Goal: Task Accomplishment & Management: Complete application form

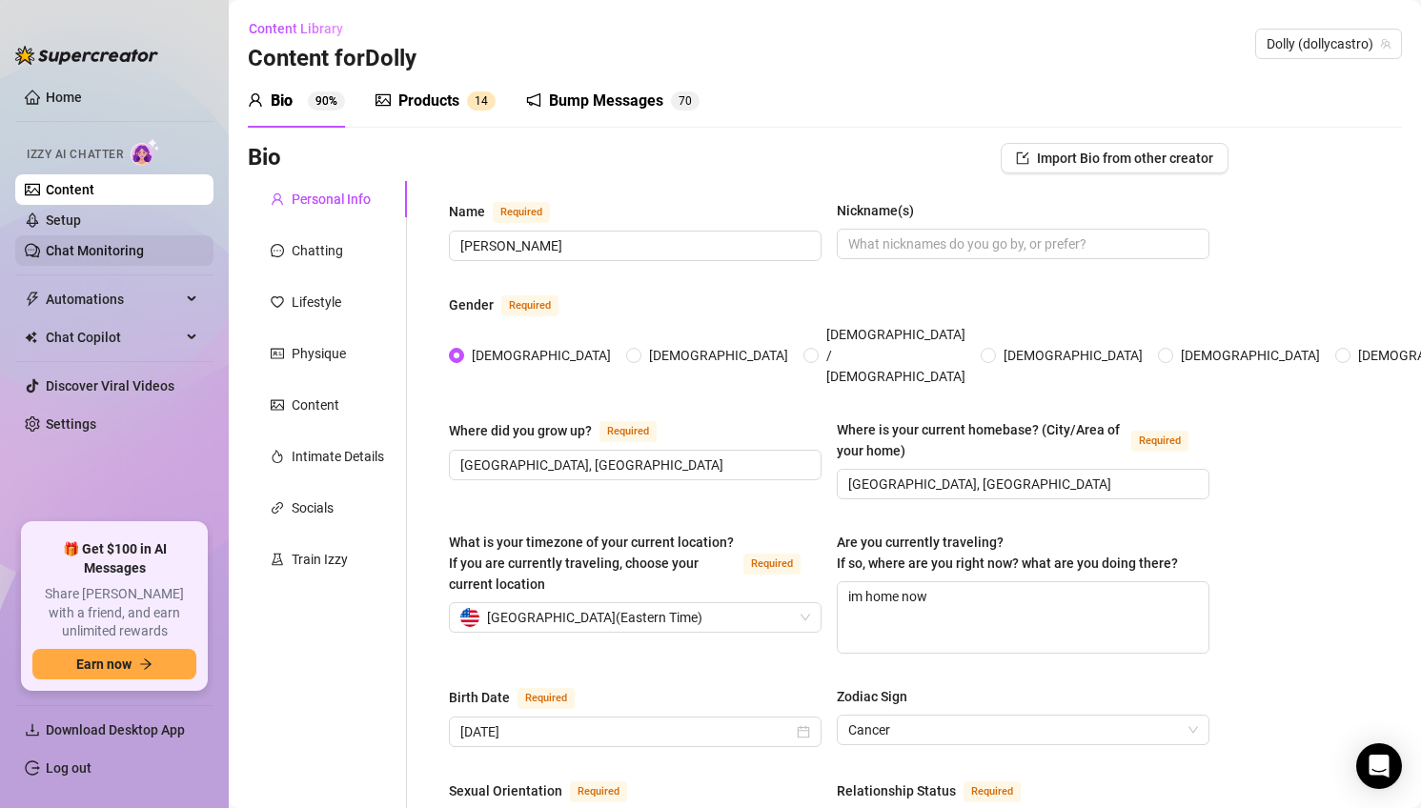
click at [144, 253] on link "Chat Monitoring" at bounding box center [95, 250] width 98 height 15
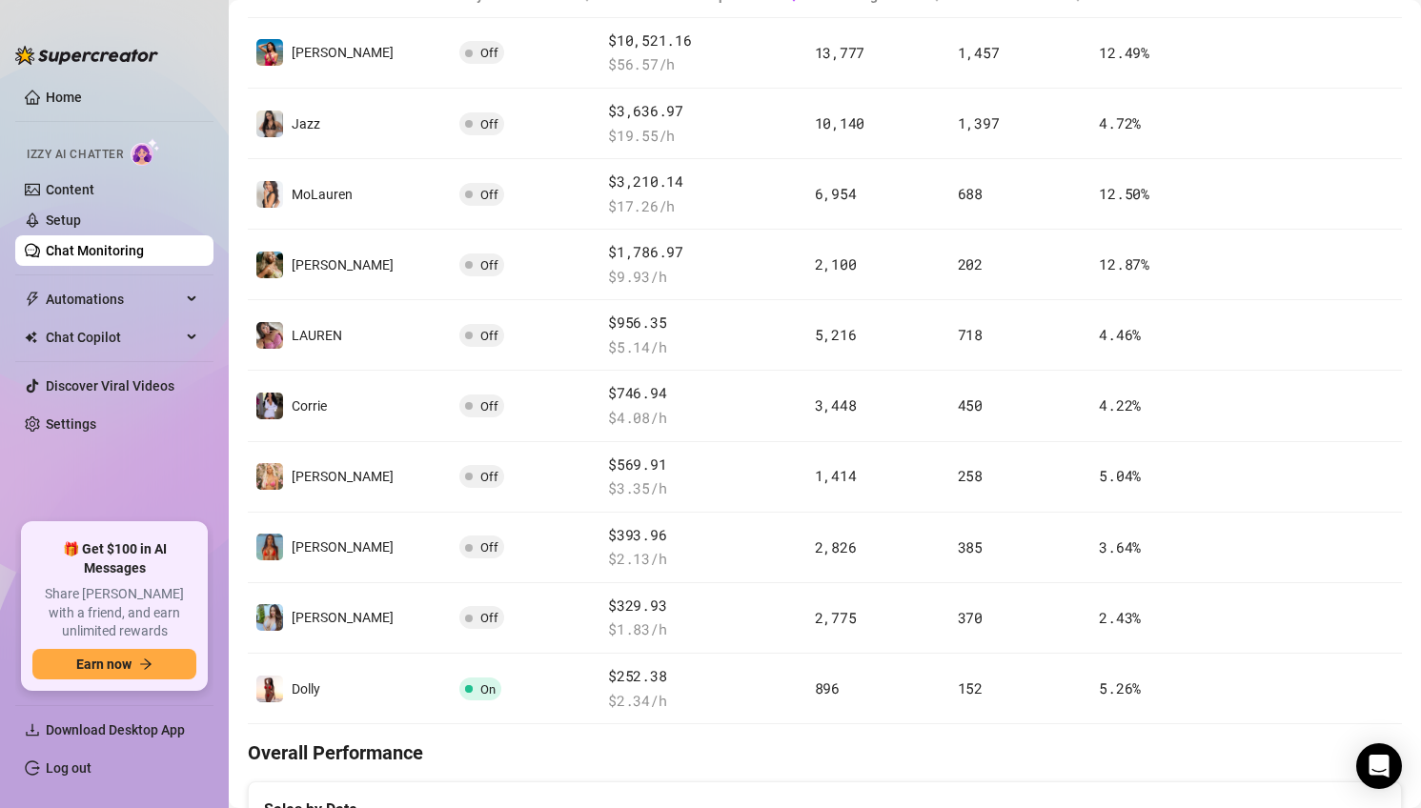
scroll to position [418, 0]
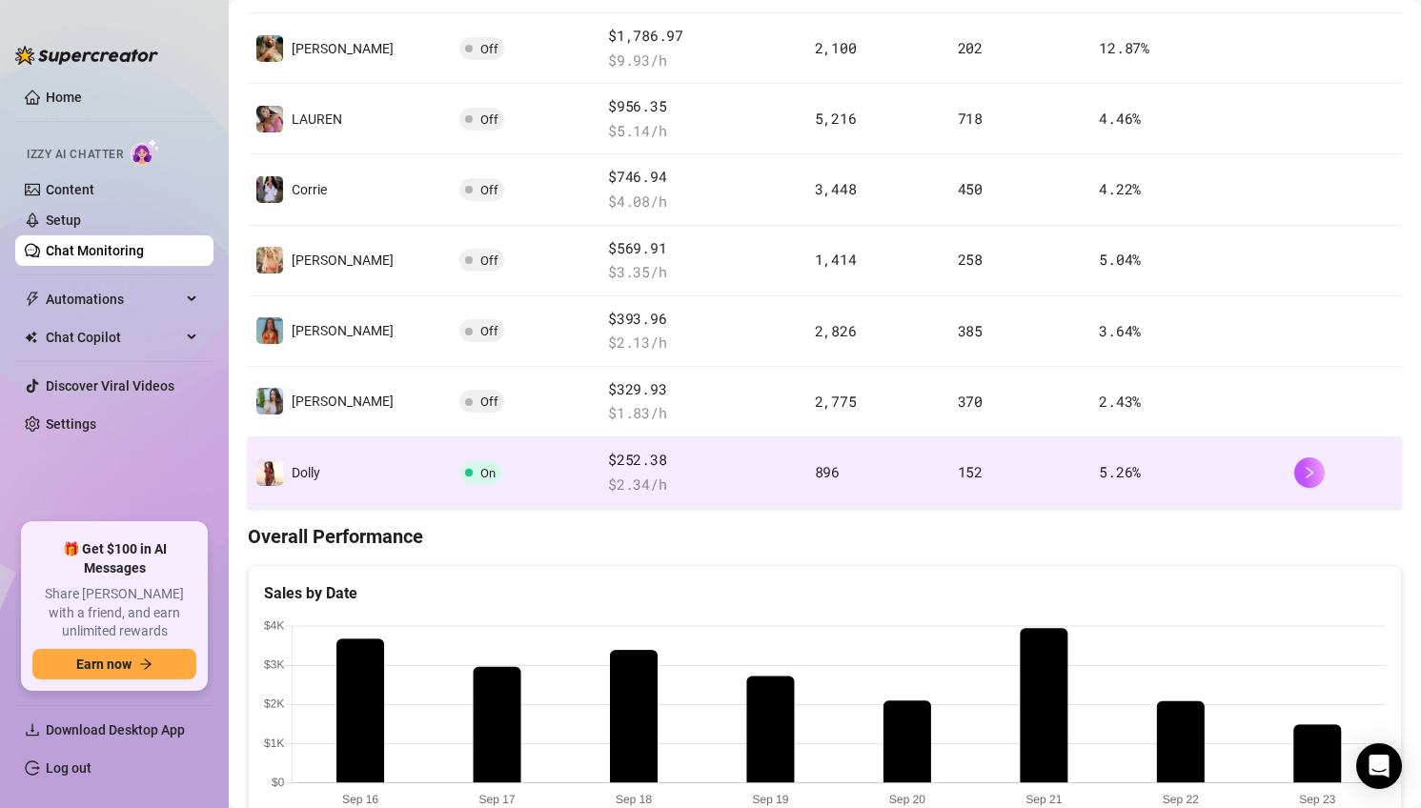
click at [520, 476] on td "On" at bounding box center [527, 472] width 150 height 71
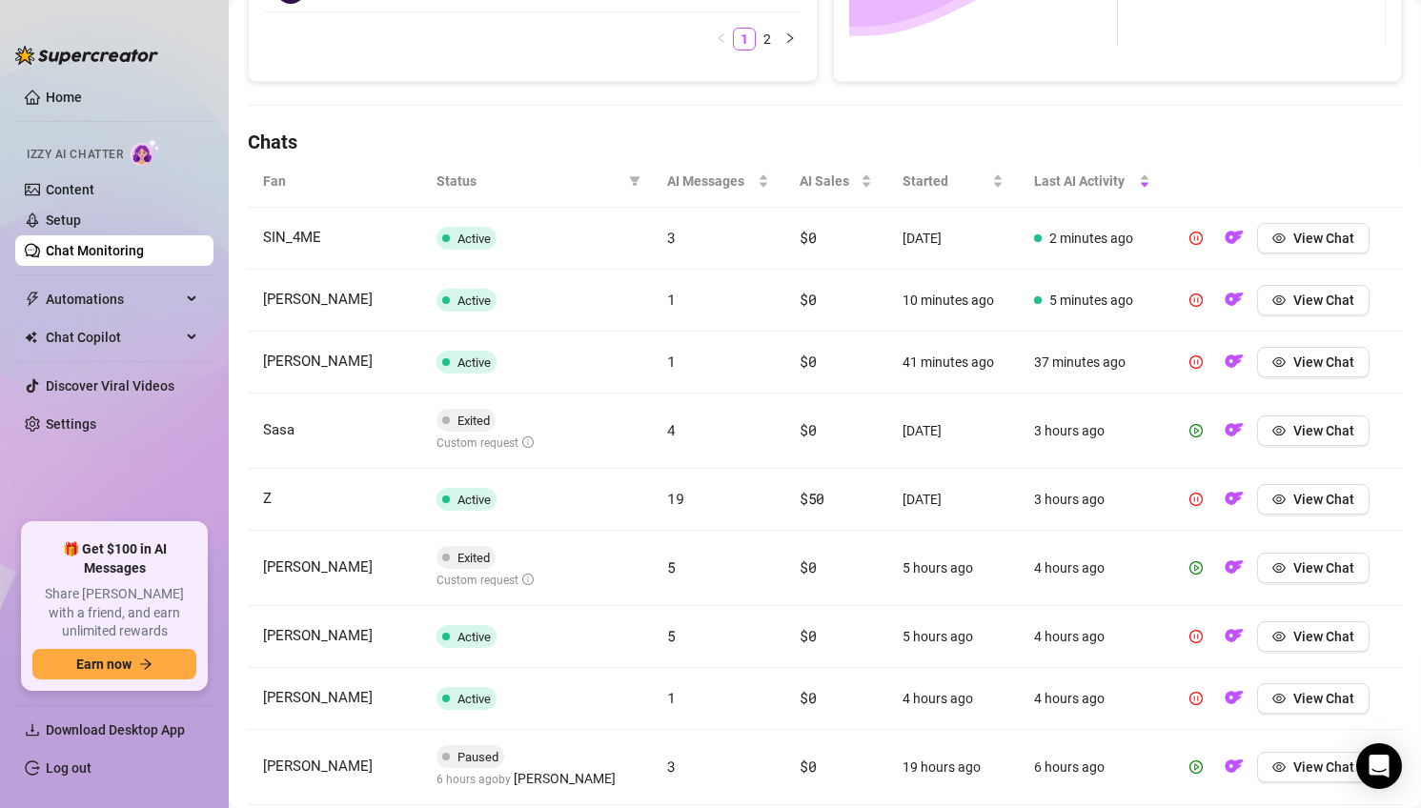
scroll to position [545, 0]
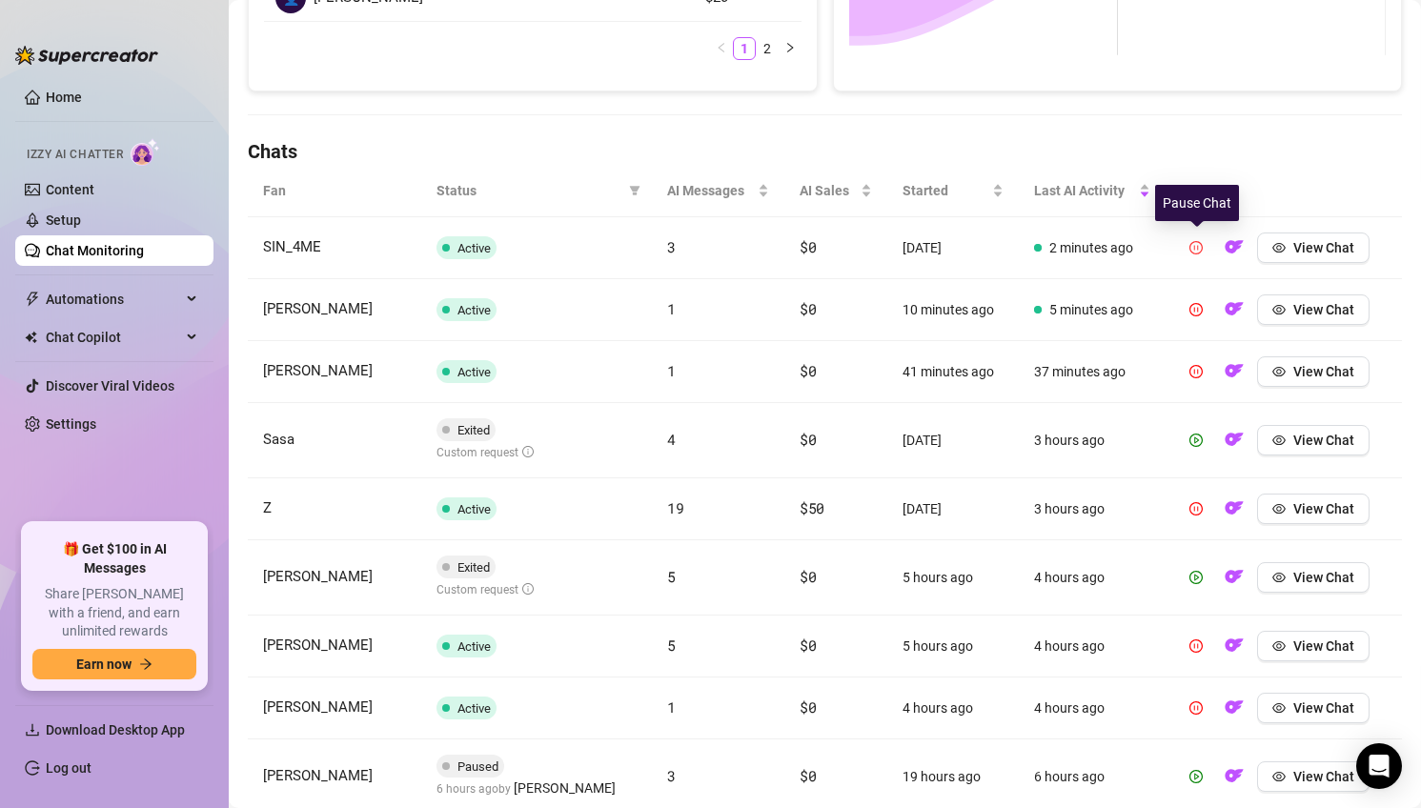
click at [1199, 243] on icon "pause-circle" at bounding box center [1195, 247] width 13 height 13
click at [1328, 244] on span "View Chat" at bounding box center [1323, 247] width 61 height 15
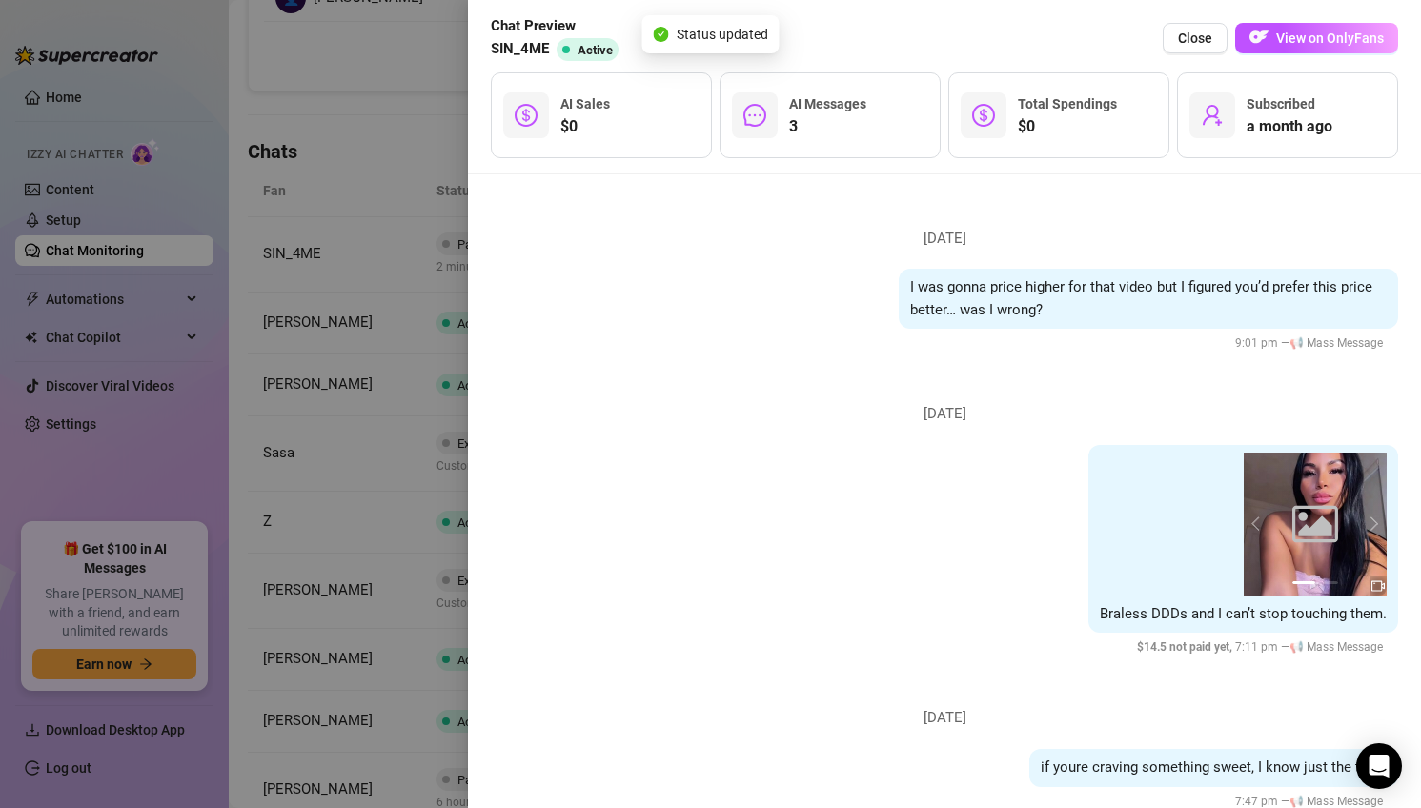
scroll to position [1053, 0]
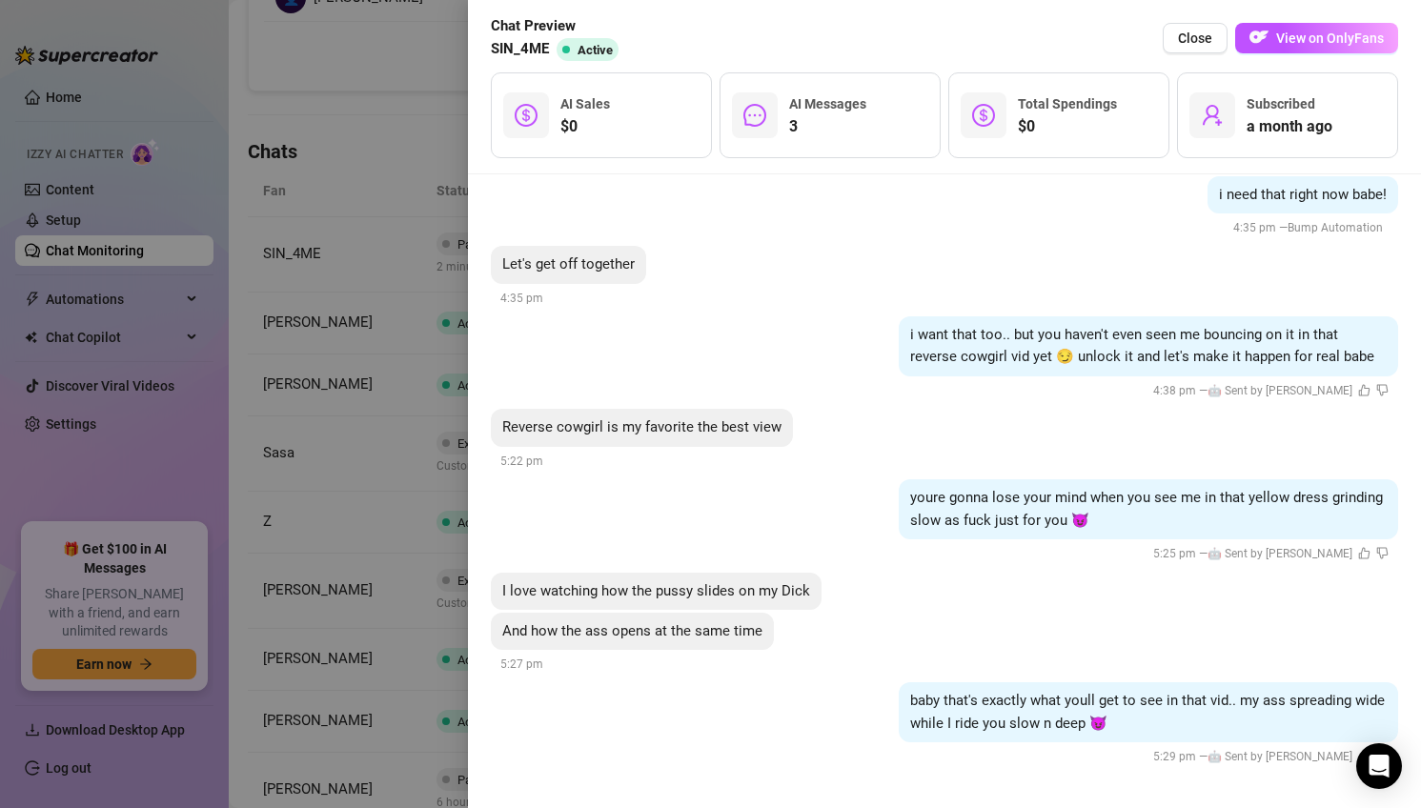
click at [359, 495] on div at bounding box center [710, 404] width 1421 height 808
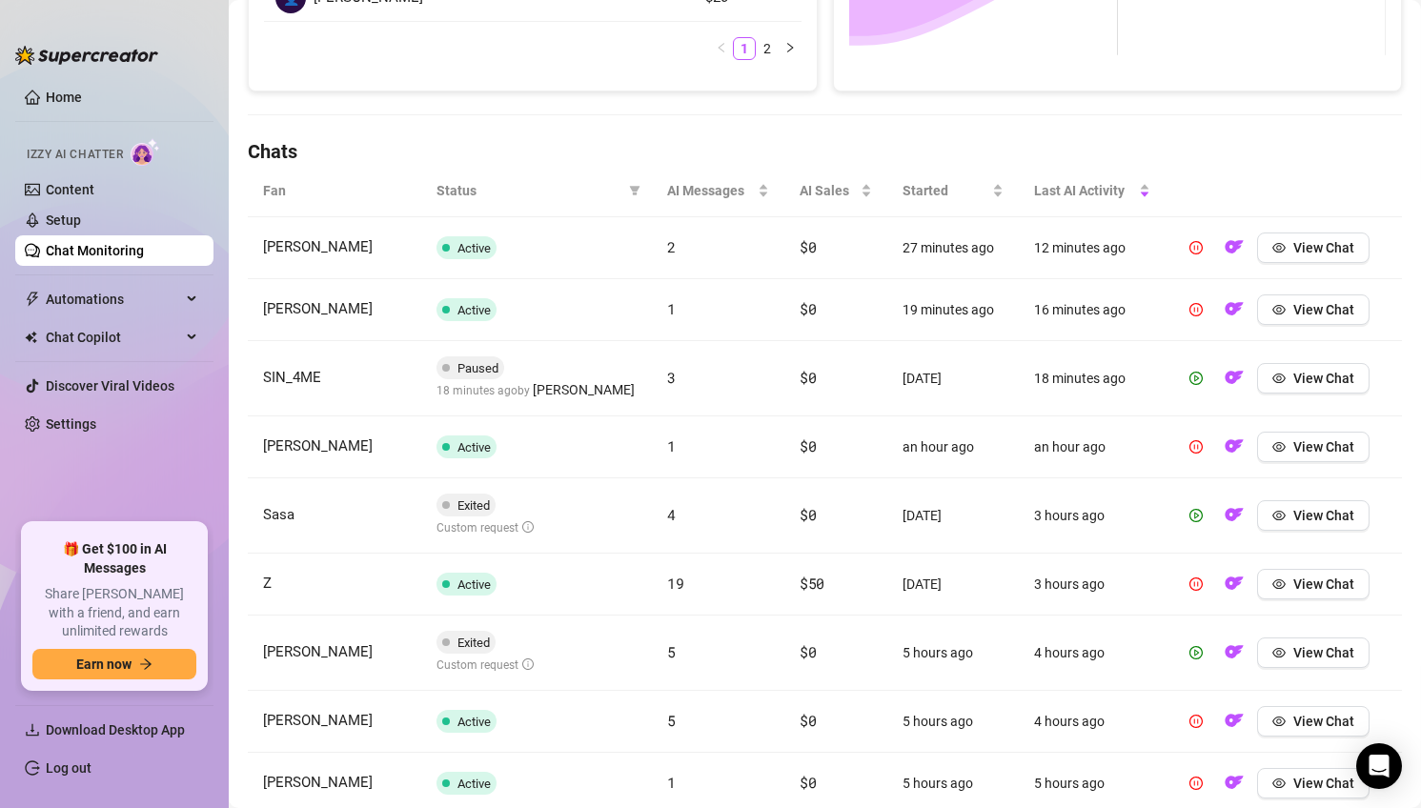
scroll to position [0, 0]
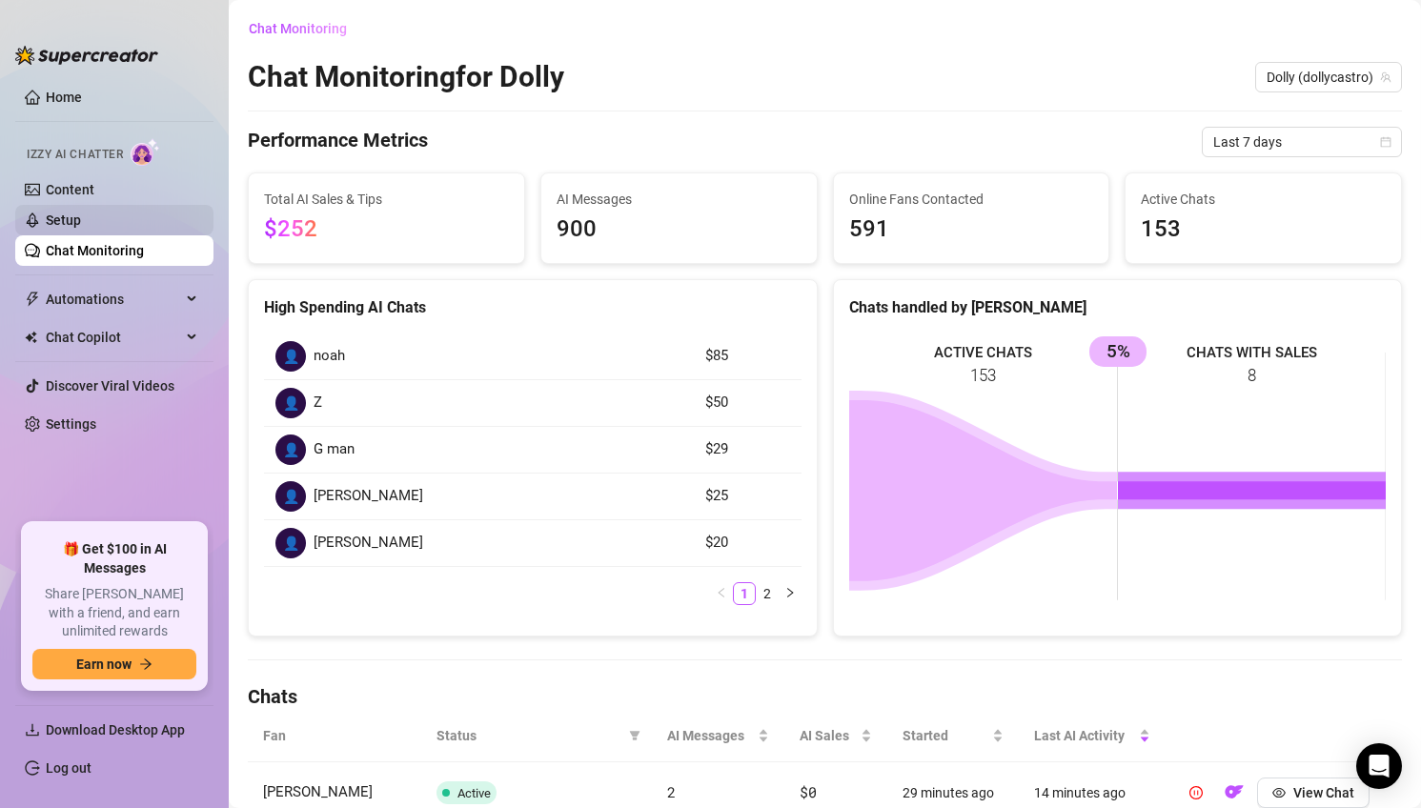
click at [81, 228] on link "Setup" at bounding box center [63, 219] width 35 height 15
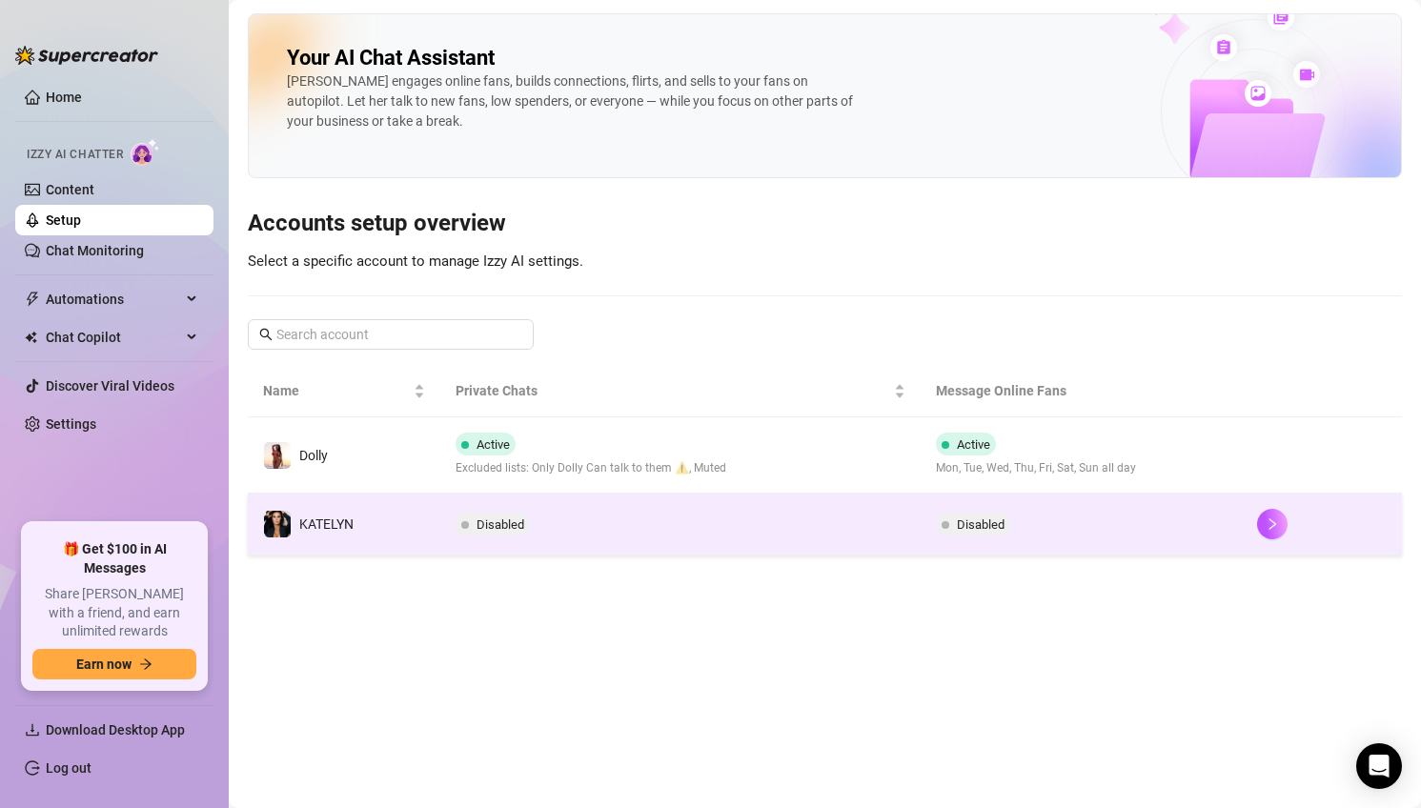
click at [471, 539] on td "Disabled" at bounding box center [680, 525] width 481 height 62
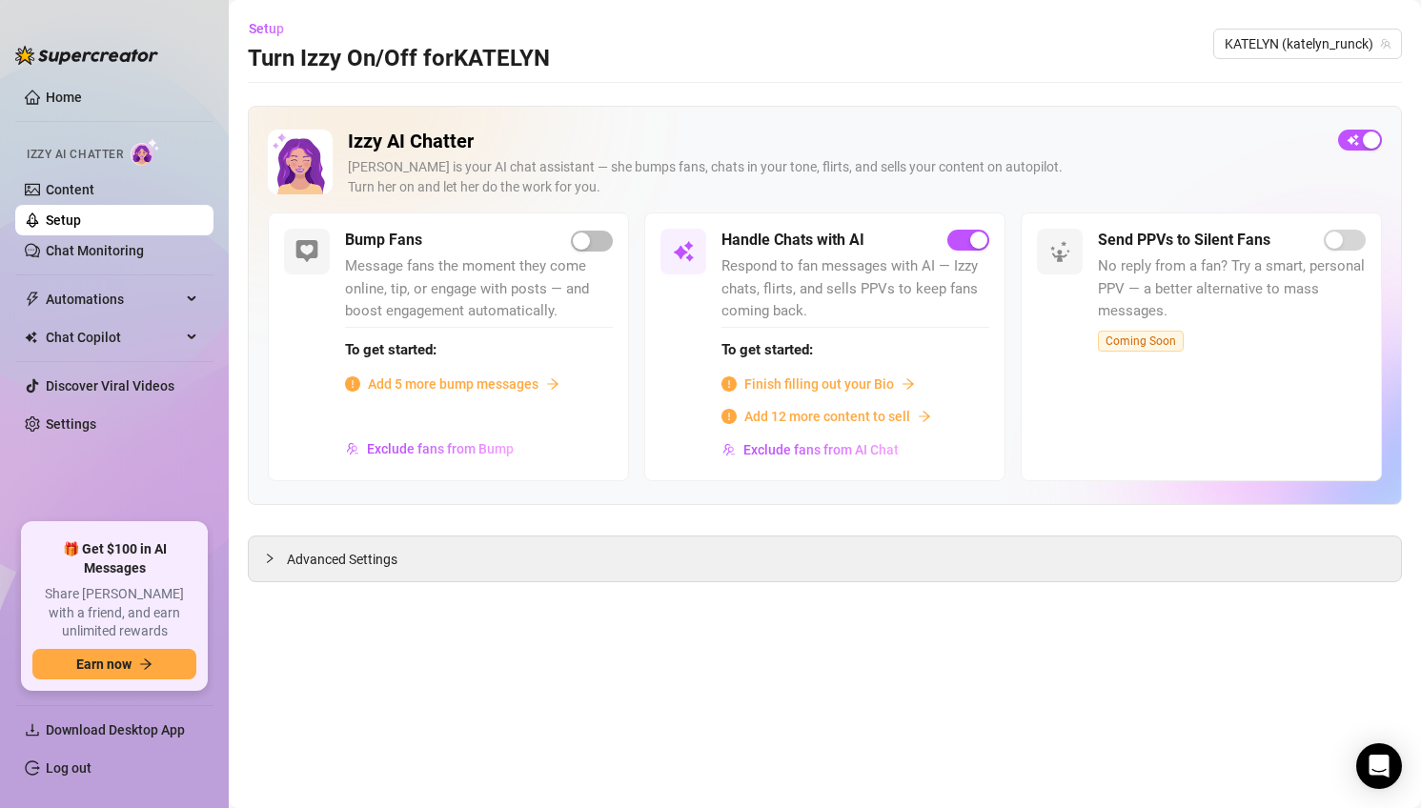
click at [843, 390] on span "Finish filling out your Bio" at bounding box center [819, 383] width 150 height 21
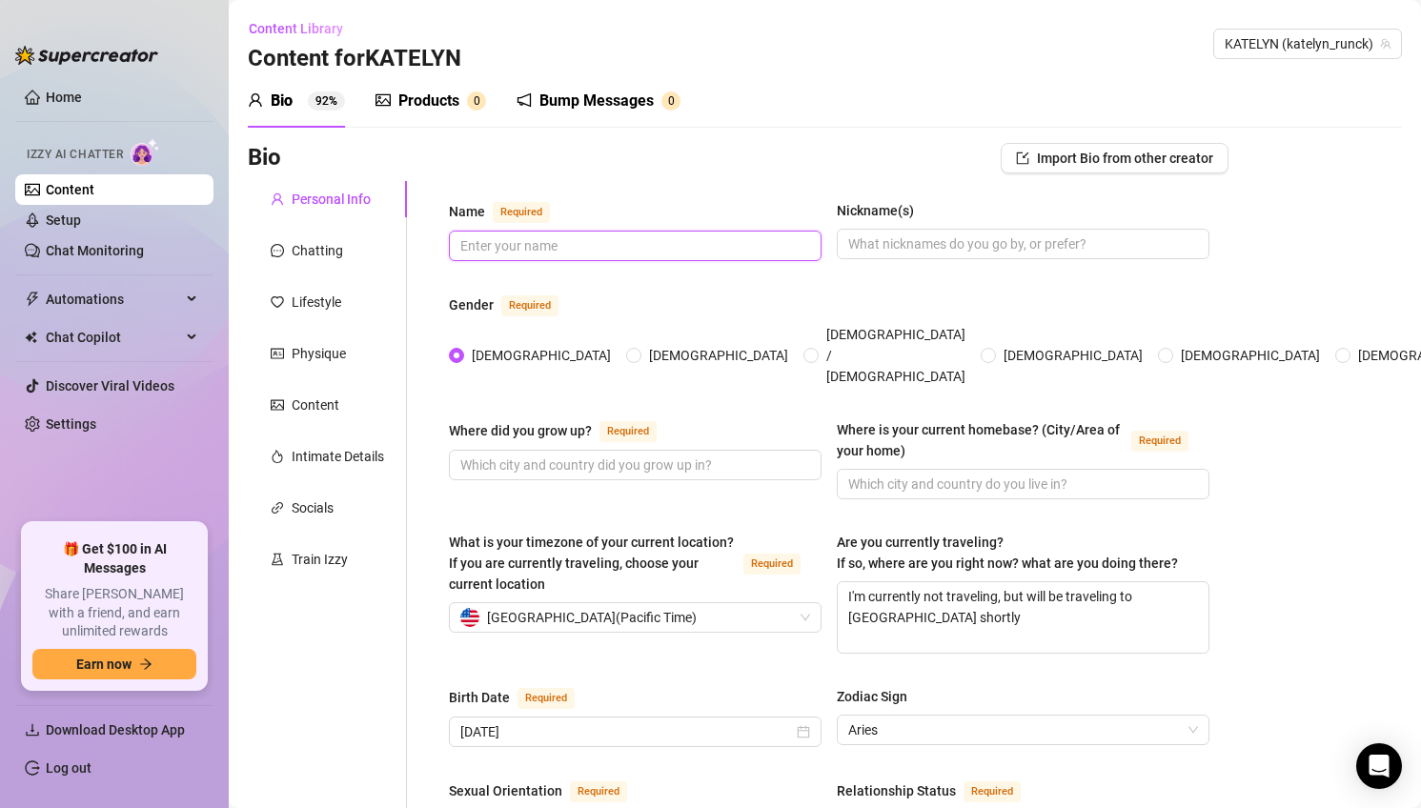
click at [604, 240] on input "Name Required" at bounding box center [633, 245] width 346 height 21
type input "[PERSON_NAME]"
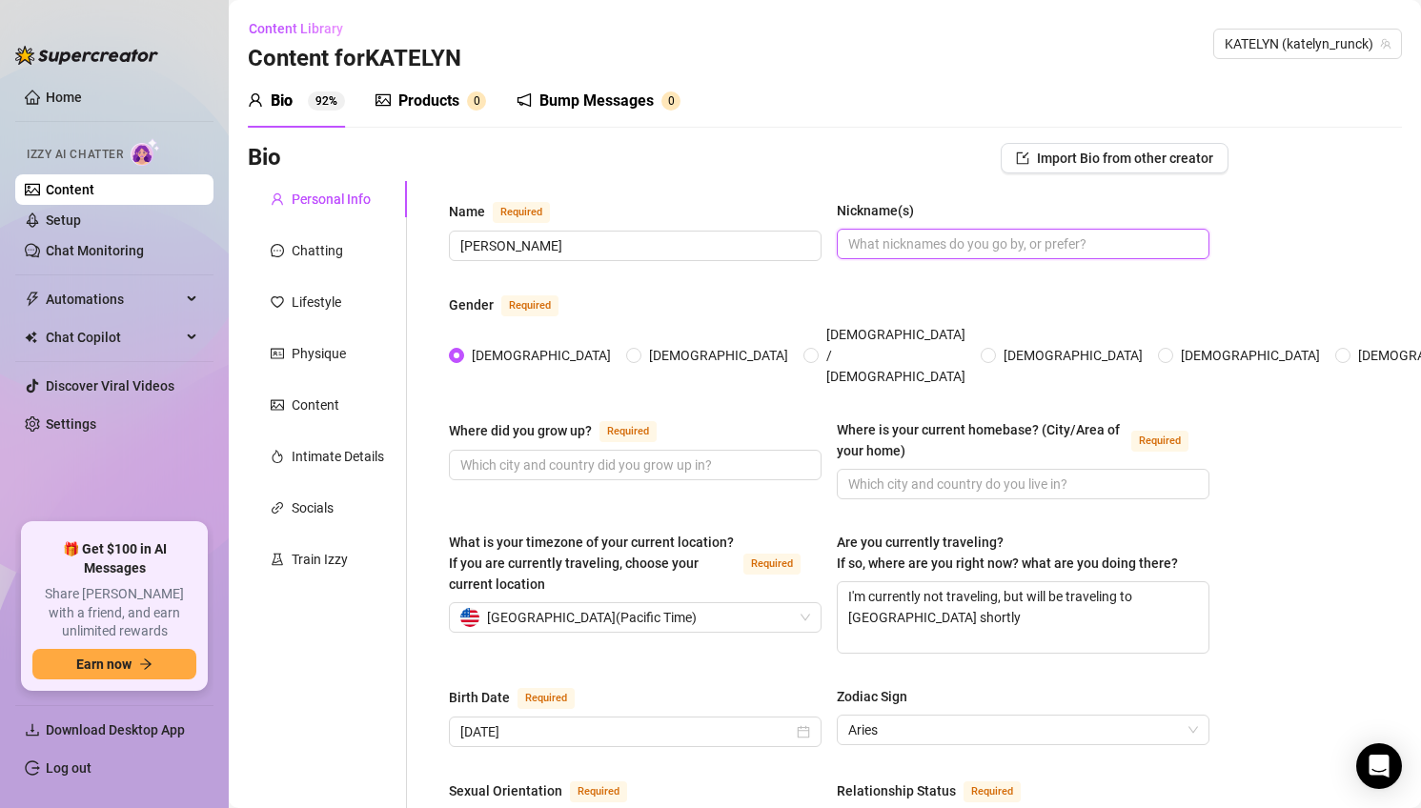
click at [1093, 246] on input "Nickname(s)" at bounding box center [1021, 243] width 346 height 21
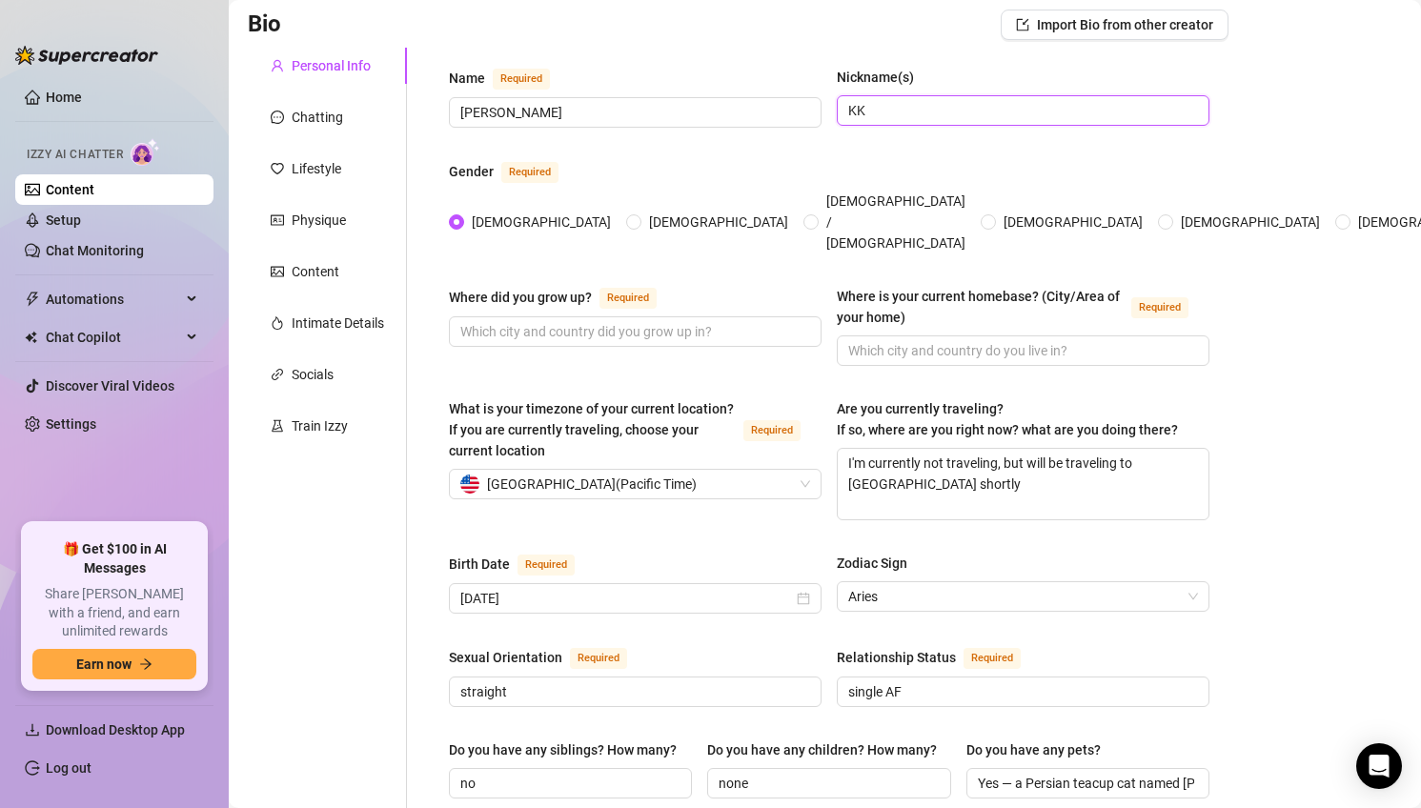
scroll to position [136, 0]
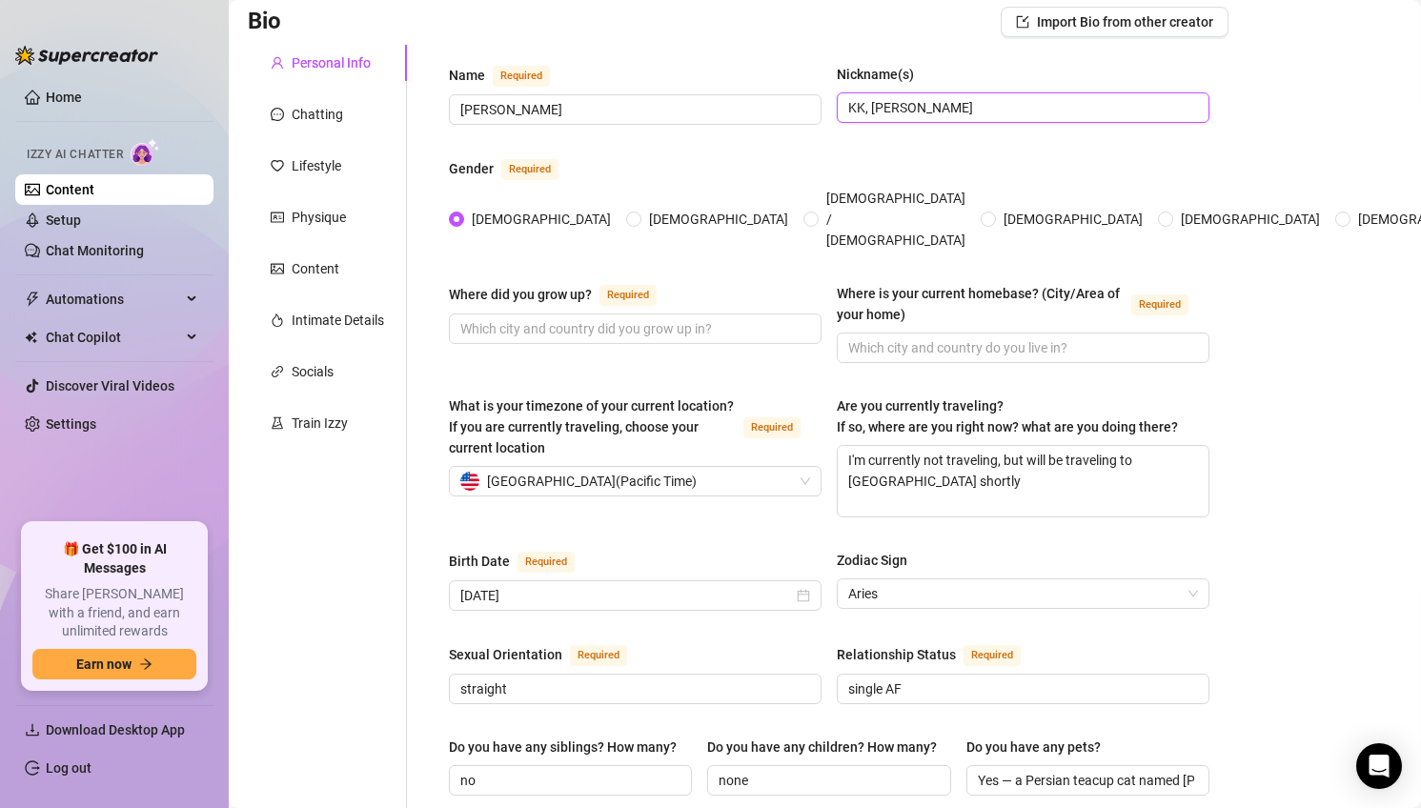
type input "KK, [PERSON_NAME]"
click at [618, 318] on input "Where did you grow up? Required" at bounding box center [633, 328] width 346 height 21
paste input "Midwest. That upbringing shaped a lot of who I am [DATE]—resilient, adventurous…"
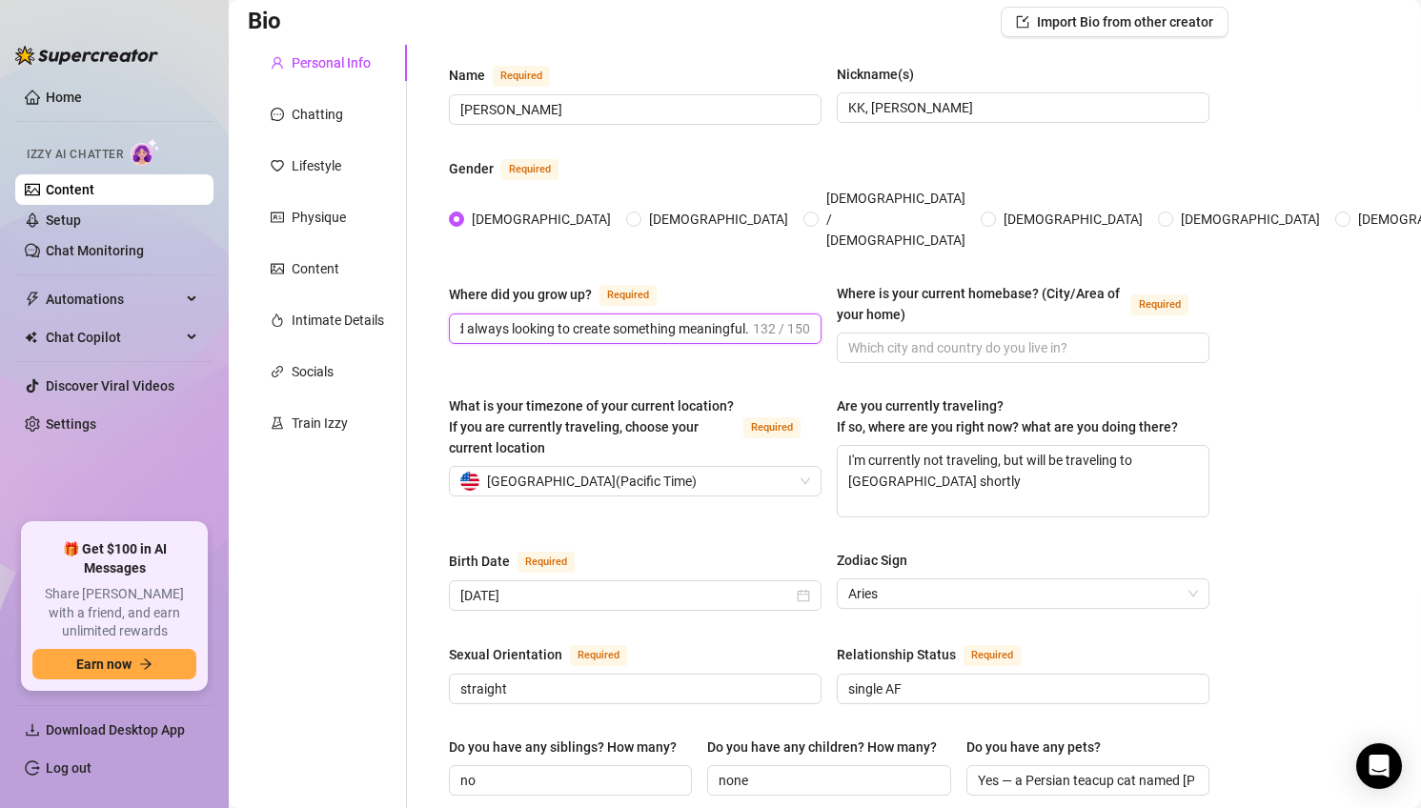
scroll to position [0, 501]
type input "Midwest. That upbringing shaped a lot of who I am [DATE]—resilient, adventurous…"
click at [943, 331] on div "Where did you grow up? Required Midwest. That upbringing shaped a lot of who I …" at bounding box center [829, 331] width 760 height 97
click at [933, 333] on span at bounding box center [1023, 348] width 373 height 30
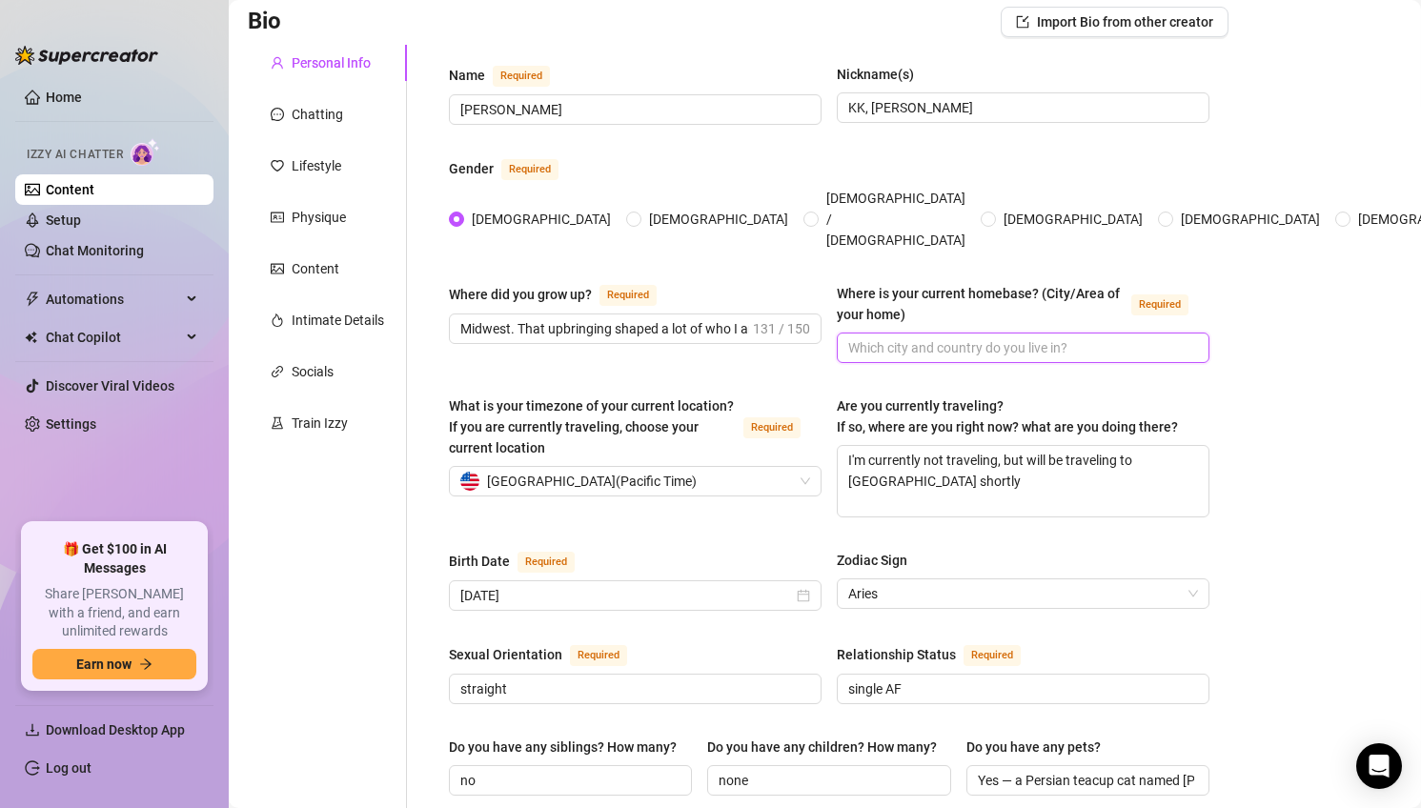
paste input "Midwest. That upbringing shaped a lot of who I am [DATE]—resilient, adventurous…"
type input "Midwest. That upbringing shaped a lot of who I am [DATE]—resilient, adventurous…"
click at [977, 337] on input "Midwest. That upbringing shaped a lot of who I am [DATE]—resilient, adventurous…" at bounding box center [992, 347] width 289 height 21
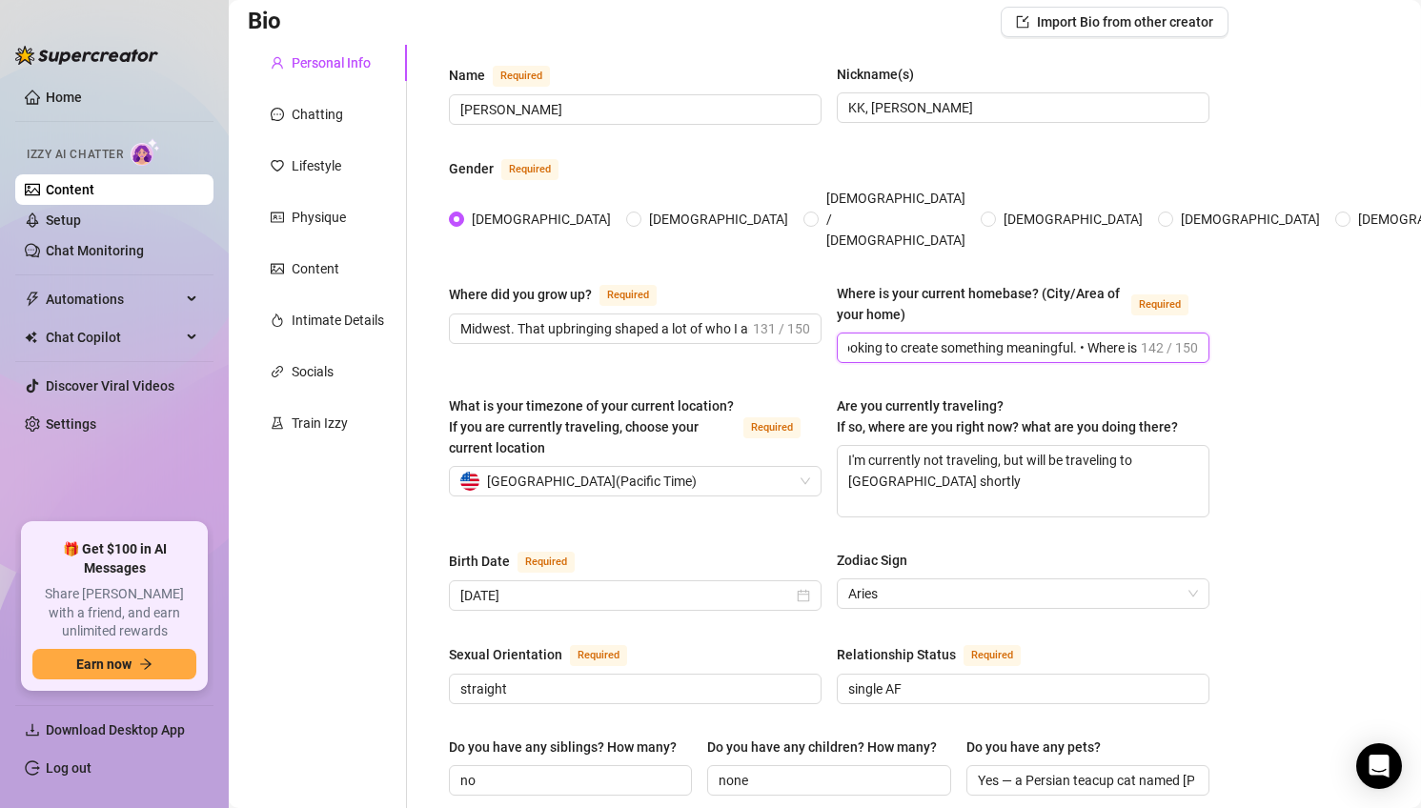
click at [977, 337] on input "Midwest. That upbringing shaped a lot of who I am [DATE]—resilient, adventurous…" at bounding box center [992, 347] width 289 height 21
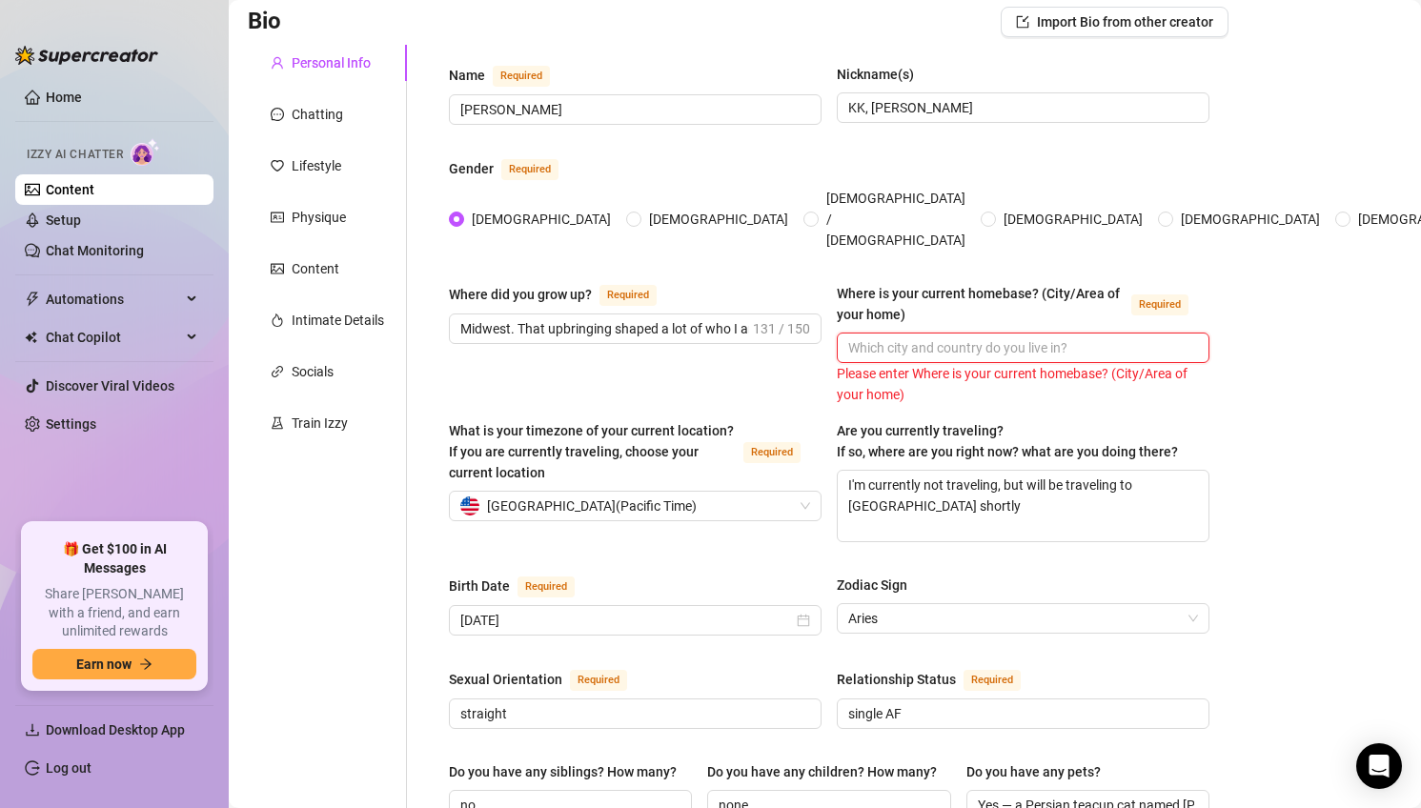
scroll to position [0, 0]
click at [931, 337] on input "Where is your current homebase? (City/Area of your home) Required" at bounding box center [1021, 347] width 346 height 21
paste input "Midwest. That upbringing shaped a lot of who I am [DATE]—resilient, adventurous…"
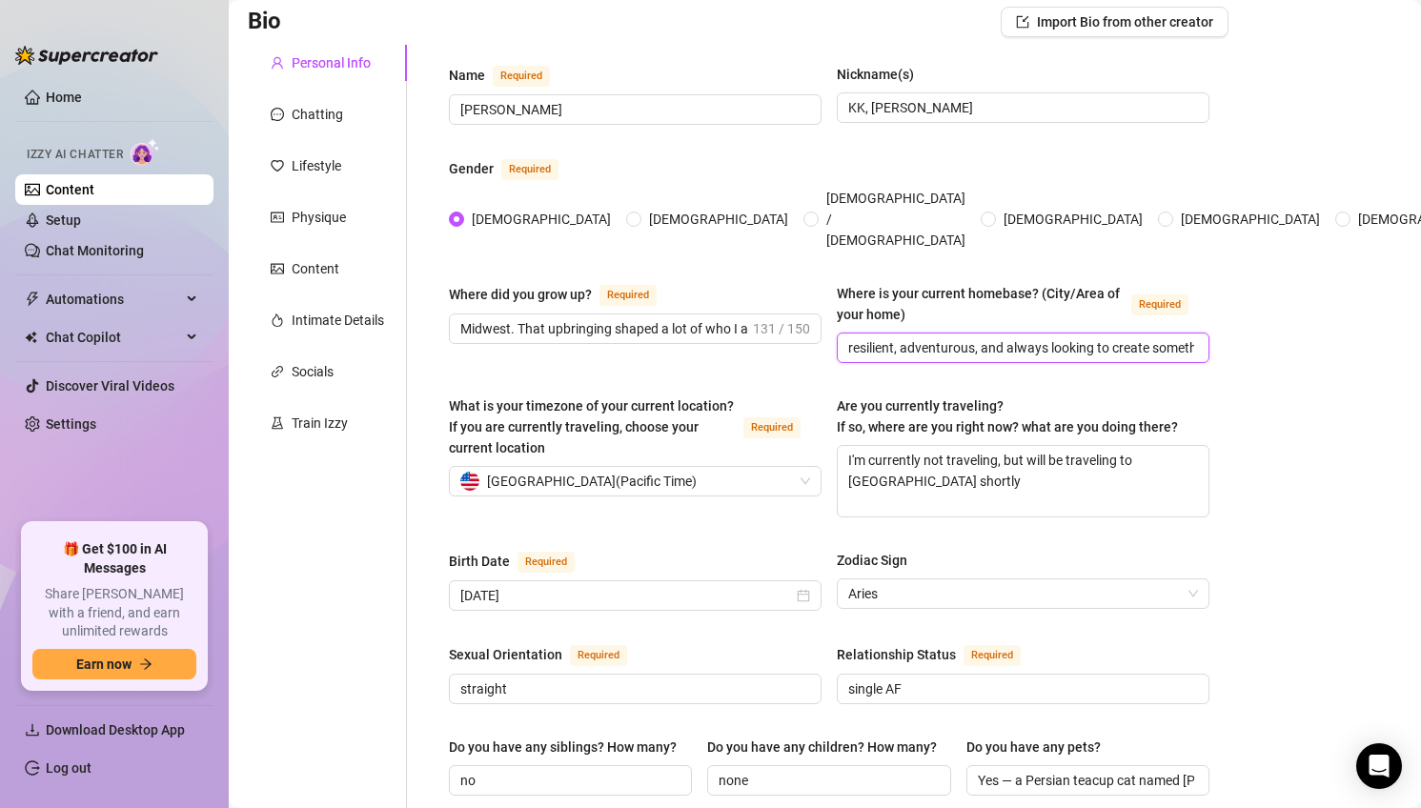
type input "Midwest. That upbringing shaped a lot of who I am [DATE]—resilient, adventurous…"
click at [1122, 337] on input "Midwest. That upbringing shaped a lot of who I am [DATE]—resilient, adventurous…" at bounding box center [1021, 347] width 346 height 21
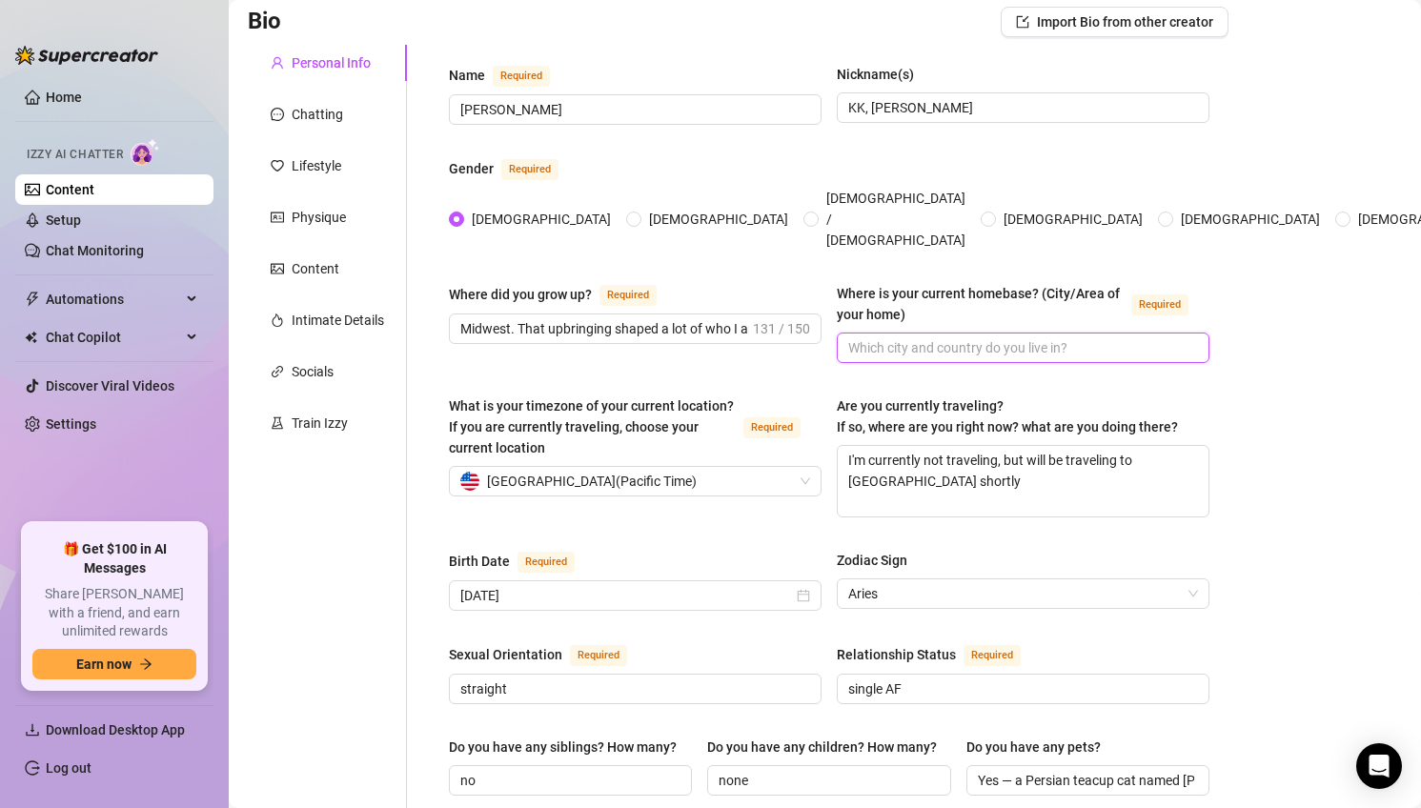
scroll to position [0, 0]
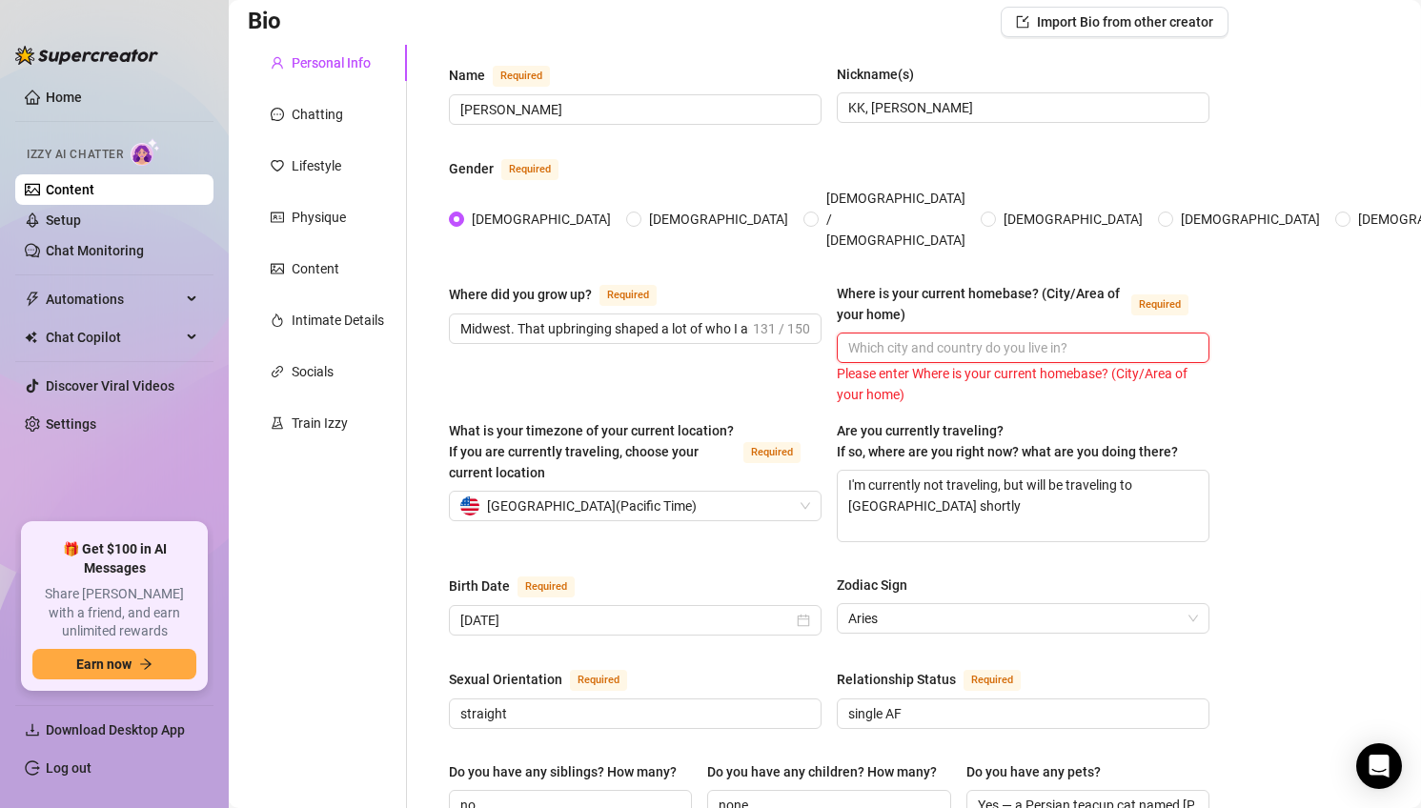
click at [1016, 337] on input "Where is your current homebase? (City/Area of your home) Required" at bounding box center [1021, 347] width 346 height 21
paste input "Midwest. That upbringing shaped a lot of who I am [DATE]—resilient, adventurous…"
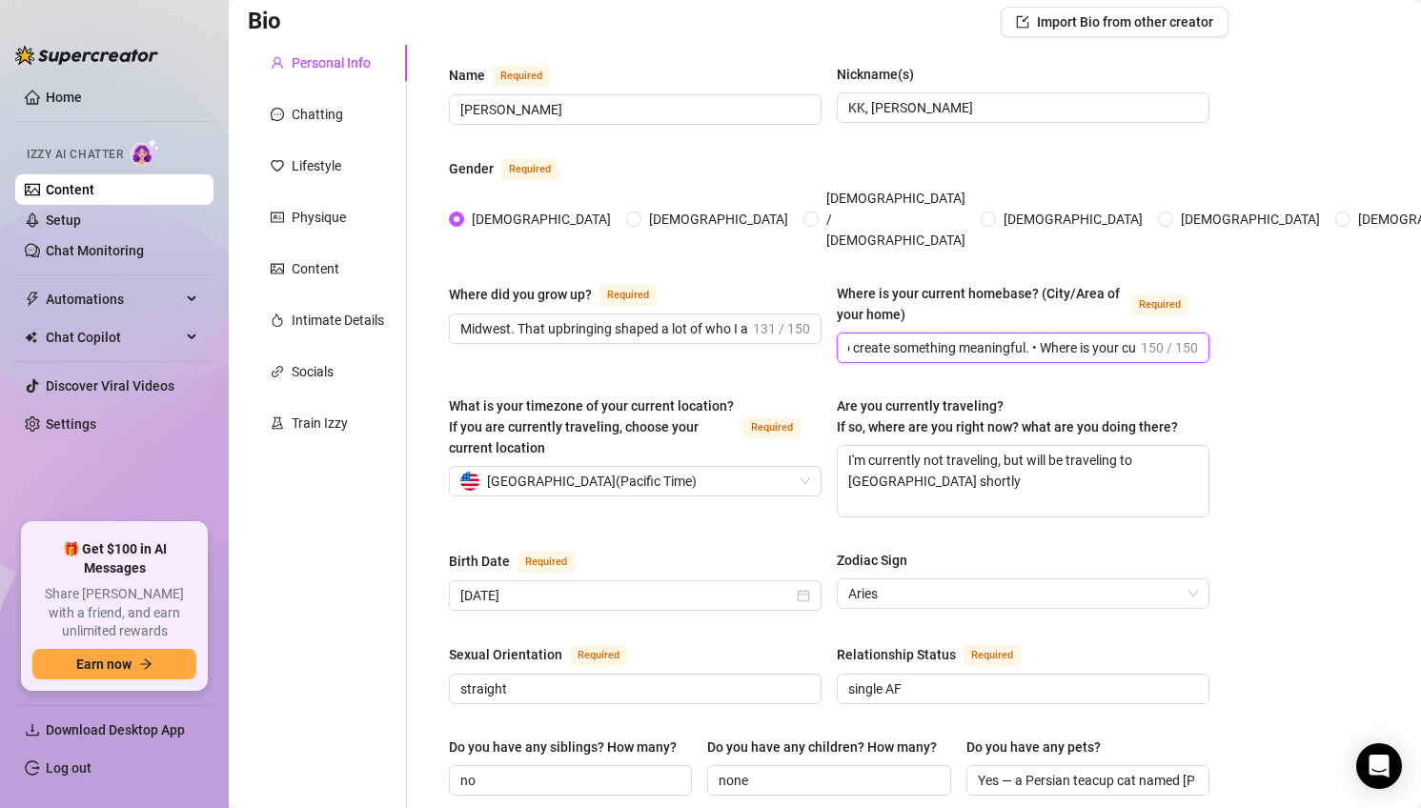
click at [855, 337] on input "Midwest. That upbringing shaped a lot of who I am [DATE]—resilient, adventurous…" at bounding box center [992, 347] width 289 height 21
click at [854, 337] on input "Midwest. That upbringing shaped a lot of who I am [DATE]—resilient, adventurous…" at bounding box center [992, 347] width 289 height 21
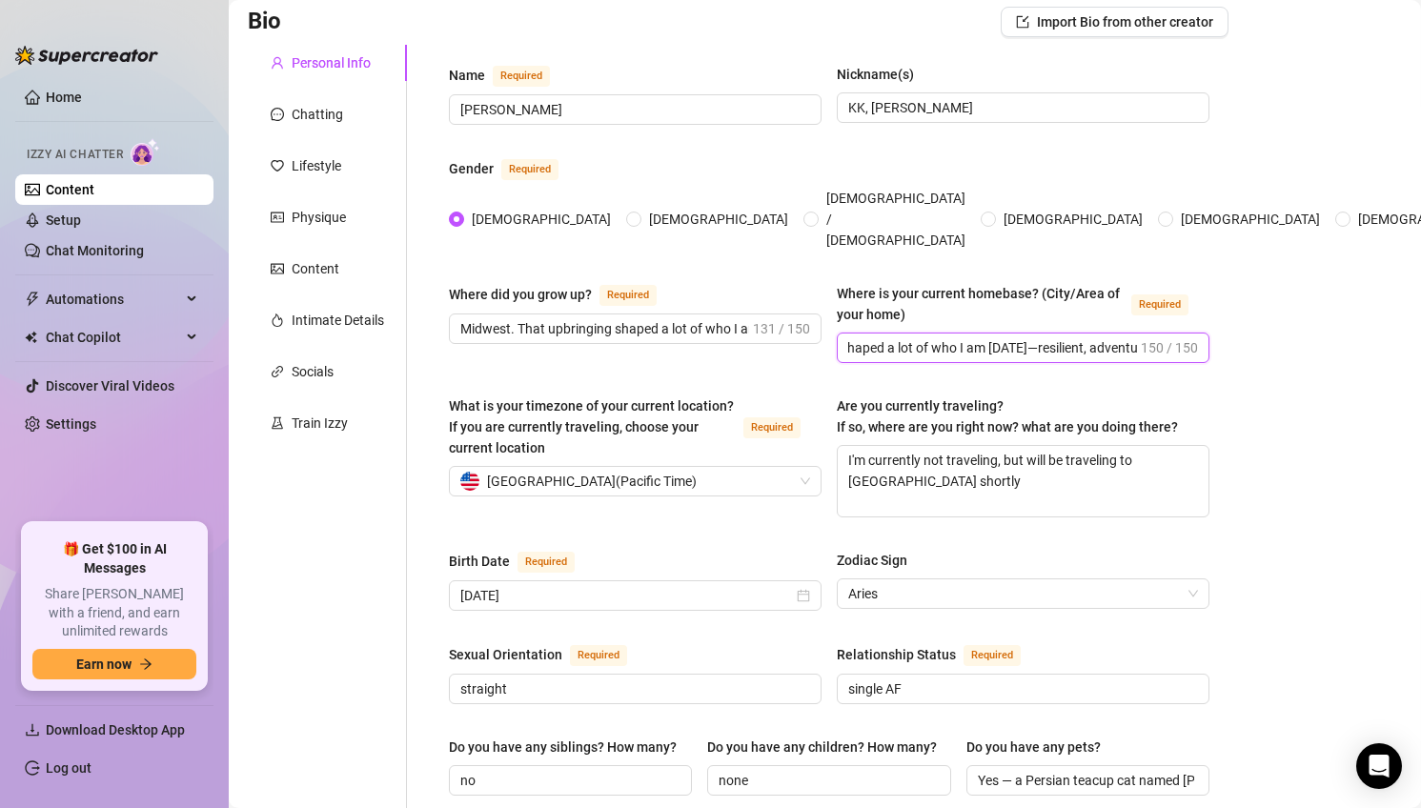
click at [849, 337] on input "Midwest. That upbringing shaped a lot of who I am [DATE]—resilient, adventurous…" at bounding box center [992, 347] width 289 height 21
click at [847, 333] on span "Midwest. That upbringing shaped a lot of who I am [DATE]—resilient, adventurous…" at bounding box center [1023, 348] width 373 height 30
type input "Midwest. That upbringing shaped a lot of who I am [DATE]—resilient, adventurous…"
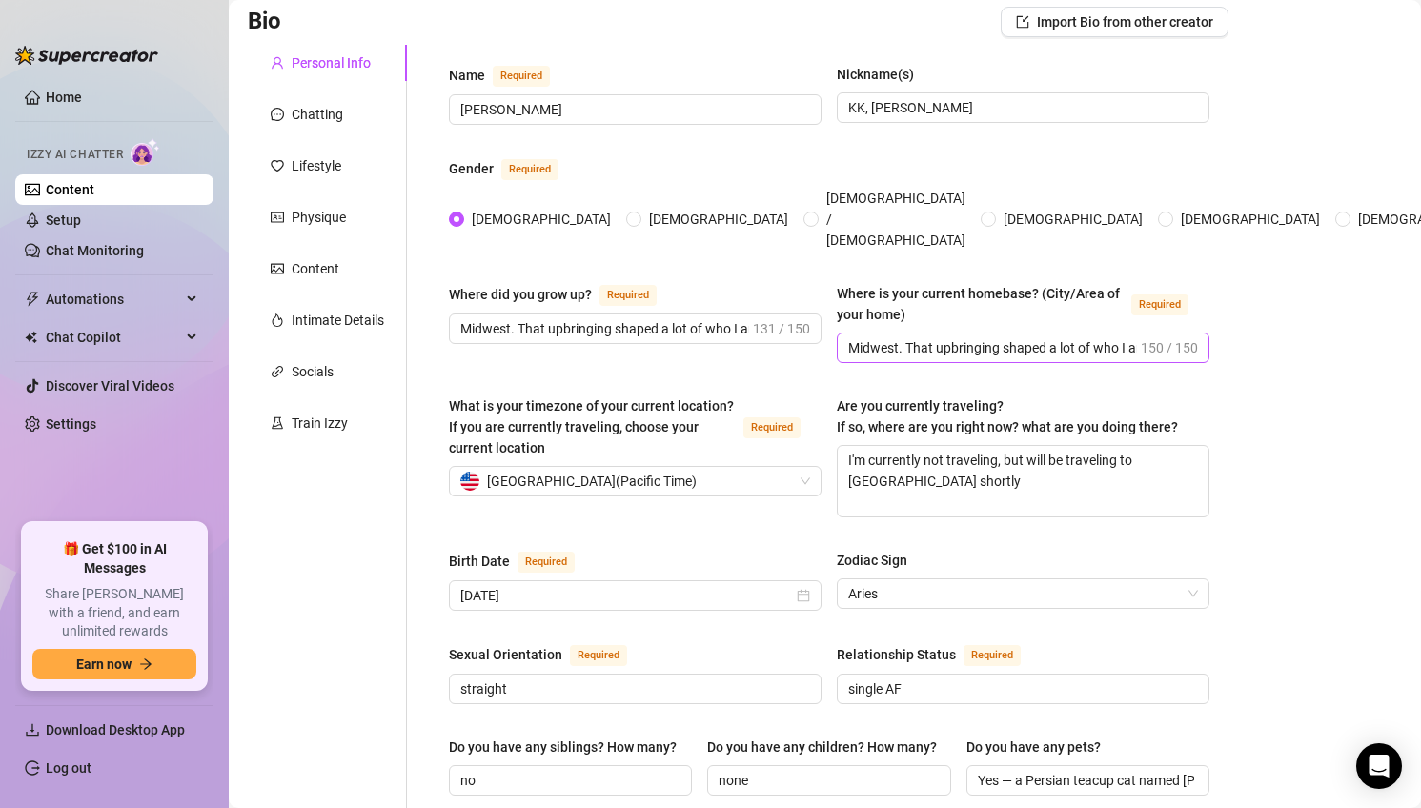
click at [847, 333] on span "Midwest. That upbringing shaped a lot of who I am [DATE]—resilient, adventurous…" at bounding box center [1023, 348] width 373 height 30
click at [919, 337] on input "Midwest. That upbringing shaped a lot of who I am [DATE]—resilient, adventurous…" at bounding box center [992, 347] width 289 height 21
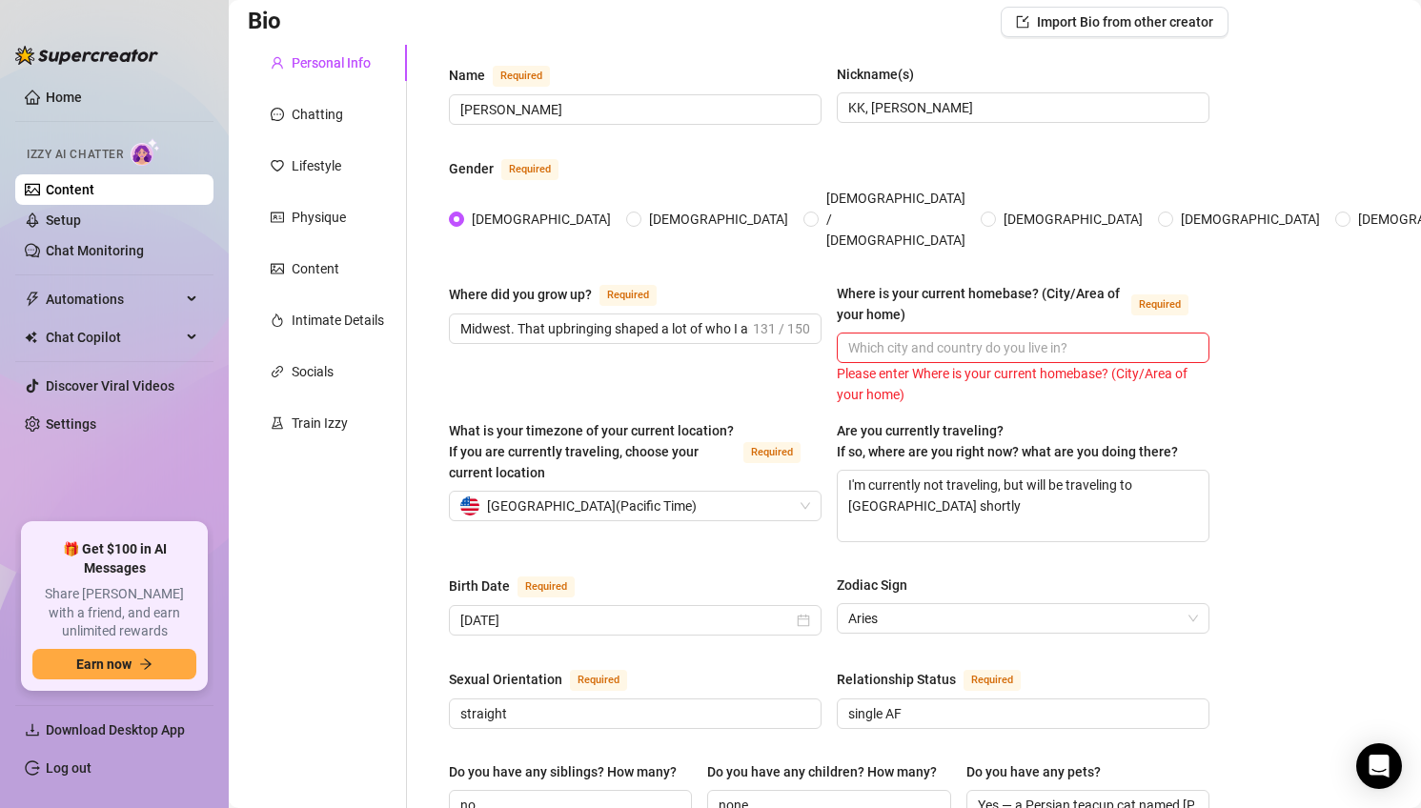
click at [604, 359] on div "Where did you grow up? Required Midwest. That upbringing shaped a lot of who I …" at bounding box center [829, 344] width 760 height 122
click at [559, 318] on input "Midwest. That upbringing shaped a lot of who I am [DATE]—resilient, adventurous…" at bounding box center [604, 328] width 289 height 21
paste input "• Where is your cur"
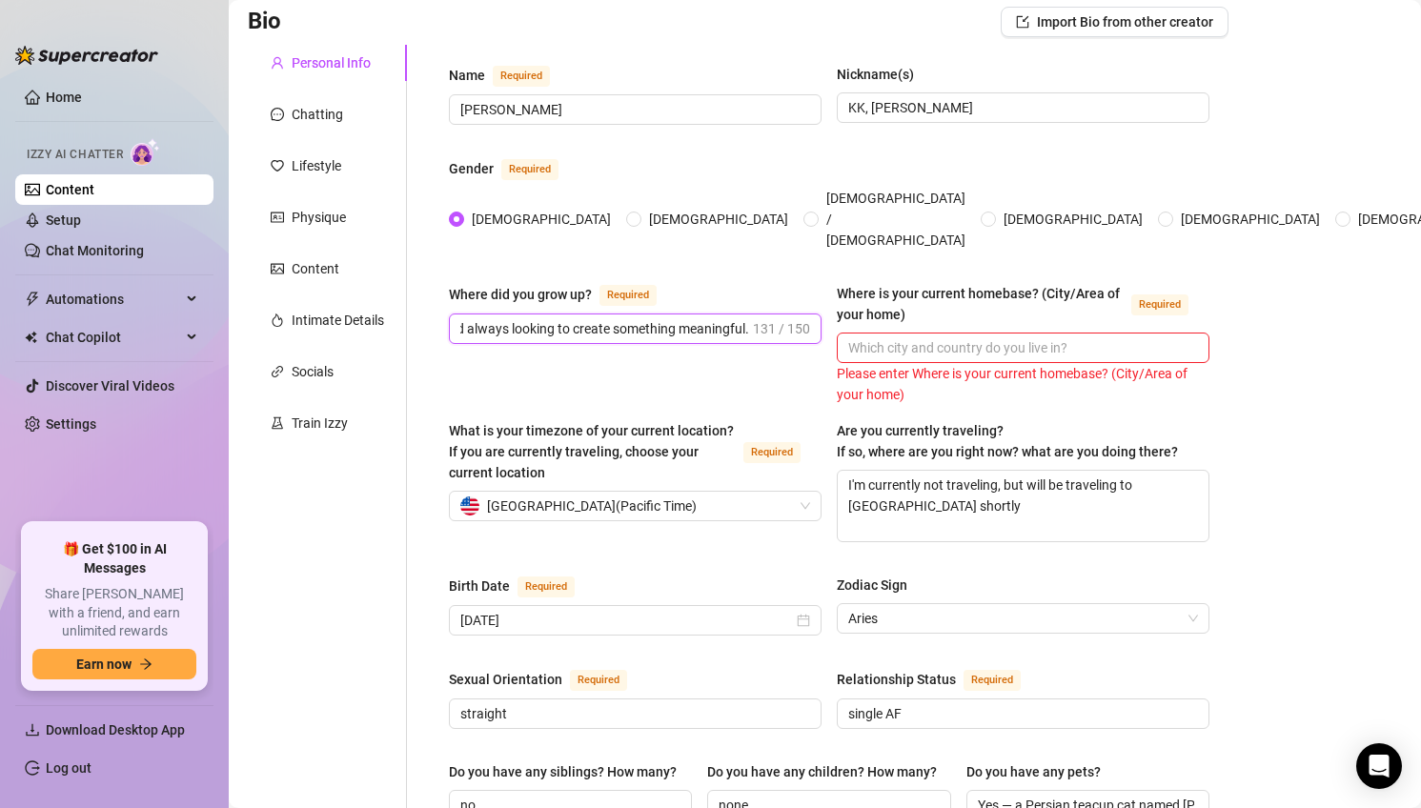
scroll to position [0, 501]
click at [462, 318] on input "Midwest. That upbringing shaped a lot of who I am [DATE]—resilient, adventurous…" at bounding box center [604, 328] width 289 height 21
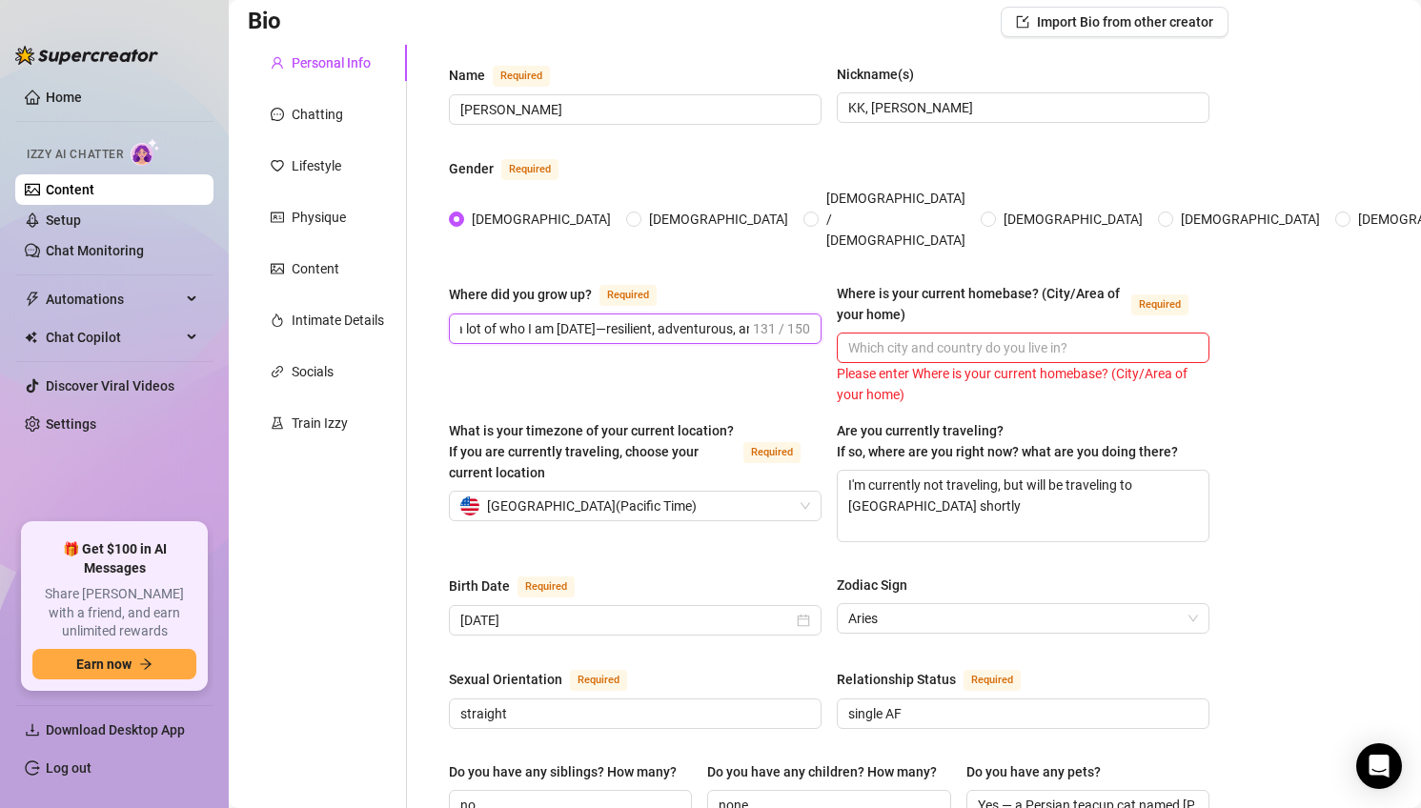
scroll to position [0, 56]
click at [462, 318] on input "Midwest. That upbringing shaped a lot of who I am [DATE]—resilient, adventurous…" at bounding box center [604, 328] width 289 height 21
click at [463, 318] on input "Midwest. That upbringing shaped a lot of who I am [DATE]—resilient, adventurous…" at bounding box center [604, 328] width 289 height 21
click at [673, 311] on div "Where did you grow up? Required Midwest. That upbringing shaped a lot of who I …" at bounding box center [635, 335] width 373 height 105
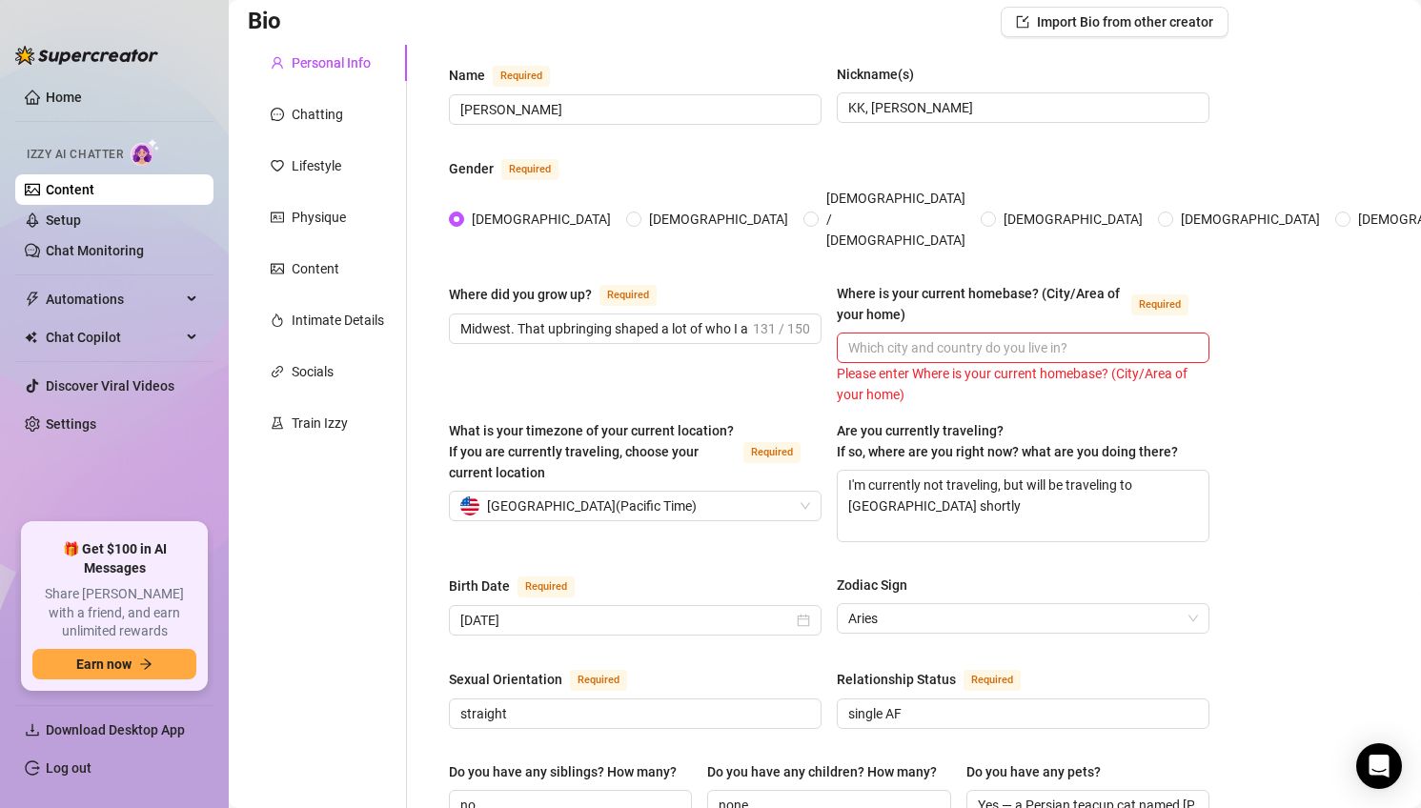
click at [673, 311] on div "Where did you grow up? Required Midwest. That upbringing shaped a lot of who I …" at bounding box center [635, 335] width 373 height 105
click at [647, 313] on span "Midwest. That upbringing shaped a lot of who I am [DATE]—resilient, adventurous…" at bounding box center [635, 328] width 373 height 30
click at [641, 318] on input "Midwest. That upbringing shaped a lot of who I am [DATE]—resilient, adventurous…" at bounding box center [604, 328] width 289 height 21
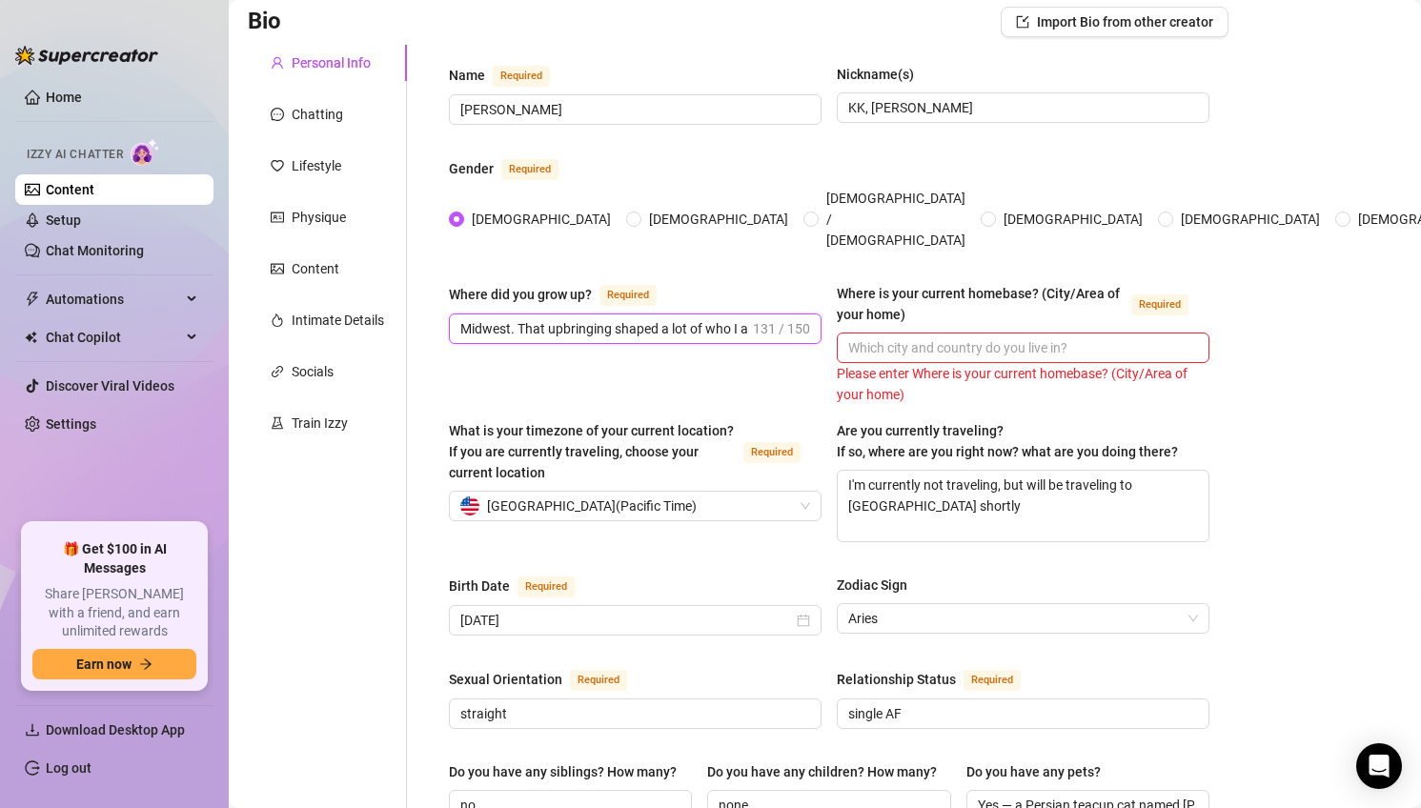
click at [641, 318] on input "Midwest. That upbringing shaped a lot of who I am [DATE]—resilient, adventurous…" at bounding box center [604, 328] width 289 height 21
paste input "I grew up in [US_STATE], surrounded by the grounded, hardworking lifestyle of t…"
click at [467, 318] on input "I grew up in [US_STATE], surrounded by the grounded, hardworking lifestyle of t…" at bounding box center [604, 328] width 289 height 21
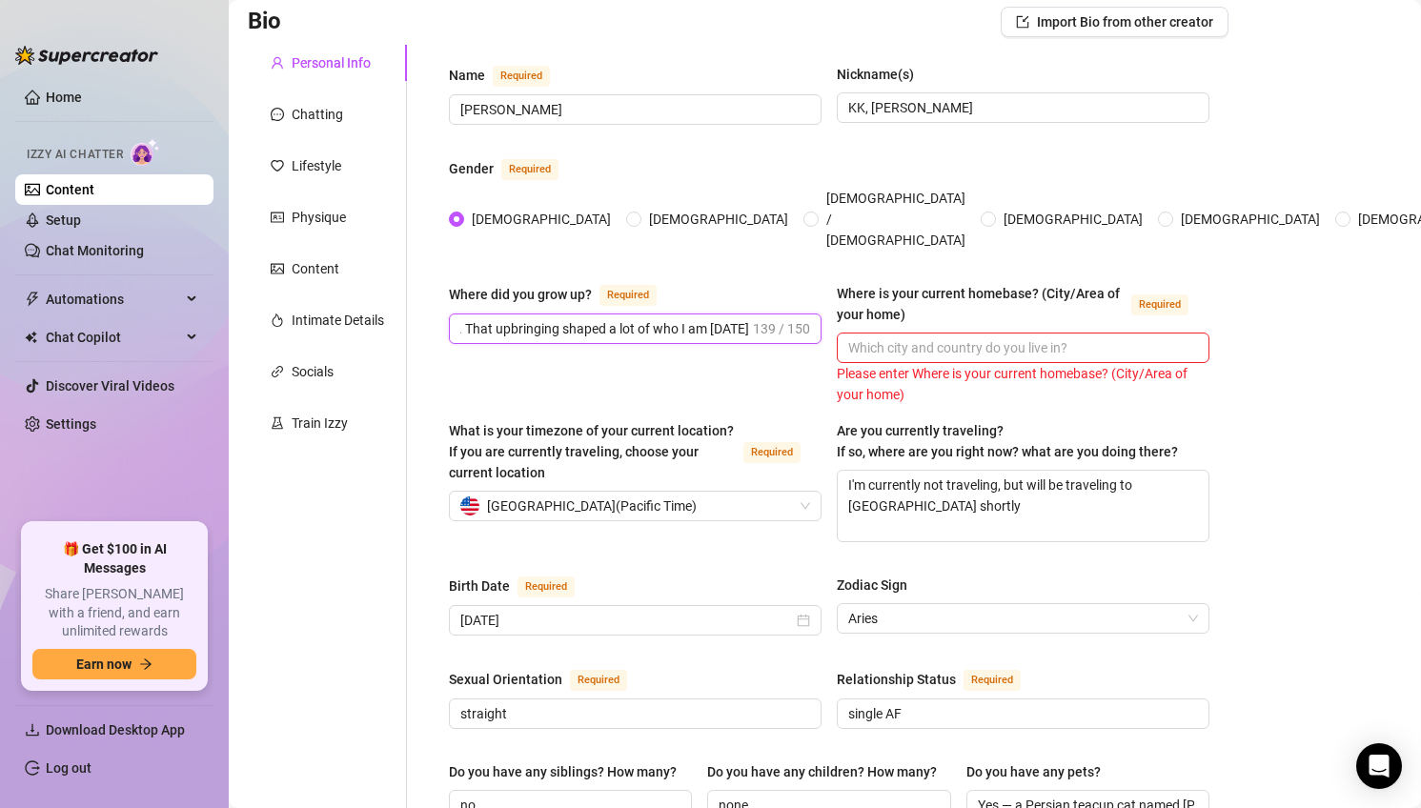
click at [467, 318] on input "I grew up in [US_STATE], surrounded by the grounded, hardworking lifestyle of t…" at bounding box center [604, 328] width 289 height 21
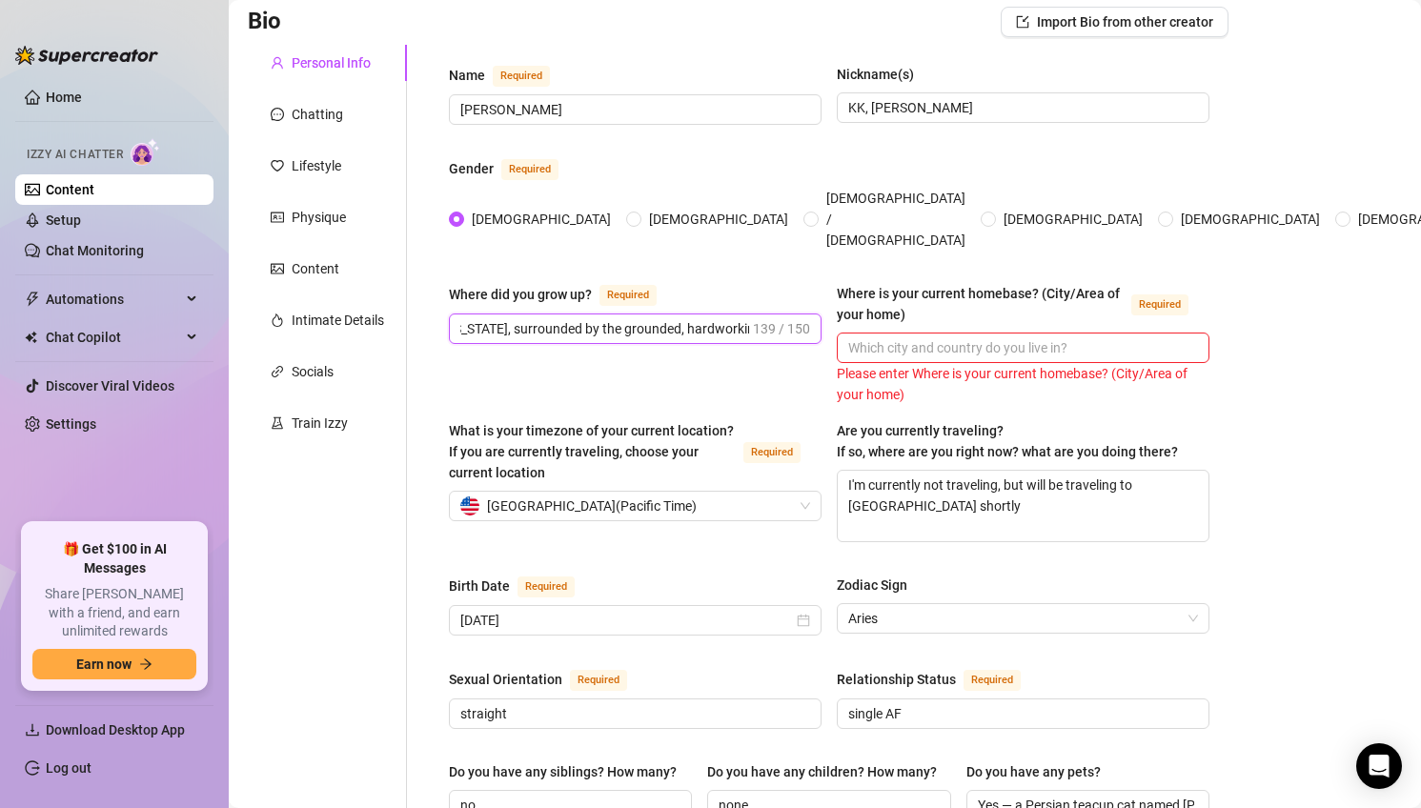
click at [467, 318] on input "I grew up in [US_STATE], surrounded by the grounded, hardworking lifestyle of t…" at bounding box center [604, 328] width 289 height 21
type input "I grew up in [US_STATE], surrounded by the grounded, hardworking lifestyle of t…"
click at [904, 337] on input "Where is your current homebase? (City/Area of your home) Required" at bounding box center [1021, 347] width 346 height 21
paste input "[US_STATE], [GEOGRAPHIC_DATA]. While I love to travel and explore, [US_STATE] w…"
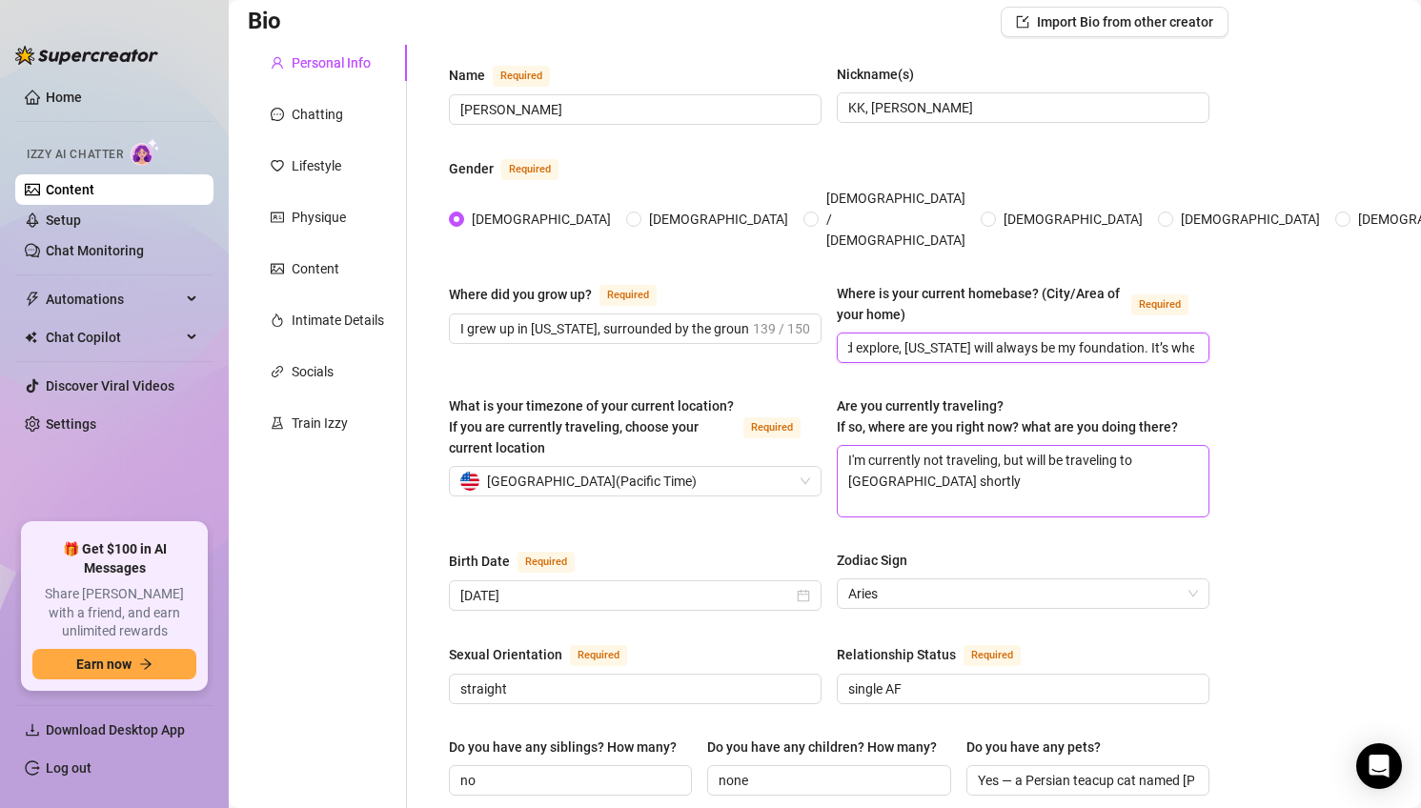
scroll to position [0, 348]
click at [857, 337] on input "[US_STATE], [GEOGRAPHIC_DATA]. While I love to travel and explore, [US_STATE] w…" at bounding box center [1021, 347] width 346 height 21
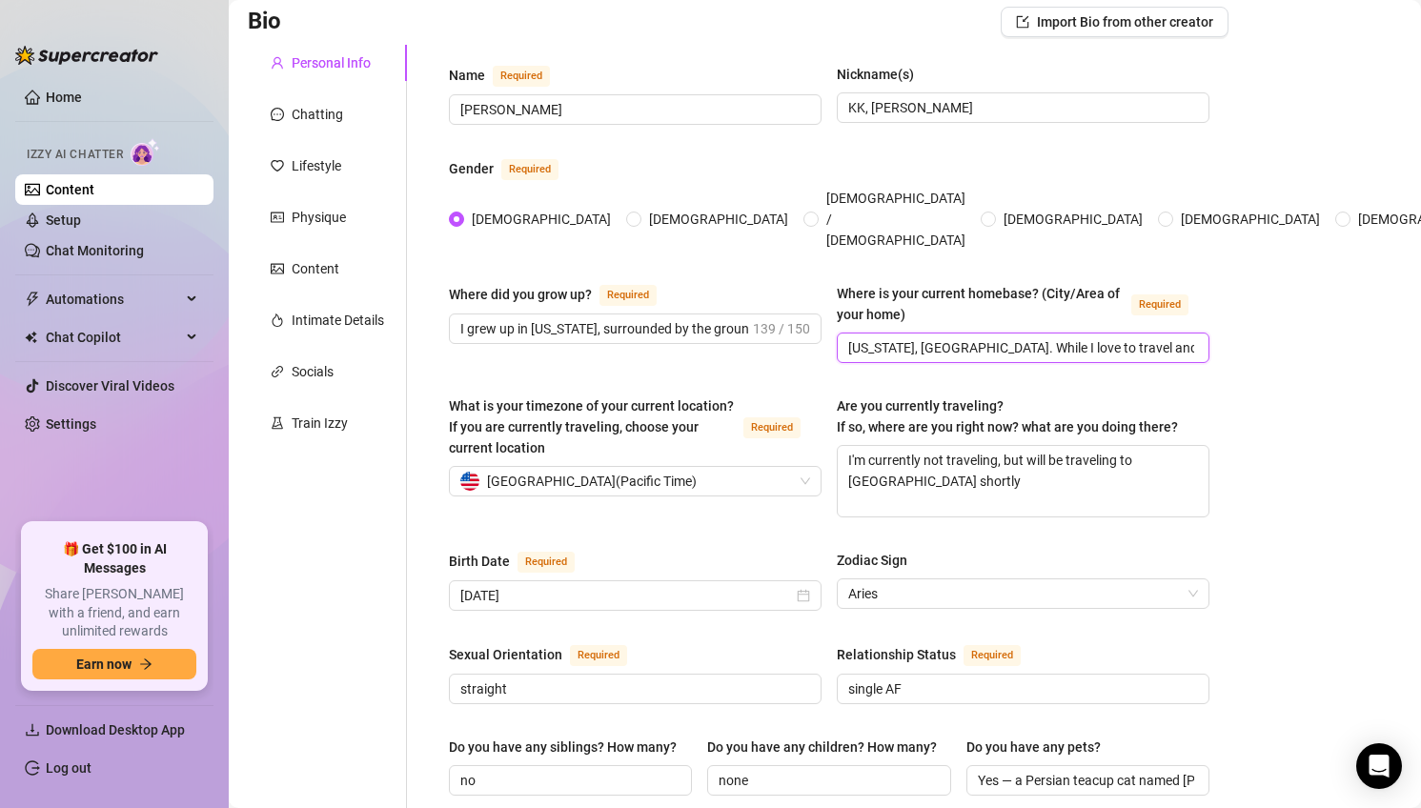
click at [854, 337] on input "[US_STATE], [GEOGRAPHIC_DATA]. While I love to travel and explore, [US_STATE] w…" at bounding box center [1021, 347] width 346 height 21
type input "[US_STATE], [GEOGRAPHIC_DATA]. While I love to travel and explore, [US_STATE] w…"
click at [696, 467] on span "United States of America ( Pacific Time )" at bounding box center [592, 481] width 210 height 29
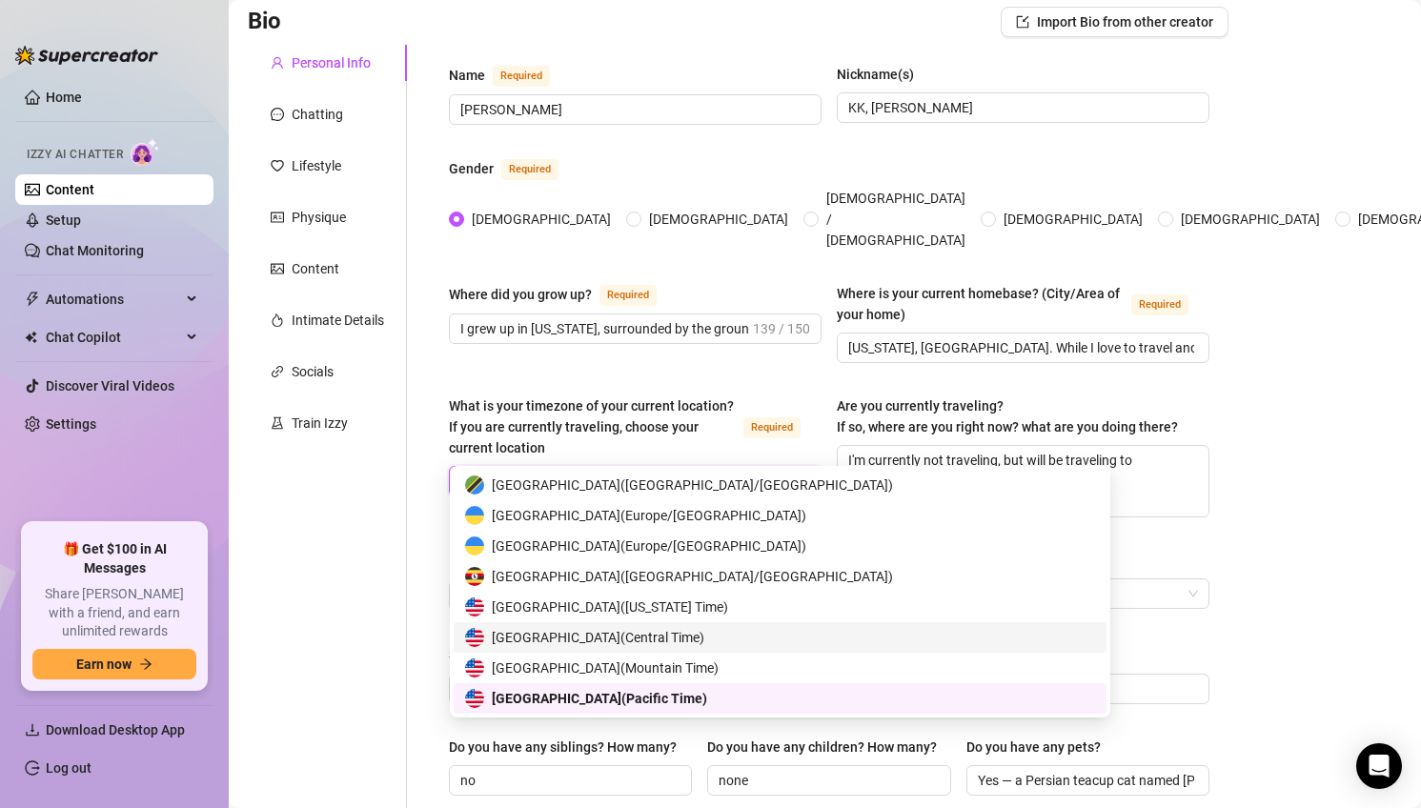
click at [701, 632] on span "[GEOGRAPHIC_DATA] ( Central Time )" at bounding box center [598, 637] width 212 height 21
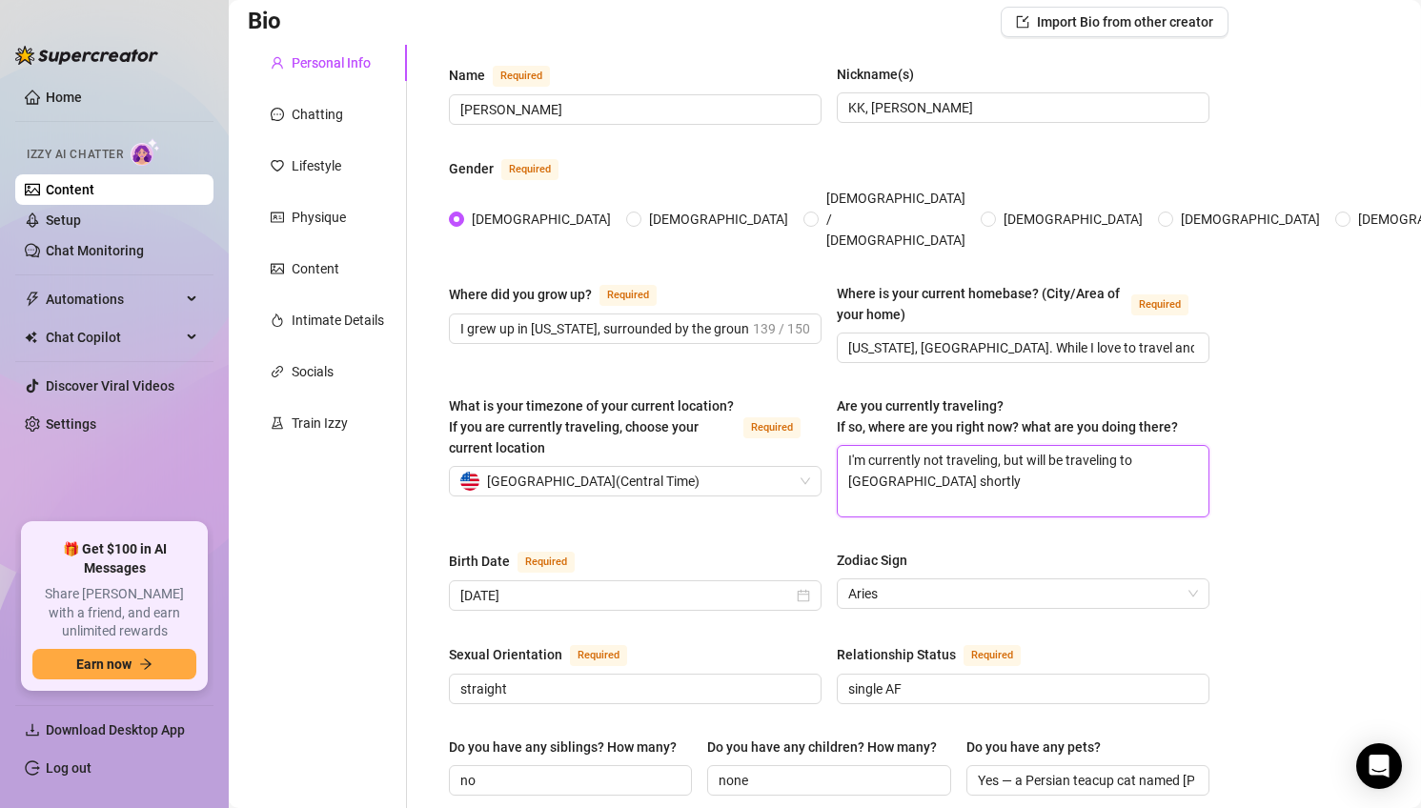
click at [953, 450] on textarea "I'm currently not traveling, but will be traveling to [GEOGRAPHIC_DATA] shortly" at bounding box center [1022, 481] width 371 height 71
paste textarea "travel often for both business and pleasure—attending events, creating lifestyl…"
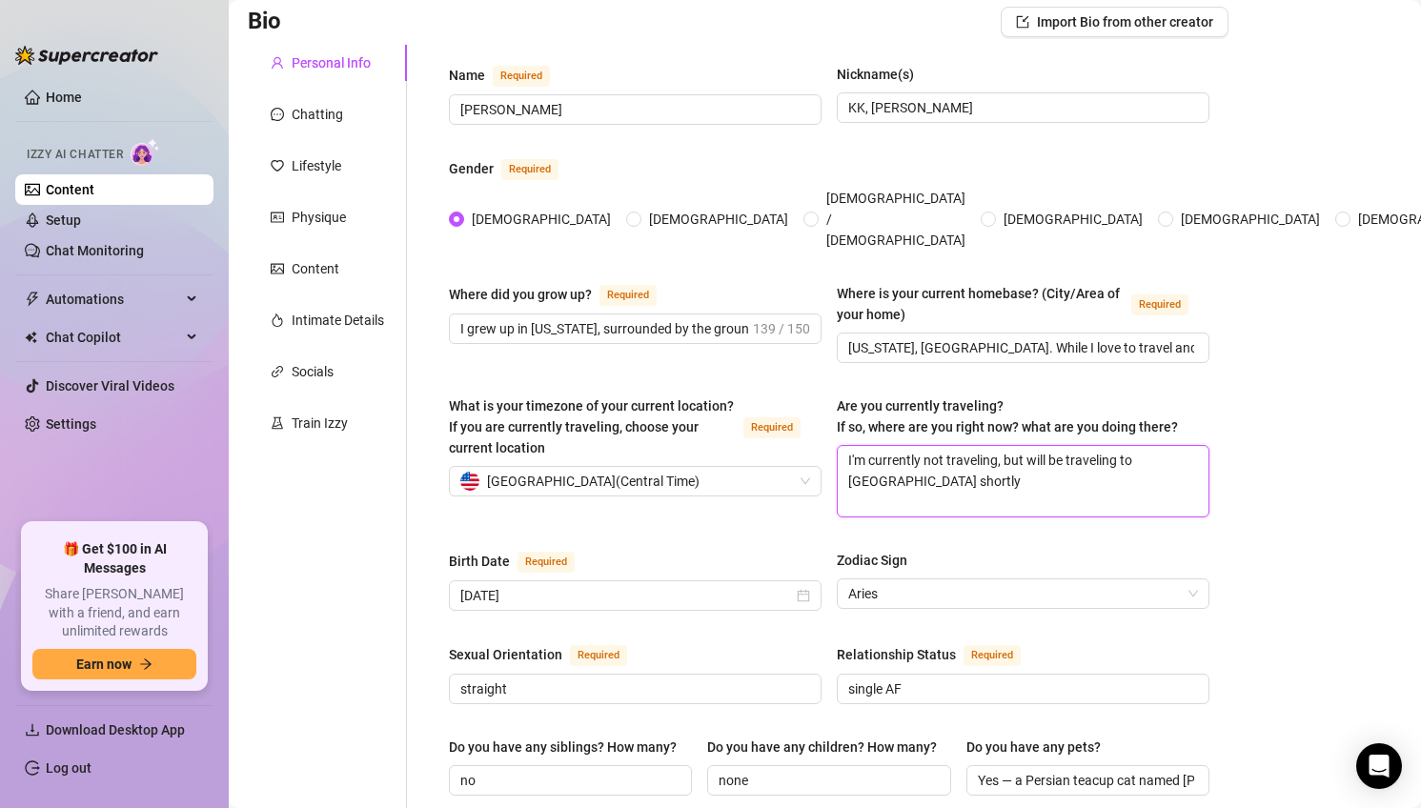
type textarea "travel often for both business and pleasure—attending events, creating lifestyl…"
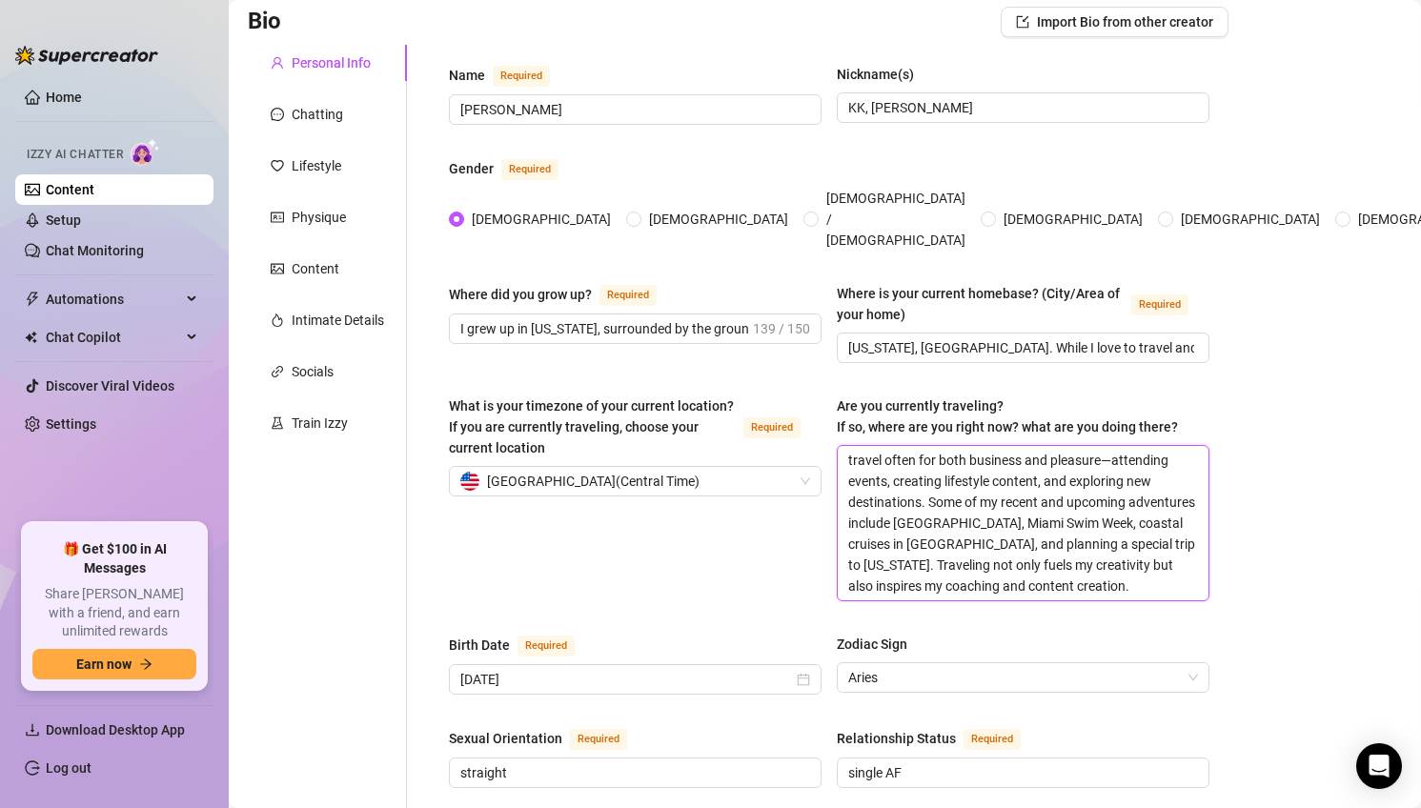
scroll to position [0, 0]
click at [849, 446] on textarea "travel often for both business and pleasure—attending events, creating lifestyl…" at bounding box center [1022, 523] width 371 height 154
type textarea "I travel often for both business and pleasure—attending events, creating lifest…"
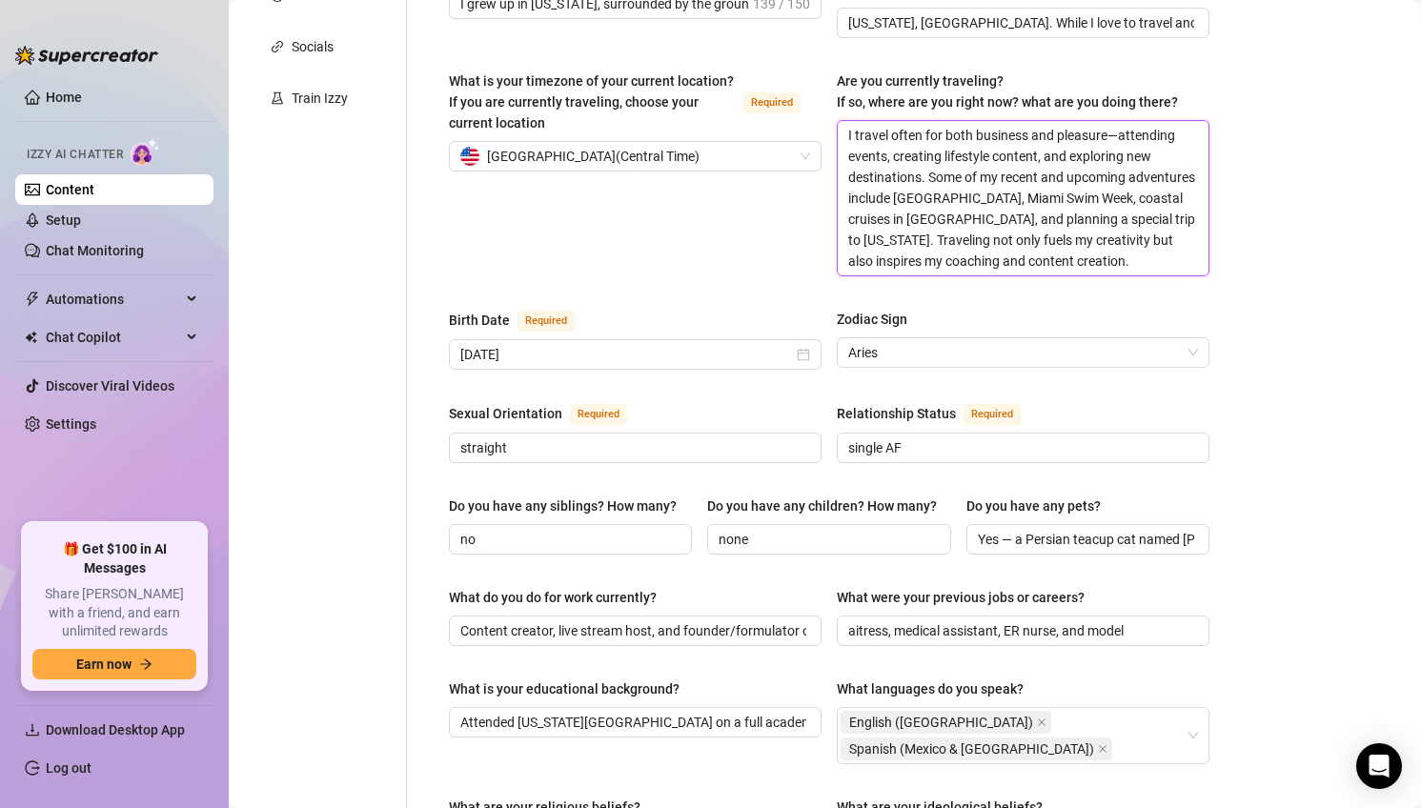
scroll to position [462, 0]
click at [618, 343] on input "[DATE]" at bounding box center [626, 353] width 333 height 21
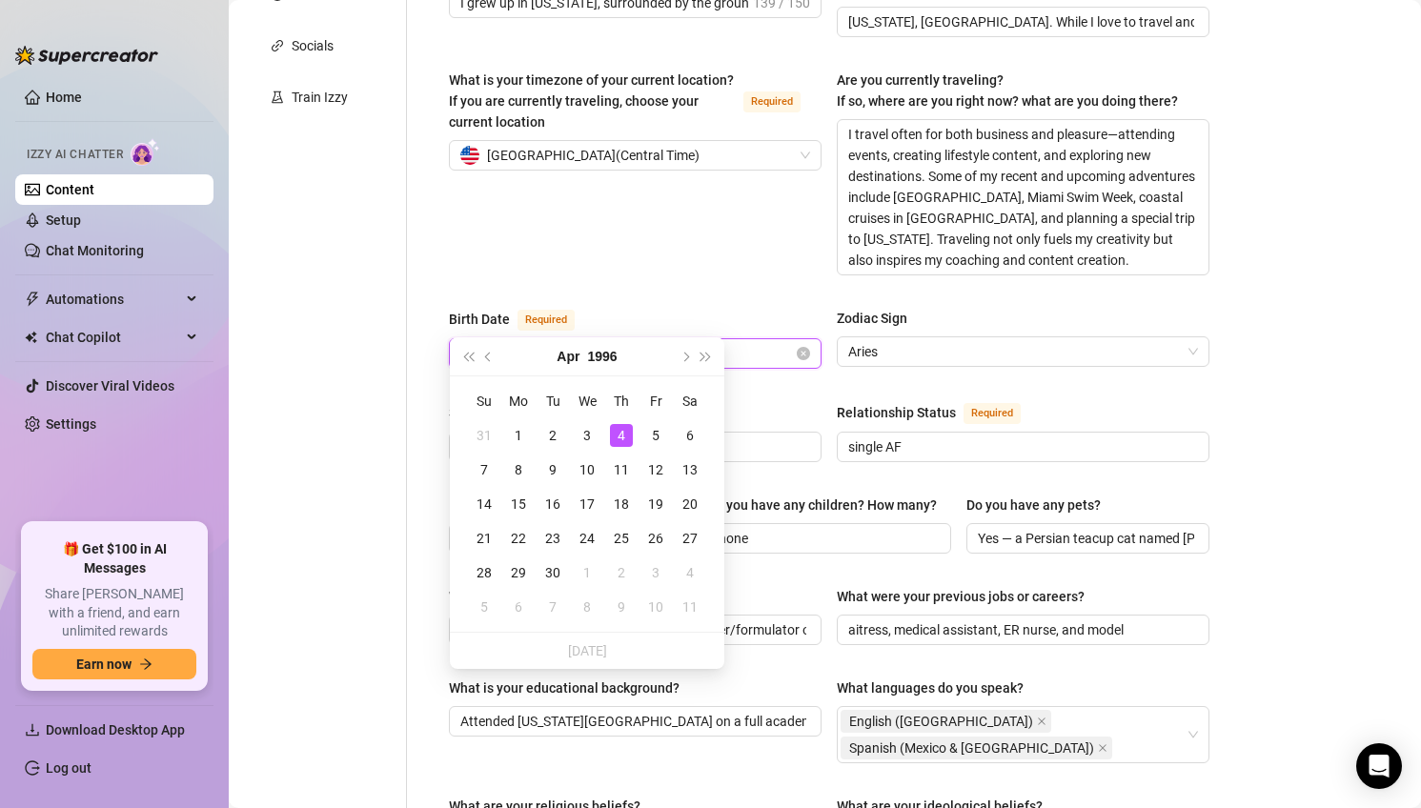
click at [618, 343] on input "[DATE]" at bounding box center [626, 353] width 333 height 21
type input "[DATE]"
click at [745, 229] on div "What is your timezone of your current location? If you are currently traveling,…" at bounding box center [635, 173] width 373 height 206
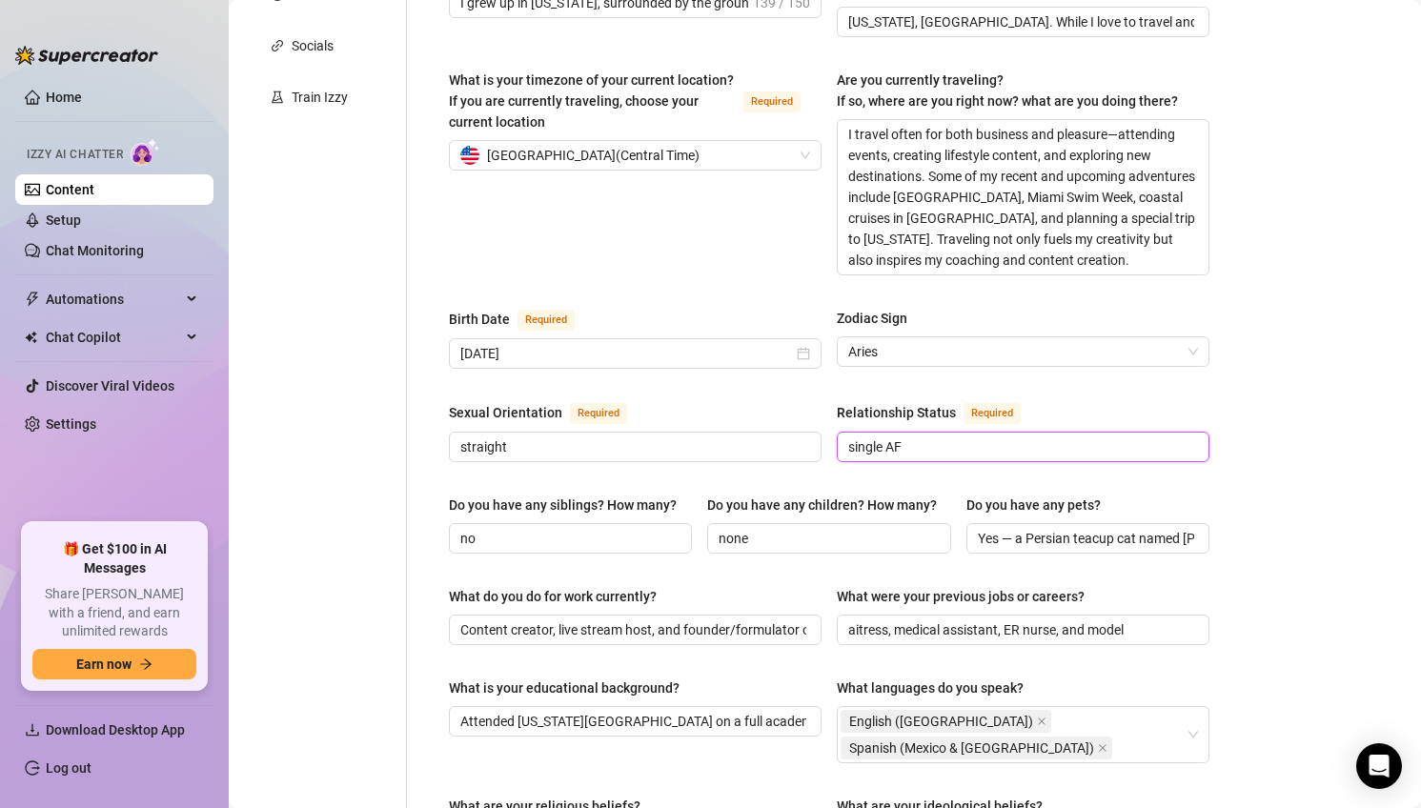
click at [909, 436] on input "single AF" at bounding box center [1021, 446] width 346 height 21
type input "Taken but thats private"
click at [1124, 358] on div "Name Required [PERSON_NAME] Nickname(s) KK, [PERSON_NAME] Gender Required [DEMO…" at bounding box center [829, 604] width 760 height 1732
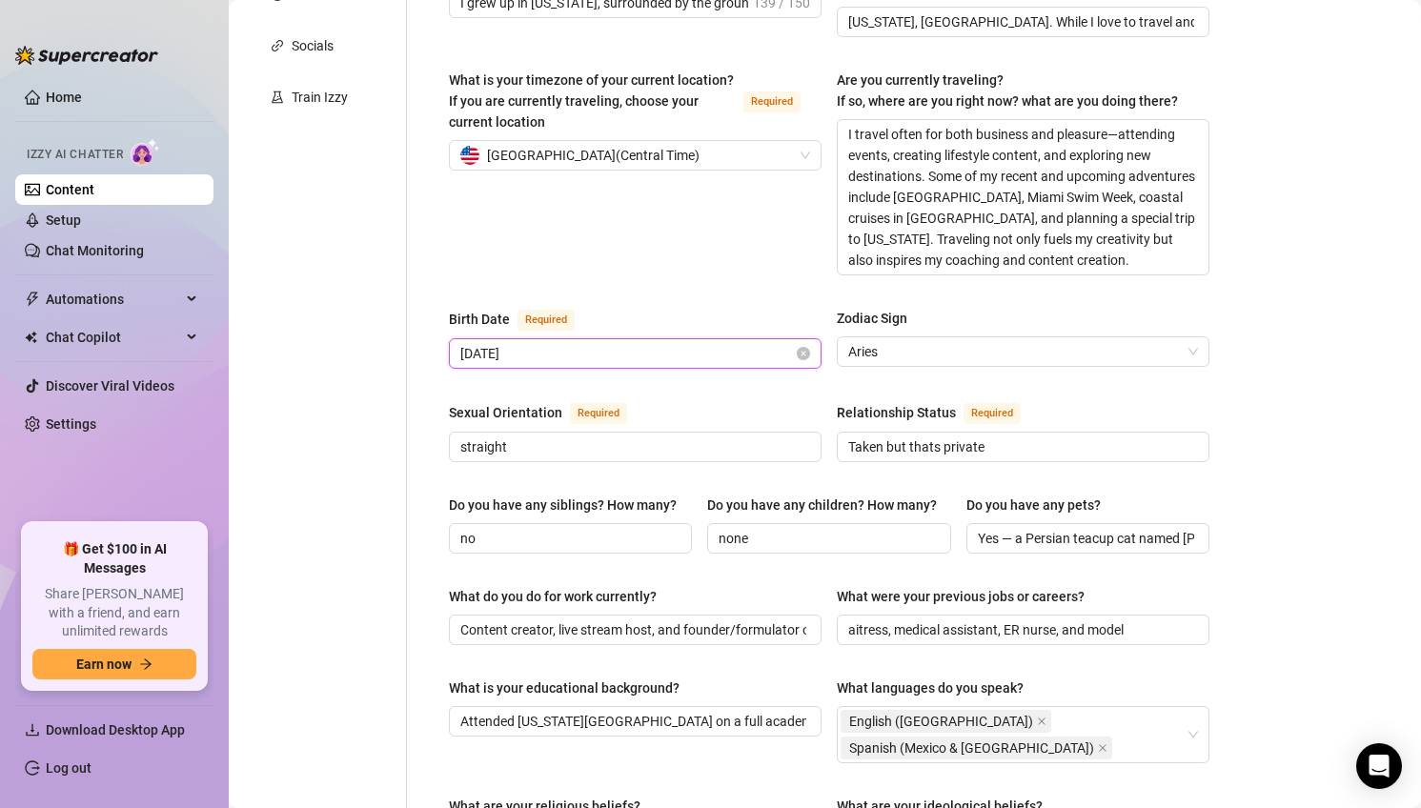
click at [507, 343] on input "[DATE]" at bounding box center [626, 353] width 333 height 21
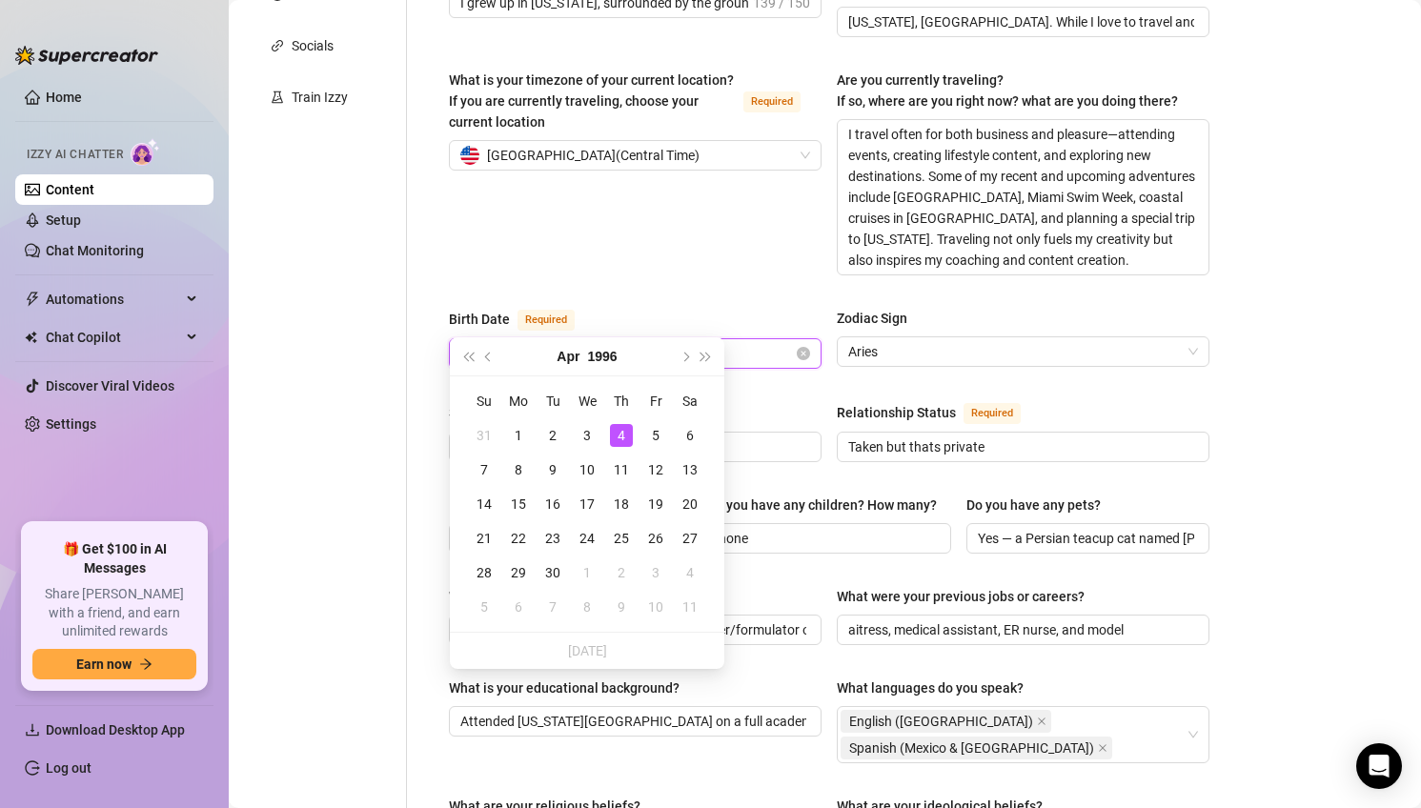
paste input "[DATE]"
click at [506, 343] on input "[DATE]" at bounding box center [626, 353] width 333 height 21
click at [956, 337] on span "Aries" at bounding box center [1023, 351] width 350 height 29
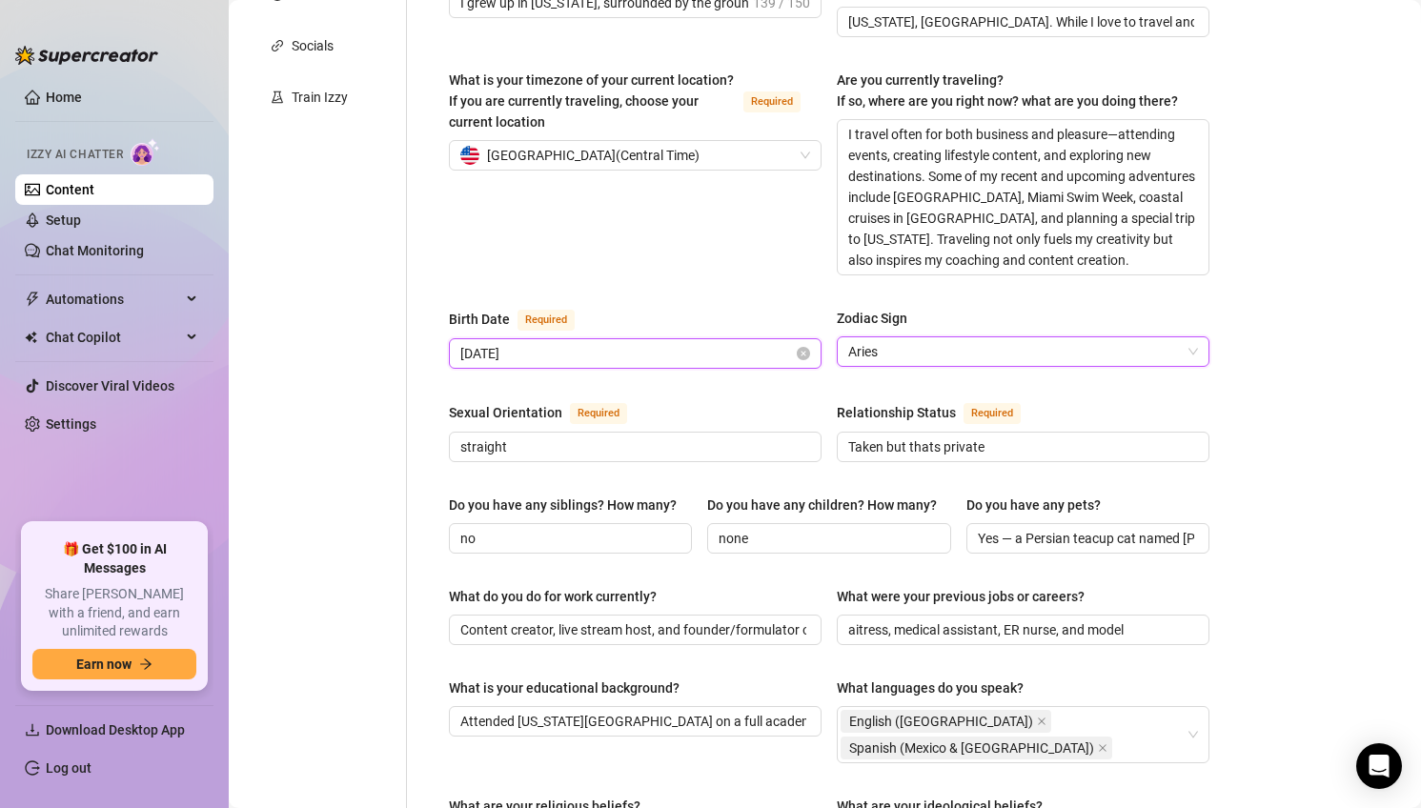
click at [608, 343] on input "[DATE]" at bounding box center [626, 353] width 333 height 21
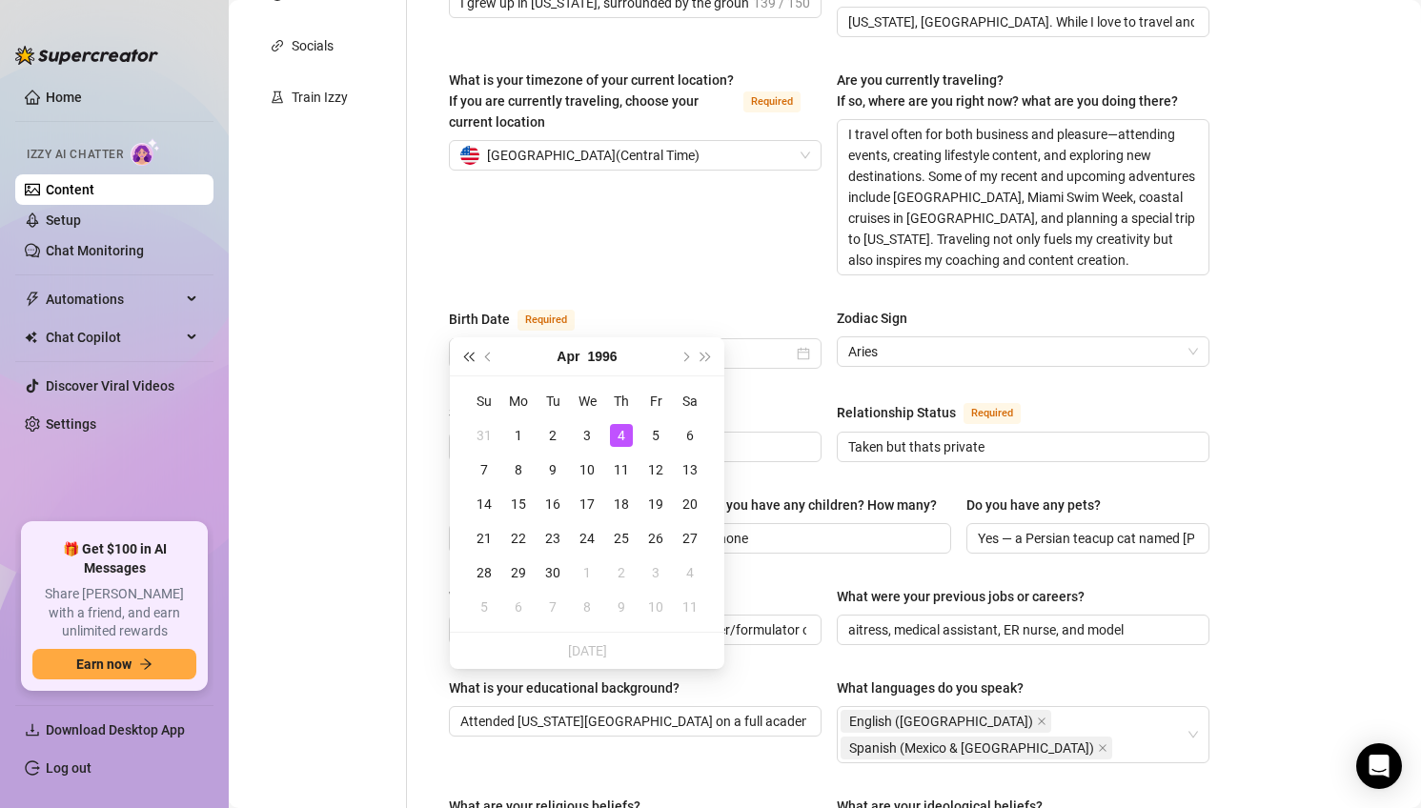
click at [472, 358] on span "Last year (Control + left)" at bounding box center [468, 357] width 10 height 10
click at [471, 357] on span "Last year (Control + left)" at bounding box center [468, 357] width 10 height 10
click at [468, 353] on span "Last year (Control + left)" at bounding box center [468, 357] width 10 height 10
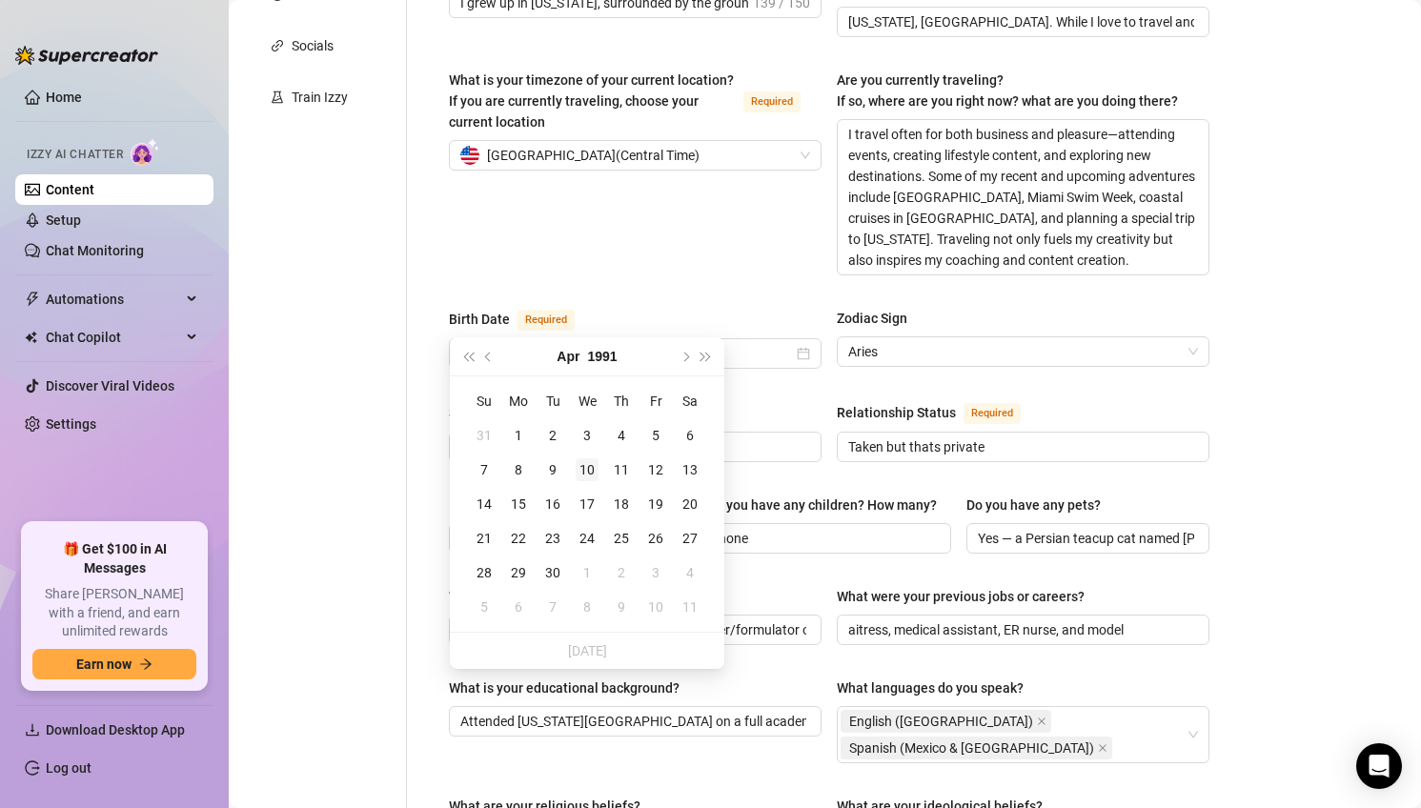
click at [581, 471] on div "10" at bounding box center [586, 469] width 23 height 23
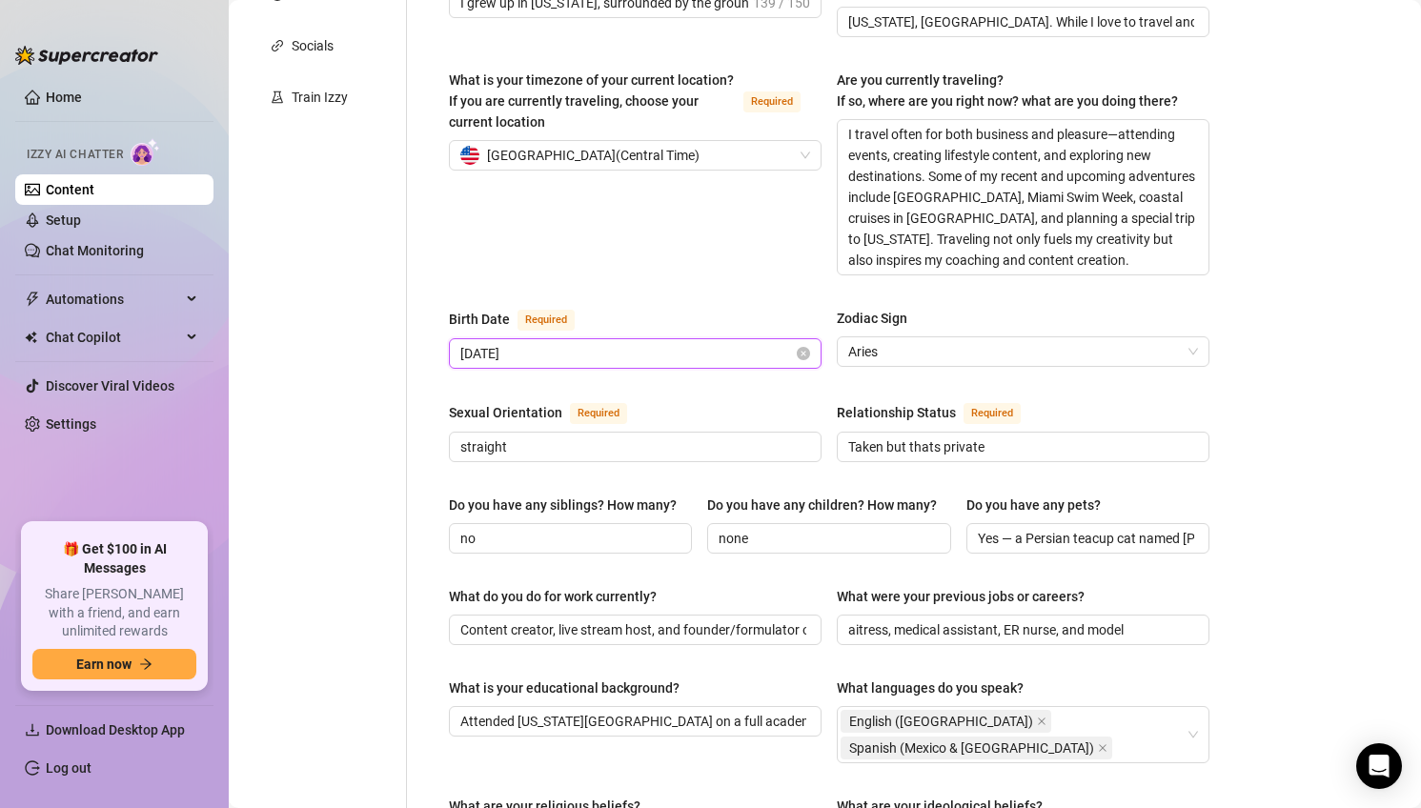
click at [636, 343] on input "[DATE]" at bounding box center [626, 353] width 333 height 21
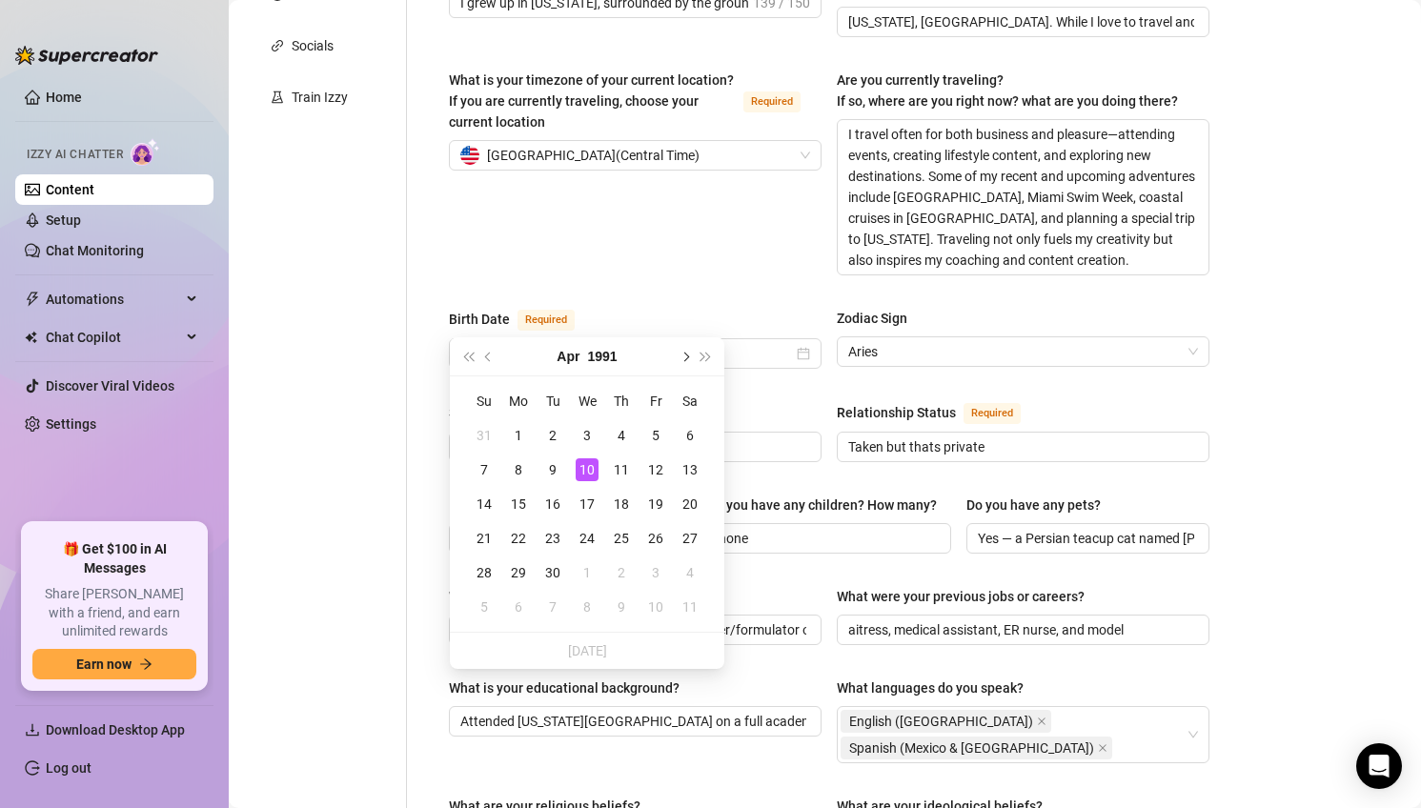
click at [684, 360] on button "Next month (PageDown)" at bounding box center [684, 356] width 21 height 38
click at [489, 353] on span "Previous month (PageUp)" at bounding box center [490, 357] width 10 height 10
click at [588, 538] on div "20" at bounding box center [586, 538] width 23 height 23
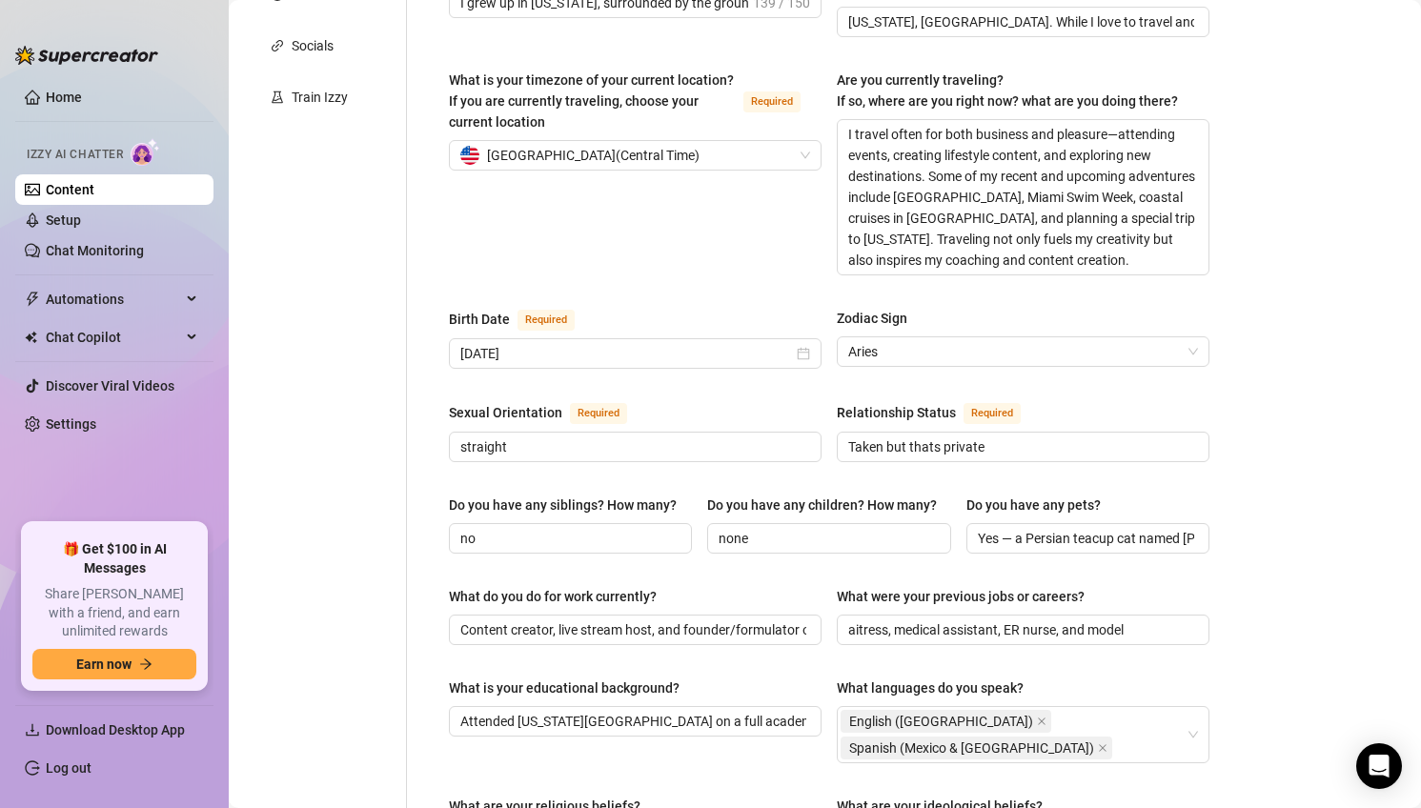
click at [1066, 336] on div "Birth Date Required [DEMOGRAPHIC_DATA] Zodiac Sign Aries" at bounding box center [829, 347] width 760 height 78
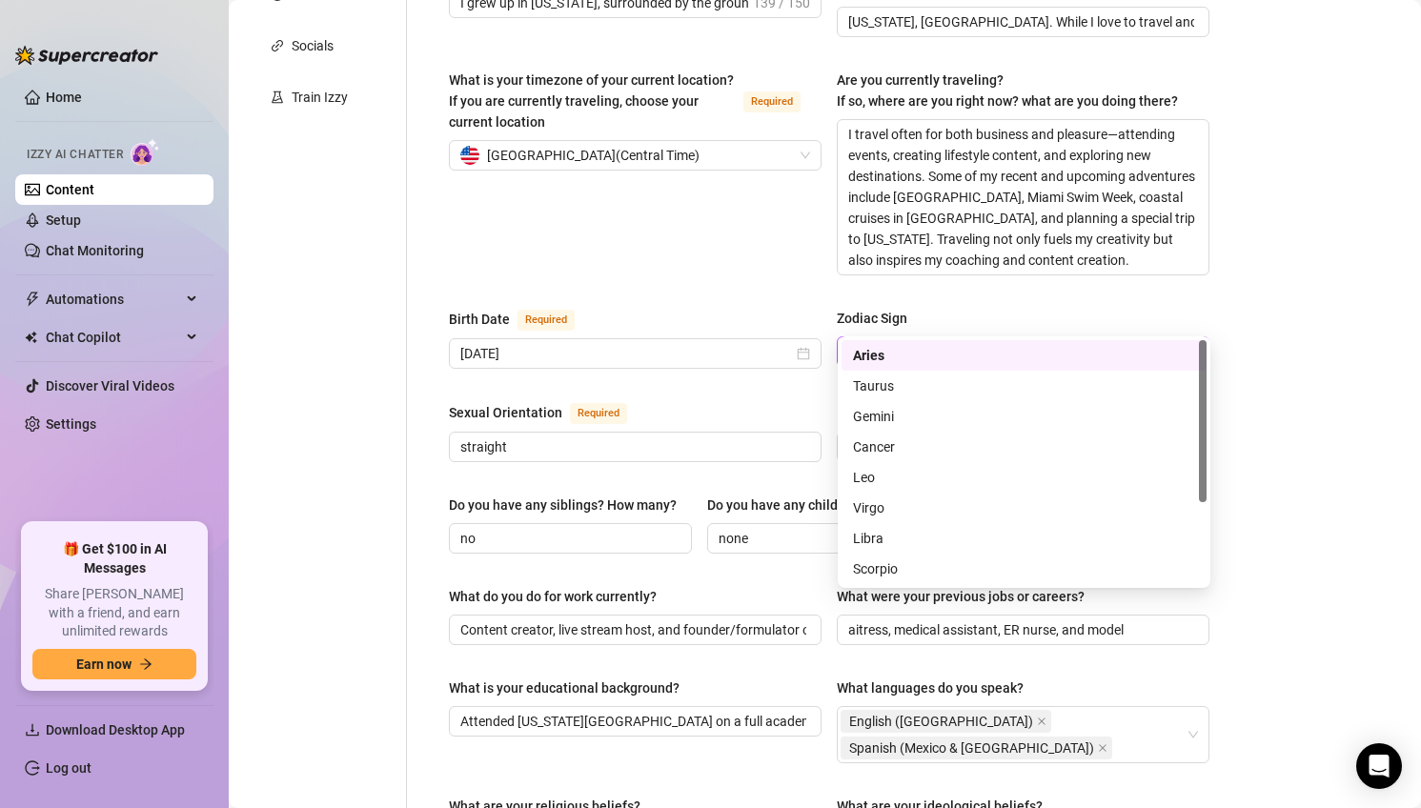
click at [1055, 337] on span "Aries" at bounding box center [1023, 351] width 350 height 29
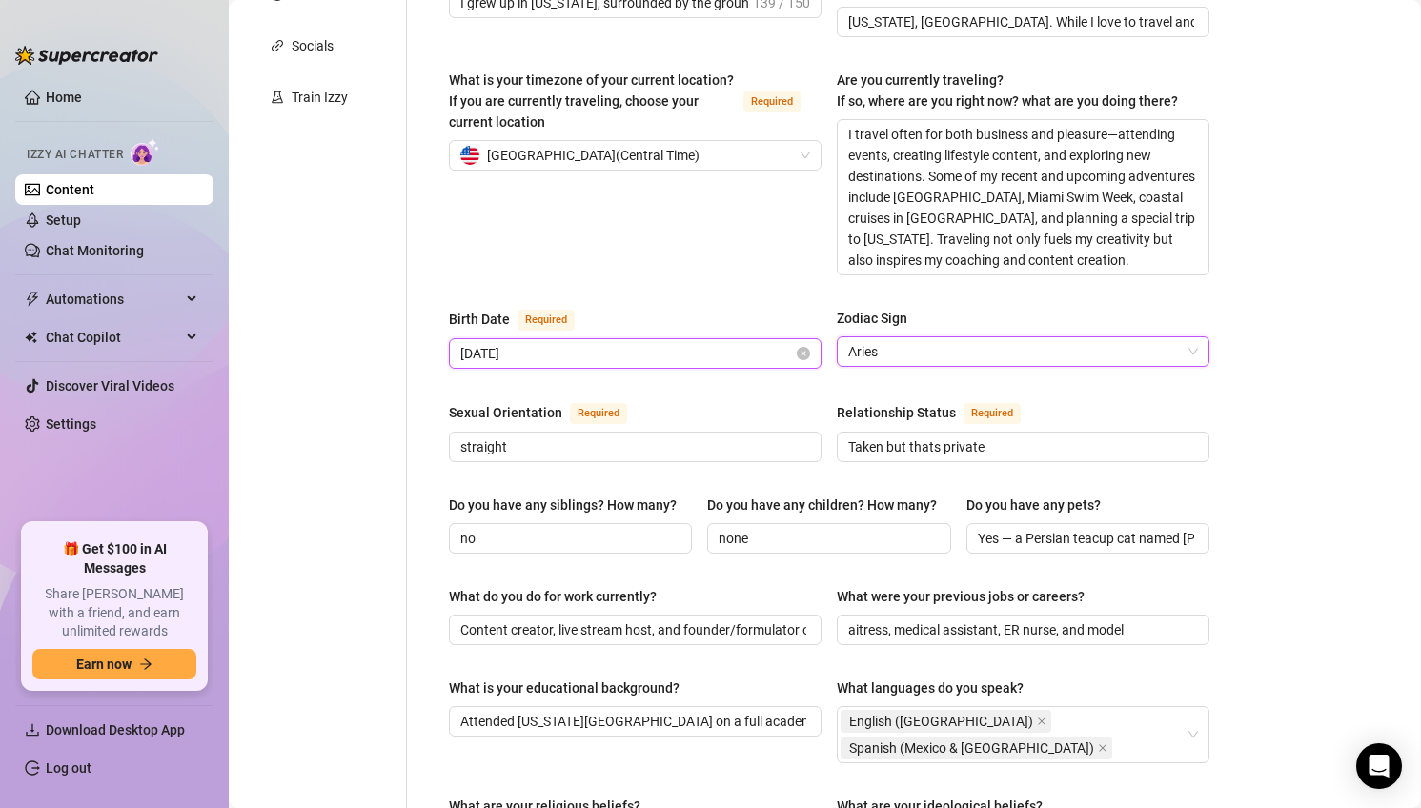
click at [510, 343] on input "[DATE]" at bounding box center [626, 353] width 333 height 21
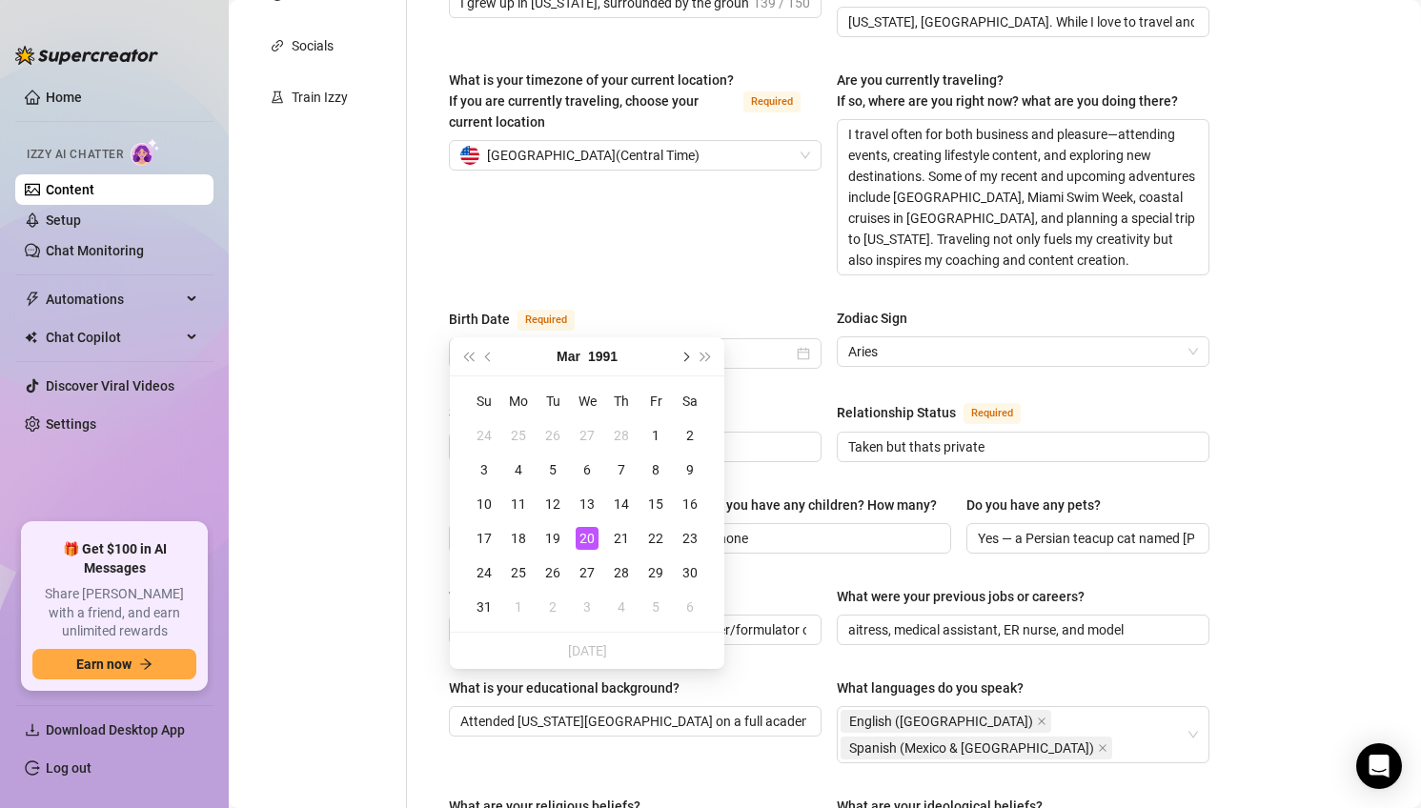
click at [689, 366] on button "Next month (PageDown)" at bounding box center [684, 356] width 21 height 38
click at [687, 362] on button "Next month (PageDown)" at bounding box center [684, 356] width 21 height 38
click at [687, 361] on button "Next month (PageDown)" at bounding box center [684, 356] width 21 height 38
type input "[DATE]"
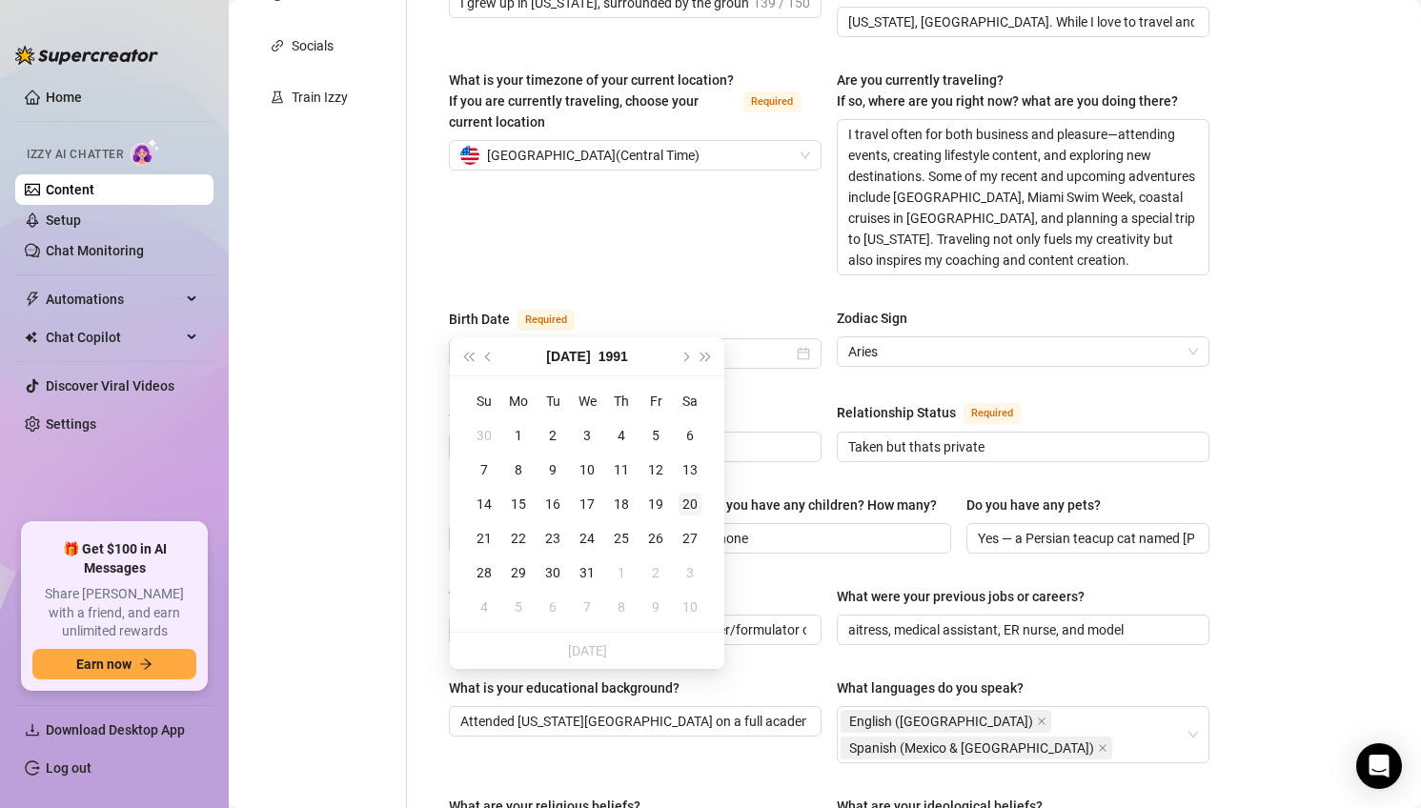
click at [698, 500] on div "20" at bounding box center [689, 504] width 23 height 23
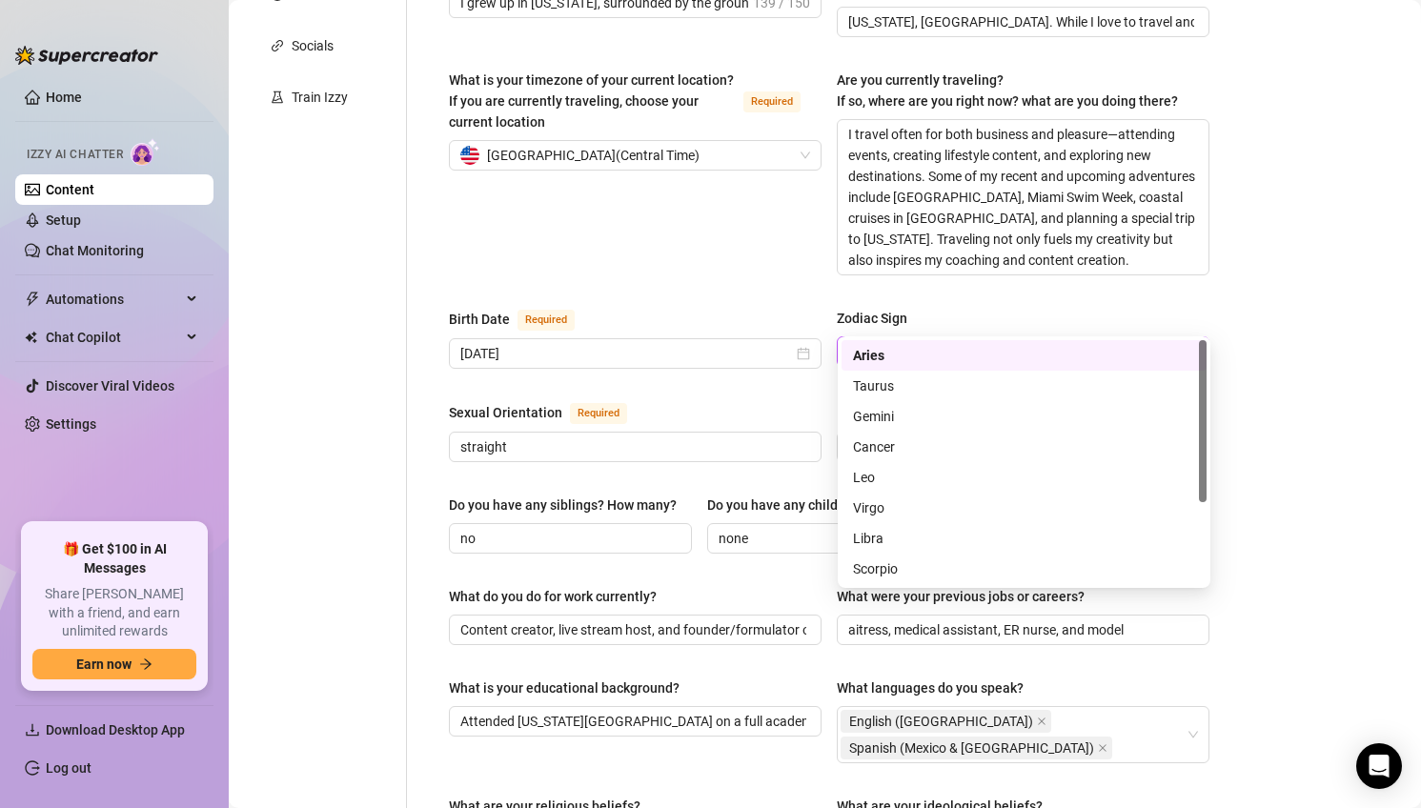
click at [978, 337] on span "Aries" at bounding box center [1023, 351] width 350 height 29
click at [944, 452] on div "Cancer" at bounding box center [1024, 446] width 342 height 21
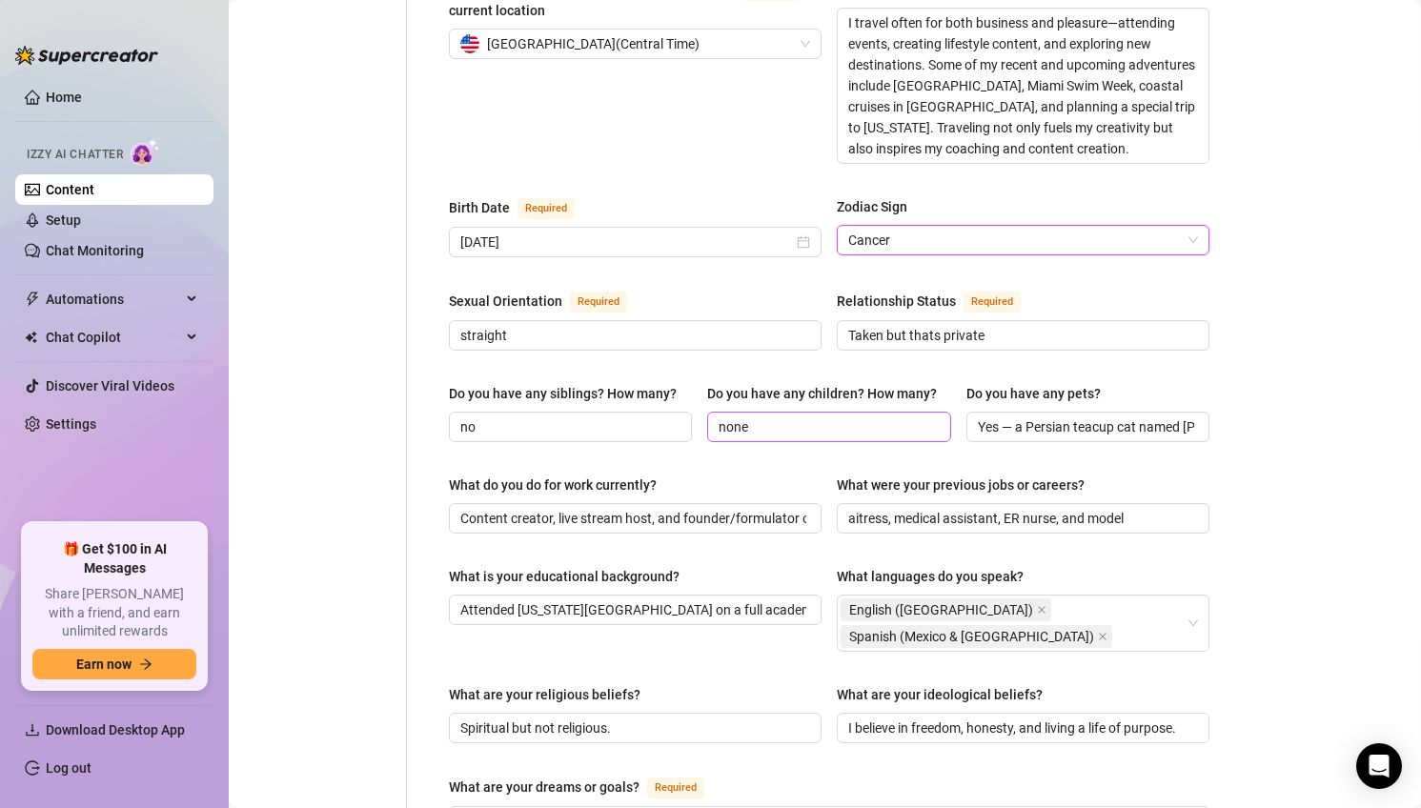
scroll to position [588, 0]
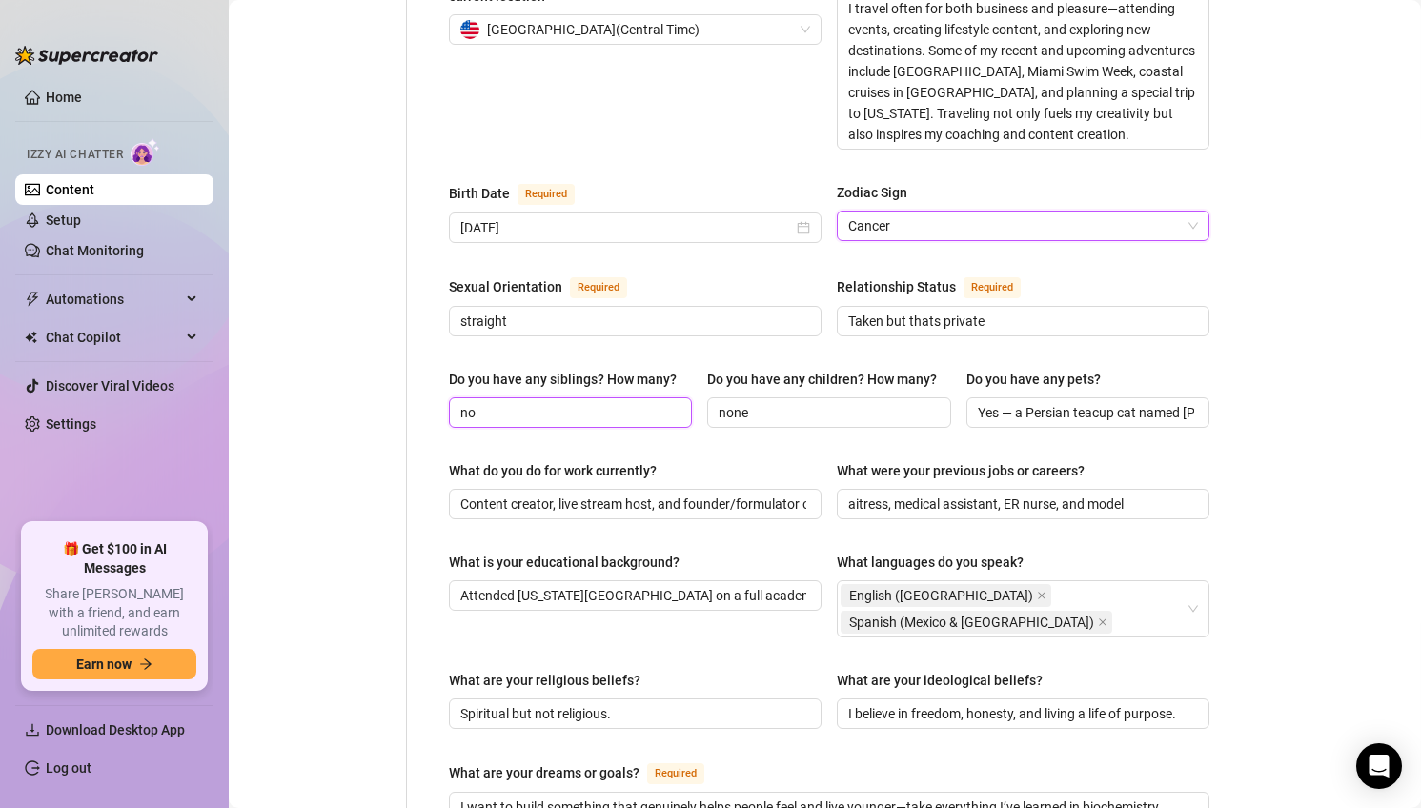
click at [546, 402] on input "no" at bounding box center [568, 412] width 216 height 21
paste input "es, I come from a family where connection and support mean a lot. My siblings k…"
drag, startPoint x: 491, startPoint y: 375, endPoint x: 502, endPoint y: 378, distance: 11.8
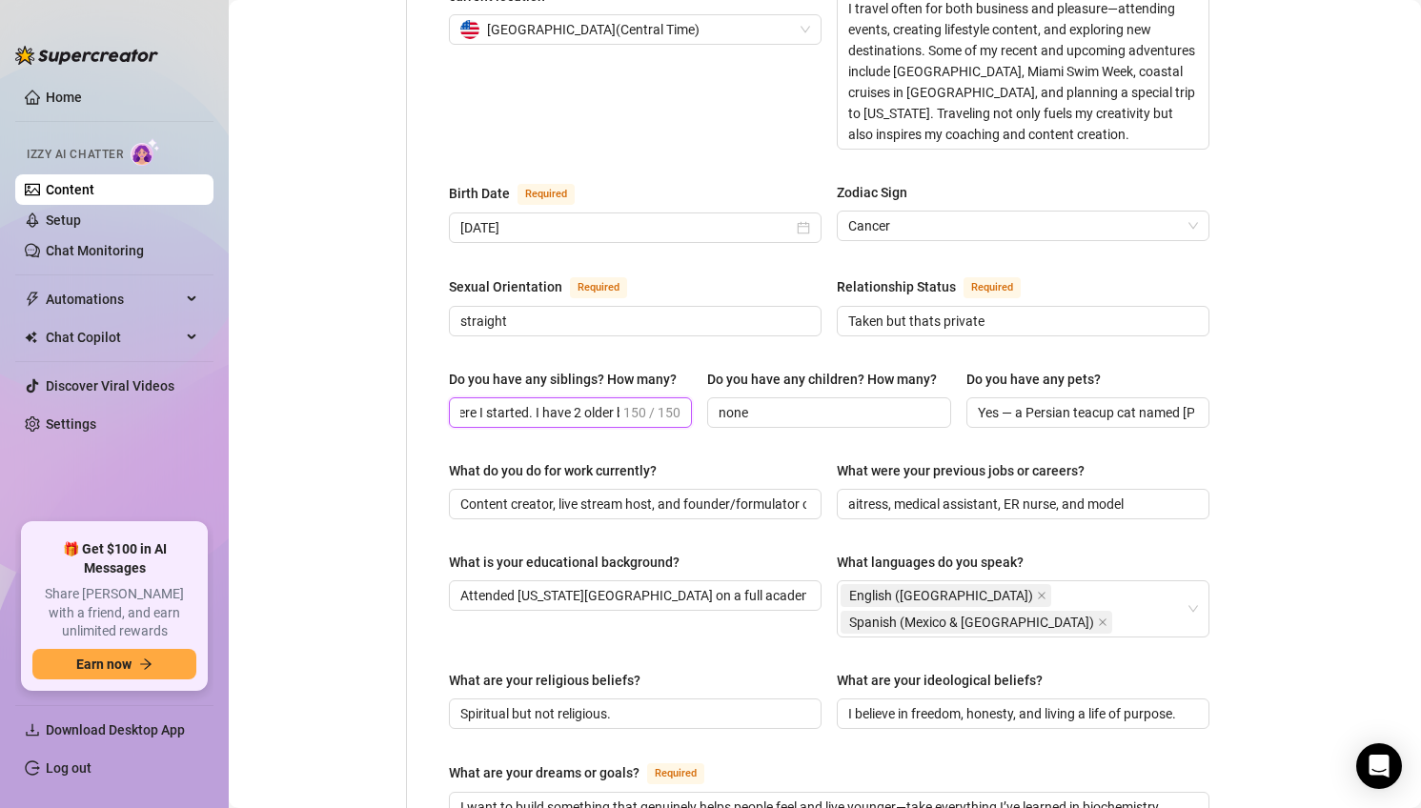
click at [502, 402] on input "es, I come from a family where connection and support mean a lot. My siblings k…" at bounding box center [539, 412] width 159 height 21
click at [457, 397] on span "es, I come from a family where connection and support mean a lot. My siblings k…" at bounding box center [570, 412] width 243 height 30
click at [472, 402] on input "es, I come from a family where connection and support mean a lot. My siblings k…" at bounding box center [539, 412] width 159 height 21
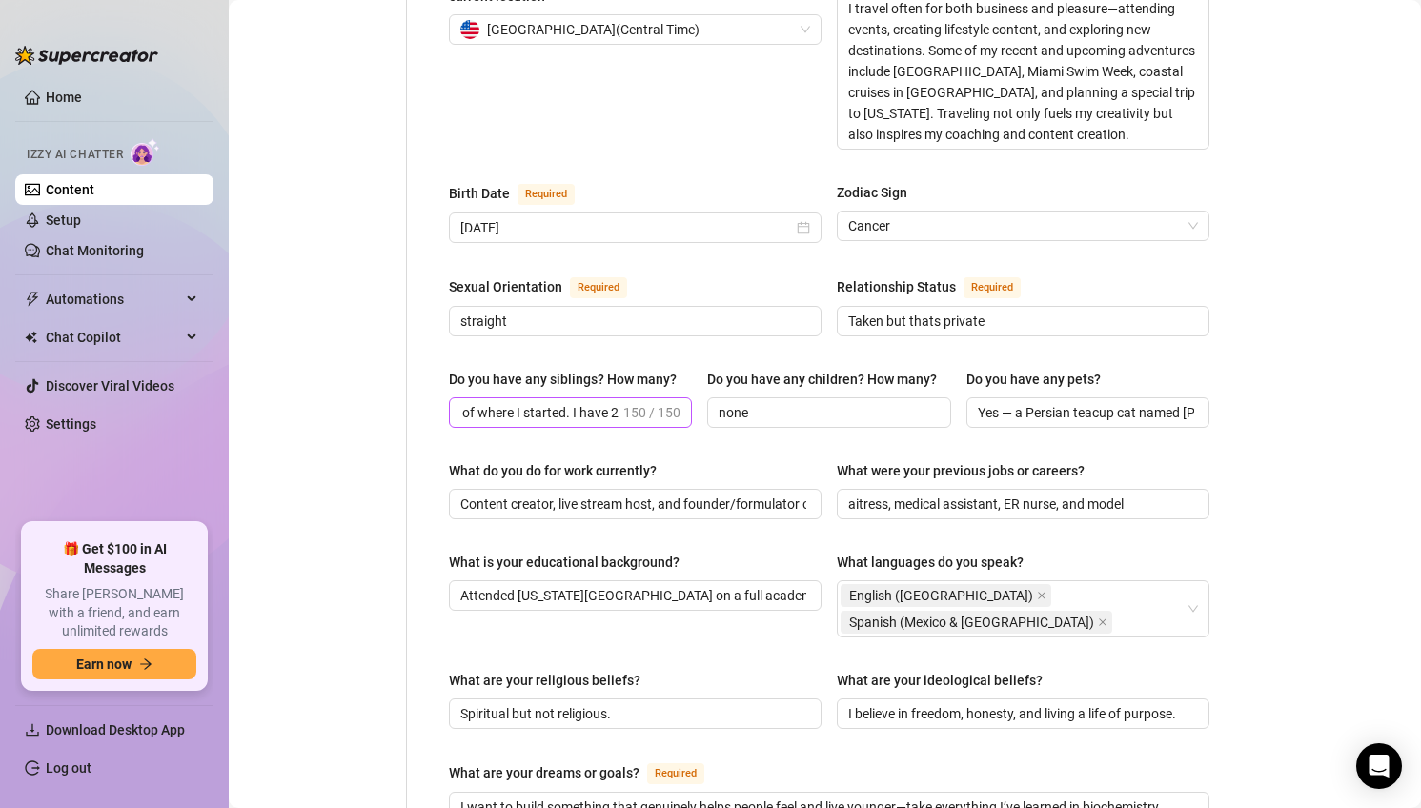
scroll to position [0, 0]
click at [459, 397] on span "es, I come from a family where connection and support mean a lot. My siblings k…" at bounding box center [570, 412] width 243 height 30
click at [466, 402] on input "es, I come from a family where connection and support mean a lot. My siblings k…" at bounding box center [539, 412] width 159 height 21
click at [463, 402] on input "es, I come from a family where connection and support mean a lot. My siblings k…" at bounding box center [539, 412] width 159 height 21
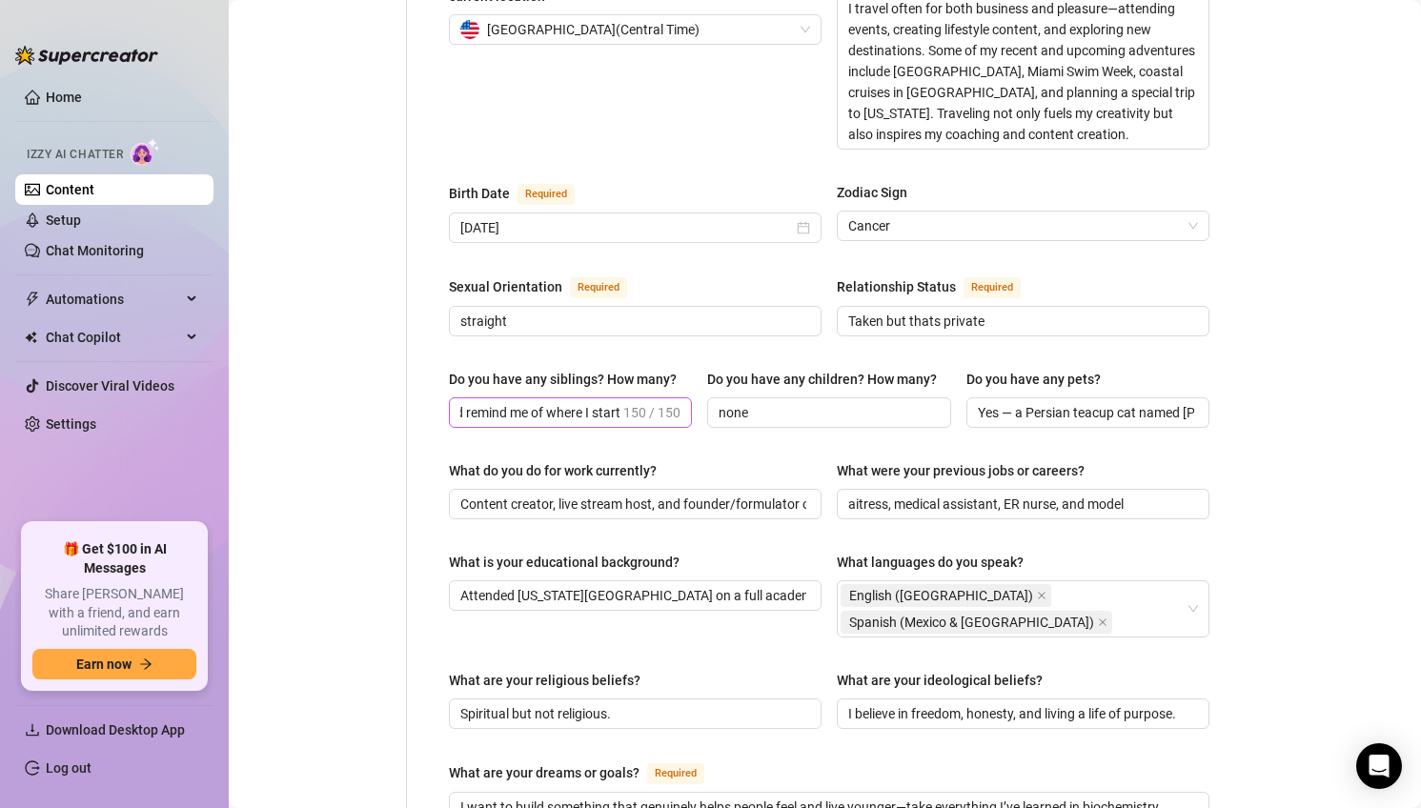
scroll to position [0, 0]
click at [454, 397] on span "es, I come from a family where connection and support mean a lot. My siblings k…" at bounding box center [570, 412] width 243 height 30
click at [455, 397] on span "es, I come from a family where connection and support mean a lot. My siblings k…" at bounding box center [570, 412] width 243 height 30
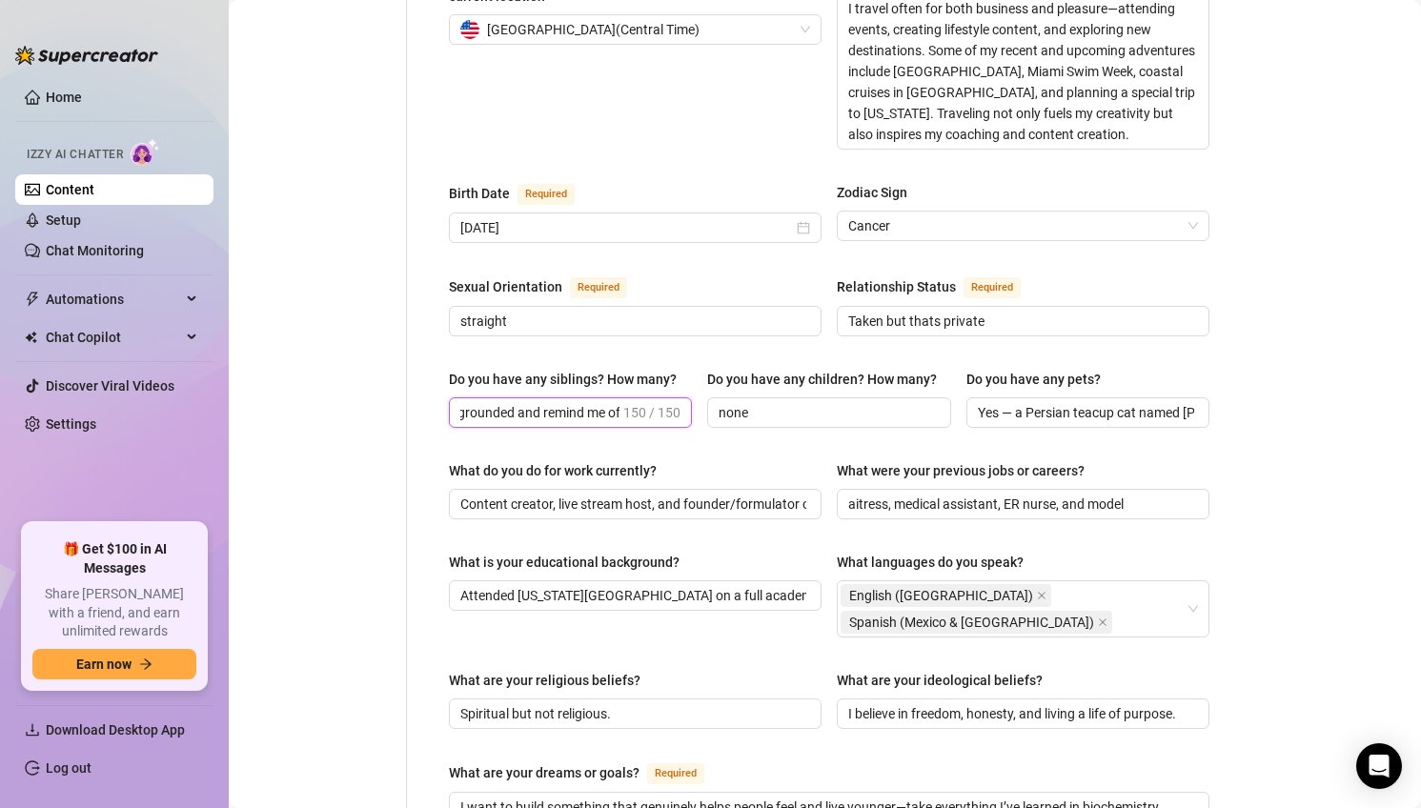
scroll to position [0, 516]
click at [474, 402] on input "es, I come from a family where connection and support mean a lot. My siblings k…" at bounding box center [539, 412] width 159 height 21
drag, startPoint x: 508, startPoint y: 374, endPoint x: 423, endPoint y: 373, distance: 84.8
click at [423, 373] on div "Name Required [PERSON_NAME] Nickname(s) KK, [PERSON_NAME] Gender Required [DEMO…" at bounding box center [817, 478] width 821 height 1770
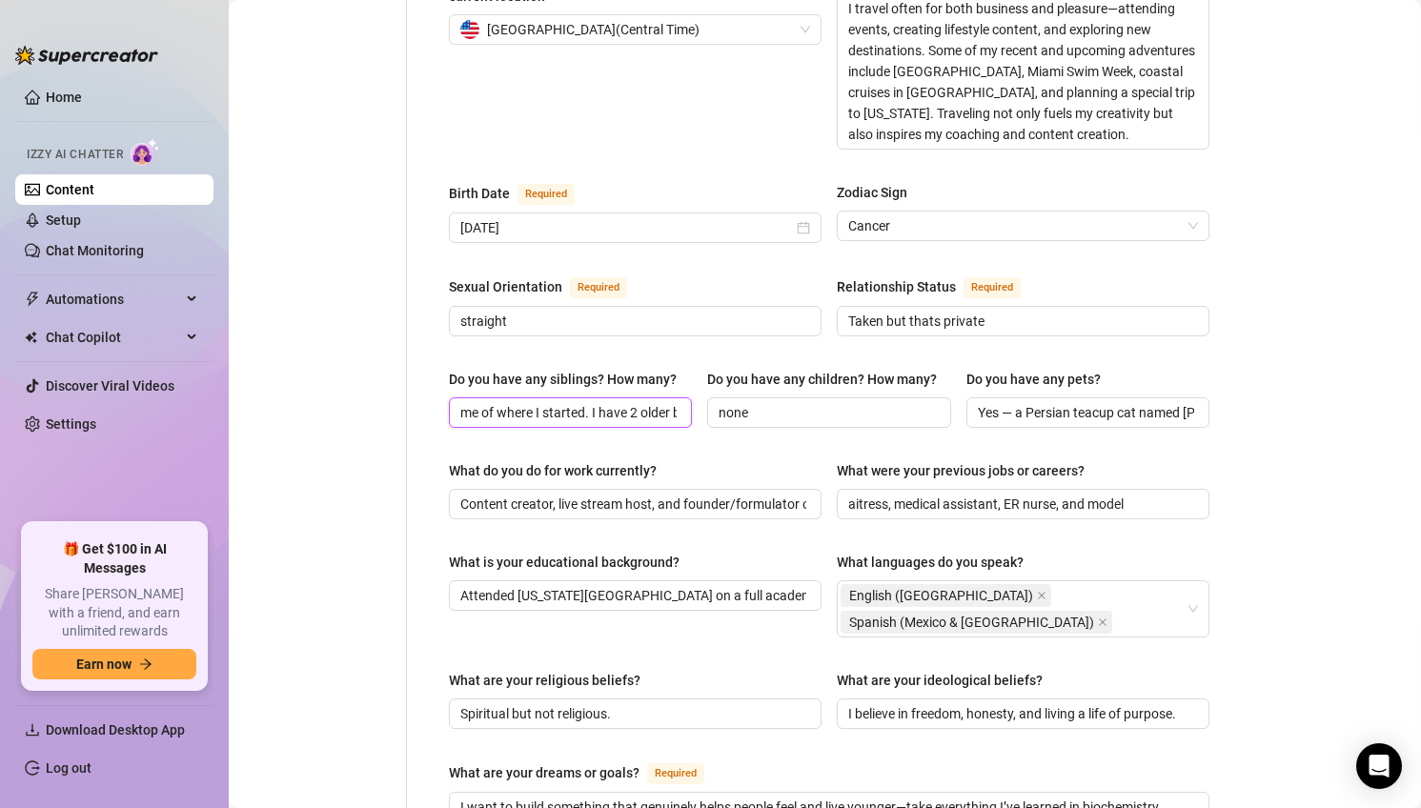
scroll to position [0, 290]
click at [678, 397] on span "My siblings keep me grounded and remind me of where I started. I have 2 older b…" at bounding box center [570, 412] width 243 height 30
click at [668, 402] on input "My siblings keep me grounded and remind me of where I started. I have 2 older b…" at bounding box center [568, 412] width 216 height 21
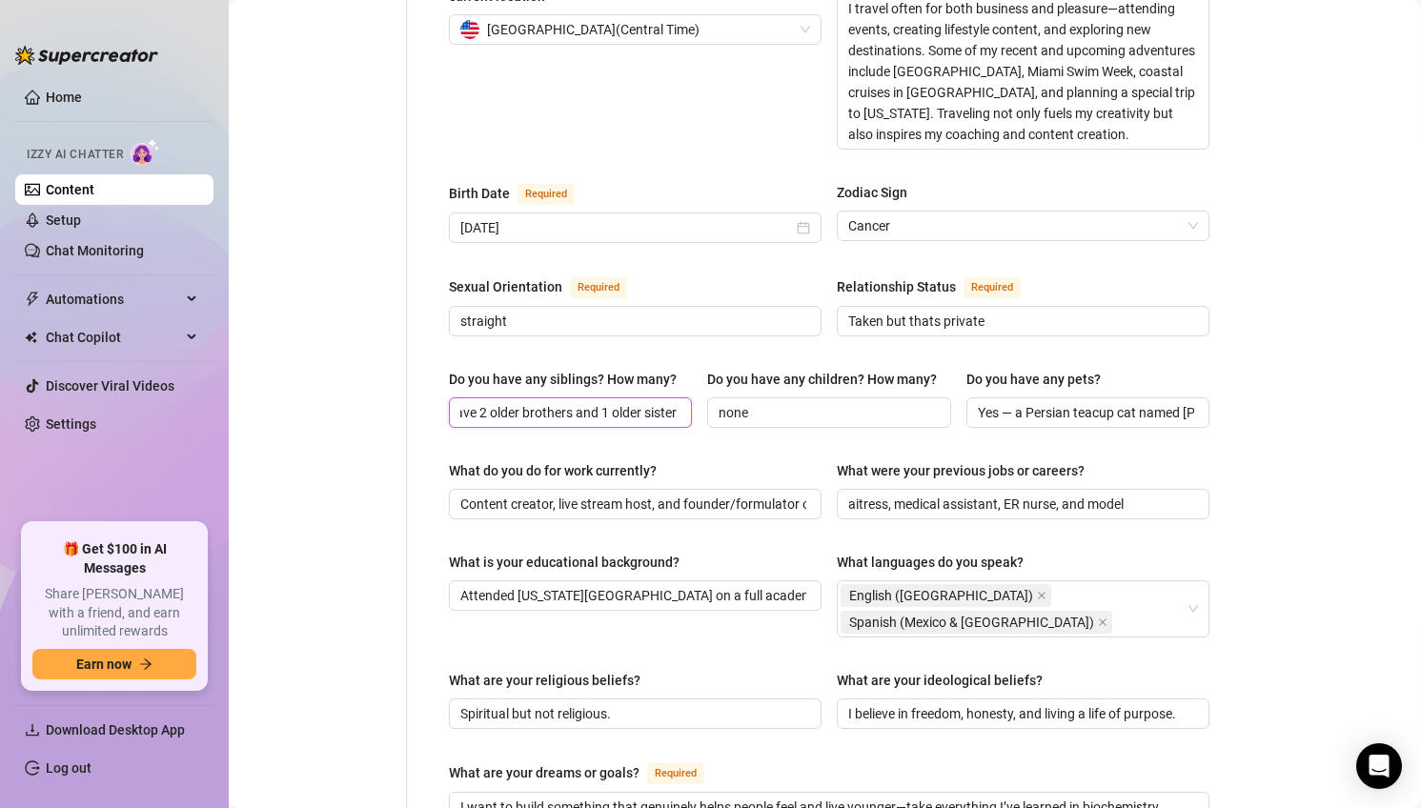
type input "My siblings keep me grounded and remind me of where I started. I have 2 older b…"
click at [1061, 402] on input "Yes — a Persian teacup cat named [PERSON_NAME]" at bounding box center [1086, 412] width 216 height 21
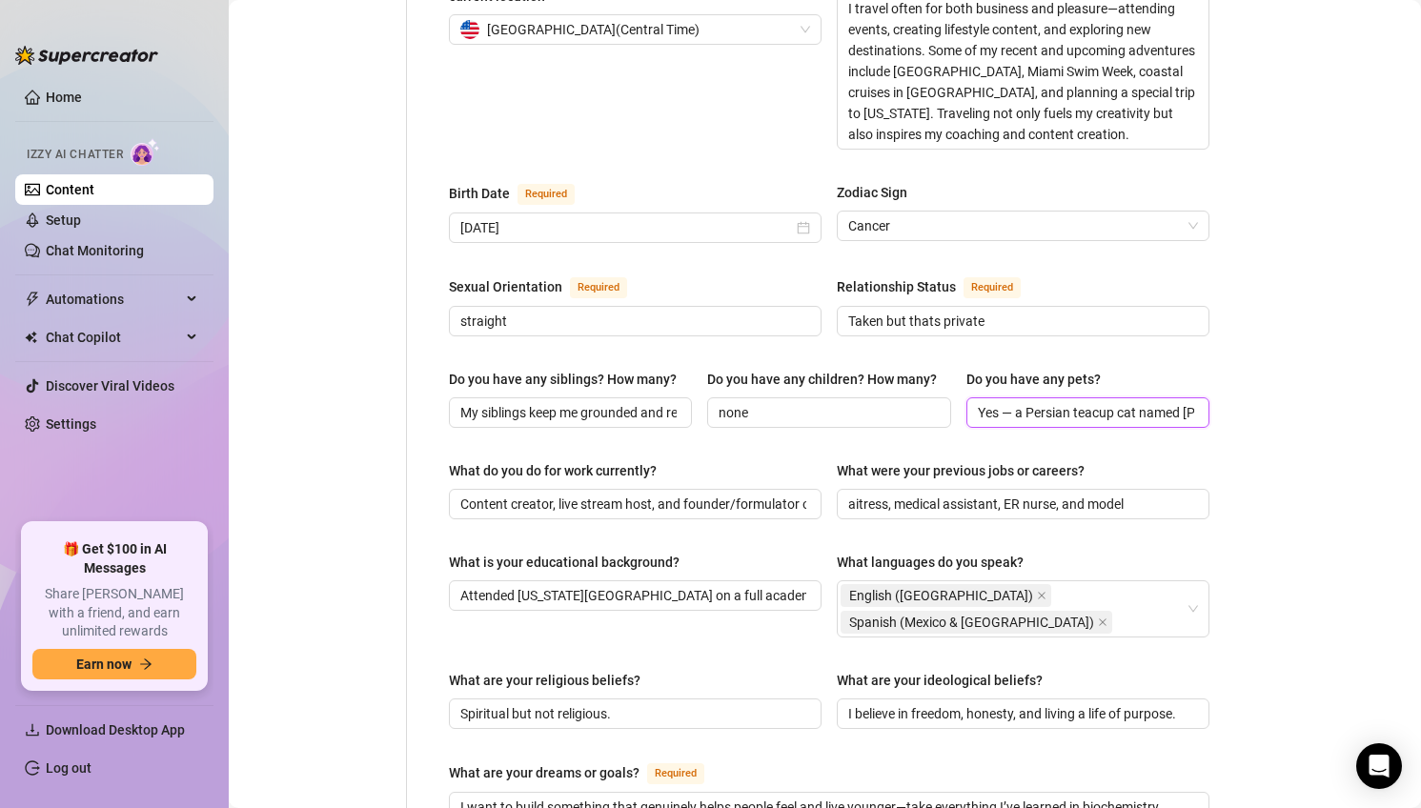
paste input "! I run a breeding program called A Yorkie Tale"
click at [1169, 402] on input "Yes! I run a breeding program called A Yorkie Tale." at bounding box center [1086, 412] width 216 height 21
paste input "raise Yorkshire Terriers—Russian Yorkies, Parti Yorkies, teacups, and more."
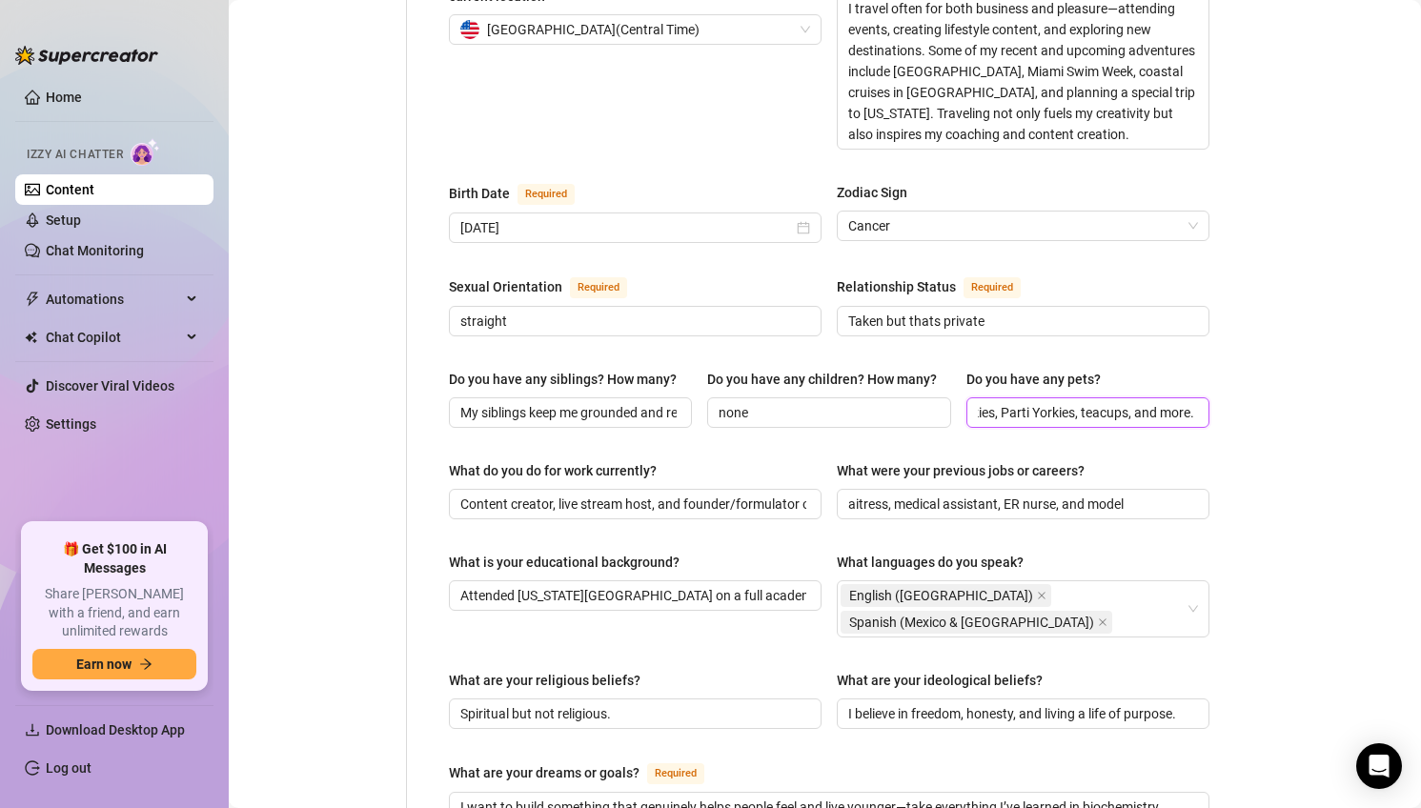
click at [981, 402] on input "Yes! I run a breeding program called A Yorkie Tale. I raise Yorkshire Terriers—…" at bounding box center [1086, 412] width 216 height 21
click at [984, 402] on input "Yes! I run a breeding program called A Yorkie Tale. I raise Yorkshire Terriers—…" at bounding box center [1086, 412] width 216 height 21
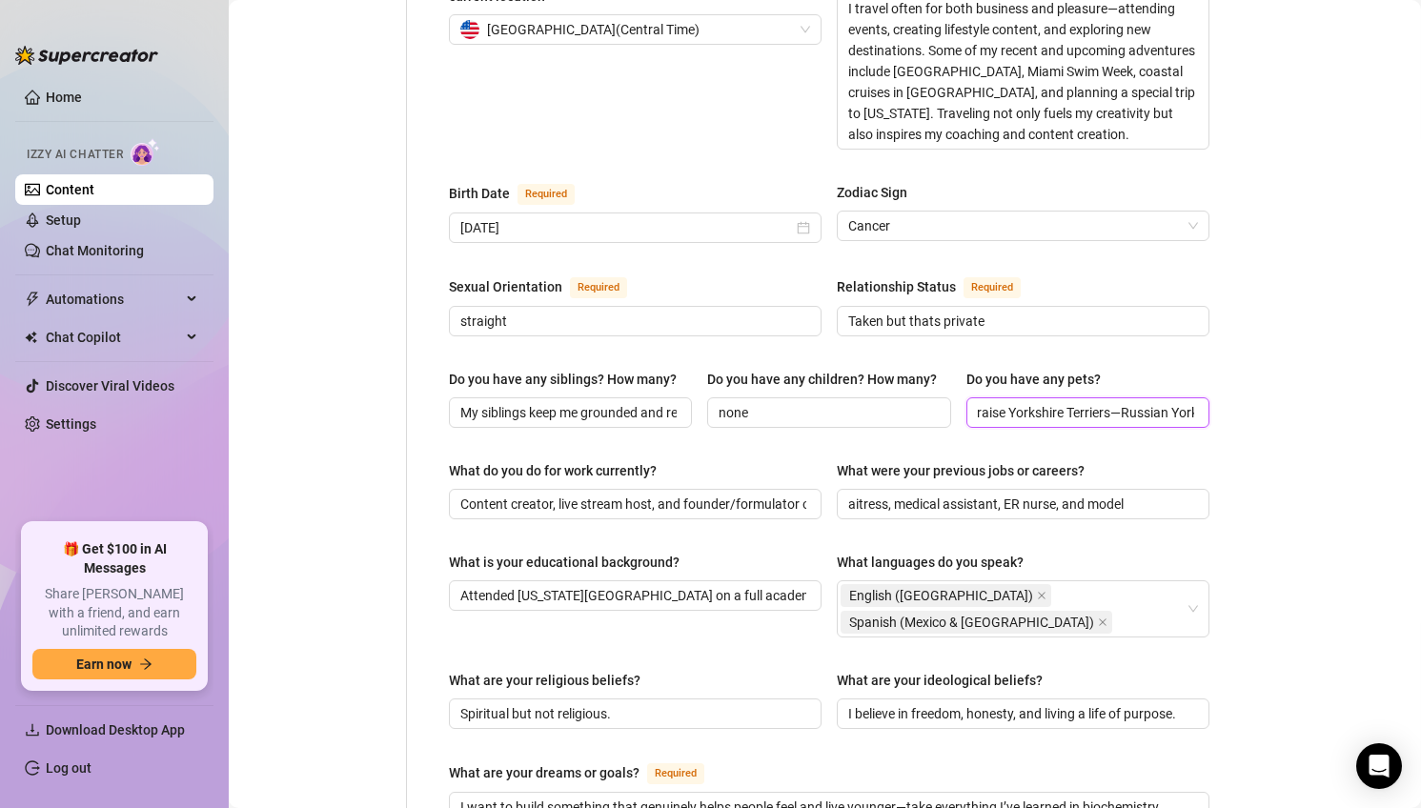
scroll to position [0, 194]
type input "Yes! I run a breeding program called A Yorkie Tale. I raise Yorkshire Terriers—…"
click at [663, 494] on input "Content creator, live stream host, and founder/formulator of [PERSON_NAME]—the …" at bounding box center [633, 504] width 346 height 21
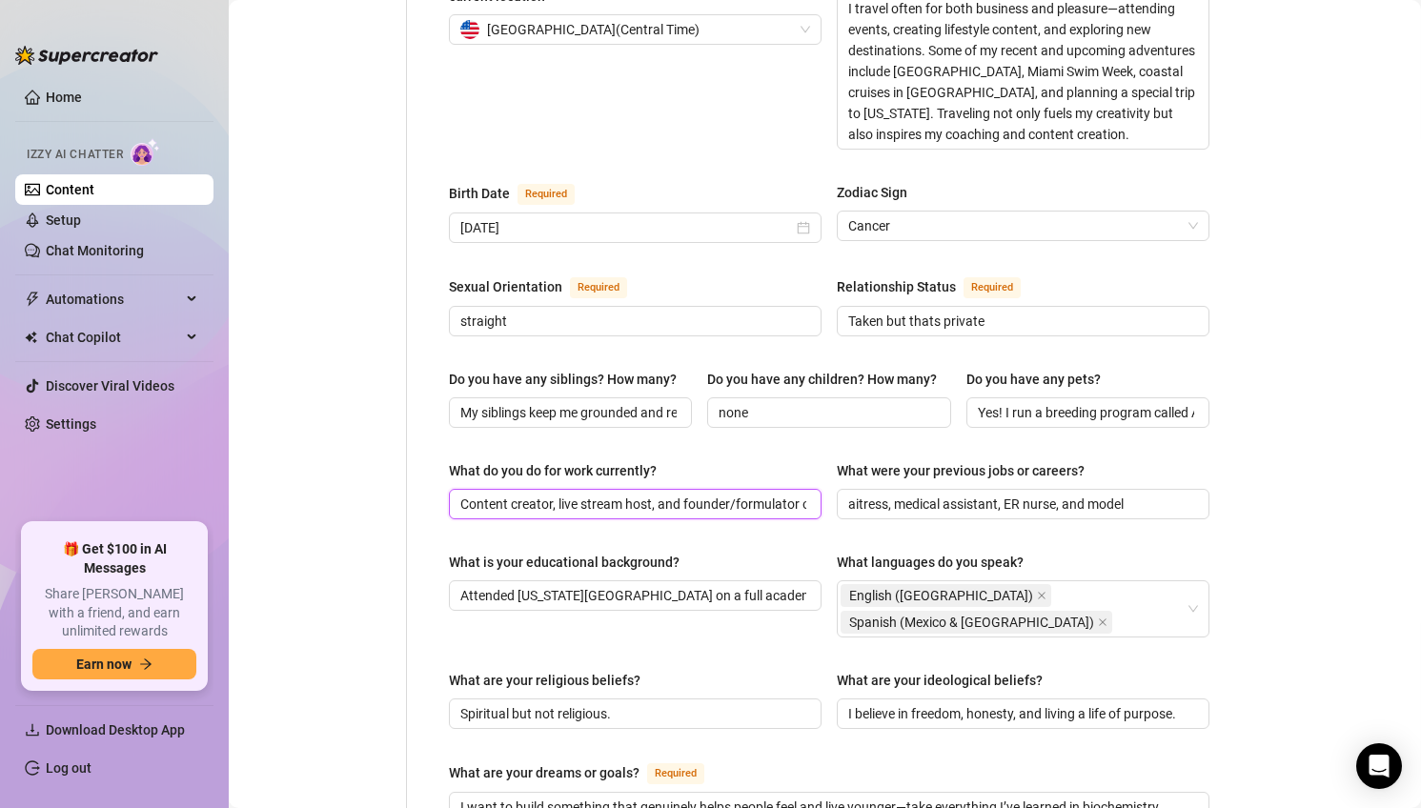
click at [663, 494] on input "Content creator, live stream host, and founder/formulator of [PERSON_NAME]—the …" at bounding box center [633, 504] width 346 height 21
paste input "I’m an entrepreneur, influencer, lifestyle content creator, and certified coach."
type input "I’m an entrepreneur, influencer, lifestyle content creator, and certified coach."
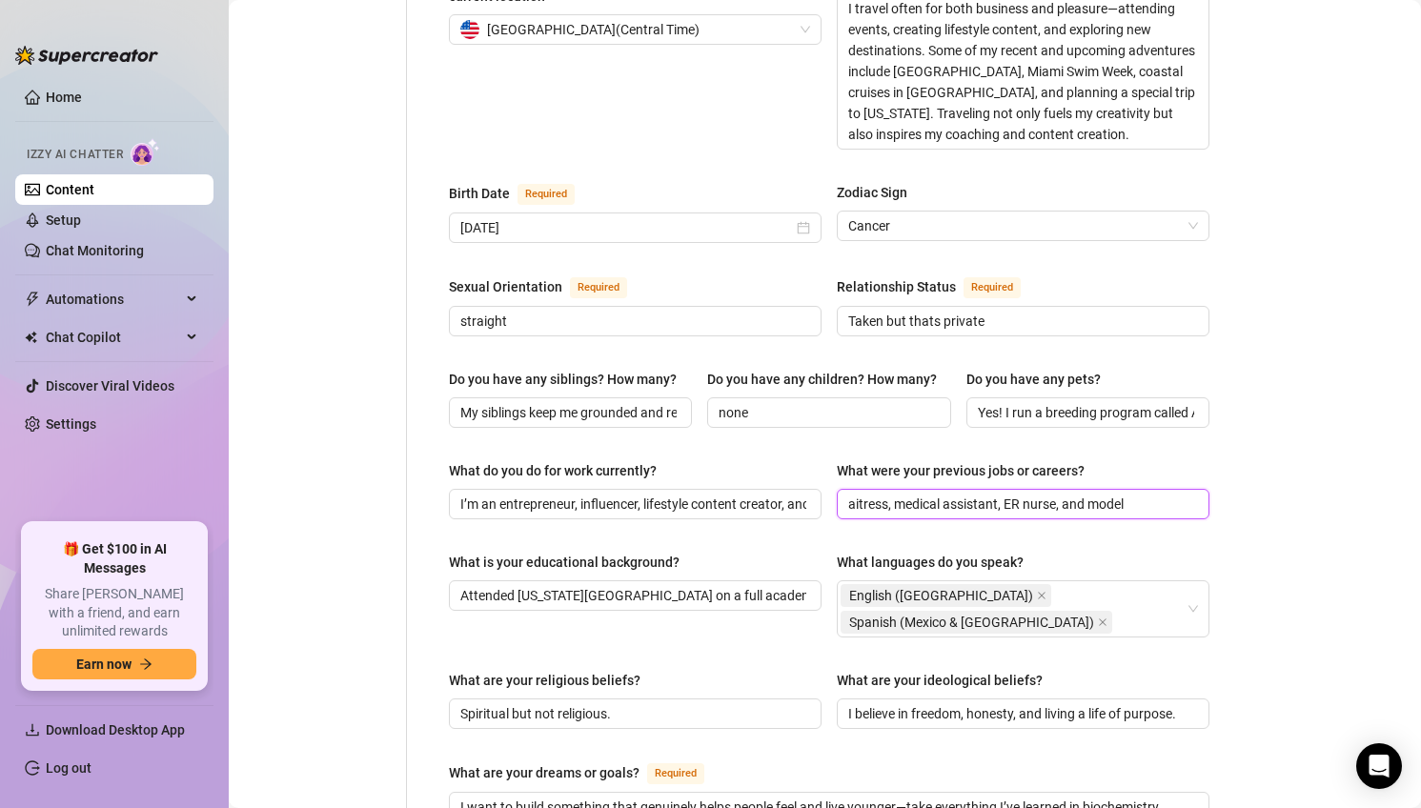
click at [967, 494] on input "aitress, medical assistant, ER nurse, and model" at bounding box center [1021, 504] width 346 height 21
paste input "I started in fitness and modeling. I also owned a wellness boutique and medical…"
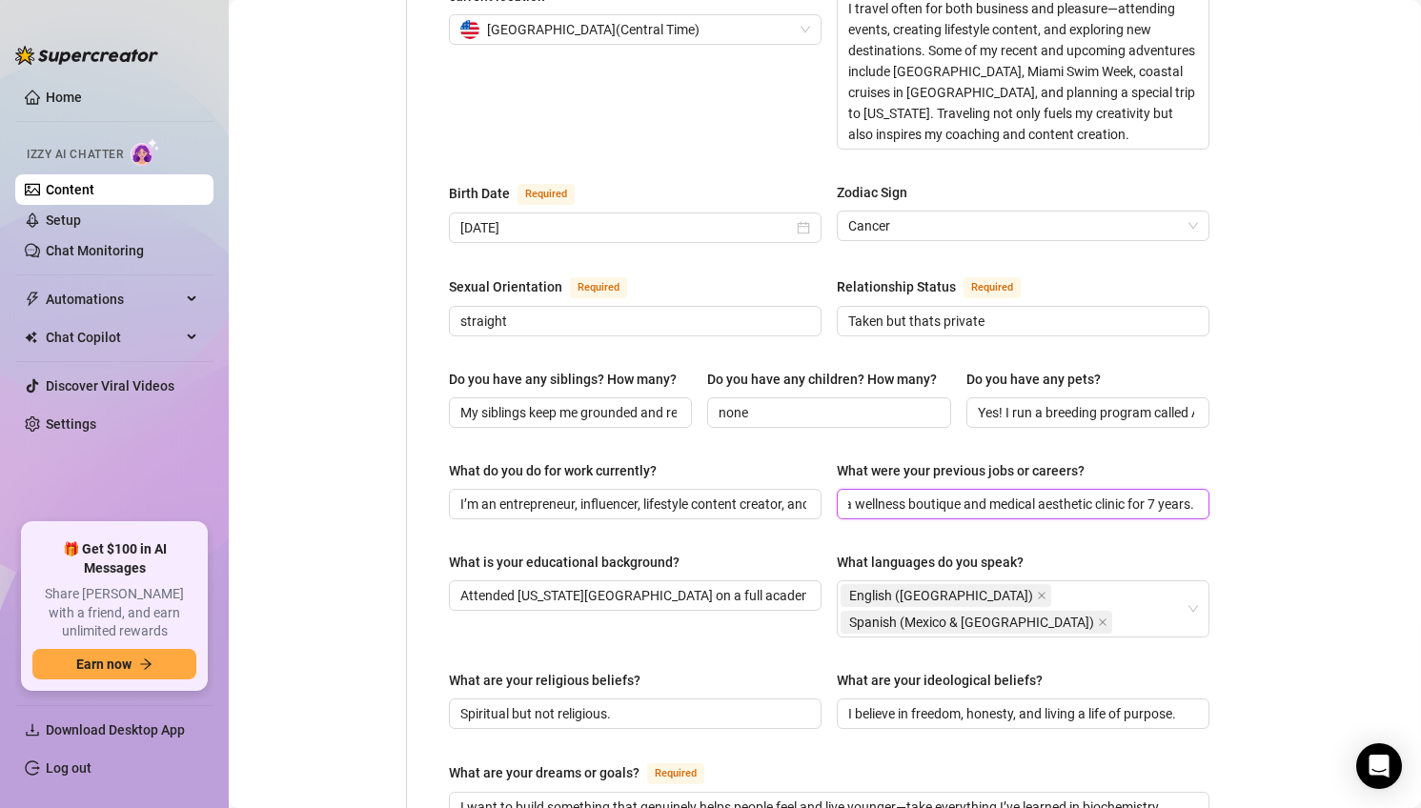
type input "I started in fitness and modeling. I also owned a wellness boutique and medical…"
click at [573, 585] on input "Attended [US_STATE][GEOGRAPHIC_DATA] on a full academic scholarship for Biochem…" at bounding box center [633, 595] width 346 height 21
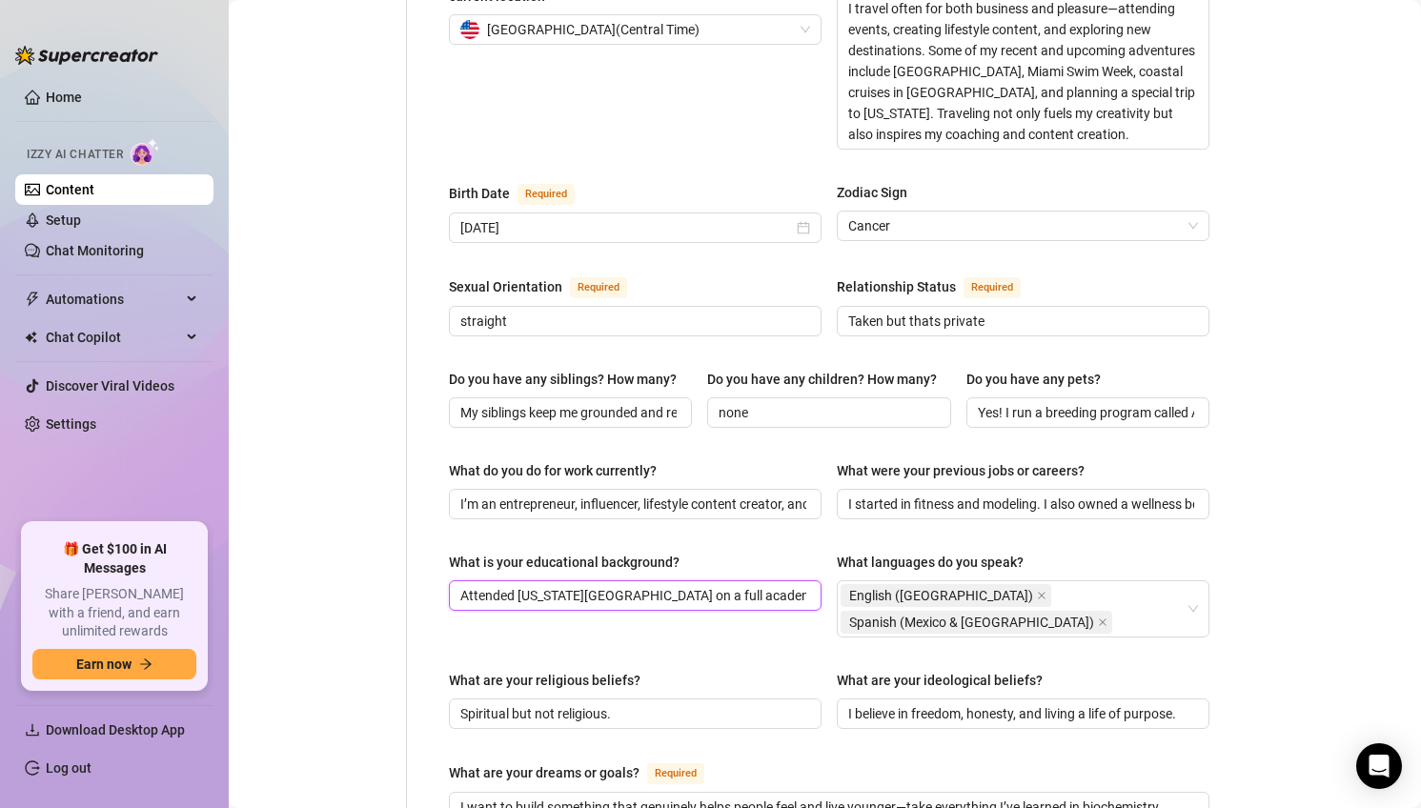
paste input "studied health and wellness, with additional certification in core energy coach…"
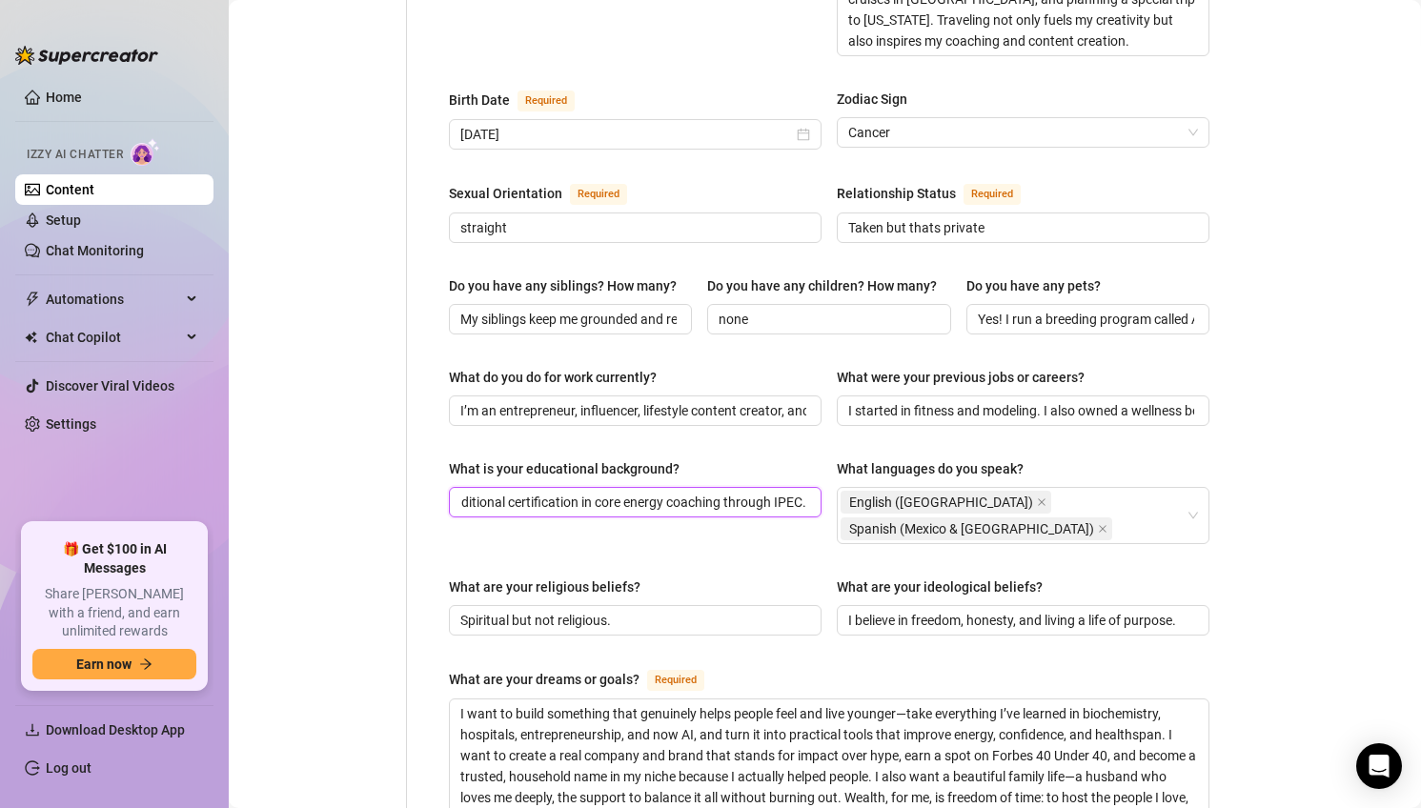
scroll to position [689, 0]
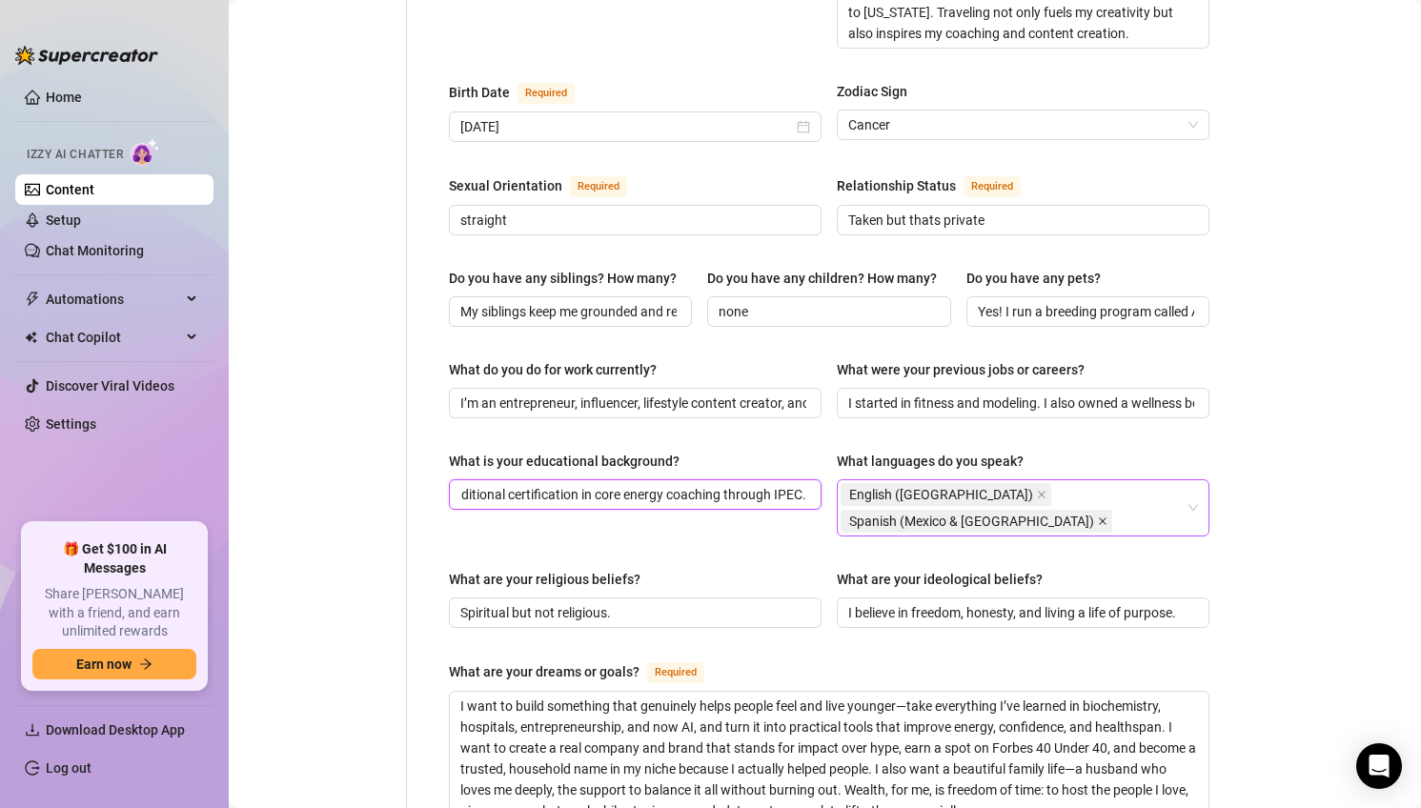
click at [1098, 516] on icon "close" at bounding box center [1103, 521] width 10 height 10
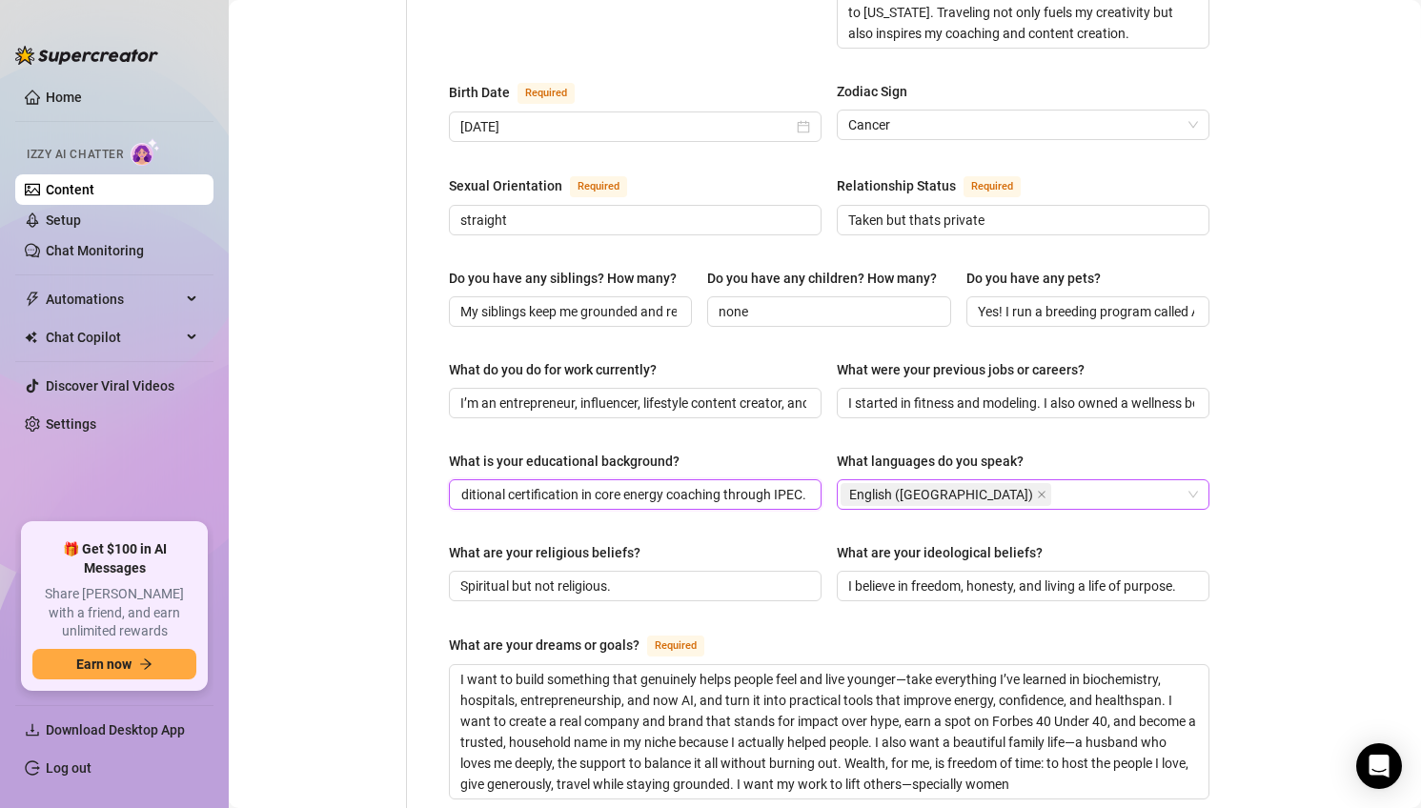
type input "studied health and wellness, with additional certification in core energy coach…"
click at [605, 575] on input "Spiritual but not religious." at bounding box center [633, 585] width 346 height 21
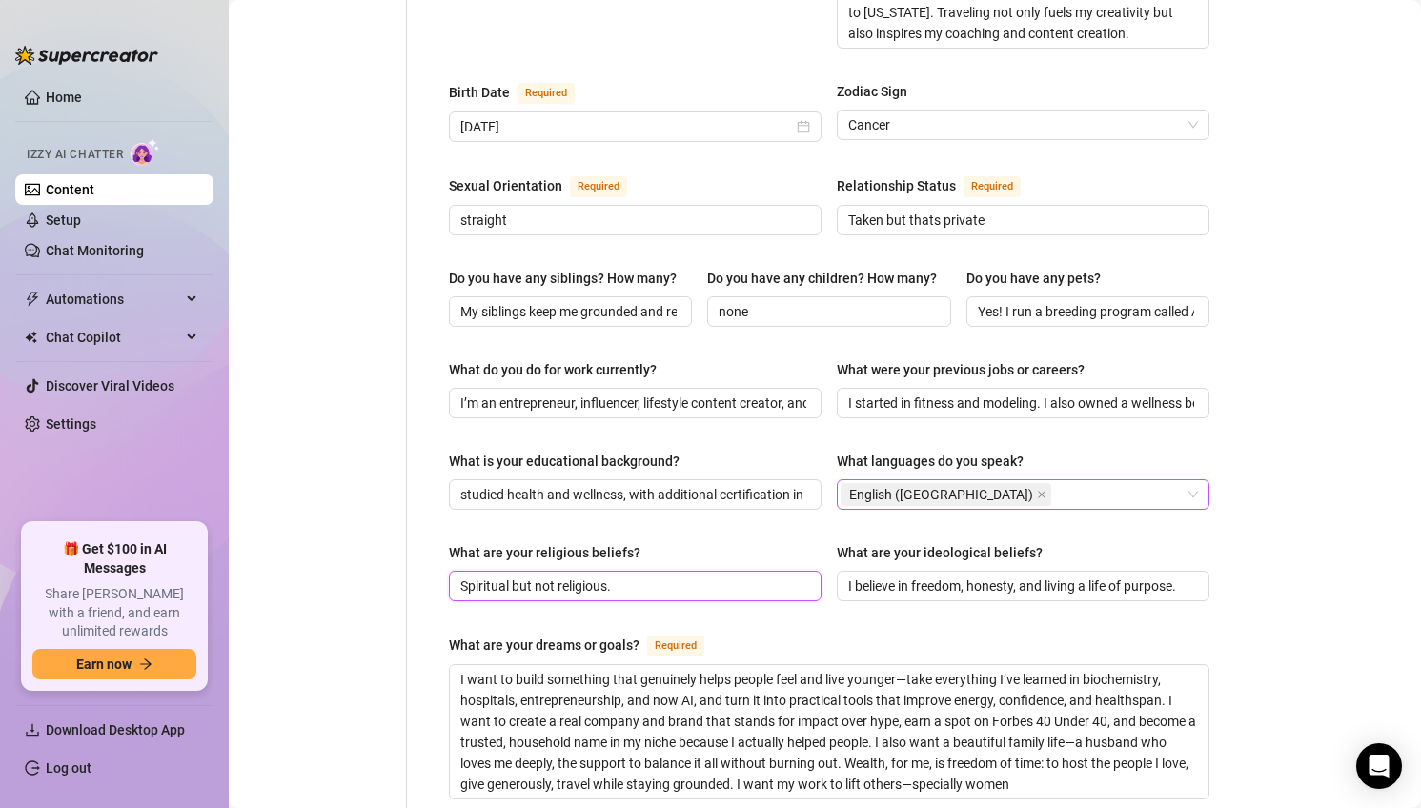
paste input "was raised with [DEMOGRAPHIC_DATA] values, and I consider myself spiritual. I b…"
click at [464, 575] on input "was raised with [DEMOGRAPHIC_DATA] values, and I consider myself spiritual. I b…" at bounding box center [633, 585] width 346 height 21
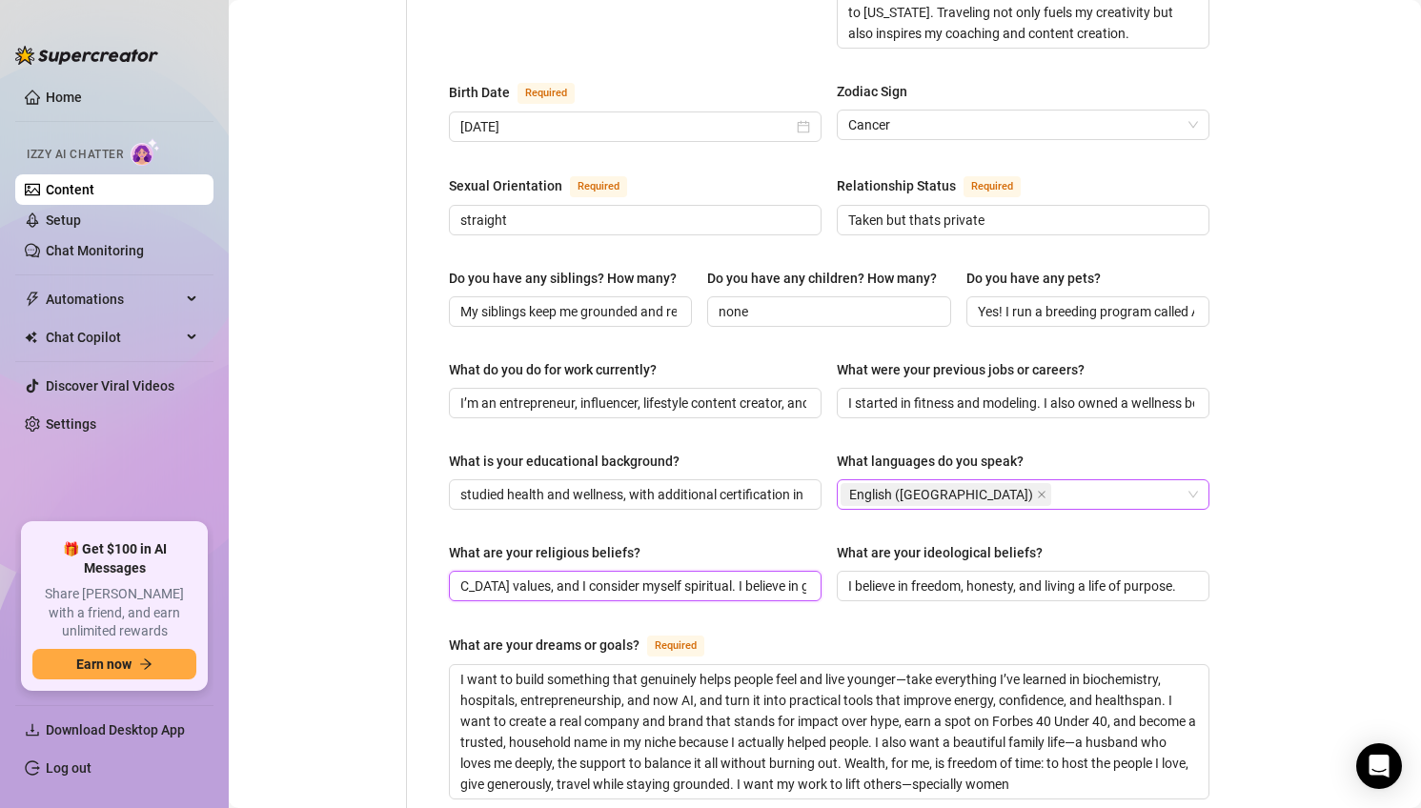
scroll to position [0, 6]
click at [464, 575] on input "was raised with [DEMOGRAPHIC_DATA] values, and I consider myself spiritual. I b…" at bounding box center [633, 585] width 346 height 21
type input "I was raised with [DEMOGRAPHIC_DATA] values, and I consider myself spiritual. I…"
click at [1039, 575] on input "I believe in freedom, honesty, and living a life of purpose." at bounding box center [1021, 585] width 346 height 21
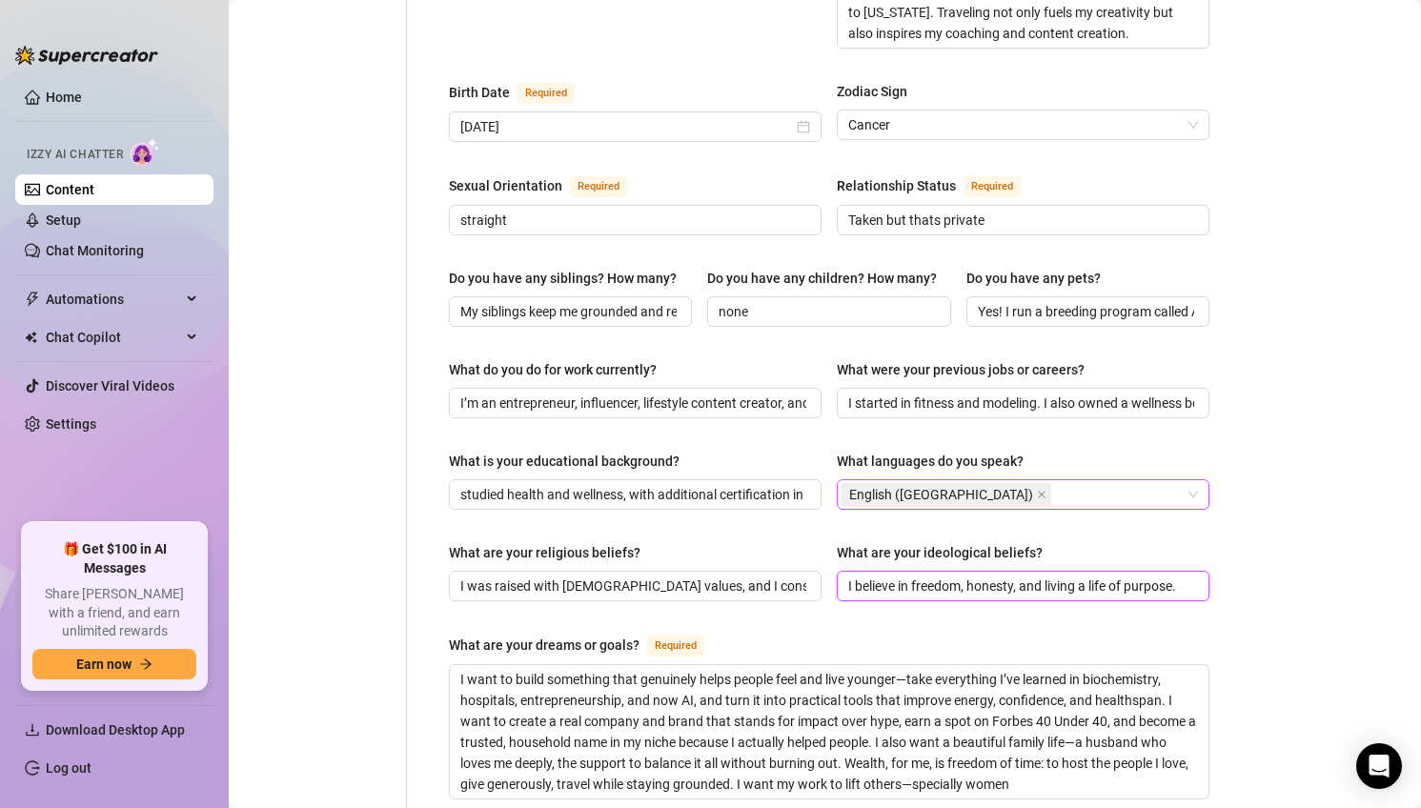
click at [1039, 575] on input "I believe in freedom, honesty, and living a life of purpose." at bounding box center [1021, 585] width 346 height 21
paste input "growth, resilience, and creating your own path. Entrepreneurship, wellness, and…"
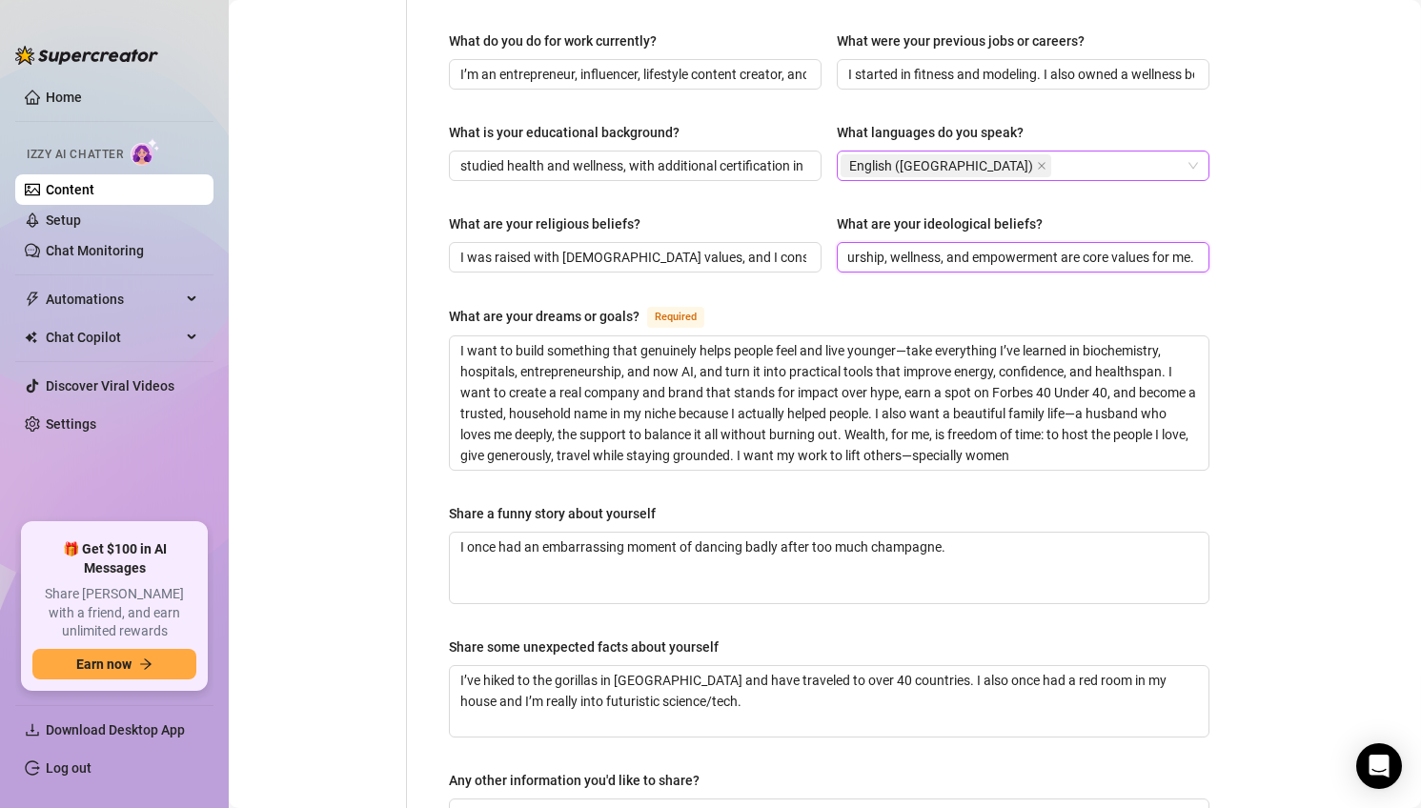
scroll to position [1036, 0]
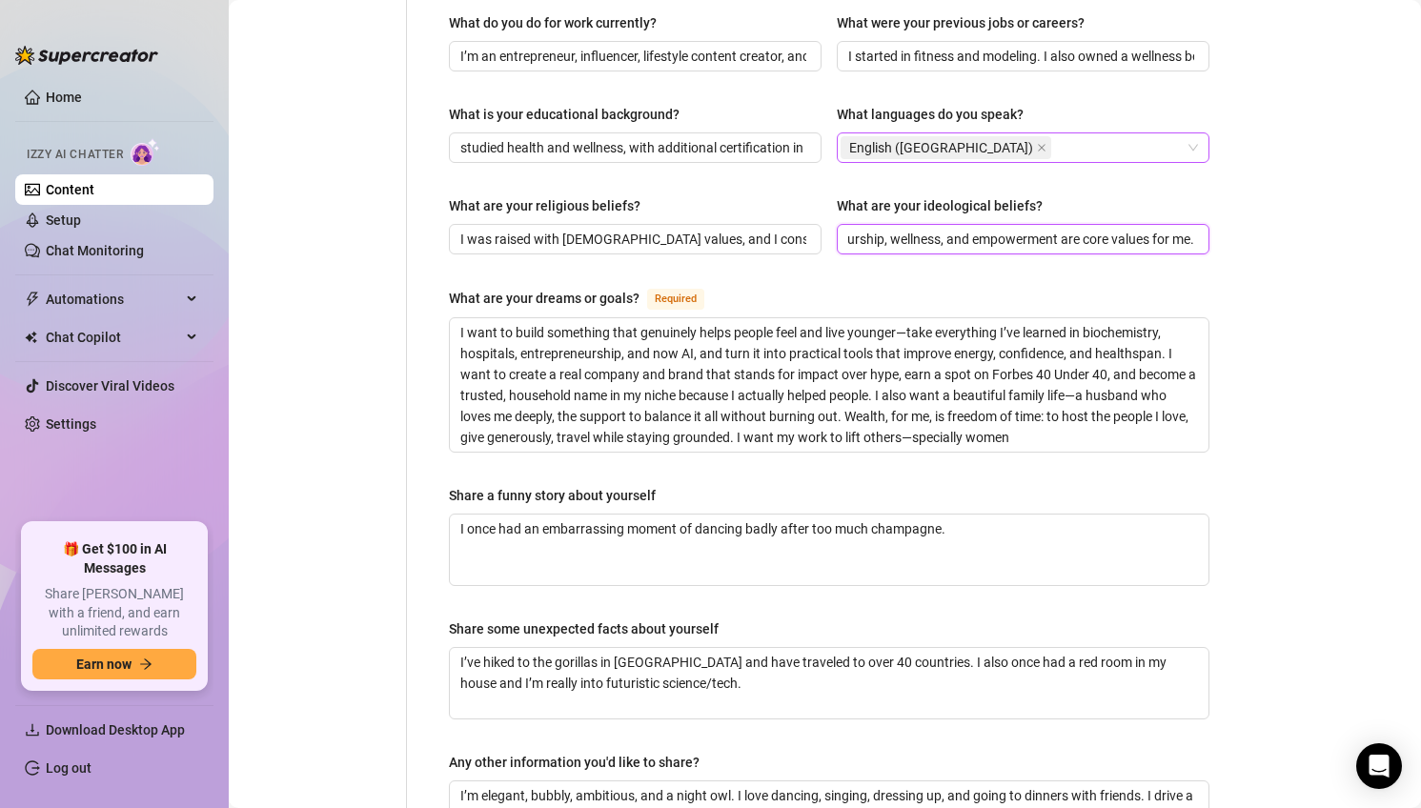
type input "I believe in growth, resilience, and creating your own path. Entrepreneurship, …"
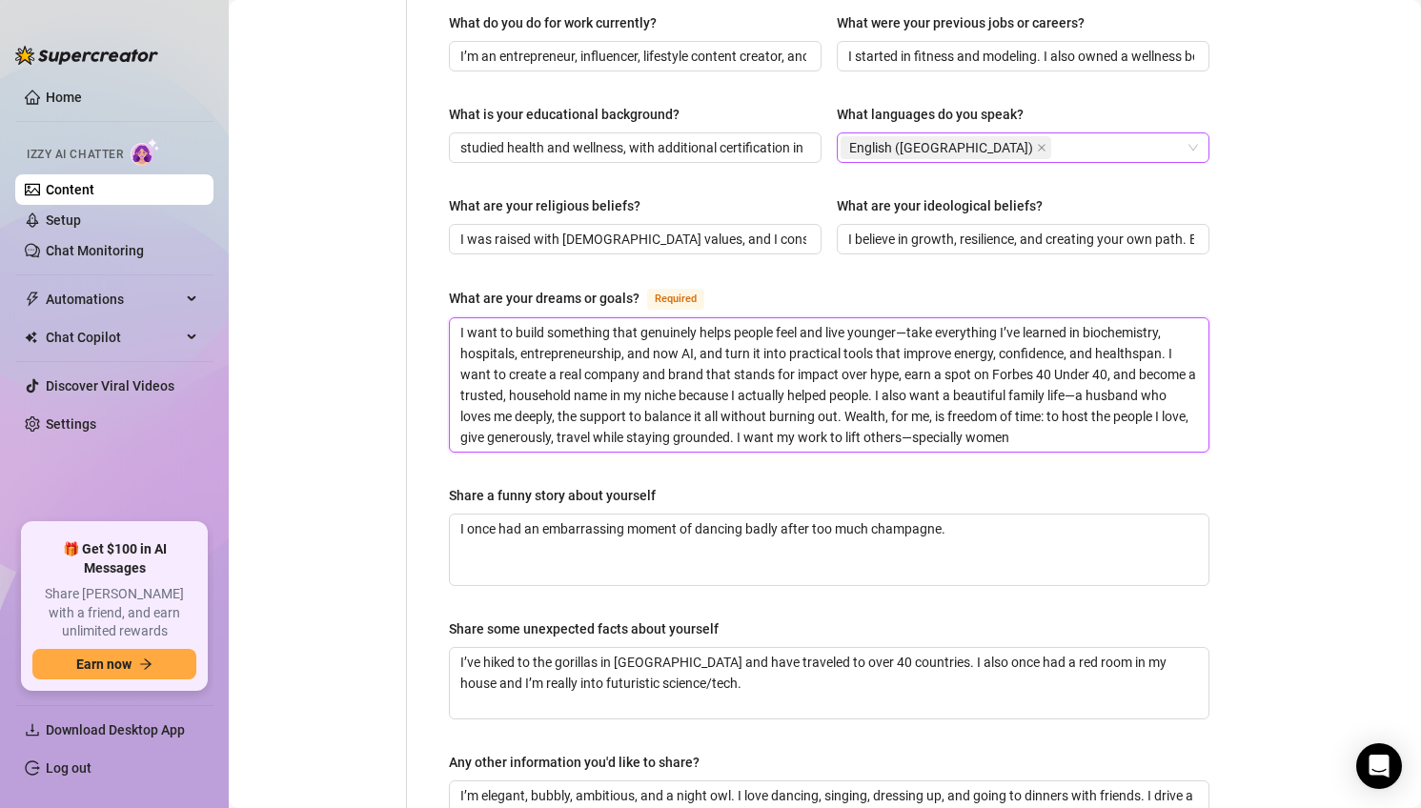
click at [634, 356] on textarea "I want to build something that genuinely helps people feel and live younger—tak…" at bounding box center [829, 384] width 758 height 133
paste textarea "My dreams are to expand A Yorkie Tale into a household name for luxury Yorkies,…"
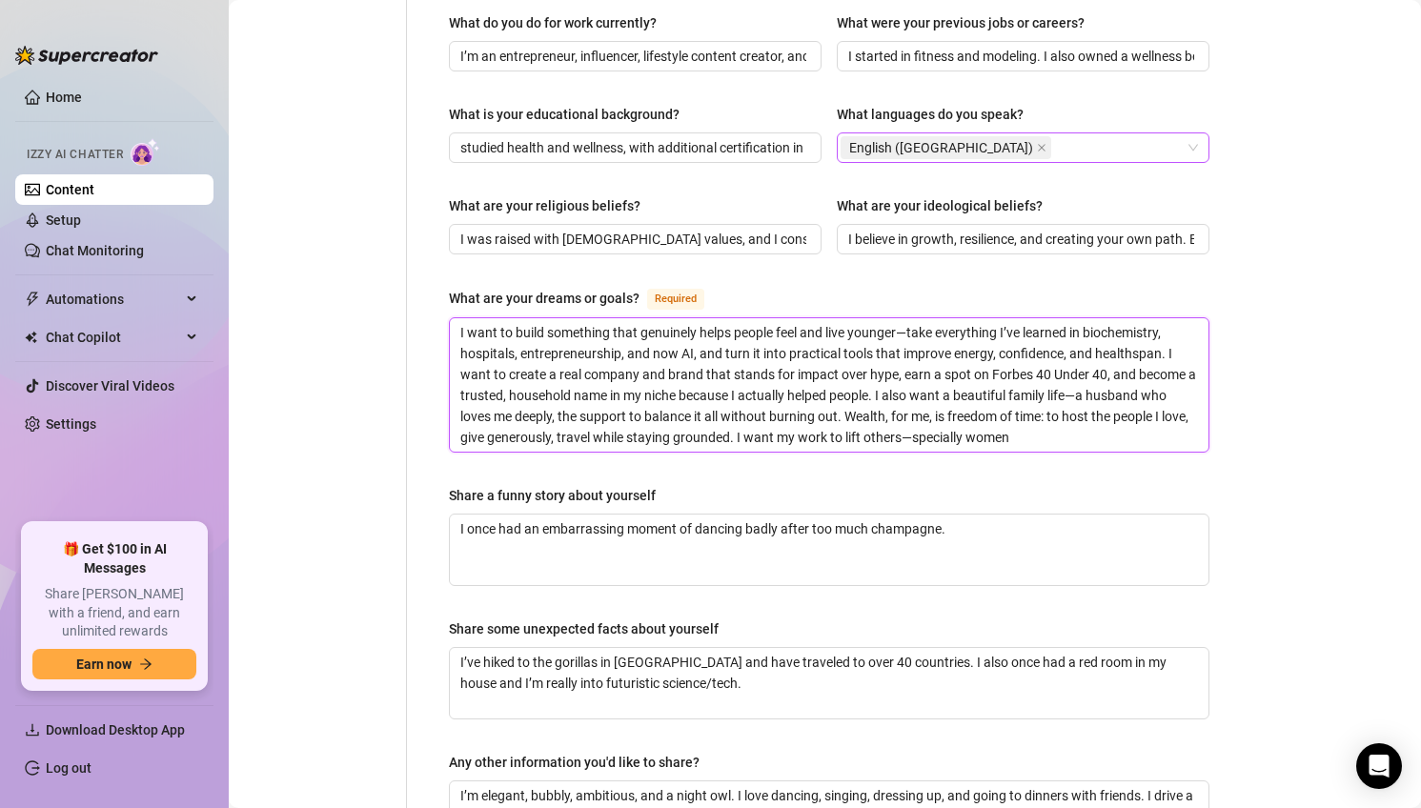
type textarea "My dreams are to expand A Yorkie Tale into a household name for luxury Yorkies,…"
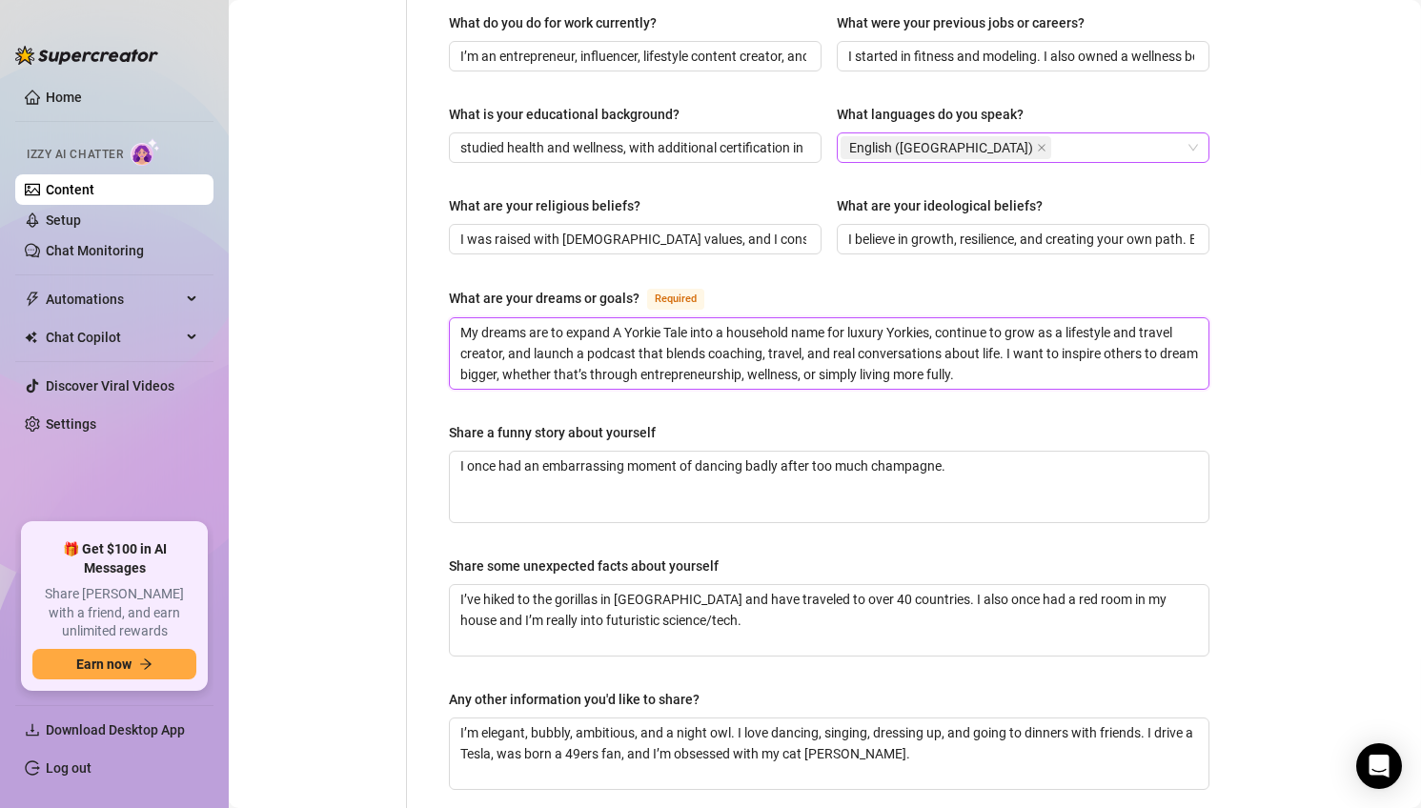
type textarea "My dreams are to expand A Yorkie Tale into a household name for luxury Yorkies,…"
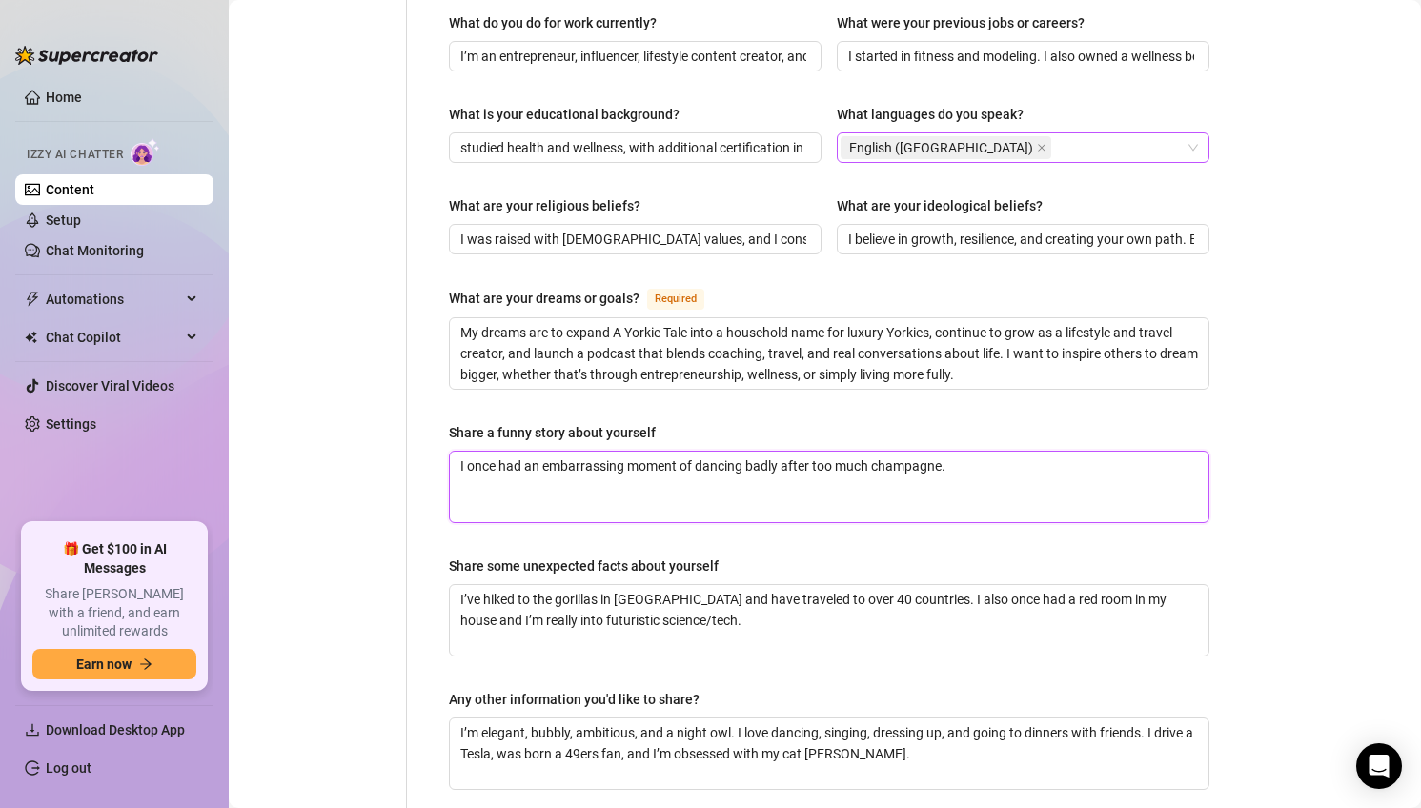
click at [753, 479] on textarea "I once had an embarrassing moment of dancing badly after too much champagne." at bounding box center [829, 487] width 758 height 71
paste textarea "photobomb the entire video. Instead of it being about the outfit, everyone comm…"
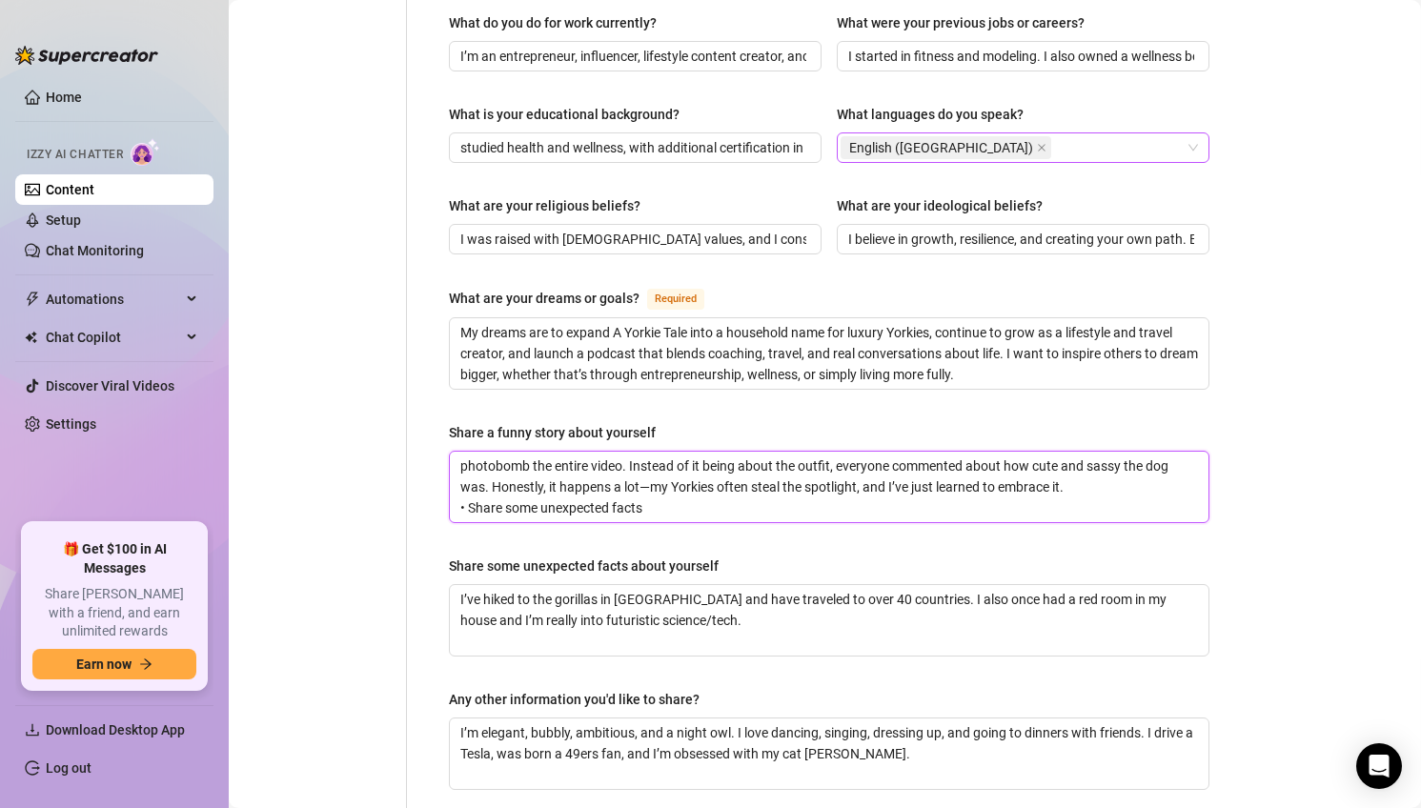
type textarea "photobomb the entire video. Instead of it being about the outfit, everyone comm…"
click at [803, 464] on textarea "photobomb the entire video. Instead of it being about the outfit, everyone comm…" at bounding box center [829, 487] width 758 height 71
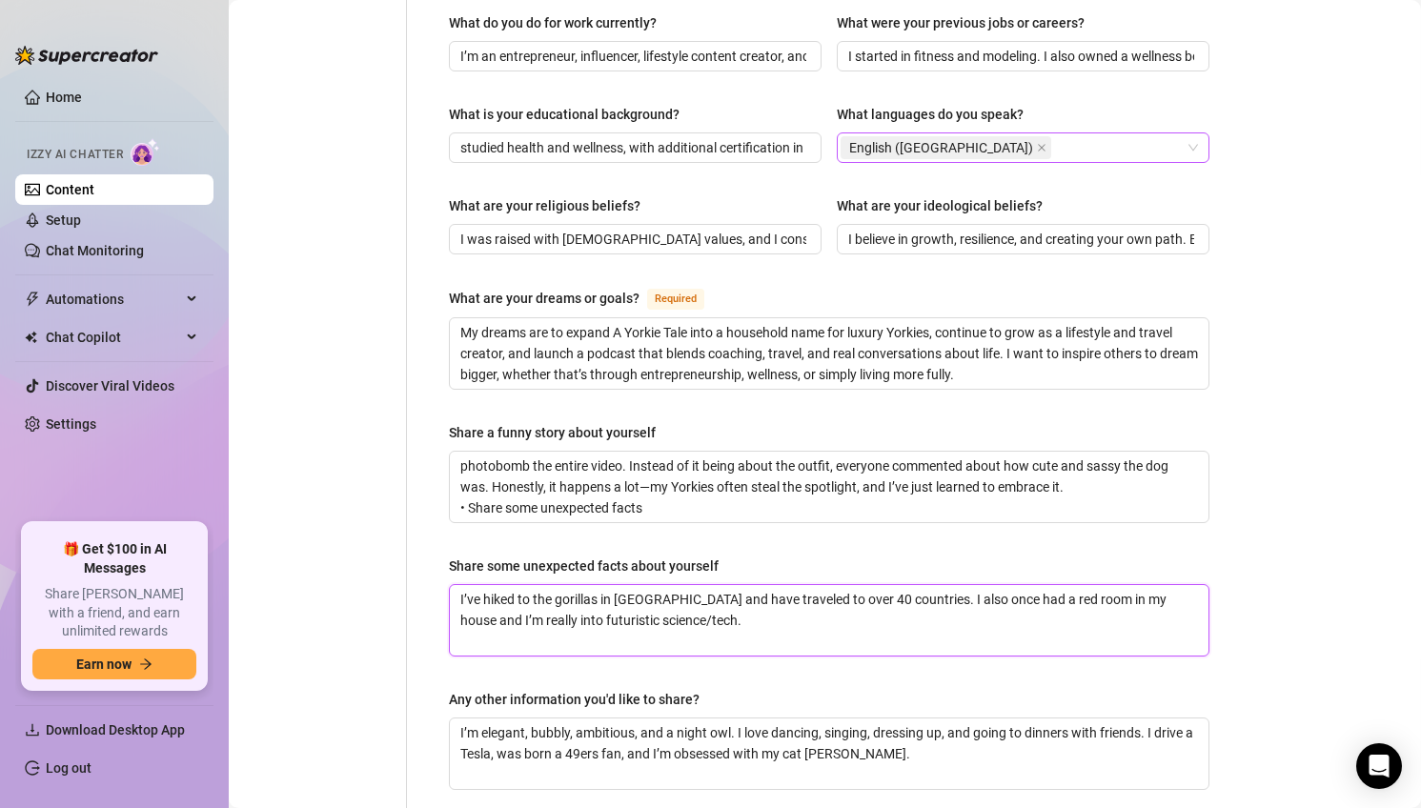
click at [756, 585] on textarea "I’ve hiked to the gorillas in [GEOGRAPHIC_DATA] and have traveled to over 40 co…" at bounding box center [829, 620] width 758 height 71
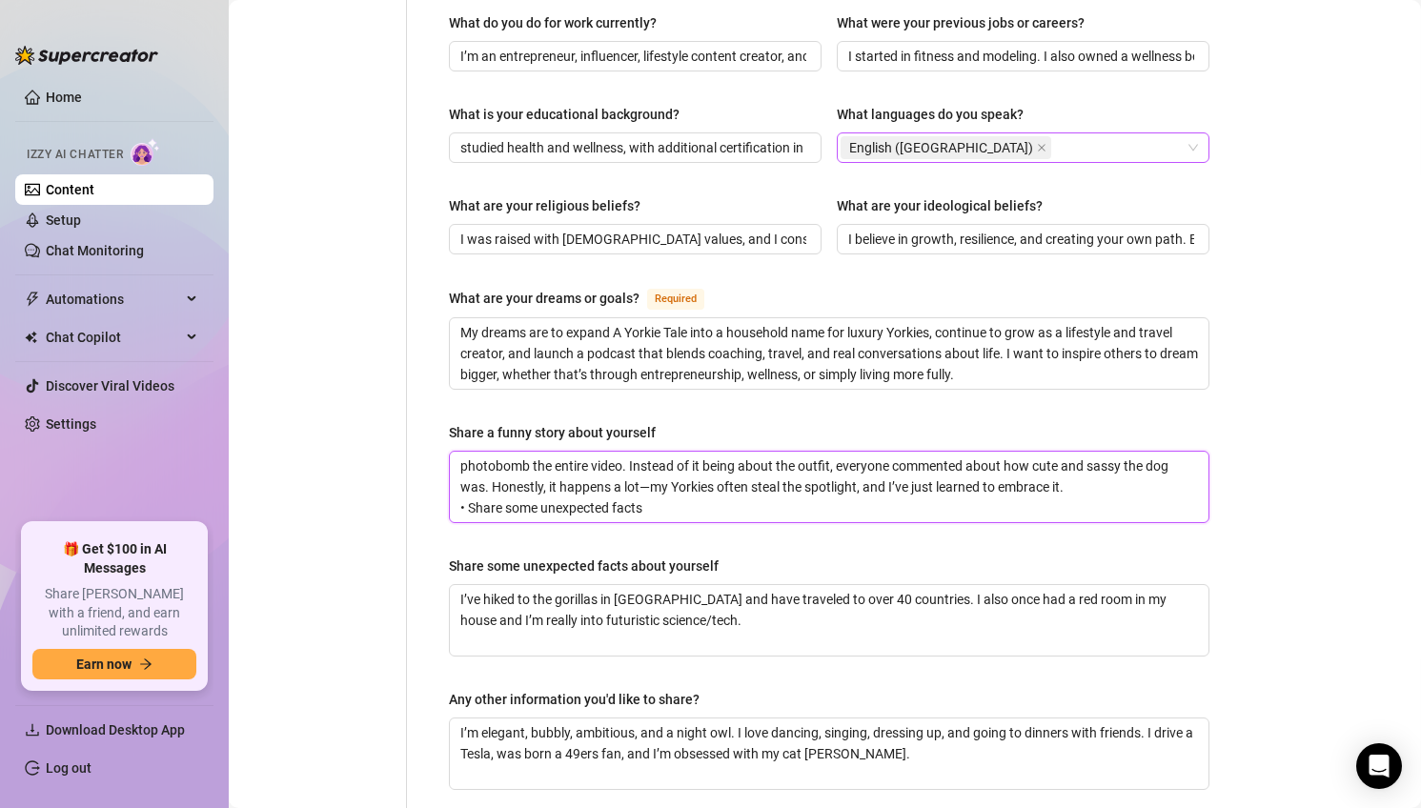
click at [716, 452] on textarea "photobomb the entire video. Instead of it being about the outfit, everyone comm…" at bounding box center [829, 487] width 758 height 71
drag, startPoint x: 669, startPoint y: 476, endPoint x: 467, endPoint y: 404, distance: 214.6
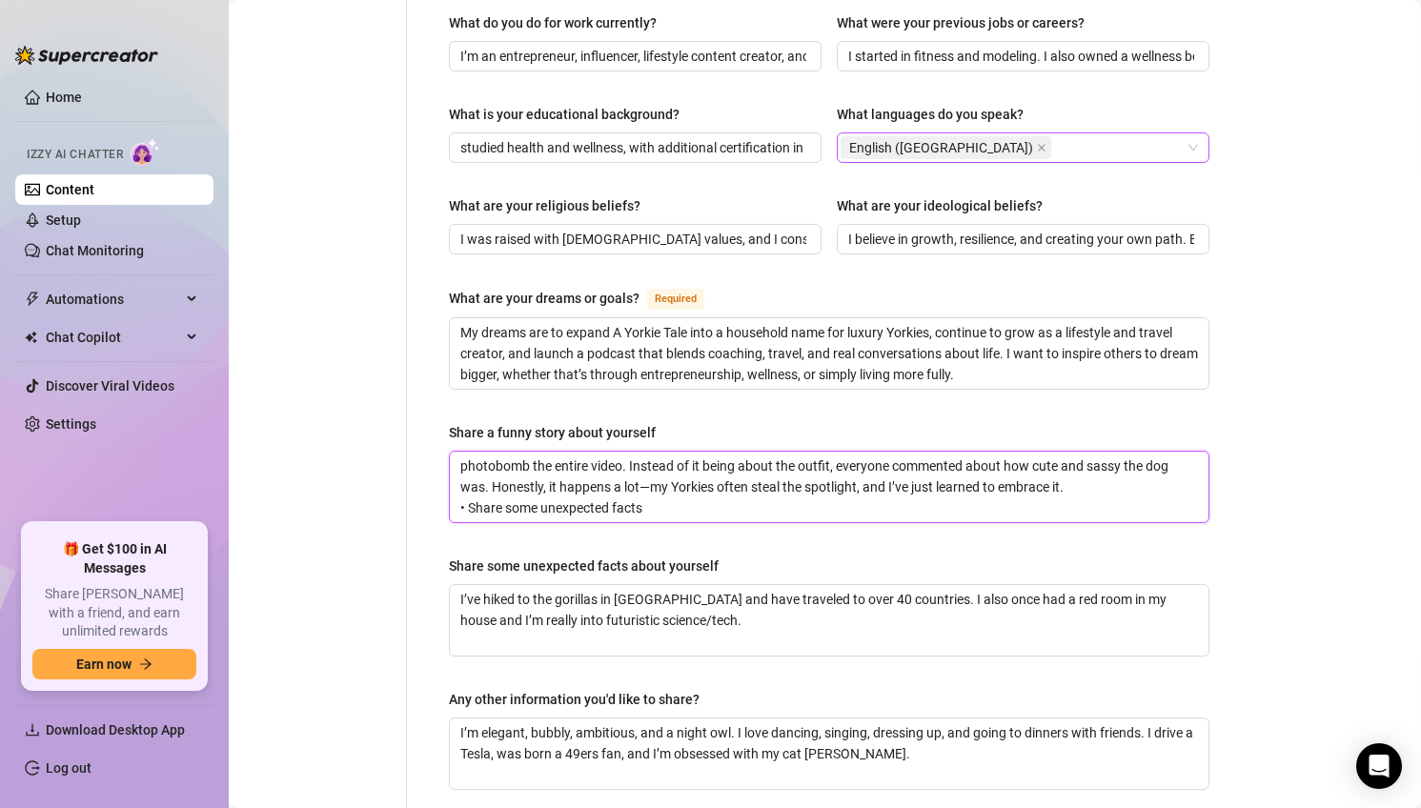
click at [467, 422] on div "Share a funny story about yourself photobomb the entire video. Instead of it be…" at bounding box center [829, 472] width 760 height 101
paste textarea "One time, I was filming a reel to highlight a new fashion look, and my [PERSON_…"
type textarea "One time, I was filming a reel to highlight a new fashion look, and my [PERSON_…"
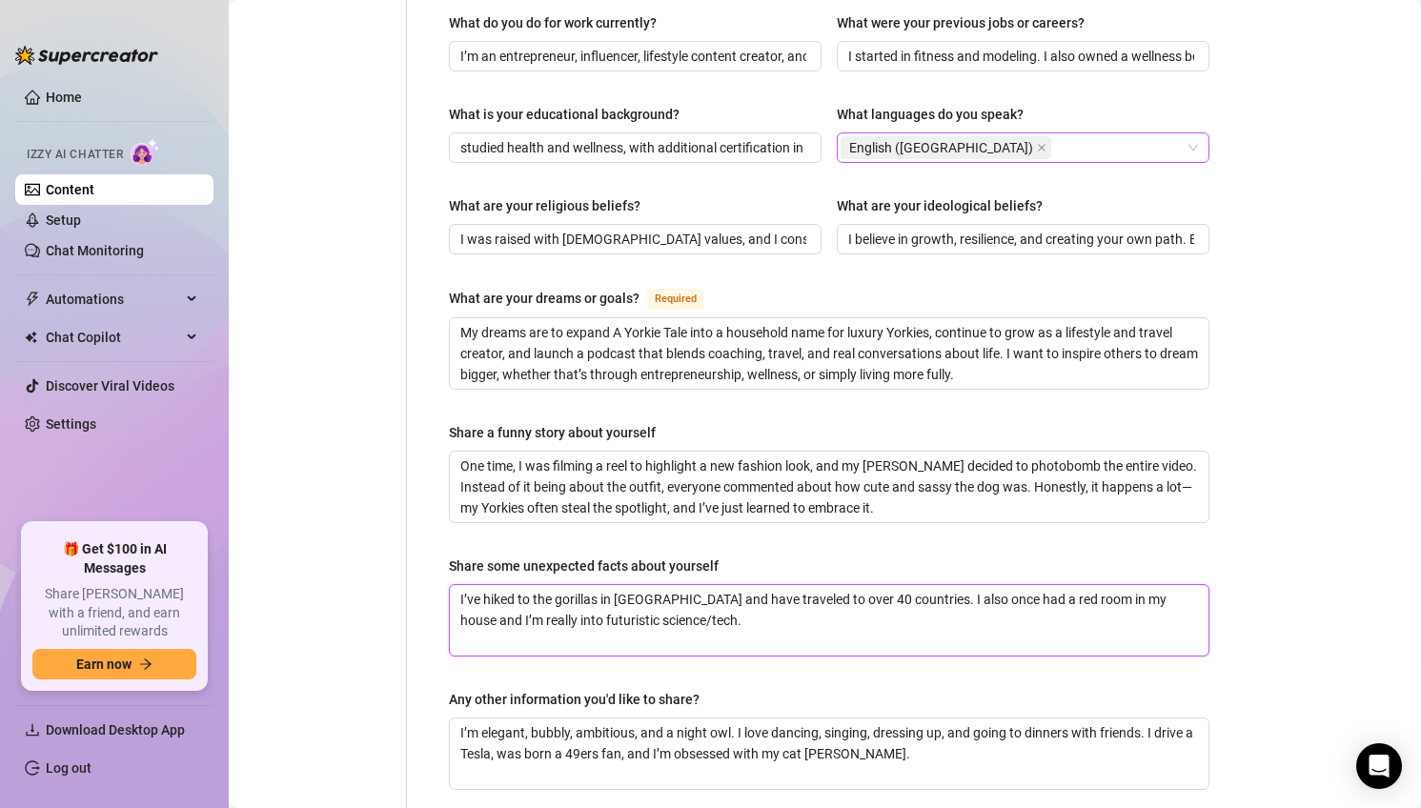
click at [761, 587] on textarea "I’ve hiked to the gorillas in [GEOGRAPHIC_DATA] and have traveled to over 40 co…" at bounding box center [829, 620] width 758 height 71
paste textarea "Most people are surprised to learn how much I juggle at once. On one hand, I’m …"
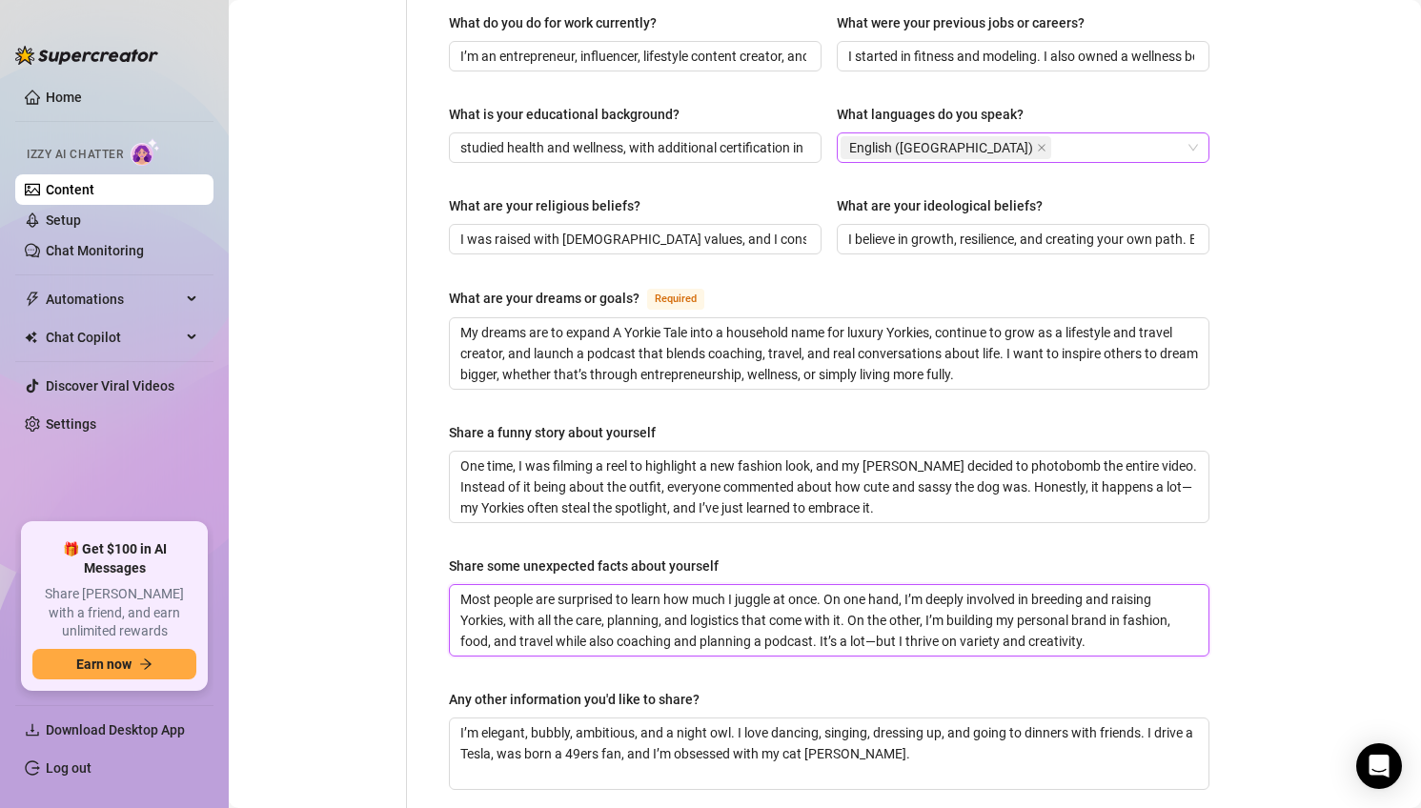
type textarea "Most people are surprised to learn how much I juggle at once. On one hand, I’m …"
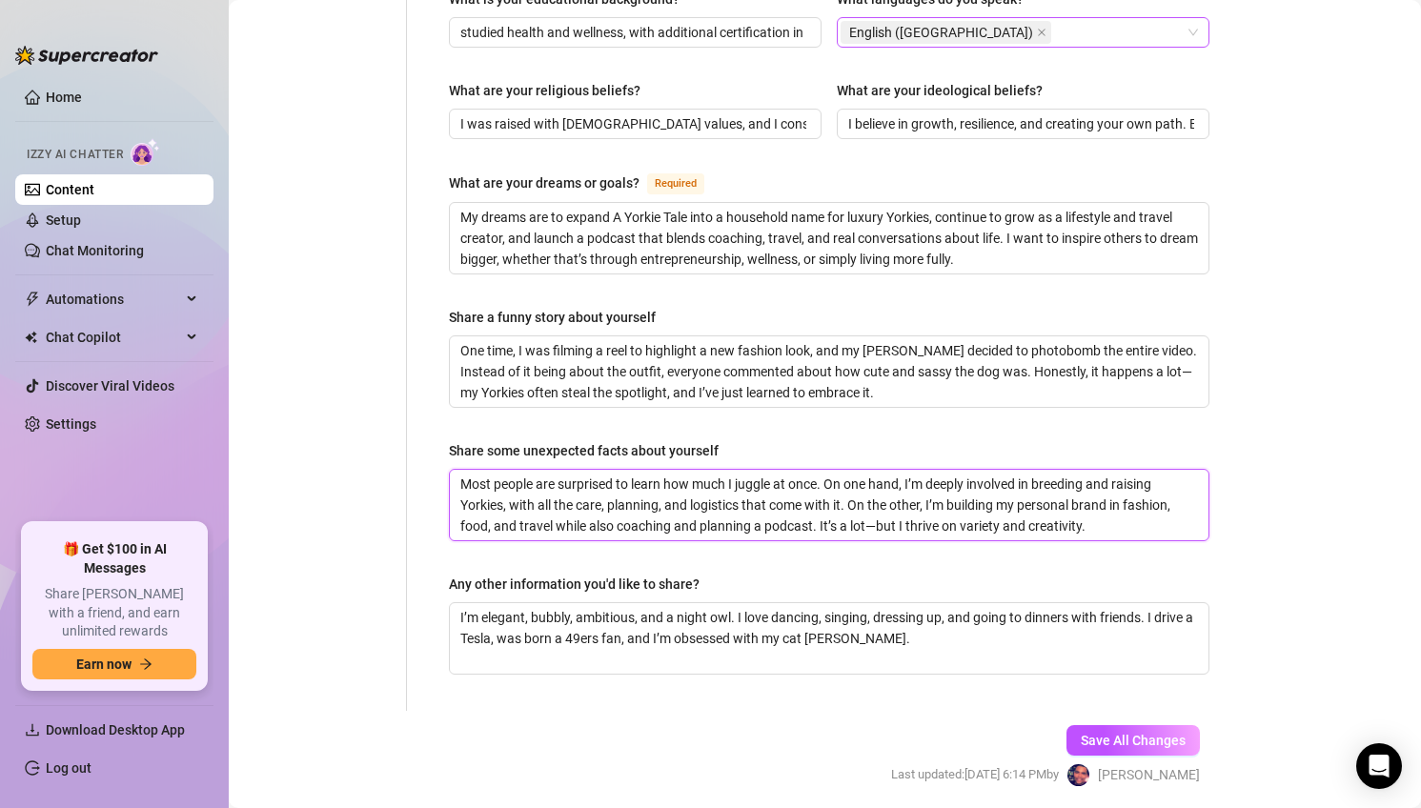
scroll to position [1153, 0]
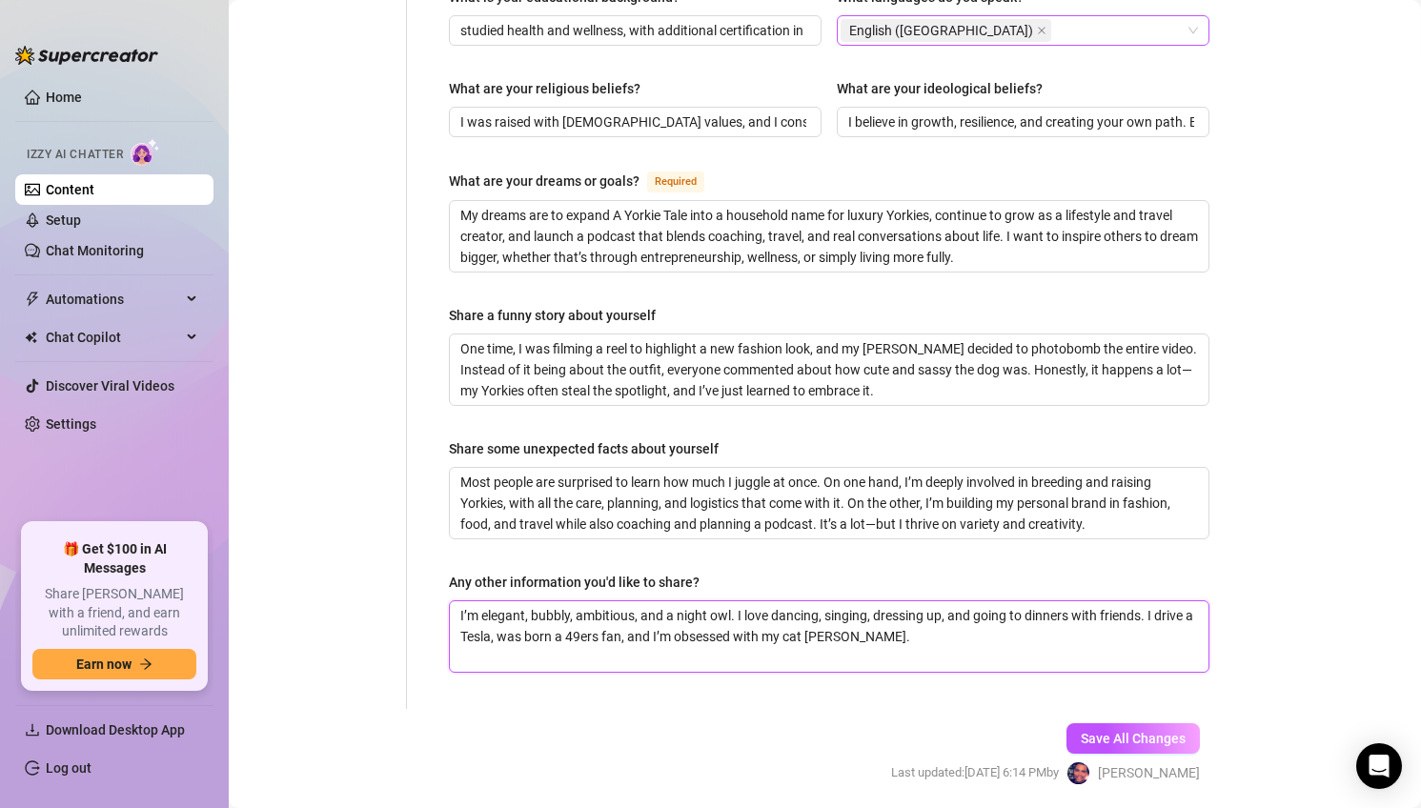
click at [772, 601] on textarea "I’m elegant, bubbly, ambitious, and a night owl. I love dancing, singing, dress…" at bounding box center [829, 636] width 758 height 71
paste textarea "love building meaningful connections and sharing authentic parts of my journey.…"
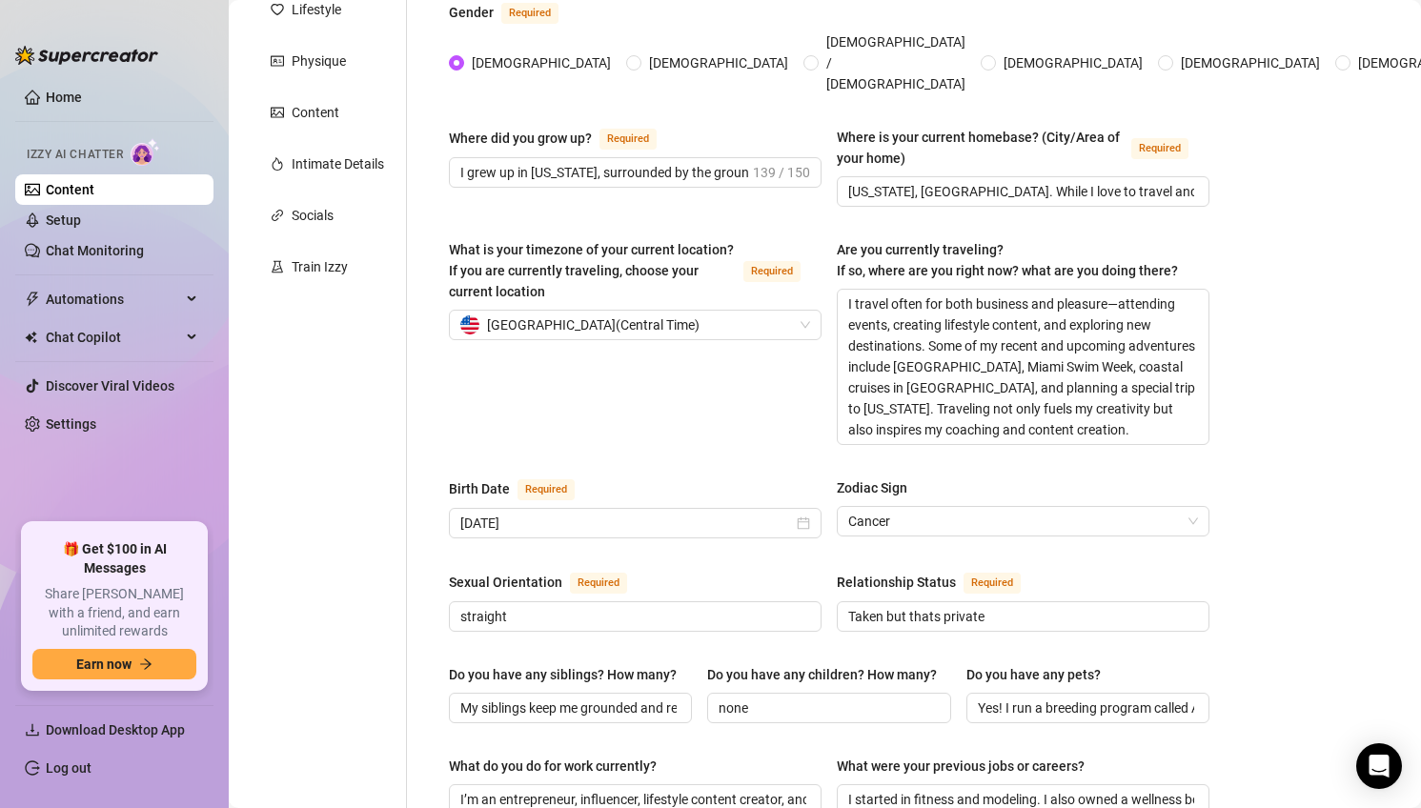
scroll to position [0, 0]
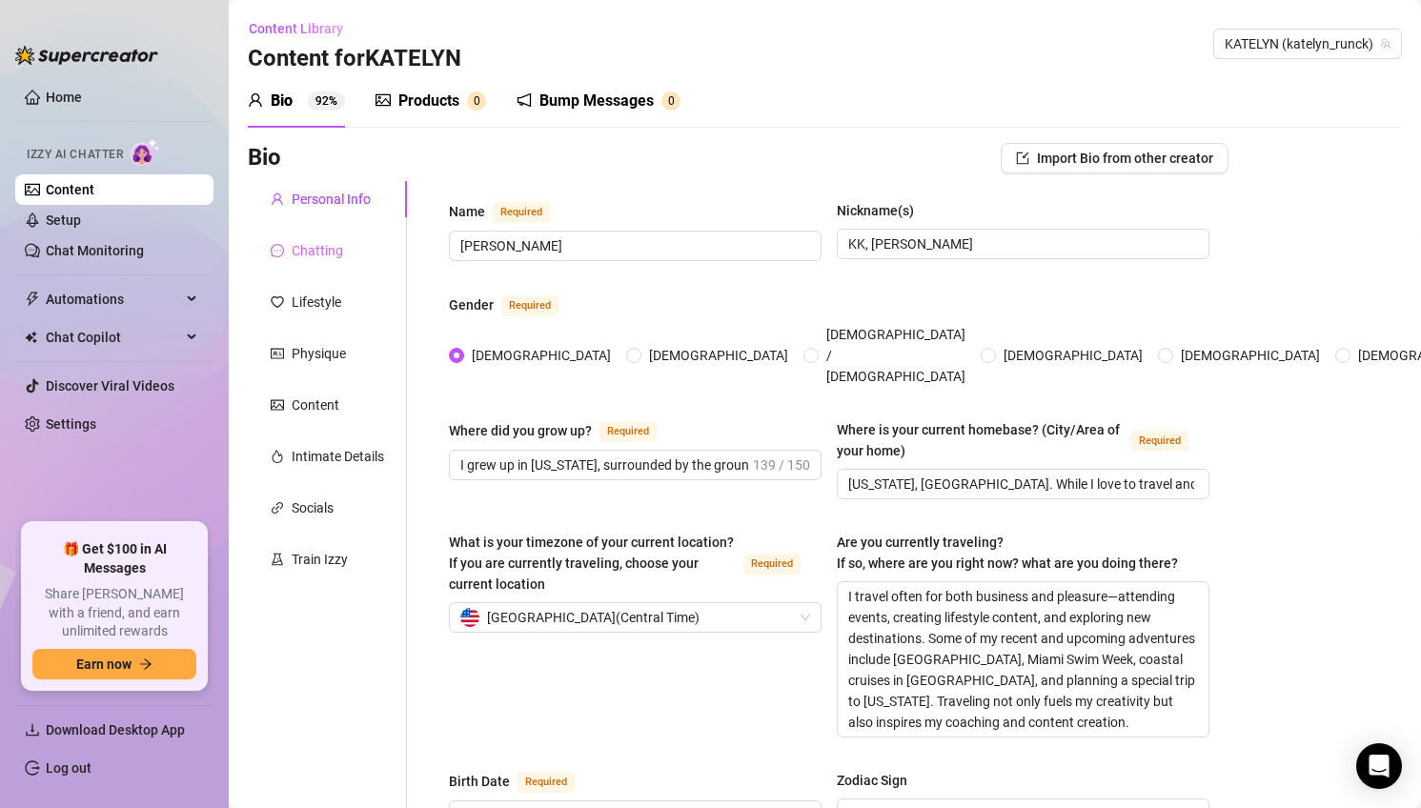
type textarea "I love building meaningful connections and sharing authentic parts of my journe…"
click at [321, 252] on div "Chatting" at bounding box center [317, 250] width 51 height 21
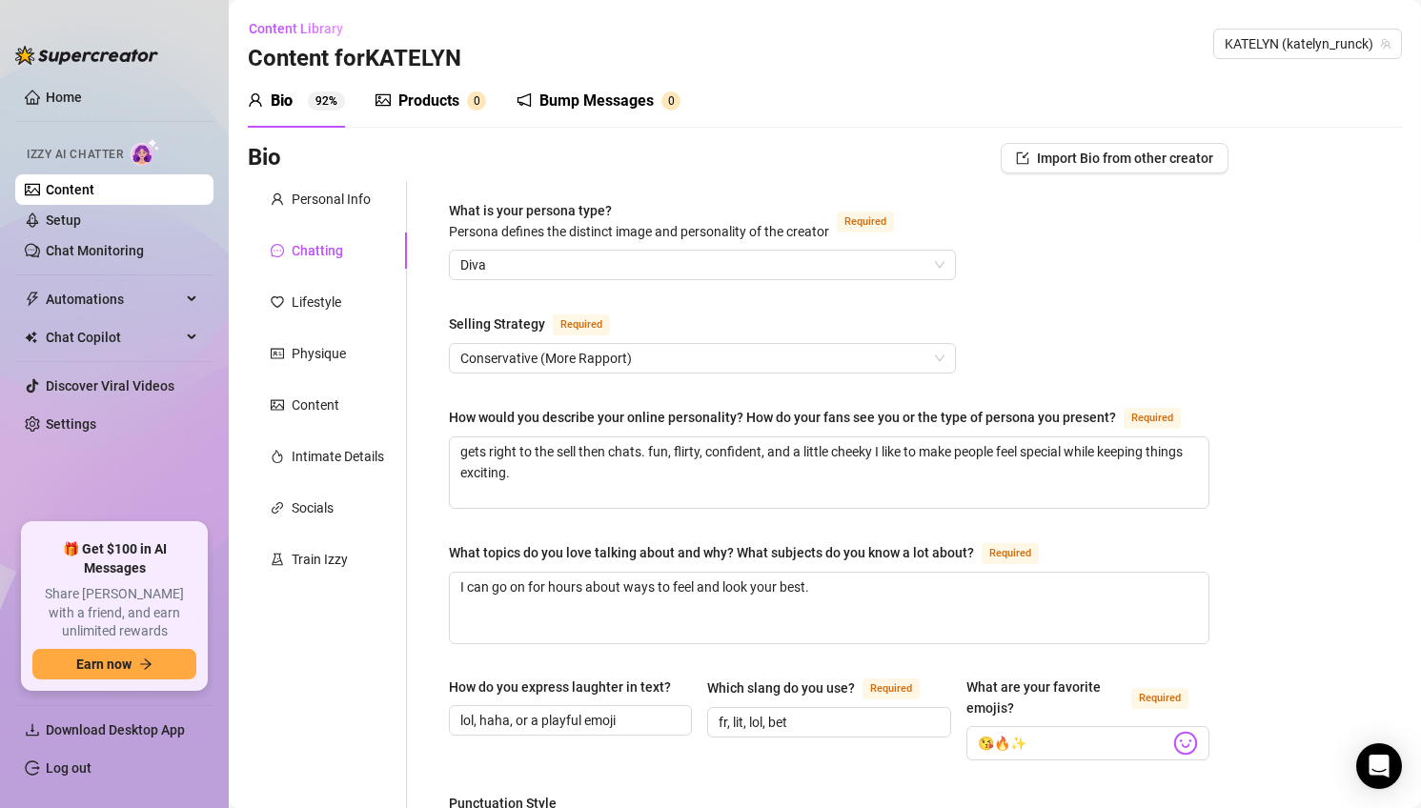
click at [523, 267] on span "Diva" at bounding box center [702, 265] width 484 height 29
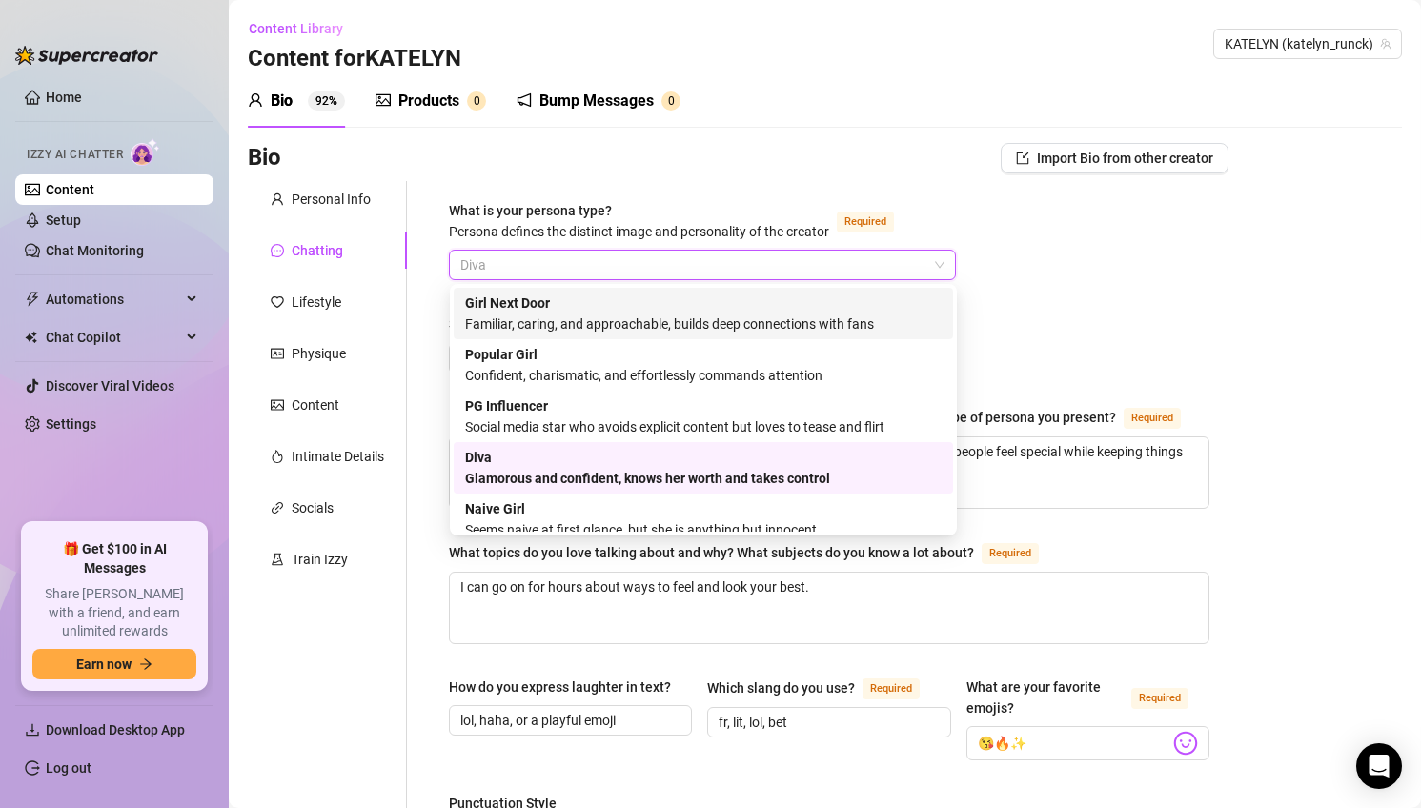
click at [870, 308] on div "Girl Next Door Familiar, caring, and approachable, builds deep connections with…" at bounding box center [703, 313] width 476 height 42
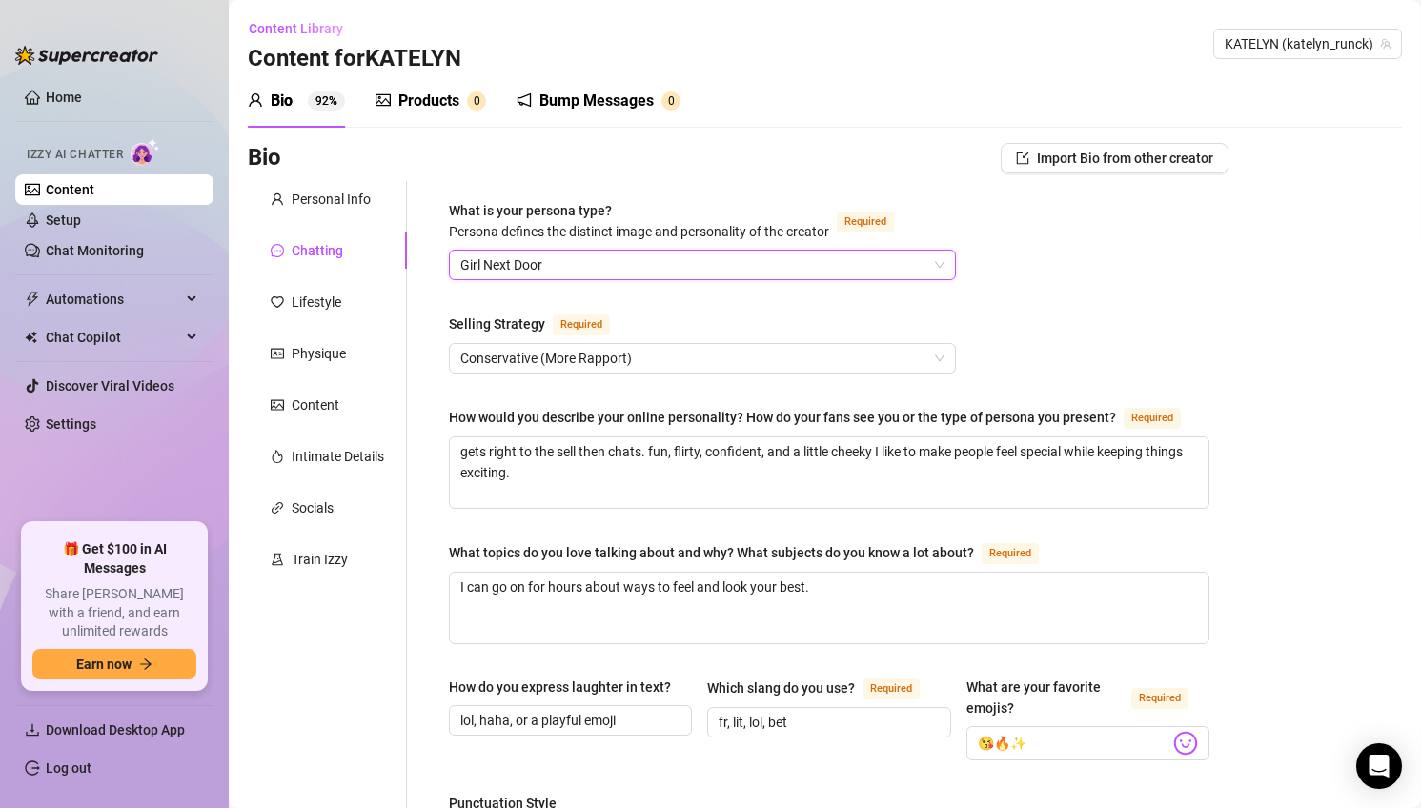
click at [748, 371] on span "Conservative (More Rapport)" at bounding box center [702, 358] width 484 height 29
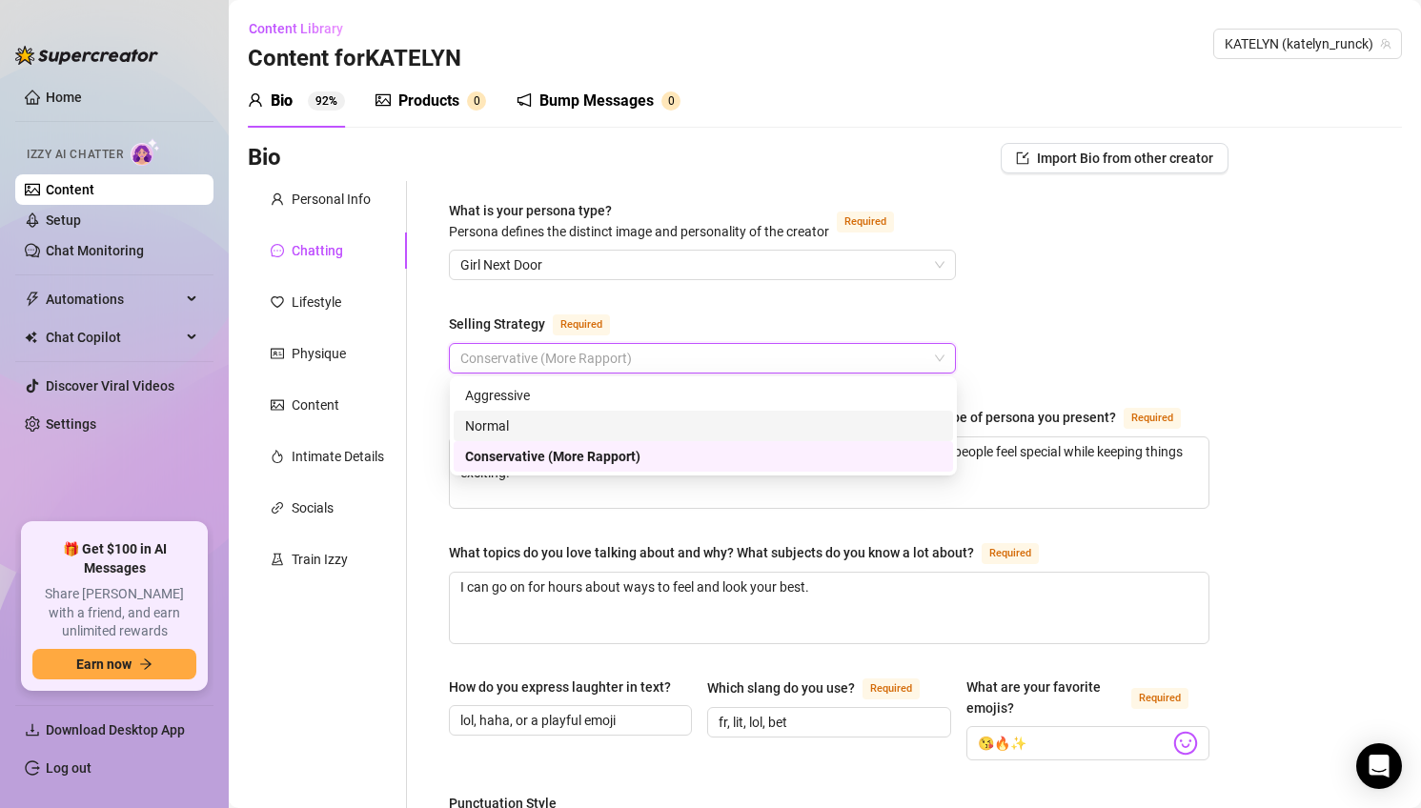
click at [686, 421] on div "Normal" at bounding box center [703, 425] width 476 height 21
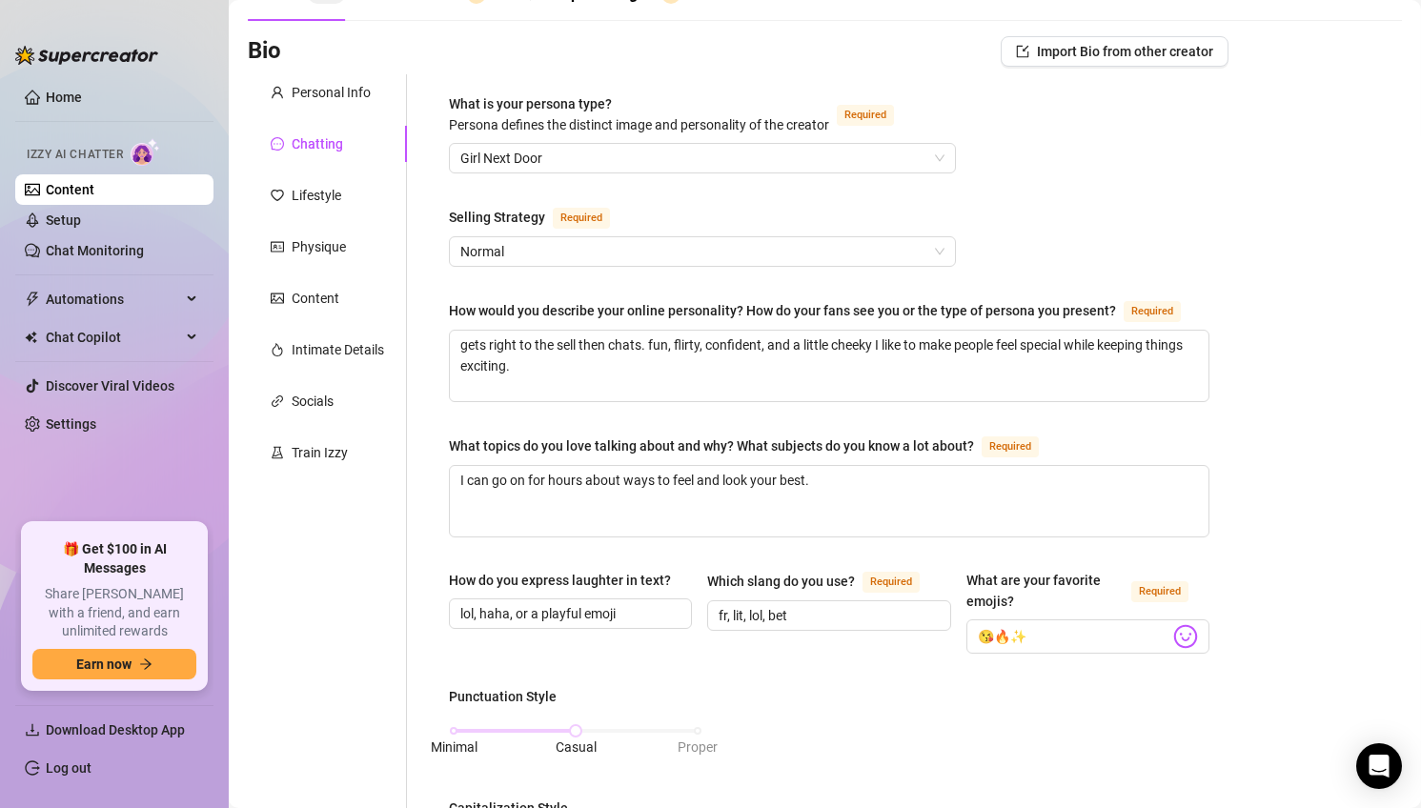
scroll to position [109, 0]
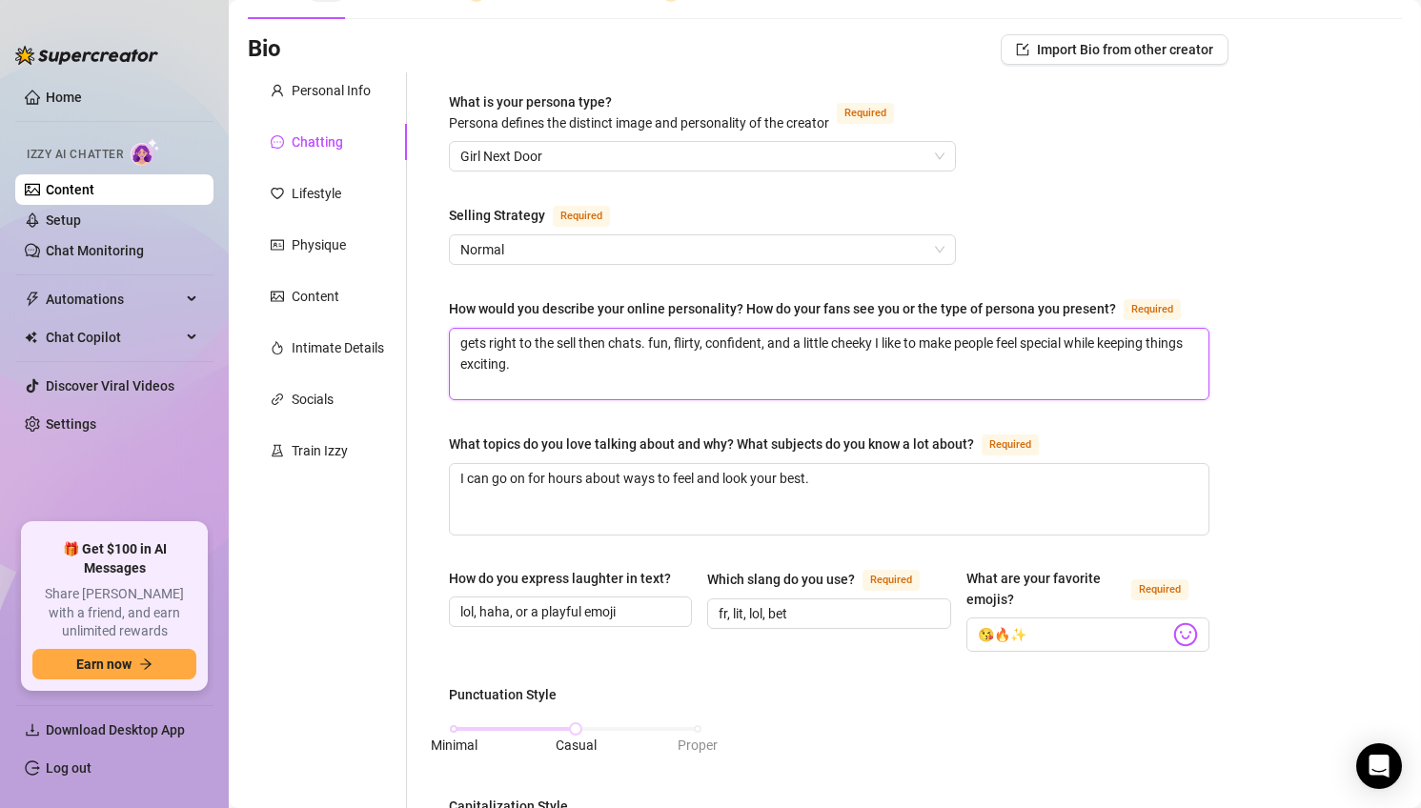
click at [569, 352] on textarea "gets right to the sell then chats. fun, flirty, confident, and a little cheeky …" at bounding box center [829, 364] width 758 height 71
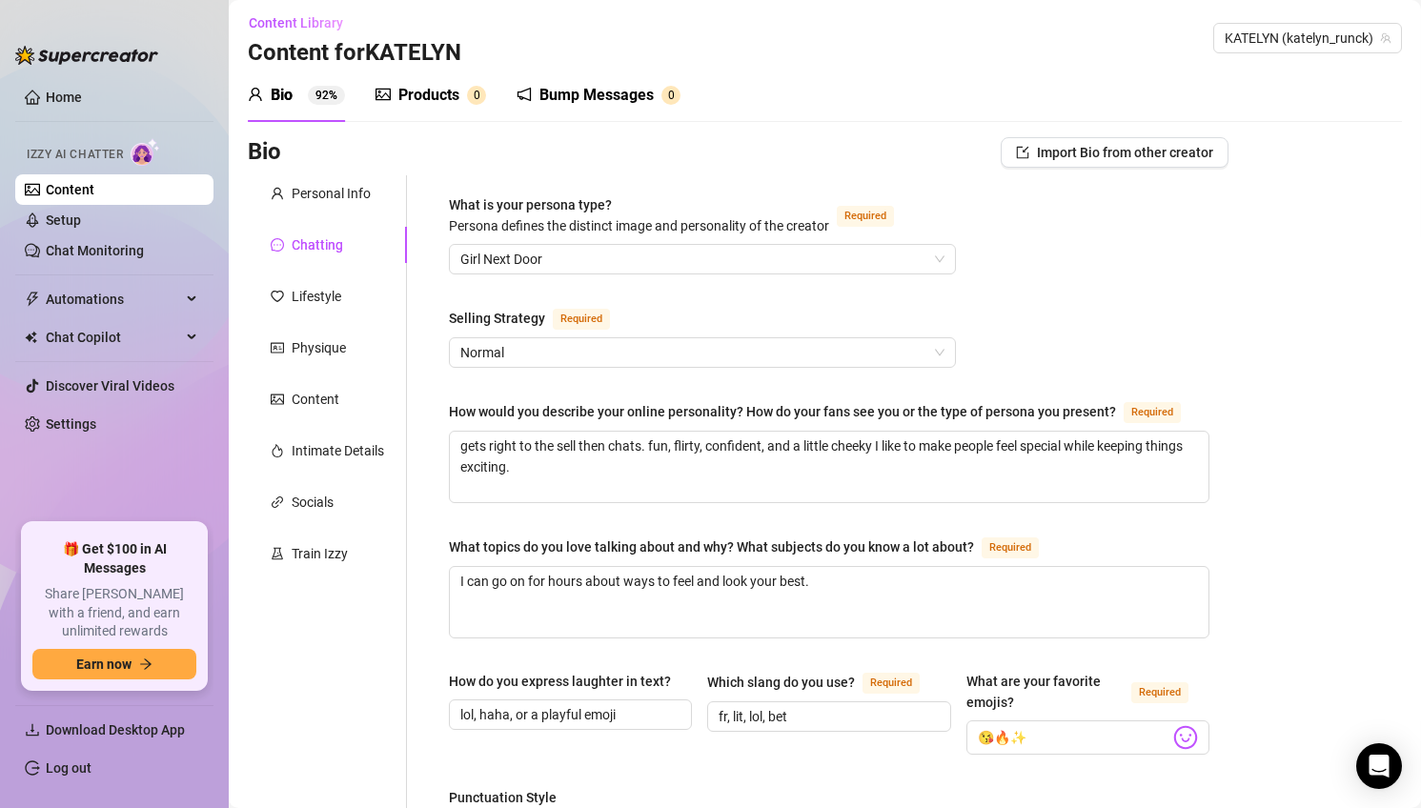
scroll to position [0, 0]
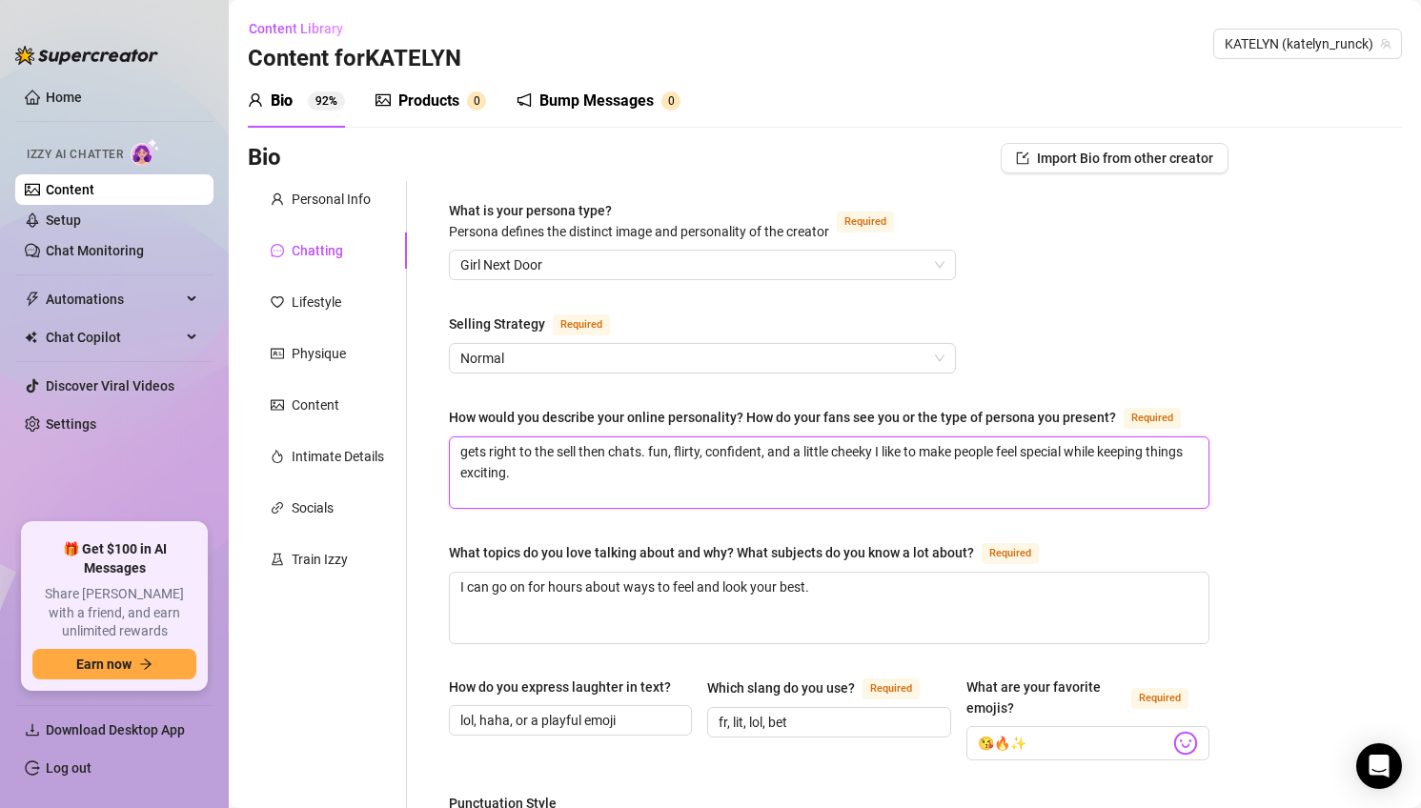
click at [555, 471] on textarea "gets right to the sell then chats. fun, flirty, confident, and a little cheeky …" at bounding box center [829, 472] width 758 height 71
paste textarea "come across as confident, glamorous, and teasing, but also approachable and fun…"
type textarea "come across as confident, glamorous, and teasing, but also approachable and fun…"
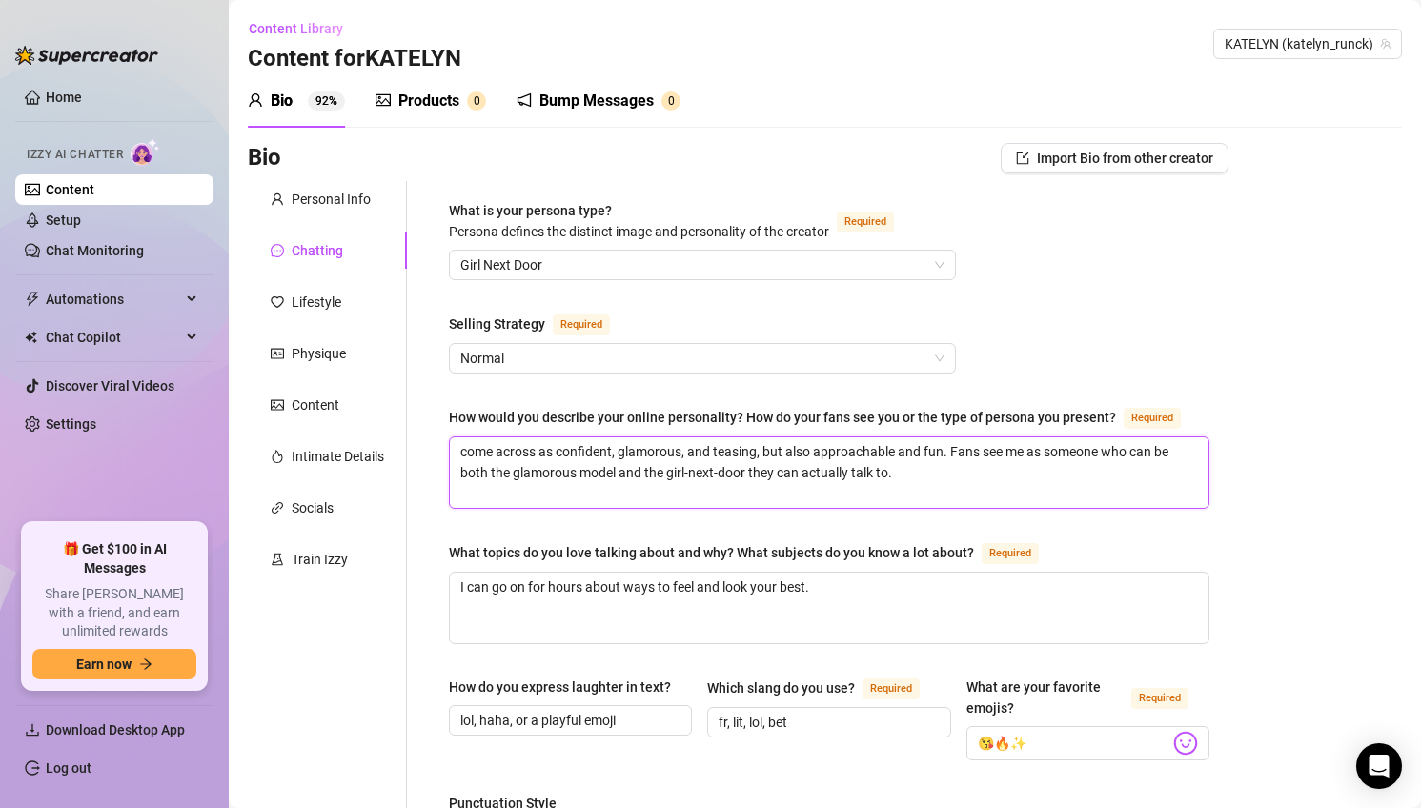
click at [459, 446] on textarea "come across as confident, glamorous, and teasing, but also approachable and fun…" at bounding box center [829, 472] width 758 height 71
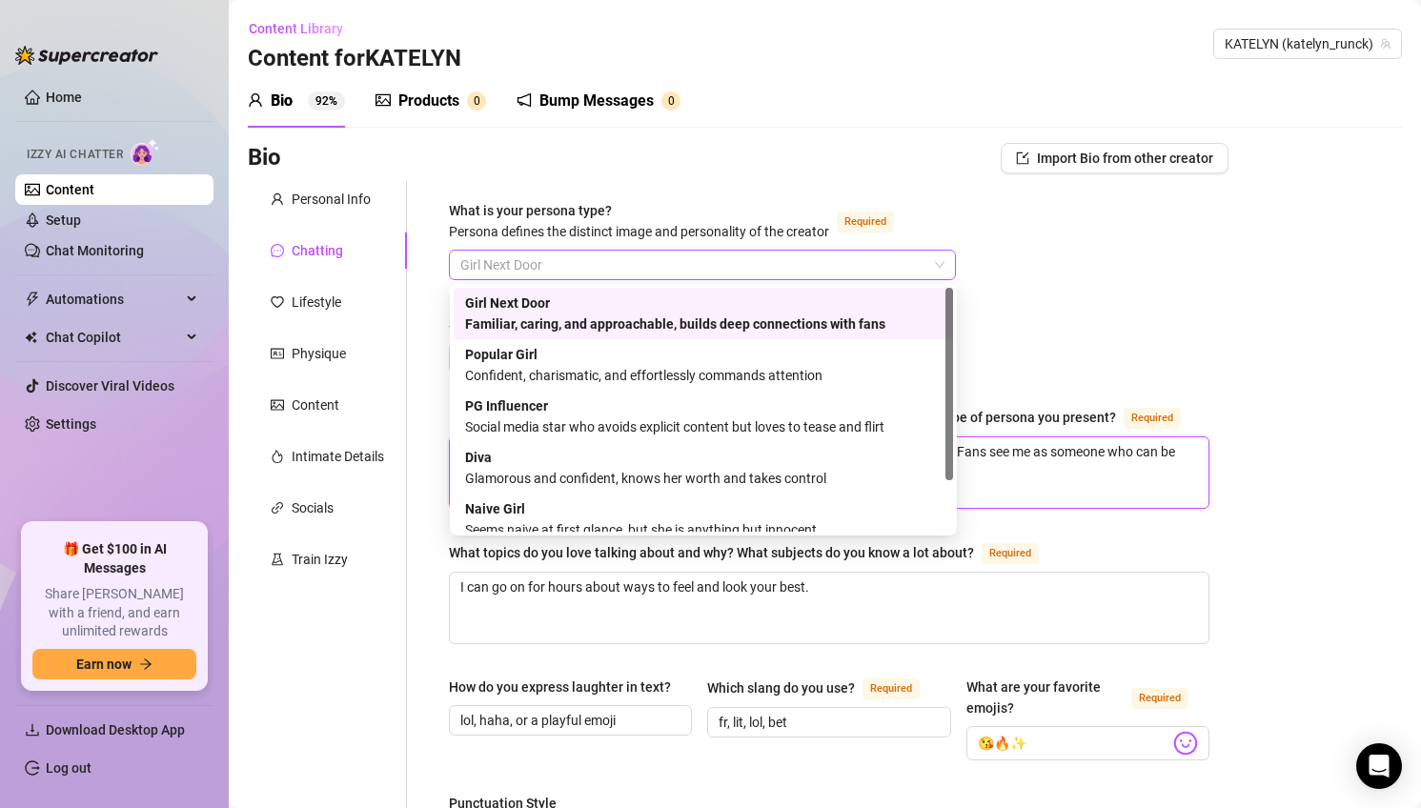
click at [595, 267] on span "Girl Next Door" at bounding box center [702, 265] width 484 height 29
type textarea "I come across as confident, glamorous, and teasing, but also approachable and f…"
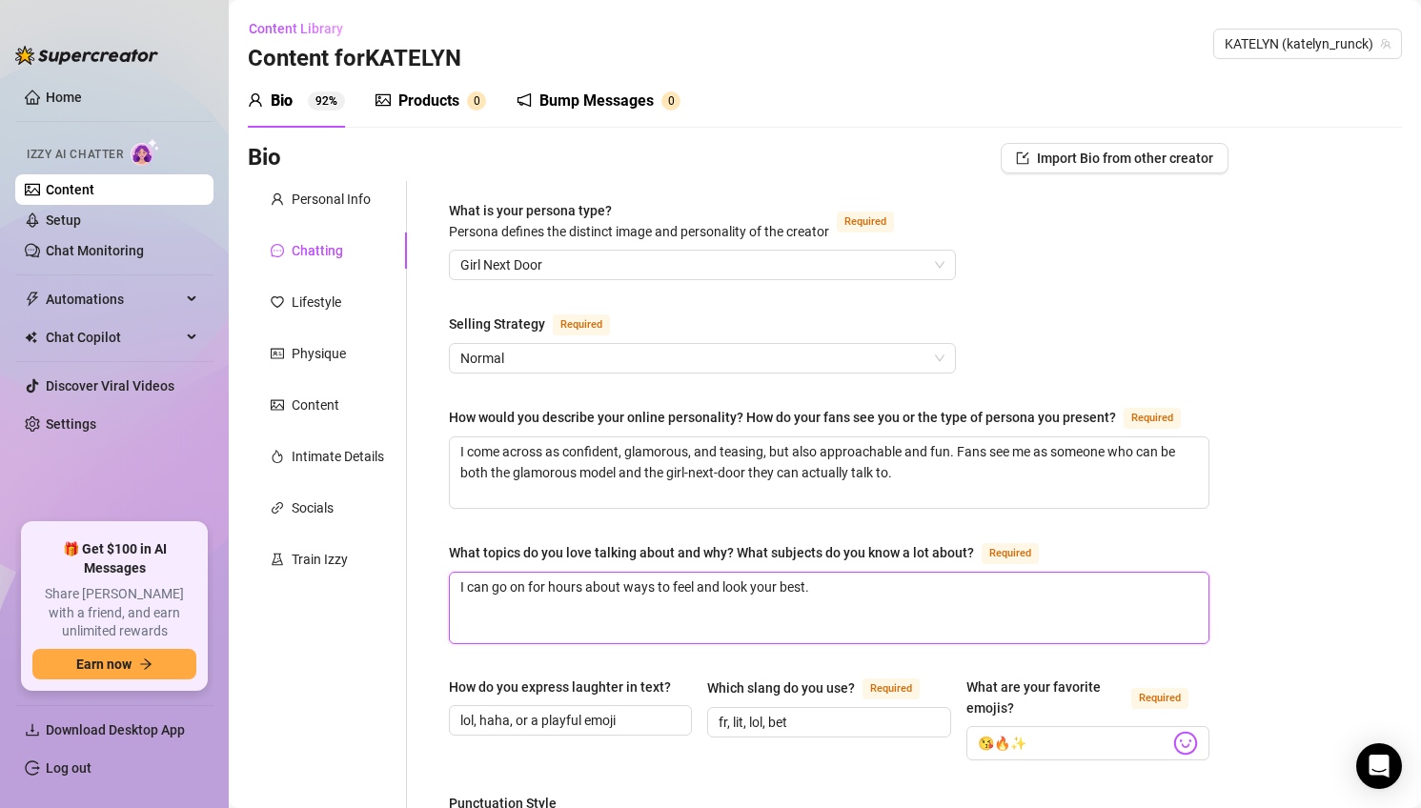
click at [679, 592] on textarea "I can go on for hours about ways to feel and look your best." at bounding box center [829, 608] width 758 height 71
paste textarea "love talking about fitness, fashion, politics, travel, dogs (especially Yorkies…"
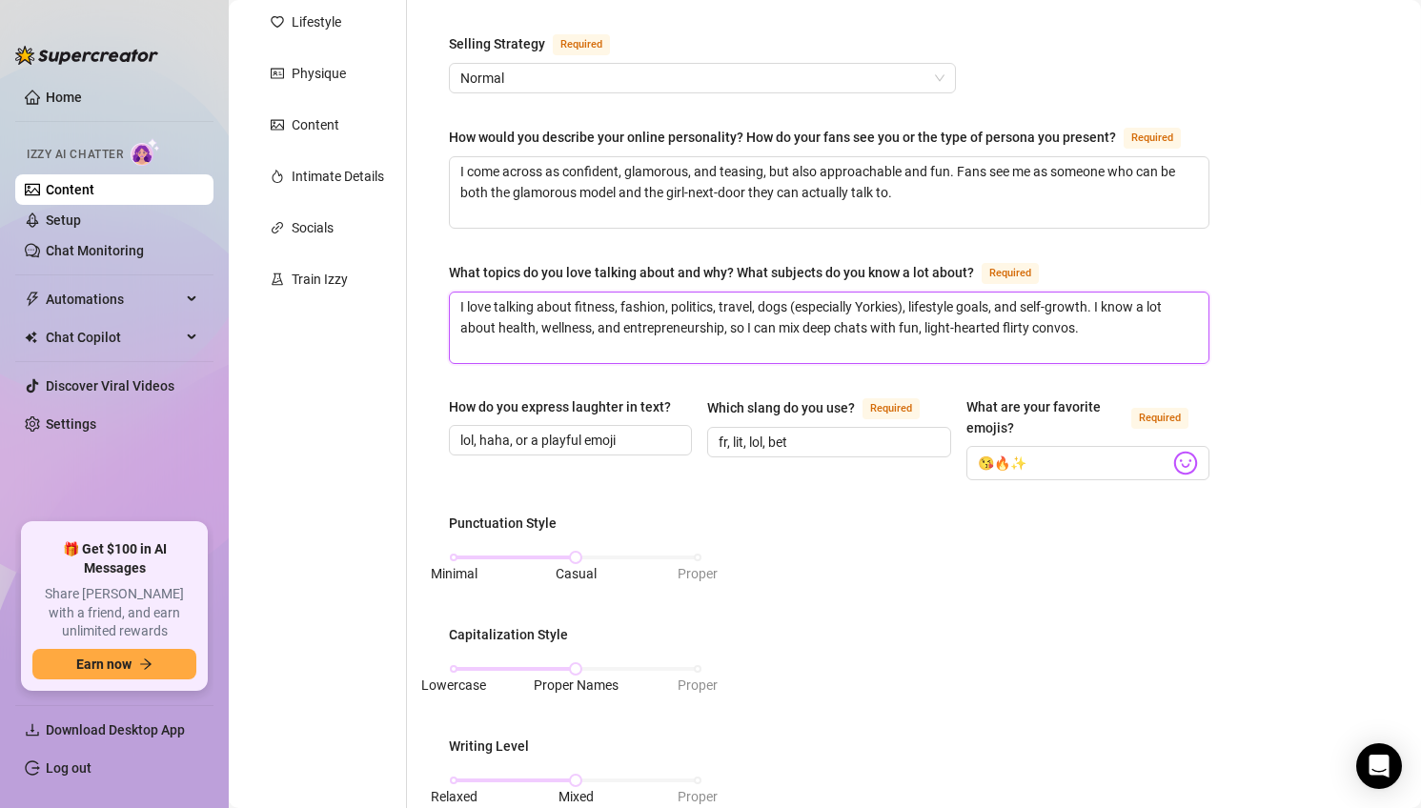
scroll to position [289, 0]
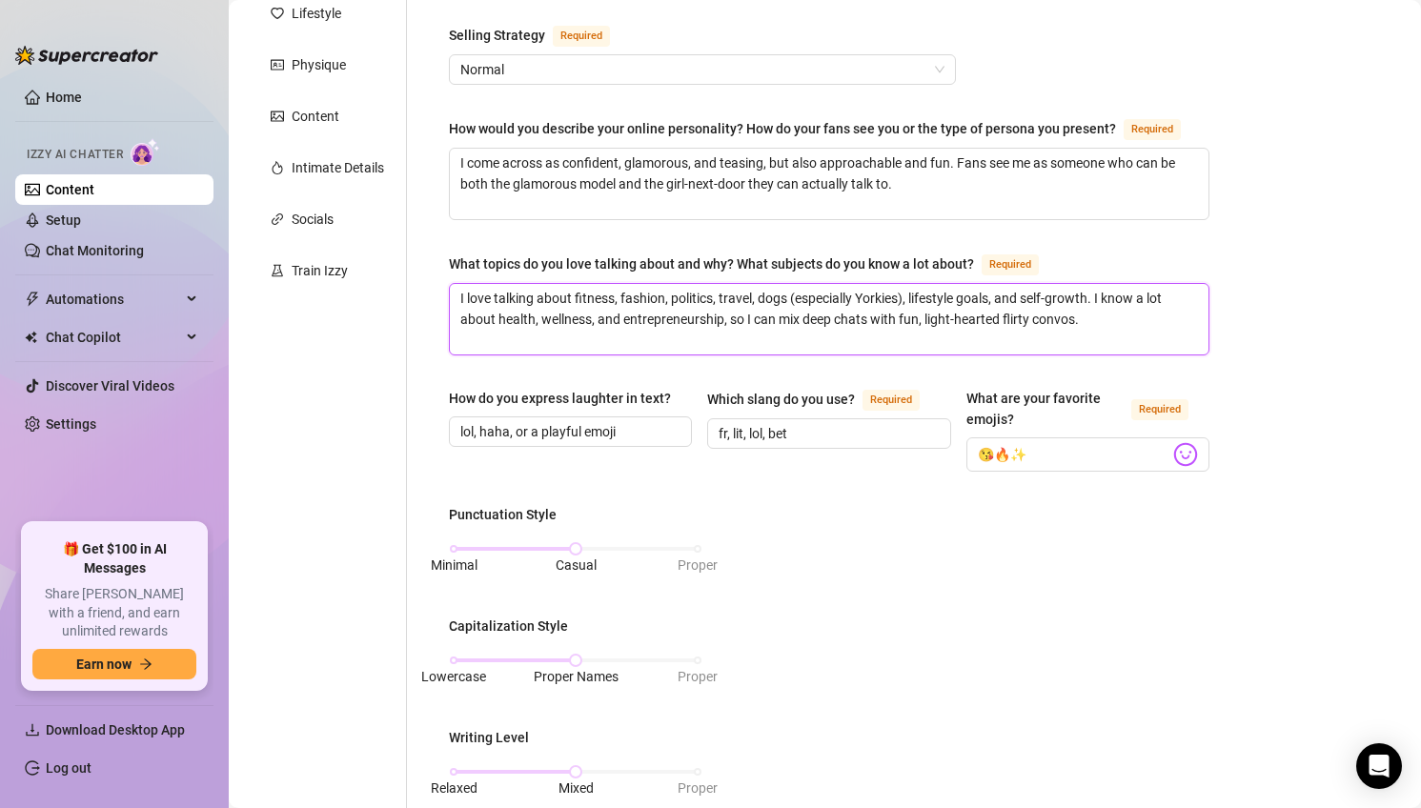
type textarea "I love talking about fitness, fashion, politics, travel, dogs (especially Yorki…"
drag, startPoint x: 516, startPoint y: 426, endPoint x: 684, endPoint y: 427, distance: 167.7
click at [684, 427] on span "lol, haha, or a playful emoji" at bounding box center [570, 431] width 243 height 30
type input "lol, haha, lmao"
click at [832, 423] on input "fr, lit, lol, bet" at bounding box center [826, 433] width 216 height 21
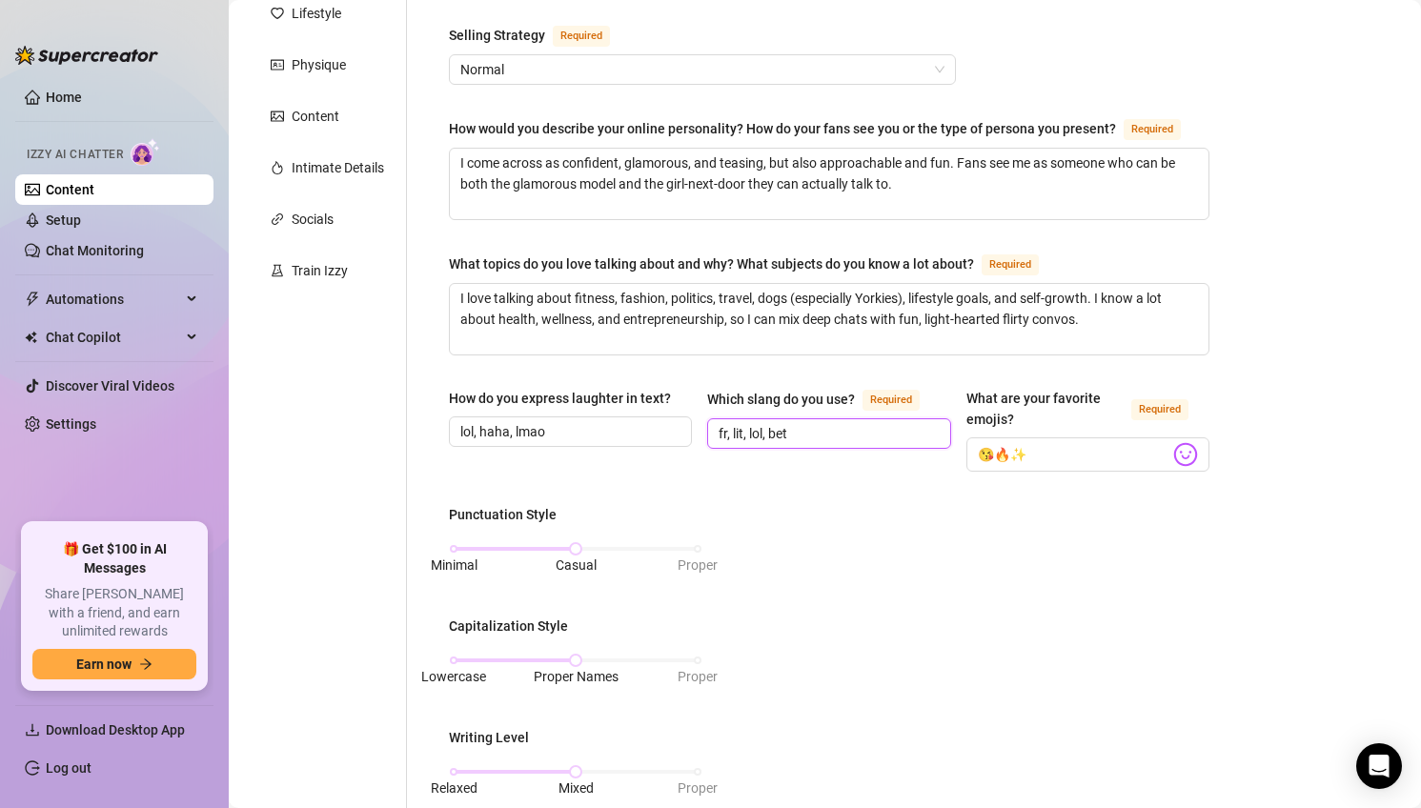
click at [832, 423] on input "fr, lit, lol, bet" at bounding box center [826, 433] width 216 height 21
type input "babe, hun, hottie, lit, vibe, lol, omg"
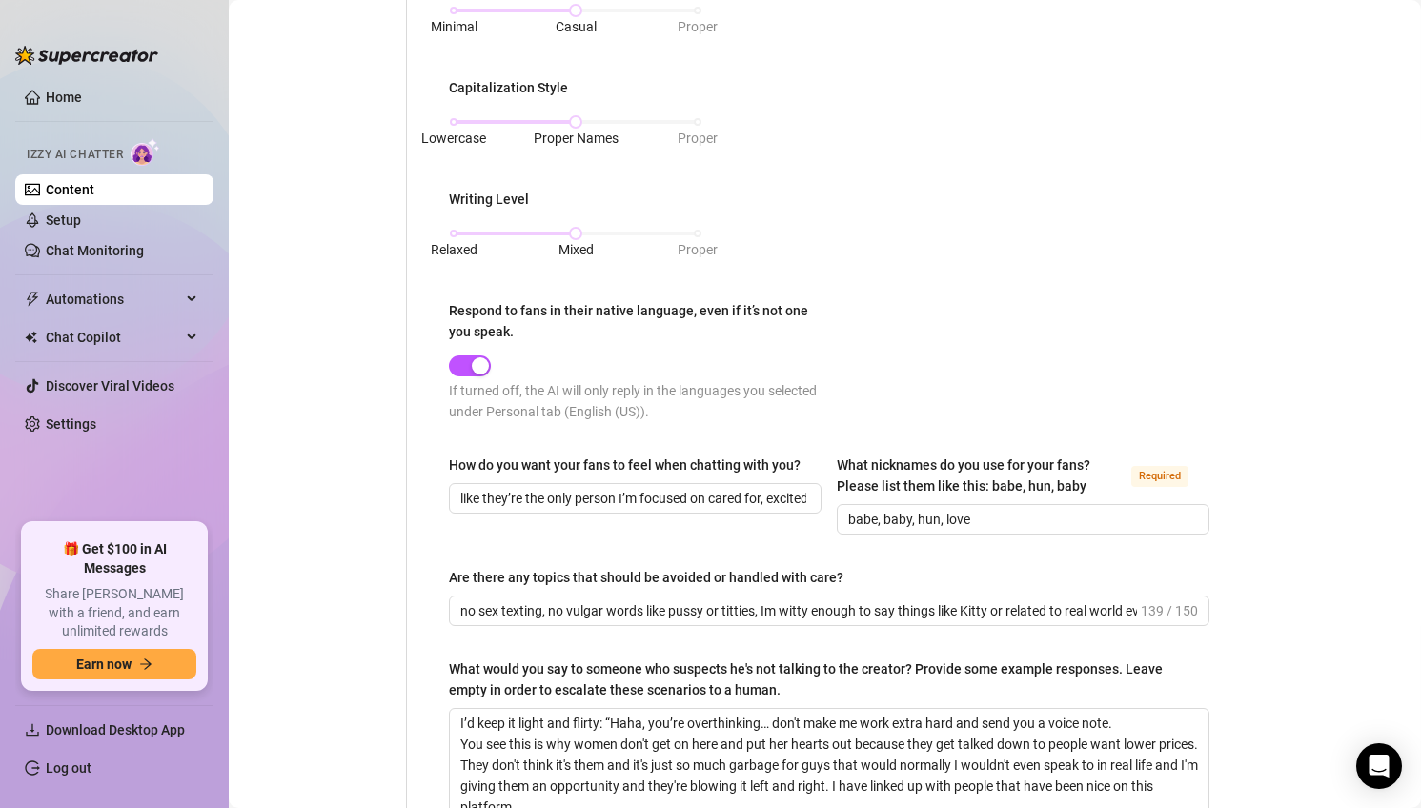
scroll to position [845, 0]
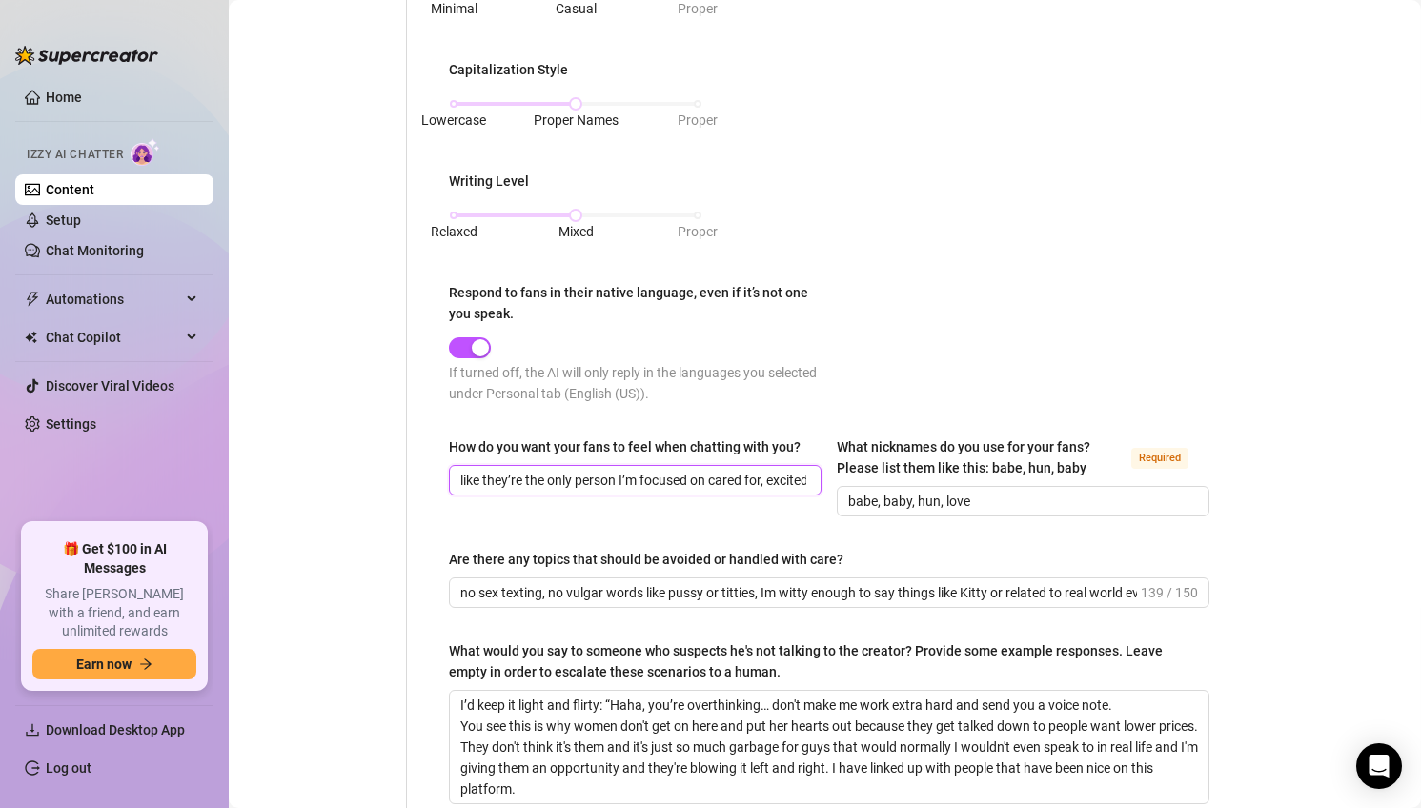
click at [600, 474] on input "like they’re the only person I’m focused on cared for, excited, and drawn into …" at bounding box center [633, 480] width 346 height 21
paste input "want them to feel like they have my full attention—desired, excited, and comfor…"
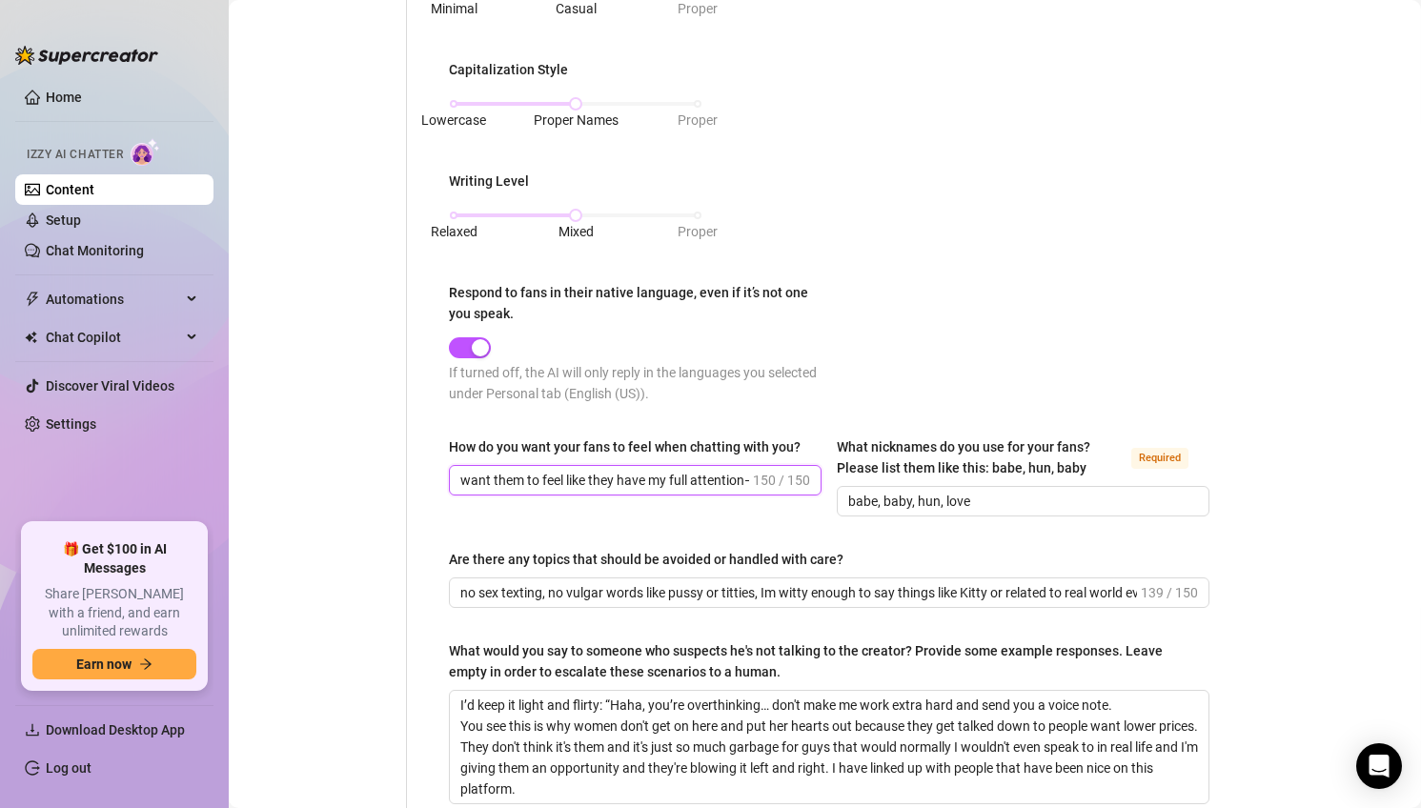
click at [464, 477] on input "want them to feel like they have my full attention—desired, excited, and comfor…" at bounding box center [604, 480] width 289 height 21
click at [747, 474] on input "want them to feel like they have my full attention—desired, excited, and comfor…" at bounding box center [604, 480] width 289 height 21
click at [744, 480] on input "want them to feel like they have my full attention—desired, excited, and comfor…" at bounding box center [604, 480] width 289 height 21
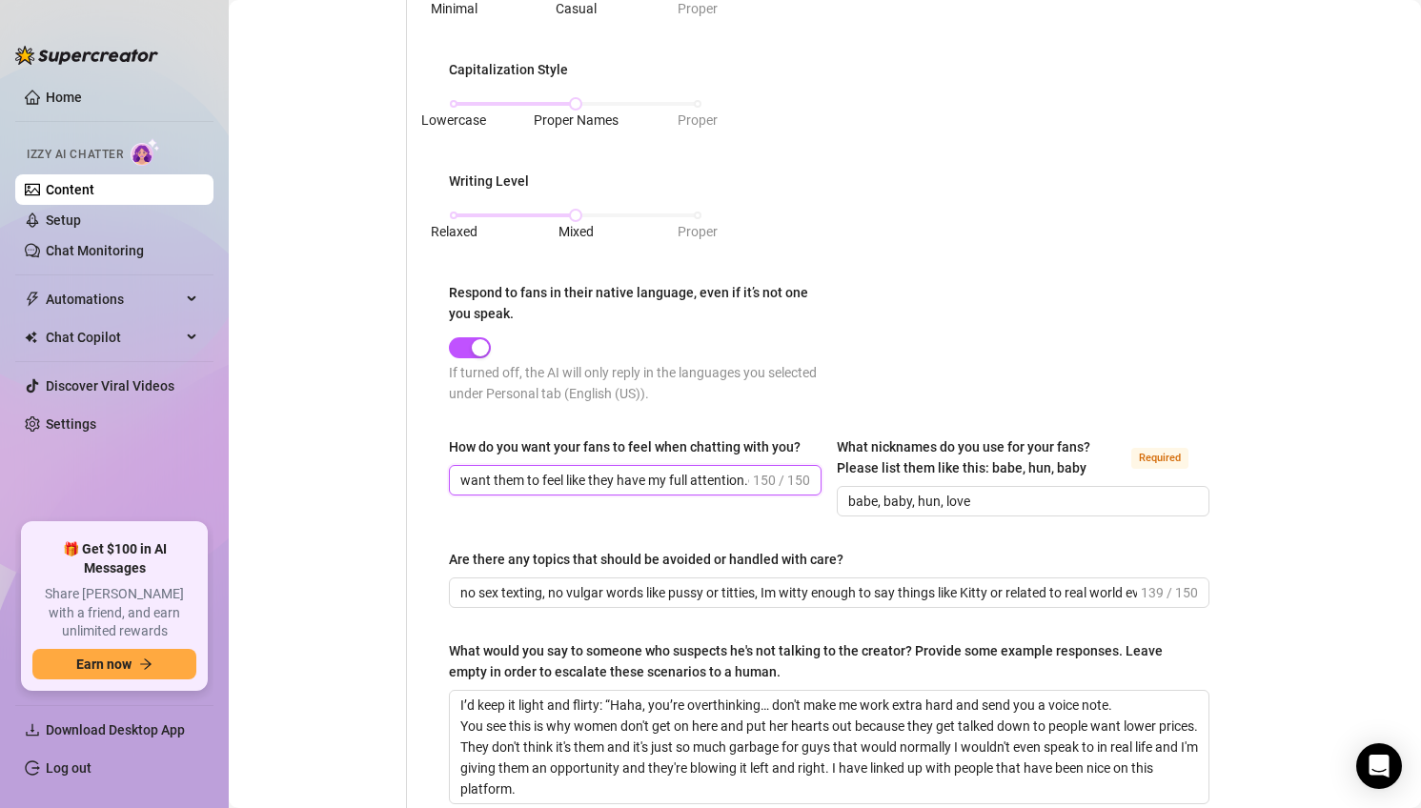
click at [708, 480] on input "want them to feel like they have my full attention.desired, excited, and comfor…" at bounding box center [604, 480] width 289 height 21
drag, startPoint x: 658, startPoint y: 478, endPoint x: 978, endPoint y: 499, distance: 320.8
click at [978, 499] on div "How do you want your fans to feel when chatting with you? want them to feel lik…" at bounding box center [829, 484] width 760 height 97
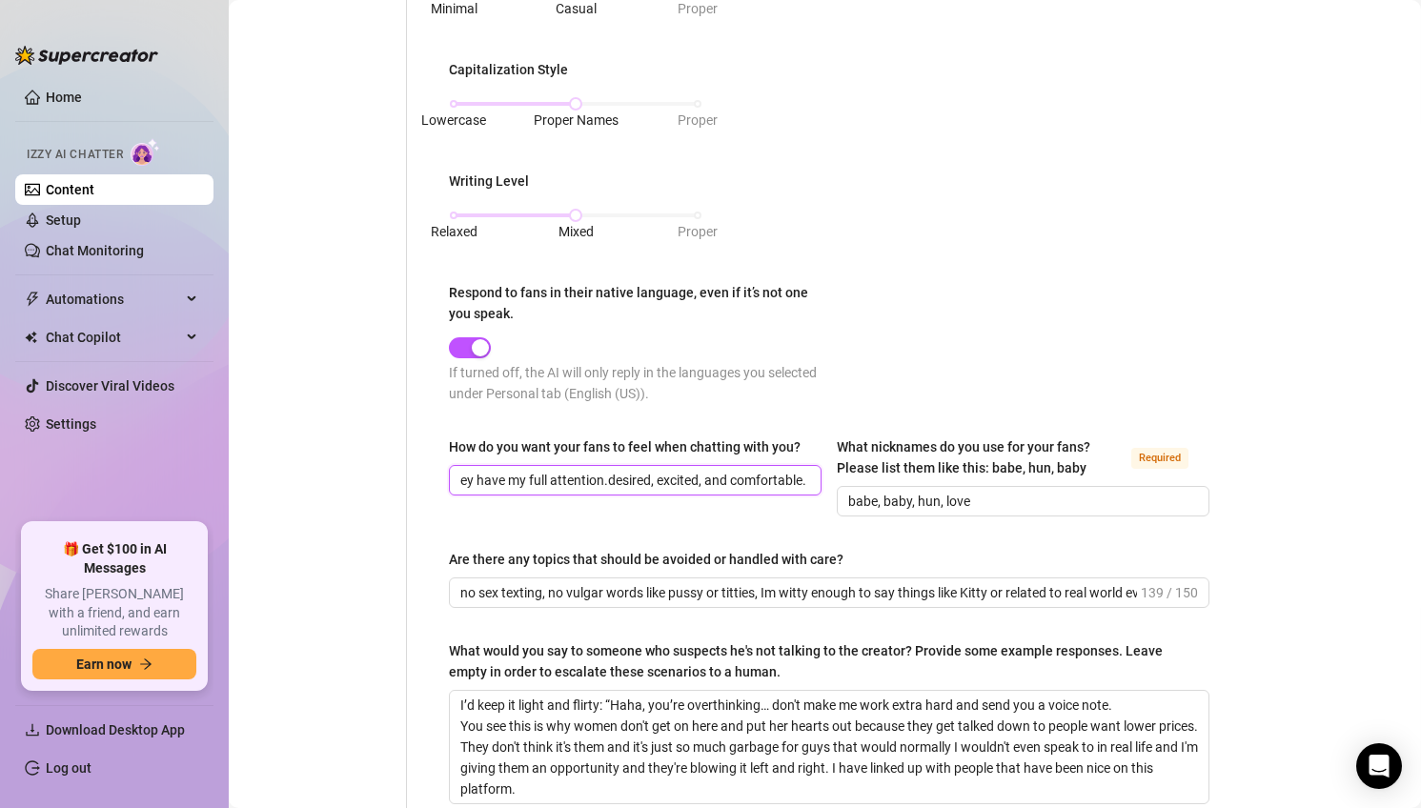
type input "want them to feel like they have my full attention.desired, excited, and comfor…"
click at [991, 504] on input "babe, baby, hun, love" at bounding box center [1021, 501] width 346 height 21
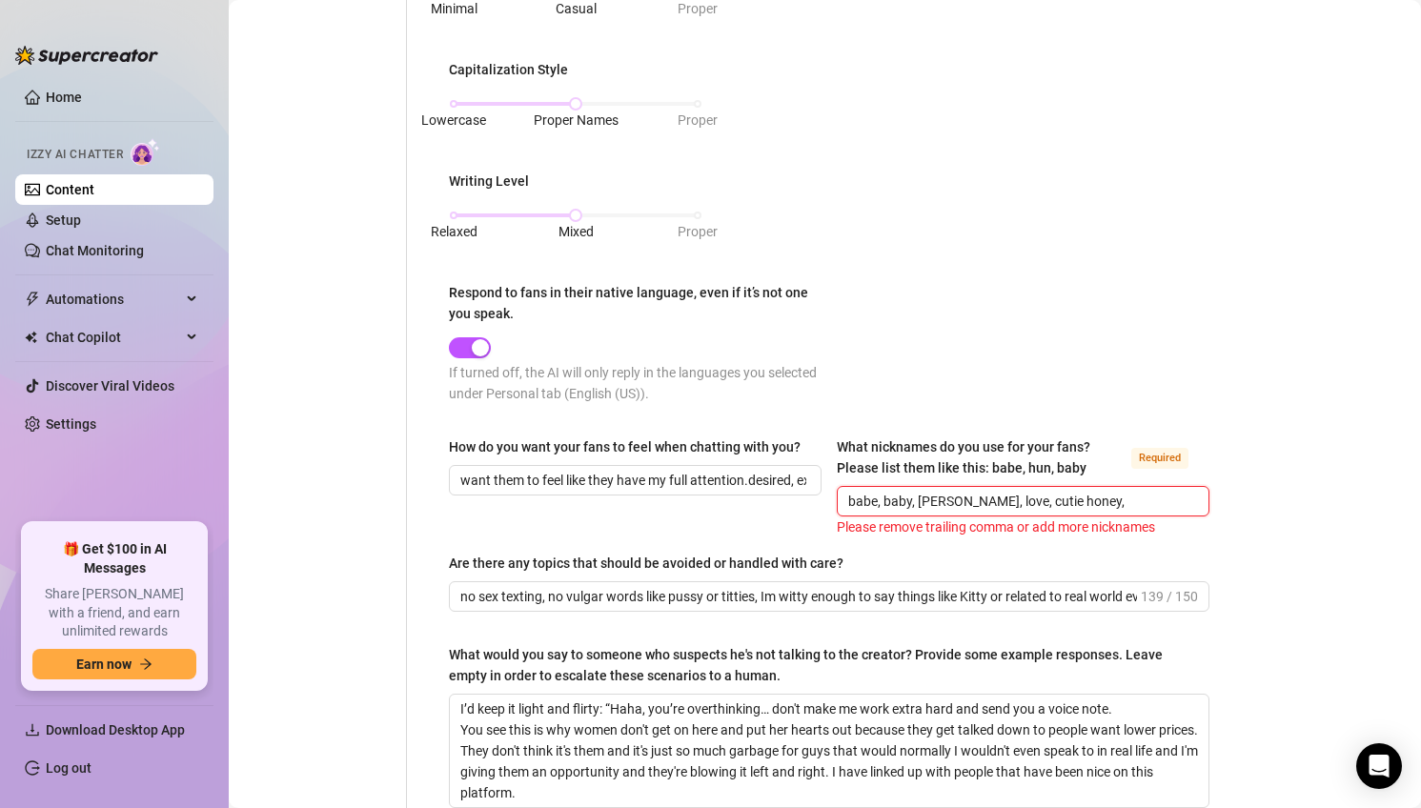
click at [1004, 498] on input "babe, baby, [PERSON_NAME], love, cutie honey," at bounding box center [1021, 501] width 346 height 21
click at [1104, 493] on input "babe, baby, [PERSON_NAME], love, [PERSON_NAME], honey," at bounding box center [1021, 501] width 346 height 21
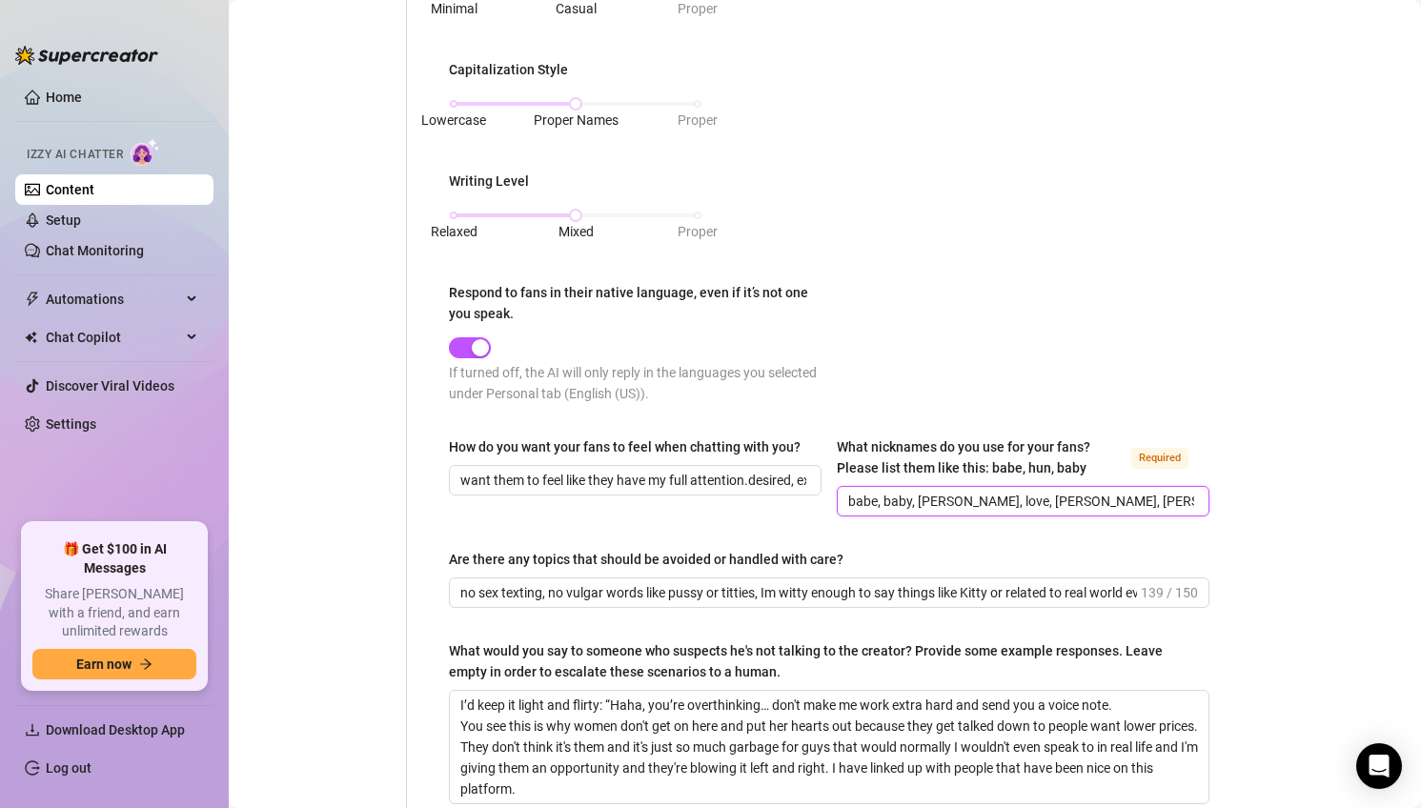
click at [1060, 496] on input "babe, baby, [PERSON_NAME], love, [PERSON_NAME], [PERSON_NAME], mister" at bounding box center [1021, 501] width 346 height 21
type input "babe, baby, [PERSON_NAME], love, [PERSON_NAME], honey"
click at [1246, 439] on div "Bio Import Bio from other creator Personal Info Chatting Lifestyle Physique Con…" at bounding box center [825, 124] width 1154 height 1652
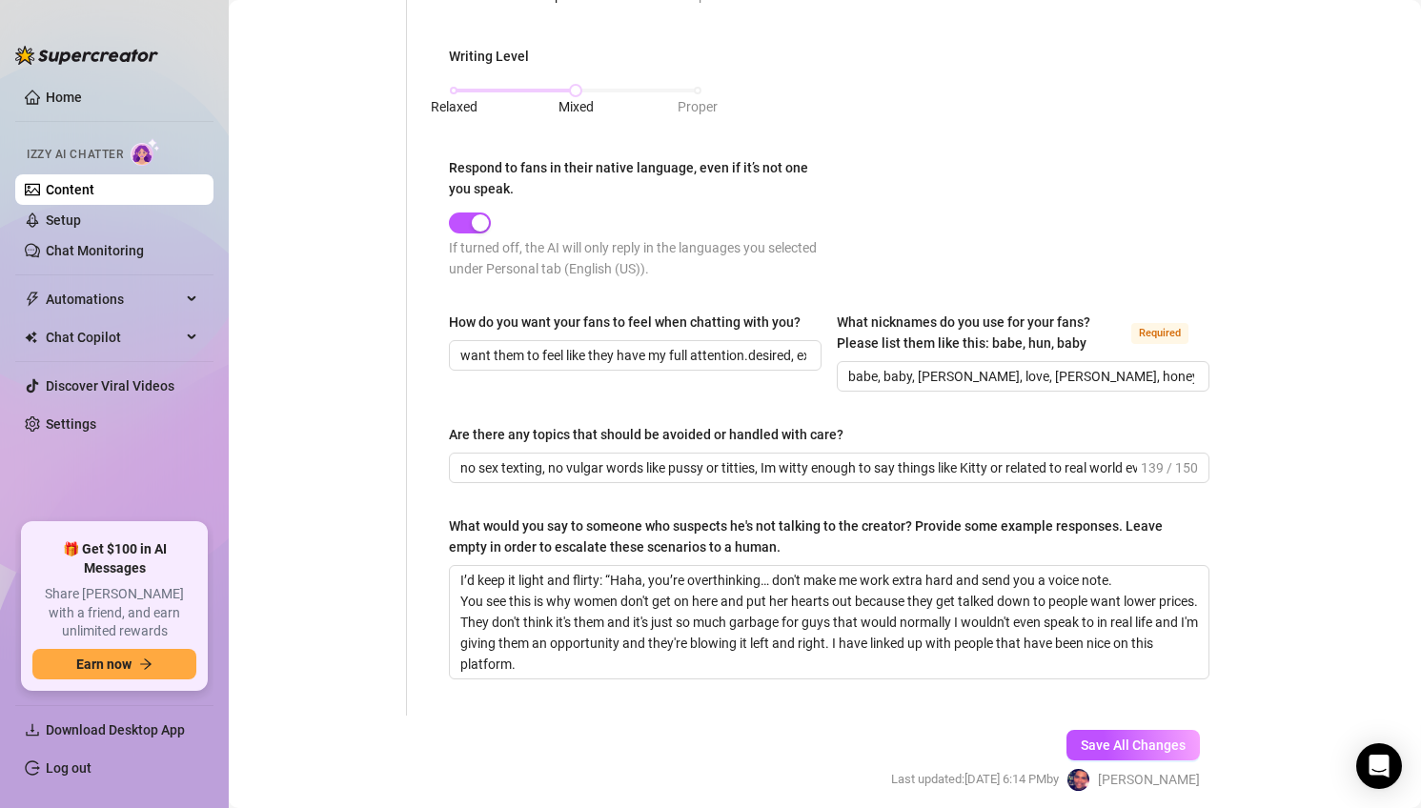
scroll to position [980, 0]
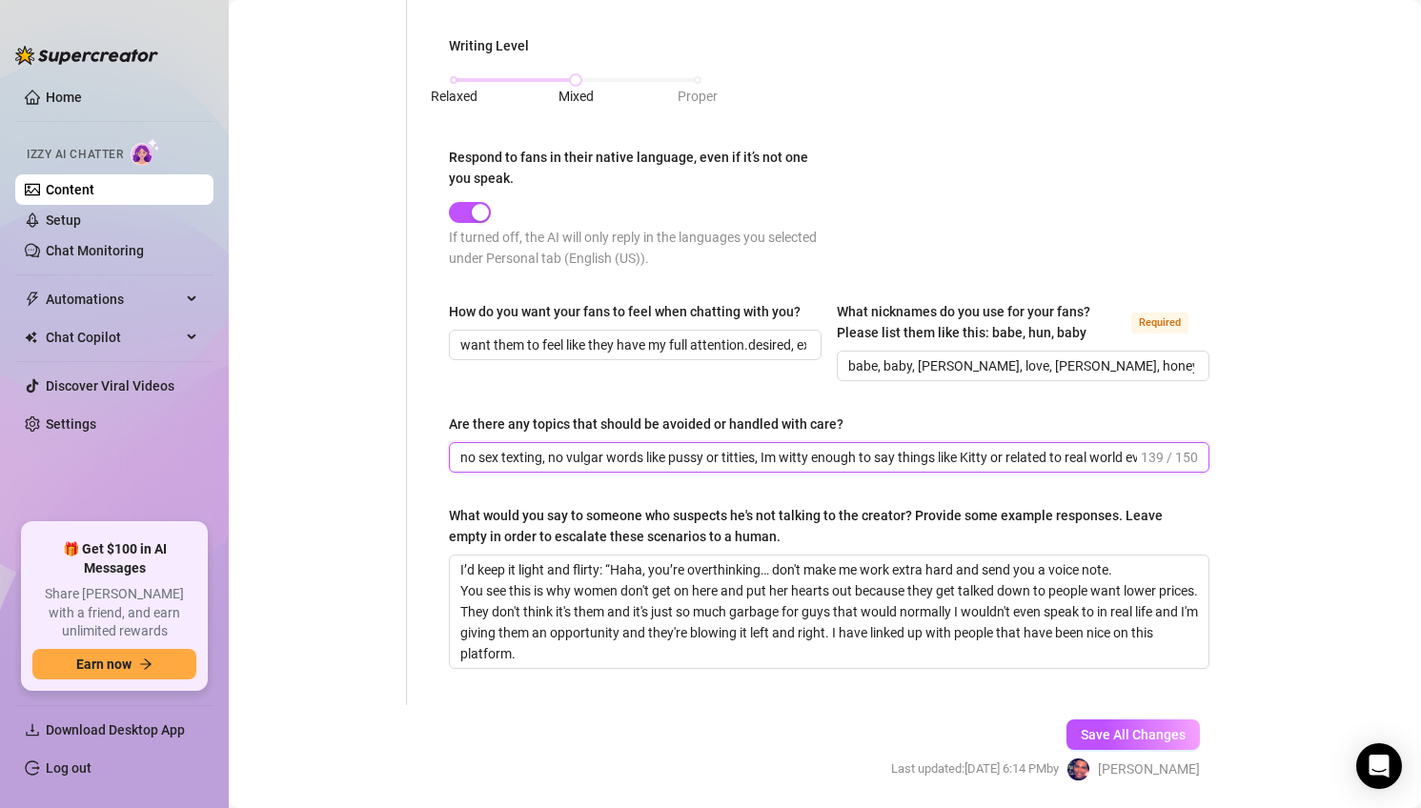
click at [816, 451] on input "no sex texting, no vulgar words like pussy or titties, Im witty enough to say t…" at bounding box center [798, 457] width 676 height 21
paste input "• Are there any topics that should be avoided or handled with care? Anything to…"
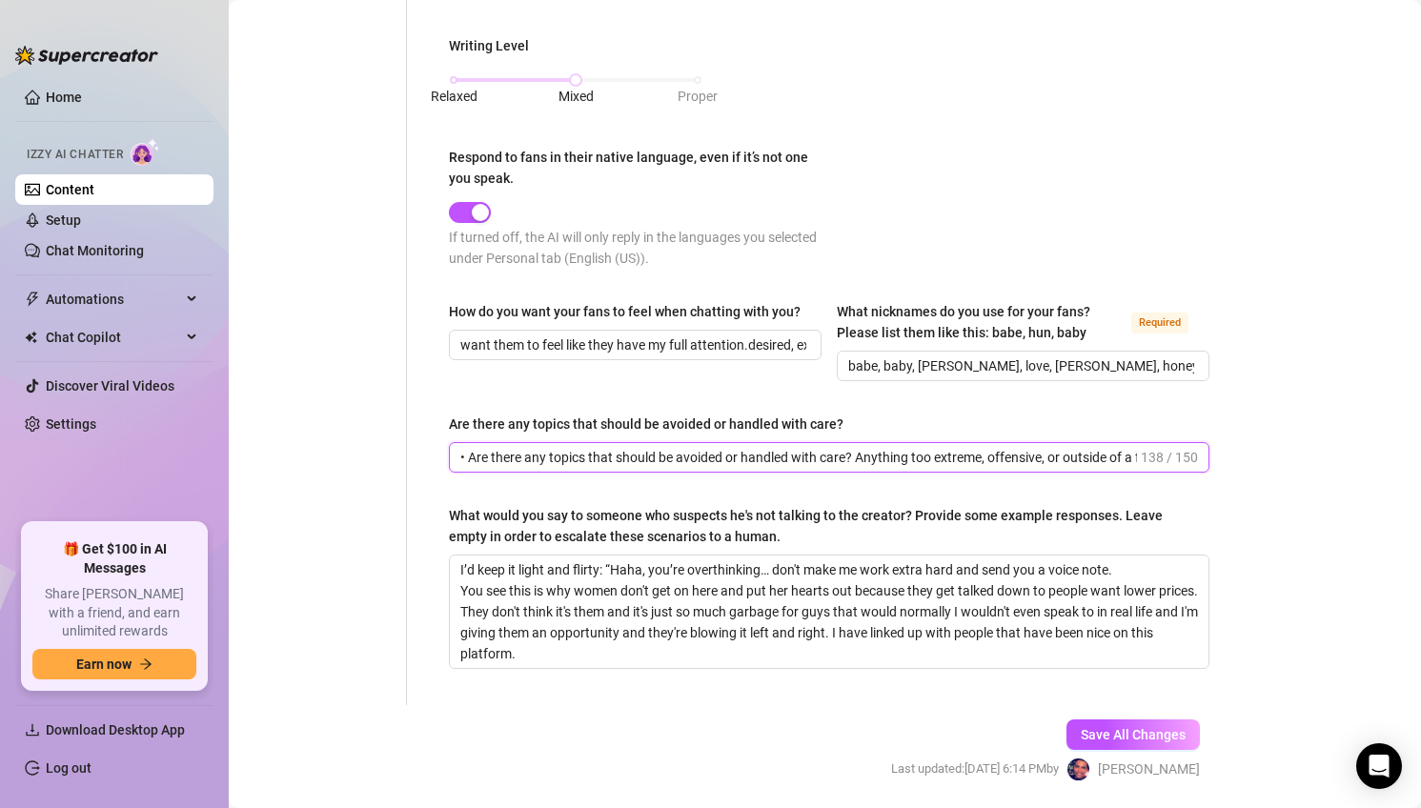
drag, startPoint x: 739, startPoint y: 452, endPoint x: 440, endPoint y: 444, distance: 299.3
type input "Anything too extreme, offensive, or outside of a fun, respectful vibe."
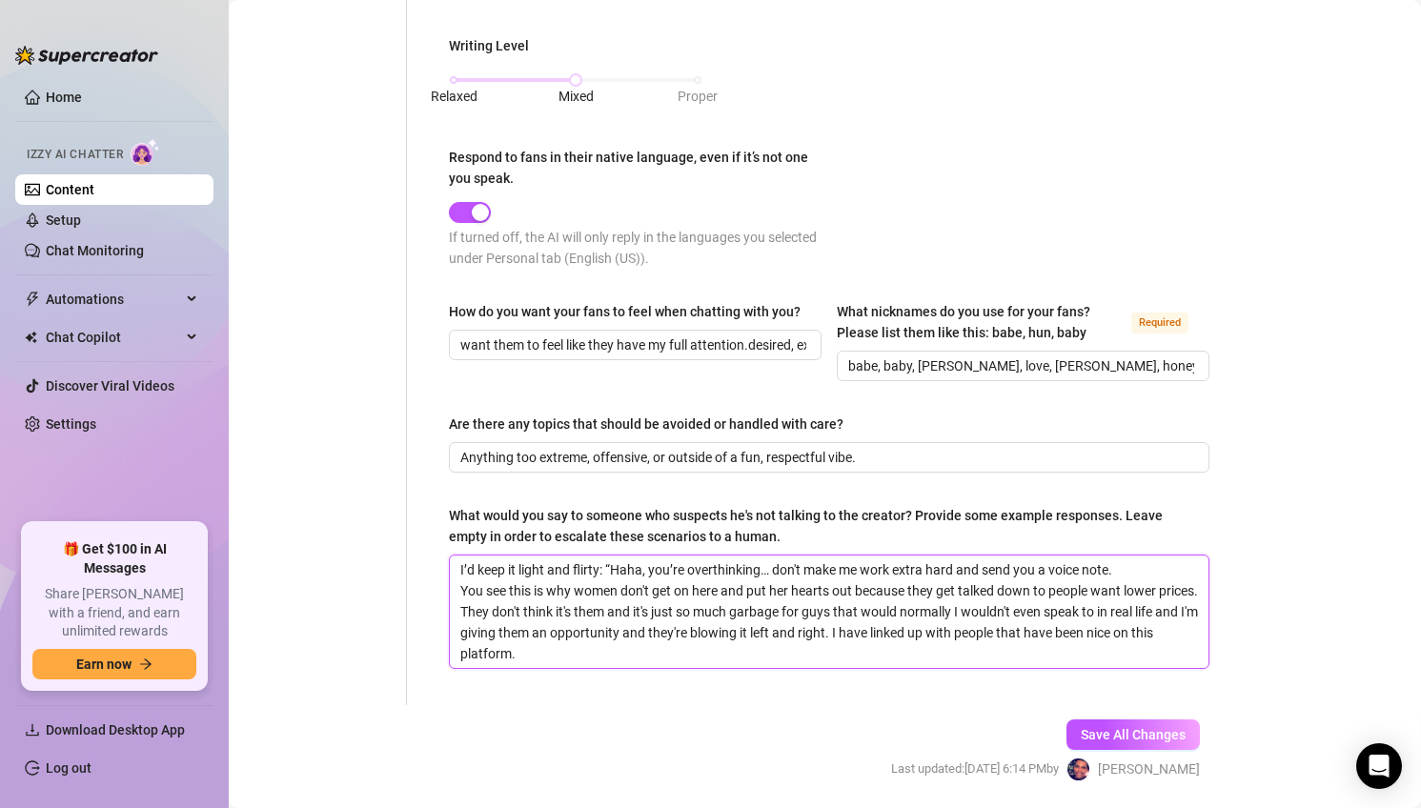
click at [680, 638] on textarea "I’d keep it light and flirty: “Haha, you’re overthinking… don't make me work ex…" at bounding box center [829, 611] width 758 height 112
type textarea "I’d keep it light and flirty: “Haha, you’re overthinking… don't make me work ex…"
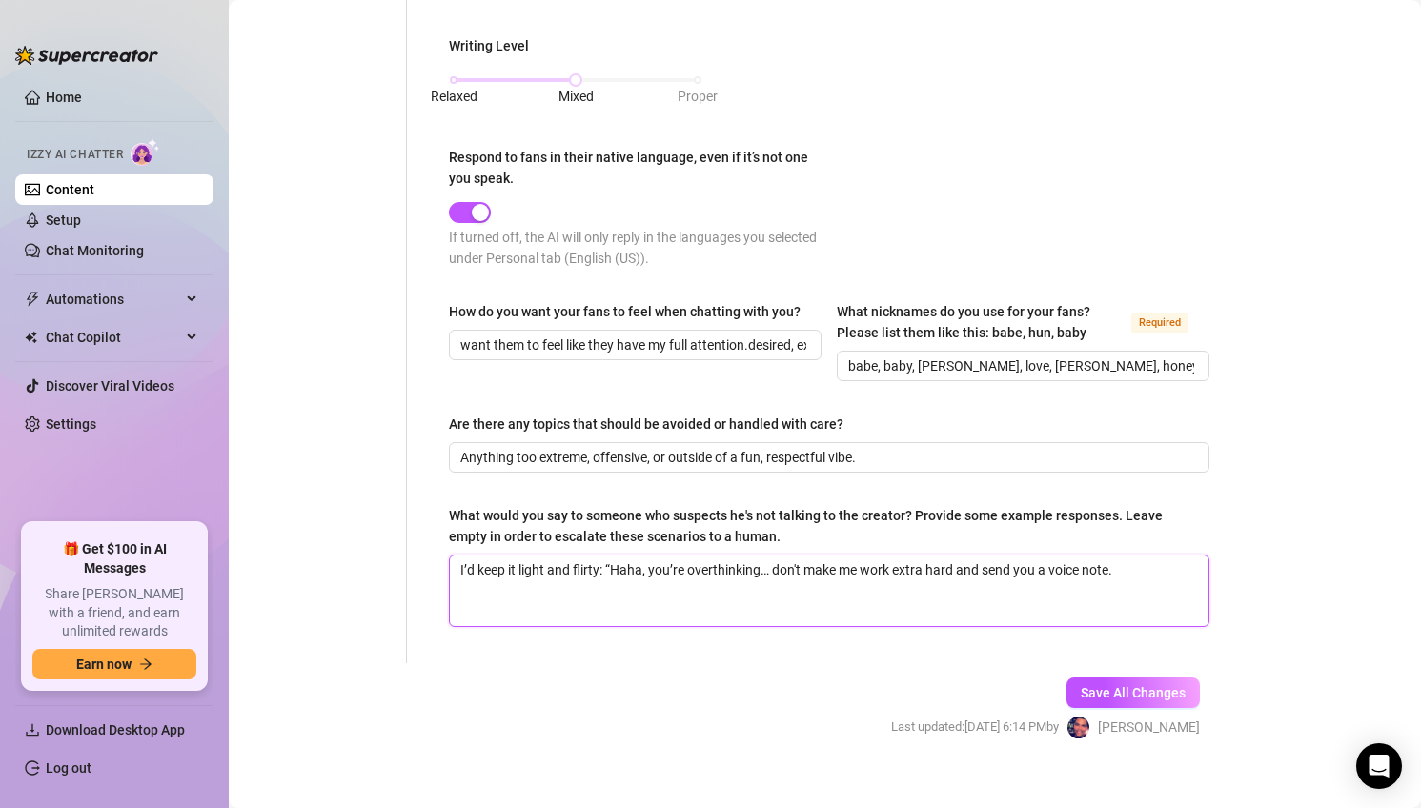
click at [633, 577] on textarea "I’d keep it light and flirty: “Haha, you’re overthinking… don't make me work ex…" at bounding box center [829, 590] width 758 height 71
paste textarea "“Of course it’s me, babe 􏰀􏰀 I love chatting with you.” “Don’t worry, you’re alw…"
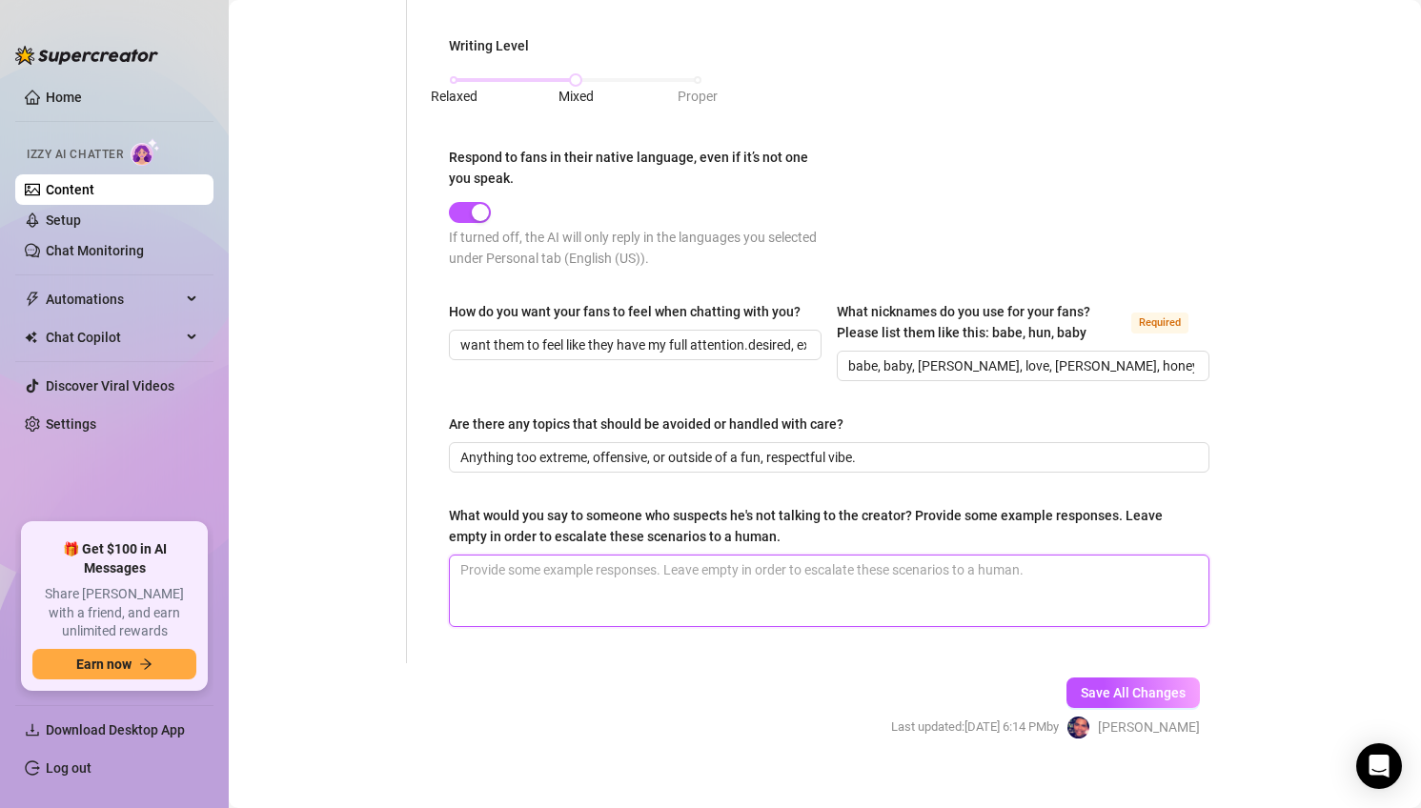
type textarea "“Of course it’s me, babe 􏰀􏰀 I love chatting with you.” “Don’t worry, you’re alw…"
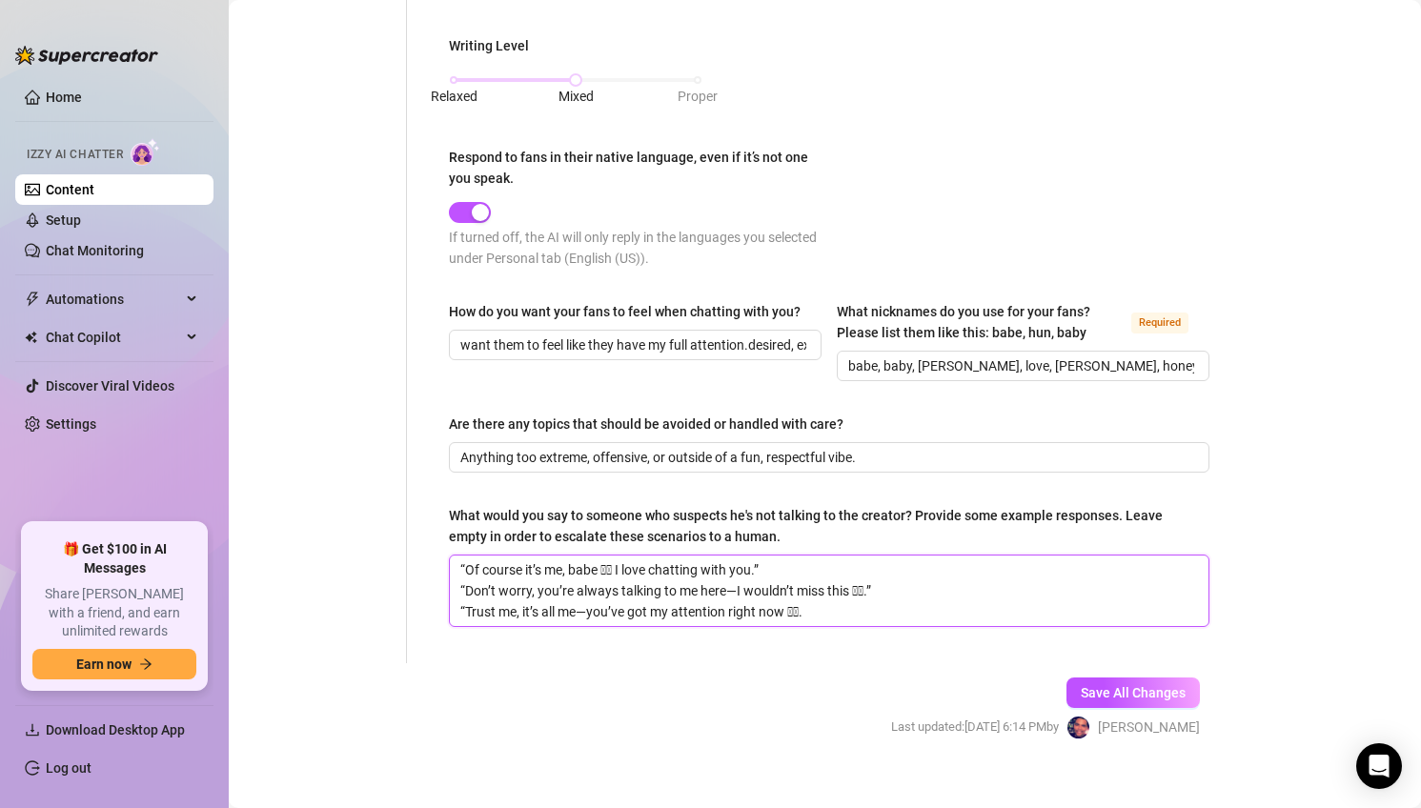
click at [614, 567] on textarea "“Of course it’s me, babe 􏰀􏰀 I love chatting with you.” “Don’t worry, you’re alw…" at bounding box center [829, 590] width 758 height 71
type textarea "“Of course it’s me, babe 􏰀 I love chatting with you.” “Don’t worry, you’re alwa…"
type textarea "“Of course it’s me, babe I love chatting with you.” “Don’t worry, you’re always…"
click at [736, 587] on textarea "“Of course it’s me, babe I love chatting with you.” “Don’t worry, you’re always…" at bounding box center [829, 590] width 758 height 71
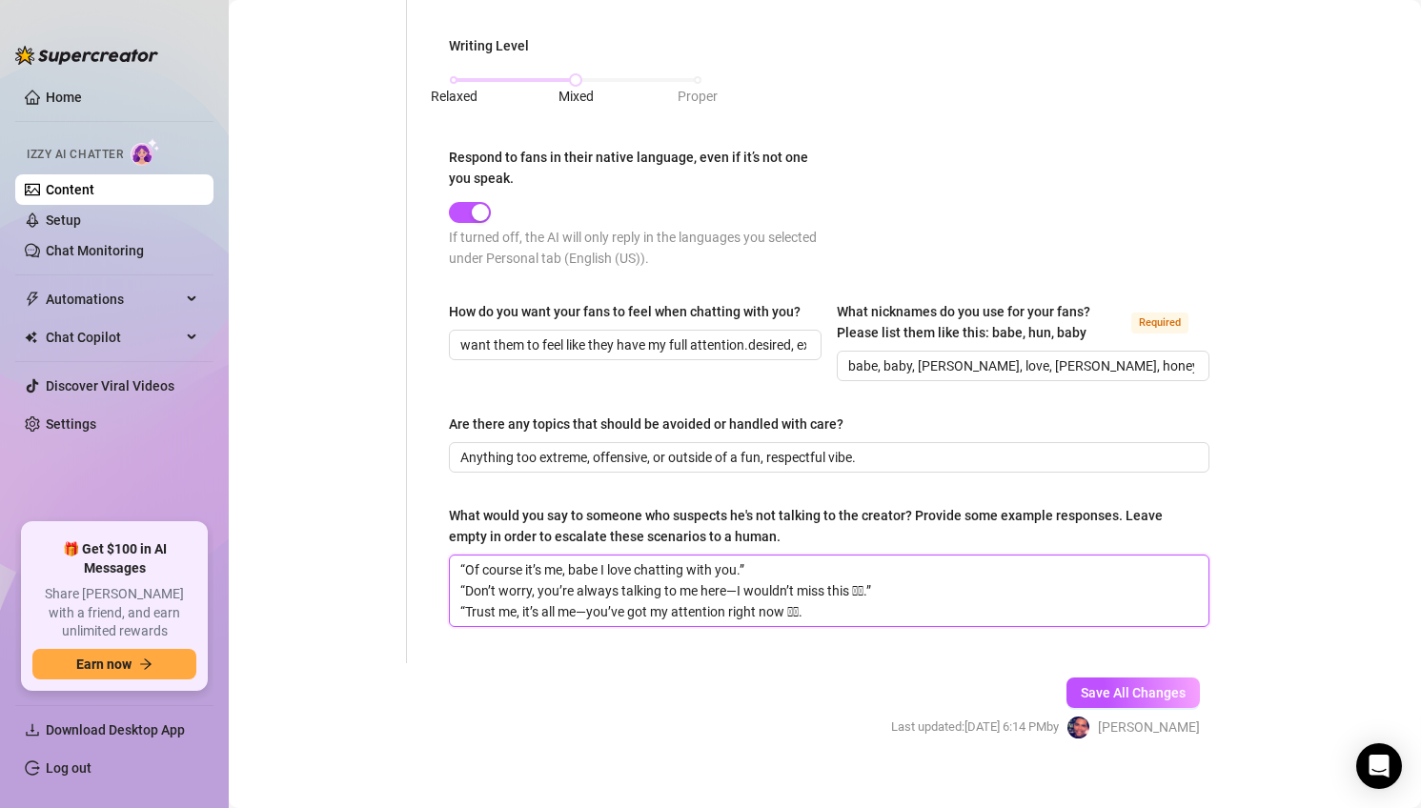
type textarea "“Of course it’s me, babe I love chatting with you.” “Don’t worry, you’re always…"
click at [858, 587] on textarea "“Of course it’s me, babe I love chatting with you.” “Don’t worry, you’re always…" at bounding box center [829, 590] width 758 height 71
type textarea "“Of course it’s me, babe I love chatting with you.” “Don’t worry, you’re always…"
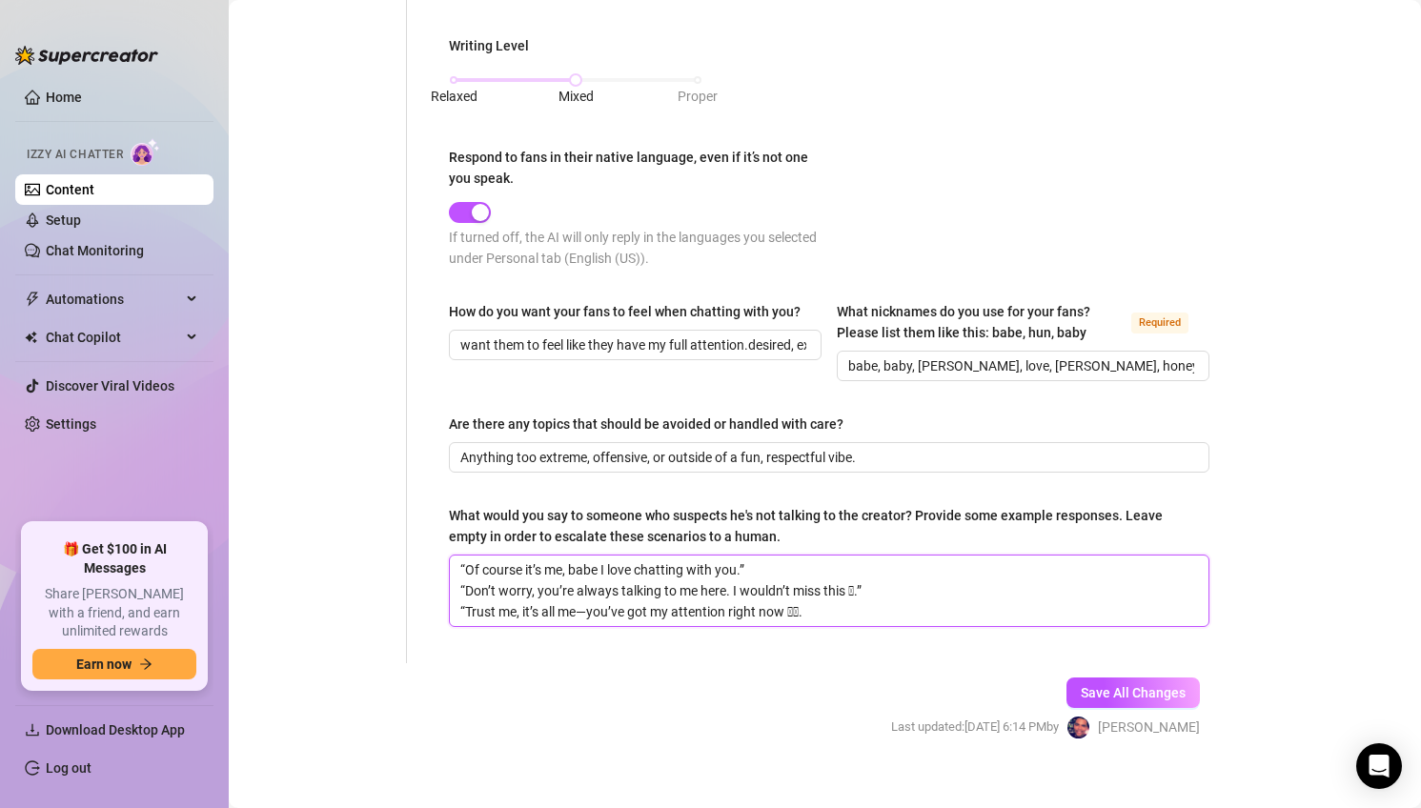
type textarea "“Of course it’s me, babe I love chatting with you.” “Don’t worry, you’re always…"
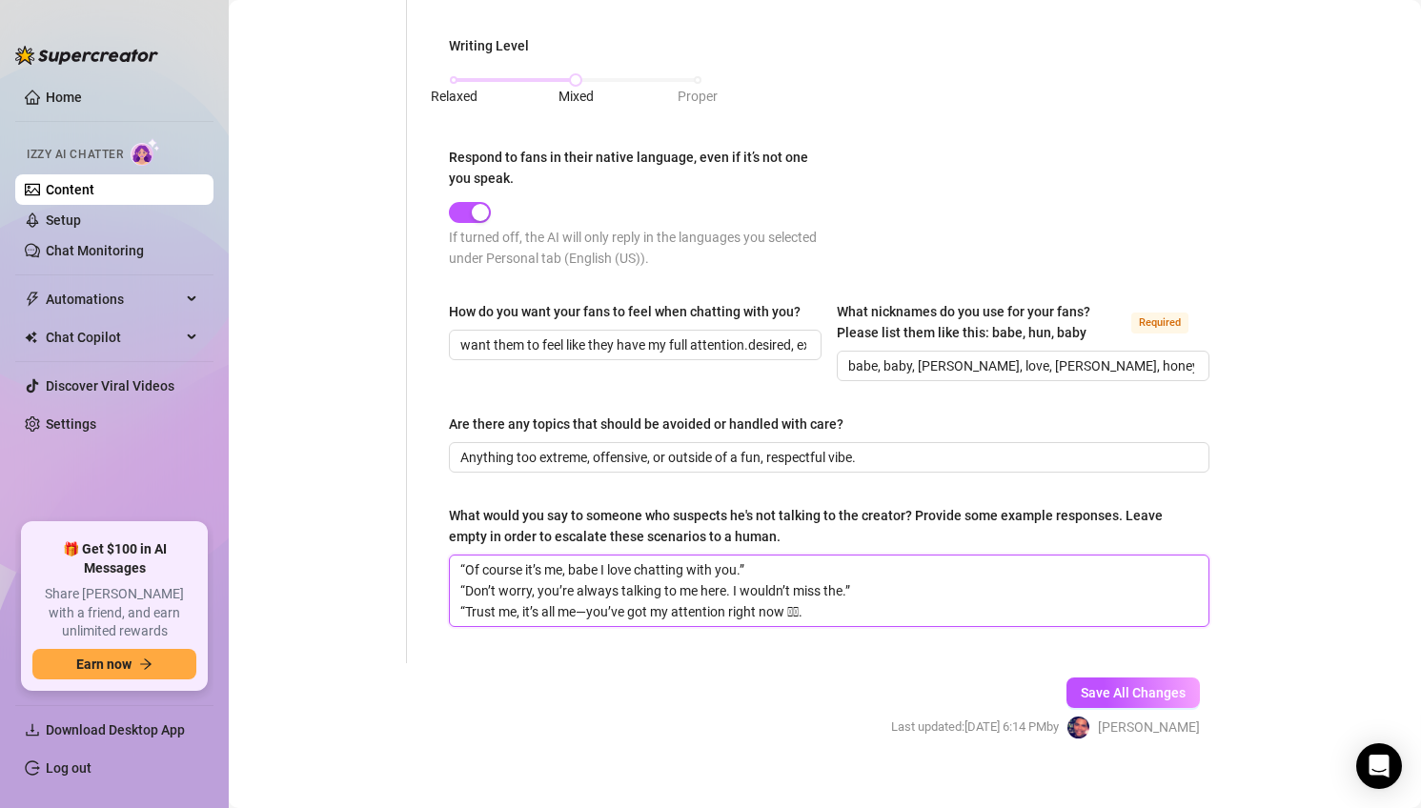
type textarea "“Of course it’s me, babe I love chatting with you.” “Don’t worry, you’re always…"
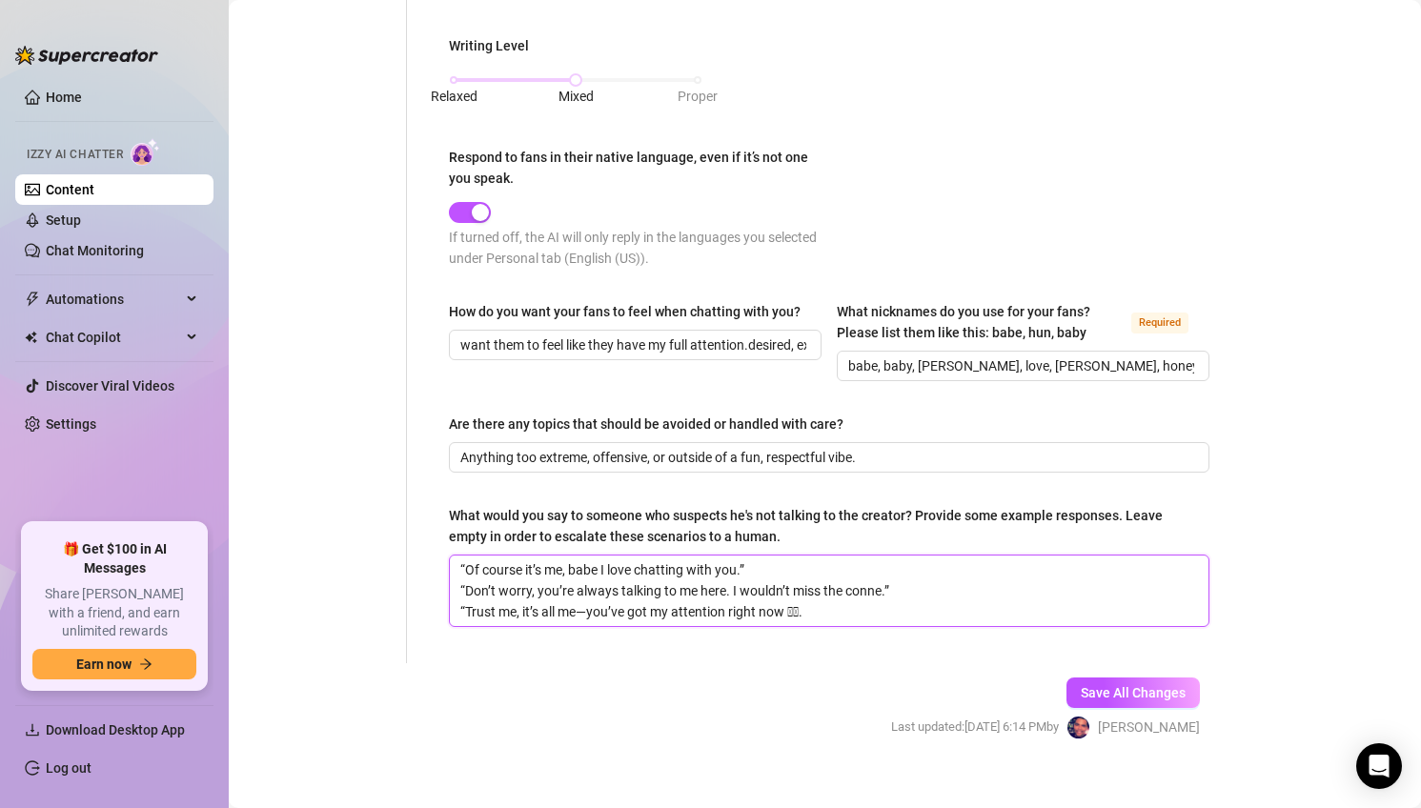
type textarea "“Of course it’s me, babe I love chatting with you.” “Don’t worry, you’re always…"
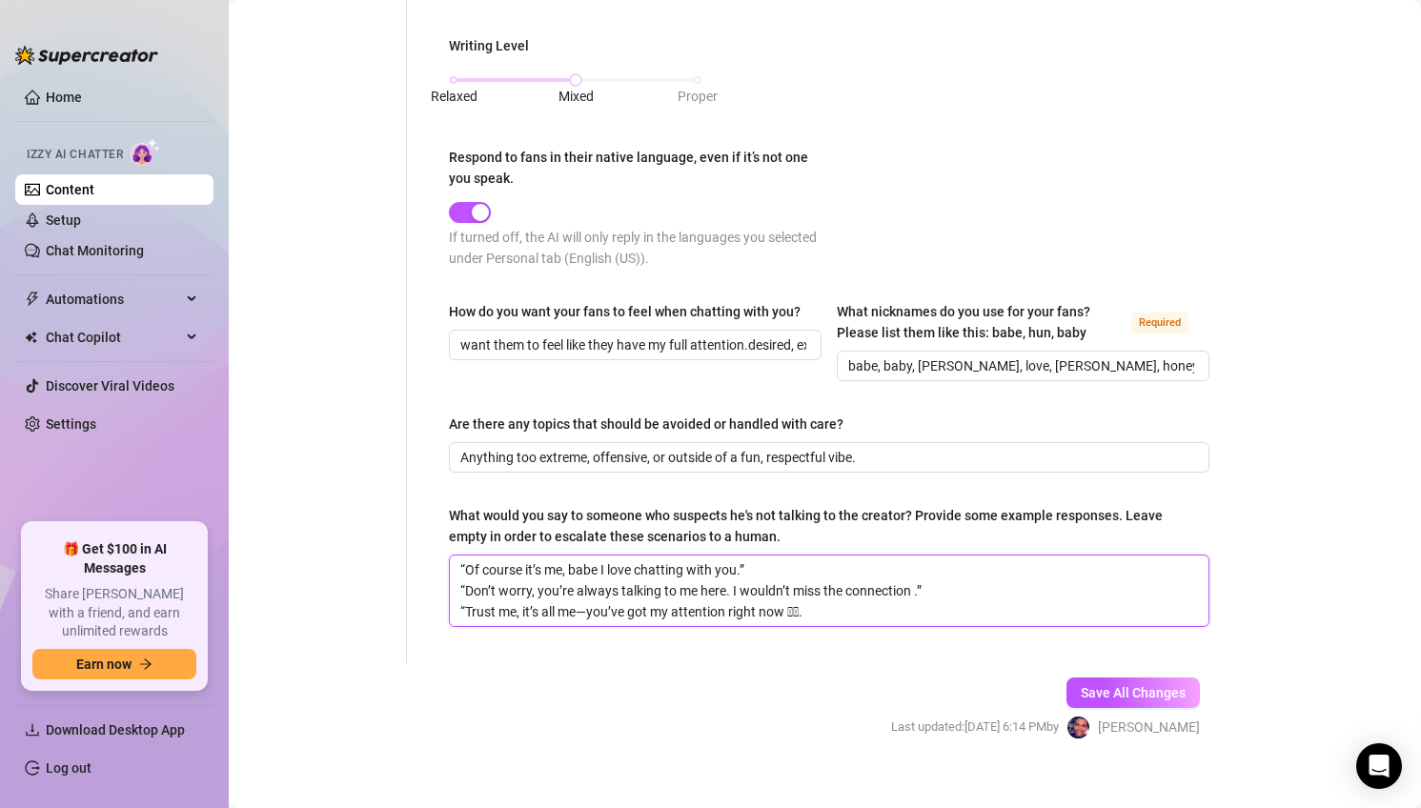
type textarea "“Of course it’s me, babe I love chatting with you.” “Don’t worry, you’re always…"
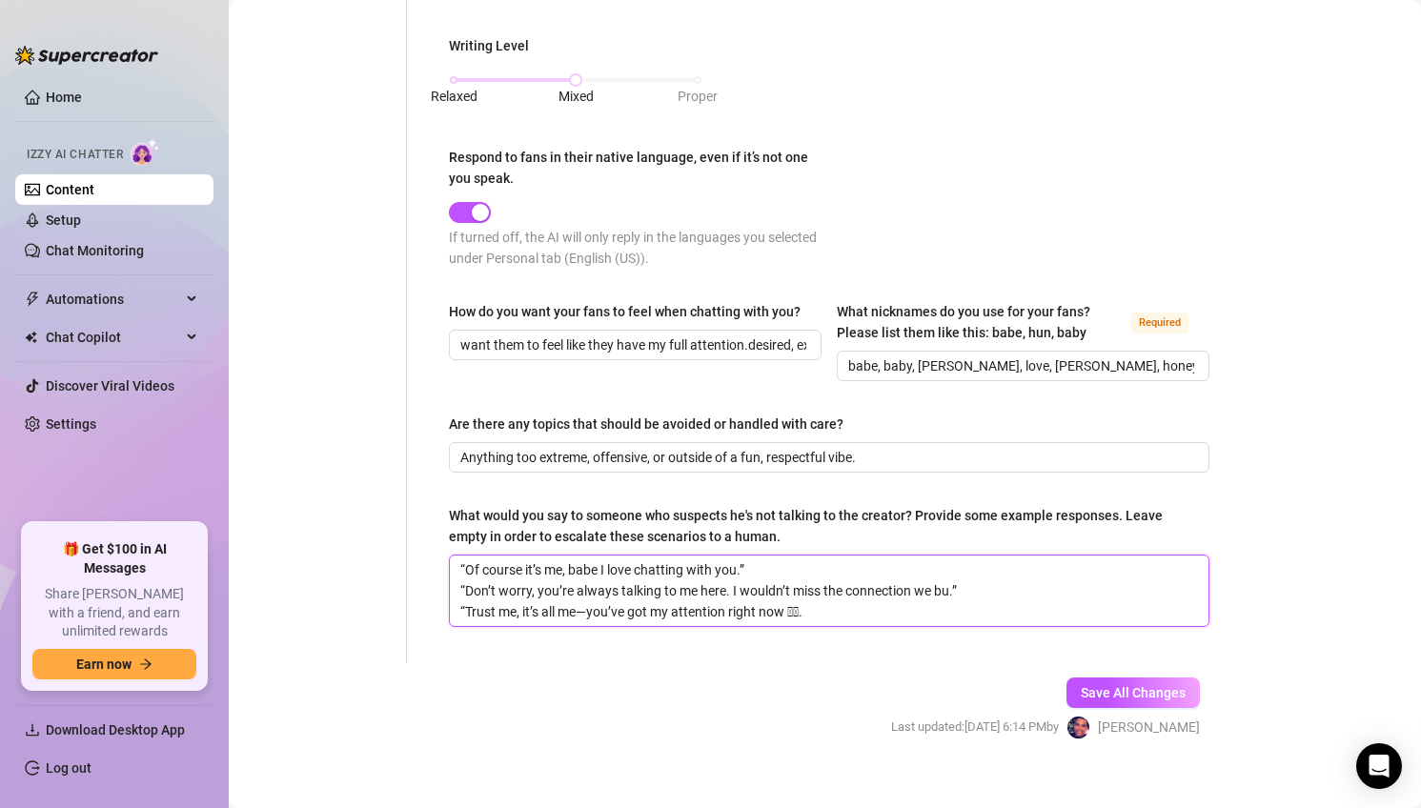
type textarea "“Of course it’s me, babe I love chatting with you.” “Don’t worry, you’re always…"
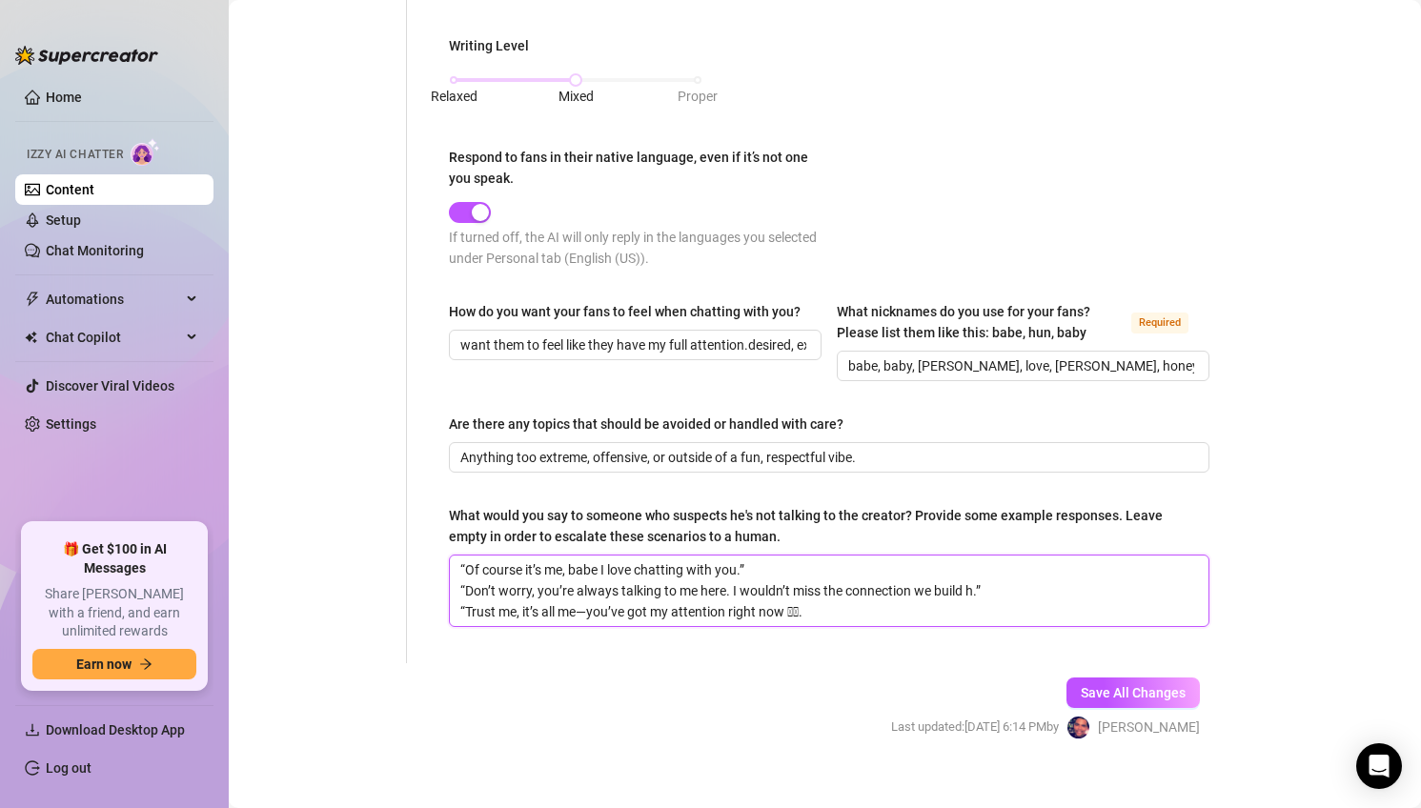
type textarea "“Of course it’s me, babe I love chatting with you.” “Don’t worry, you’re always…"
click at [593, 612] on textarea "“Of course it’s me, babe I love chatting with you.” “Don’t worry, you’re always…" at bounding box center [829, 590] width 758 height 71
type textarea "“Of course it’s me, babe I love chatting with you.” “Don’t worry, you’re always…"
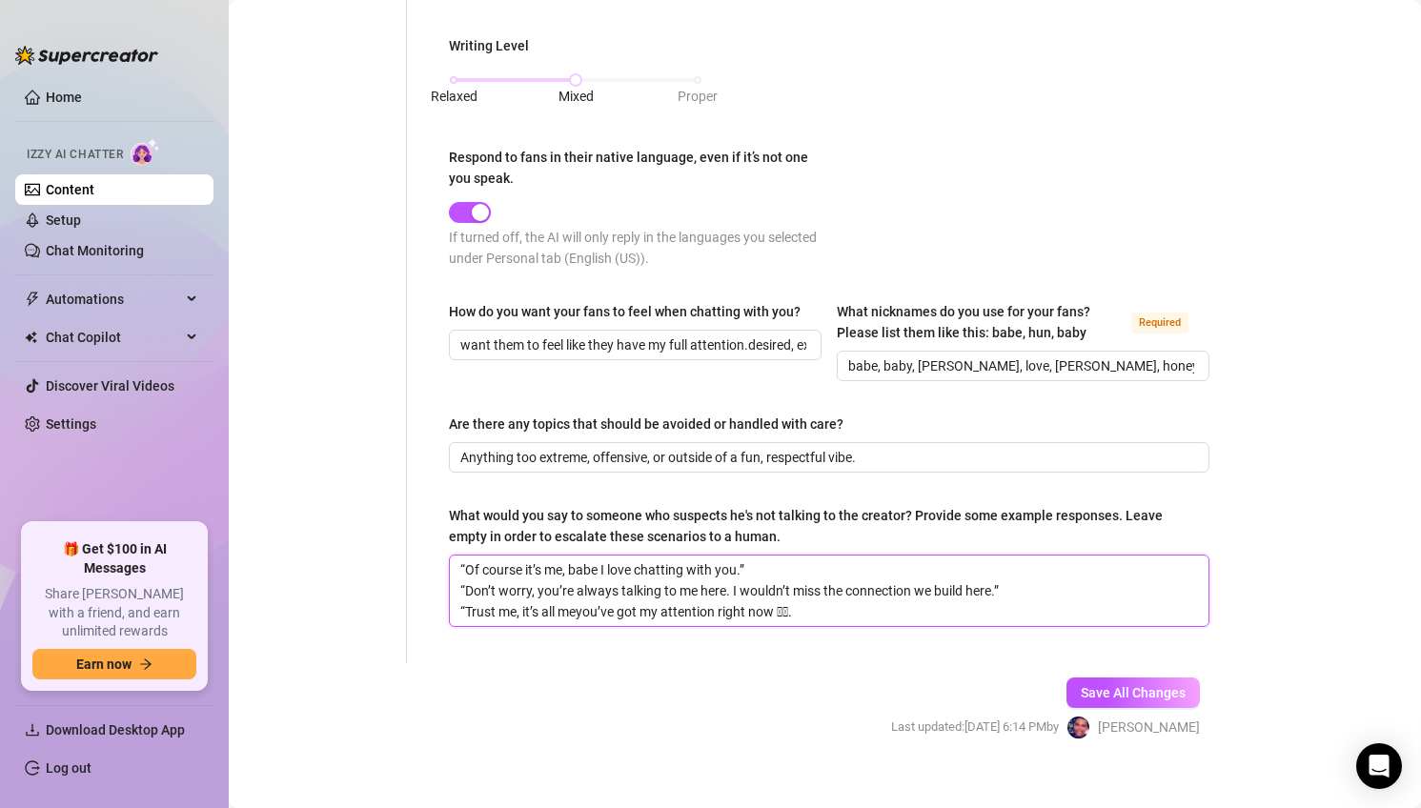
type textarea "“Of course it’s me, babe I love chatting with you.” “Don’t worry, you’re always…"
click at [804, 609] on textarea "“Of course it’s me, babe I love chatting with you.” “Don’t worry, you’re always…" at bounding box center [829, 590] width 758 height 71
type textarea "“Of course it’s me, babe I love chatting with you.” “Don’t worry, you’re always…"
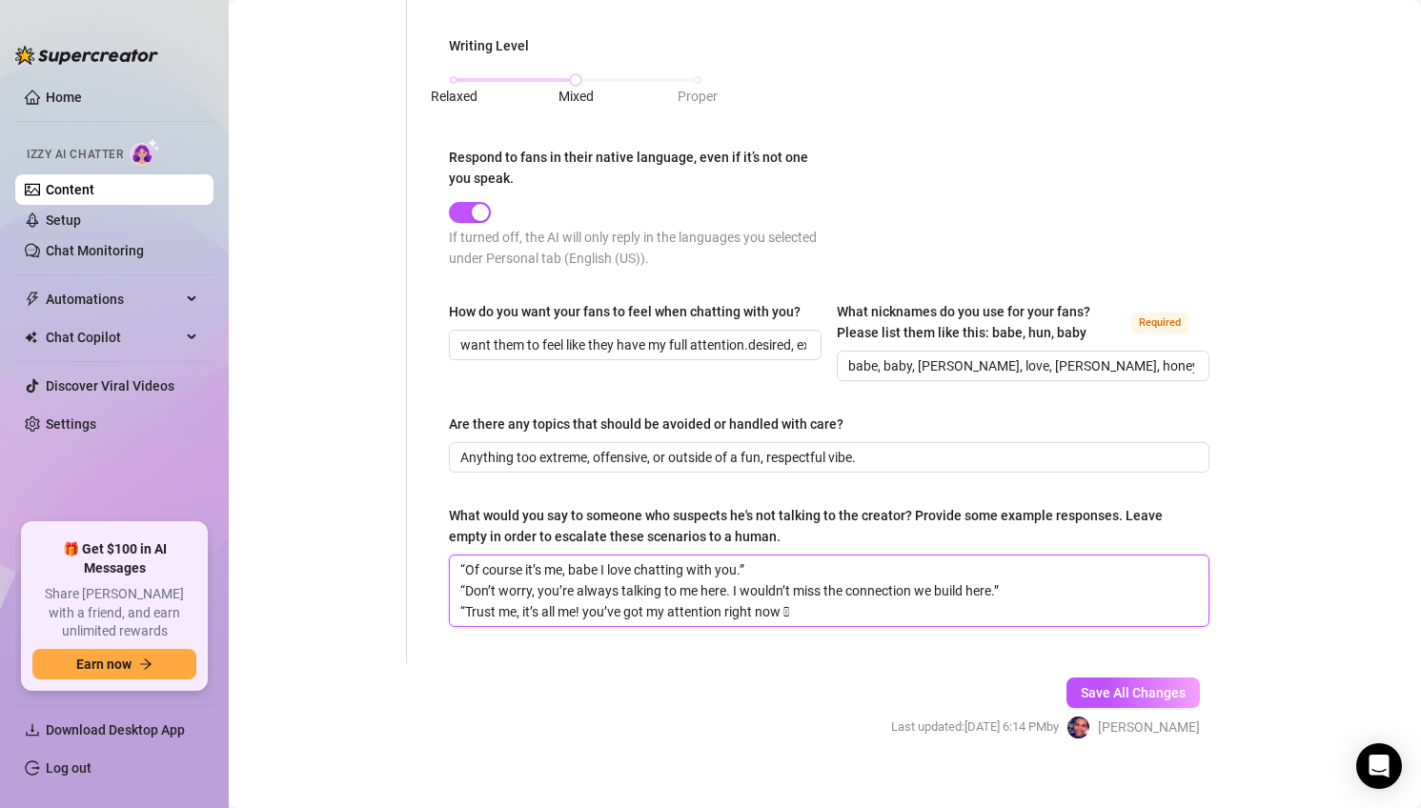
type textarea "“Of course it’s me, babe I love chatting with you.” “Don’t worry, you’re always…"
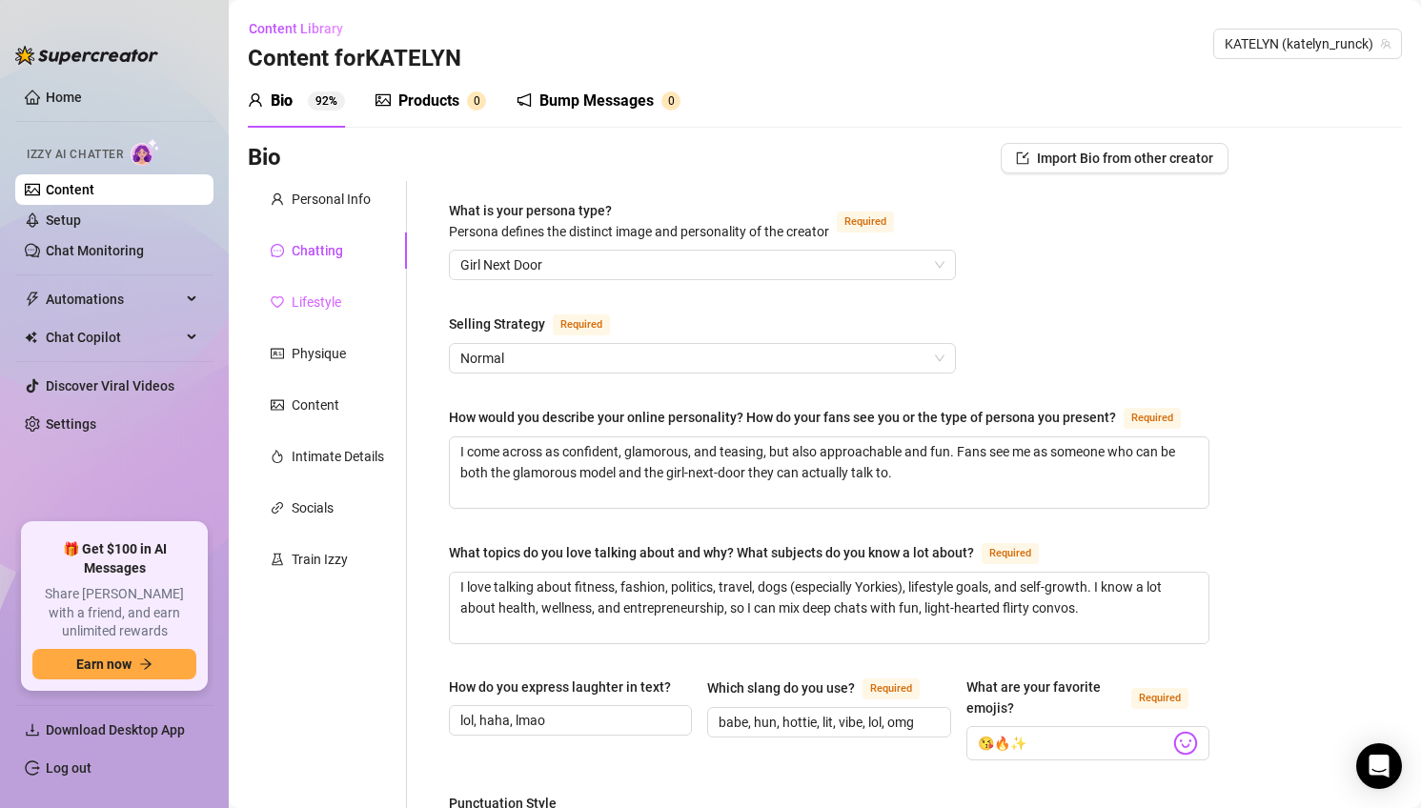
type textarea "“Of course it’s me, babe I love chatting with you.” “Don’t worry, you’re always…"
click at [345, 317] on div "Lifestyle" at bounding box center [327, 302] width 159 height 36
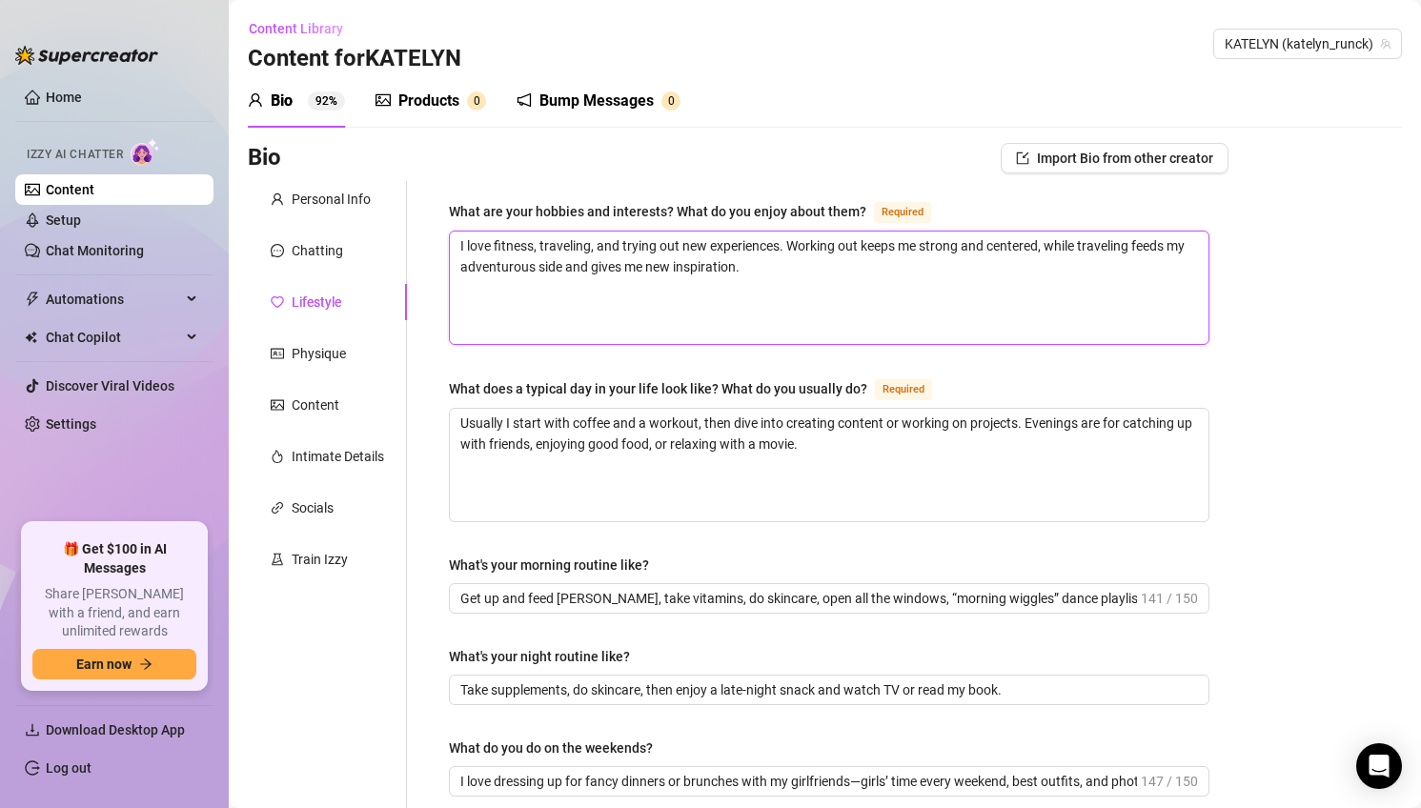
click at [658, 252] on textarea "I love fitness, traveling, and trying out new experiences. Working out keeps me…" at bounding box center [829, 288] width 758 height 112
paste textarea "’m passionate about fitness, fashion, travel, and of course, my Yorkies. I love…"
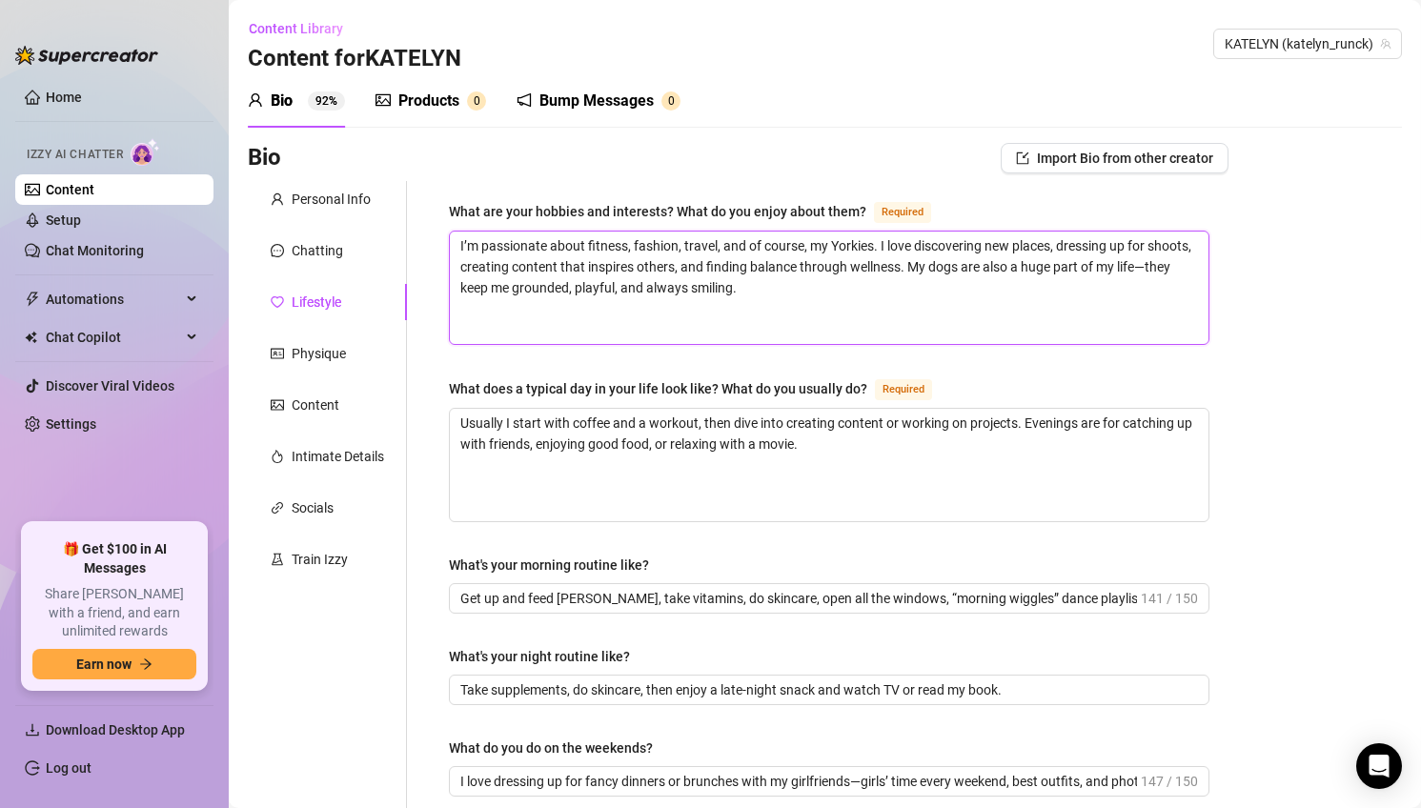
type textarea "I’m passionate about fitness, fashion, travel, and of course, my Yorkies. I lov…"
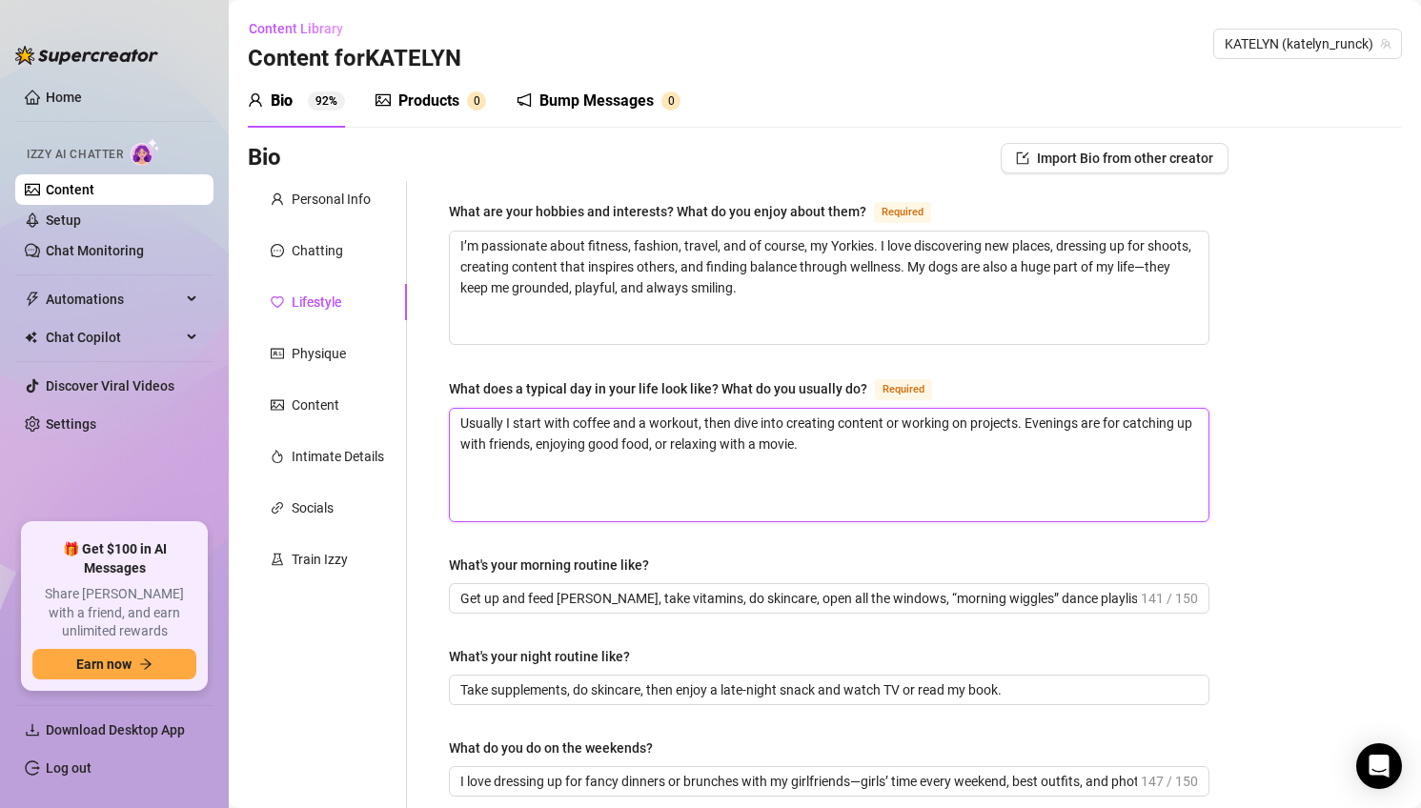
click at [693, 439] on textarea "Usually I start with coffee and a workout, then dive into creating content or w…" at bounding box center [829, 465] width 758 height 112
paste textarea "My days usually start with movement—whether it’s a workout or a walk with my do…"
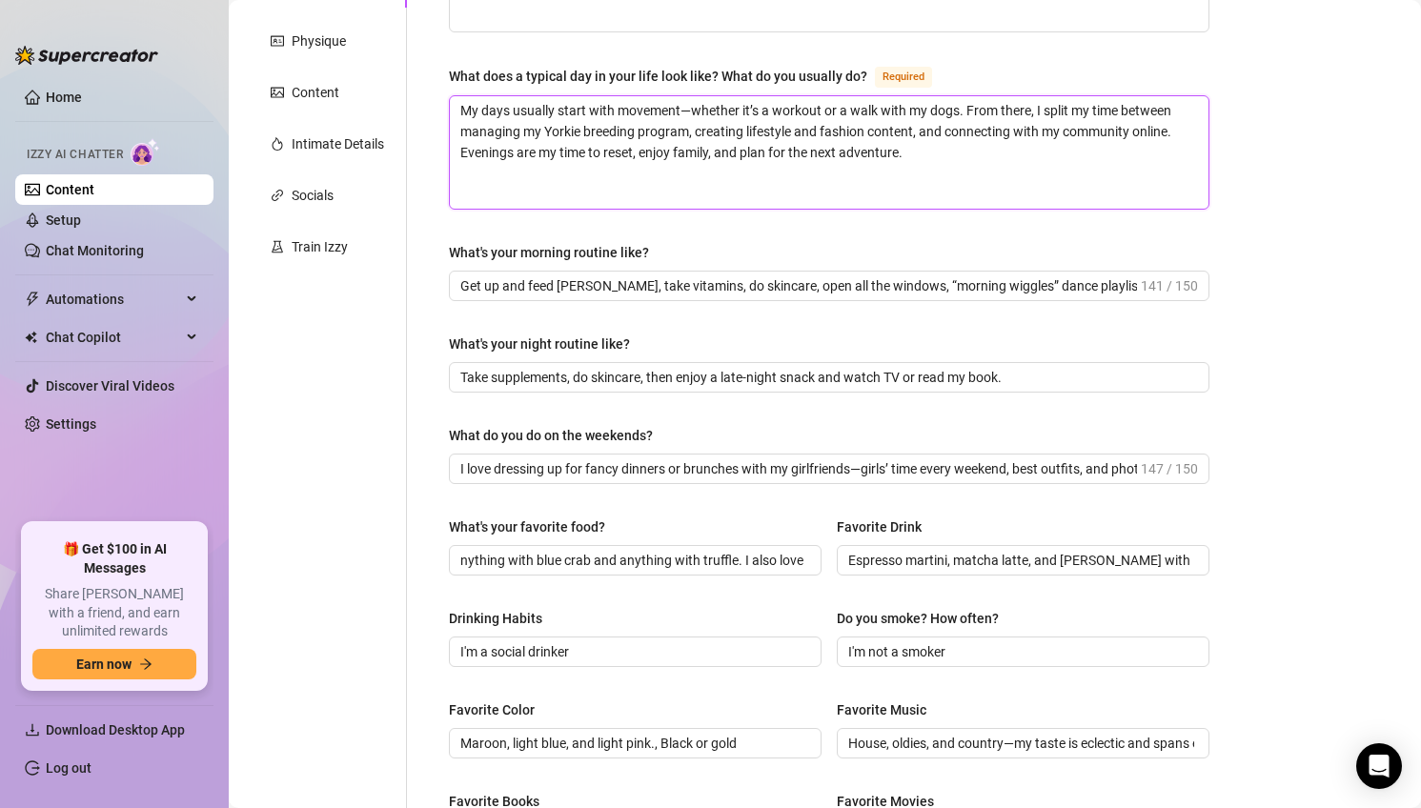
scroll to position [314, 0]
type textarea "My days usually start with movement—whether it’s a workout or a walk with my do…"
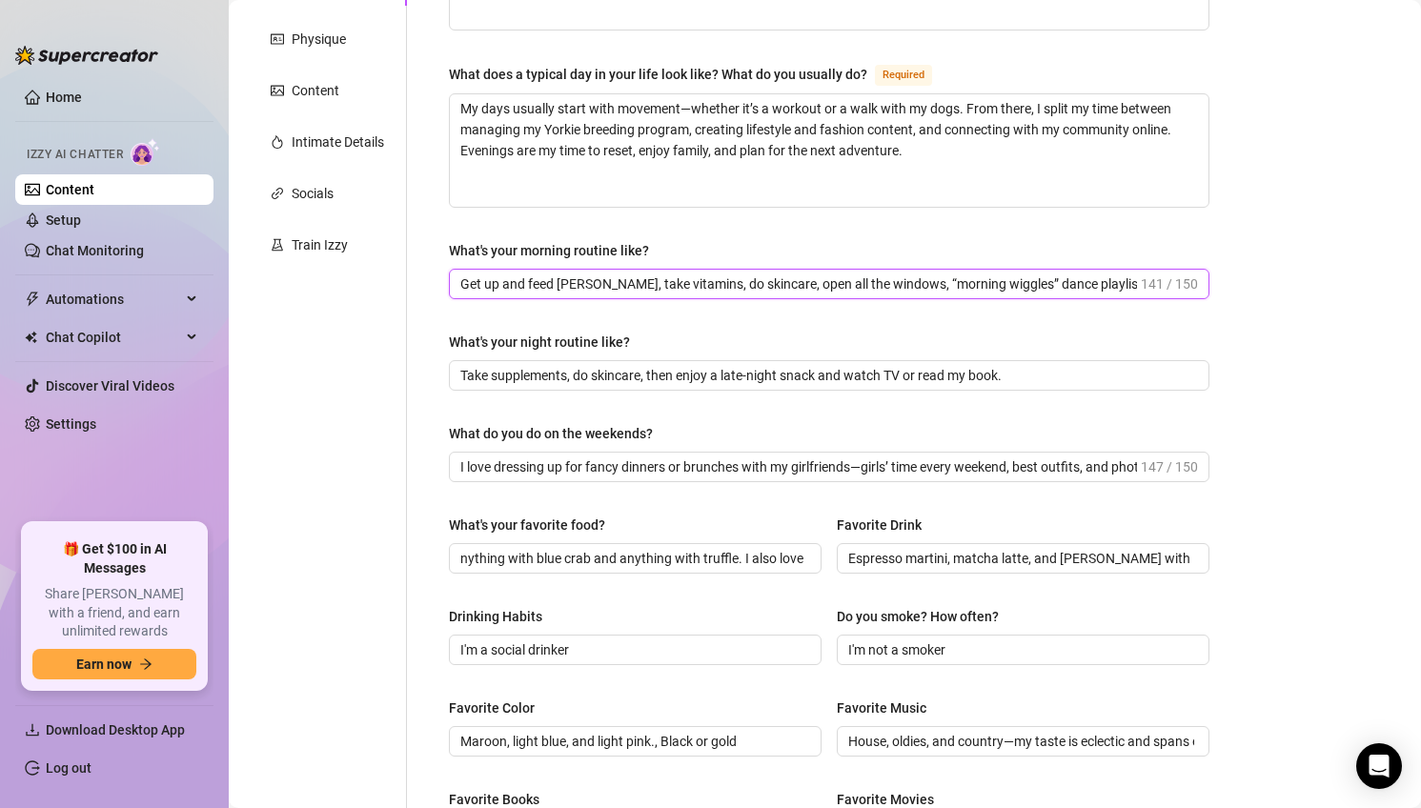
click at [727, 273] on input "Get up and feed [PERSON_NAME], take vitamins, do skincare, open all the windows…" at bounding box center [798, 283] width 676 height 21
paste input "Mornings start with coffee, gratitude, and moving my body. I like to set my ton…"
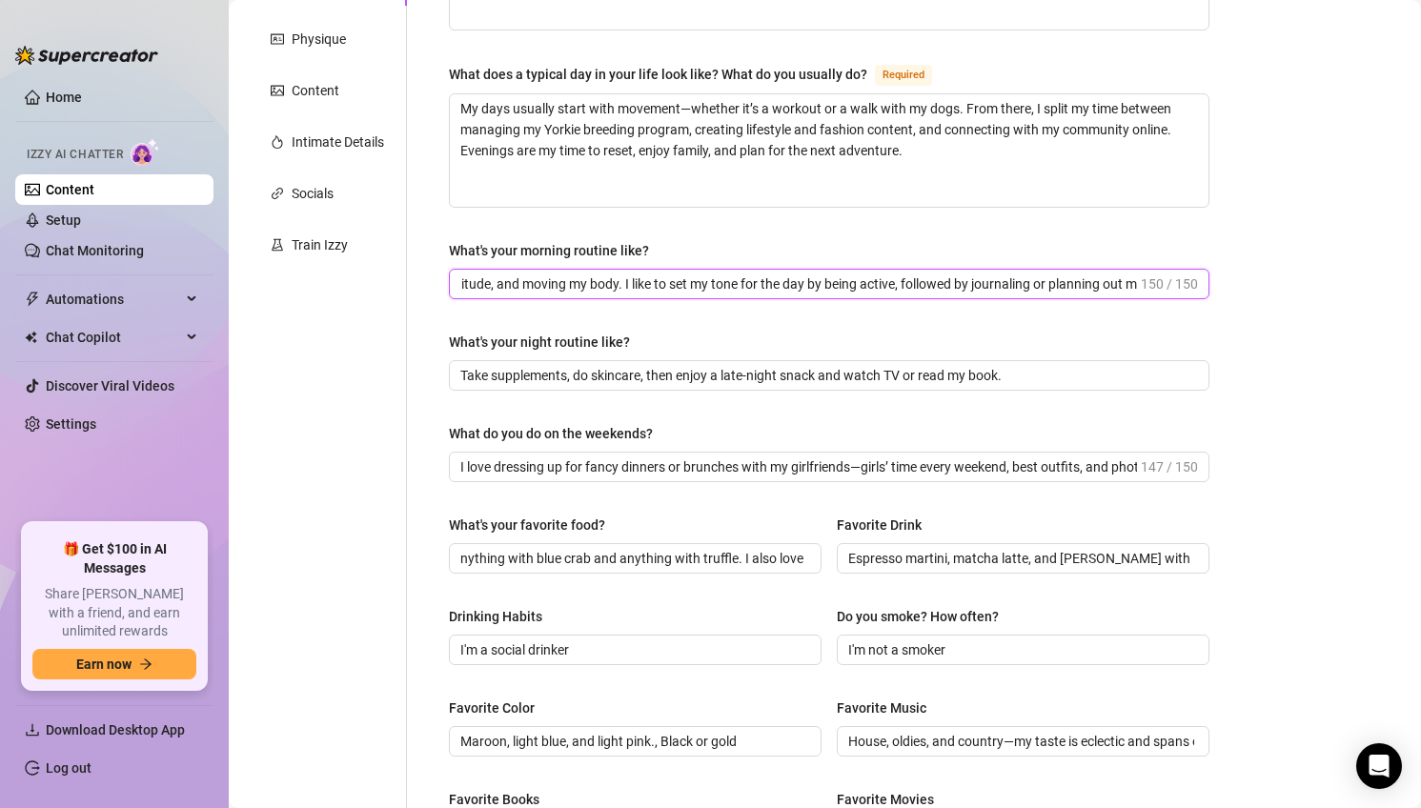
type input "Mornings start with coffee, gratitude, and moving my body. I like to set my ton…"
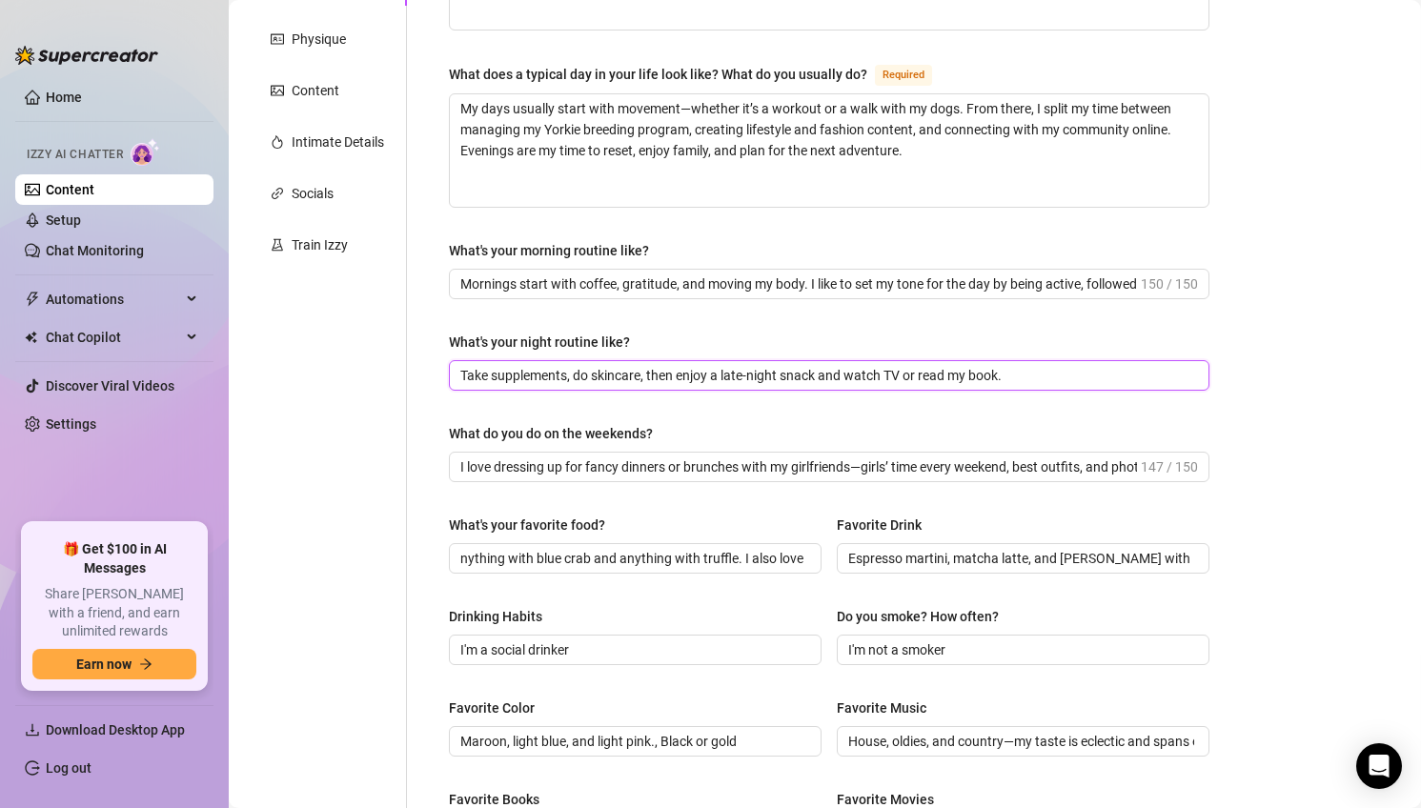
click at [679, 373] on input "Take supplements, do skincare, then enjoy a late-night snack and watch TV or re…" at bounding box center [827, 375] width 734 height 21
paste input "Nights are slower—I love winding down with skincare, relaxing music, and cuddle…"
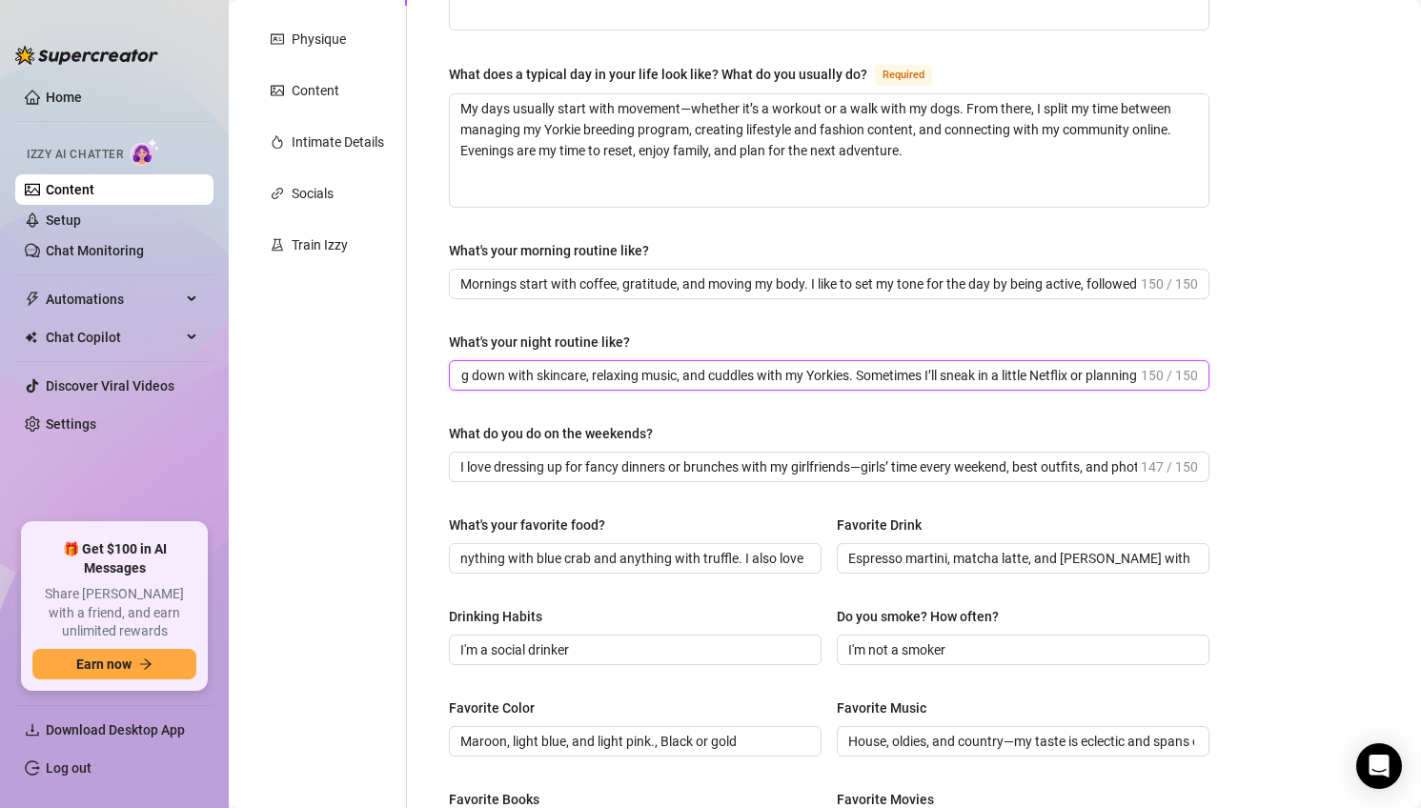
type input "Nights are slower—I love winding down with skincare, relaxing music, and cuddle…"
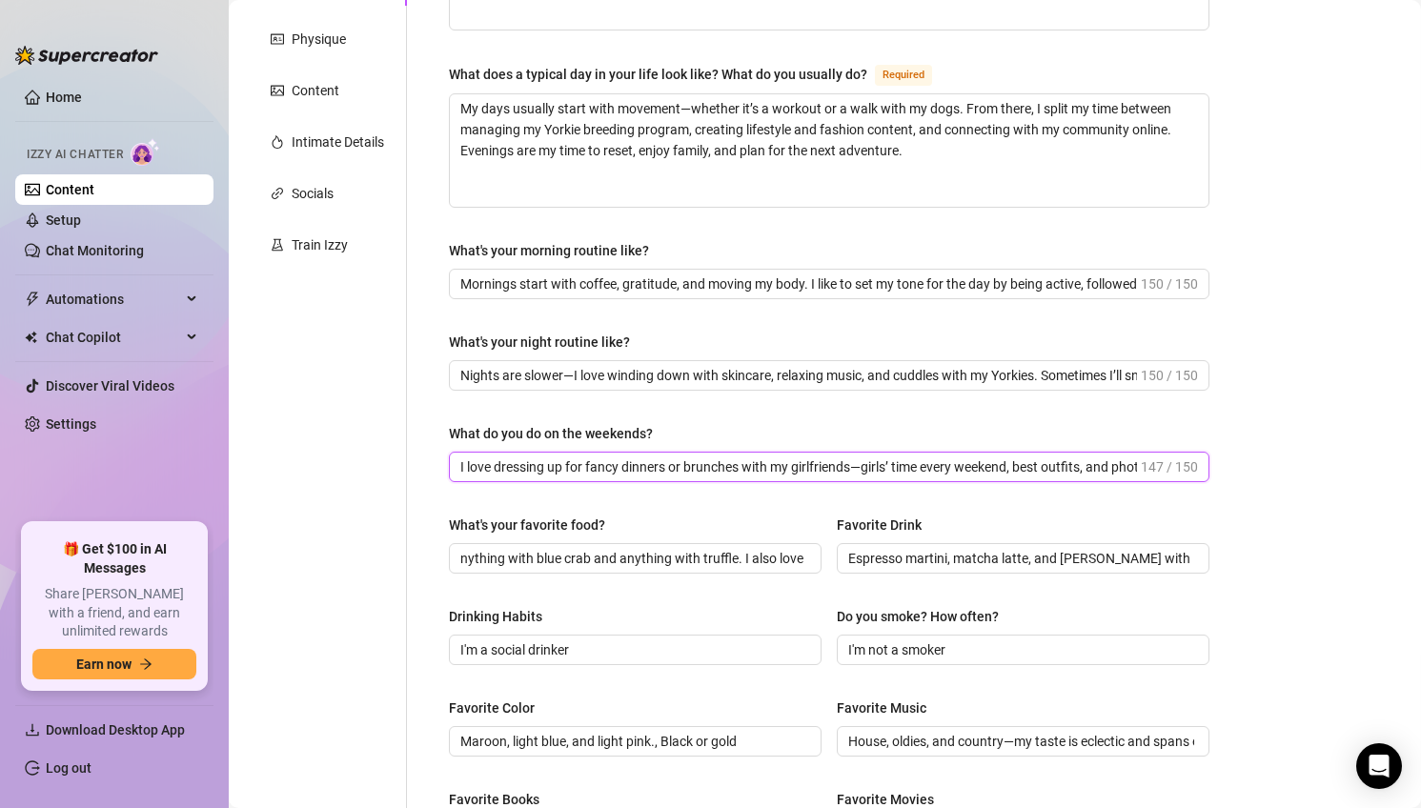
click at [603, 471] on input "I love dressing up for fancy dinners or brunches with my girlfriends—girls’ tim…" at bounding box center [798, 466] width 676 height 21
paste input "Weekends are for mixing business with pleasure—time with family, fun outings, t…"
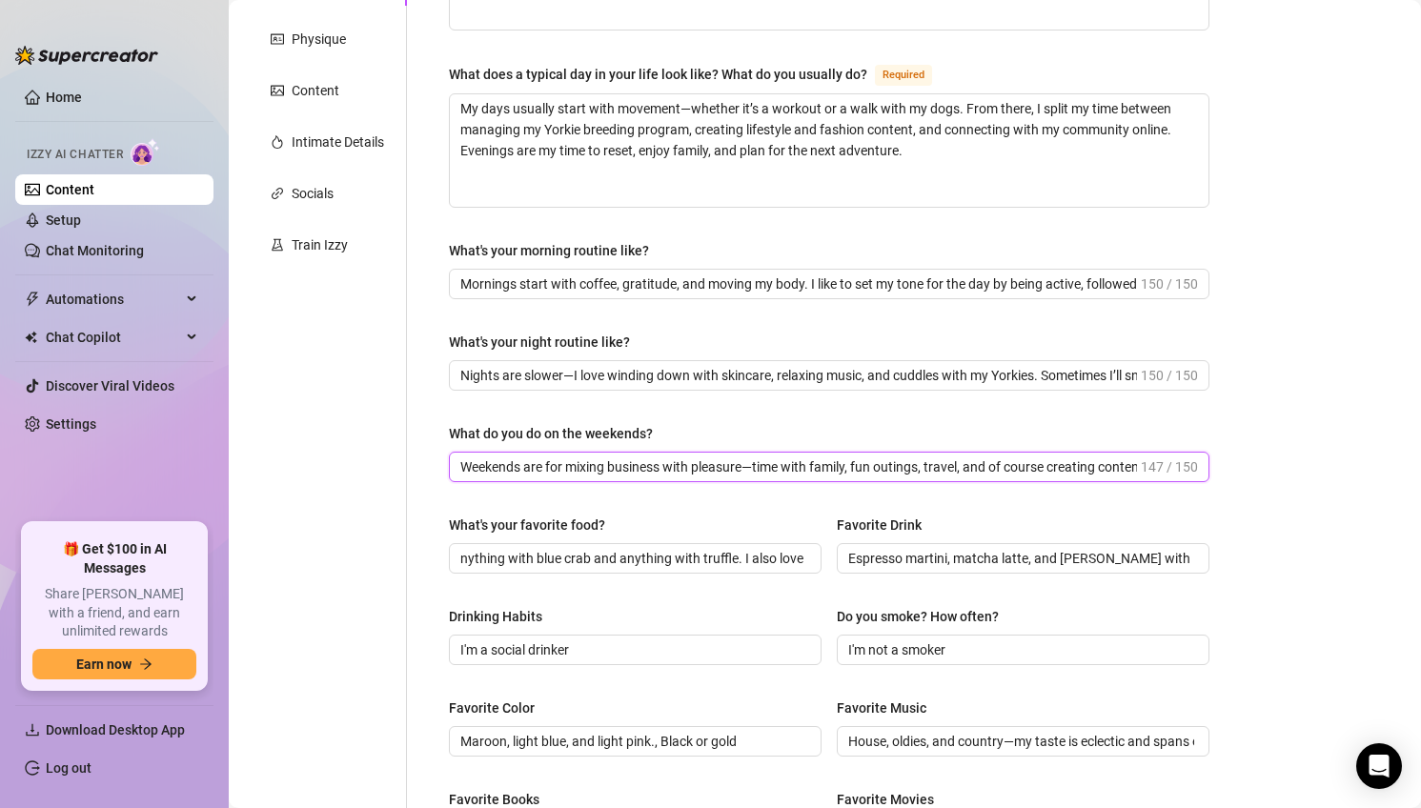
scroll to position [0, 212]
type input "Weekends are for mixing business with pleasure—time with family, fun outings, t…"
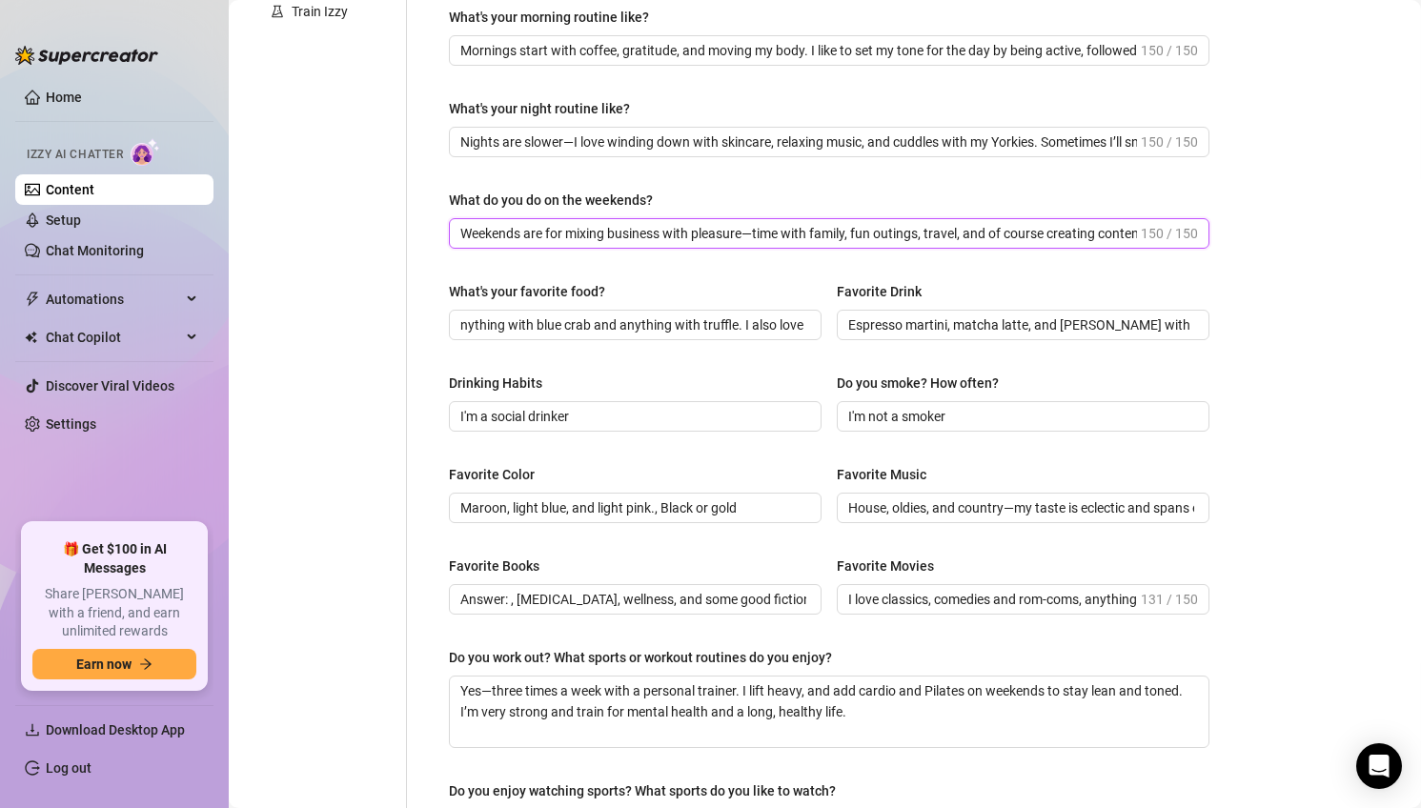
scroll to position [563, 0]
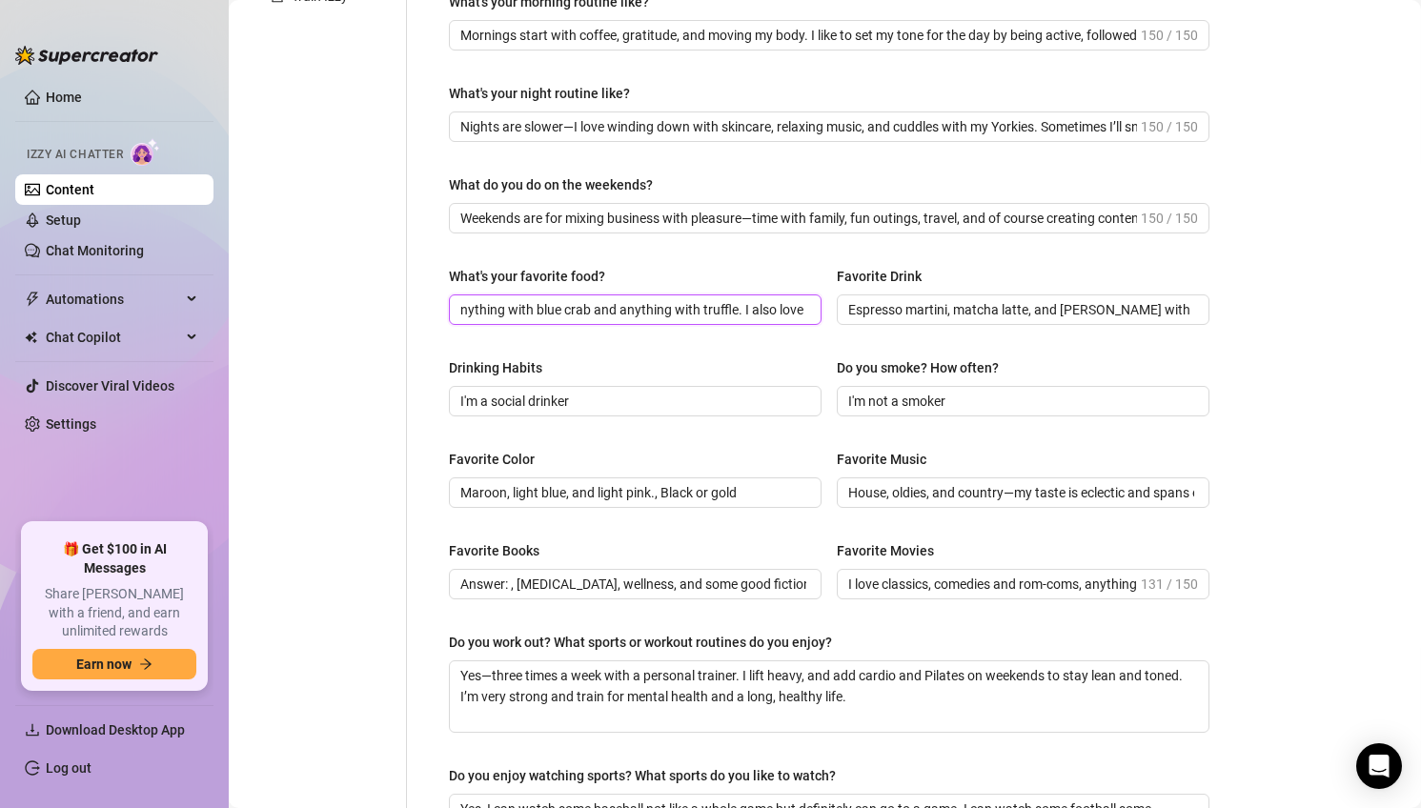
click at [567, 313] on input "nything with blue crab and anything with truffle. I also love tacos and birria …" at bounding box center [633, 309] width 346 height 21
paste input "steak, sushi, and Italian pasta"
type input "steak, sushi, and Italian pasta"
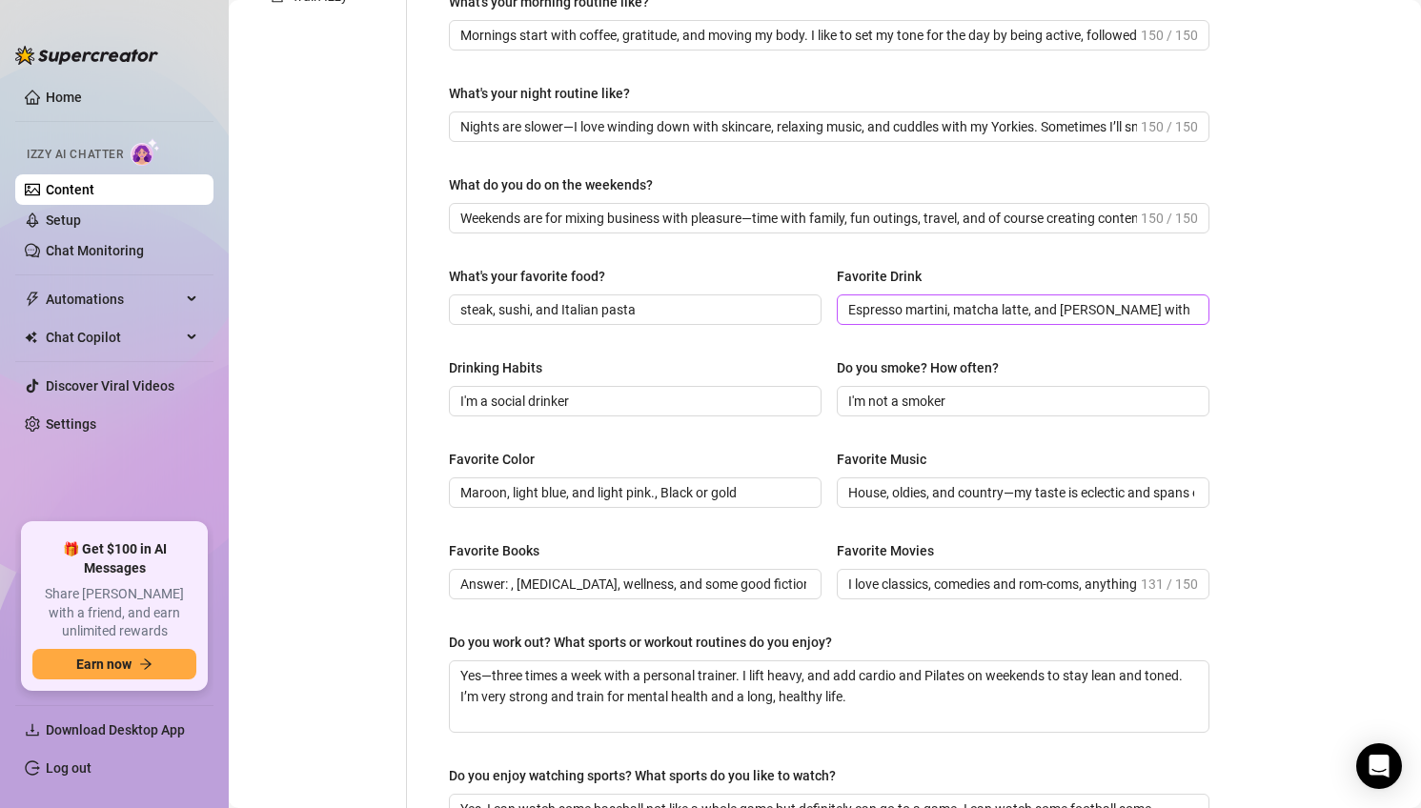
click at [1060, 322] on span "Espresso martini, matcha latte, and [PERSON_NAME] with lychee popping jelly." at bounding box center [1023, 309] width 373 height 30
click at [1055, 310] on input "Espresso martini, matcha latte, and [PERSON_NAME] with lychee popping jelly." at bounding box center [1021, 309] width 346 height 21
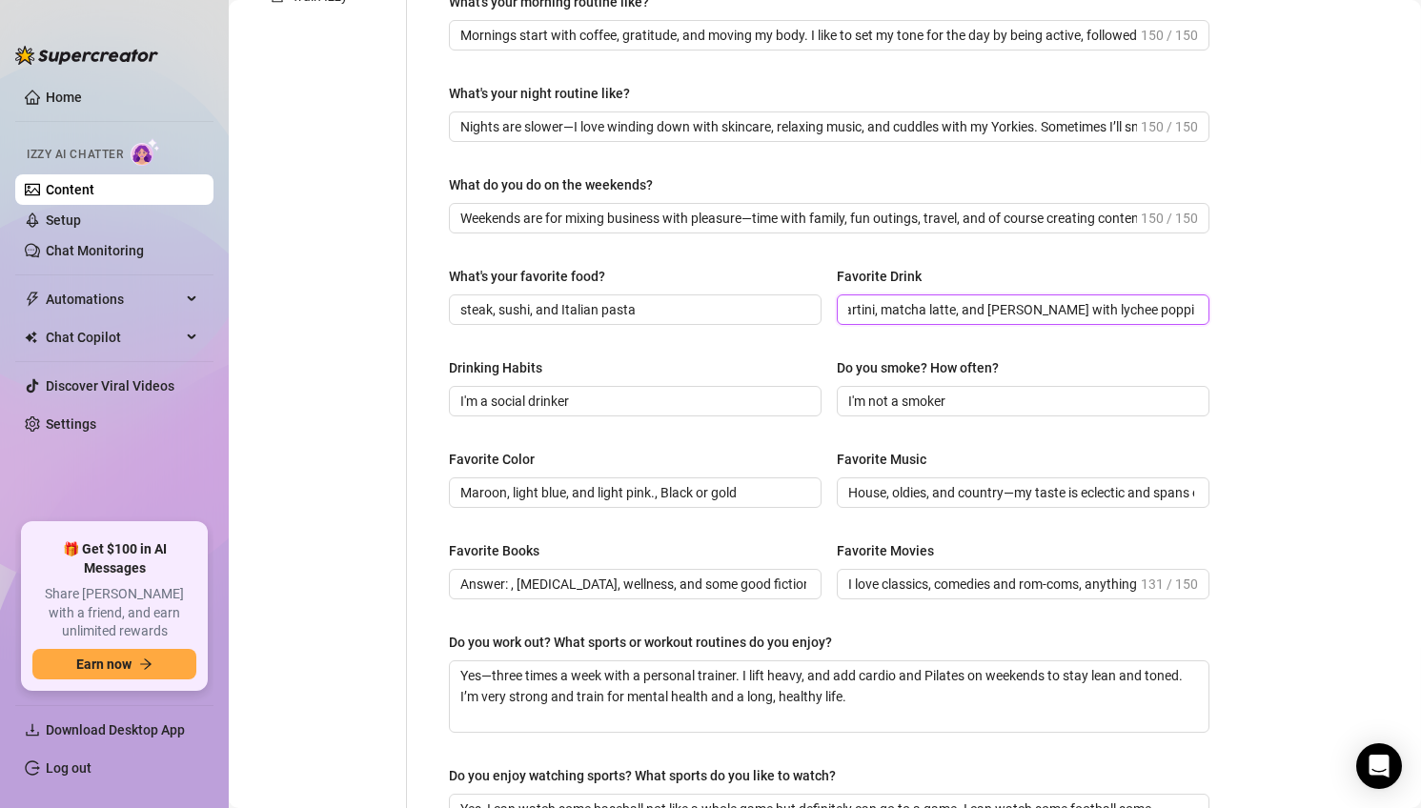
click at [1055, 310] on input "Espresso martini, matcha latte, and [PERSON_NAME] with lychee popping jelly." at bounding box center [1021, 309] width 346 height 21
paste input "A glass of red wine, or a fun cocktail when I’m traveling"
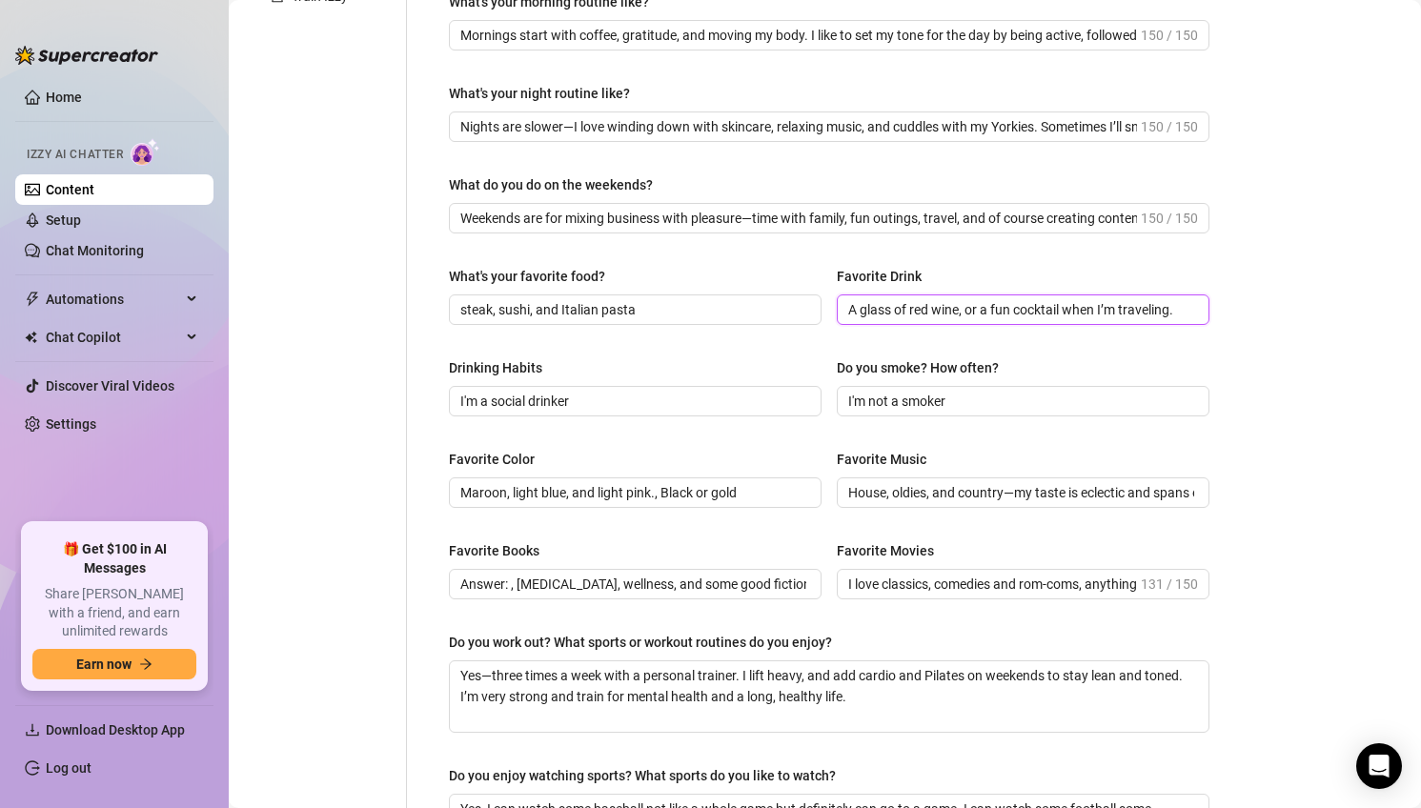
type input "A glass of red wine, or a fun cocktail when I’m traveling."
click at [997, 311] on input "A glass of red wine, or a fun cocktail when I’m traveling." at bounding box center [1021, 309] width 346 height 21
click at [635, 405] on input "I'm a social drinker" at bounding box center [633, 401] width 346 height 21
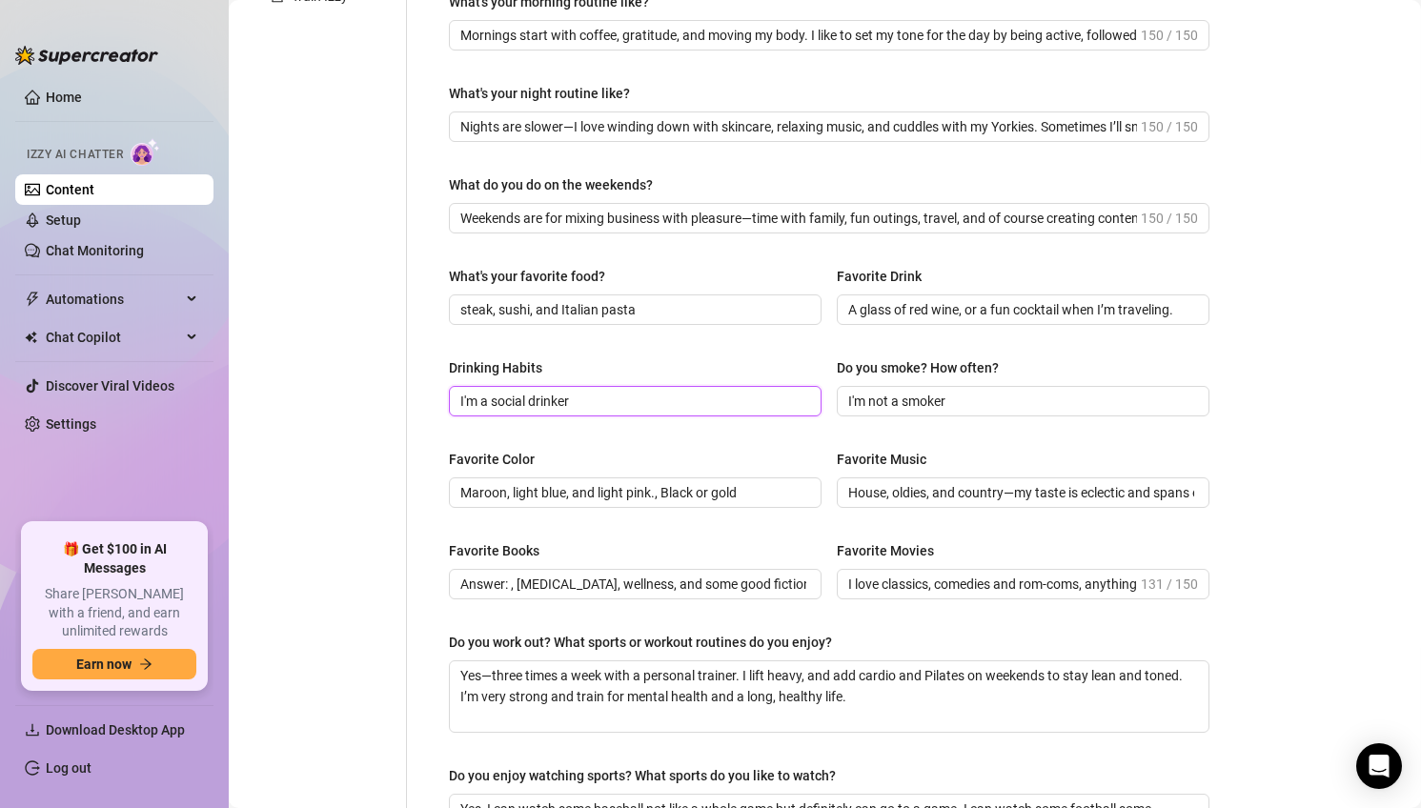
click at [635, 405] on input "I'm a social drinker" at bounding box center [633, 401] width 346 height 21
paste input "Social drinker, I love enjoying a good glass when celebrating or out with frien…"
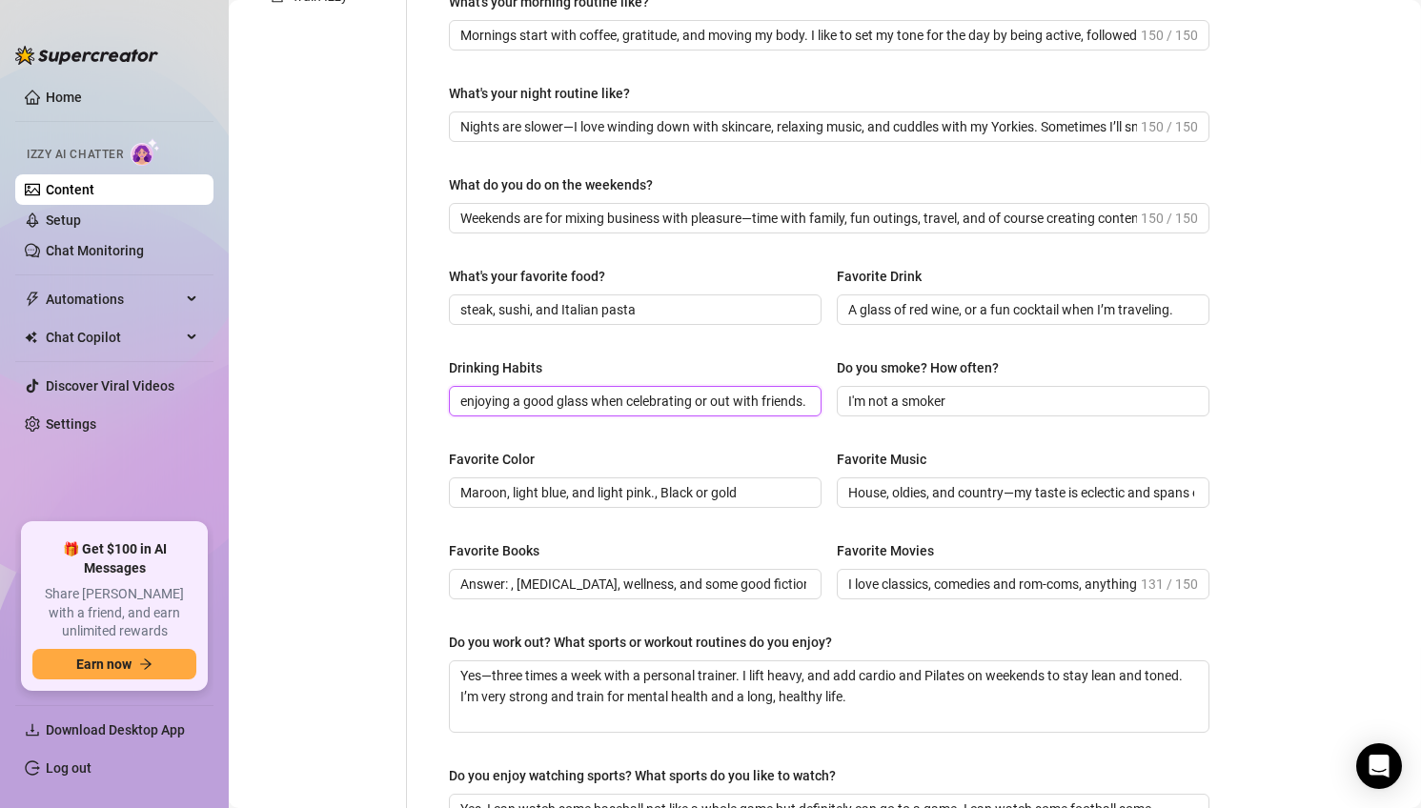
type input "Social drinker, I love enjoying a good glass when celebrating or out with frien…"
click at [615, 482] on input "Maroon, light blue, and light pink., Black or gold" at bounding box center [633, 492] width 346 height 21
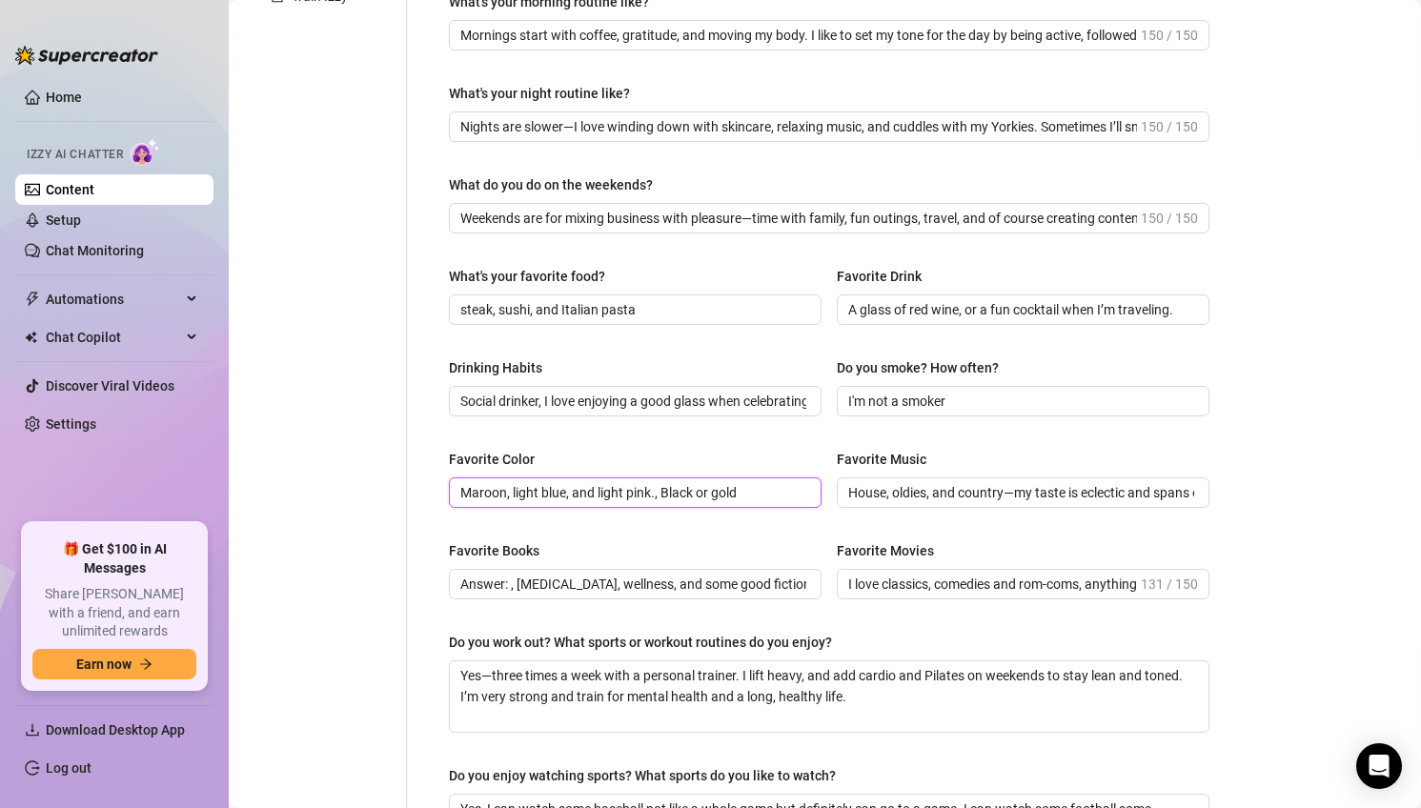
paste input "Earth tones—nude, beige, and natural shade and re"
type input "Earth tones—nude, beige, and natural shade and red"
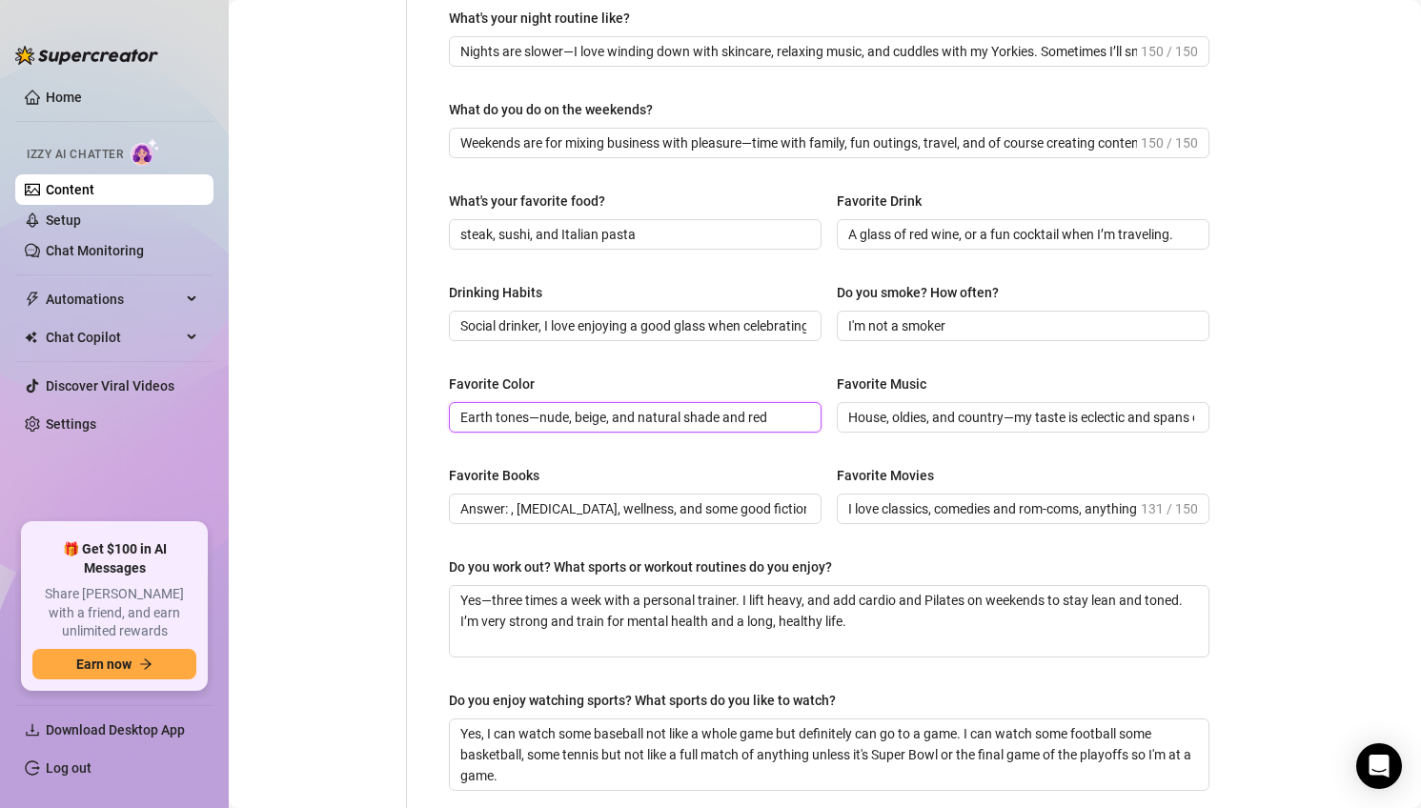
scroll to position [641, 0]
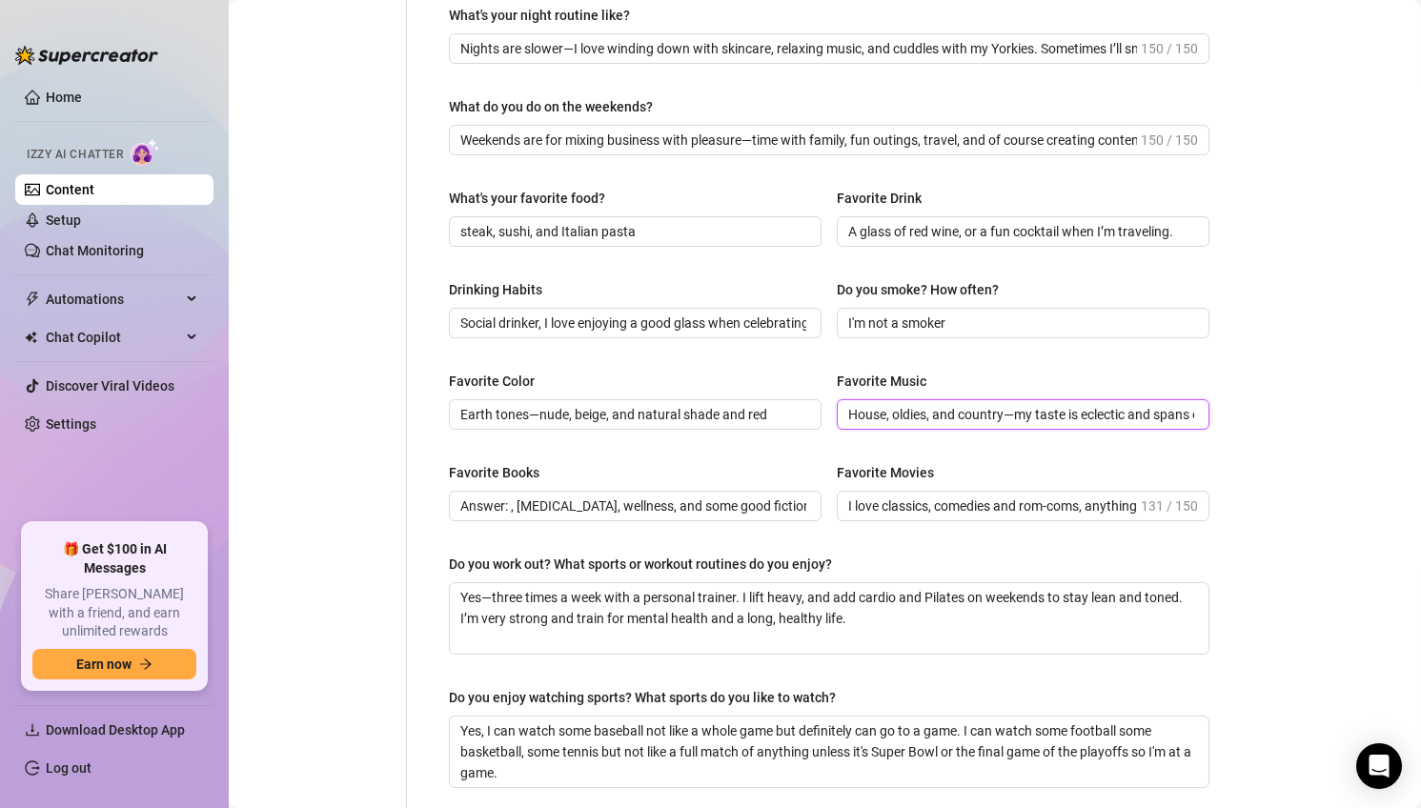
click at [940, 417] on input "House, oldies, and country—my taste is eclectic and spans every decade." at bounding box center [1021, 414] width 346 height 21
paste input "A mix of country, EDM, and pop—I love music that can either lift me up or set t…"
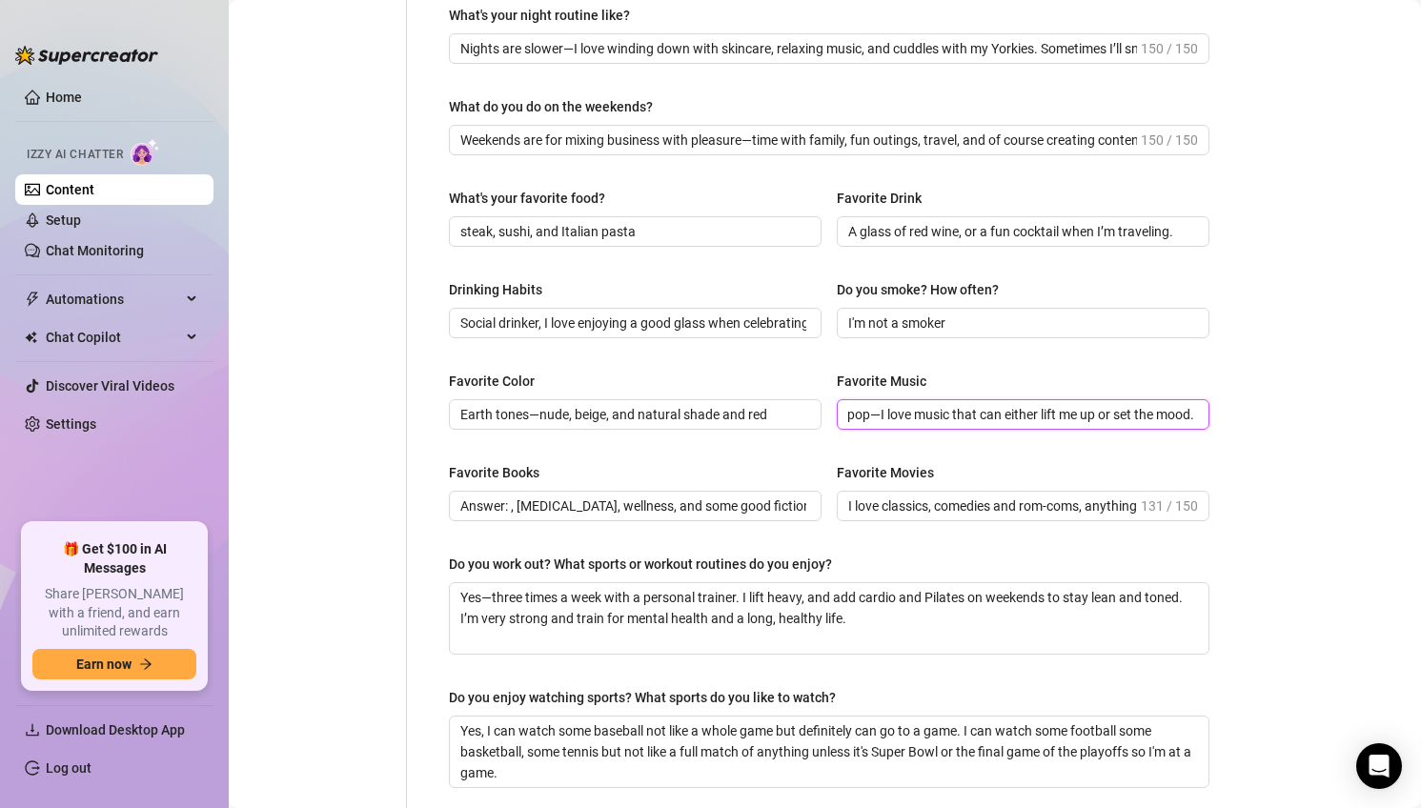
type input "A mix of country, EDM, and pop—I love music that can either lift me up or set t…"
click at [847, 410] on span "A mix of country, EDM, and pop—I love music that can either lift me up or set t…" at bounding box center [1023, 414] width 373 height 30
click at [848, 412] on input "A mix of country, EDM, and pop—I love music that can either lift me up or set t…" at bounding box center [1021, 414] width 346 height 21
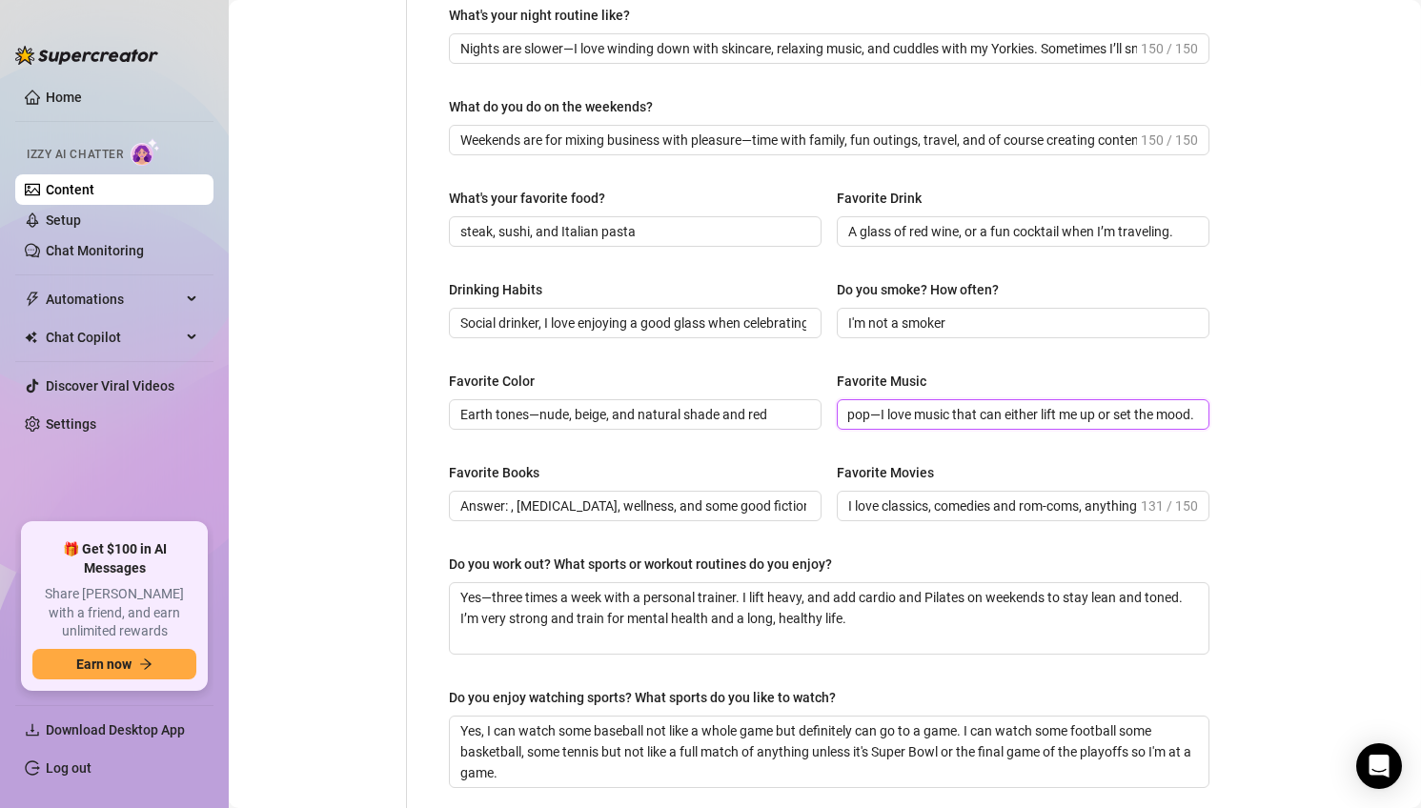
scroll to position [0, 0]
click at [847, 406] on span "A mix of country, EDM, and pop—I love music that can either lift me up or set t…" at bounding box center [1023, 414] width 373 height 30
click at [636, 502] on input "Answer: , [MEDICAL_DATA], wellness, and some good fiction" at bounding box center [633, 505] width 346 height 21
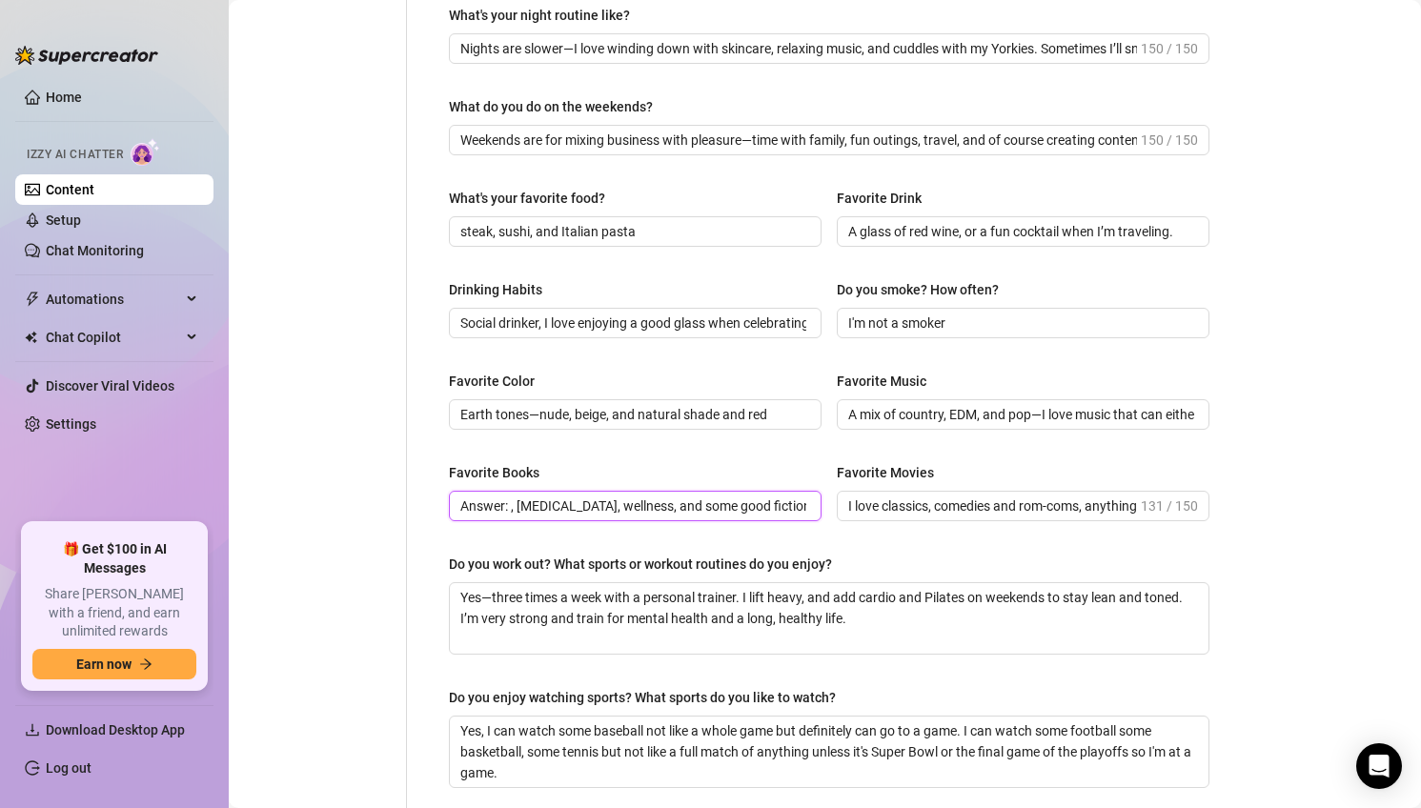
paste input "I enjoy personal development, coaching, and inspirational"
type input "I enjoy personal development, coaching, and inspirational reads"
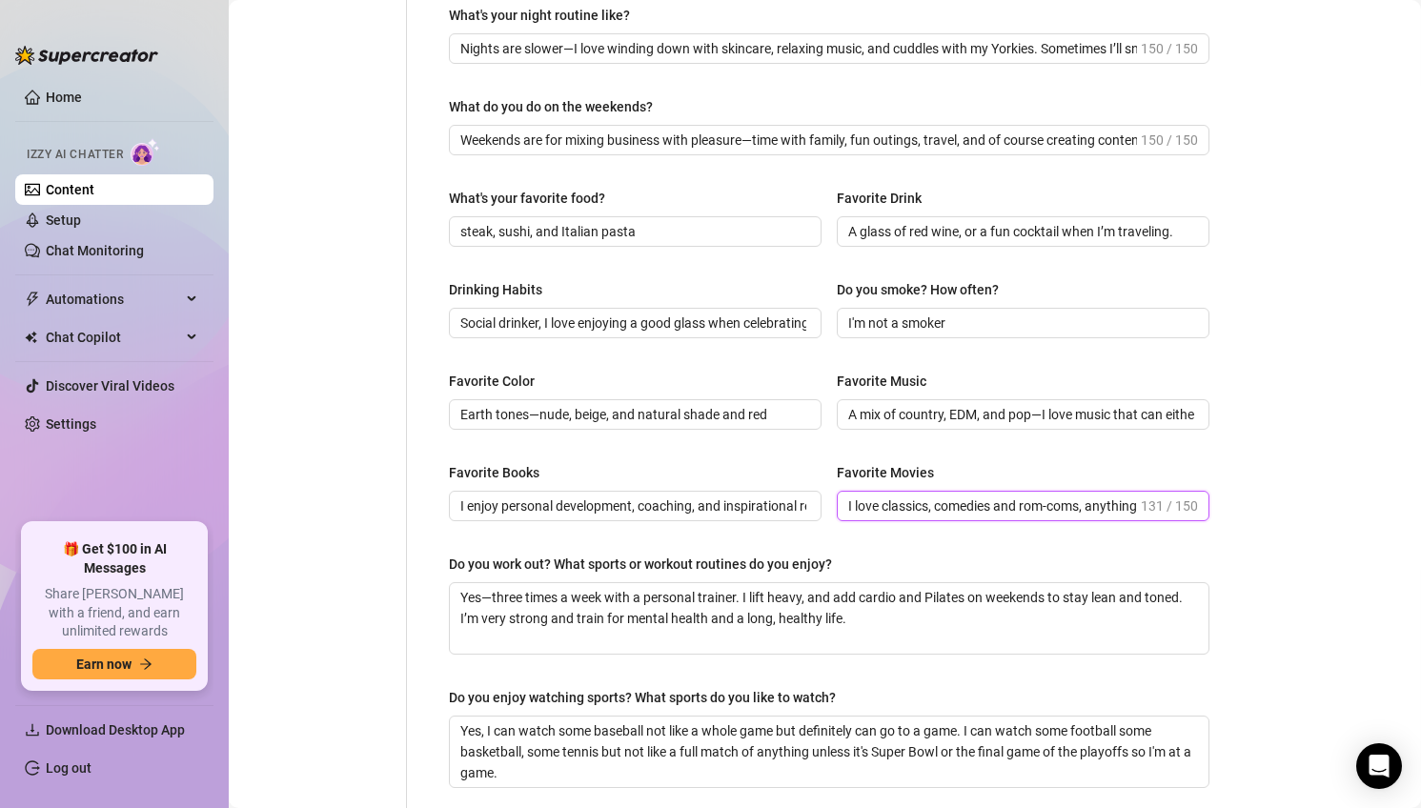
click at [939, 498] on input "I love classics, comedies and rom-coms, anything with CGI about outer space or …" at bounding box center [992, 505] width 289 height 21
paste input "light-hearted comedies, romantic adventures, and action movies when I want exci…"
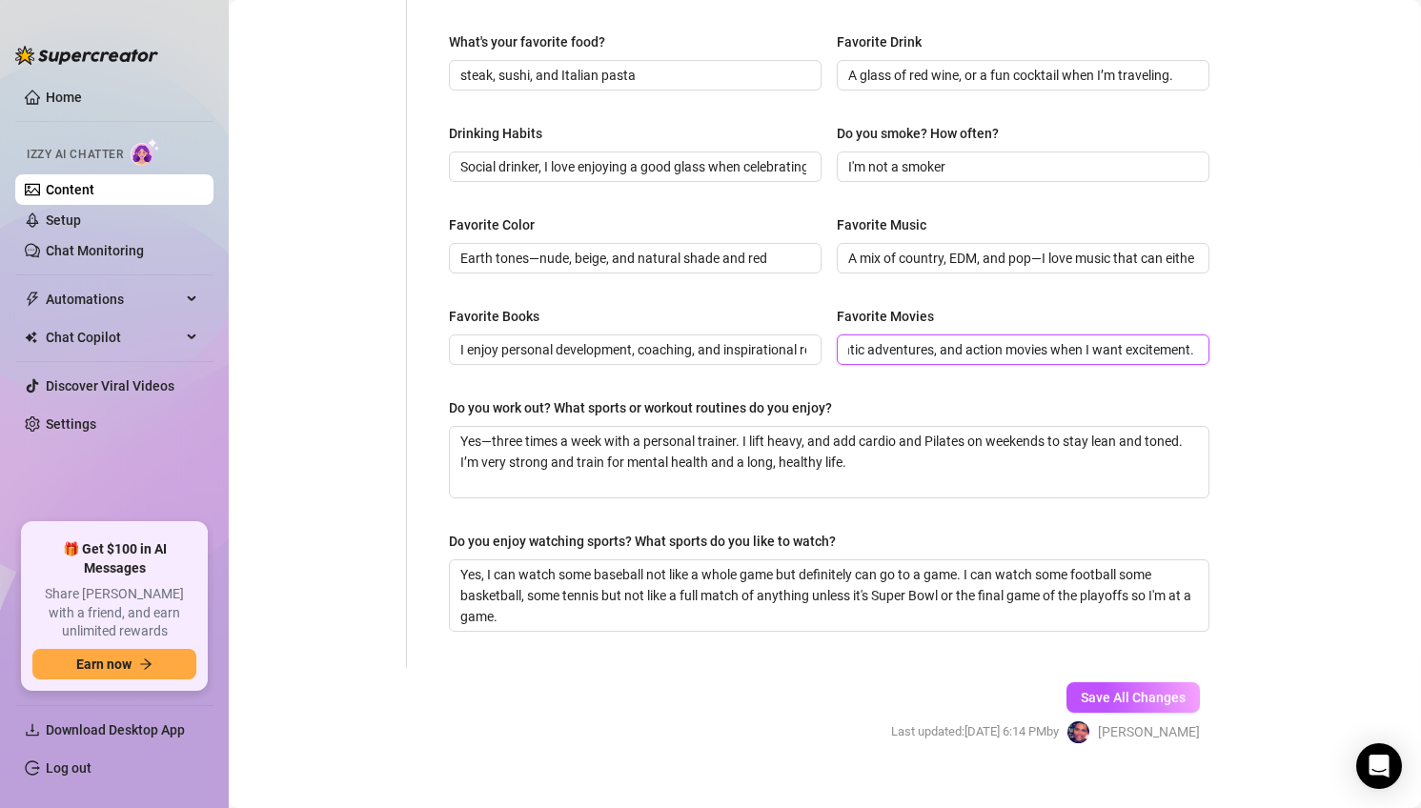
scroll to position [822, 0]
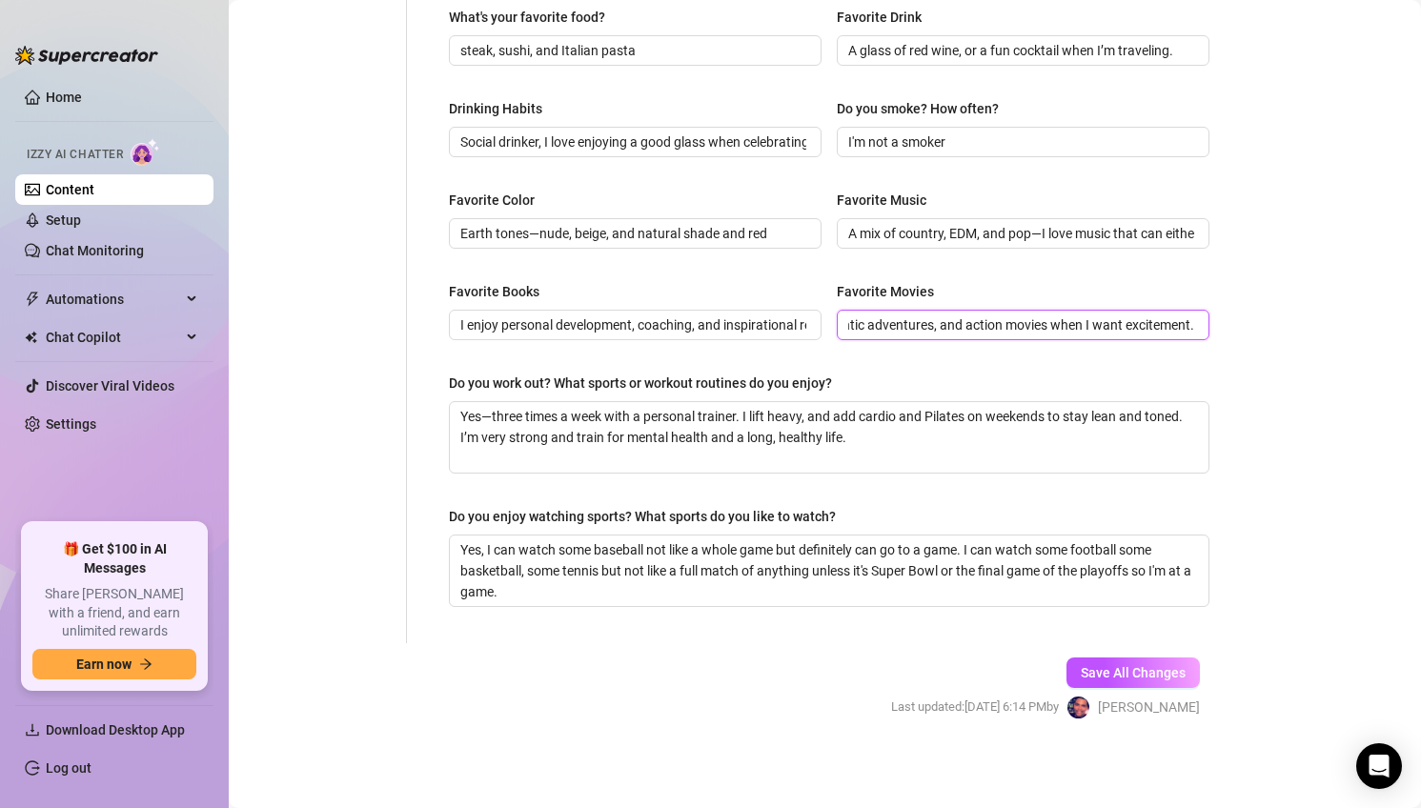
type input "I love light-hearted comedies, romantic adventures, and action movies when I wa…"
click at [790, 458] on textarea "Yes—three times a week with a personal trainer. I lift heavy, and add cardio an…" at bounding box center [829, 437] width 758 height 71
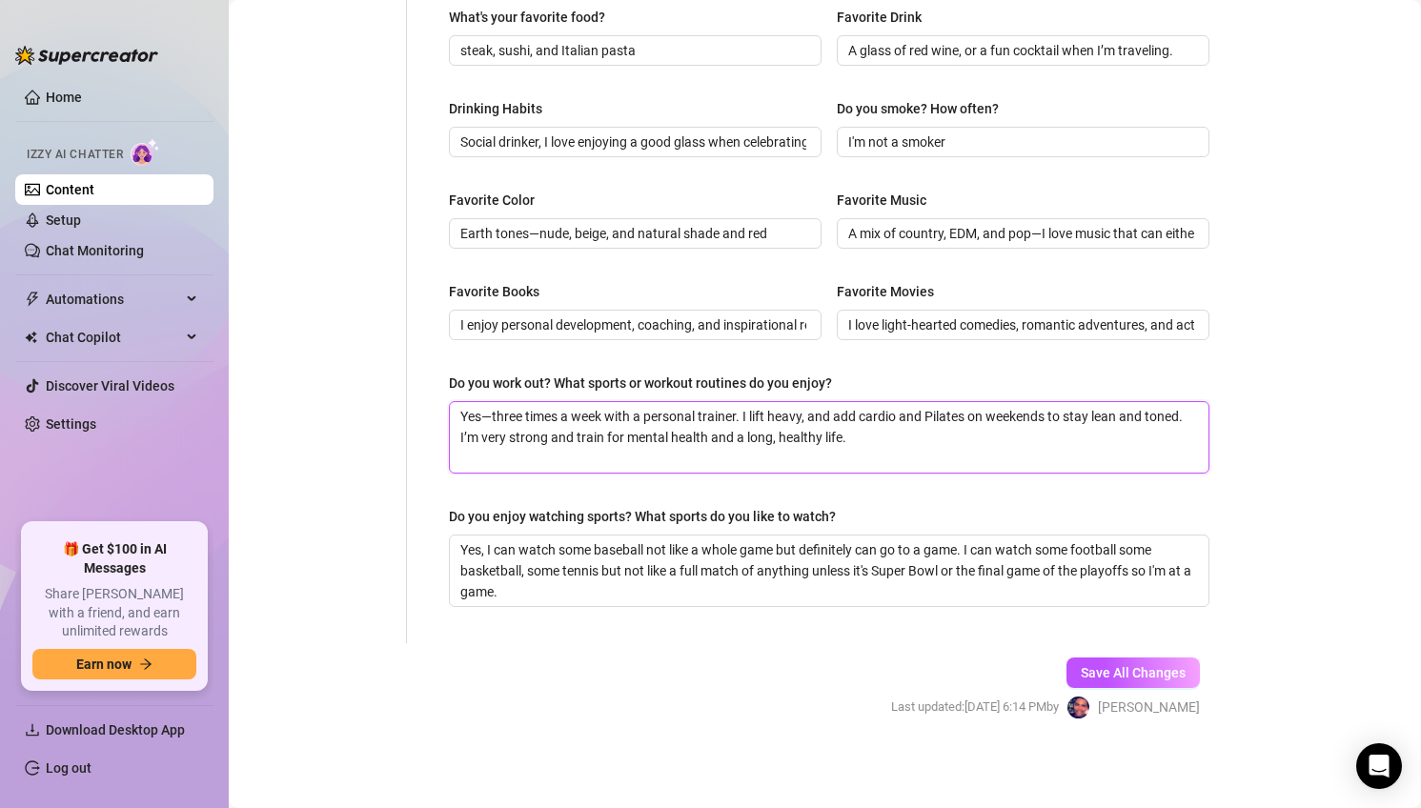
click at [790, 458] on textarea "Yes—three times a week with a personal trainer. I lift heavy, and add cardio an…" at bounding box center [829, 437] width 758 height 71
paste textarea "! Fitness is a huge part of my life. I enjoy strength training, yoga, and outdo…"
type textarea "Yes! Fitness is a huge part of my life. I enjoy strength training, yoga, and ou…"
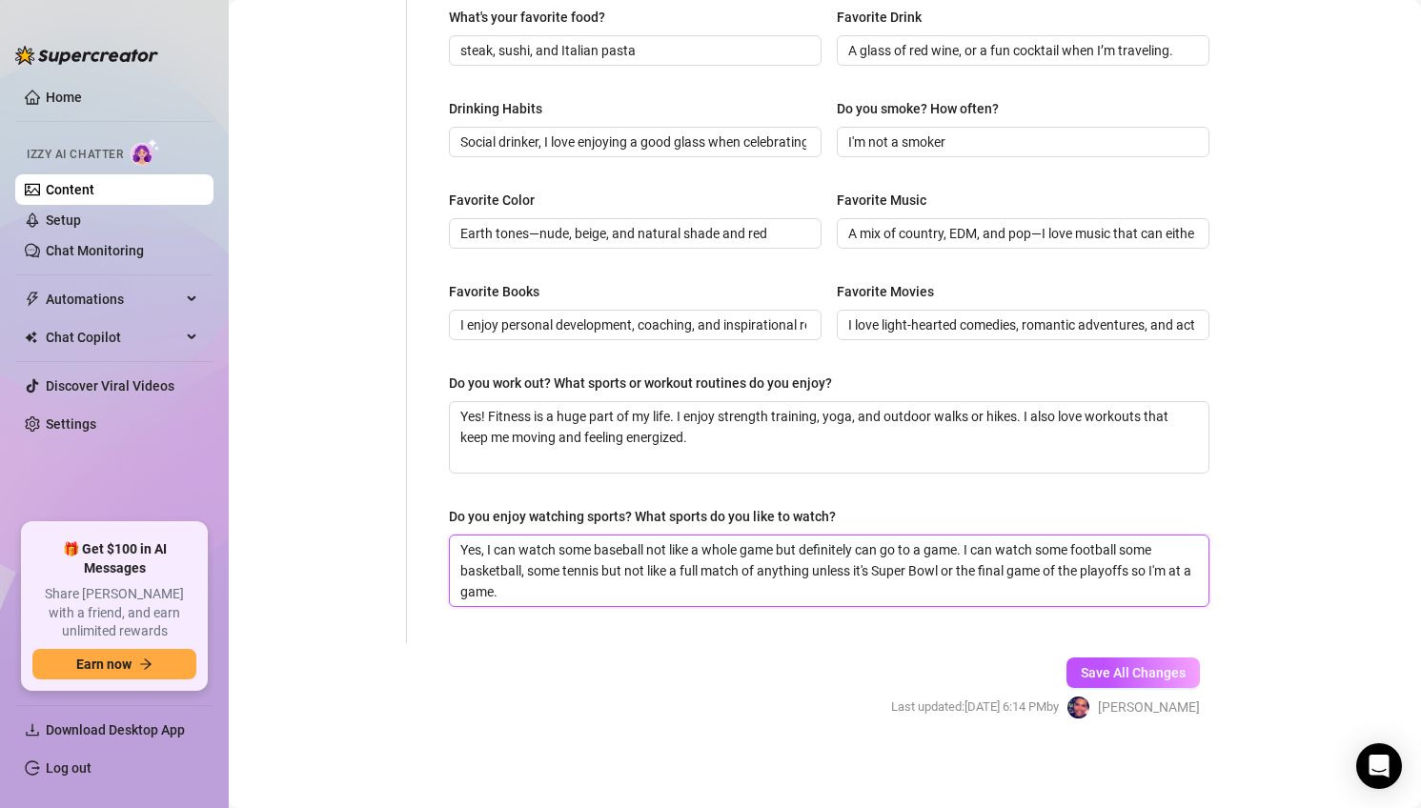
click at [798, 562] on textarea "Yes, I can watch some baseball not like a whole game but definitely can go to a…" at bounding box center [829, 570] width 758 height 71
paste textarea "—I enjoy football, basketball, and sometimes watching fitness competitions. I a…"
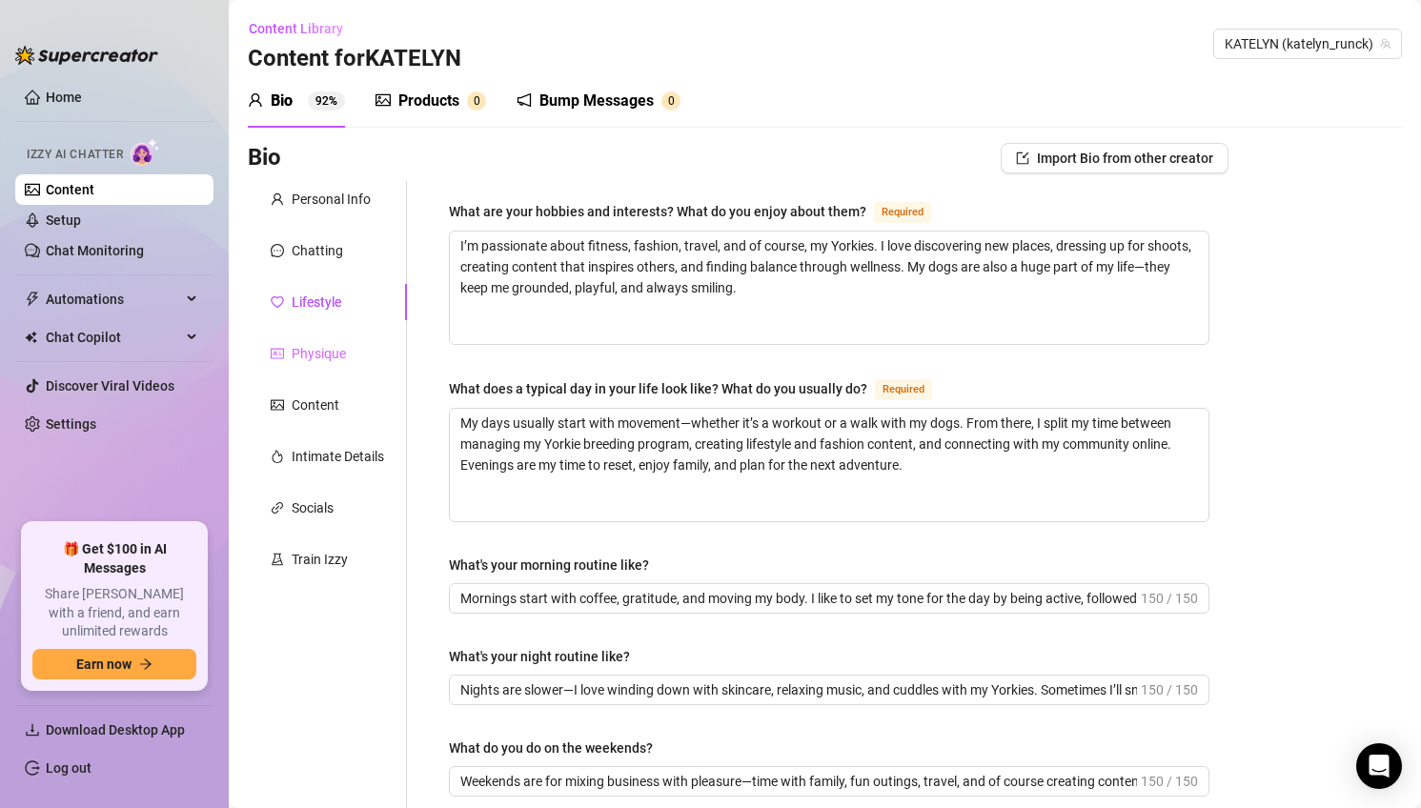
type textarea "Yes—I enjoy football, basketball, and sometimes watching fitness competitions. …"
click at [332, 347] on div "Physique" at bounding box center [319, 353] width 54 height 21
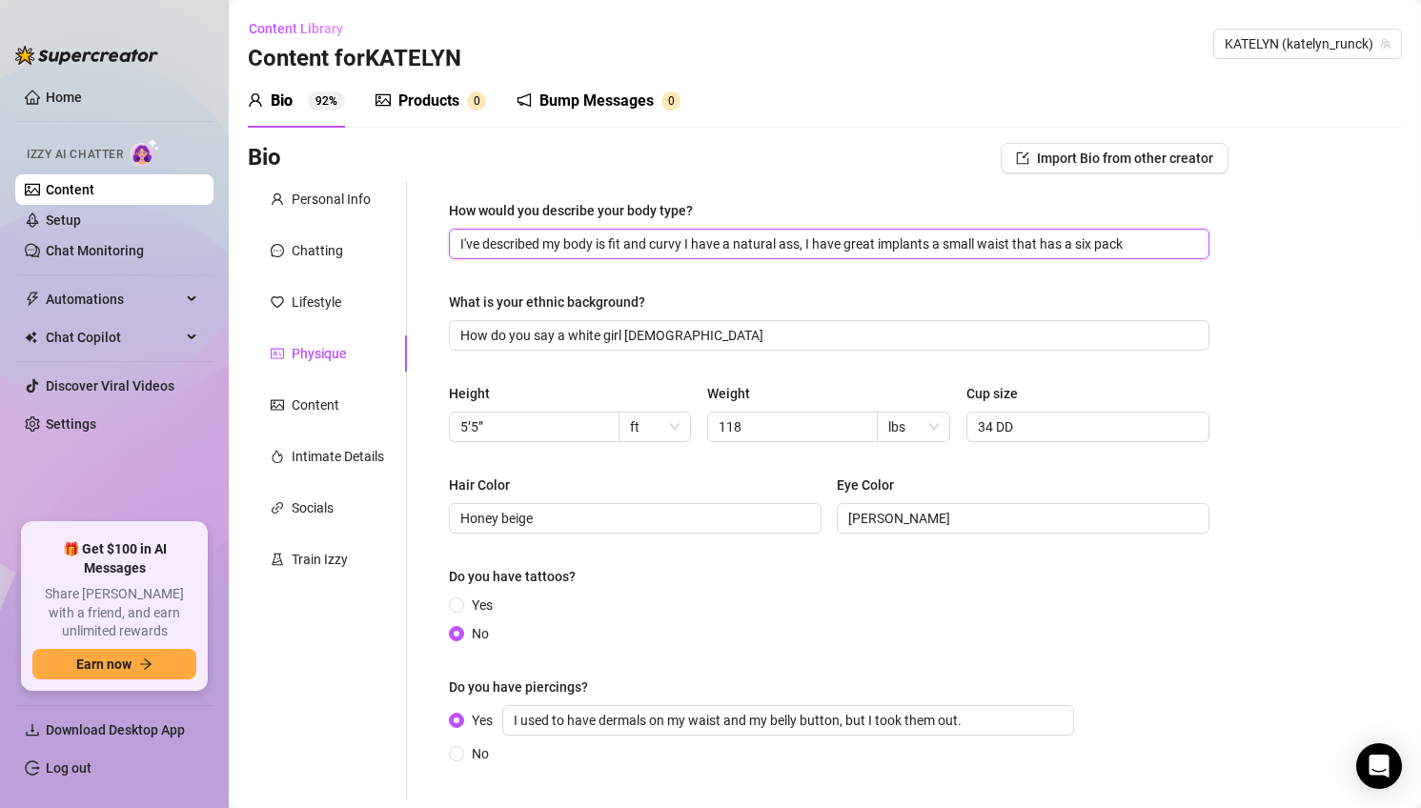
click at [746, 236] on input "I've described my body is fit and curvy I have a natural ass, I have great impl…" at bounding box center [827, 243] width 734 height 21
paste input "Tall, toned, and feminine with athletic curves—fit from my wellness lifestyle b…"
type input "Tall, toned, and feminine with athletic curves—fit from my wellness lifestyle b…"
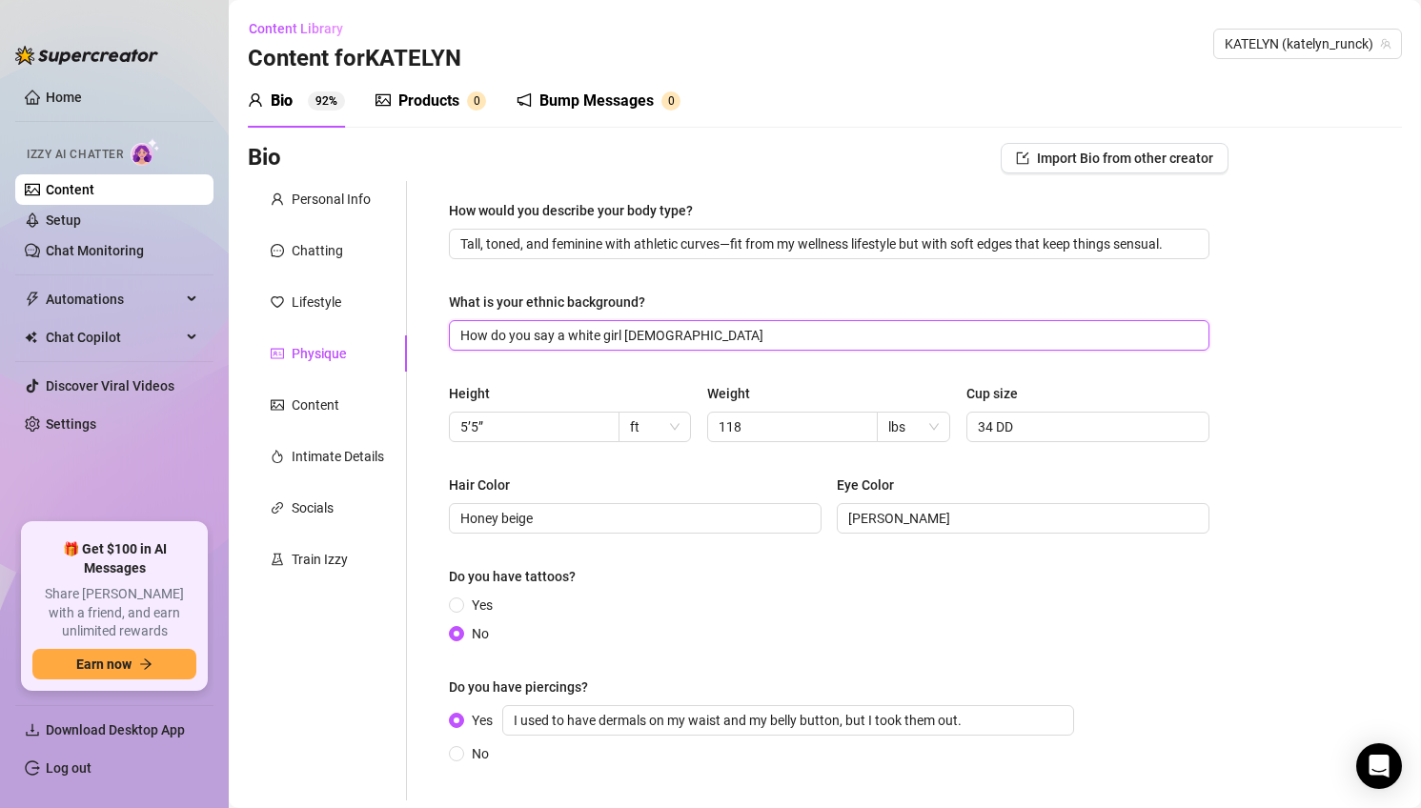
click at [596, 339] on input "How do you say a white girl [DEMOGRAPHIC_DATA]" at bounding box center [827, 335] width 734 height 21
paste input "Cauc"
type input "Caucasian(Midwestern roots)"
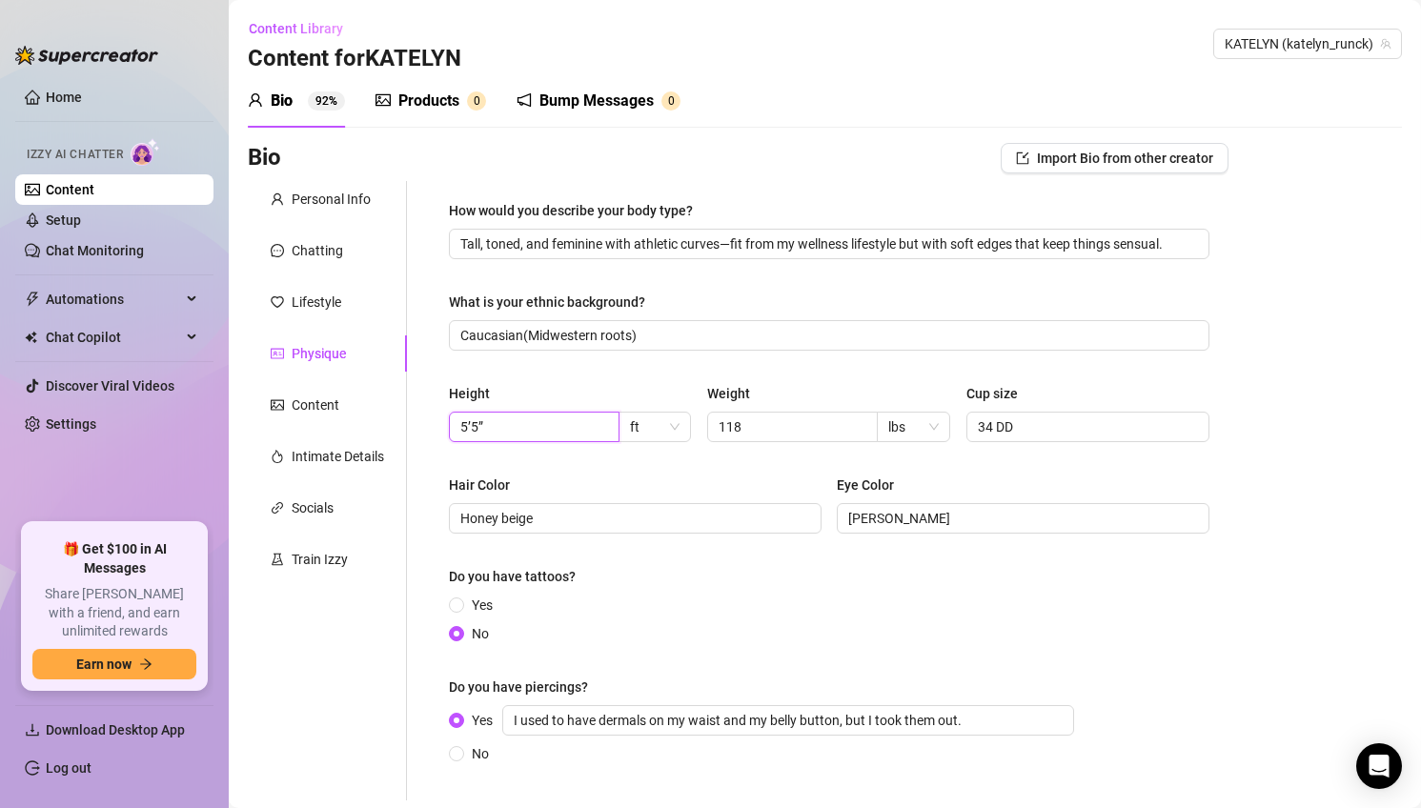
click at [567, 427] on input "5’5”" at bounding box center [532, 426] width 144 height 21
type input "5’9""
click at [794, 431] on input "118" at bounding box center [790, 426] width 144 height 21
type input "139"
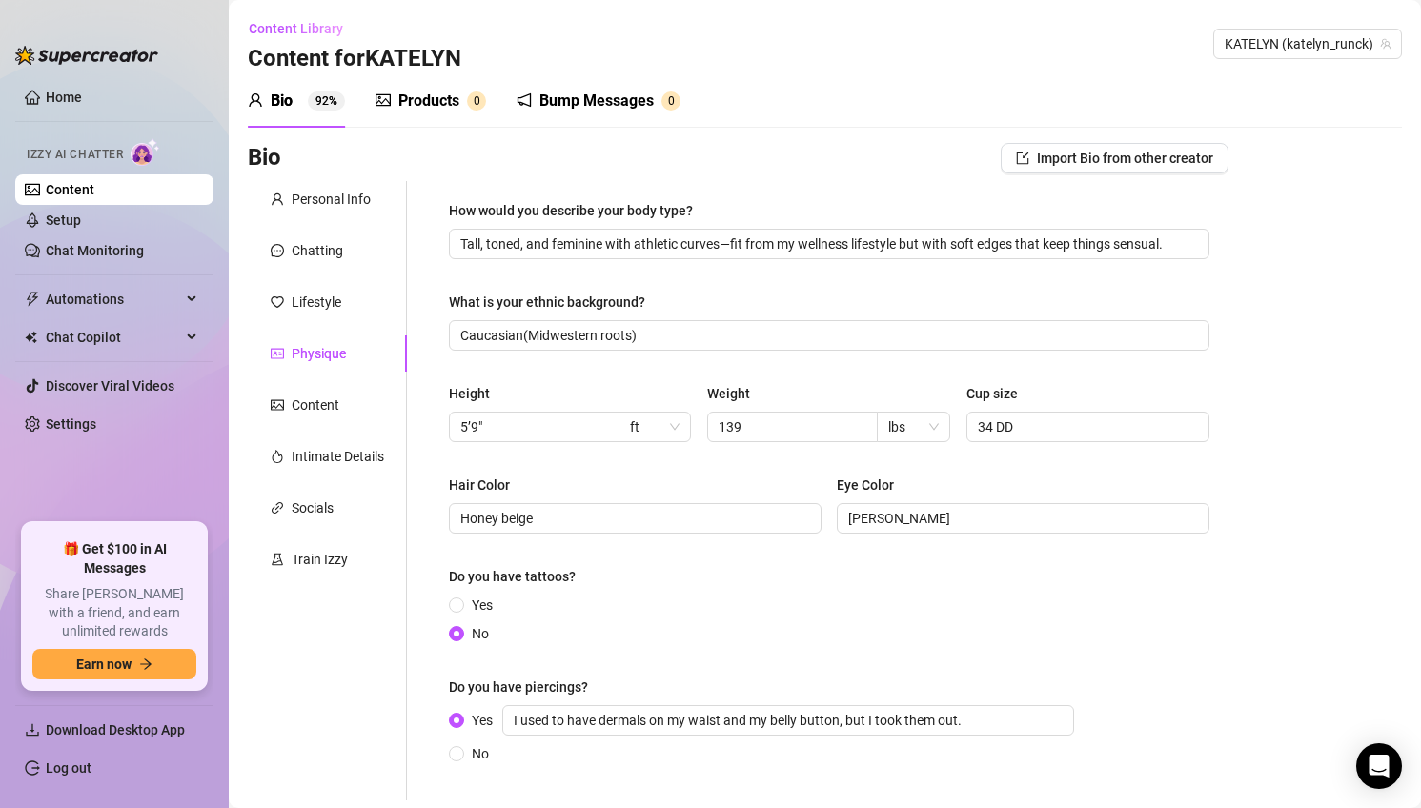
click at [826, 393] on div "Weight" at bounding box center [828, 397] width 243 height 29
click at [494, 516] on input "Honey beige" at bounding box center [633, 518] width 346 height 21
type input "brunette"
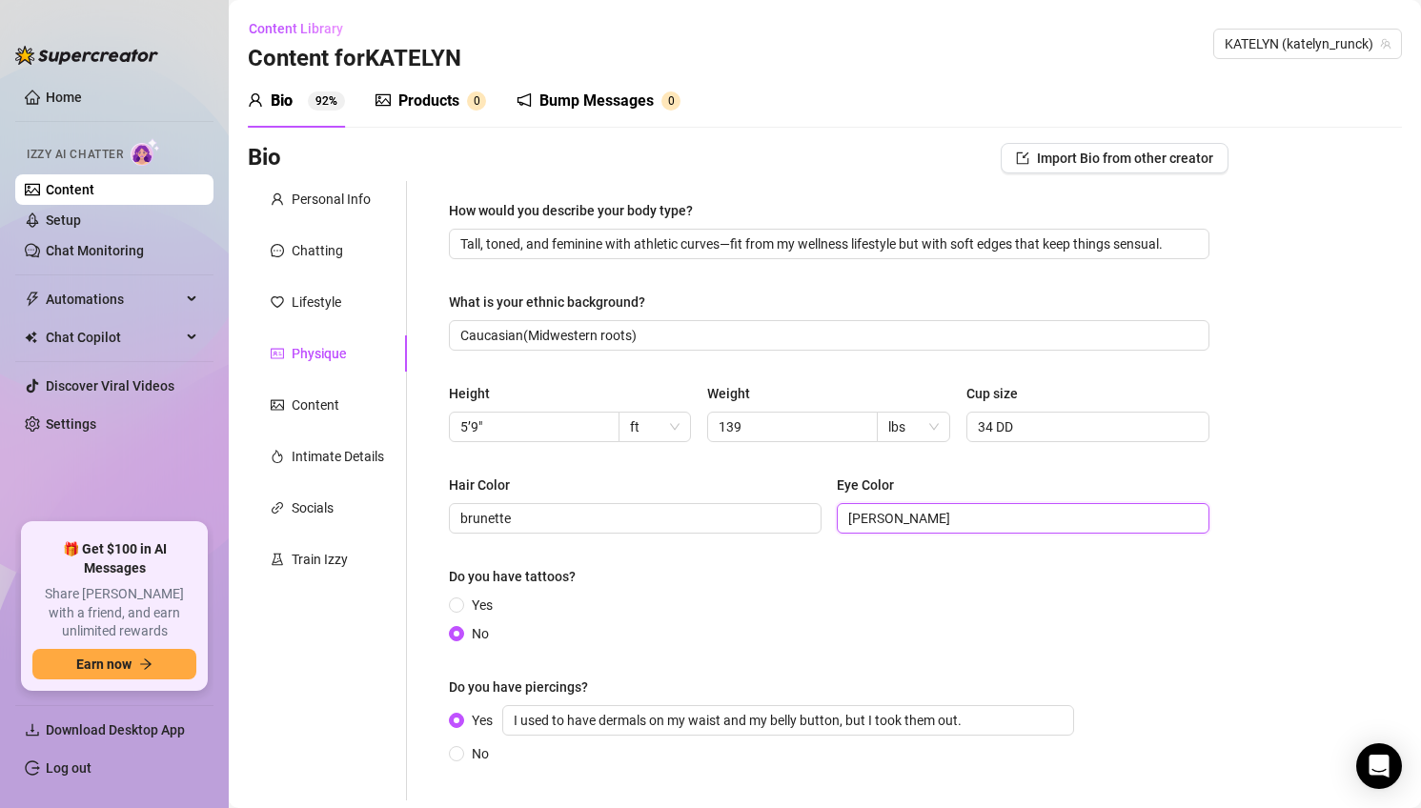
click at [954, 514] on input "[PERSON_NAME]" at bounding box center [1021, 518] width 346 height 21
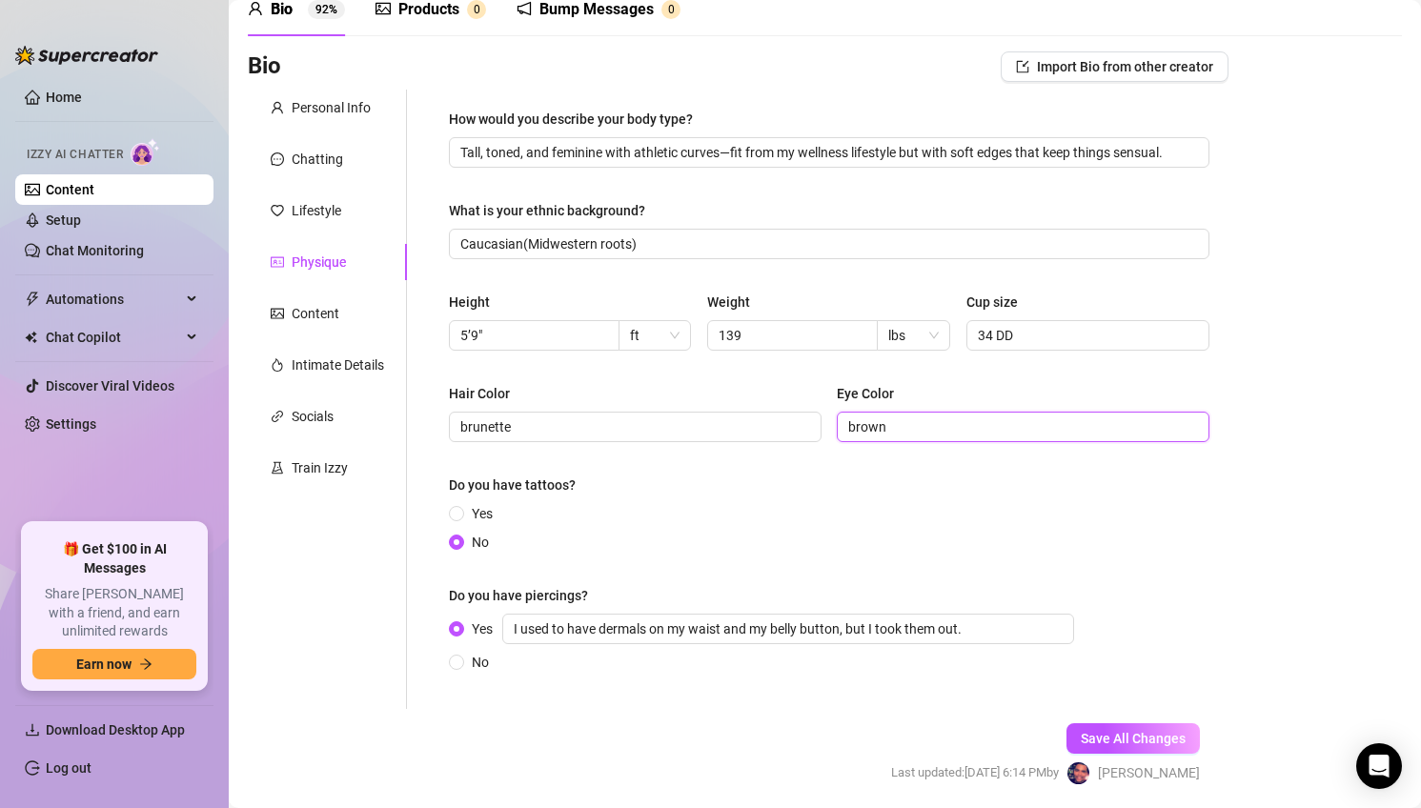
scroll to position [92, 0]
type input "brown"
click at [461, 426] on input "brunette" at bounding box center [633, 425] width 346 height 21
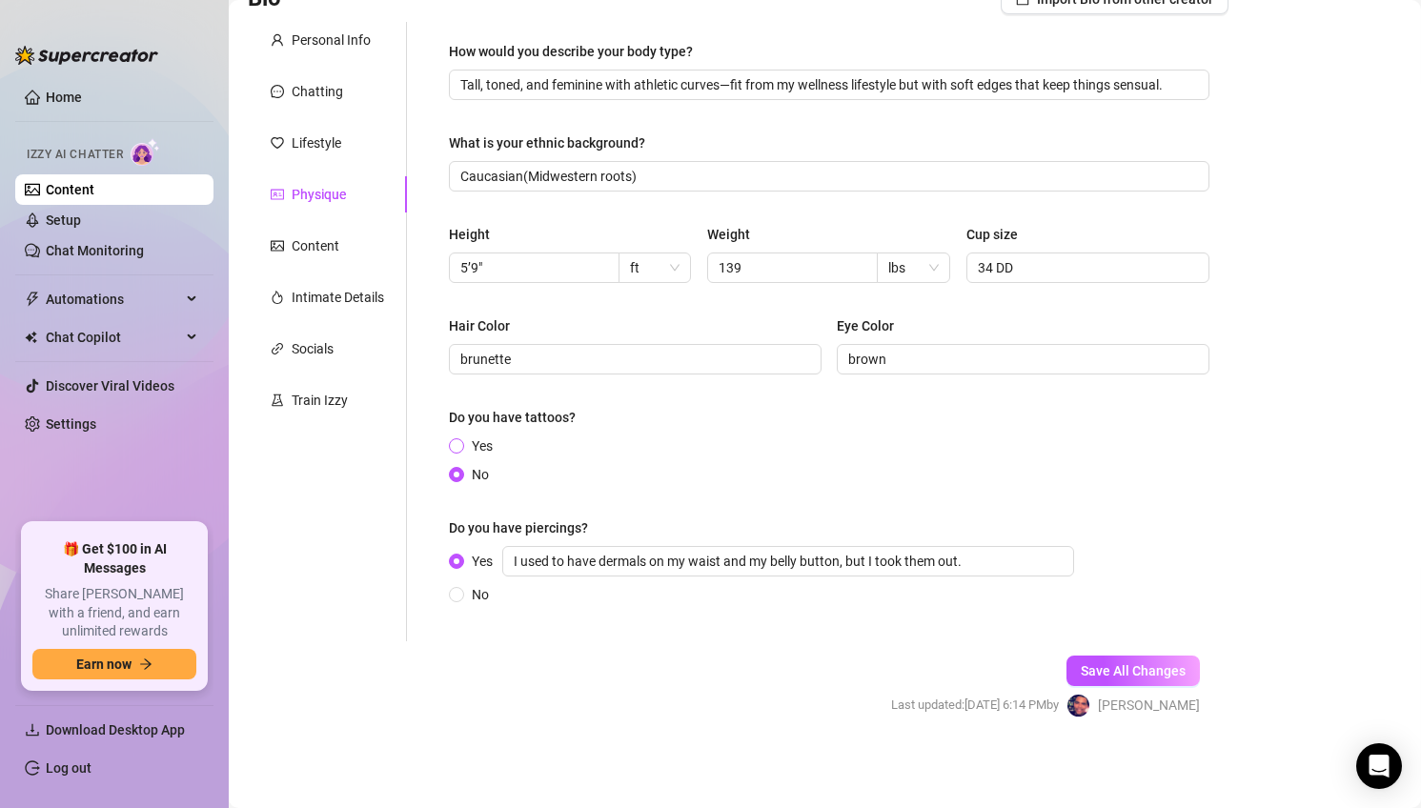
click at [483, 445] on span "Yes" at bounding box center [482, 445] width 36 height 21
click at [461, 445] on input "Yes" at bounding box center [458, 447] width 8 height 12
radio input "true"
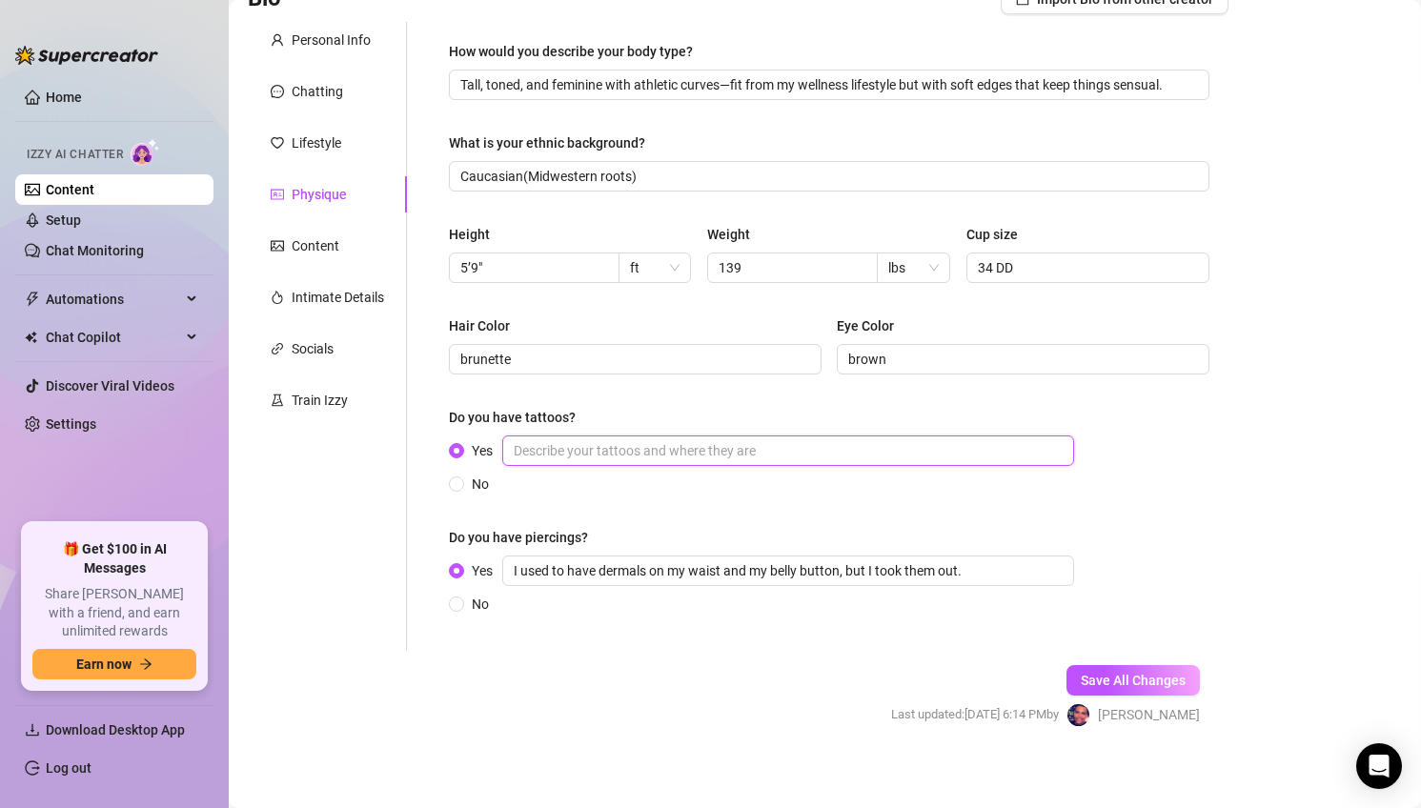
click at [607, 445] on input "Yes" at bounding box center [788, 450] width 572 height 30
paste input "es forearm , back of neck and wrist"
click at [518, 446] on input "es forearm , back of neck and wrist" at bounding box center [788, 450] width 572 height 30
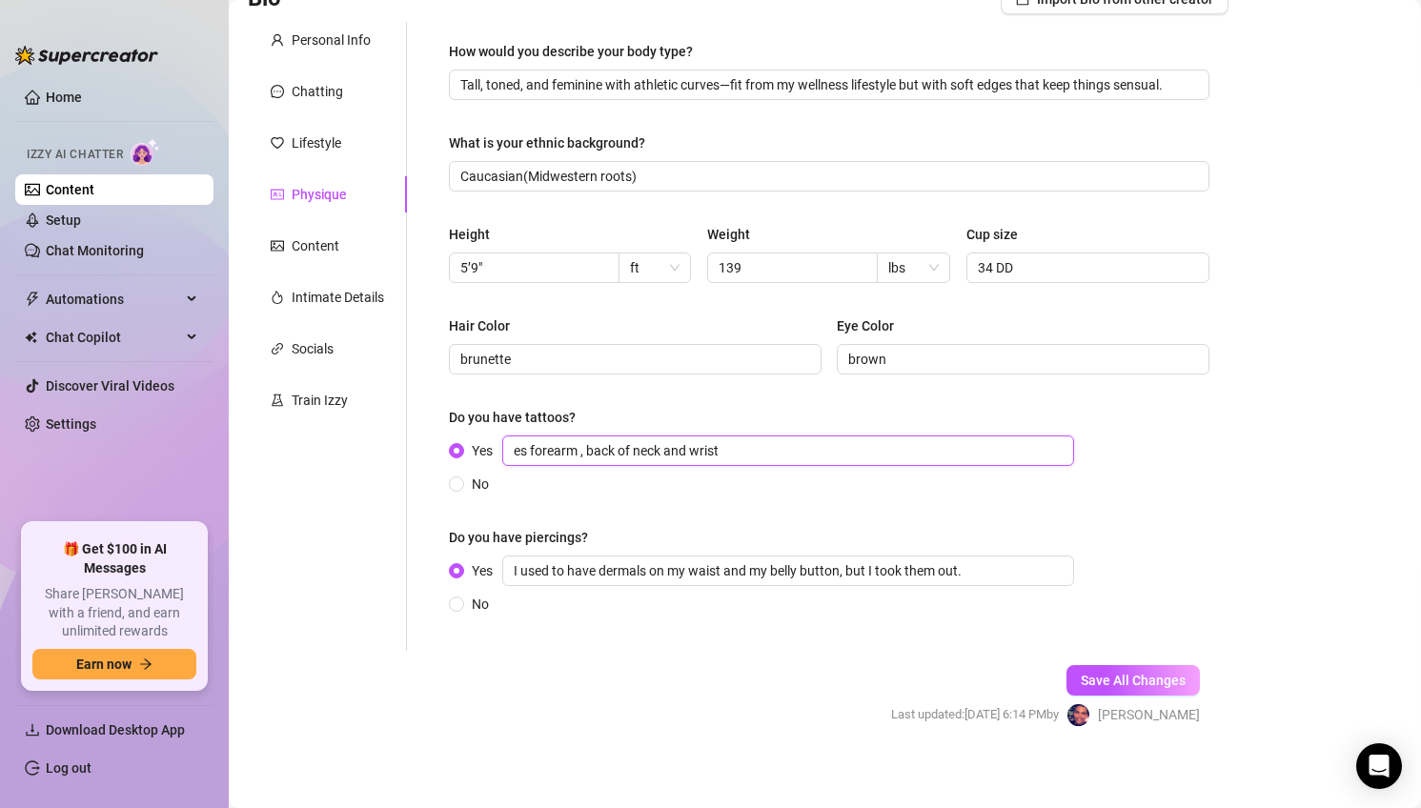
click at [518, 446] on input "es forearm , back of neck and wrist" at bounding box center [788, 450] width 572 height 30
type input "forearm , back of neck and wrist"
click at [599, 575] on input "I used to have dermals on my waist and my belly button, but I took them out." at bounding box center [788, 570] width 572 height 30
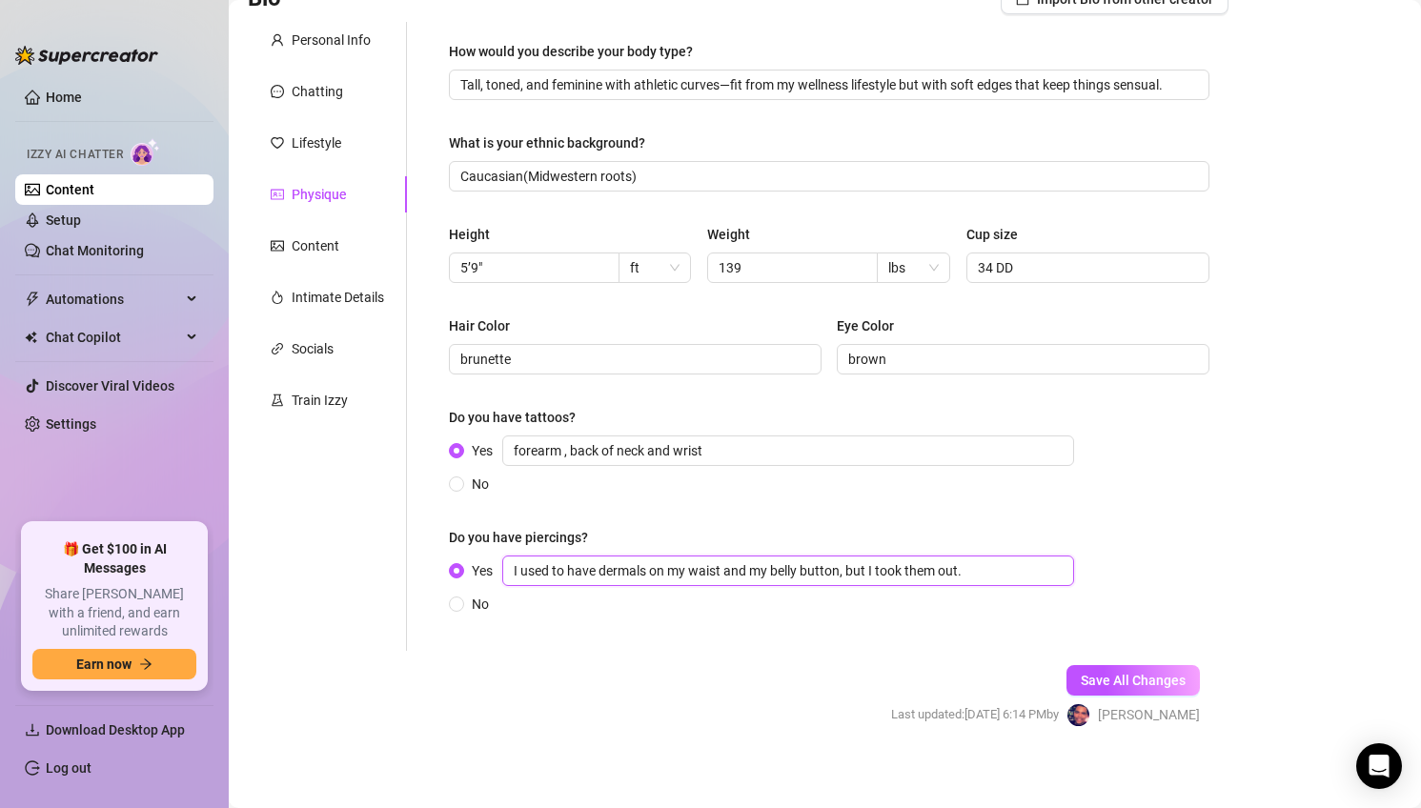
paste input "Yes, ears belly button"
type input "Yes, ears belly button"
click at [329, 252] on div "Content" at bounding box center [316, 245] width 48 height 21
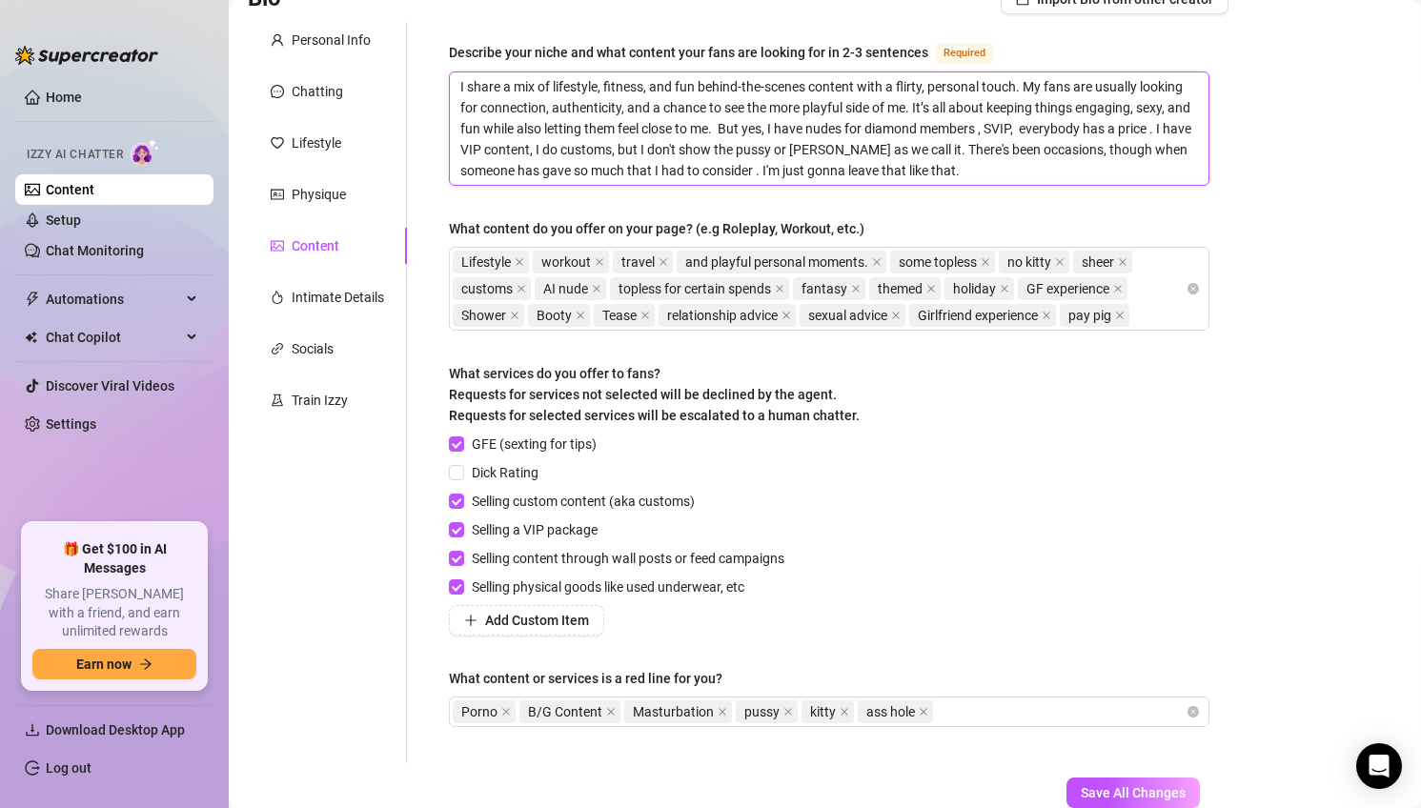
click at [780, 142] on textarea "I share a mix of lifestyle, fitness, and fun behind-the-scenes content with a f…" at bounding box center [829, 128] width 758 height 112
paste textarea "Describe your niche and what content your fans are looking for in 2–3 sentences…"
type textarea "Describe your niche and what content your fans are looking for in 2–3 sentences…"
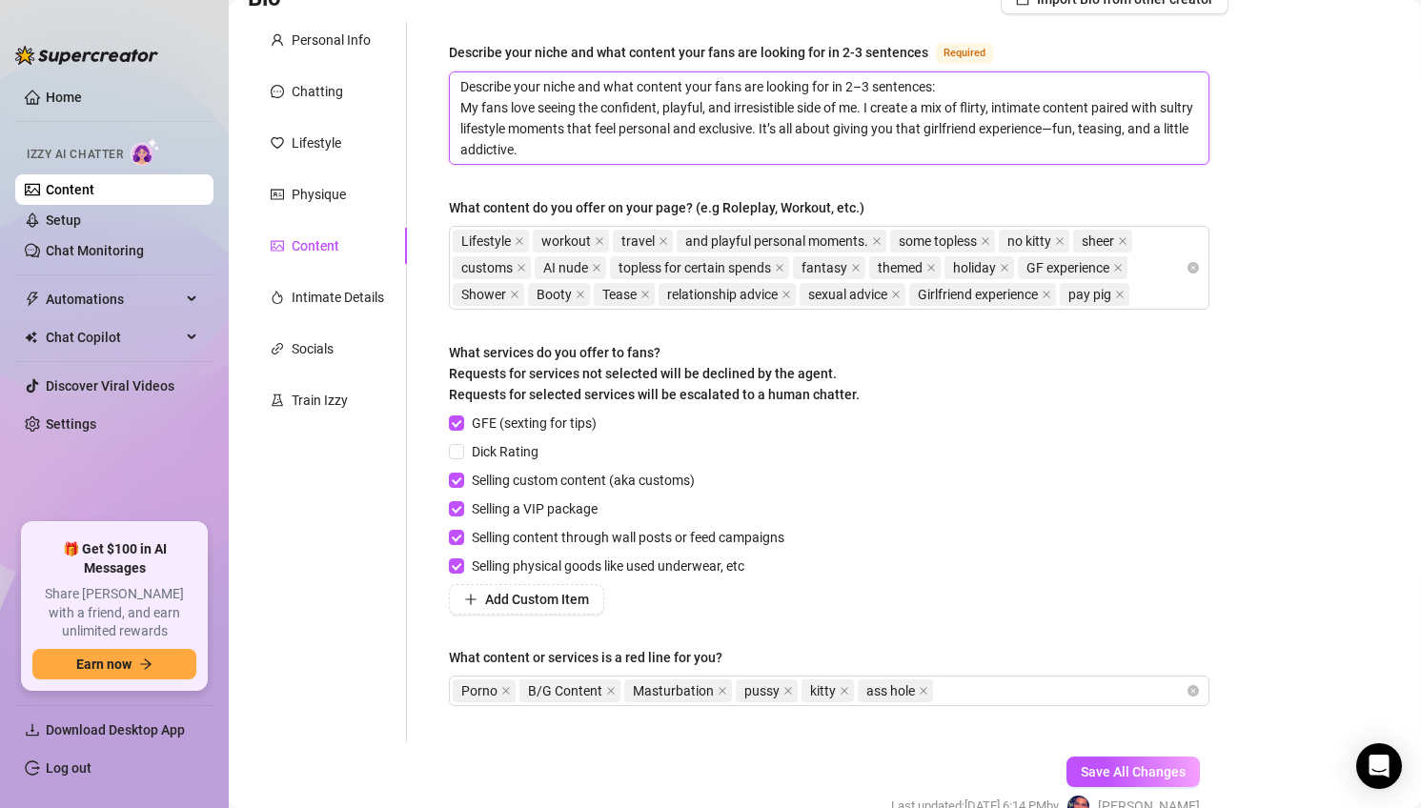
drag, startPoint x: 457, startPoint y: 82, endPoint x: 1028, endPoint y: 93, distance: 570.8
click at [1028, 93] on textarea "Describe your niche and what content your fans are looking for in 2–3 sentences…" at bounding box center [829, 117] width 758 height 91
type textarea "My fans love seeing the confident, playful, and irresistible side of me. I crea…"
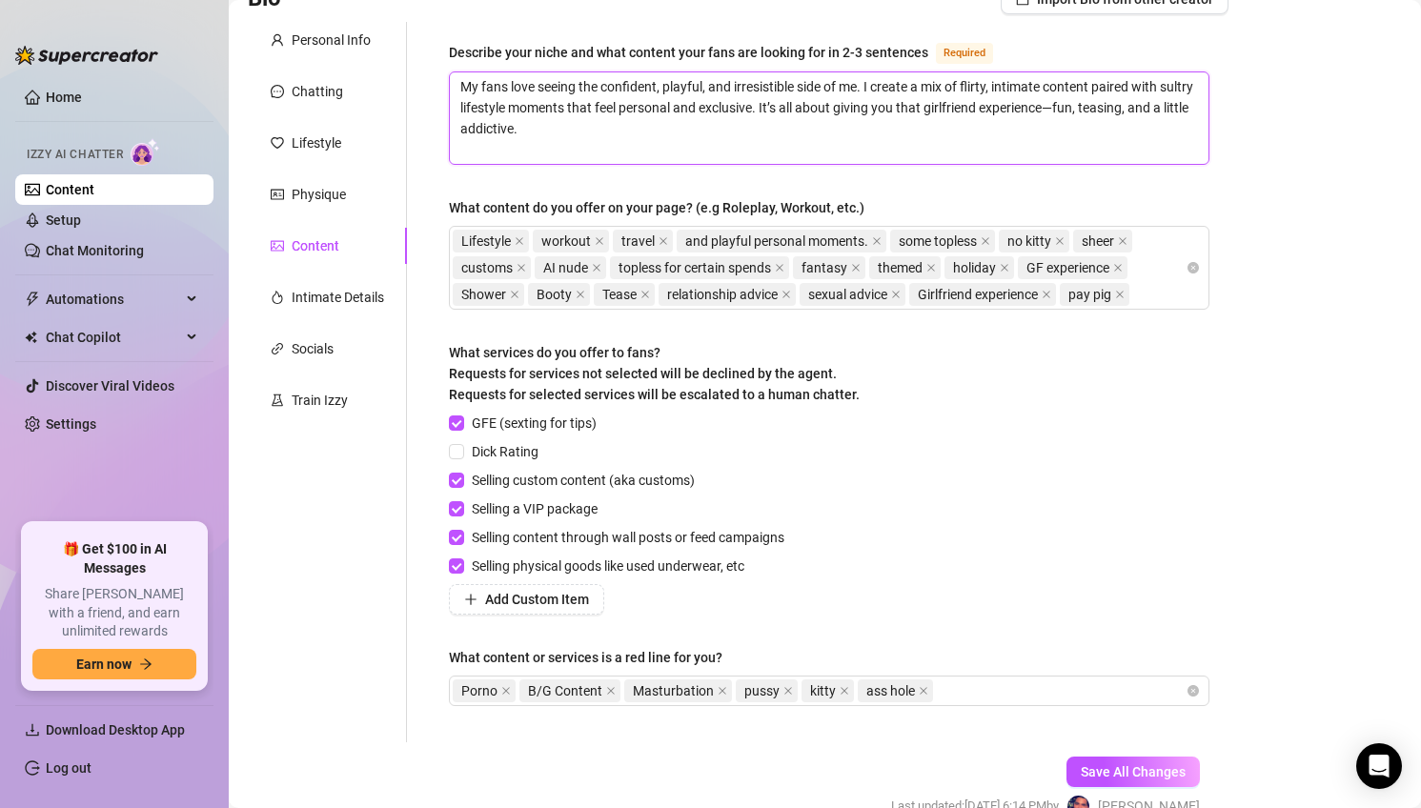
type textarea "My fans love seeing the confident, playful, and irresistible side of me. I crea…"
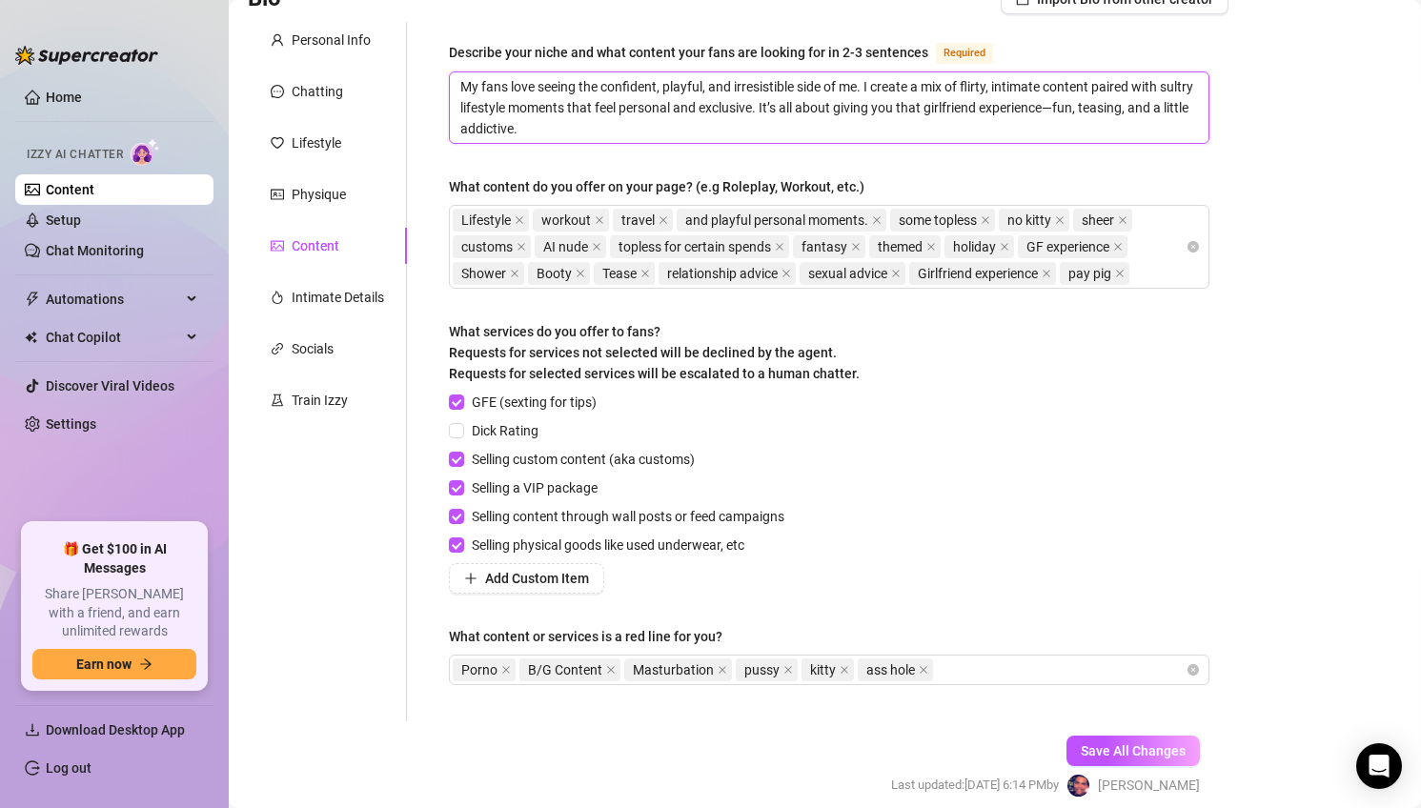
type textarea "My fans love seeing the confident, playful, and irresistible side of me. I crea…"
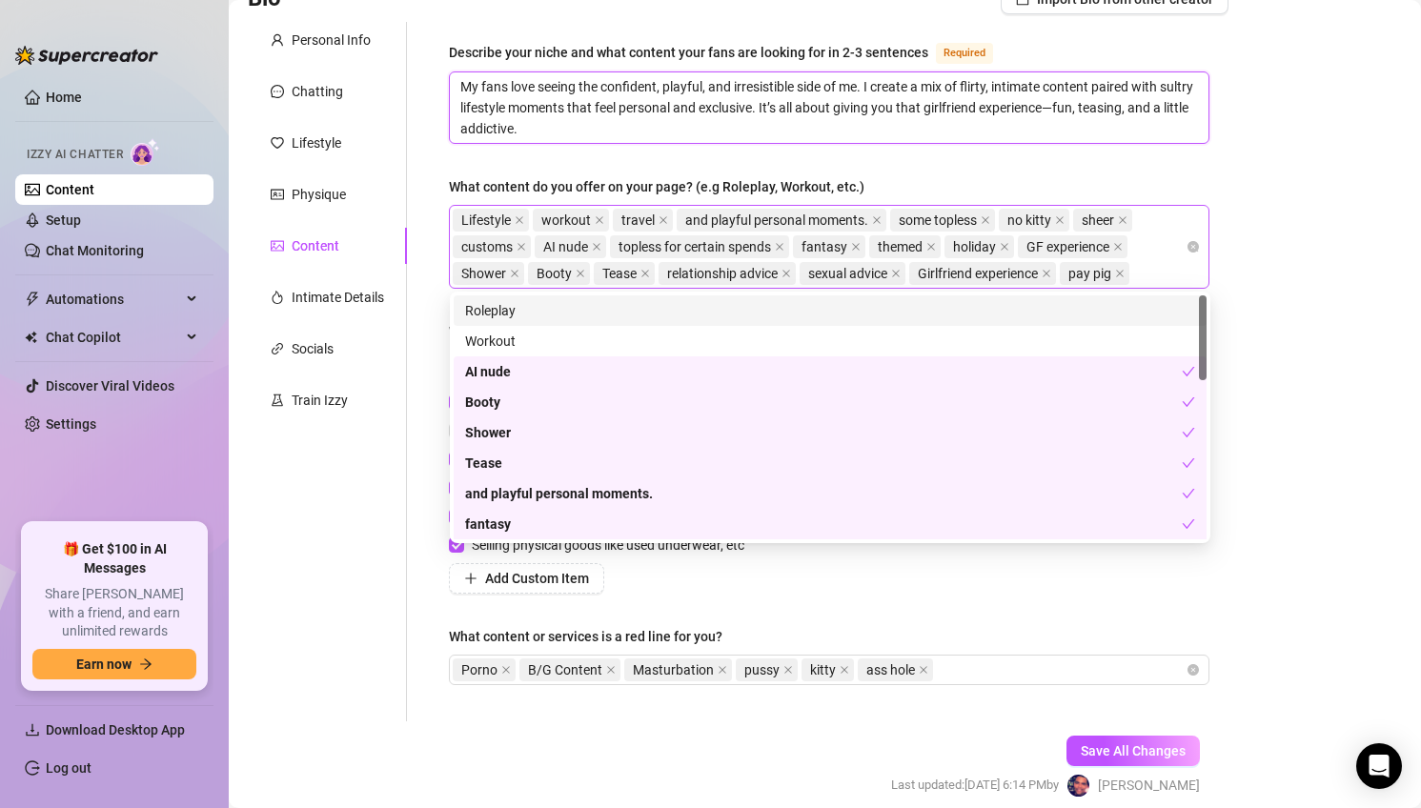
drag, startPoint x: 1172, startPoint y: 278, endPoint x: 1128, endPoint y: 269, distance: 44.9
click at [1128, 269] on div "Lifestyle workout travel and playful personal moments. some topless no kitty sh…" at bounding box center [819, 247] width 733 height 80
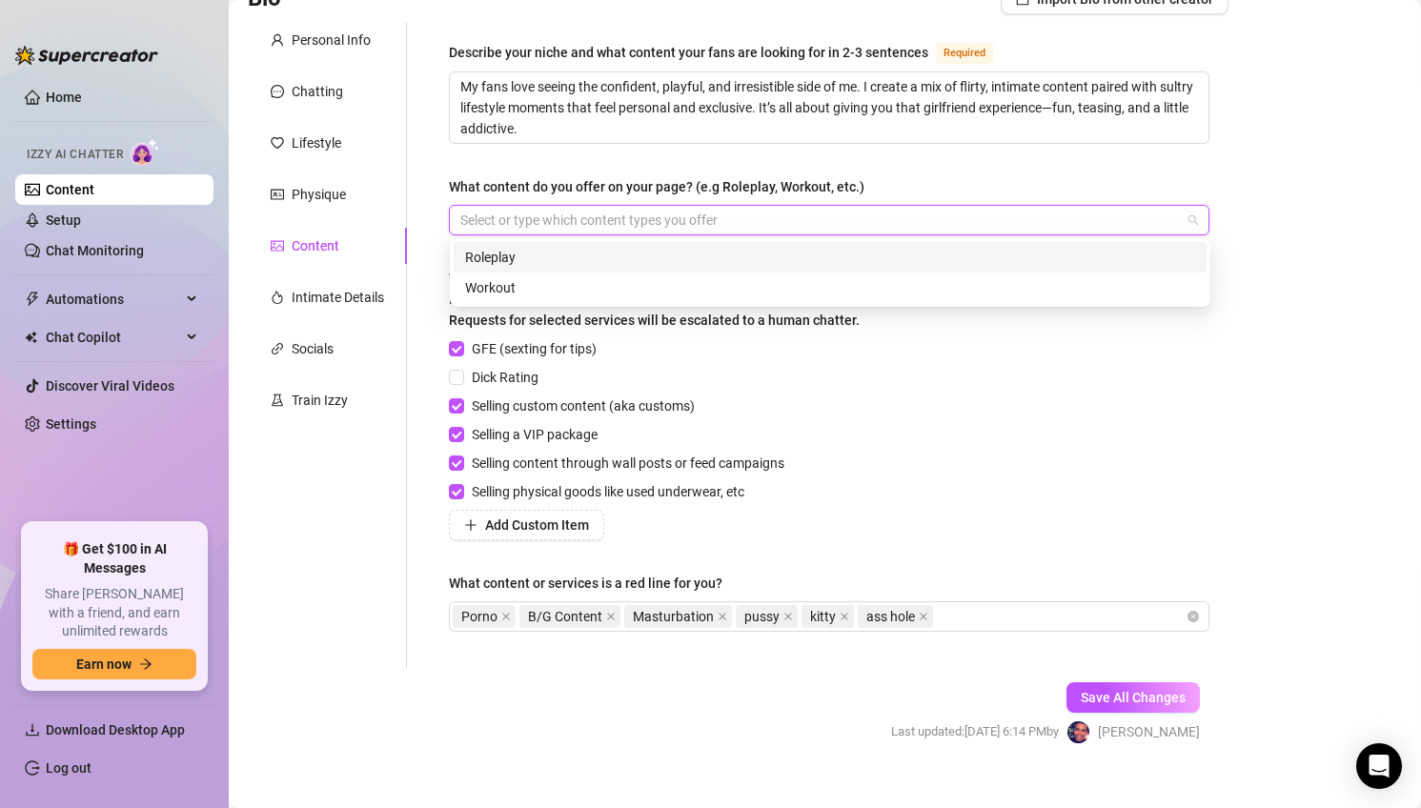
click at [654, 221] on div at bounding box center [819, 220] width 733 height 27
paste input "search"
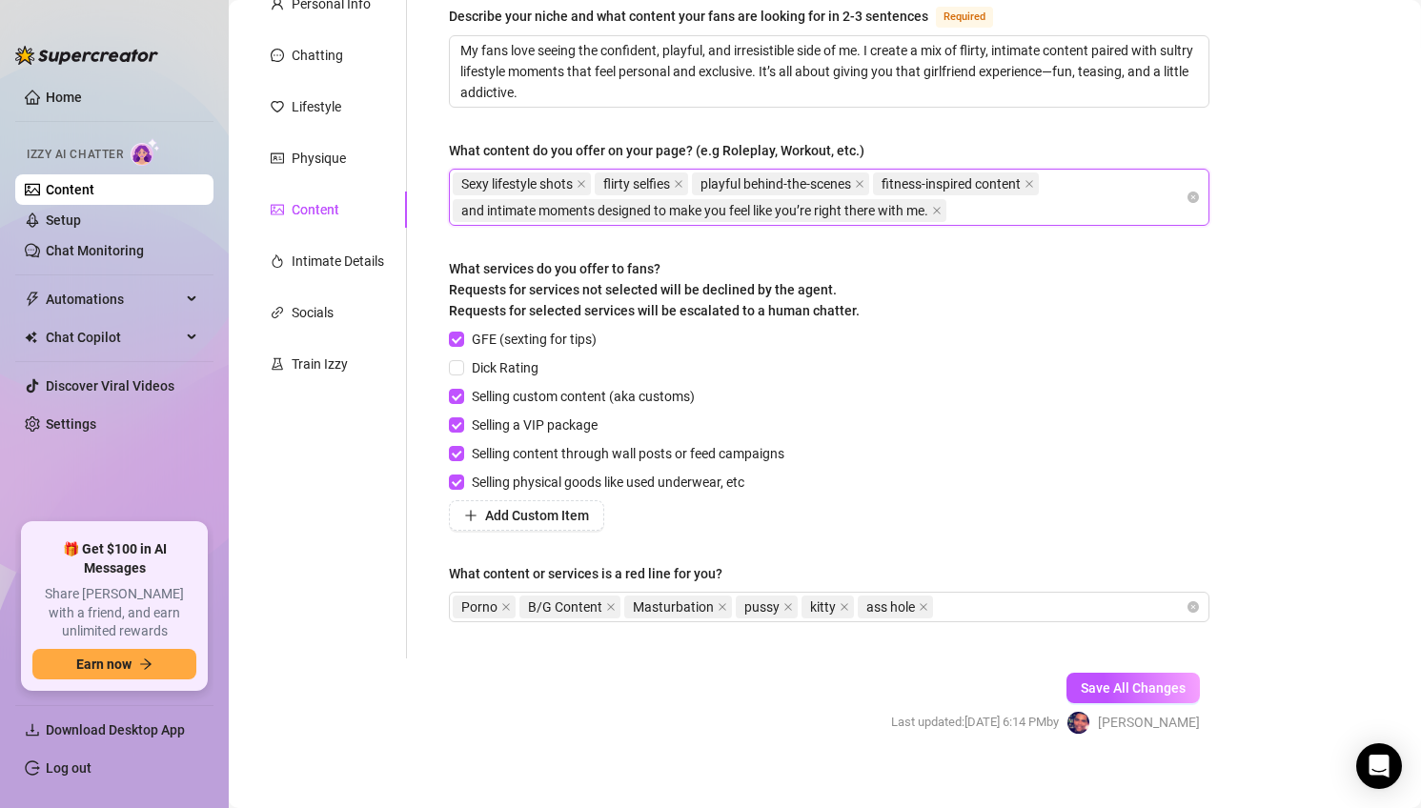
scroll to position [196, 0]
click at [630, 485] on span "Selling physical goods like used underwear, etc" at bounding box center [608, 481] width 288 height 21
click at [462, 485] on input "Selling physical goods like used underwear, etc" at bounding box center [455, 480] width 13 height 13
checkbox input "false"
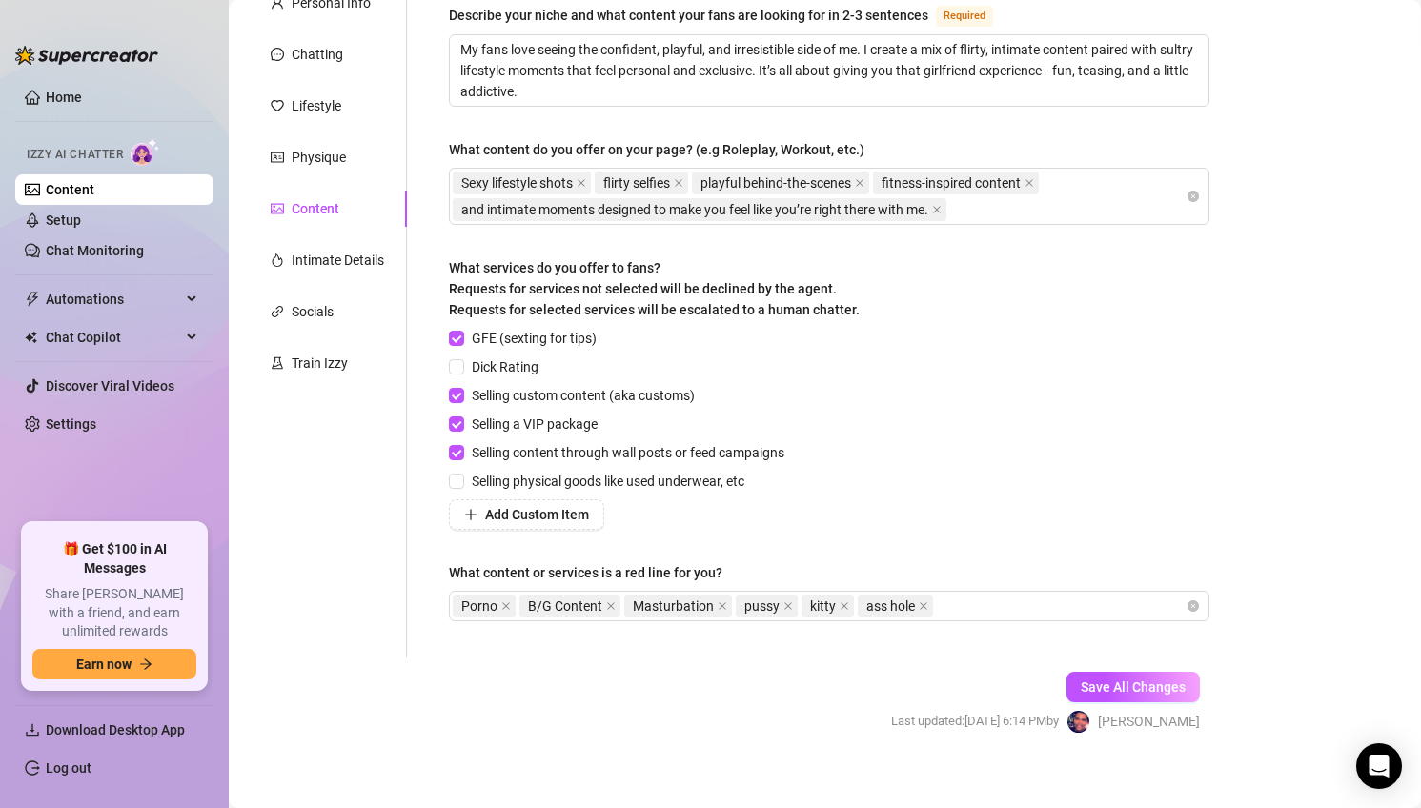
scroll to position [212, 0]
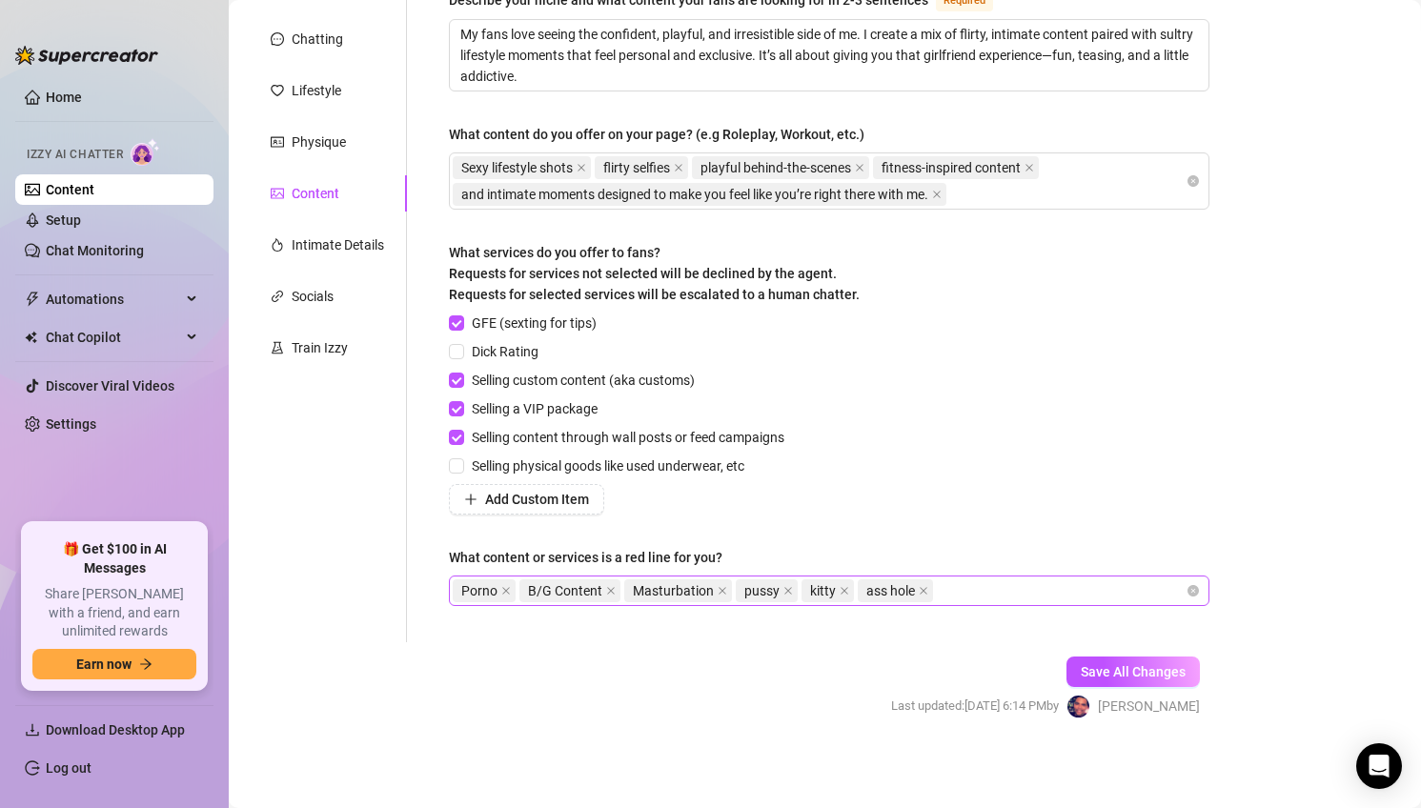
click at [1022, 600] on div "Porno B/G Content Masturbation pussy kitty ass hole" at bounding box center [819, 590] width 733 height 27
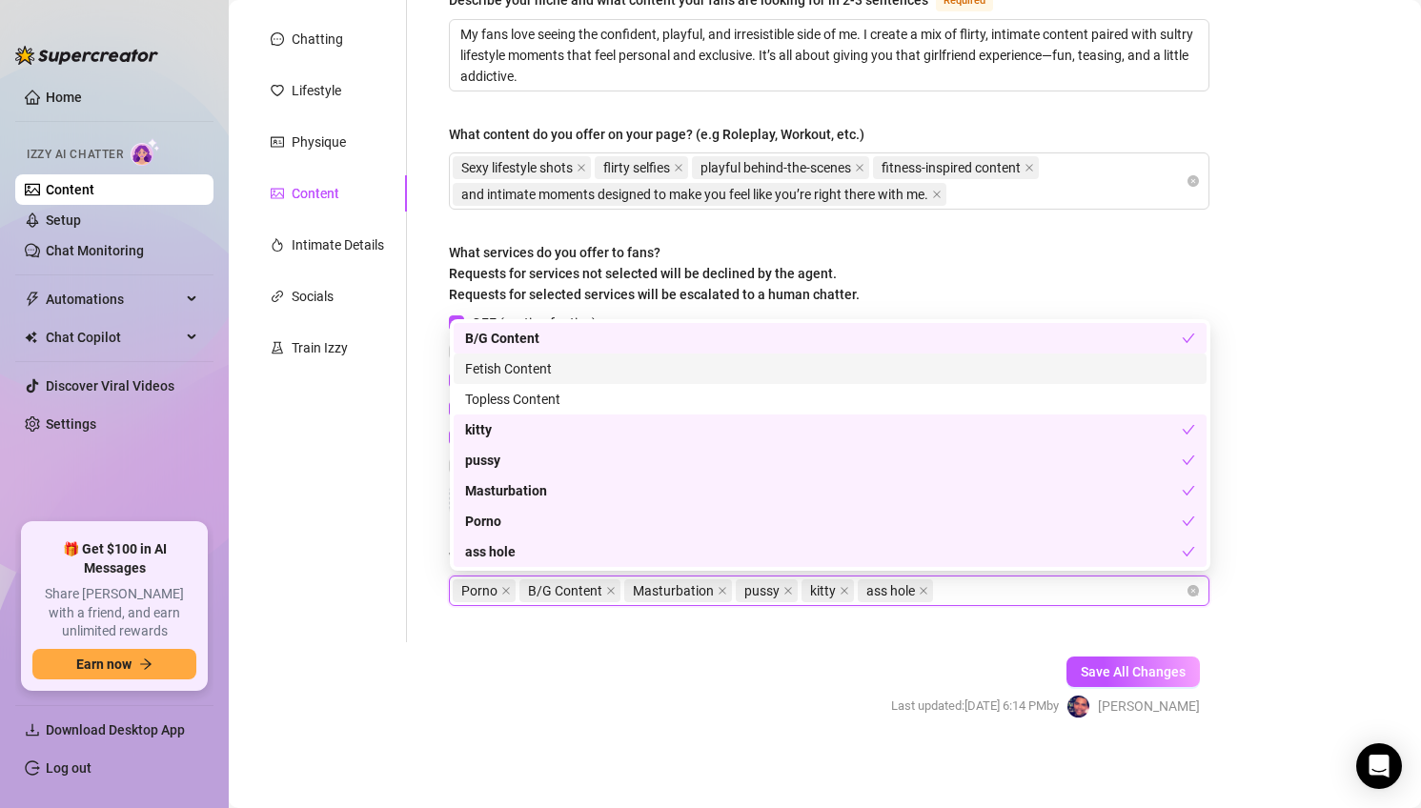
click at [1278, 329] on div "Bio Import Bio from other creator Personal Info Chatting Lifestyle Physique Con…" at bounding box center [825, 341] width 1154 height 820
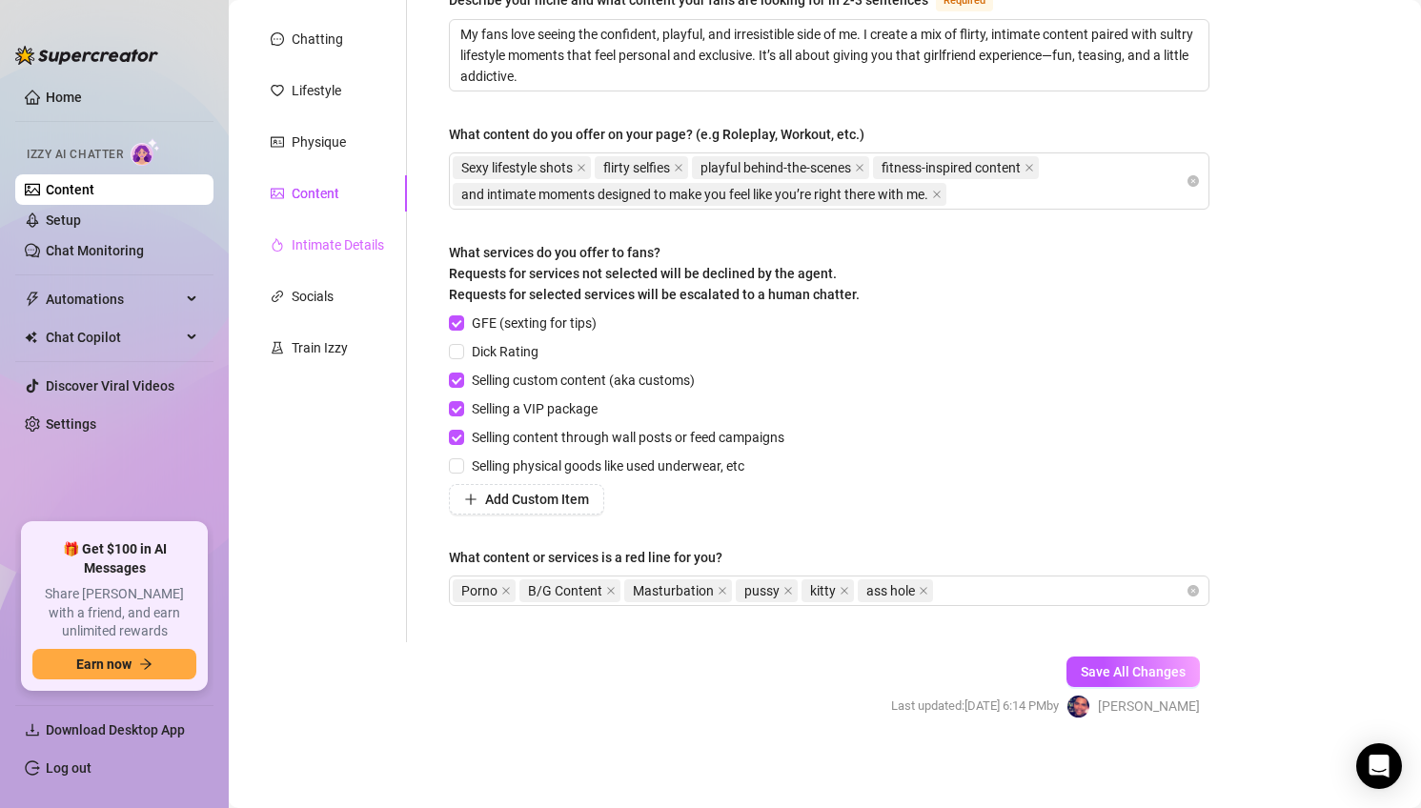
click at [368, 232] on div "Intimate Details" at bounding box center [327, 245] width 159 height 36
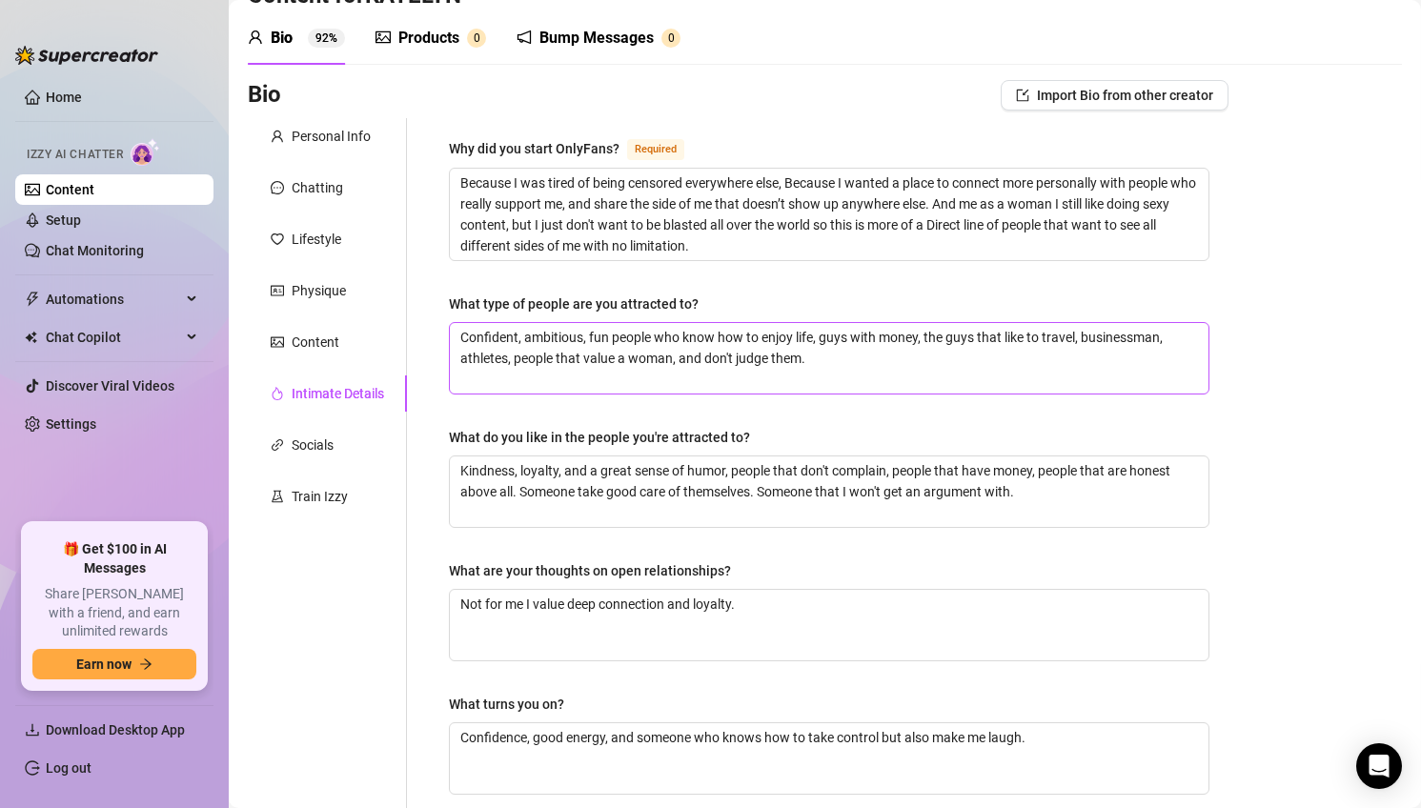
scroll to position [38, 0]
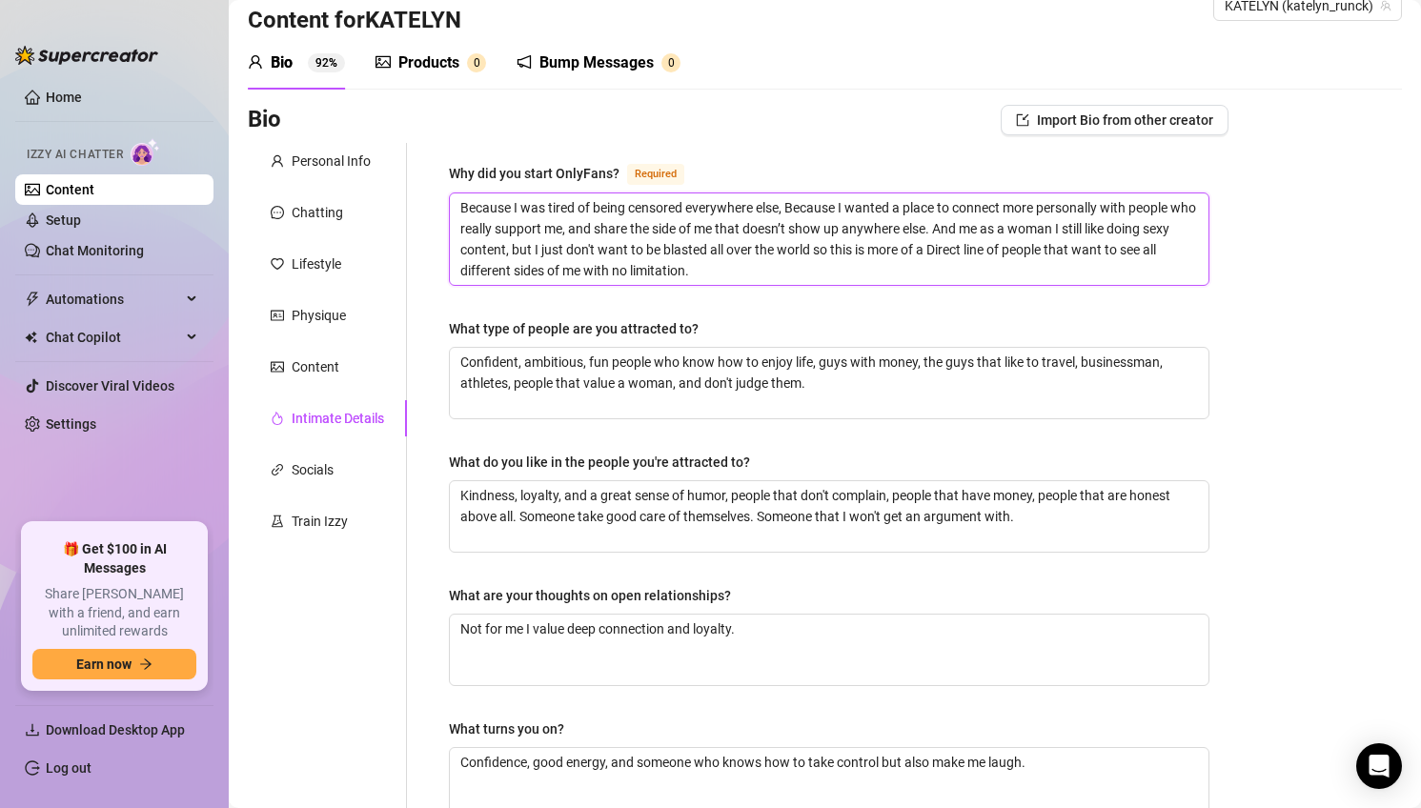
click at [987, 234] on textarea "Because I was tired of being censored everywhere else, Because I wanted a place…" at bounding box center [829, 238] width 758 height 91
paste textarea "I wanted to create a space where I could connect more personally with my fans, …"
type textarea "I wanted to create a space where I could connect more personally with my fans, …"
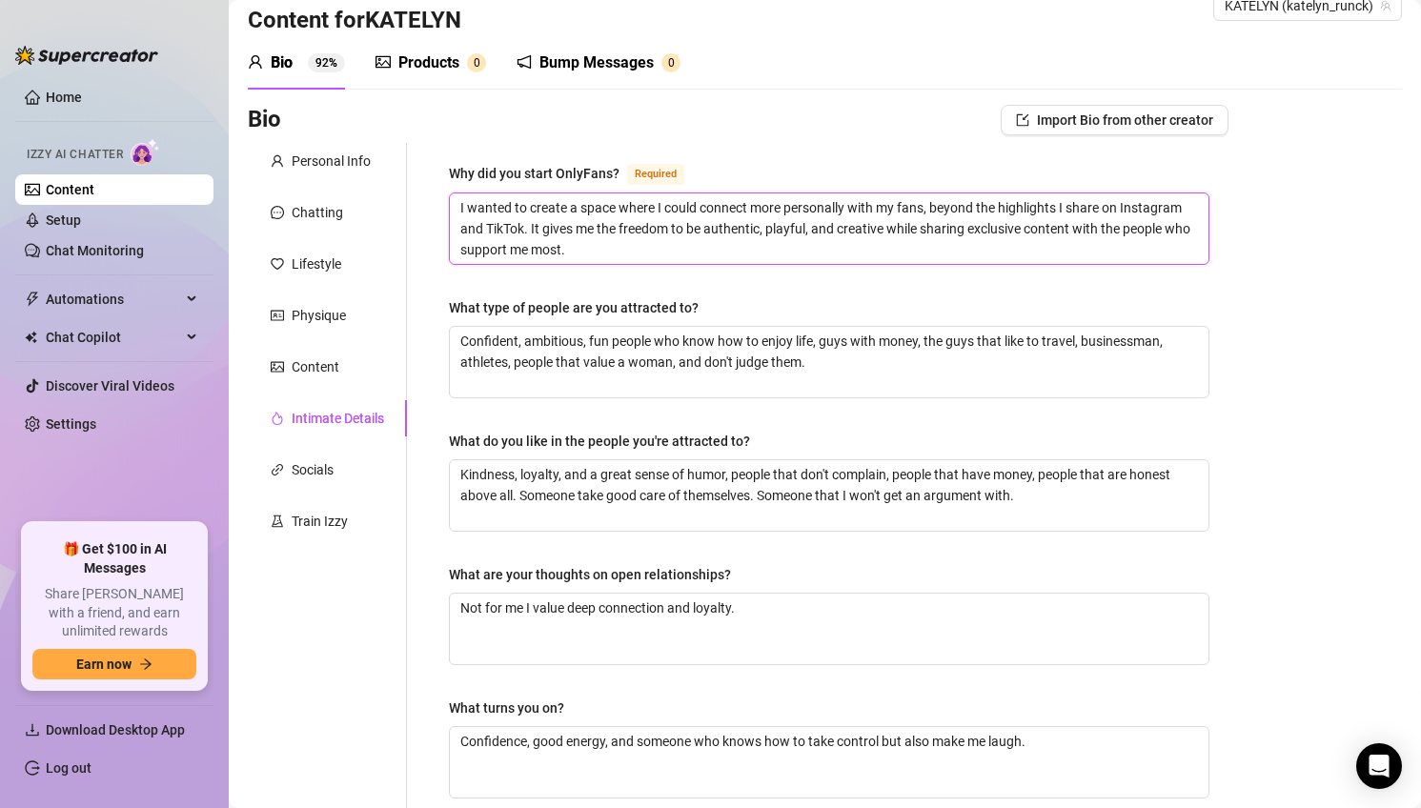
type textarea "I wanted to create a space where I could connect more personally with my fans, …"
click at [657, 348] on textarea "Confident, ambitious, fun people who know how to enjoy life, guys with money, t…" at bounding box center [829, 362] width 758 height 71
paste textarea "I’m drawn to people who are confident, kind, ambitious, and have a great sense …"
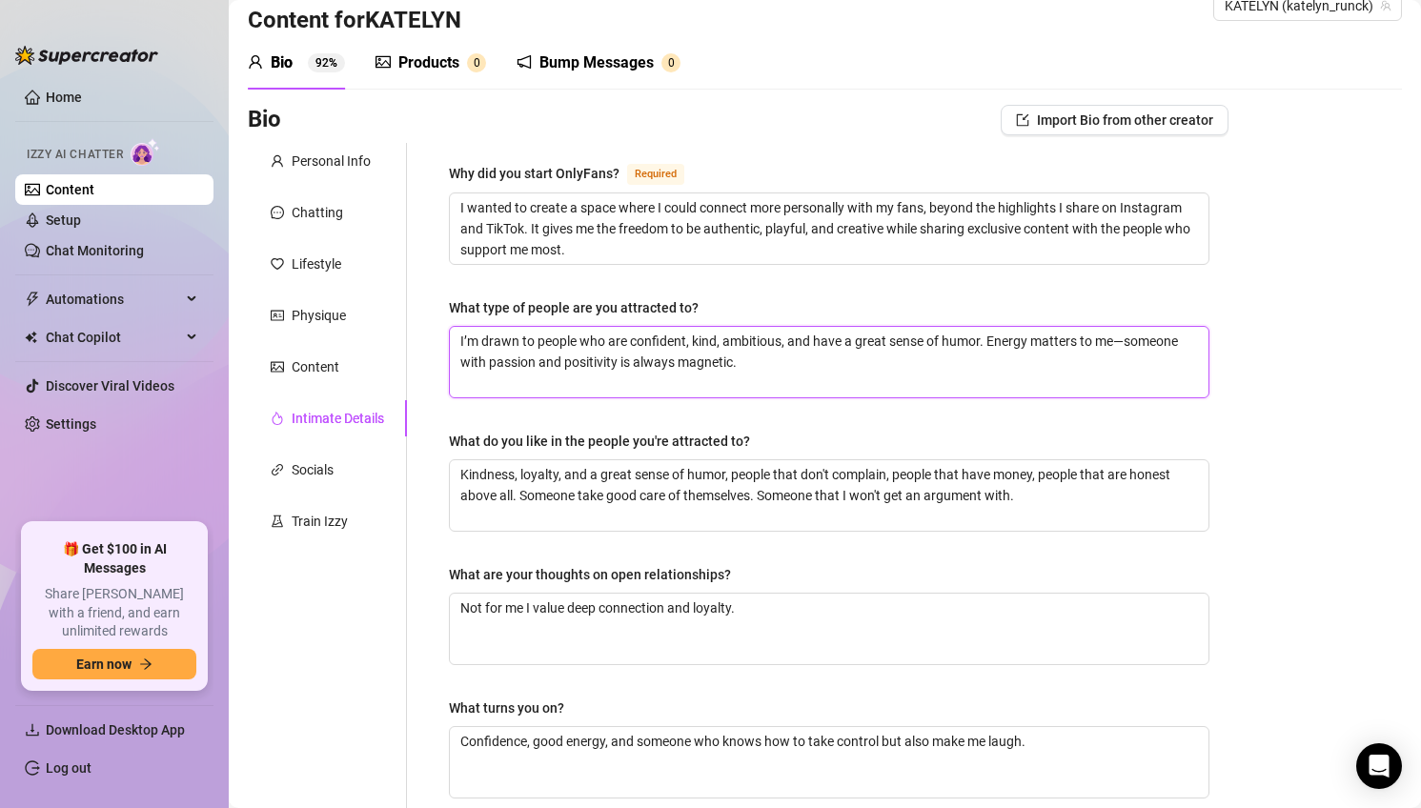
type textarea "I’m drawn to people who are confident, kind, ambitious, and have a great sense …"
click at [552, 507] on textarea "Kindness, loyalty, and a great sense of humor, people that don't complain, peop…" at bounding box center [829, 495] width 758 height 71
paste textarea "I love when someone can make me laugh, hold a deep conversation, and still know…"
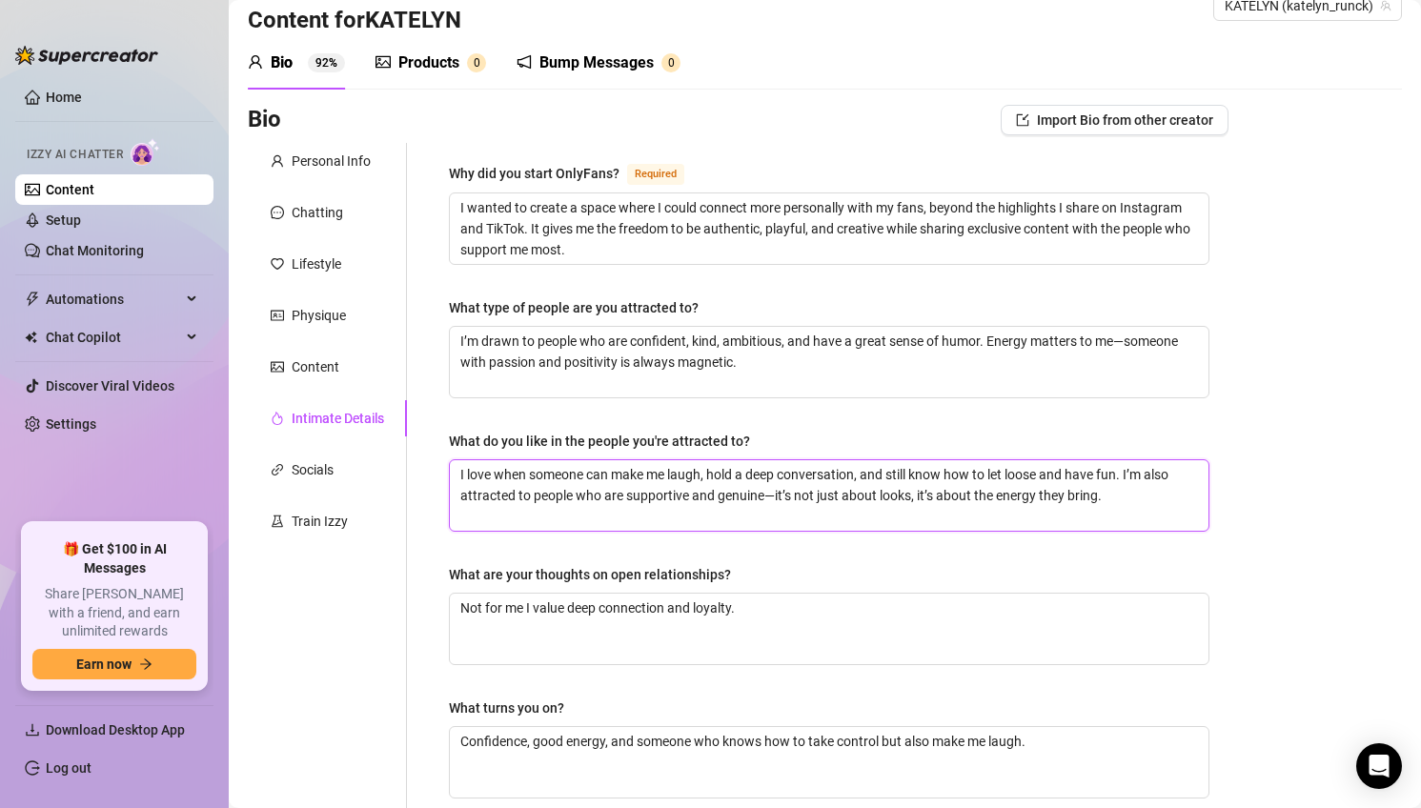
type textarea "I love when someone can make me laugh, hold a deep conversation, and still know…"
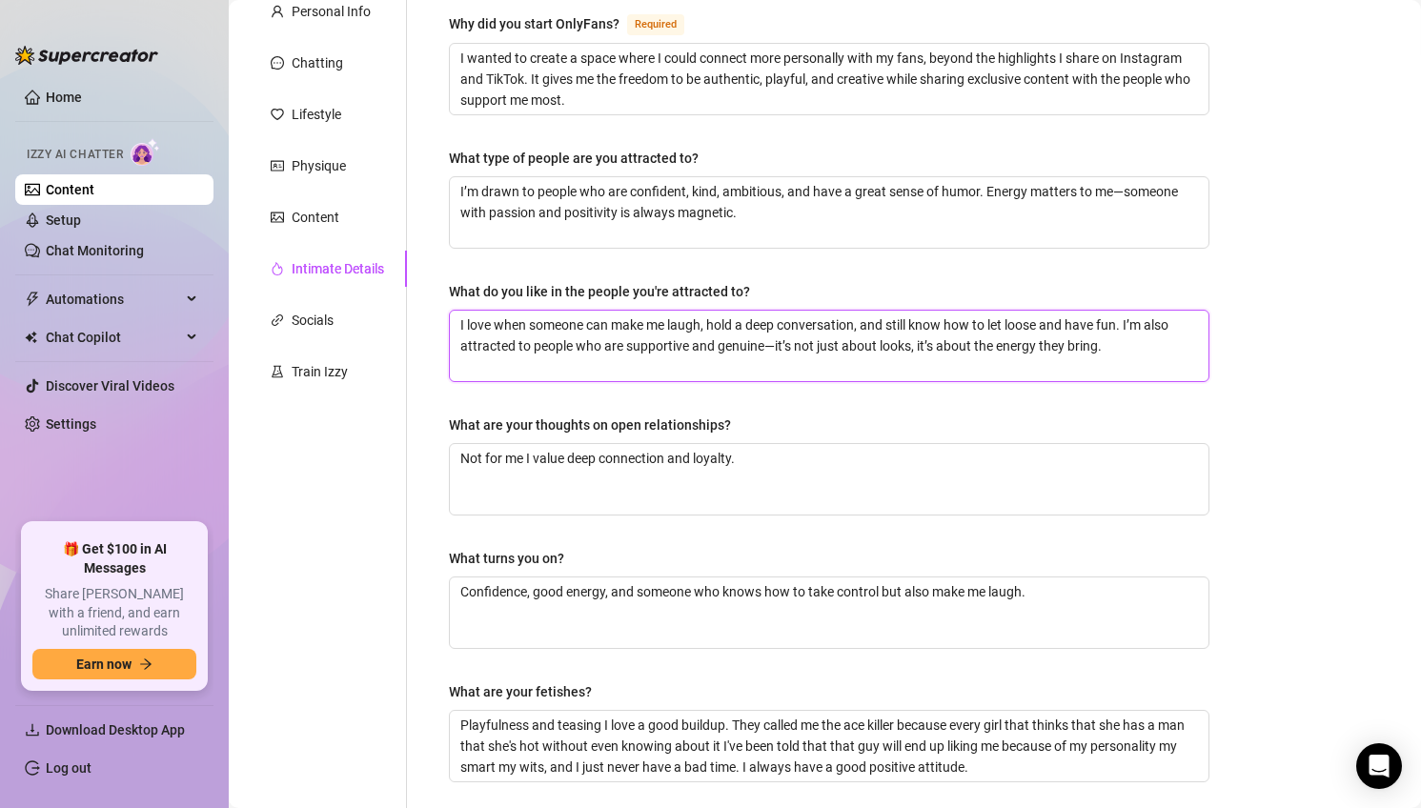
scroll to position [192, 0]
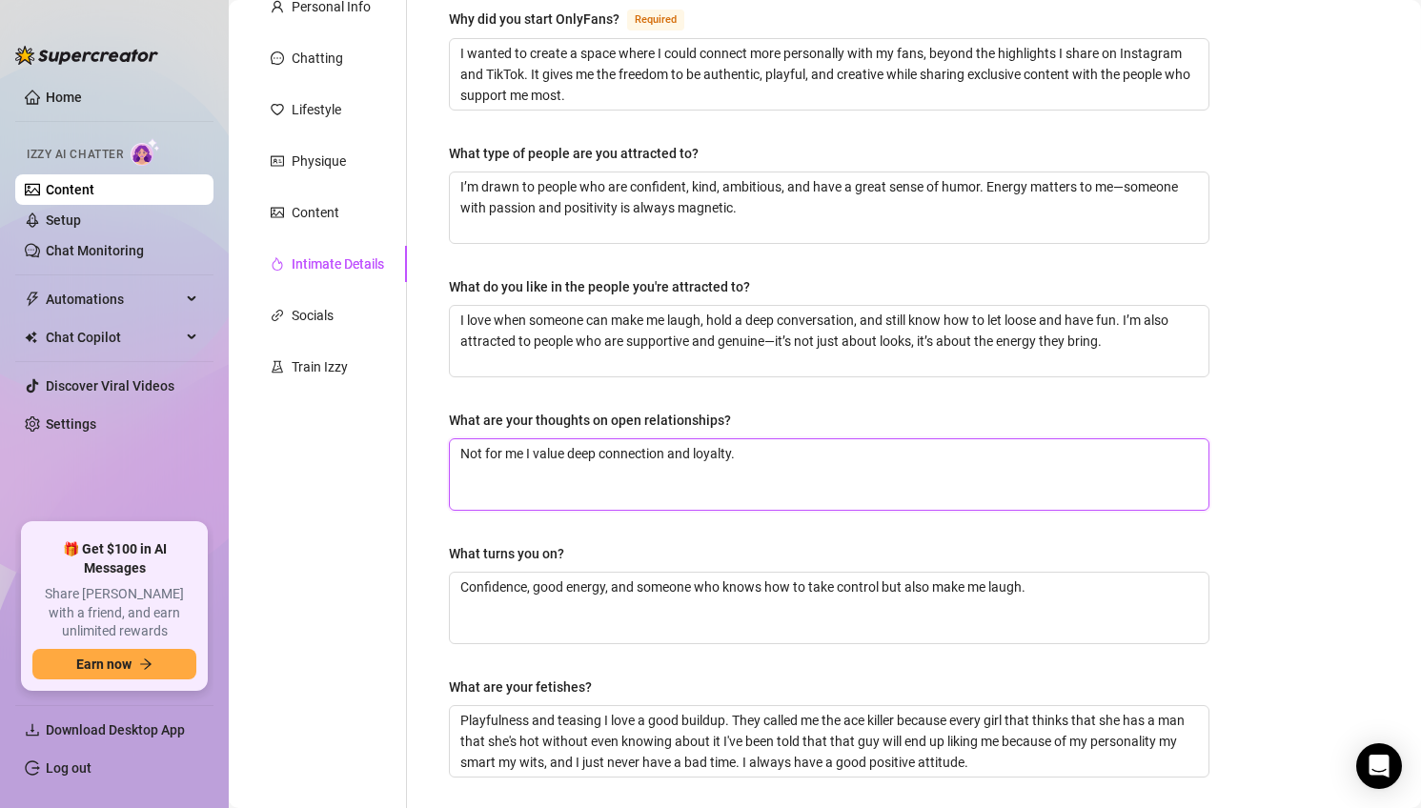
click at [579, 459] on textarea "Not for me I value deep connection and loyalty." at bounding box center [829, 474] width 758 height 71
paste textarea "think every relationship is unique, and what matters most is trust, communicati…"
type textarea "think every relationship is unique, and what matters most is trust, communicati…"
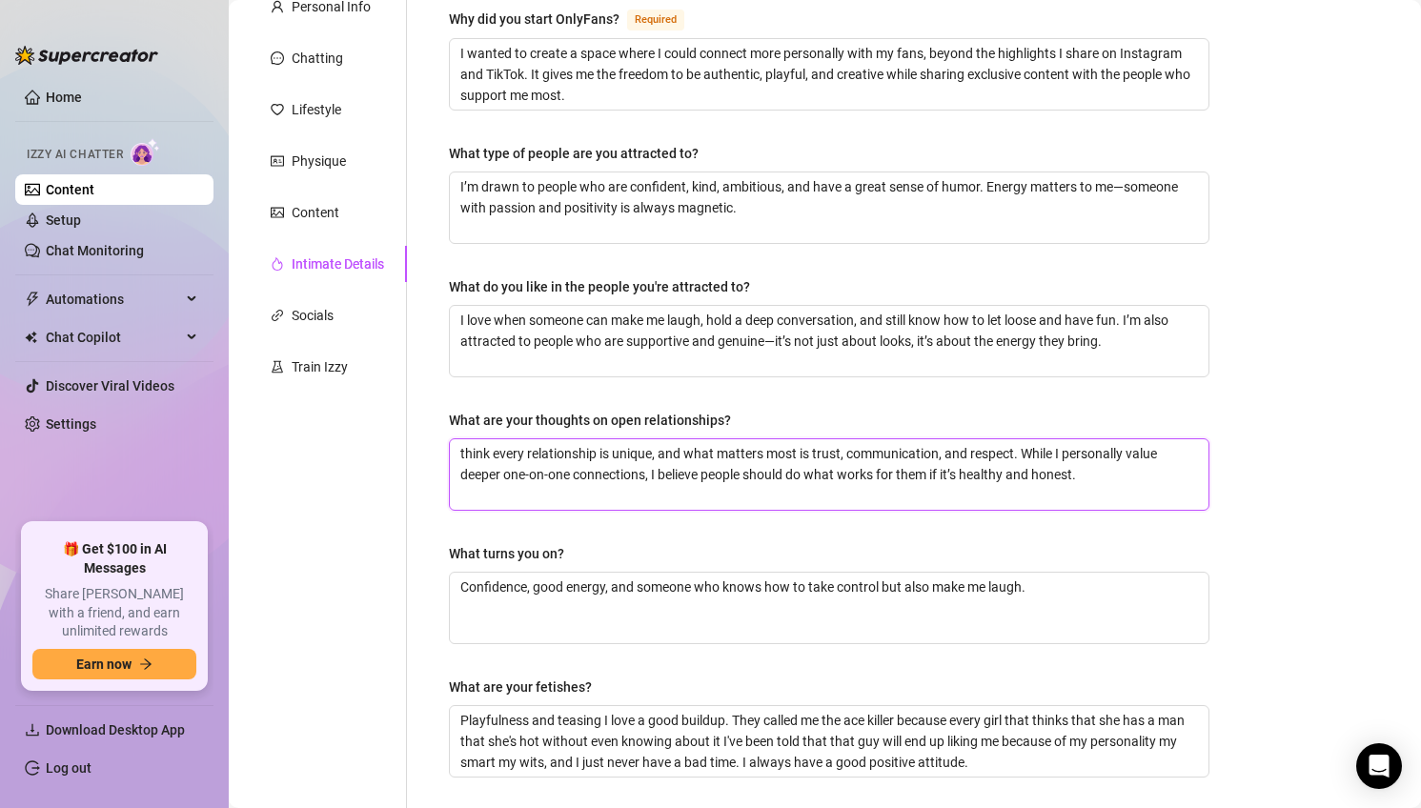
click at [461, 453] on textarea "think every relationship is unique, and what matters most is trust, communicati…" at bounding box center [829, 474] width 758 height 71
type textarea "I think every relationship is unique, and what matters most is trust, communica…"
click at [622, 595] on textarea "Confidence, good energy, and someone who knows how to take control but also mak…" at bounding box center [829, 608] width 758 height 71
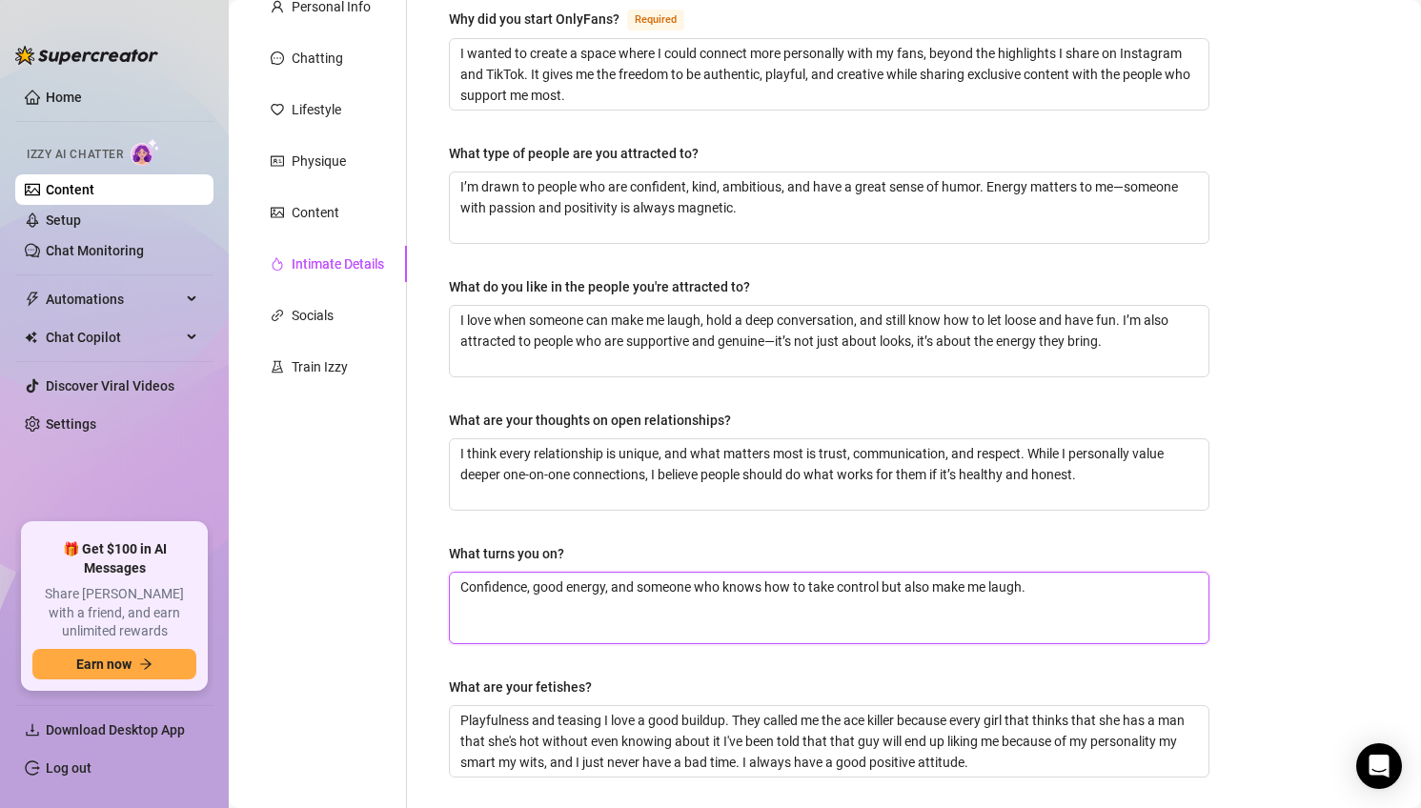
paste textarea "a playful spark, and can keep me laughing. • What are your fetishes?"
type textarea "a playful spark, and can keep me laughing. • What are your fetishes?"
click at [486, 595] on textarea "a playful spark, and can keep me laughing. • What are your fetishes?" at bounding box center [829, 608] width 758 height 71
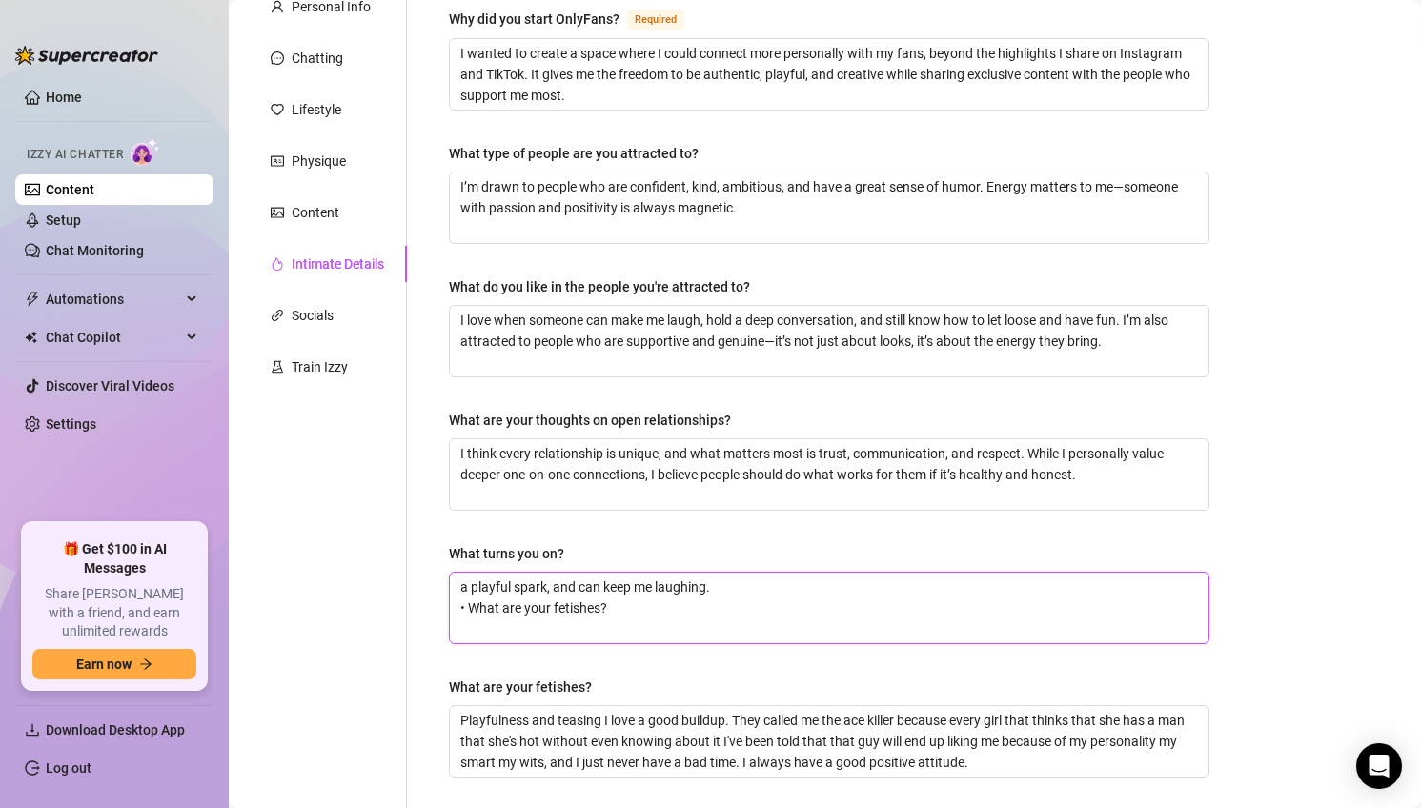
click at [486, 595] on textarea "a playful spark, and can keep me laughing. • What are your fetishes?" at bounding box center [829, 608] width 758 height 71
type textarea "• What are your fetishes?"
click at [486, 595] on textarea "• What are your fetishes?" at bounding box center [829, 608] width 758 height 71
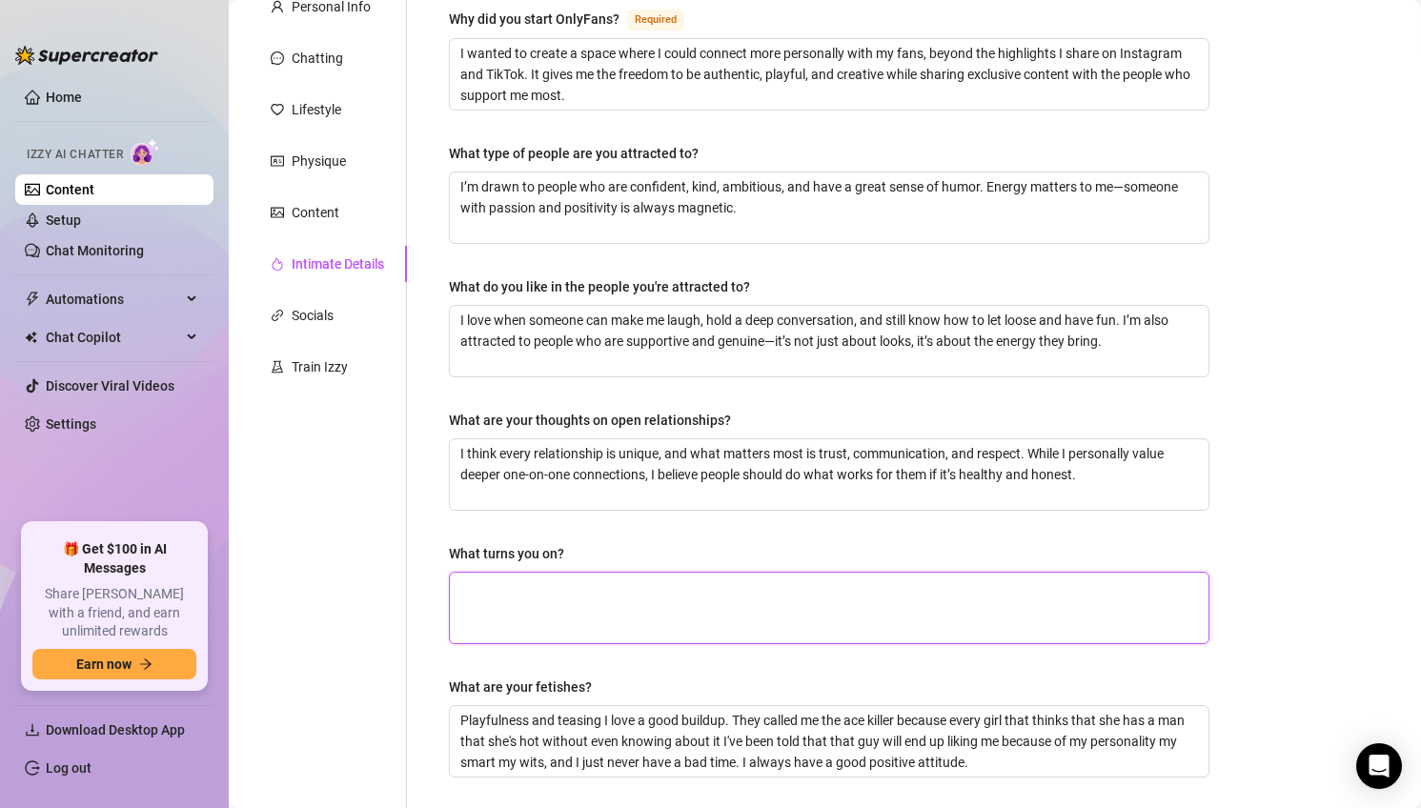
click at [756, 596] on textarea "What turns you on?" at bounding box center [829, 608] width 758 height 71
paste textarea "Confidence mixed with kindness. I love when someone knows how to carry themselv…"
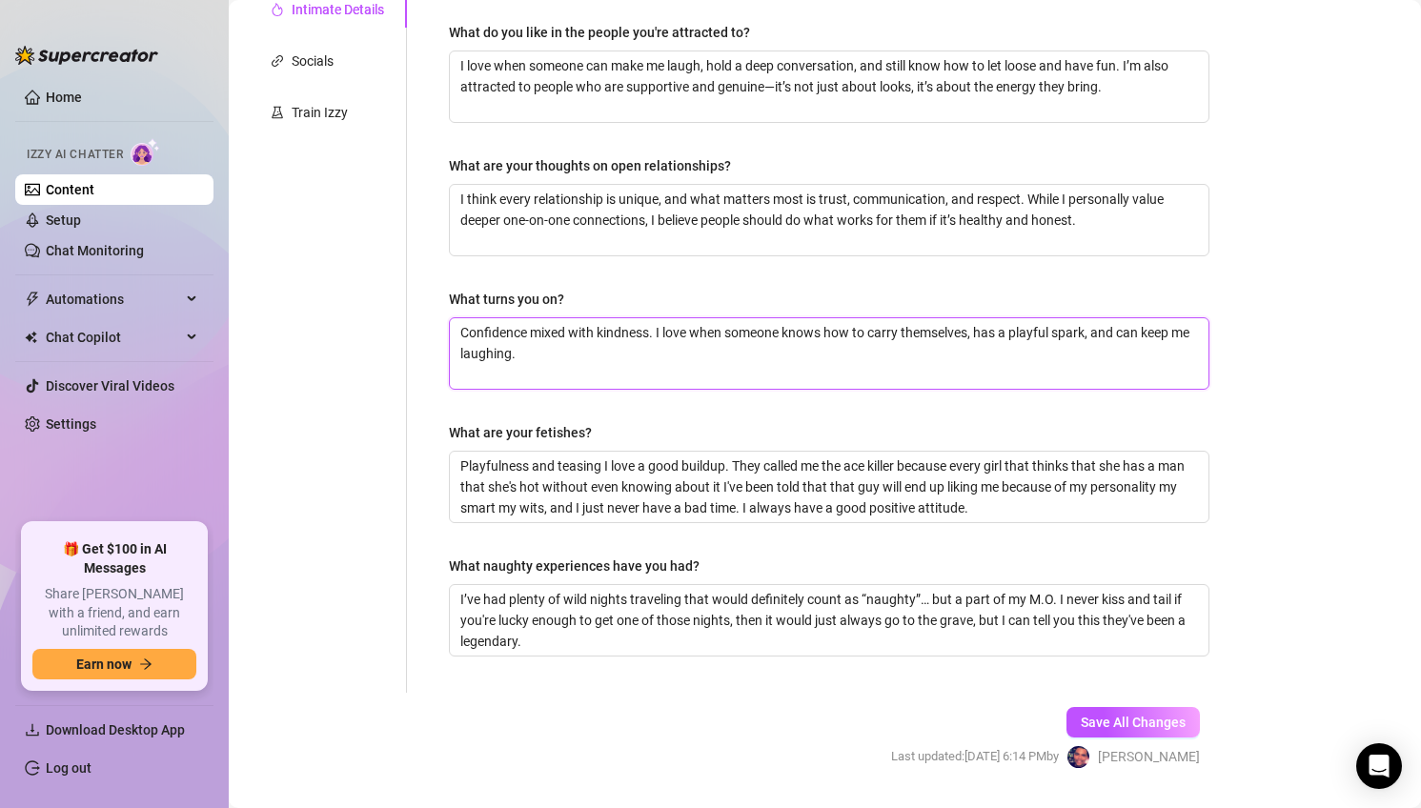
scroll to position [461, 0]
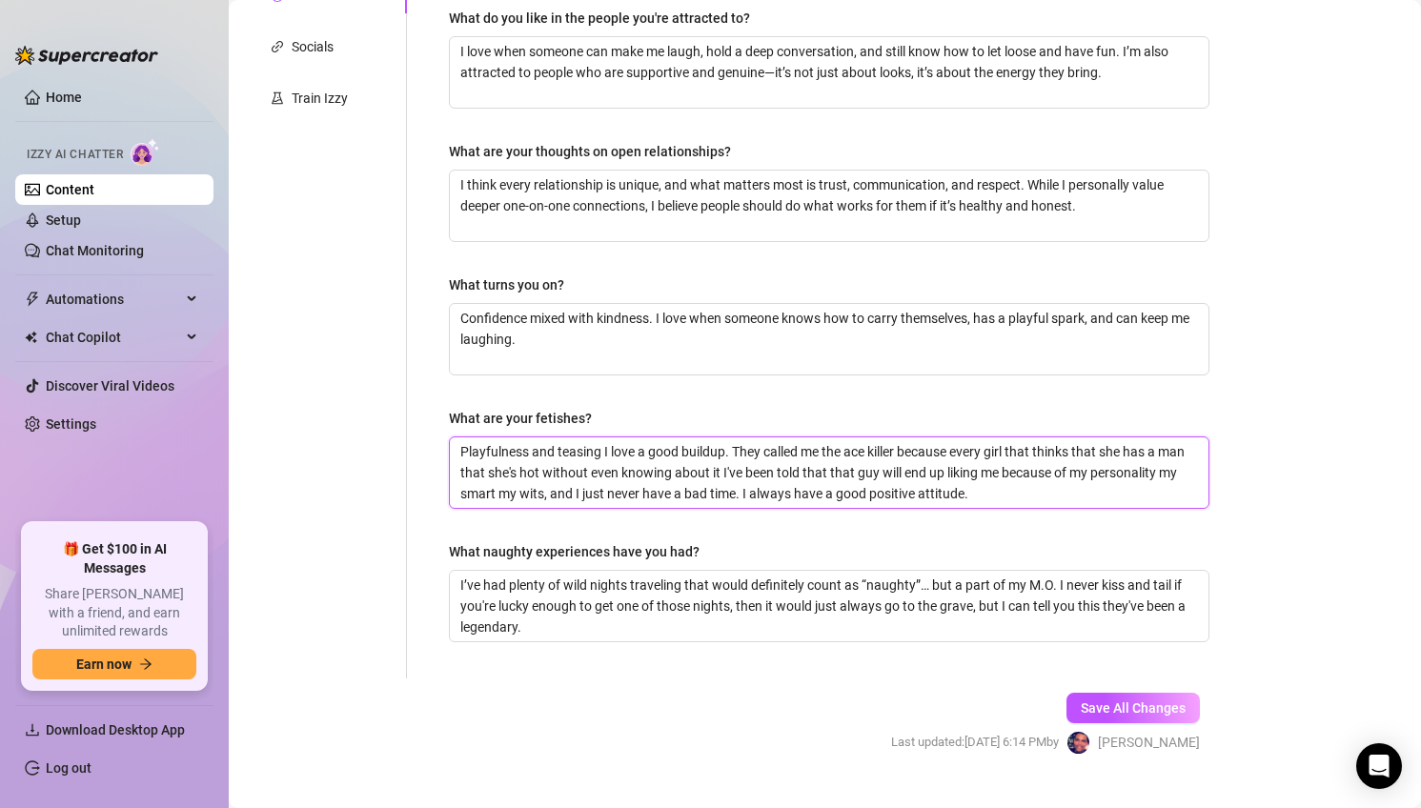
click at [761, 466] on textarea "Playfulness and teasing I love a good buildup. They called me the ace killer be…" at bounding box center [829, 472] width 758 height 71
paste textarea "I’ll keep a little mystery here Let’s just say I love when someone pays attenti…"
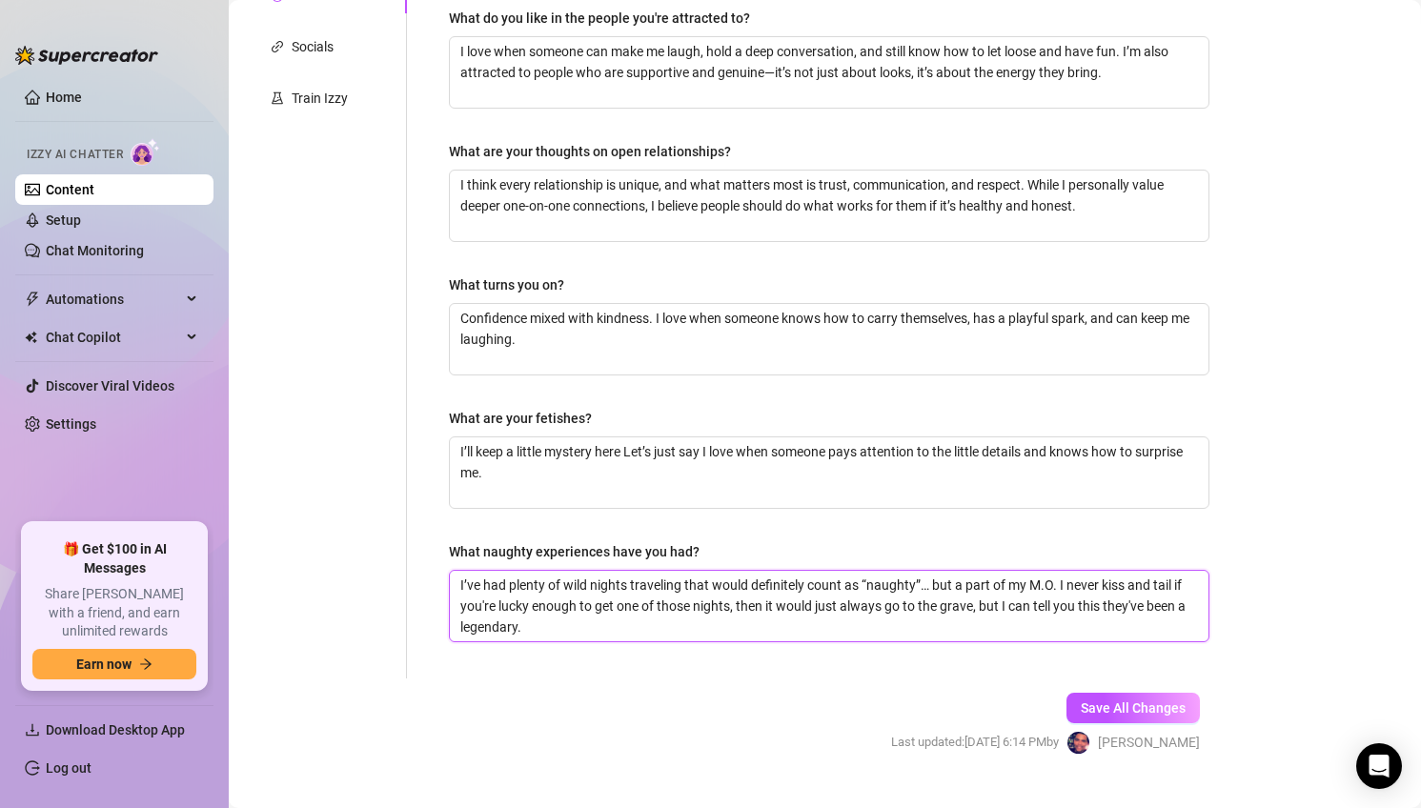
click at [880, 595] on textarea "I’ve had plenty of wild nights traveling that would definitely count as “naught…" at bounding box center [829, 606] width 758 height 71
paste textarea "believe the best stories are the ones you share in the moment — I’ll just say I…"
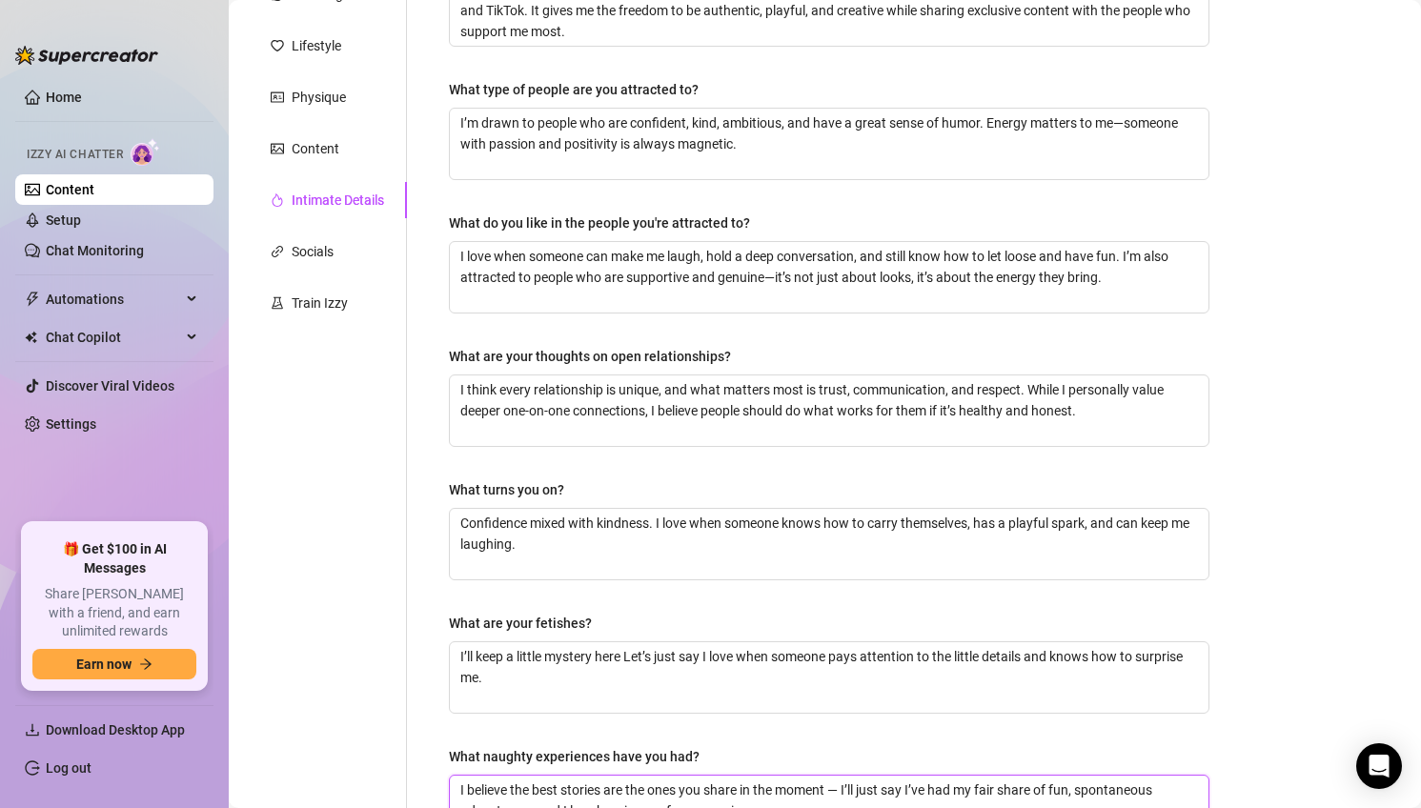
scroll to position [0, 0]
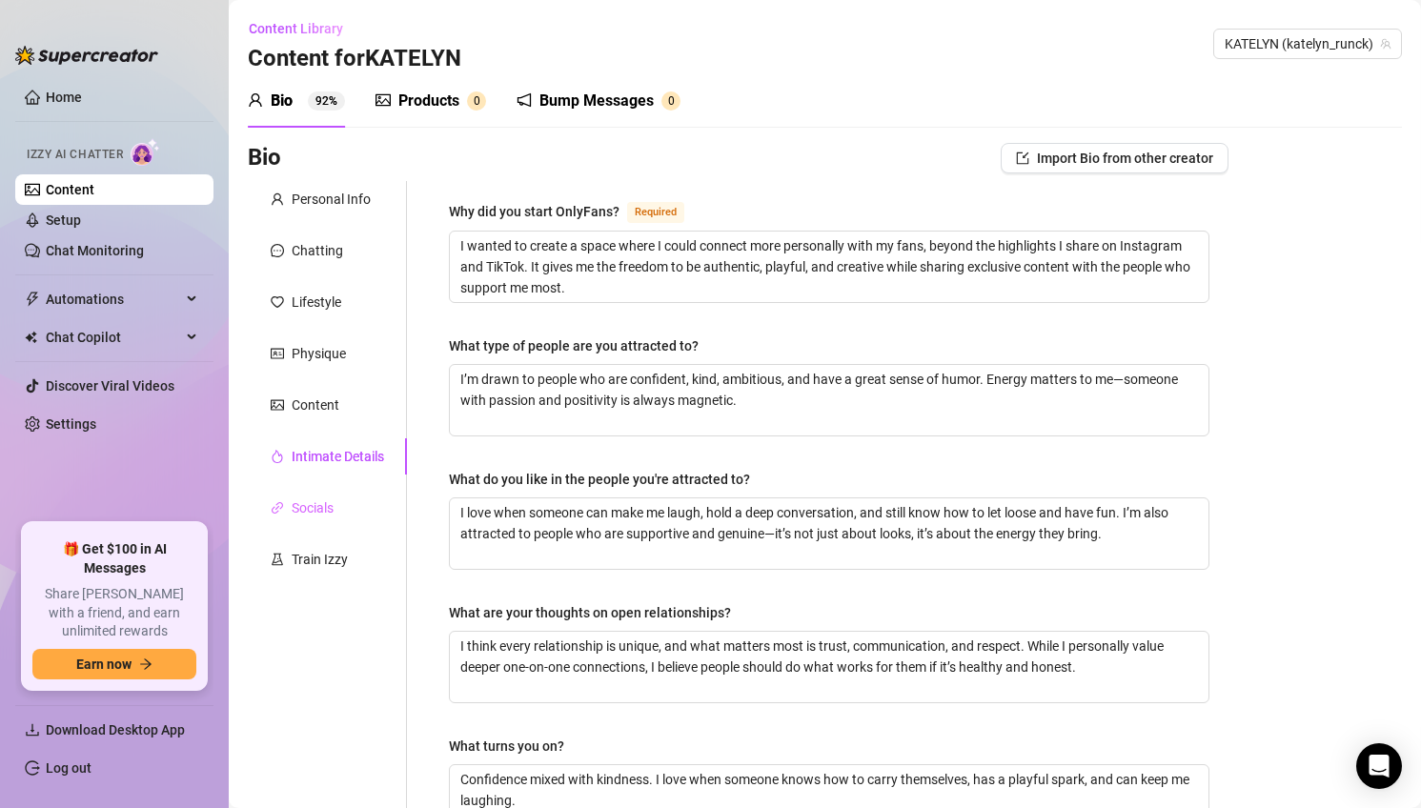
click at [355, 519] on div "Socials" at bounding box center [327, 508] width 159 height 36
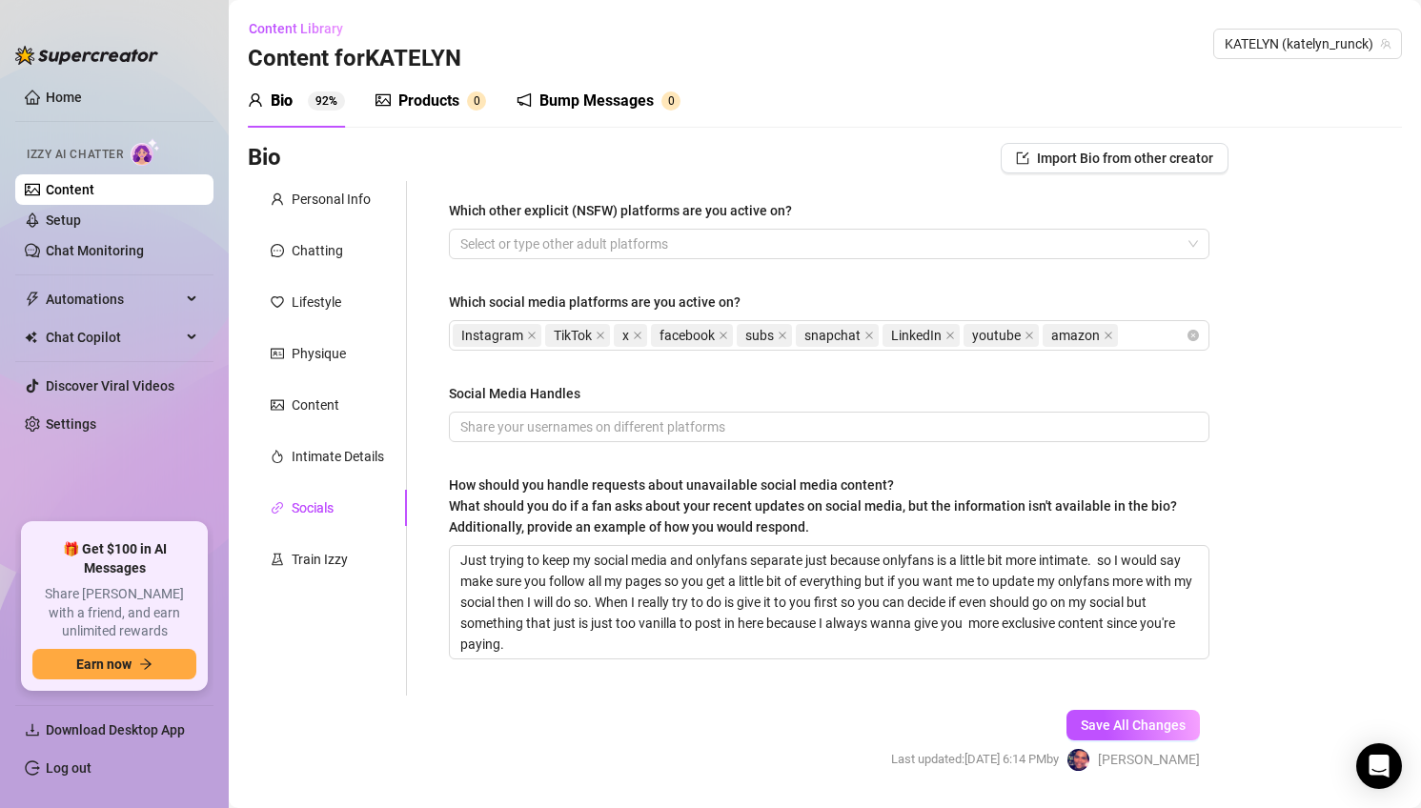
scroll to position [54, 0]
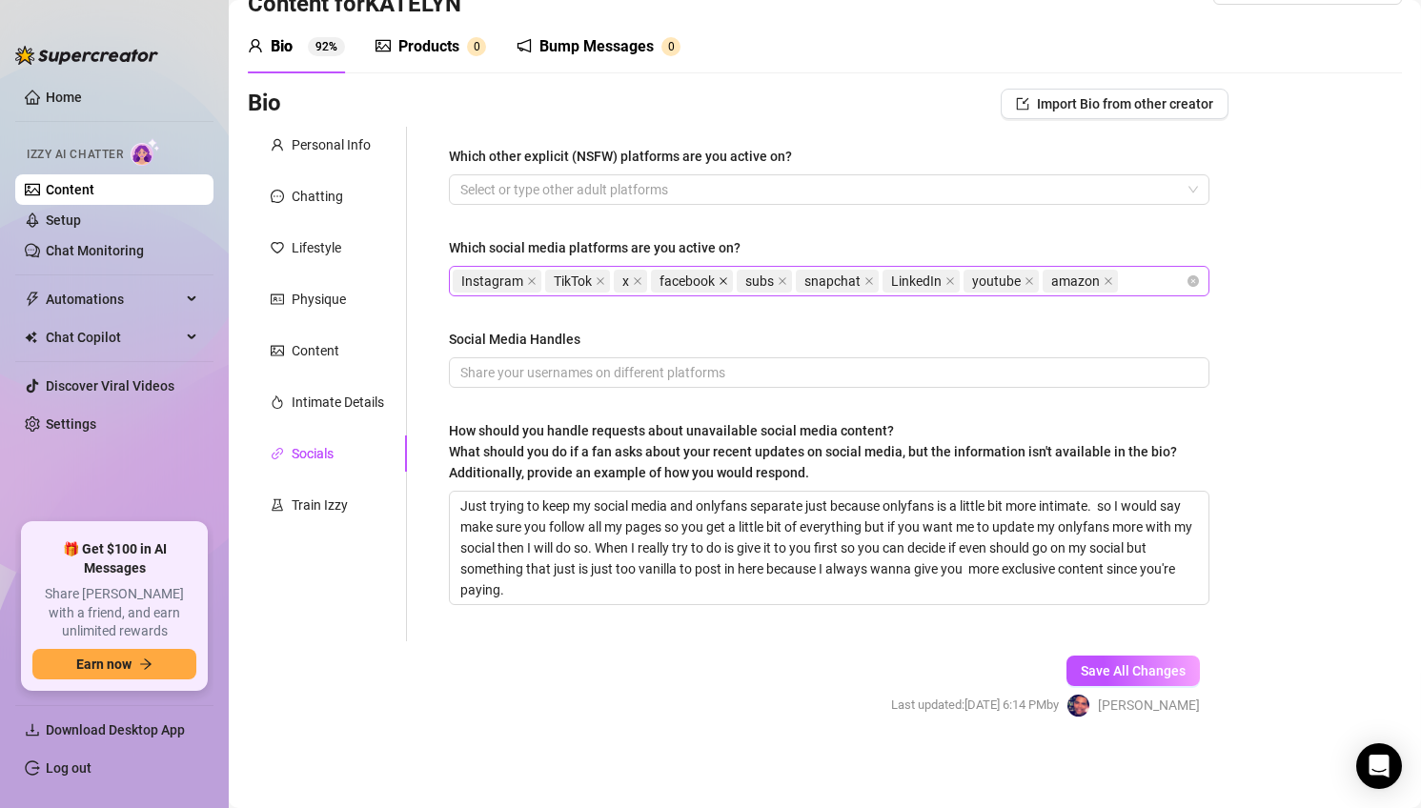
click at [722, 279] on icon "close" at bounding box center [723, 281] width 10 height 10
click at [700, 278] on icon "close" at bounding box center [697, 281] width 10 height 10
click at [720, 278] on icon "close" at bounding box center [724, 281] width 8 height 8
click at [720, 279] on icon "close" at bounding box center [719, 281] width 10 height 10
click at [795, 278] on icon "close" at bounding box center [796, 281] width 10 height 10
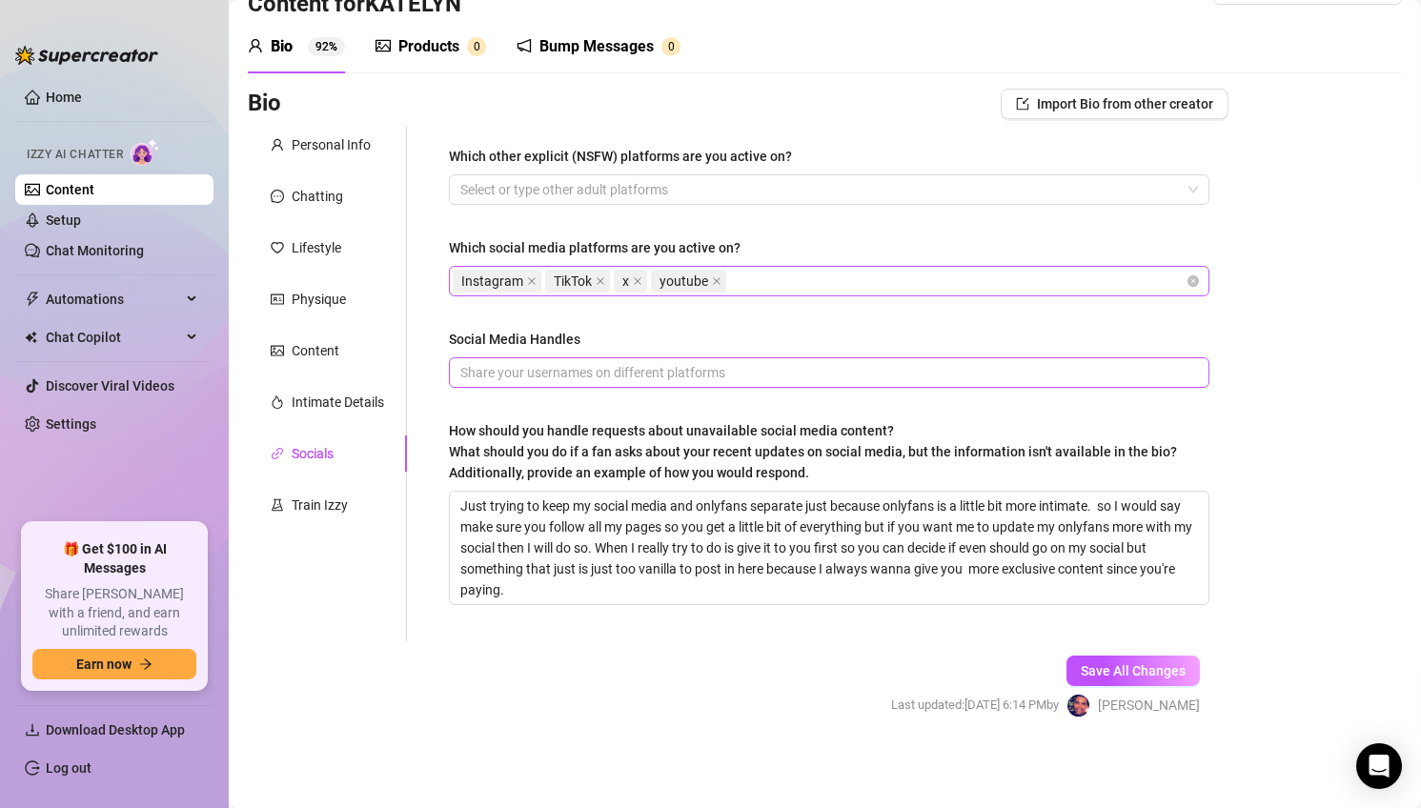
click at [740, 361] on span at bounding box center [829, 372] width 760 height 30
click at [745, 371] on input "Social Media Handles" at bounding box center [827, 372] width 734 height 21
paste input "Instagram: @katelyn_runck TikTok: @kkrunck X (Twitter): @KatelynRunck"
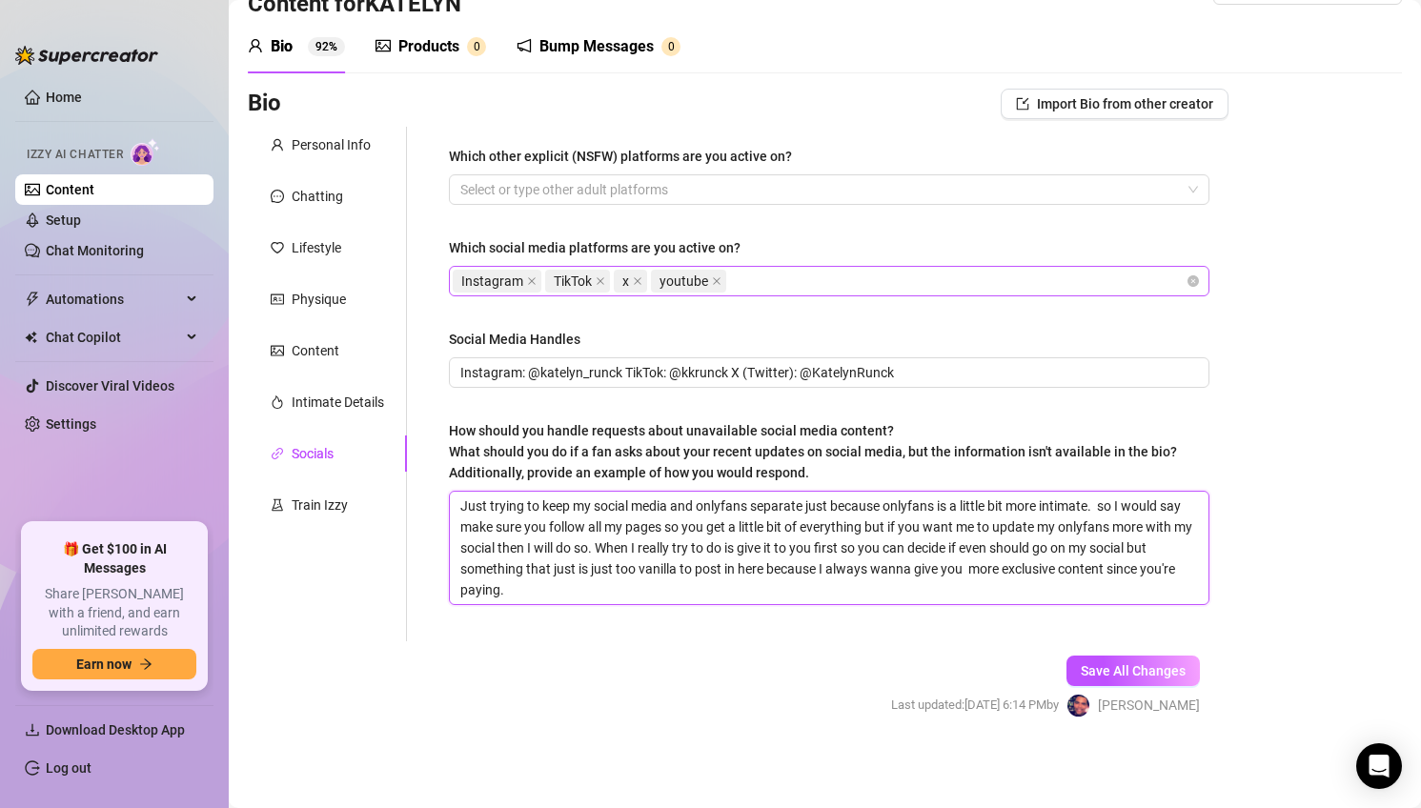
click at [736, 551] on textarea "Just trying to keep my social media and onlyfans separate just because onlyfans…" at bounding box center [829, 548] width 758 height 112
click at [736, 552] on textarea "Just trying to keep my social media and onlyfans separate just because onlyfans…" at bounding box center [829, 548] width 758 height 112
paste textarea "If a fan asks about updates that aren’t listed in the bio, keep it light, profe…"
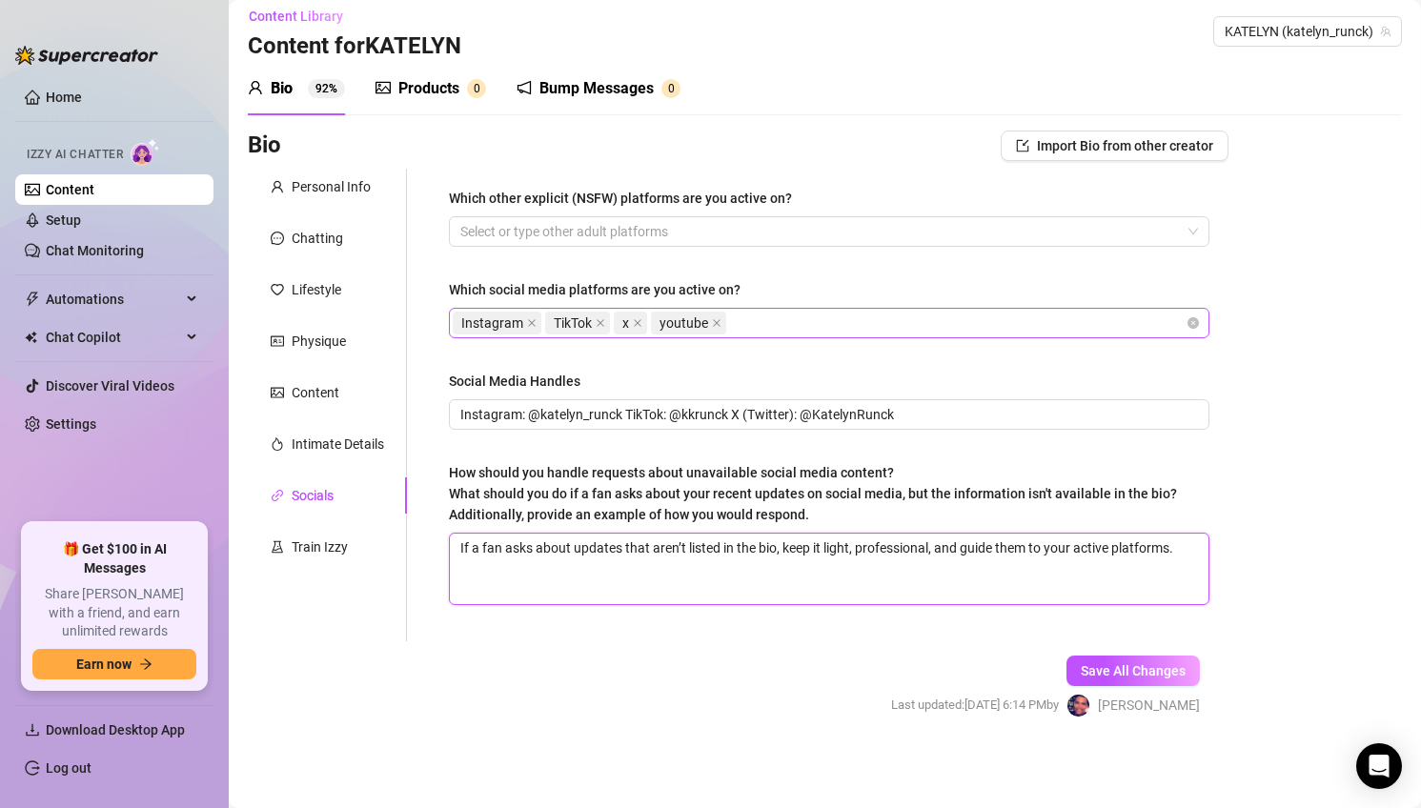
scroll to position [12, 0]
click at [331, 551] on div "Train Izzy" at bounding box center [320, 546] width 56 height 21
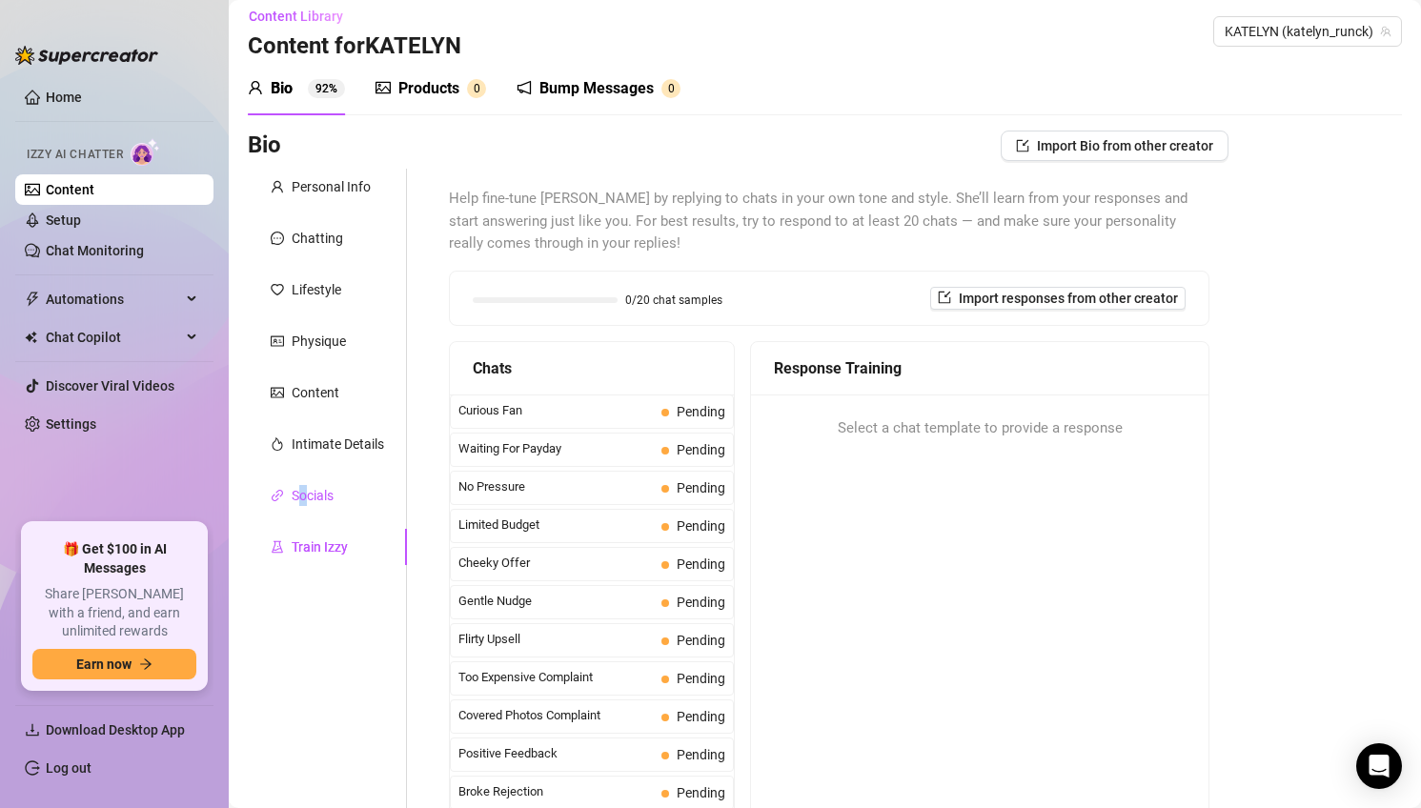
click at [303, 491] on div "Socials" at bounding box center [313, 495] width 42 height 21
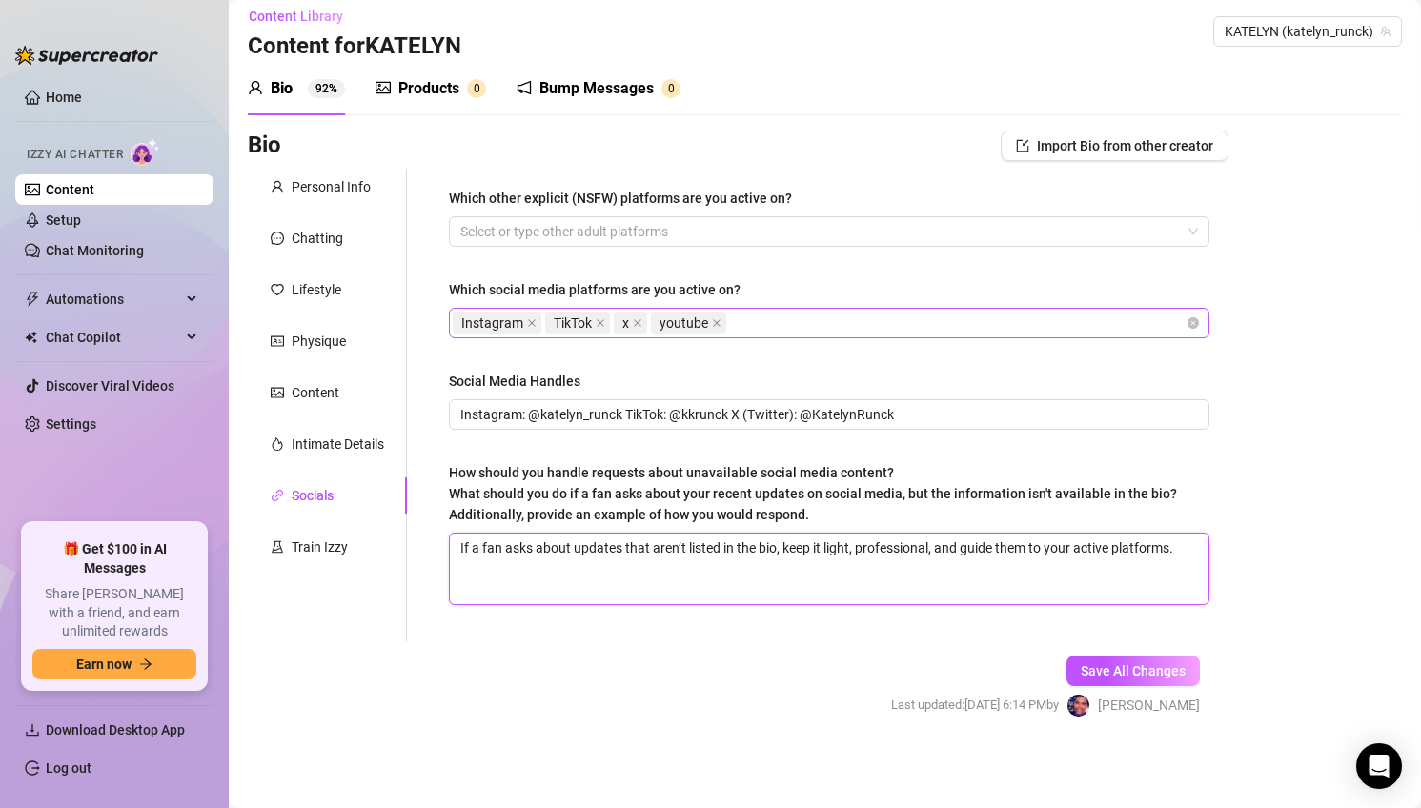
click at [1187, 560] on textarea "If a fan asks about updates that aren’t listed in the bio, keep it light, profe…" at bounding box center [829, 569] width 758 height 71
paste textarea "Example Response: “Thanks for asking! I share most of my day-to-day updates on …"
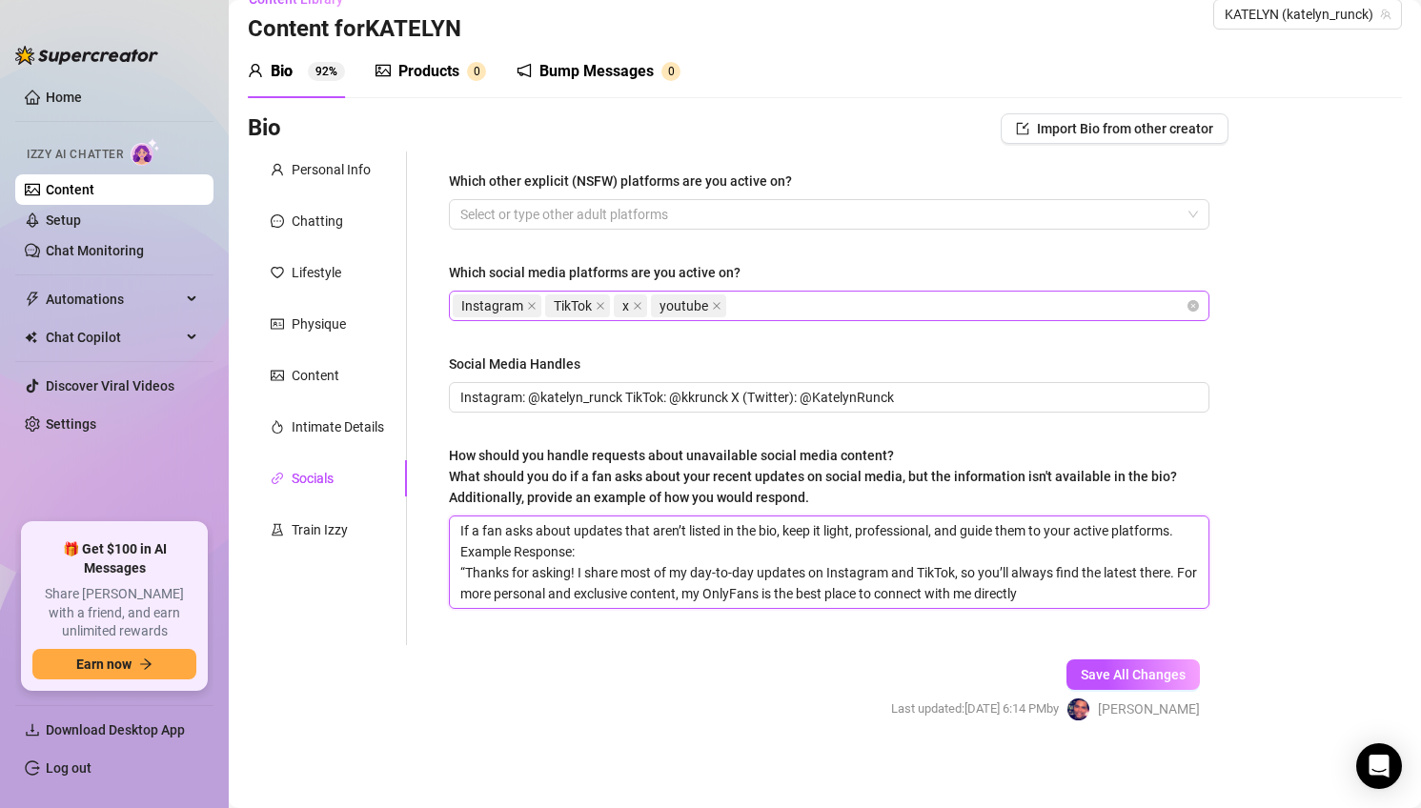
scroll to position [33, 0]
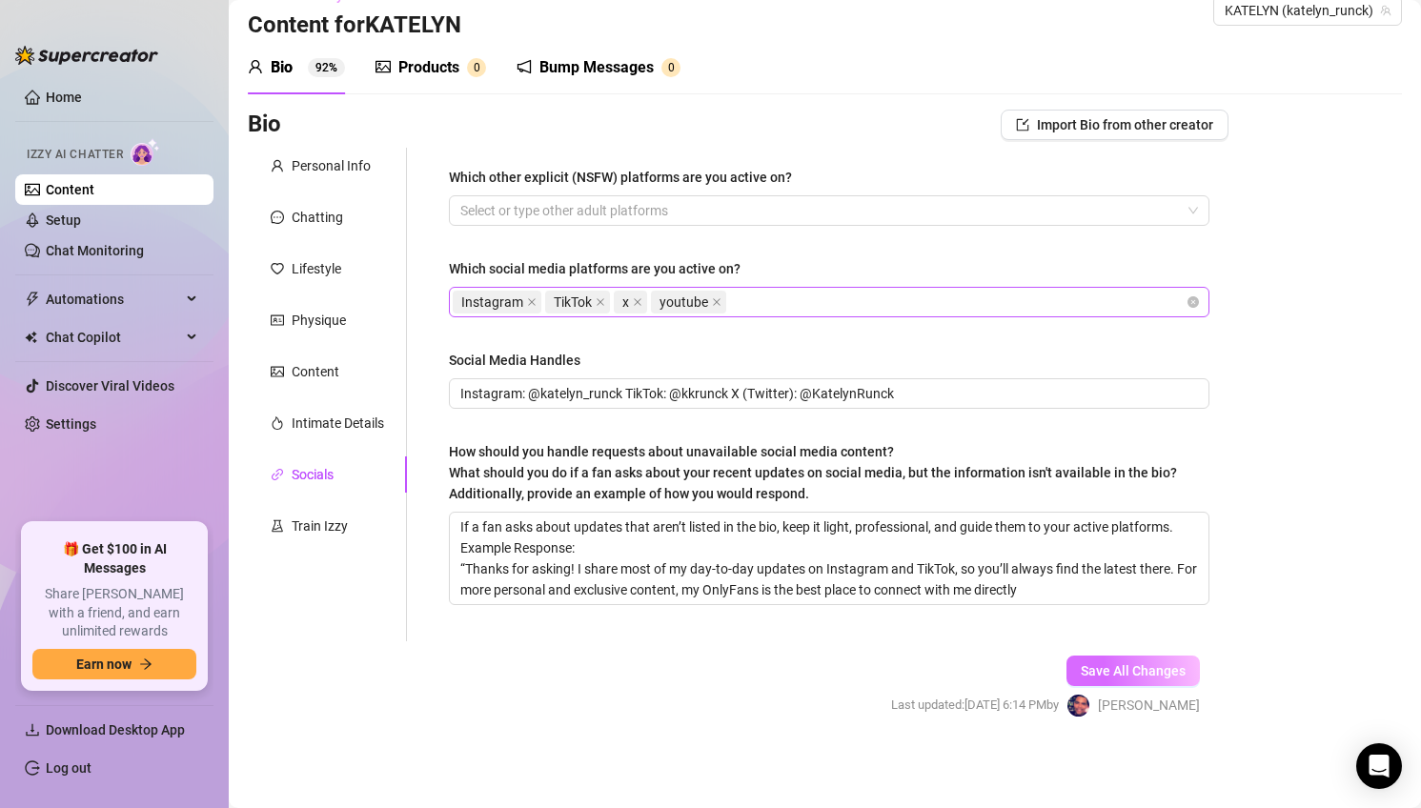
click at [1149, 665] on span "Save All Changes" at bounding box center [1132, 670] width 105 height 15
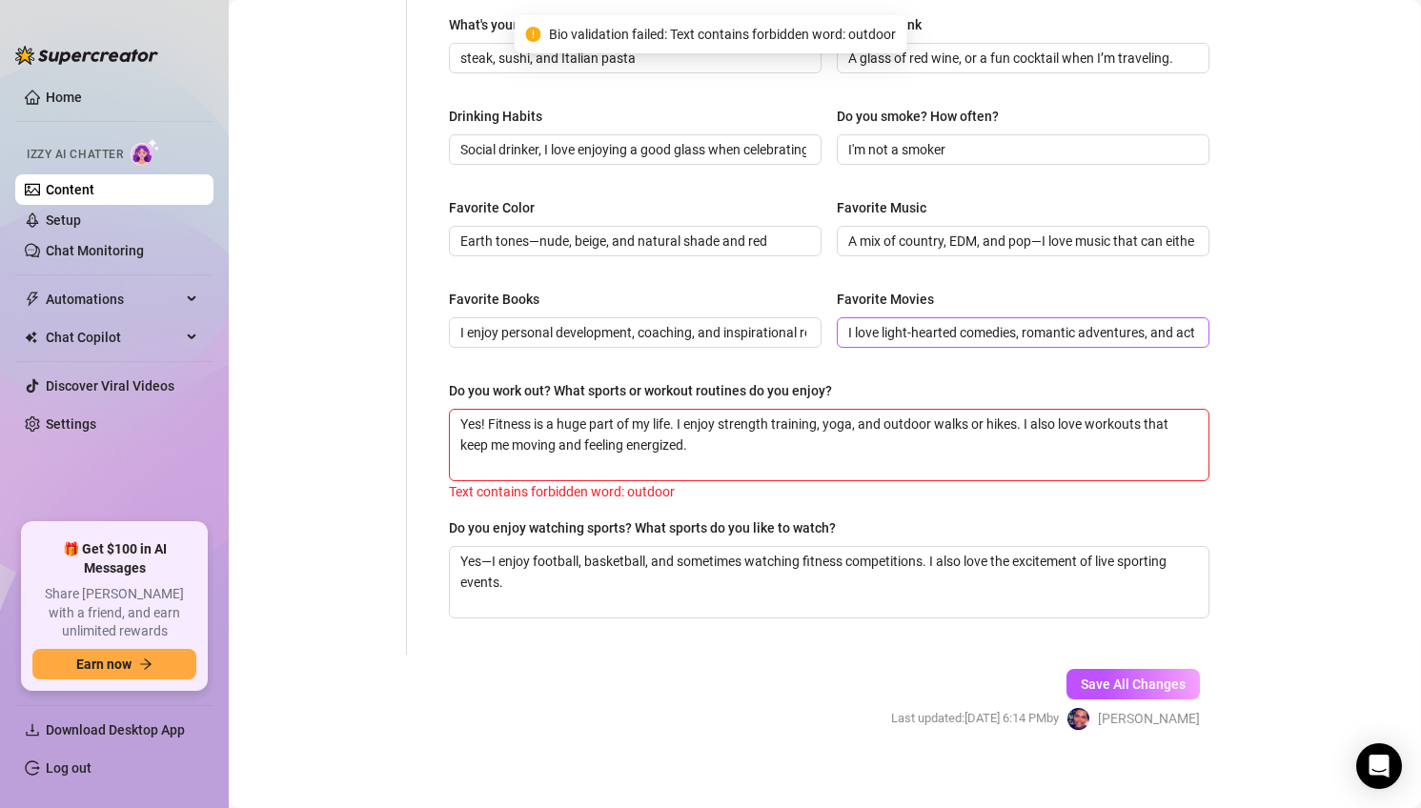
scroll to position [826, 0]
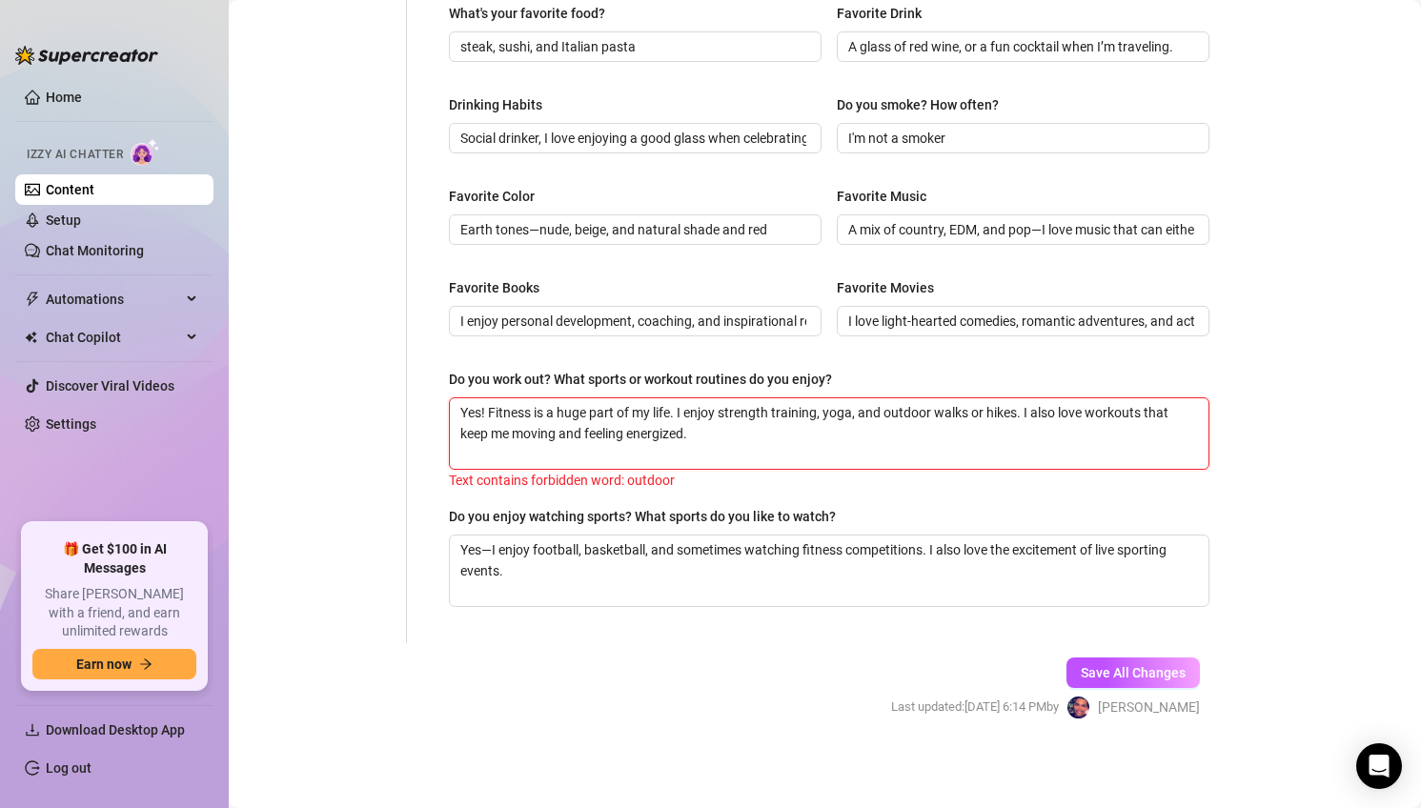
click at [901, 412] on textarea "Yes! Fitness is a huge part of my life. I enjoy strength training, yoga, and ou…" at bounding box center [829, 433] width 758 height 71
click at [1120, 679] on button "Save All Changes" at bounding box center [1132, 672] width 133 height 30
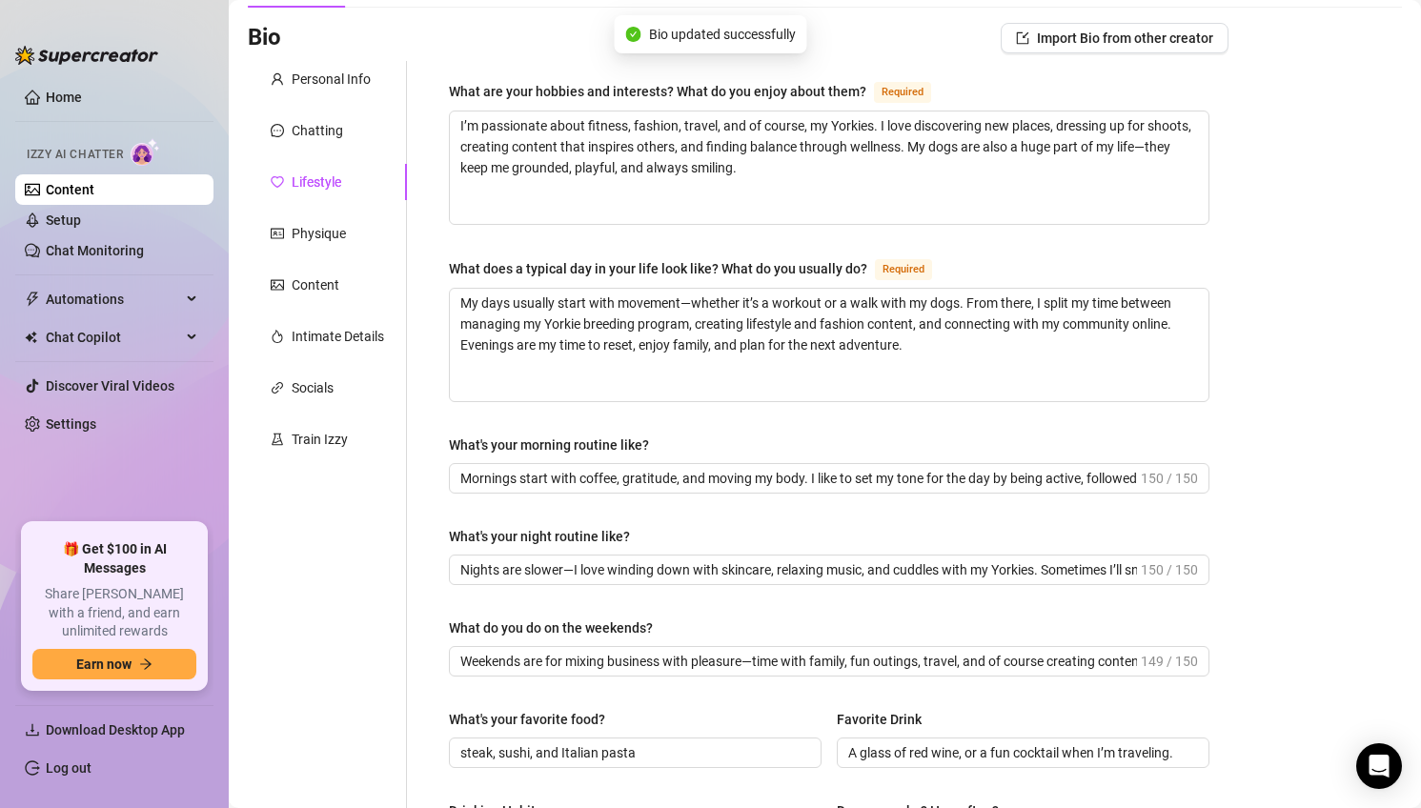
scroll to position [0, 0]
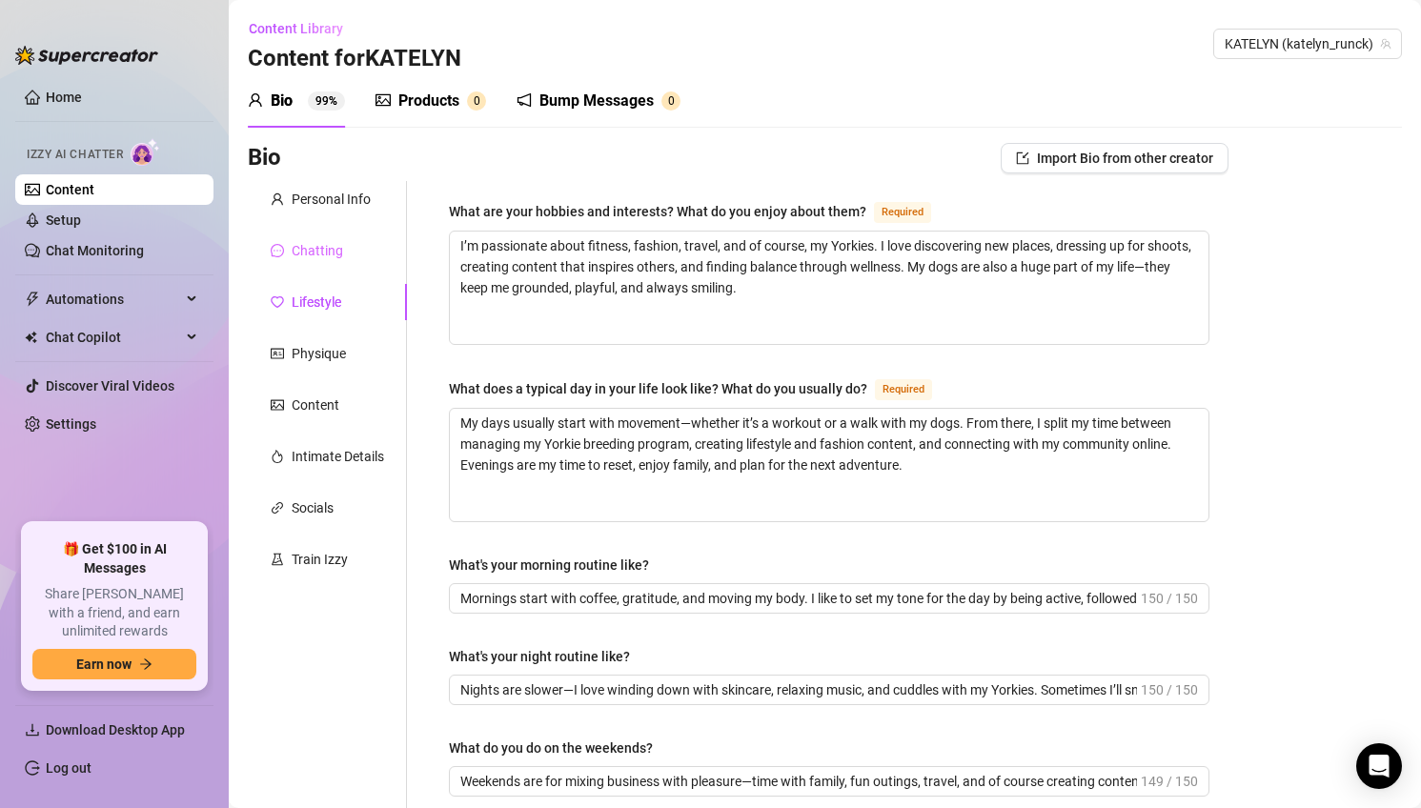
click at [334, 264] on div "Chatting" at bounding box center [327, 250] width 159 height 36
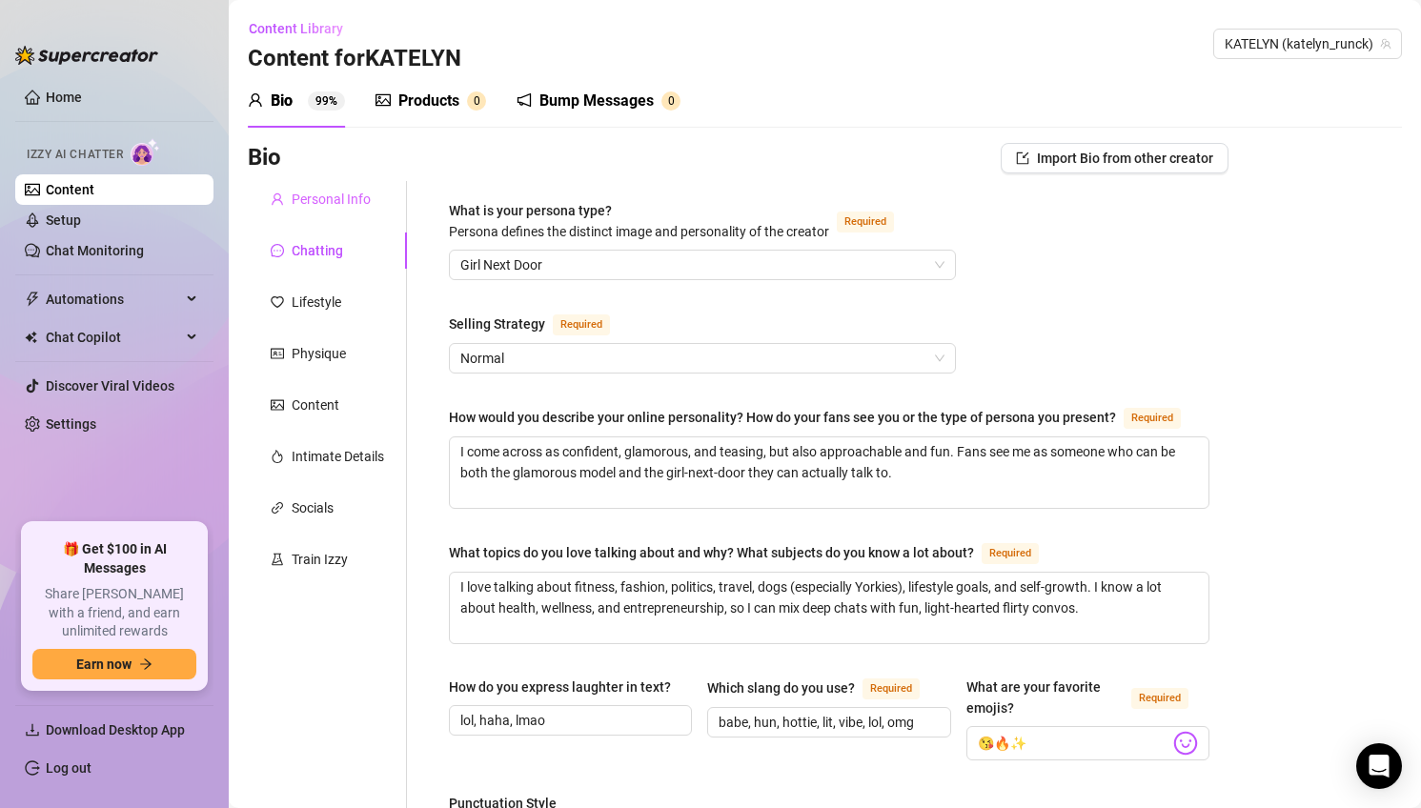
click at [342, 210] on div "Personal Info" at bounding box center [327, 199] width 159 height 36
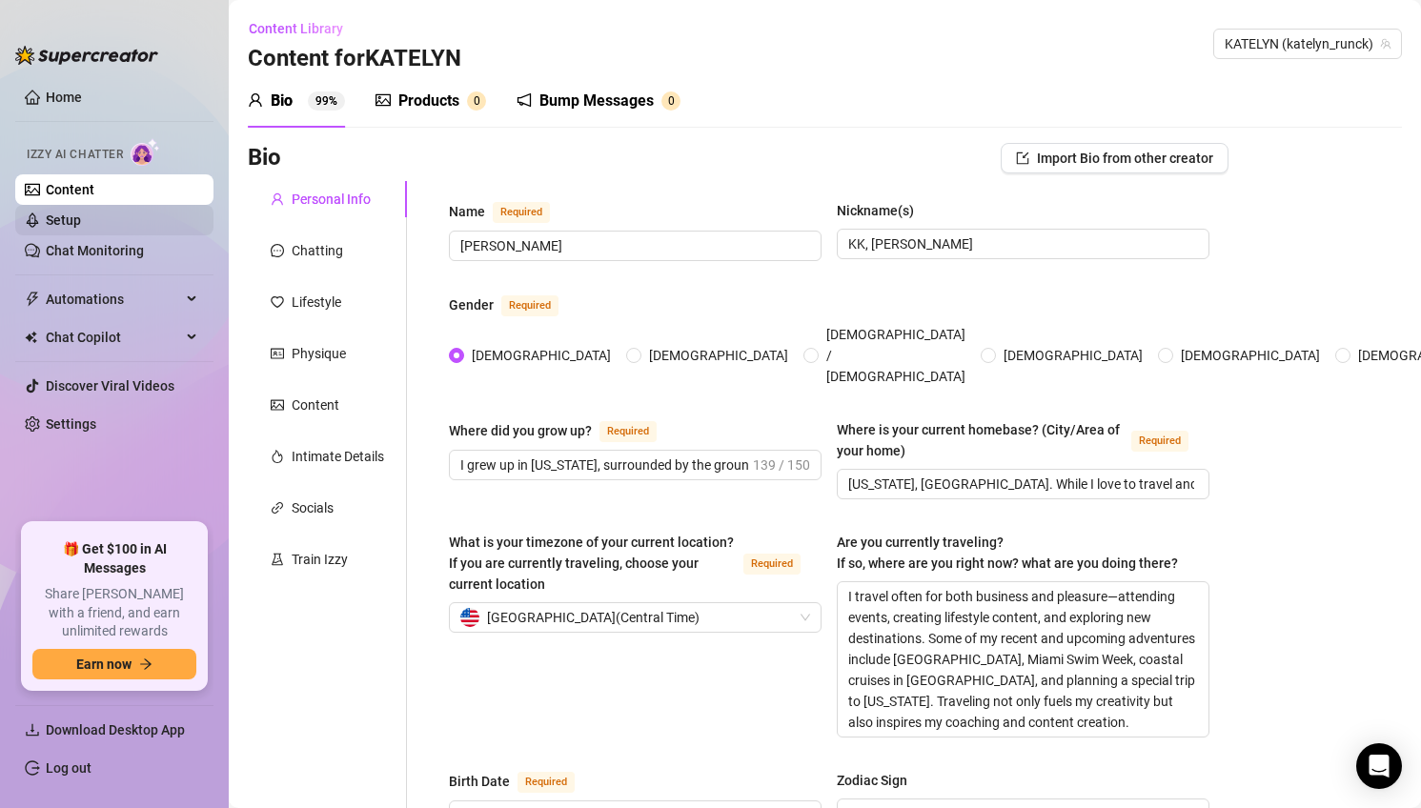
click at [81, 218] on link "Setup" at bounding box center [63, 219] width 35 height 15
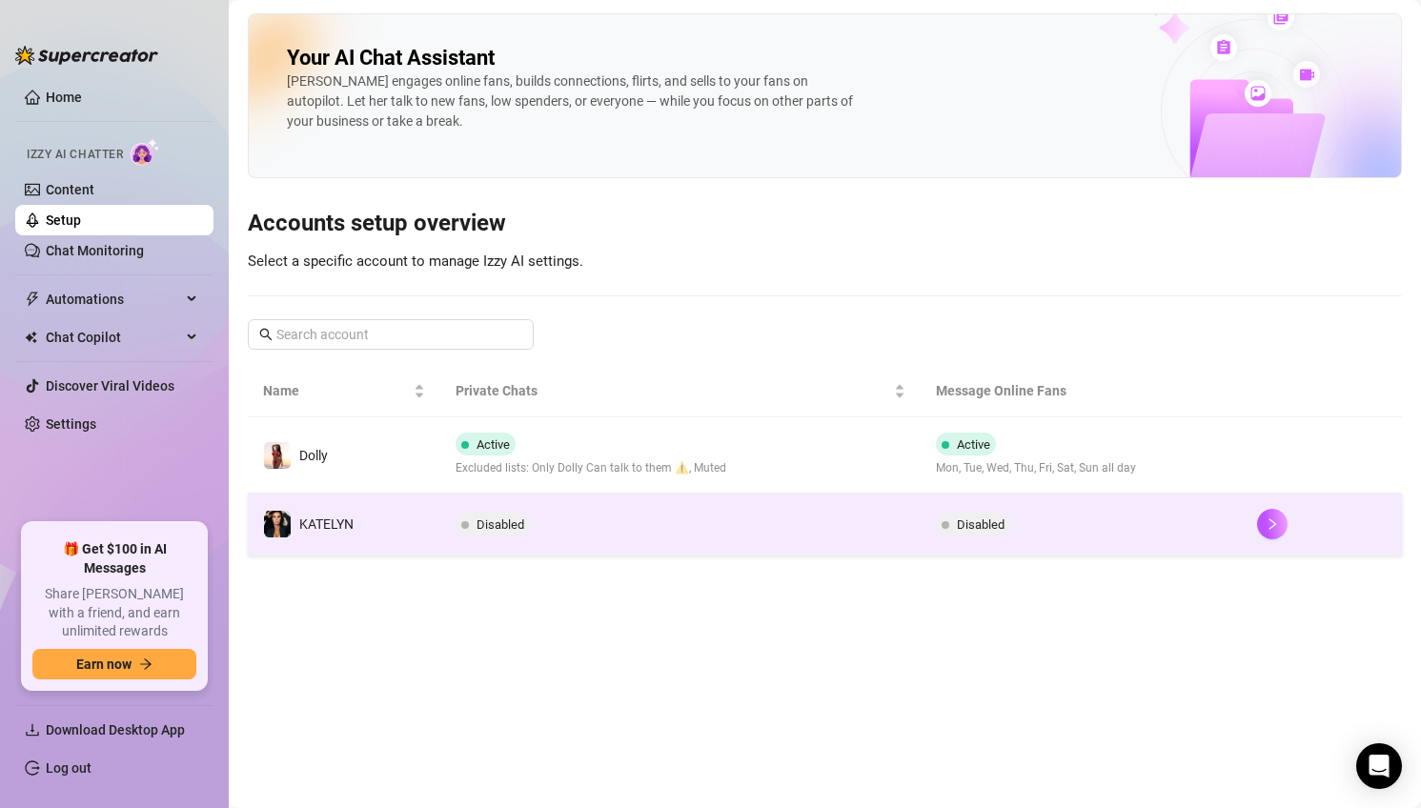
click at [604, 527] on td "Disabled" at bounding box center [680, 525] width 481 height 62
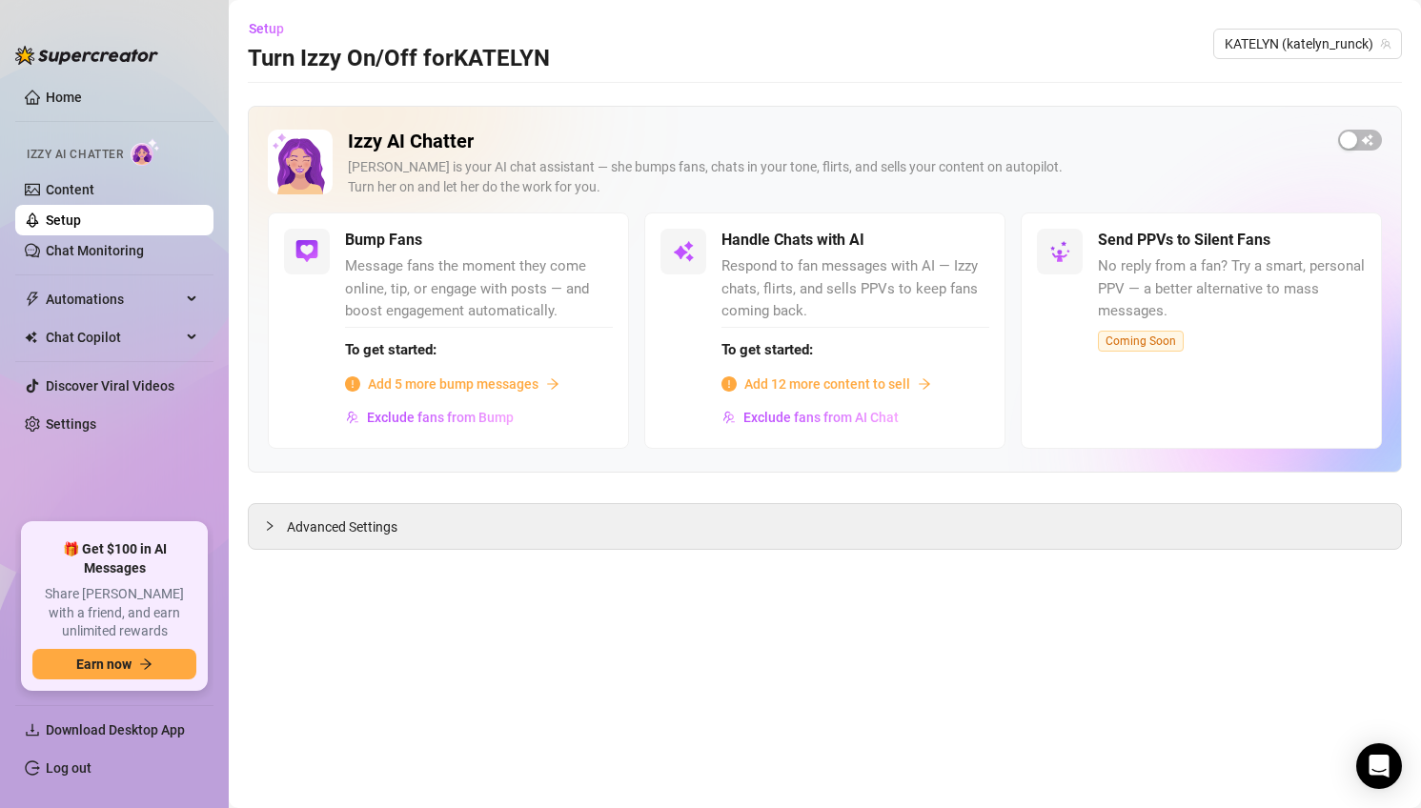
click at [546, 380] on icon "arrow-right" at bounding box center [552, 383] width 13 height 13
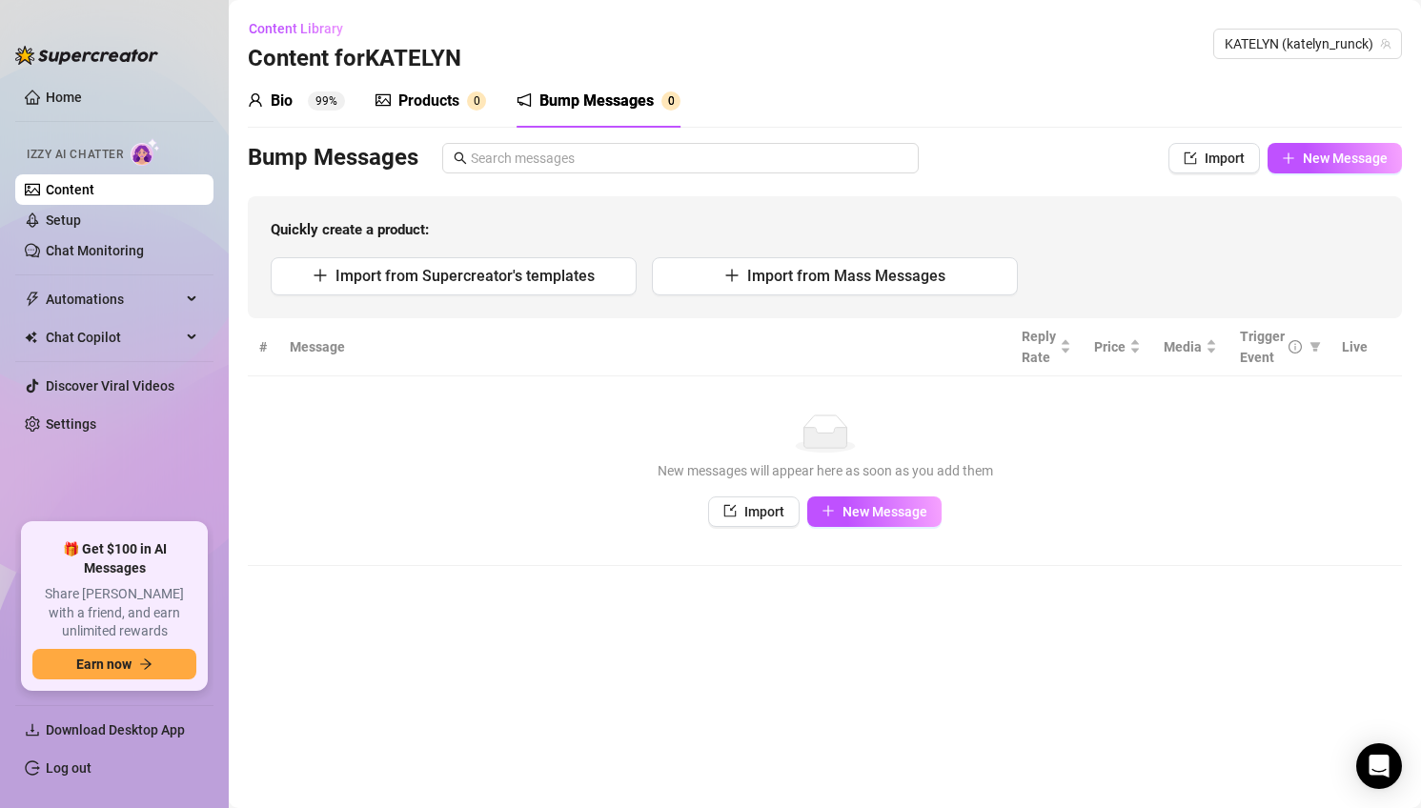
click at [580, 245] on div "Quickly create a product: Import from Supercreator's templates Import from Mass…" at bounding box center [825, 257] width 1154 height 122
click at [580, 276] on span "Import from Supercreator's templates" at bounding box center [464, 276] width 259 height 18
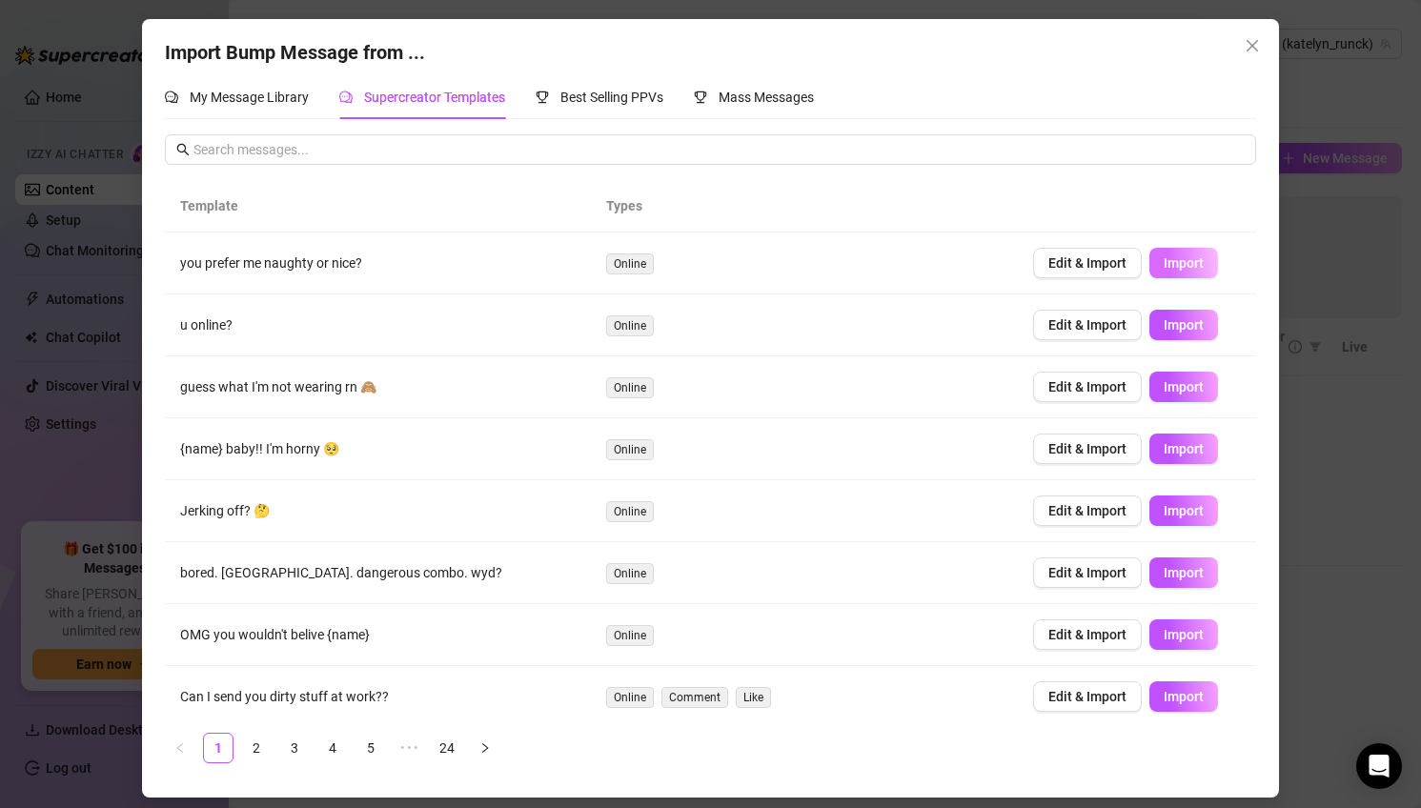
click at [1197, 261] on span "Import" at bounding box center [1183, 262] width 40 height 15
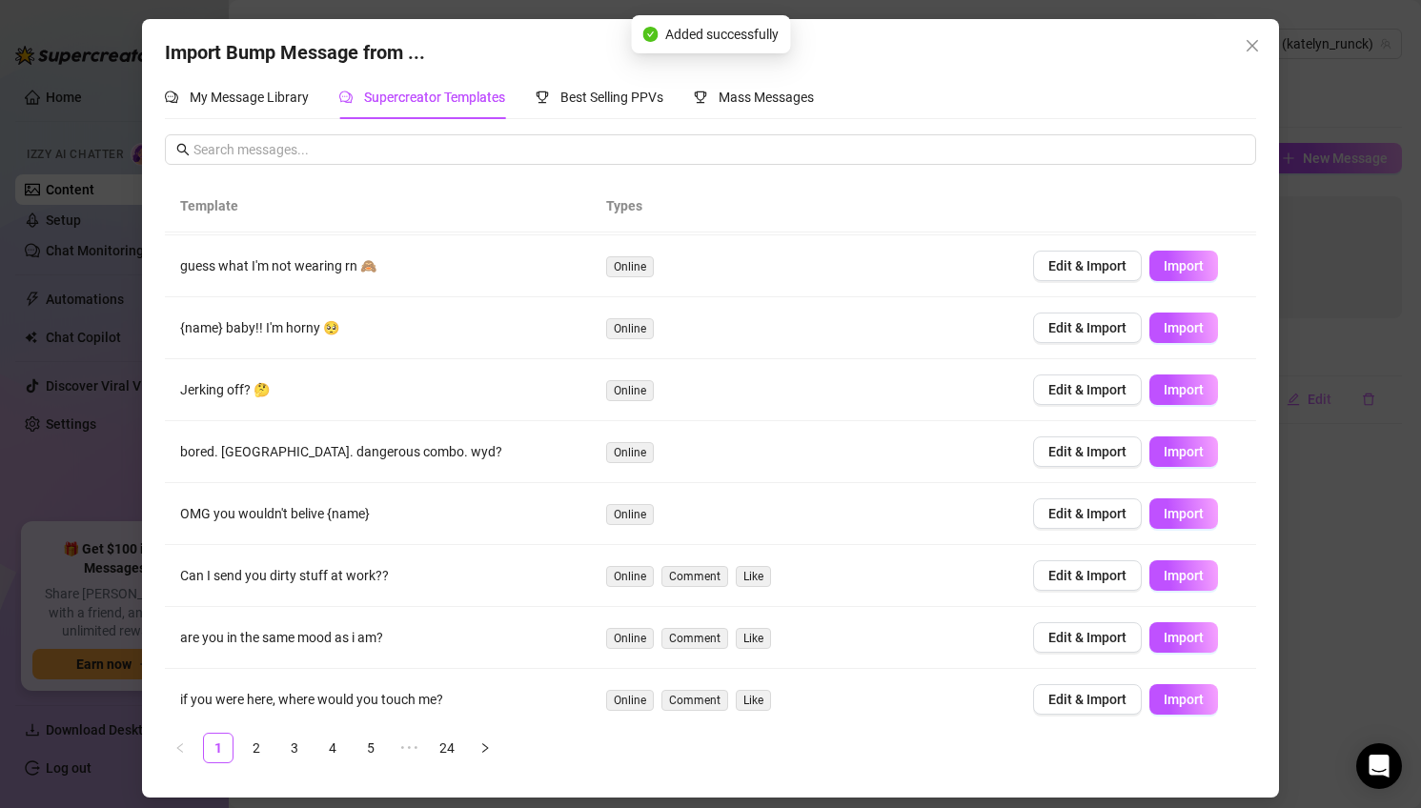
scroll to position [134, 0]
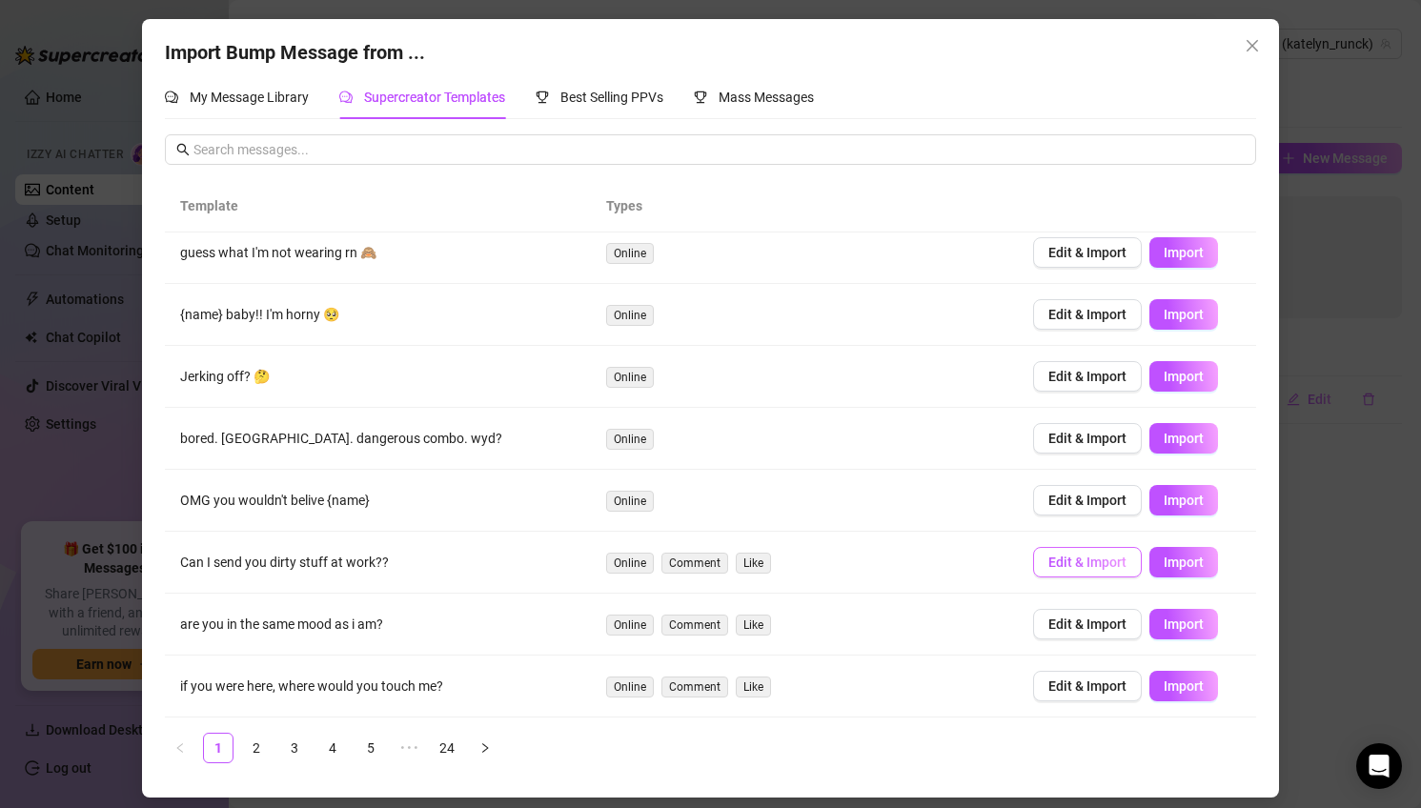
click at [1097, 565] on span "Edit & Import" at bounding box center [1087, 562] width 78 height 15
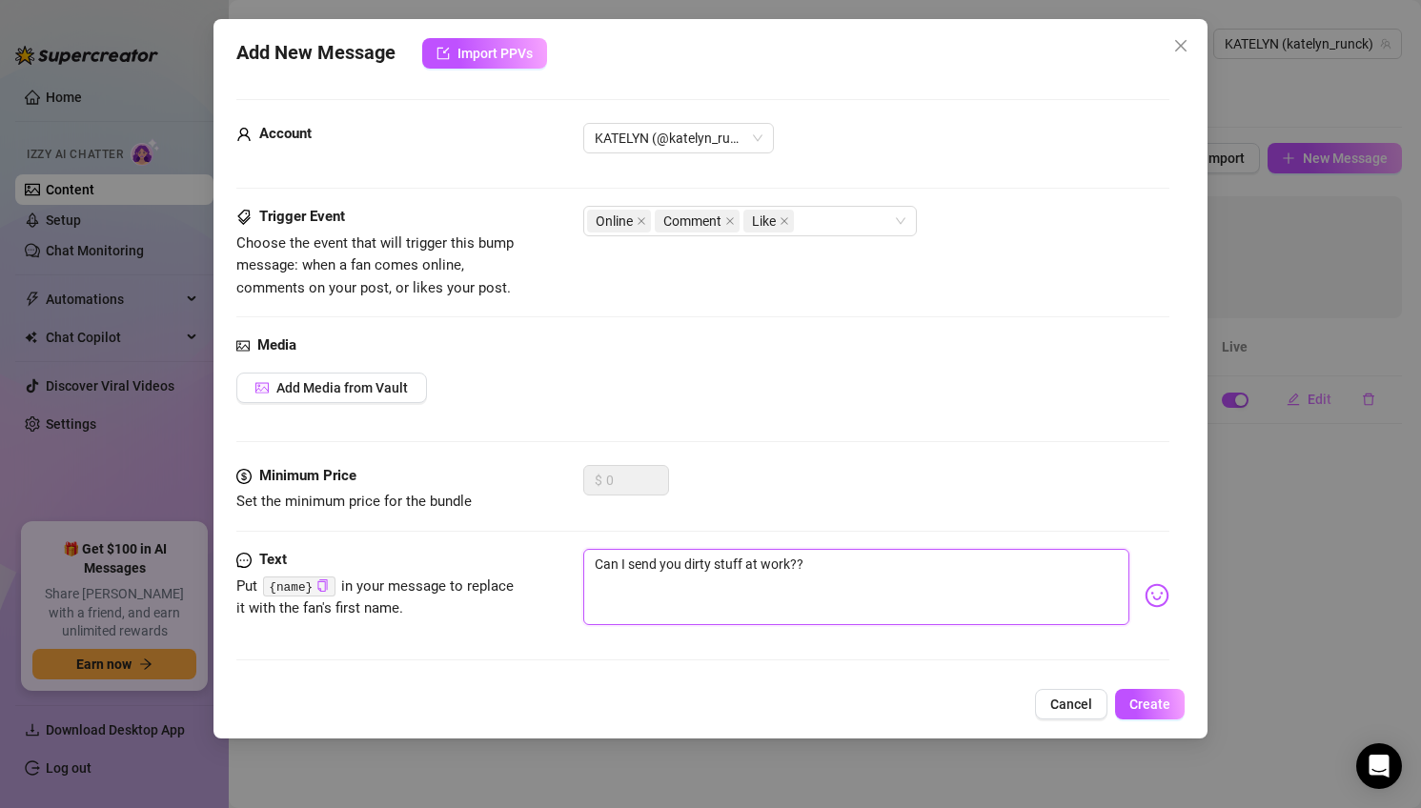
click at [703, 563] on textarea "Can I send you dirty stuff at work??" at bounding box center [856, 587] width 547 height 76
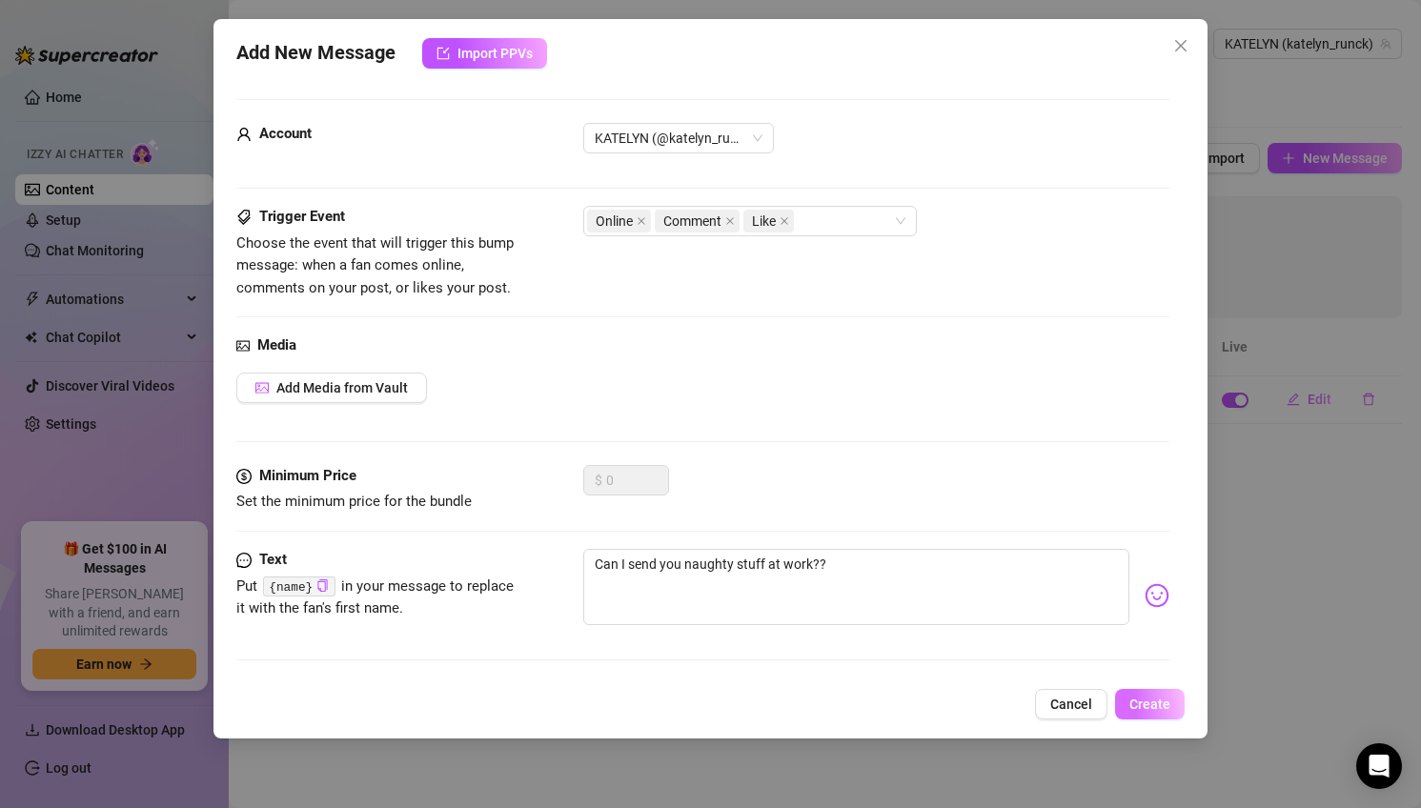
click at [1180, 698] on button "Create" at bounding box center [1150, 704] width 70 height 30
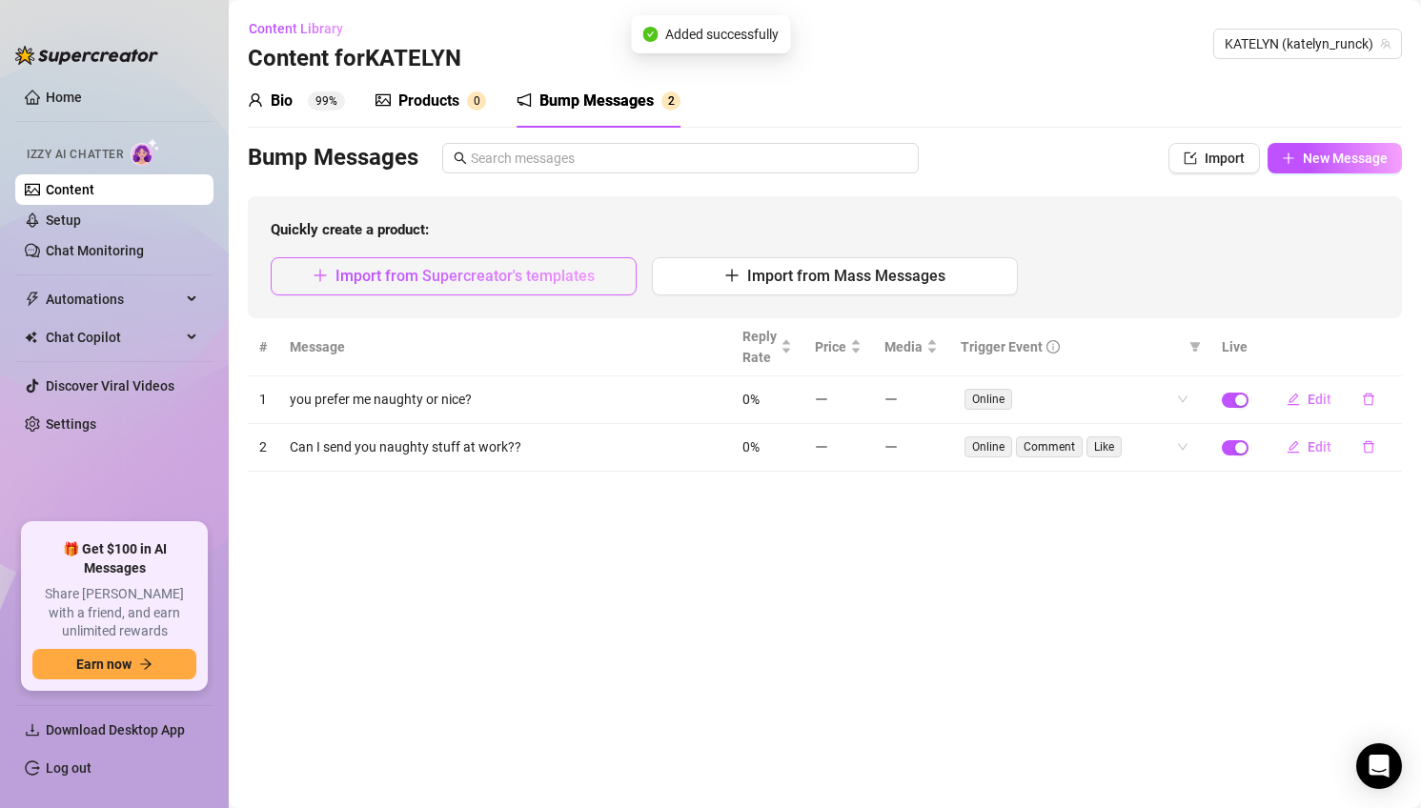
click at [568, 263] on button "Import from Supercreator's templates" at bounding box center [454, 276] width 366 height 38
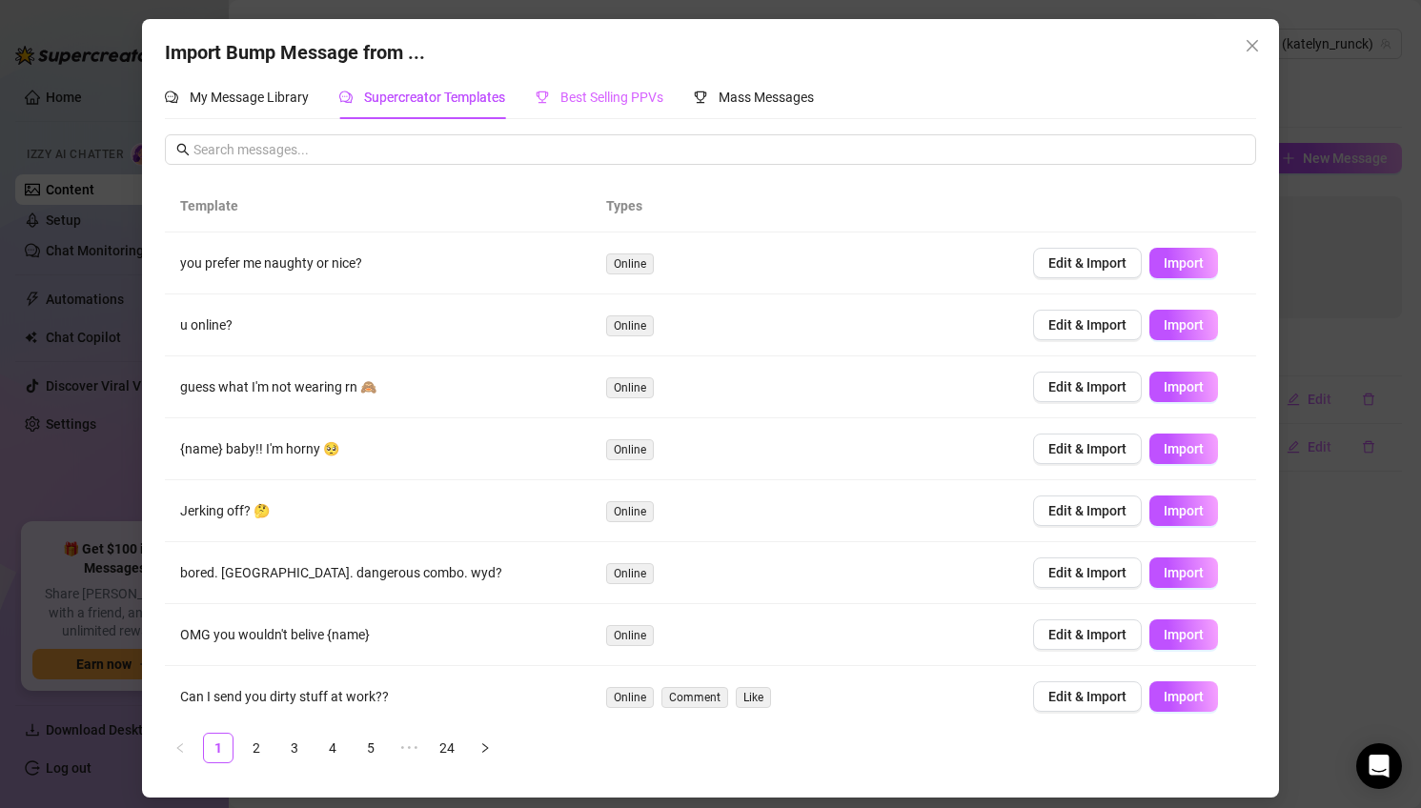
click at [634, 109] on div "Best Selling PPVs" at bounding box center [599, 97] width 128 height 44
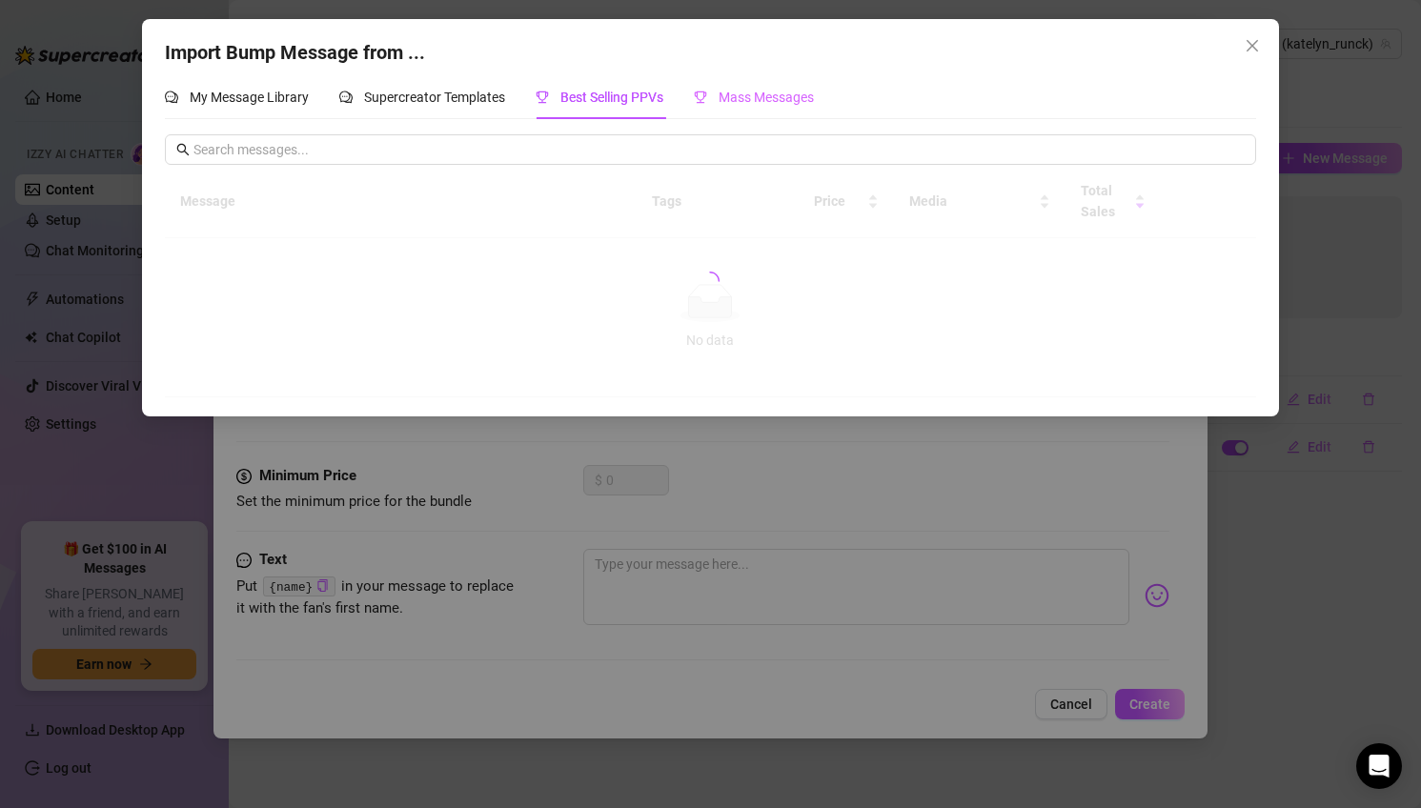
click at [775, 111] on div "Mass Messages" at bounding box center [754, 97] width 120 height 44
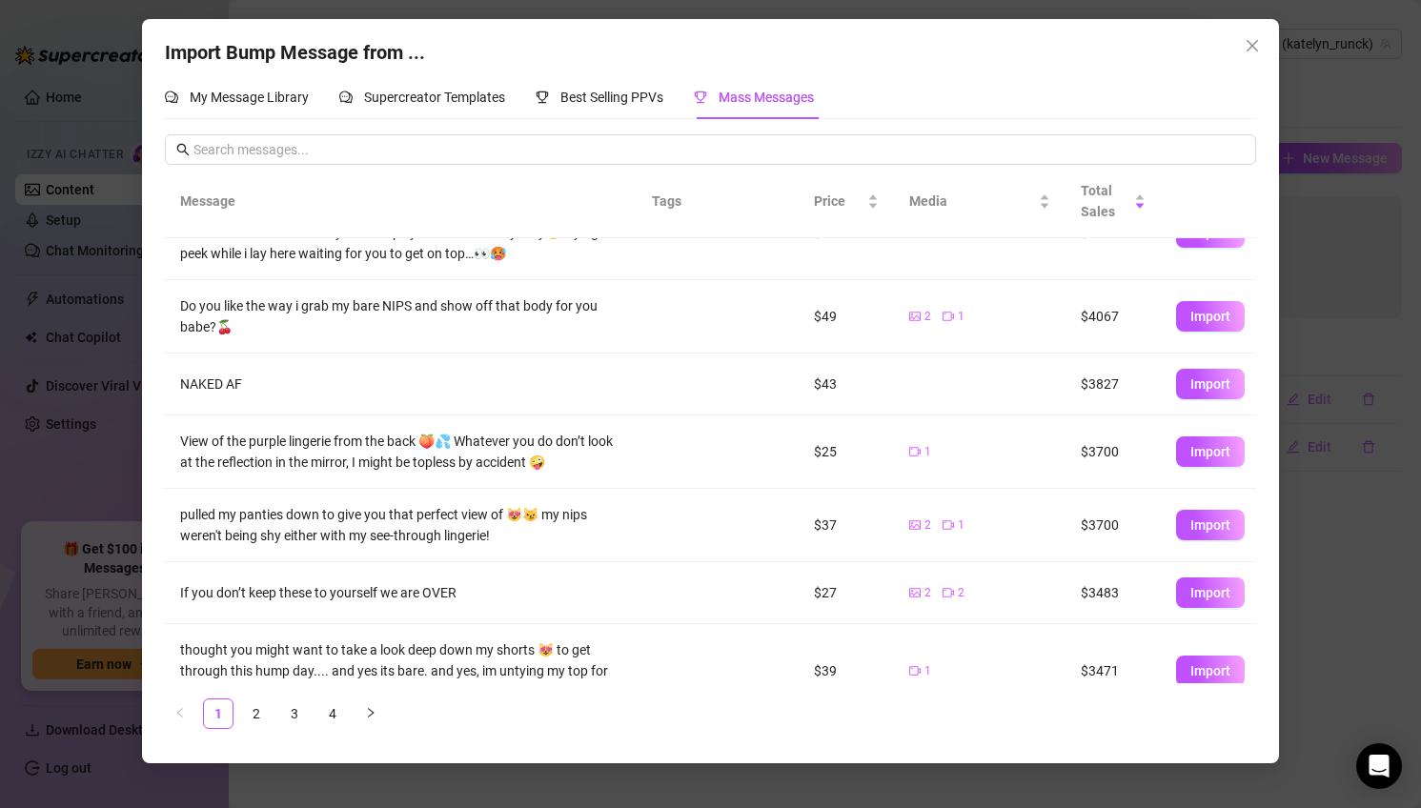
scroll to position [350, 0]
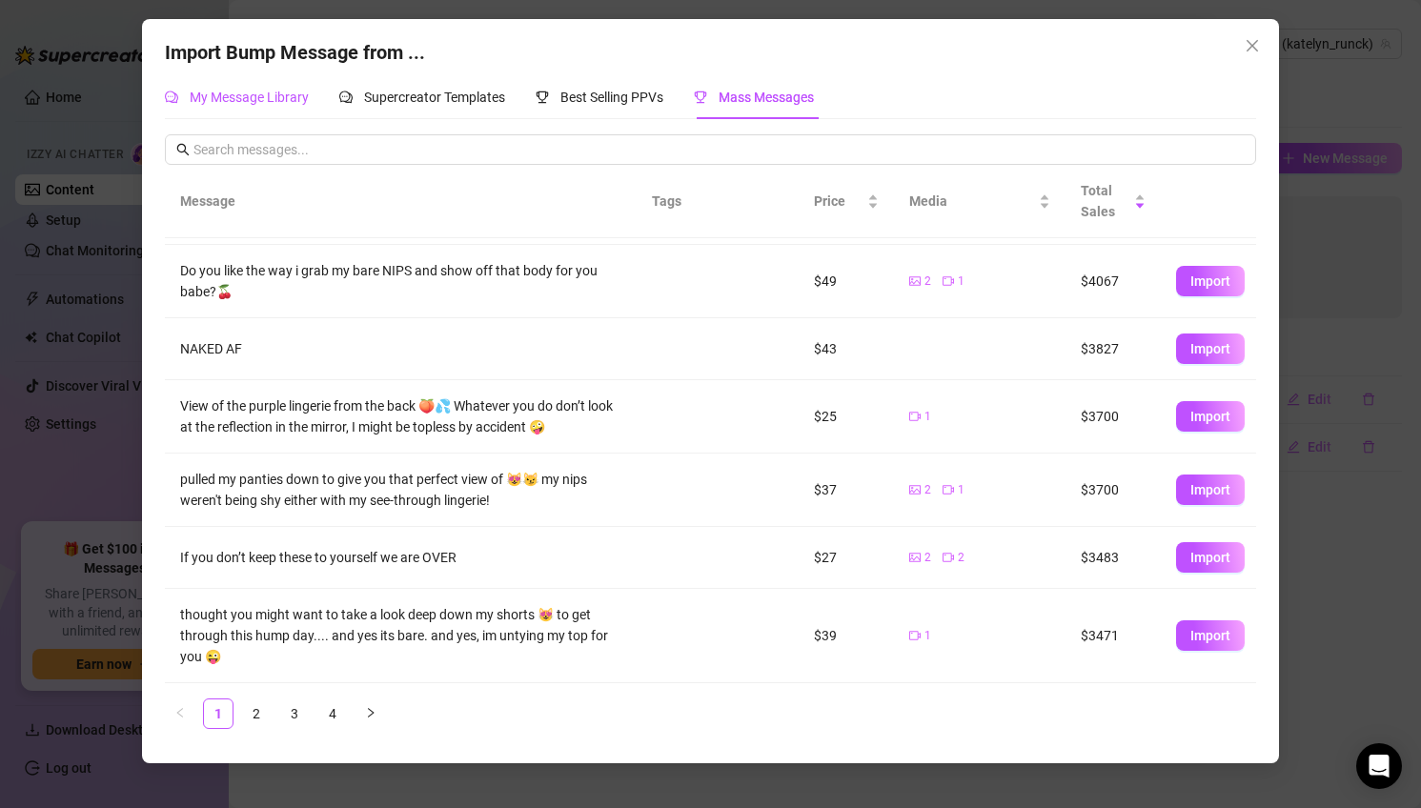
click at [264, 99] on span "My Message Library" at bounding box center [249, 97] width 119 height 15
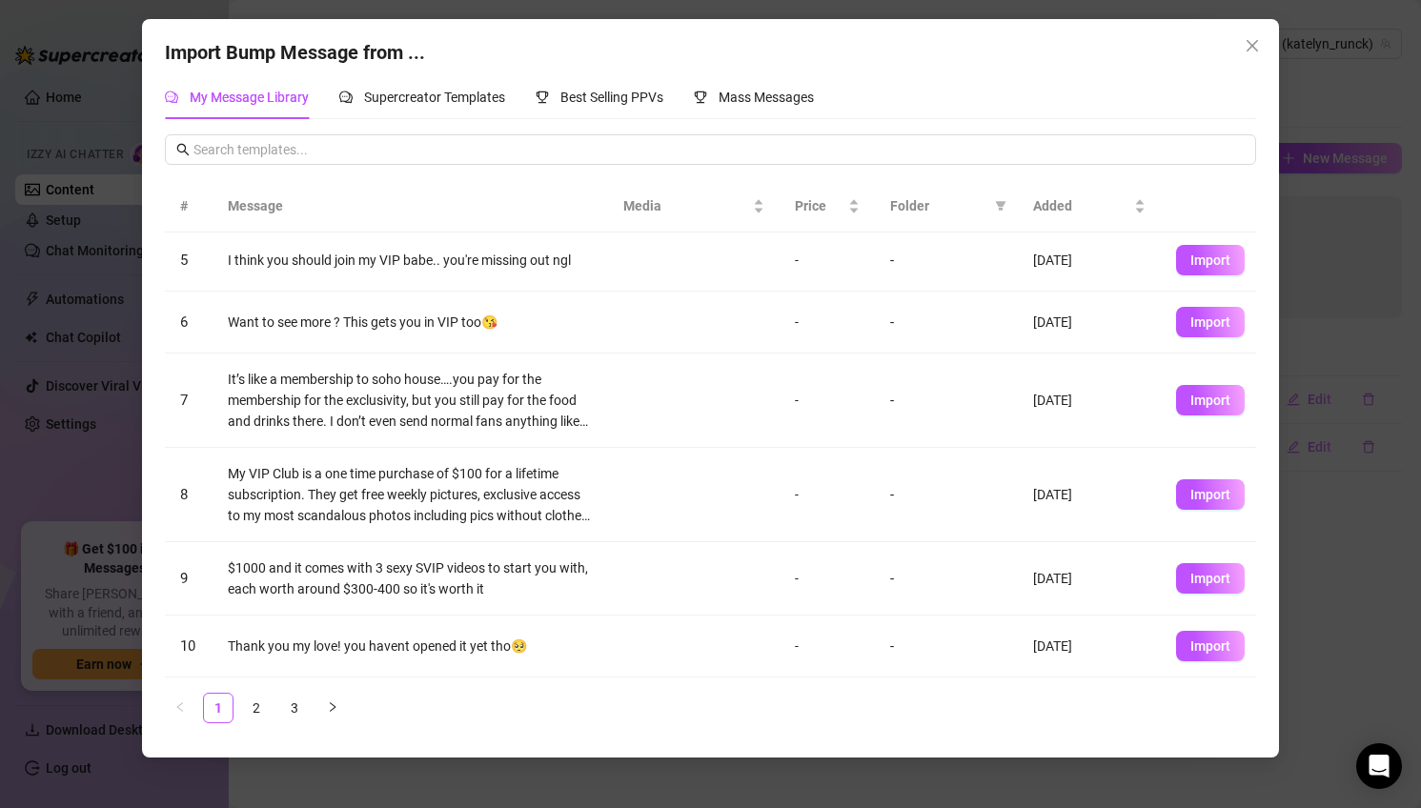
scroll to position [285, 0]
click at [479, 91] on span "Supercreator Templates" at bounding box center [434, 97] width 141 height 15
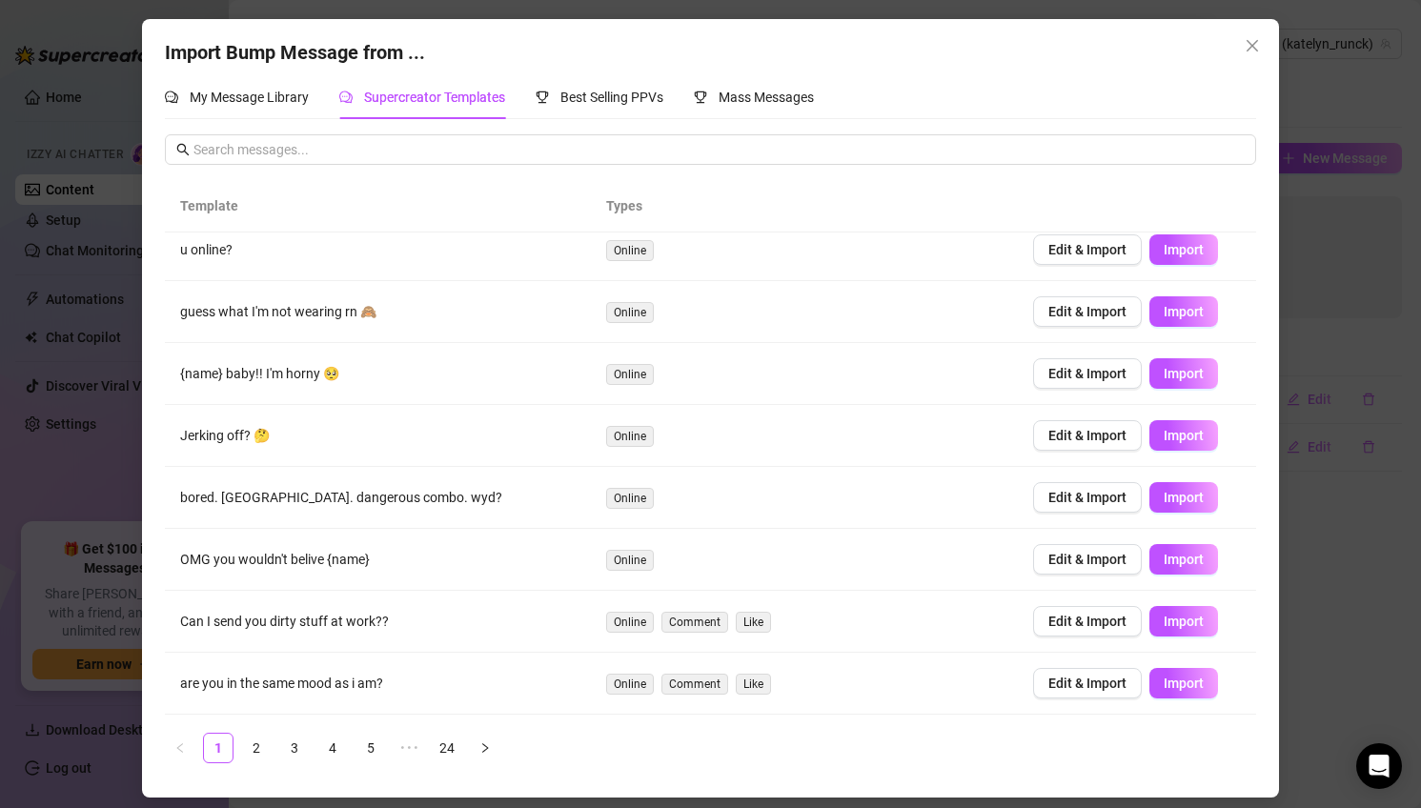
scroll to position [134, 0]
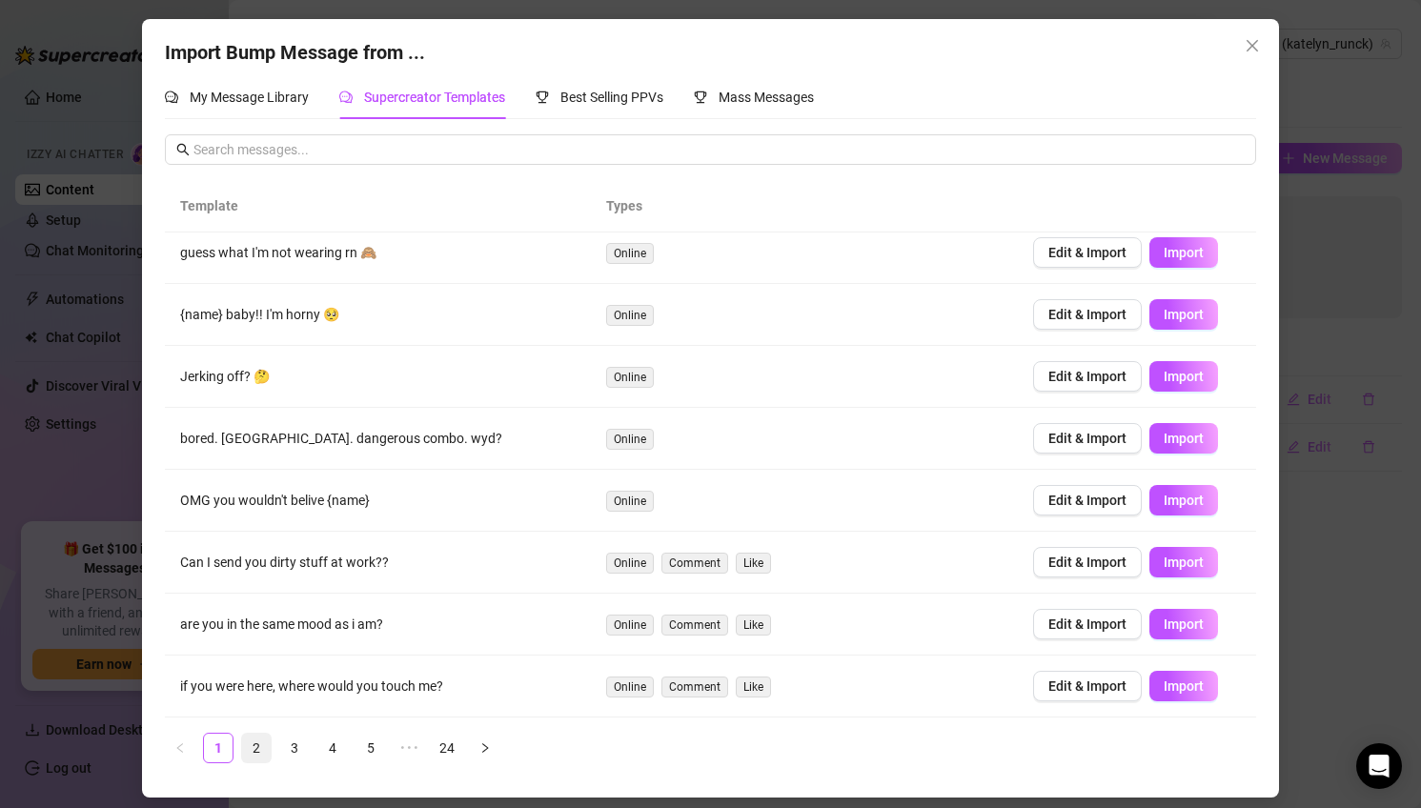
click at [250, 745] on link "2" at bounding box center [256, 748] width 29 height 29
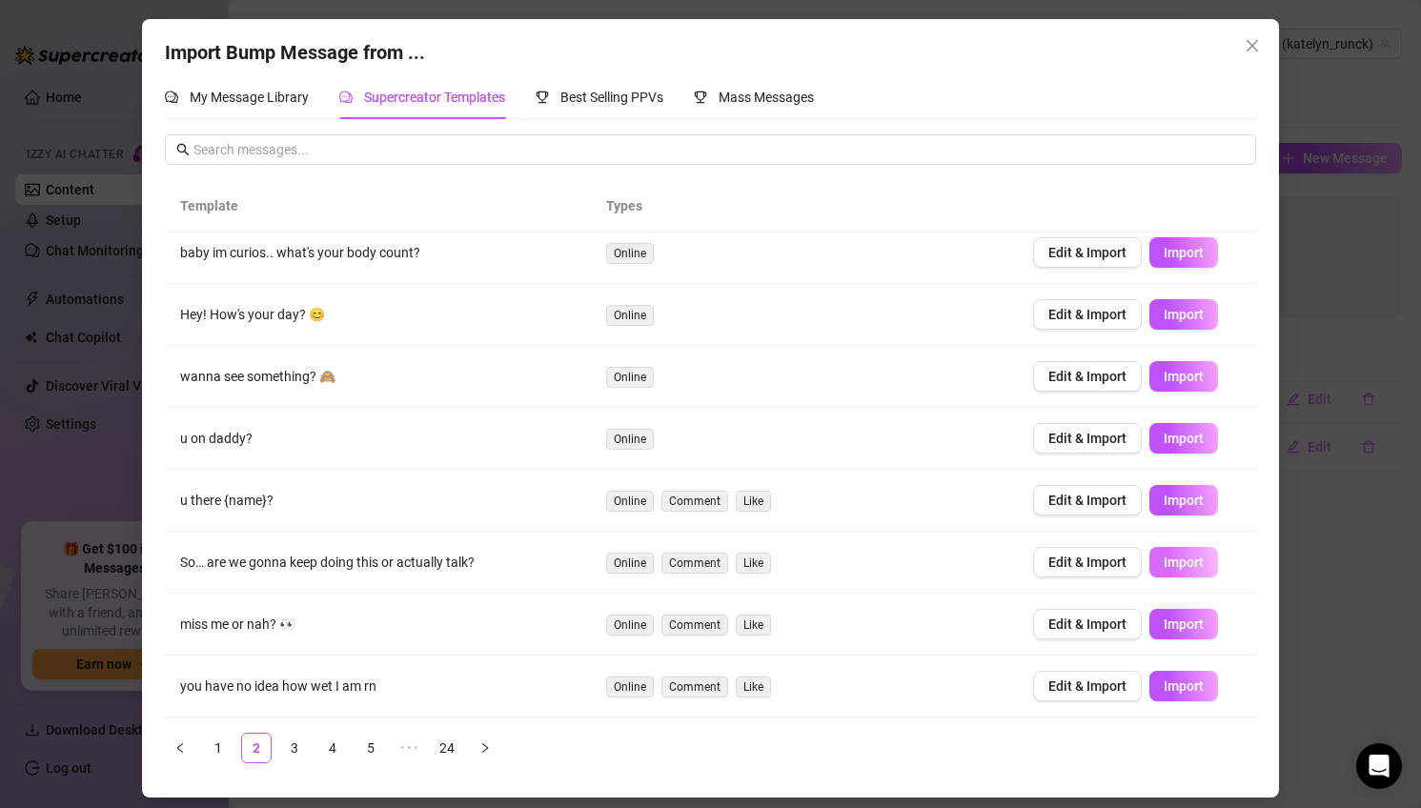
click at [1195, 562] on span "Import" at bounding box center [1183, 562] width 40 height 15
click at [295, 746] on link "3" at bounding box center [294, 748] width 29 height 29
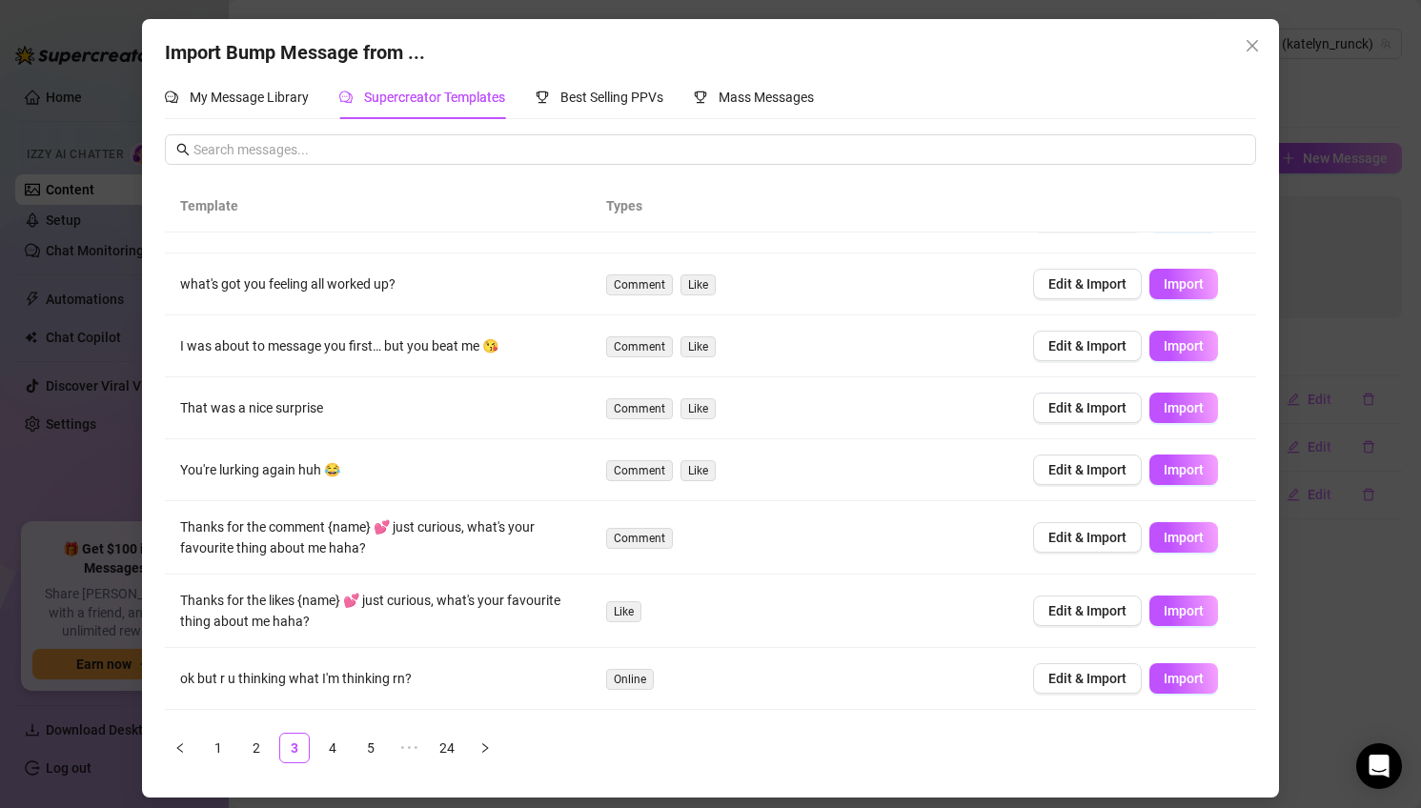
scroll to position [118, 0]
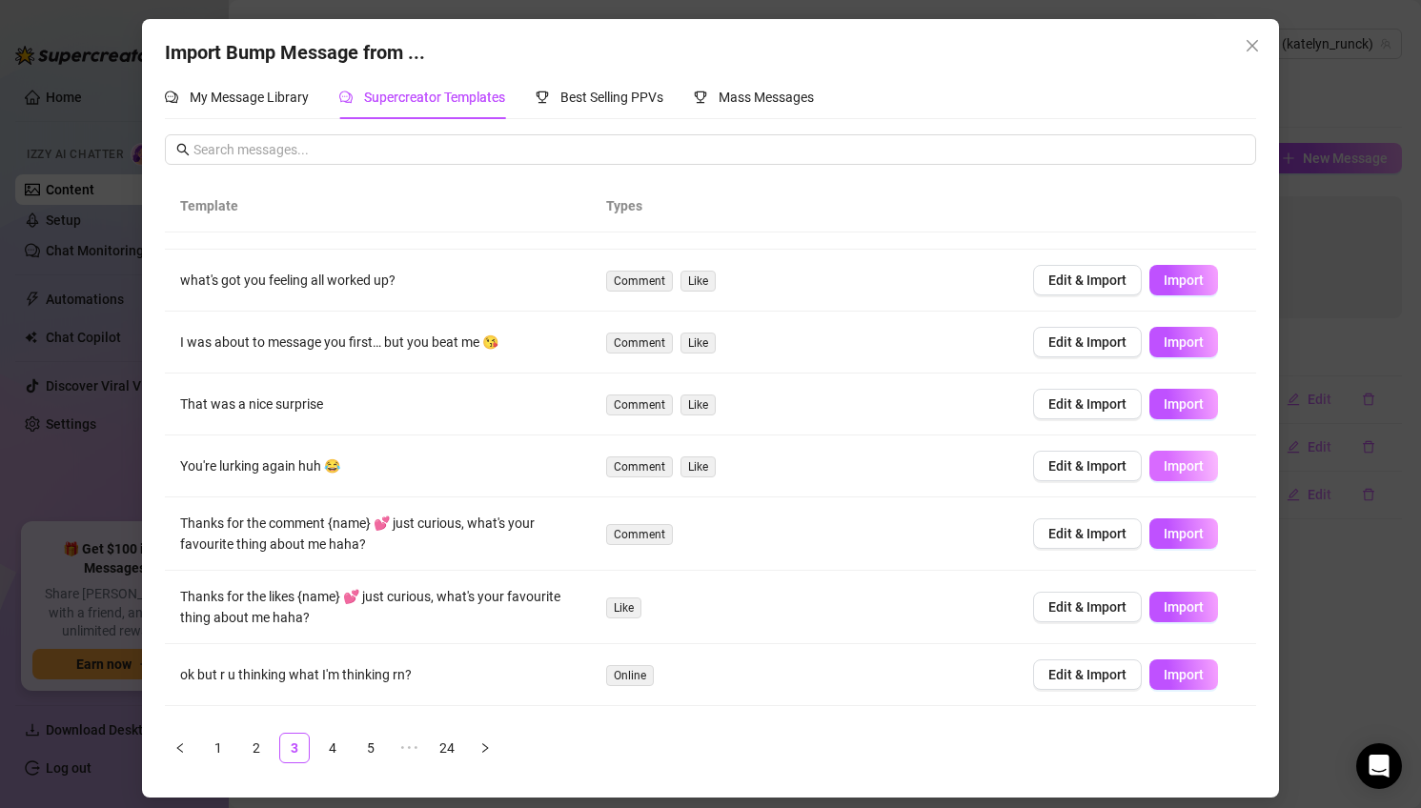
click at [1189, 467] on span "Import" at bounding box center [1183, 465] width 40 height 15
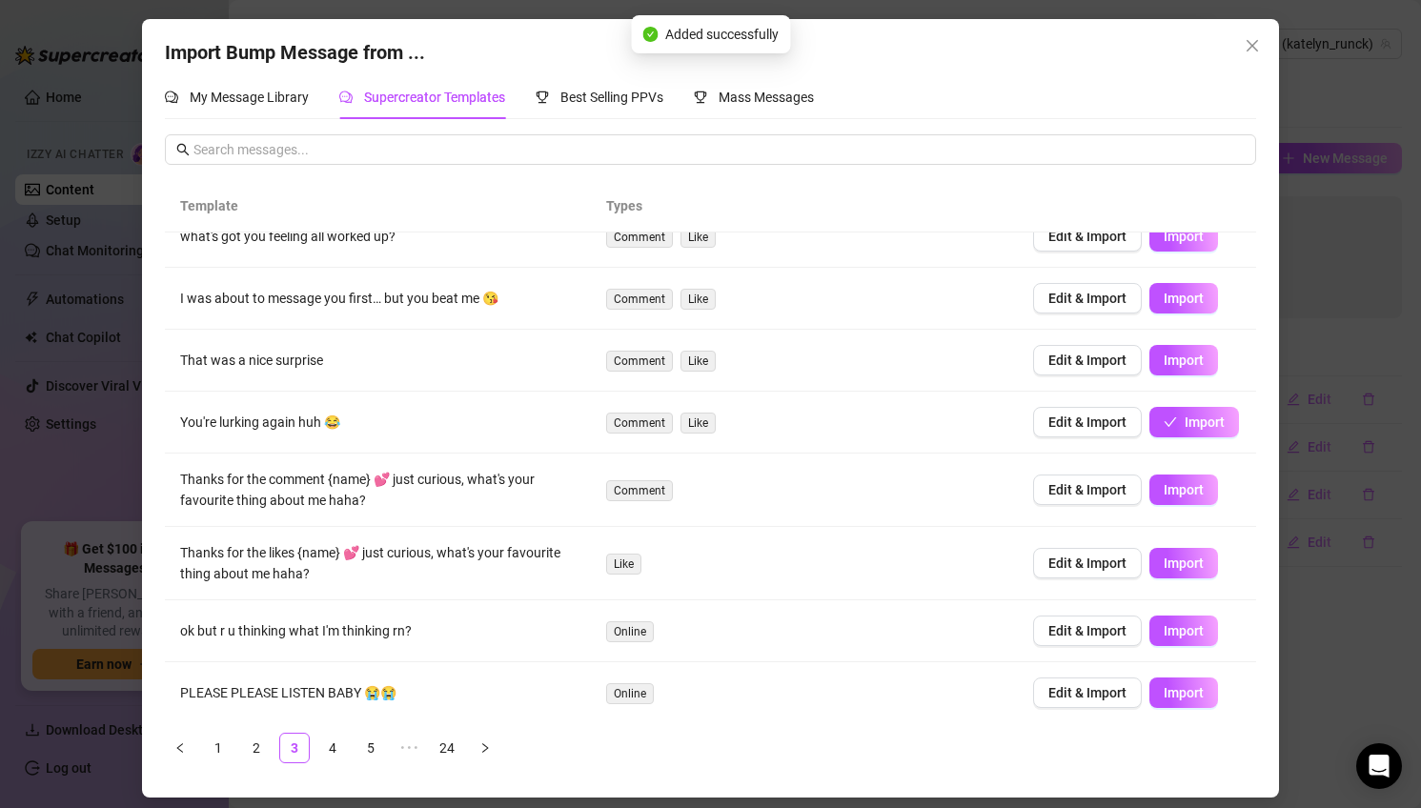
scroll to position [169, 0]
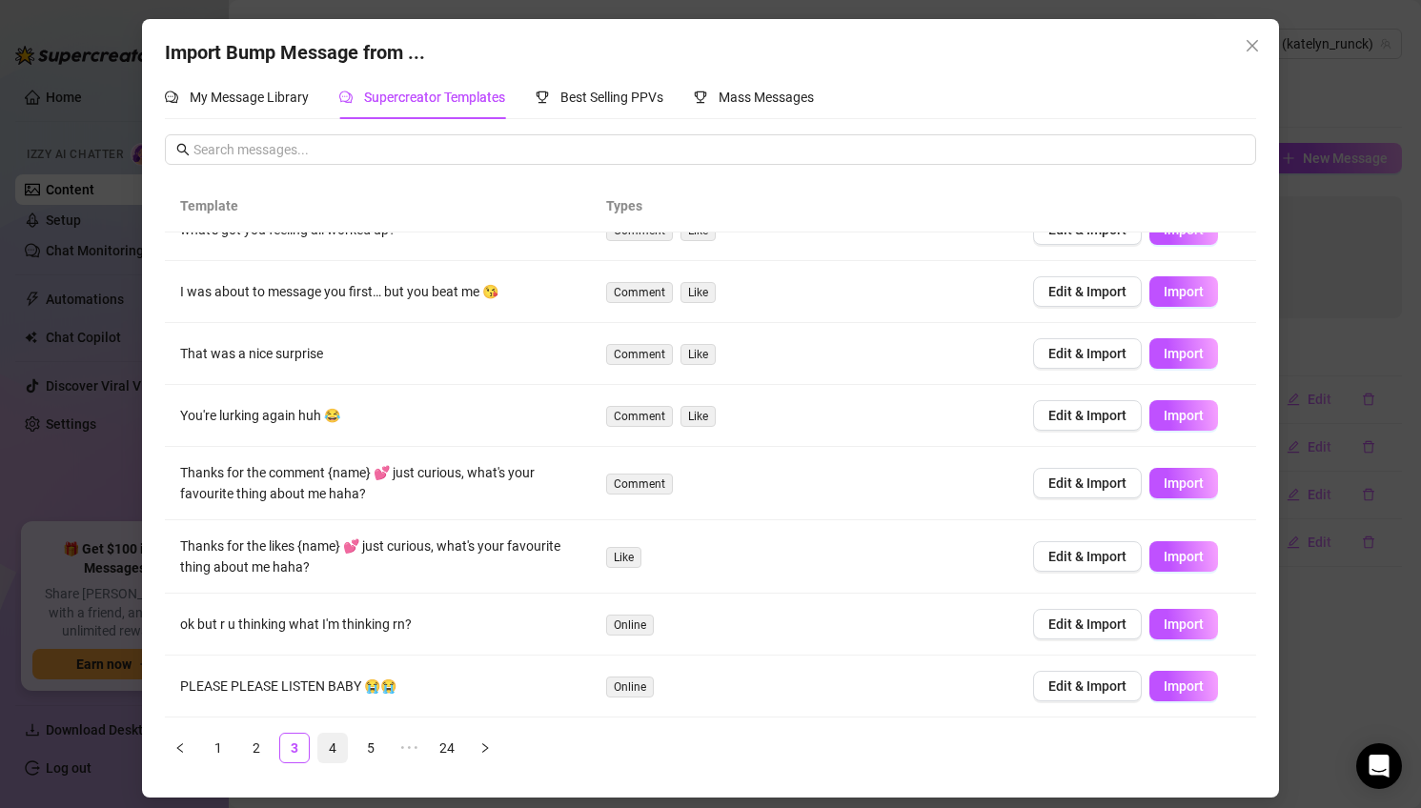
click at [339, 753] on link "4" at bounding box center [332, 748] width 29 height 29
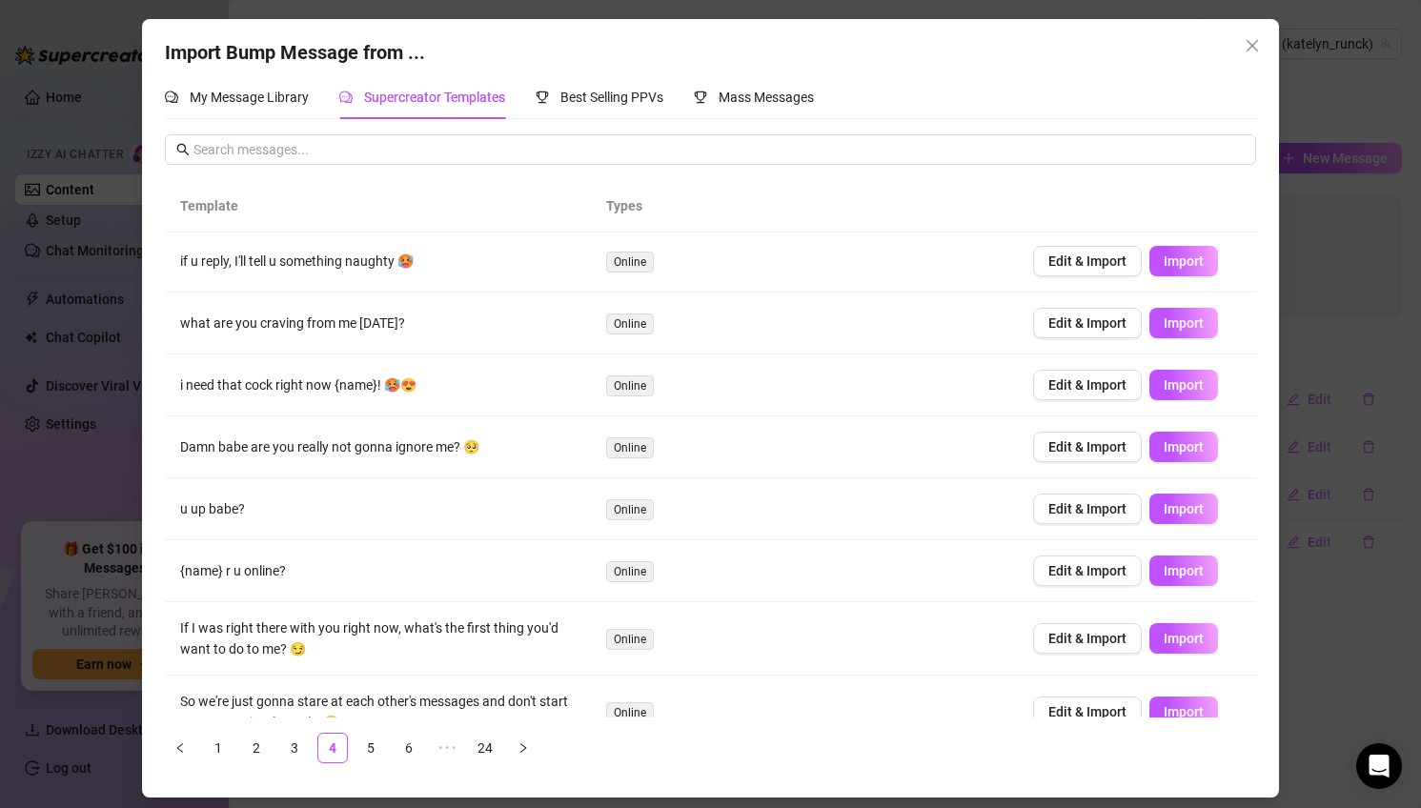
scroll to position [0, 0]
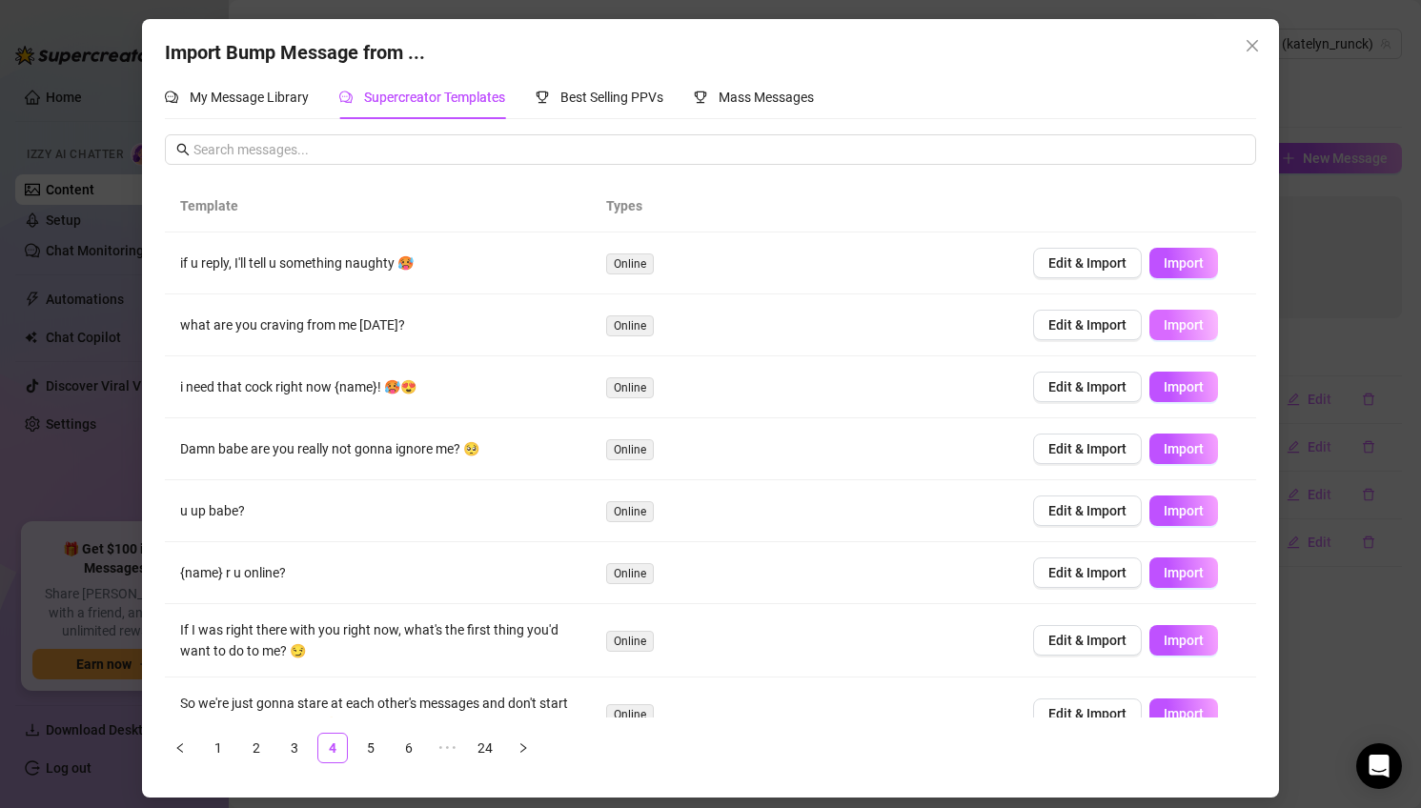
click at [1200, 324] on span "Import" at bounding box center [1183, 324] width 40 height 15
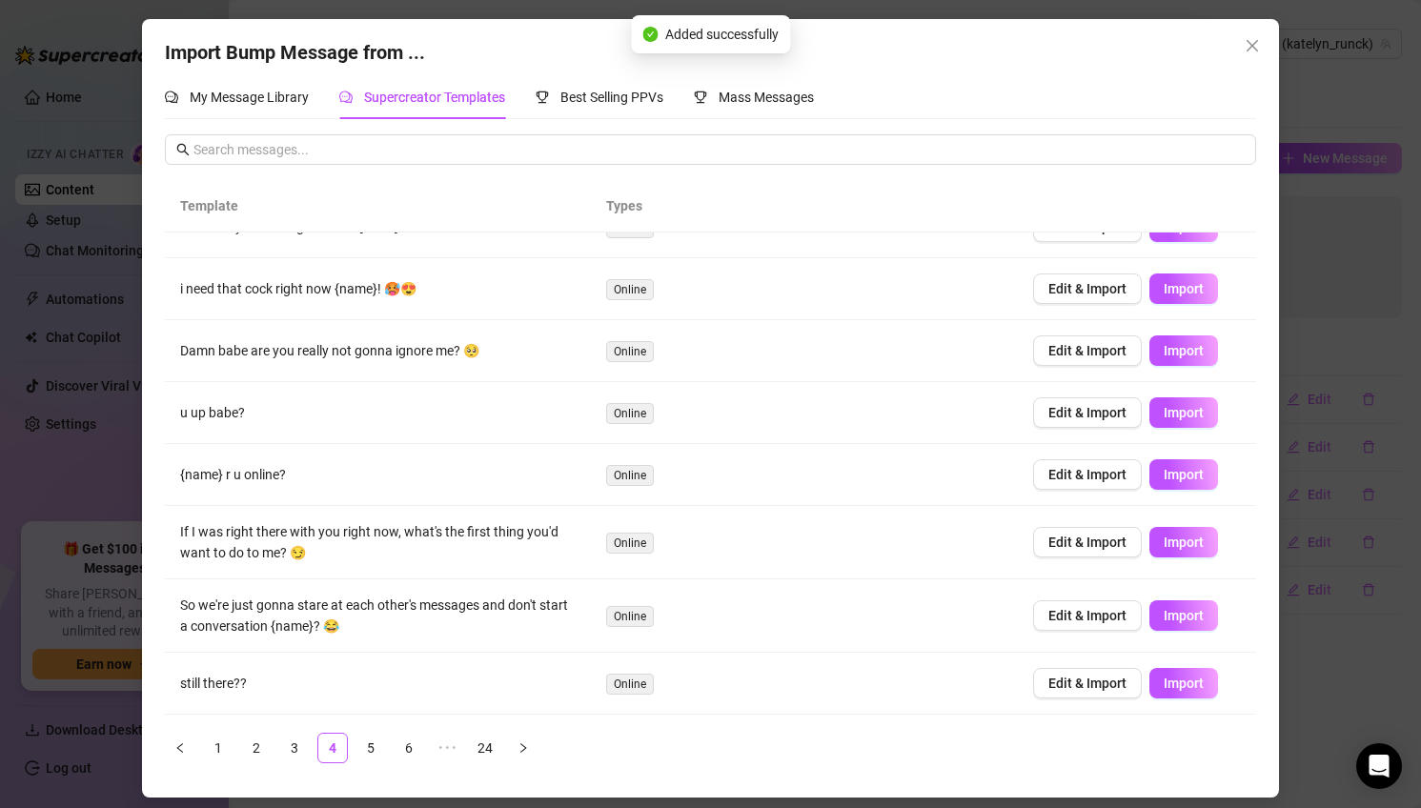
scroll to position [102, 0]
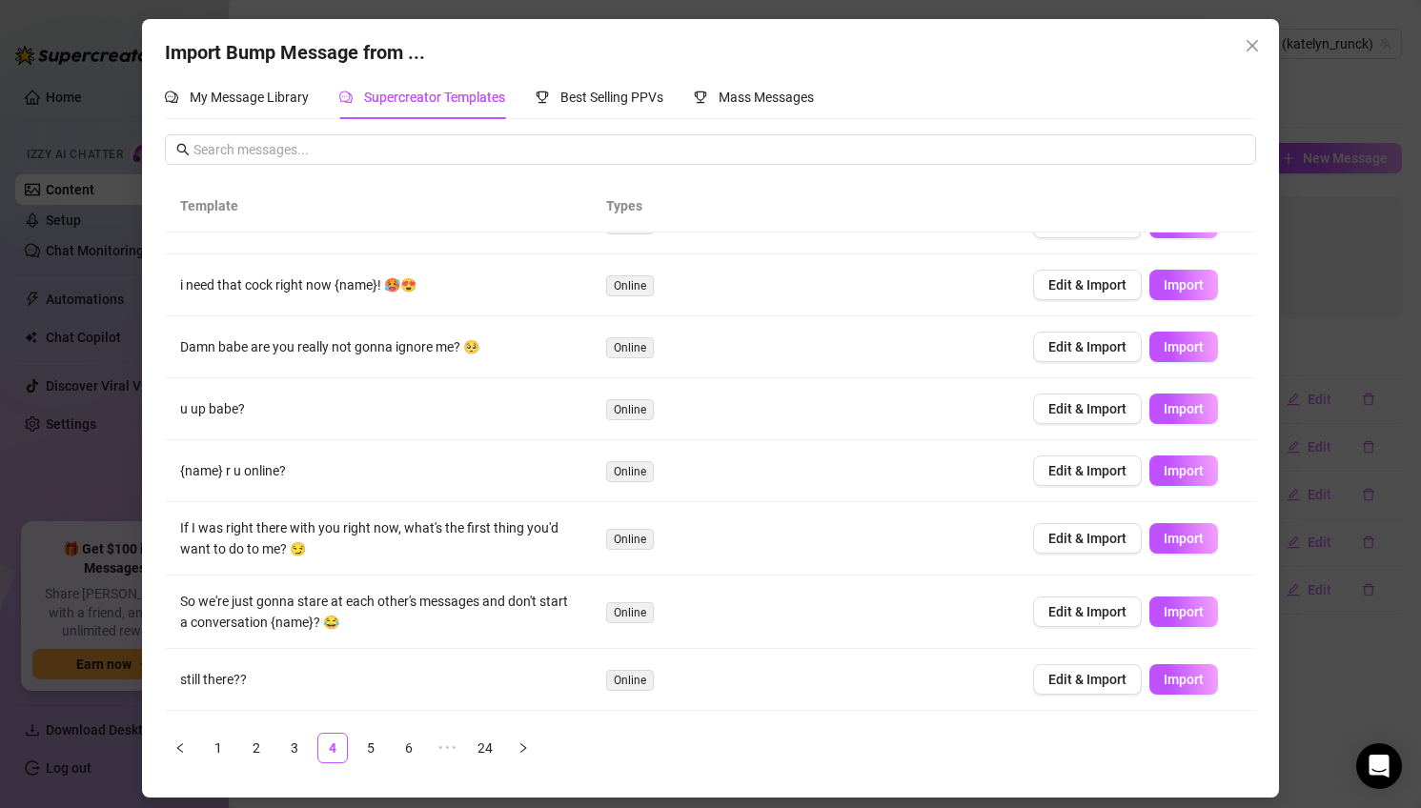
click at [1175, 342] on span "Import" at bounding box center [1183, 346] width 40 height 15
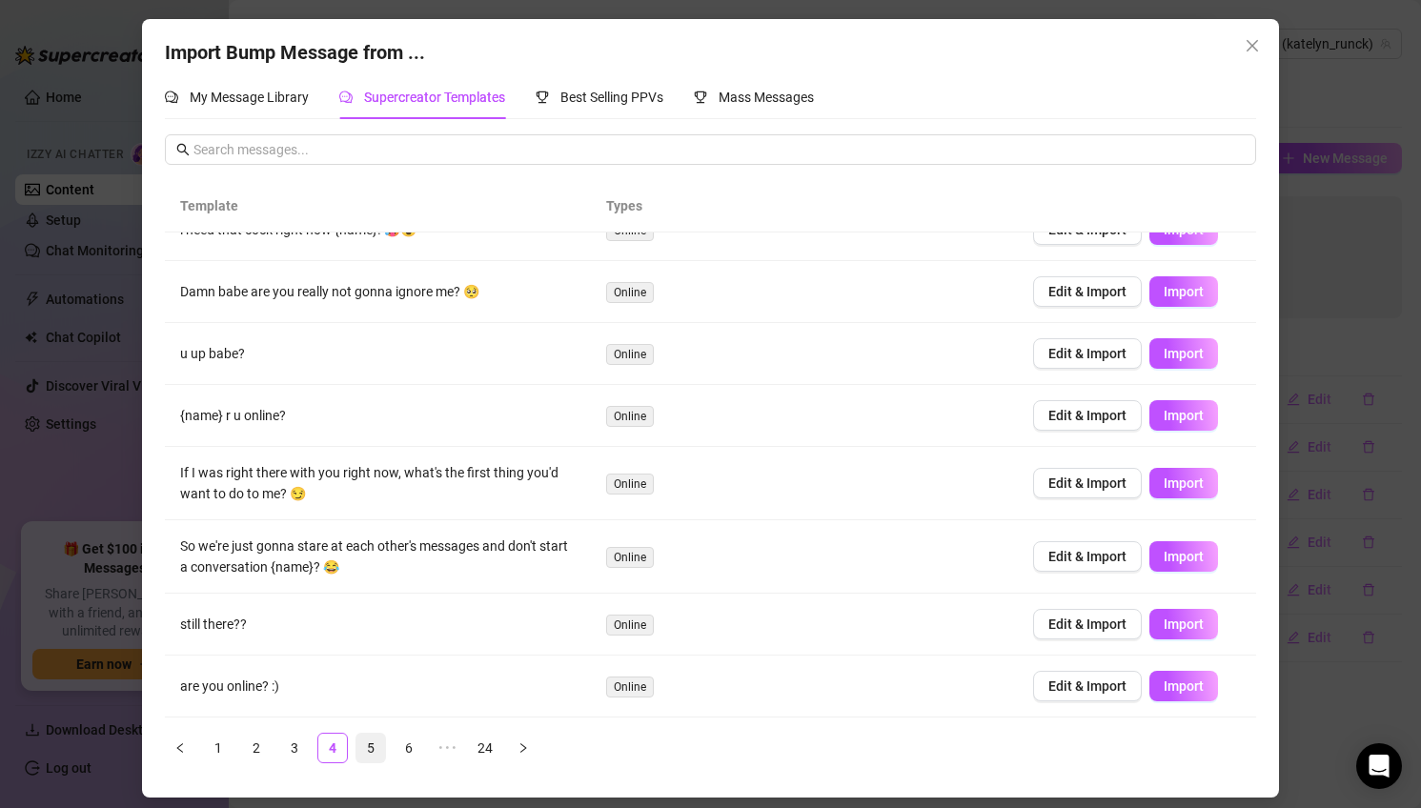
click at [379, 754] on link "5" at bounding box center [370, 748] width 29 height 29
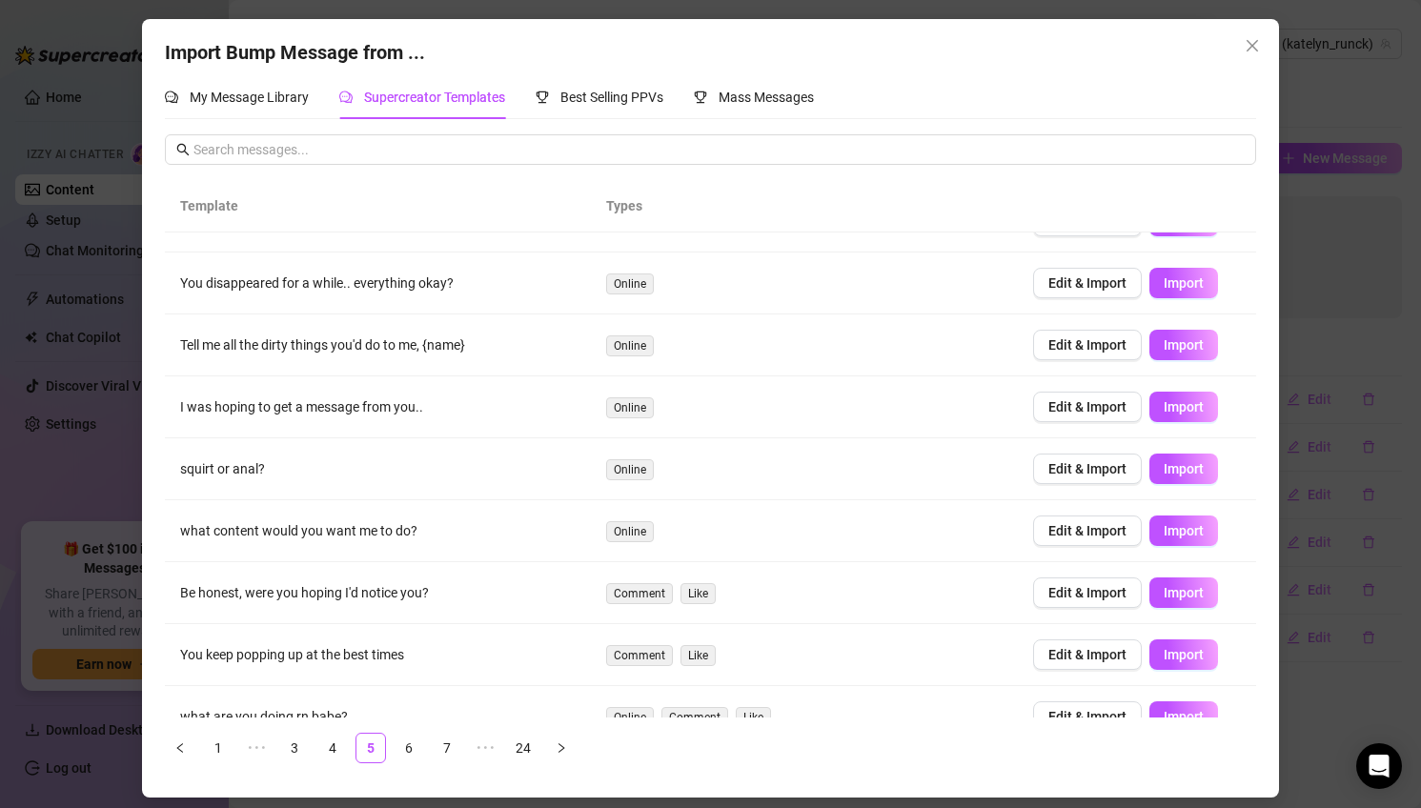
scroll to position [134, 0]
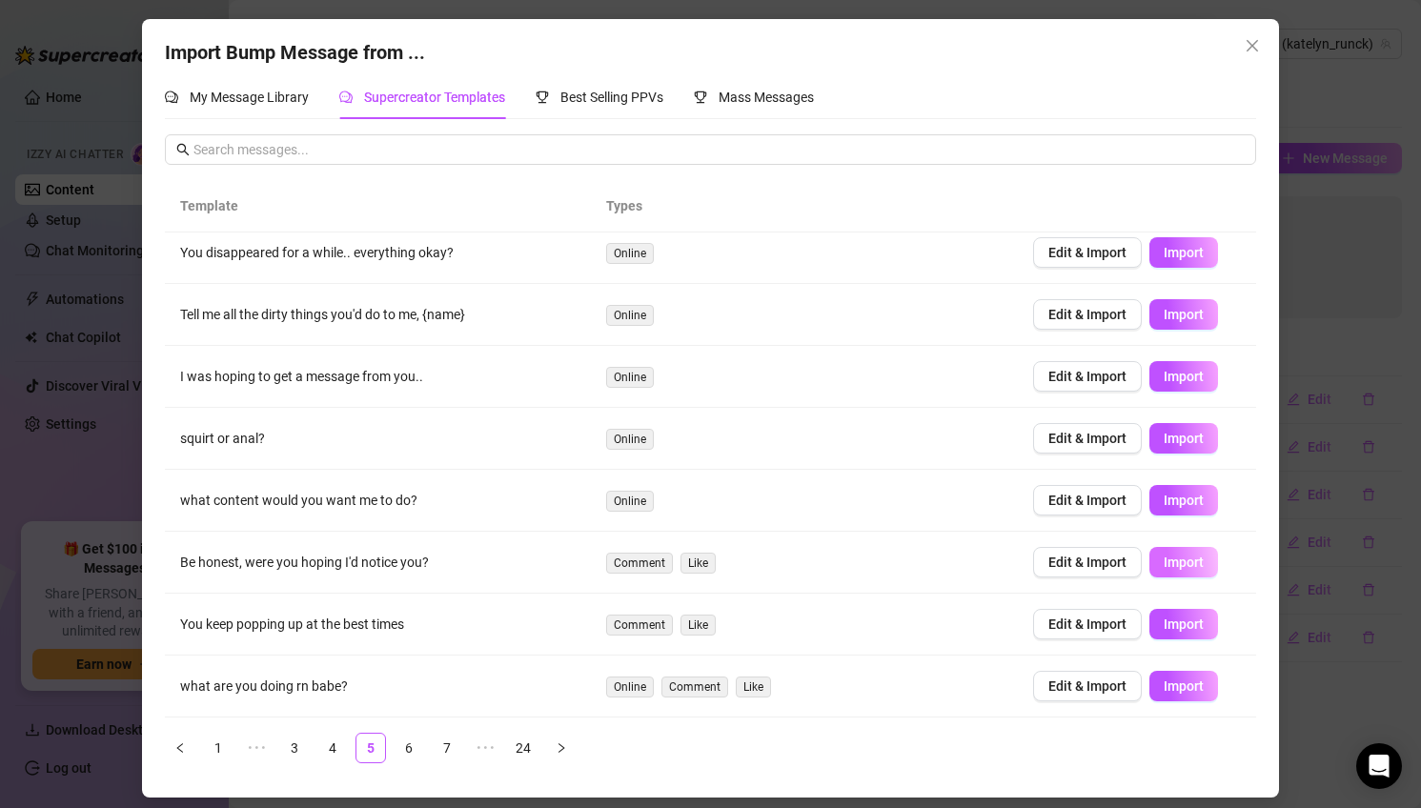
click at [1187, 568] on span "Import" at bounding box center [1183, 562] width 40 height 15
click at [1197, 625] on span "Import" at bounding box center [1183, 623] width 40 height 15
click at [413, 739] on link "6" at bounding box center [408, 748] width 29 height 29
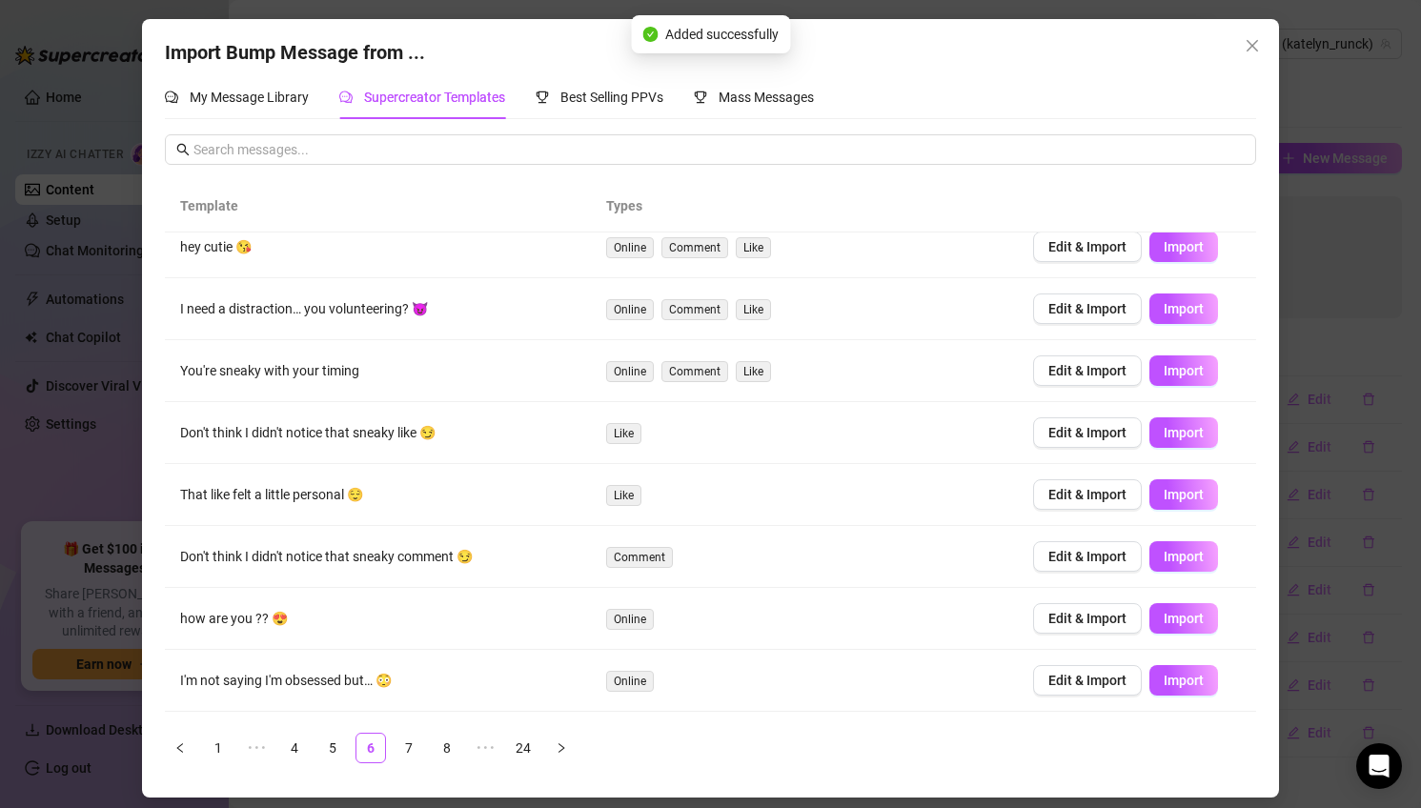
scroll to position [32, 0]
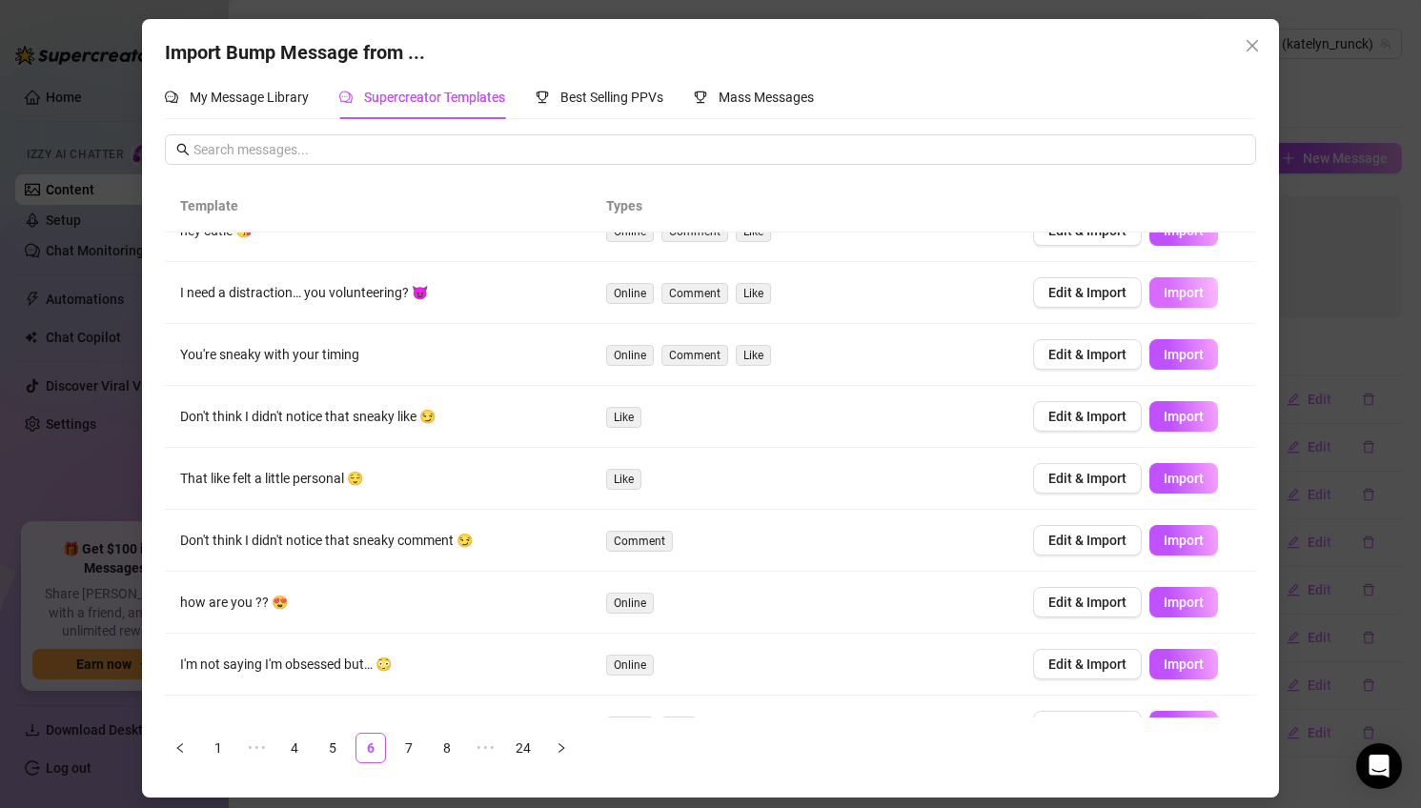
click at [1188, 296] on span "Import" at bounding box center [1183, 292] width 40 height 15
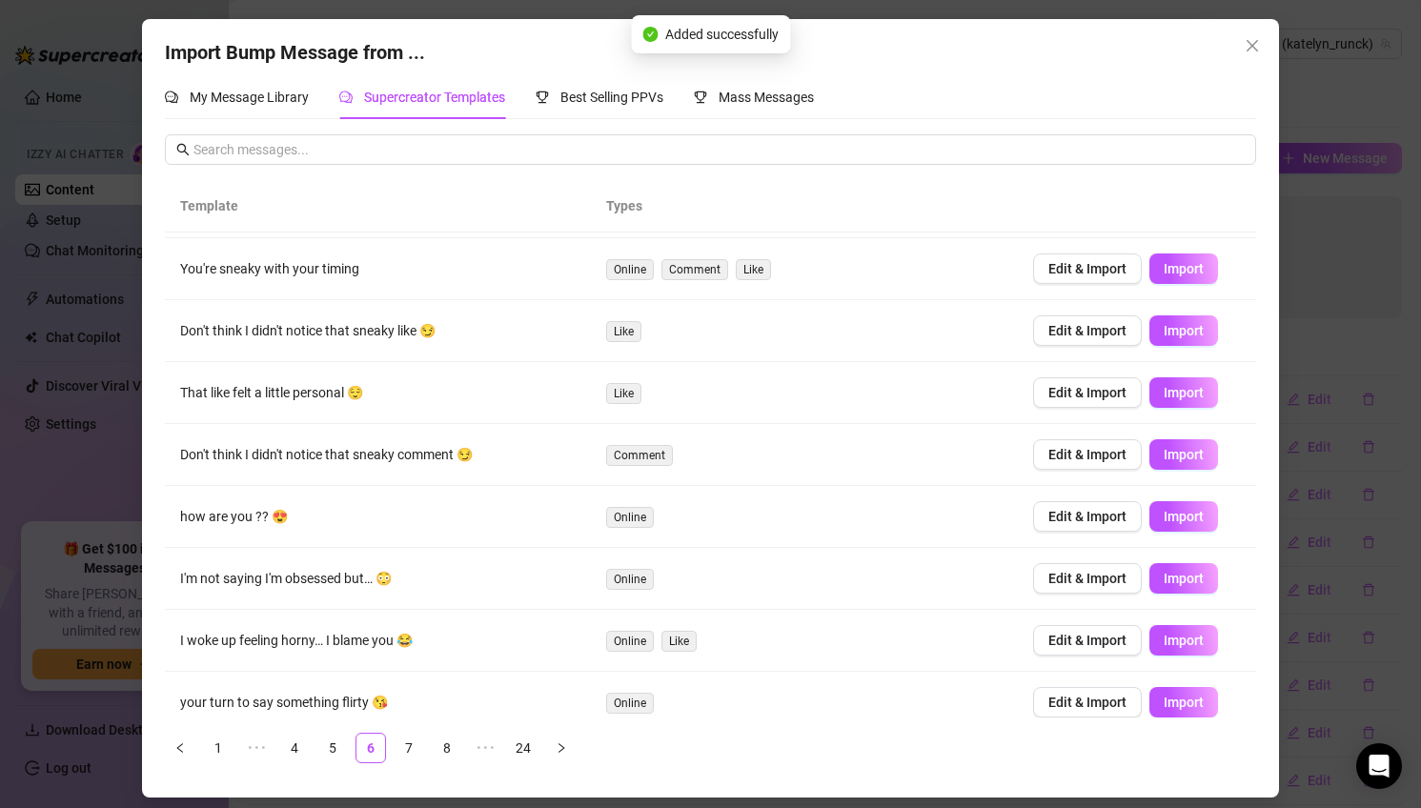
scroll to position [120, 0]
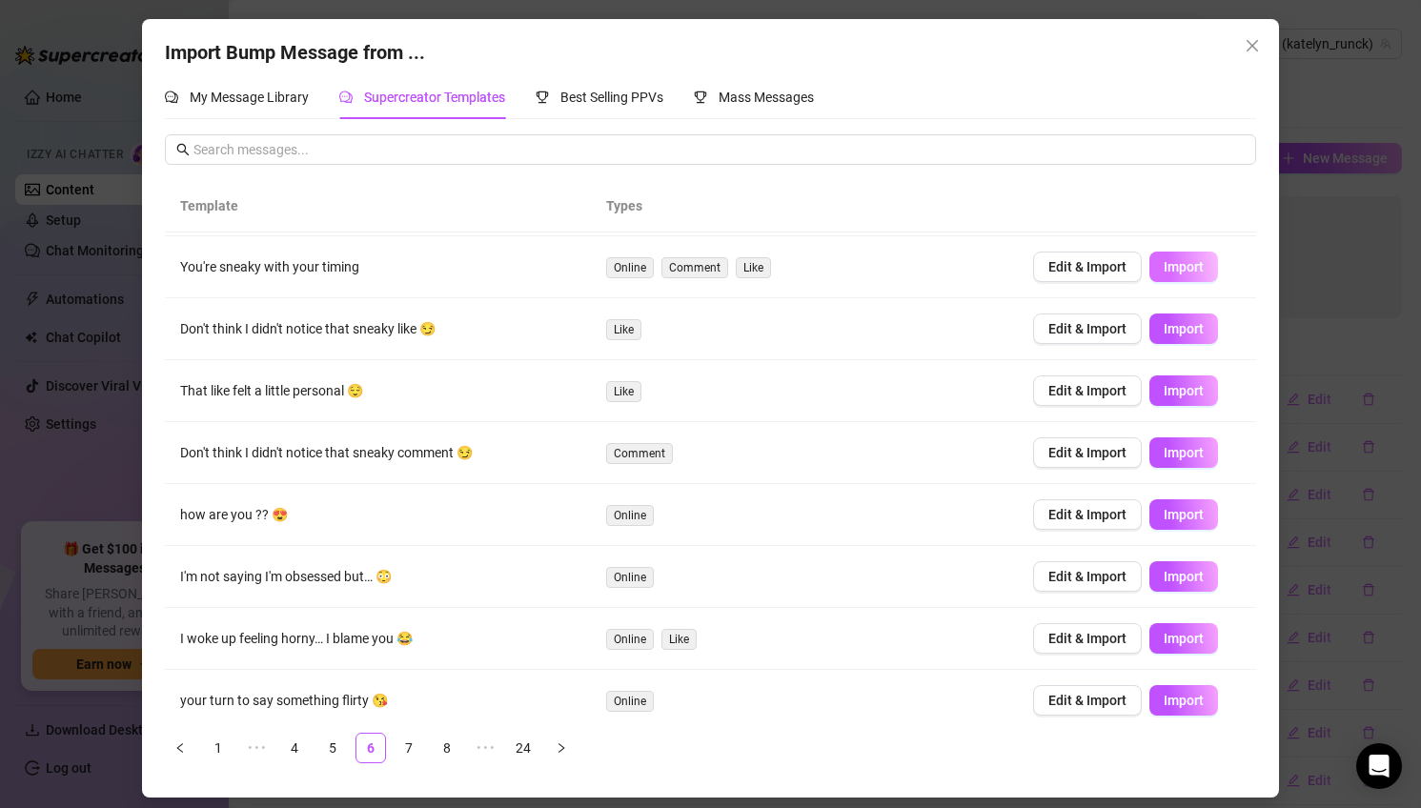
click at [1182, 267] on span "Import" at bounding box center [1183, 266] width 40 height 15
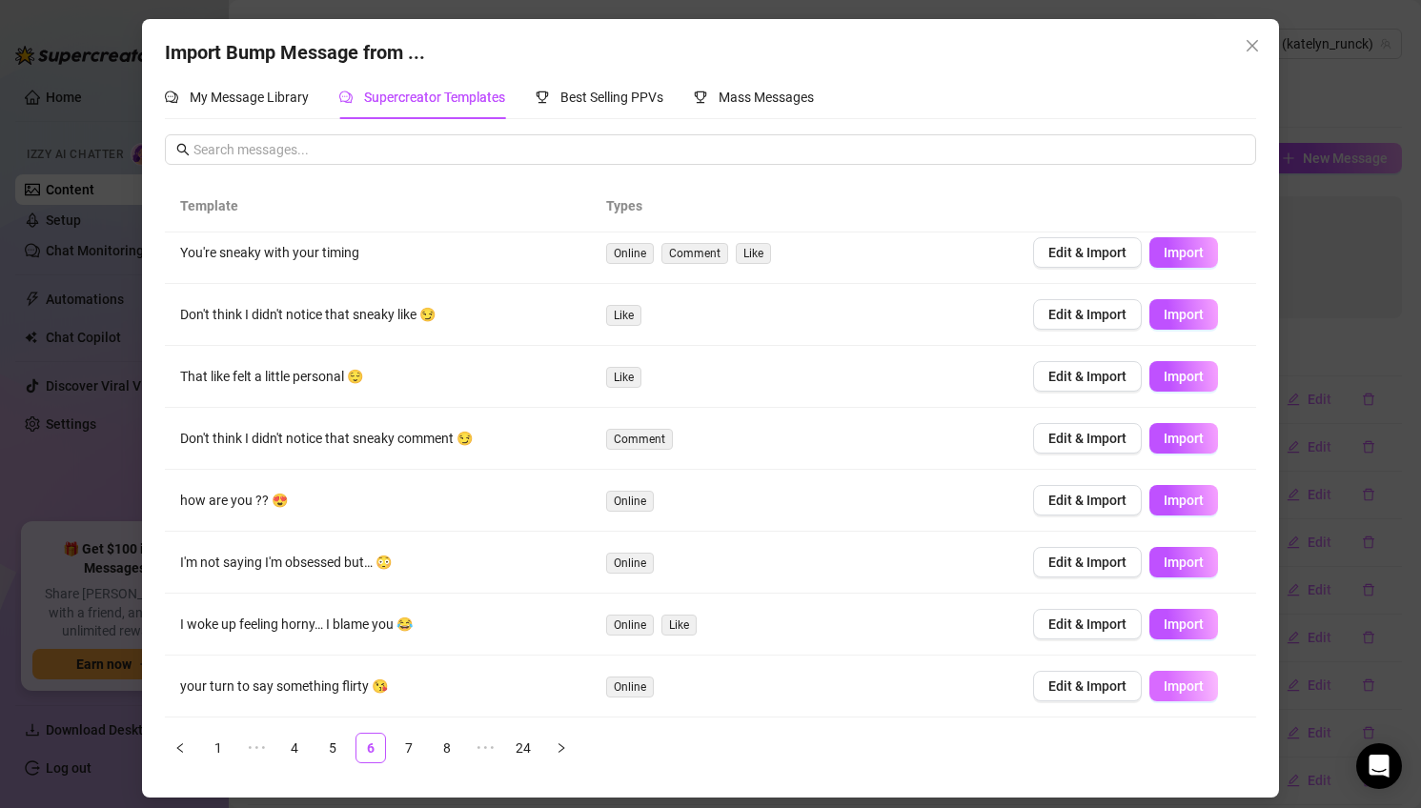
click at [1194, 675] on button "Import" at bounding box center [1183, 686] width 69 height 30
click at [409, 743] on link "7" at bounding box center [408, 748] width 29 height 29
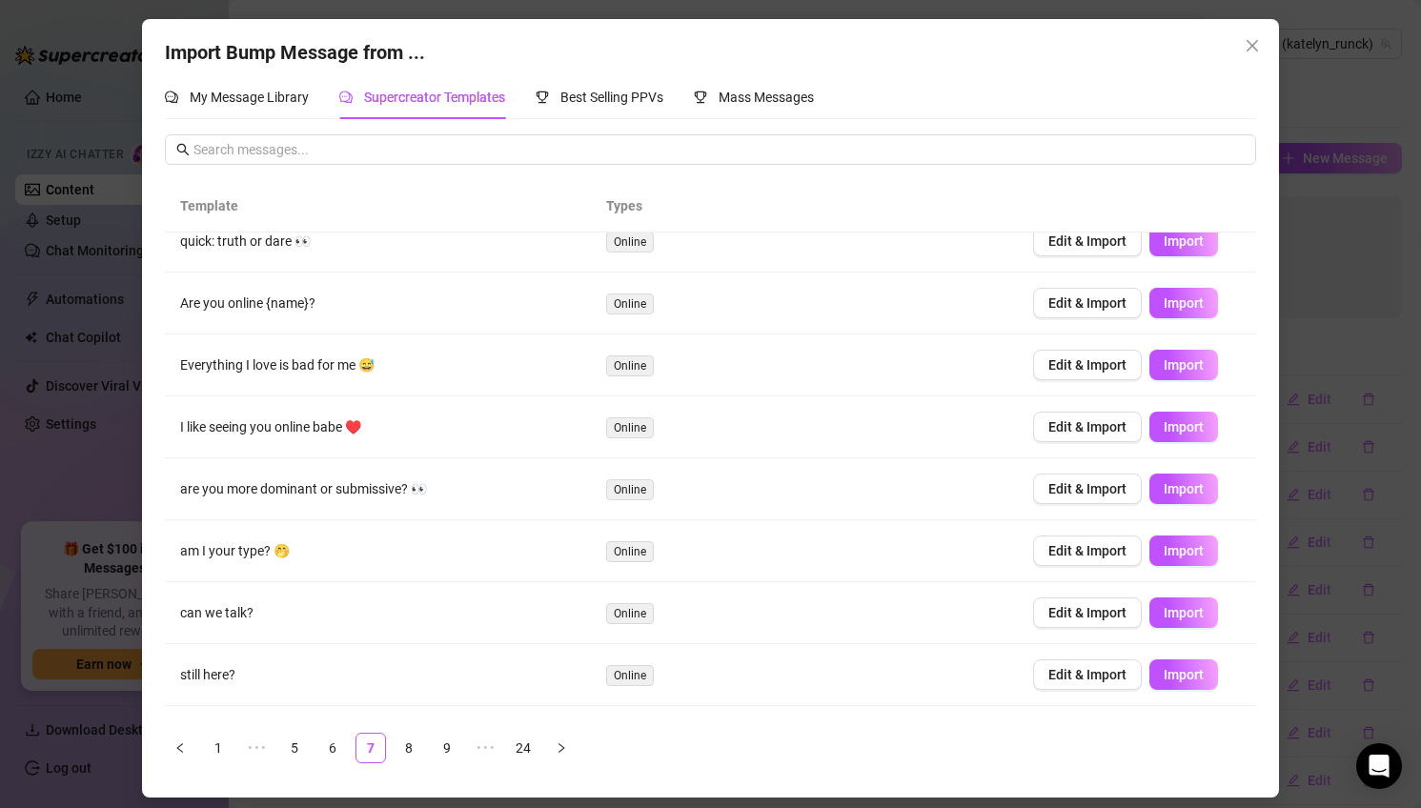
scroll to position [60, 0]
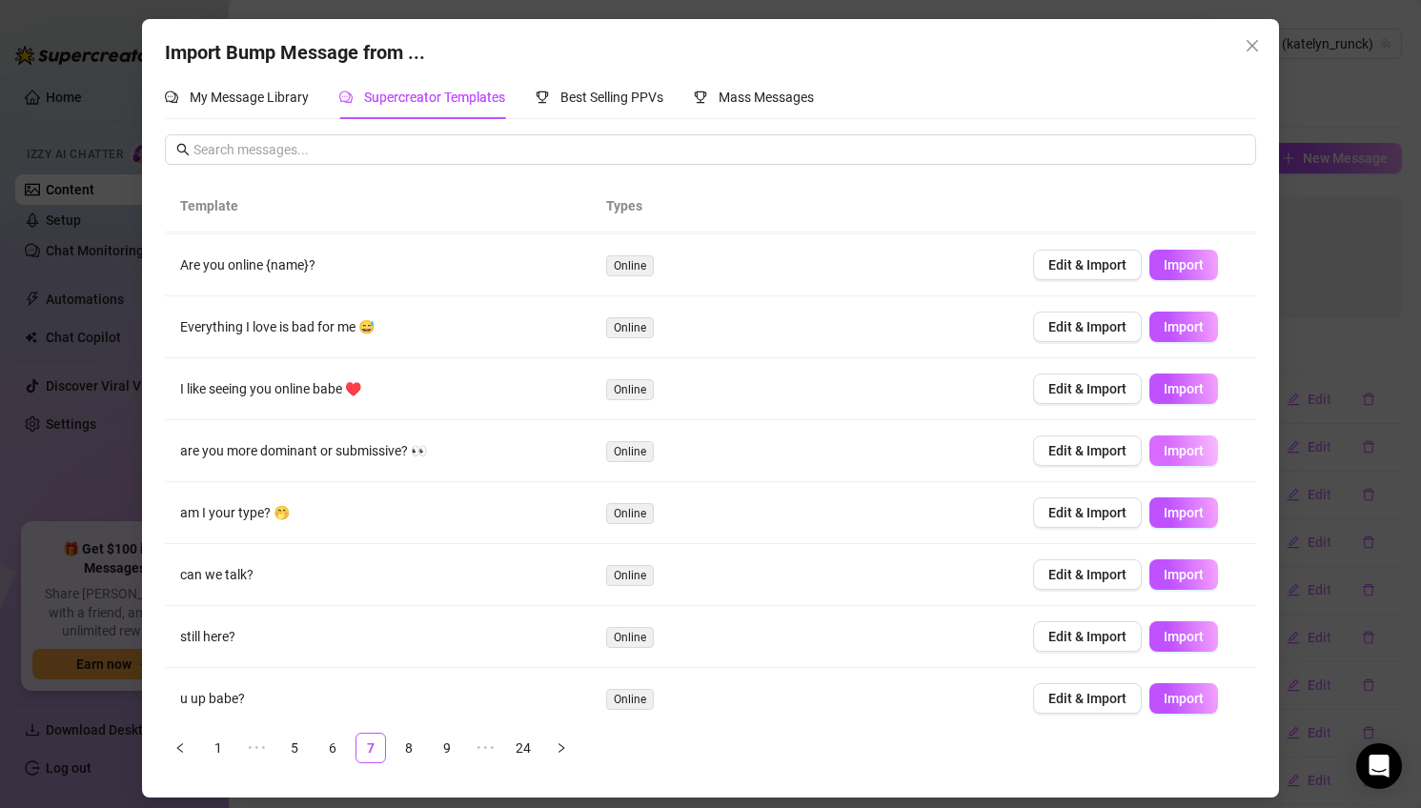
click at [1204, 456] on button "Import" at bounding box center [1183, 450] width 69 height 30
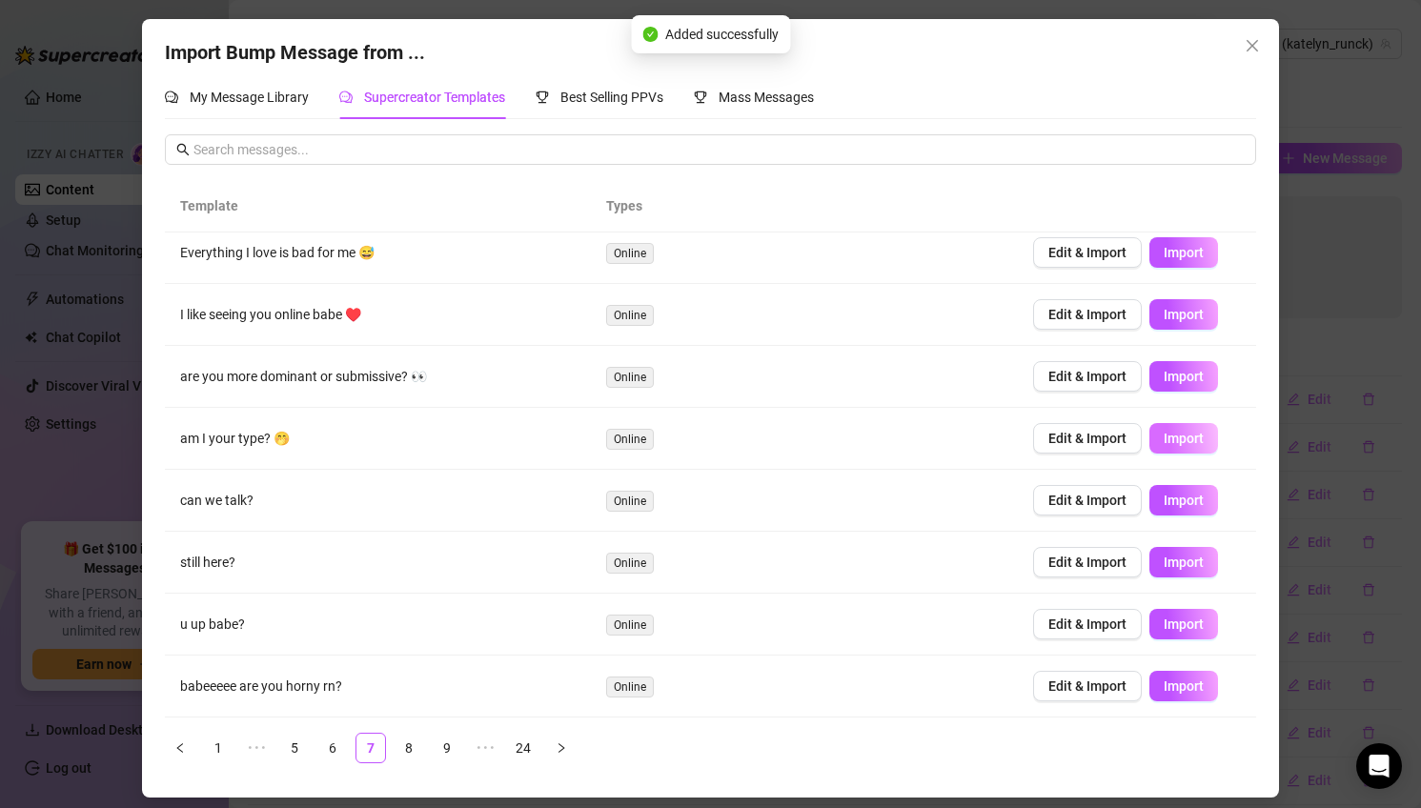
click at [1208, 432] on button "Import" at bounding box center [1183, 438] width 69 height 30
click at [412, 750] on link "8" at bounding box center [408, 748] width 29 height 29
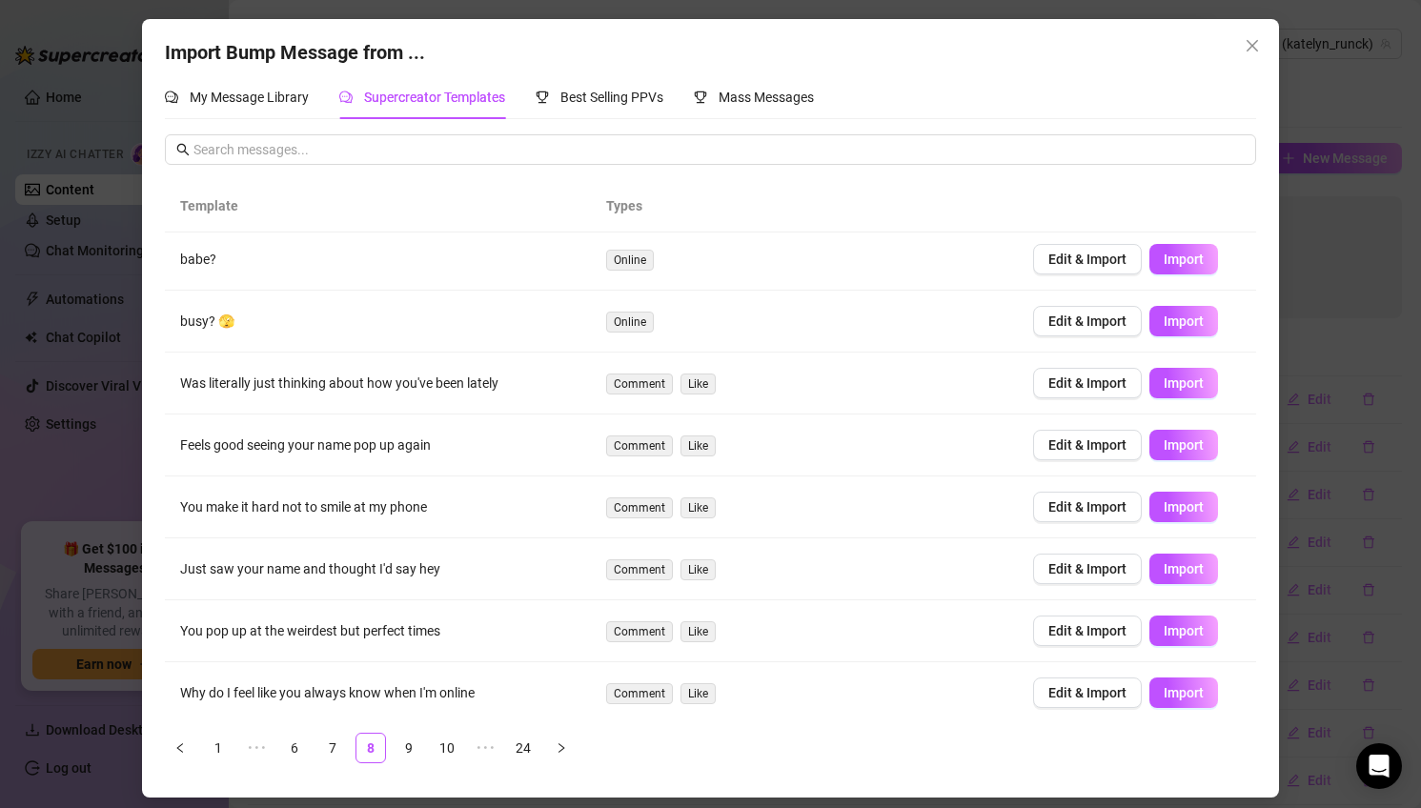
scroll to position [0, 0]
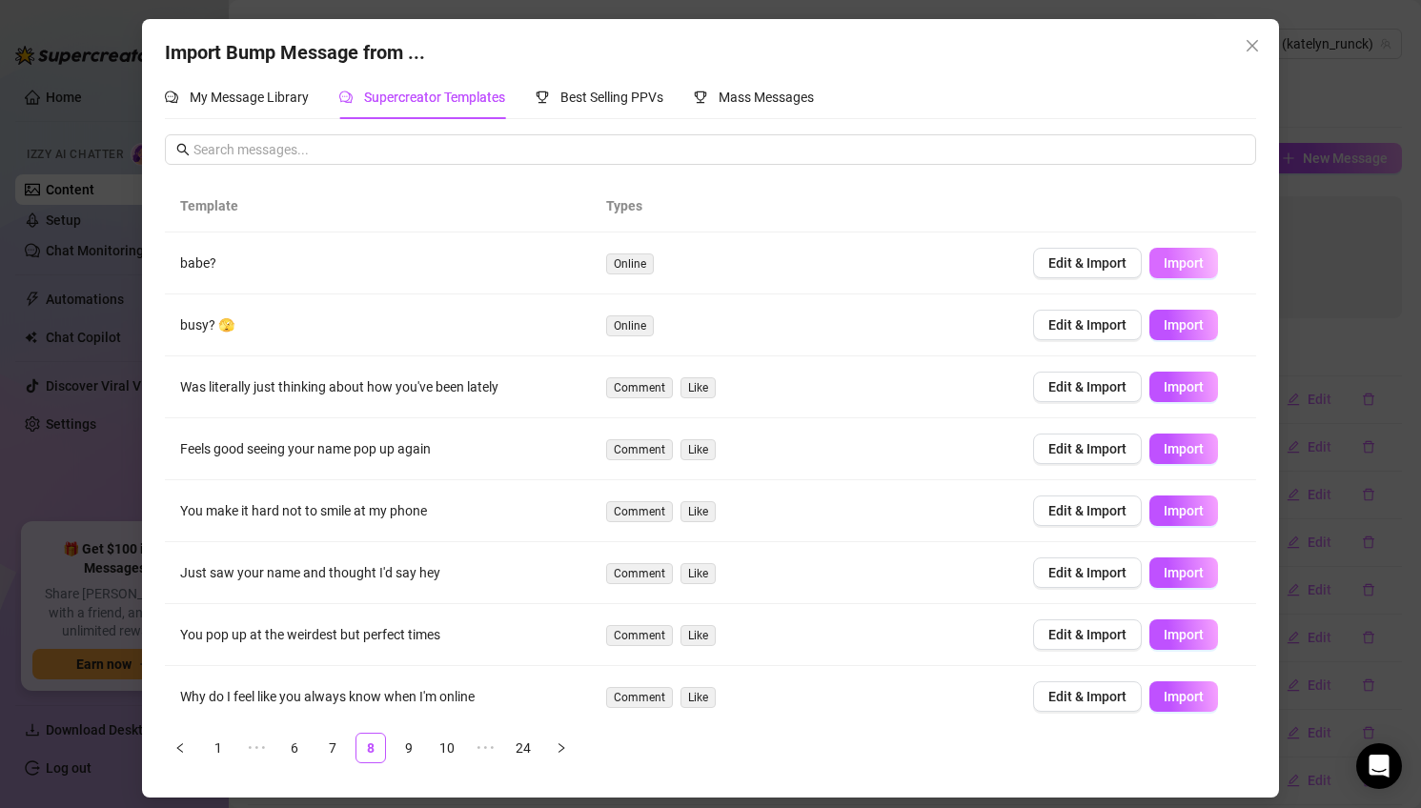
click at [1195, 258] on span "Import" at bounding box center [1183, 262] width 40 height 15
click at [1196, 333] on button "Import" at bounding box center [1183, 325] width 69 height 30
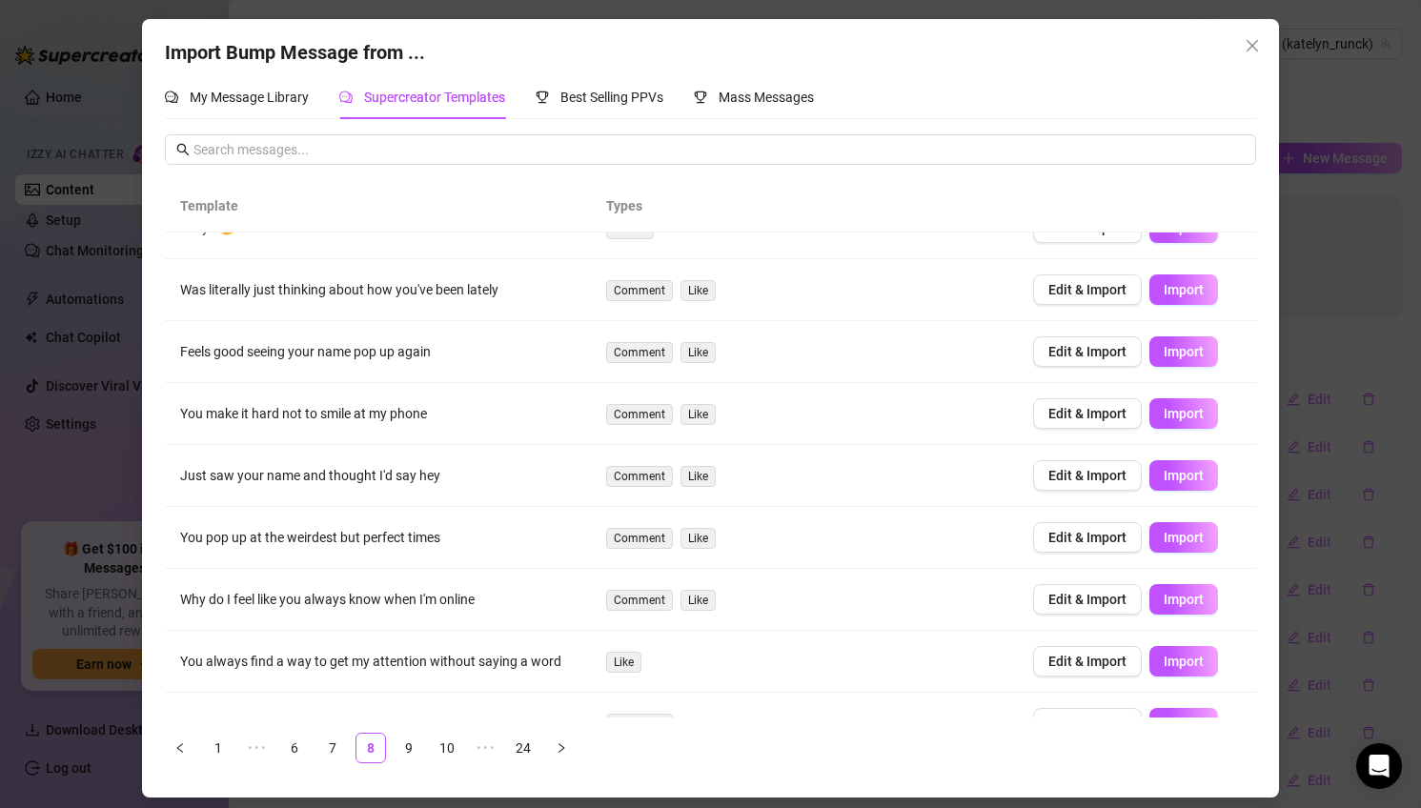
scroll to position [134, 0]
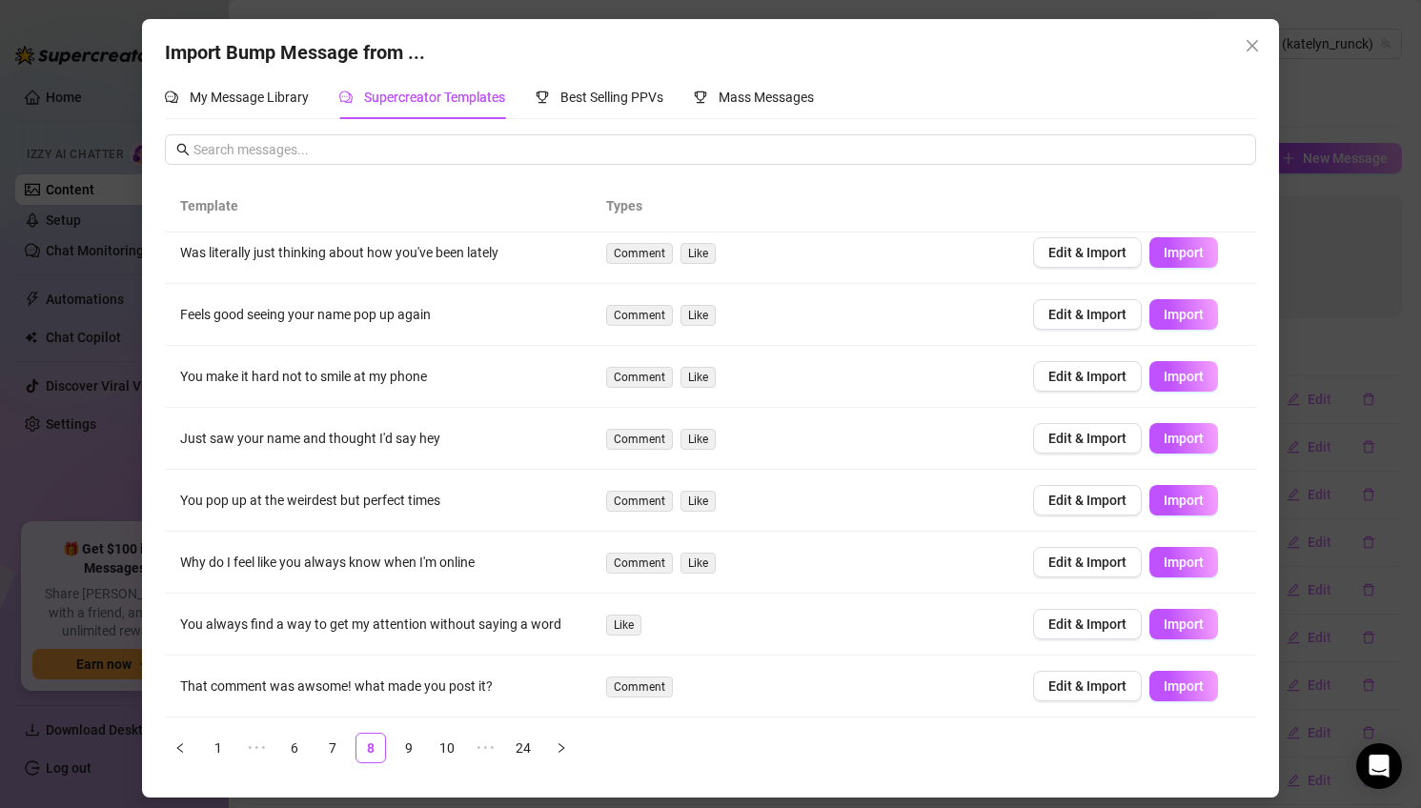
click at [1200, 446] on span "Import" at bounding box center [1183, 438] width 40 height 15
click at [1193, 568] on span "Import" at bounding box center [1183, 562] width 40 height 15
click at [416, 753] on link "9" at bounding box center [408, 748] width 29 height 29
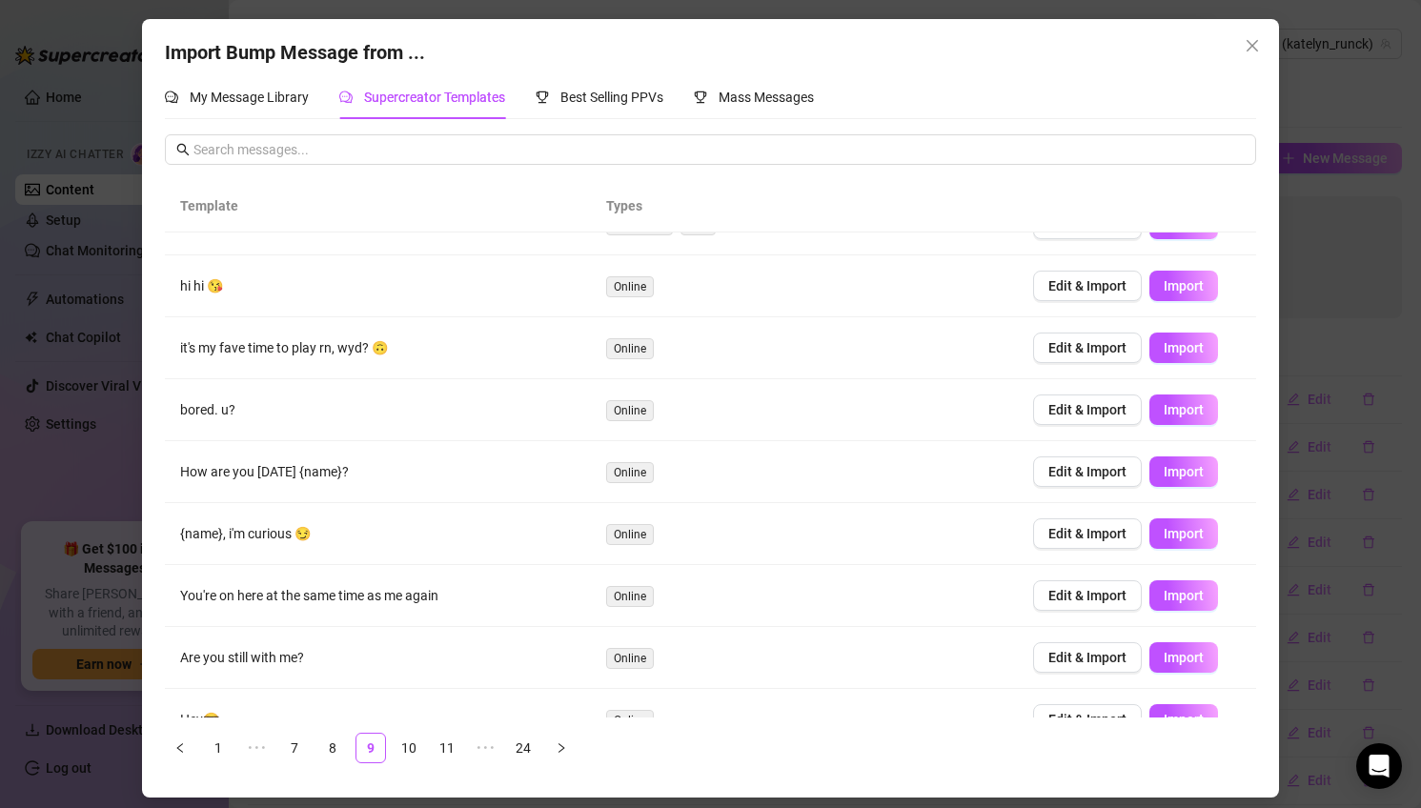
scroll to position [0, 0]
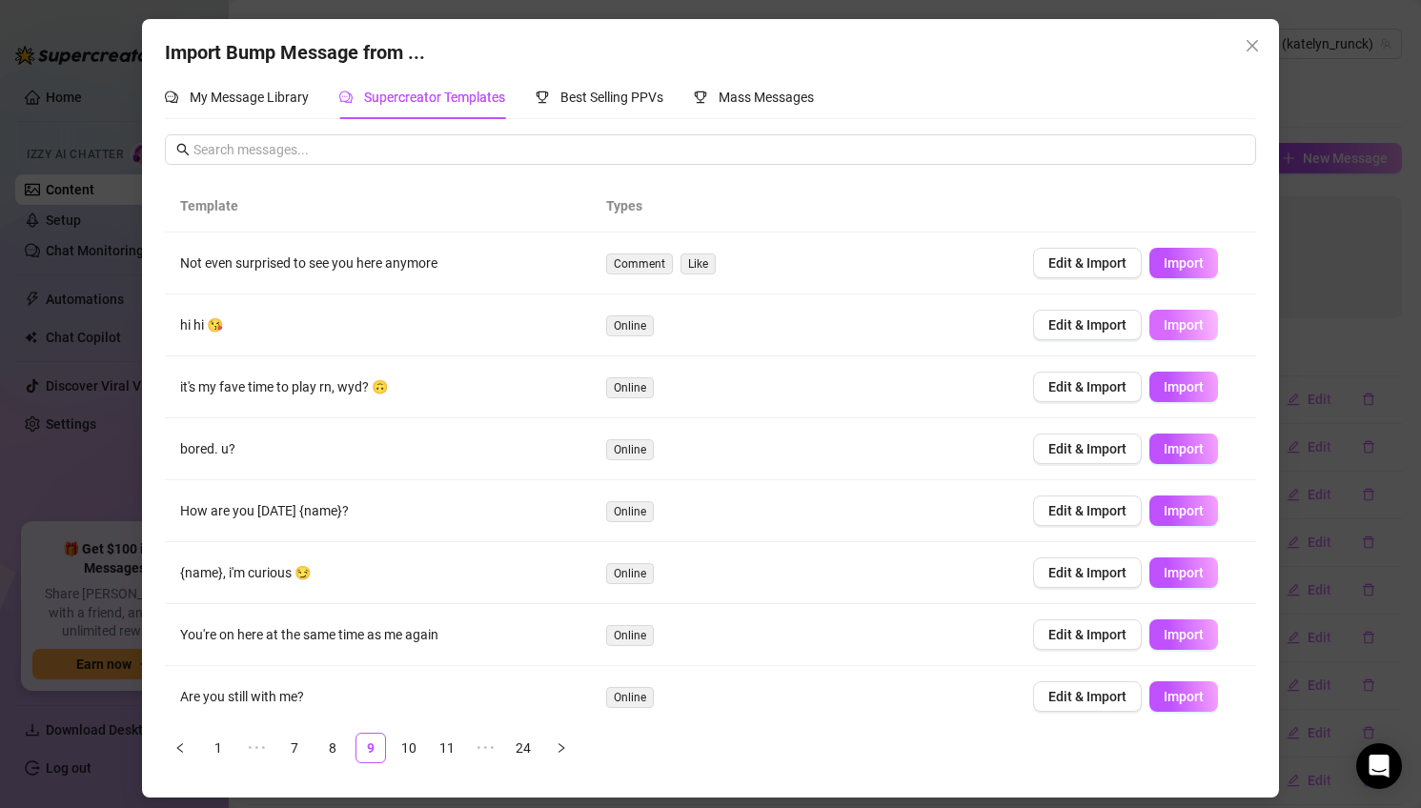
click at [1200, 322] on span "Import" at bounding box center [1183, 324] width 40 height 15
click at [1186, 390] on span "Import" at bounding box center [1183, 386] width 40 height 15
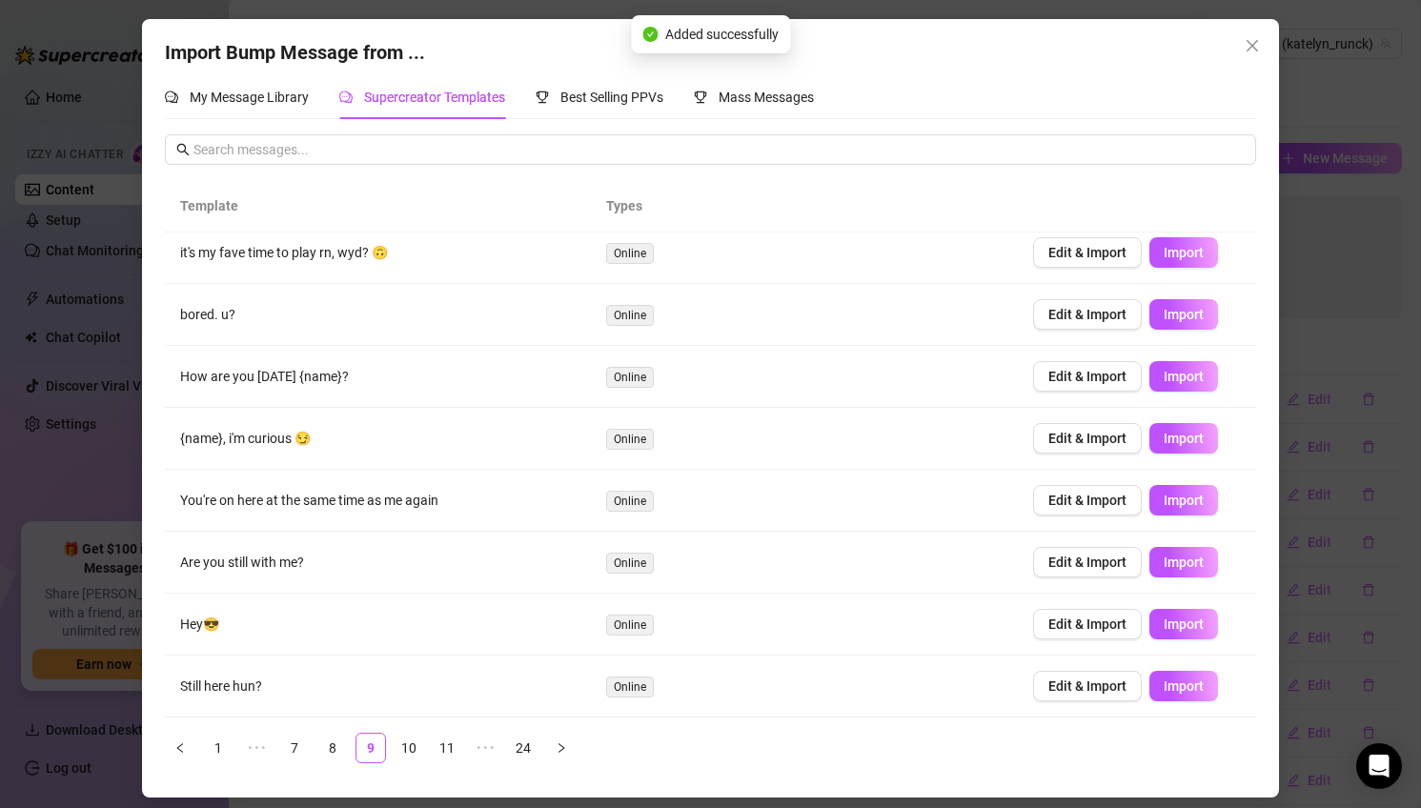
scroll to position [132, 0]
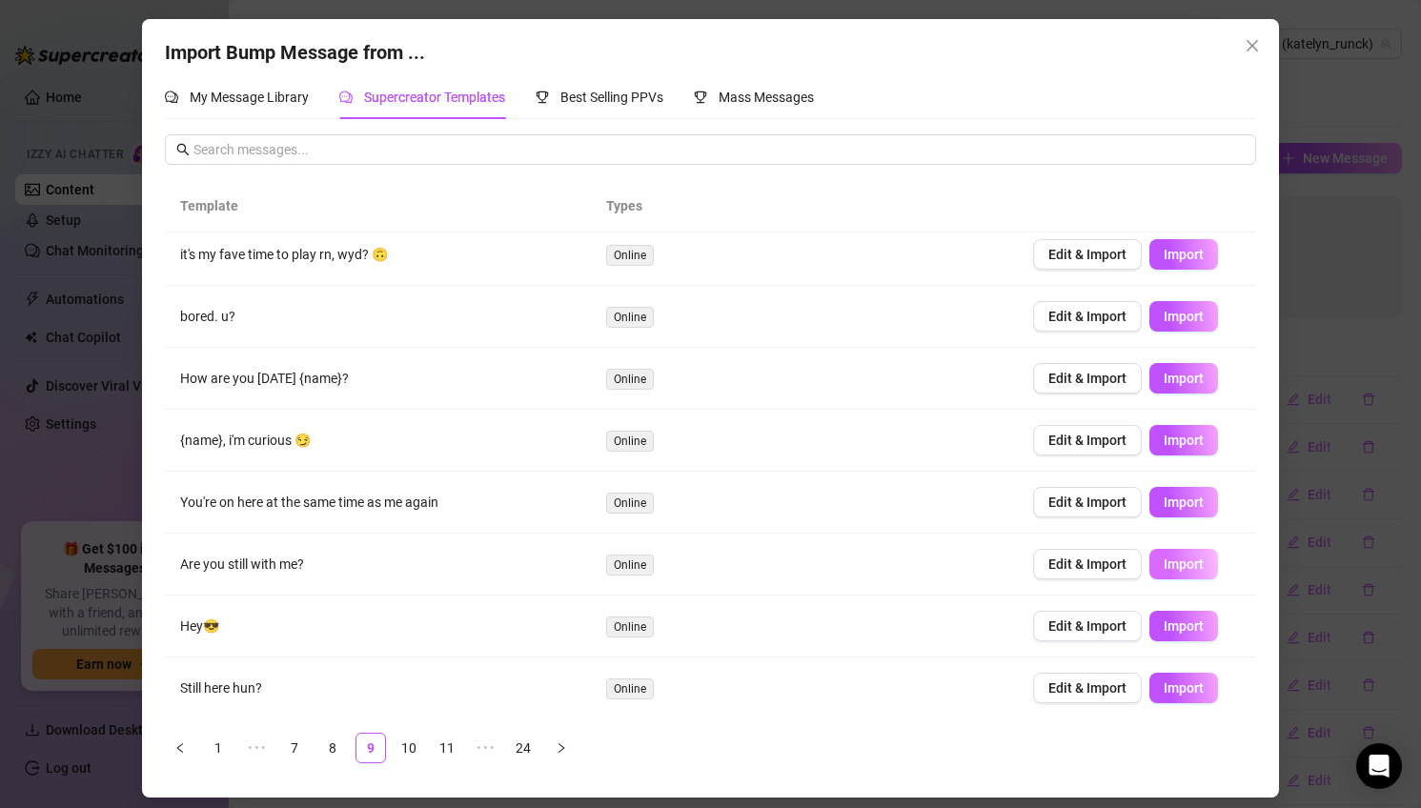
click at [1187, 563] on span "Import" at bounding box center [1183, 563] width 40 height 15
click at [1201, 683] on span "Import" at bounding box center [1183, 687] width 40 height 15
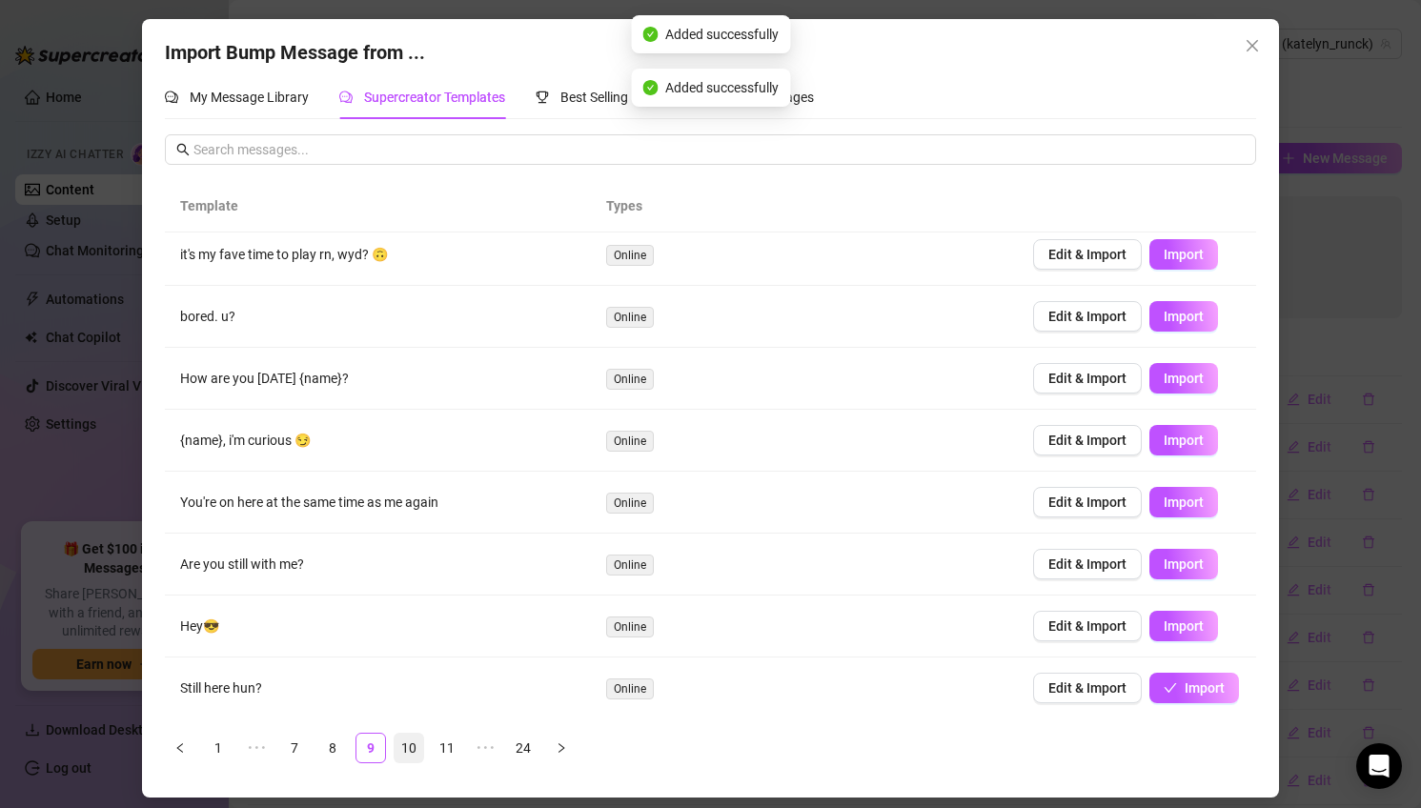
click at [409, 752] on link "10" at bounding box center [408, 748] width 29 height 29
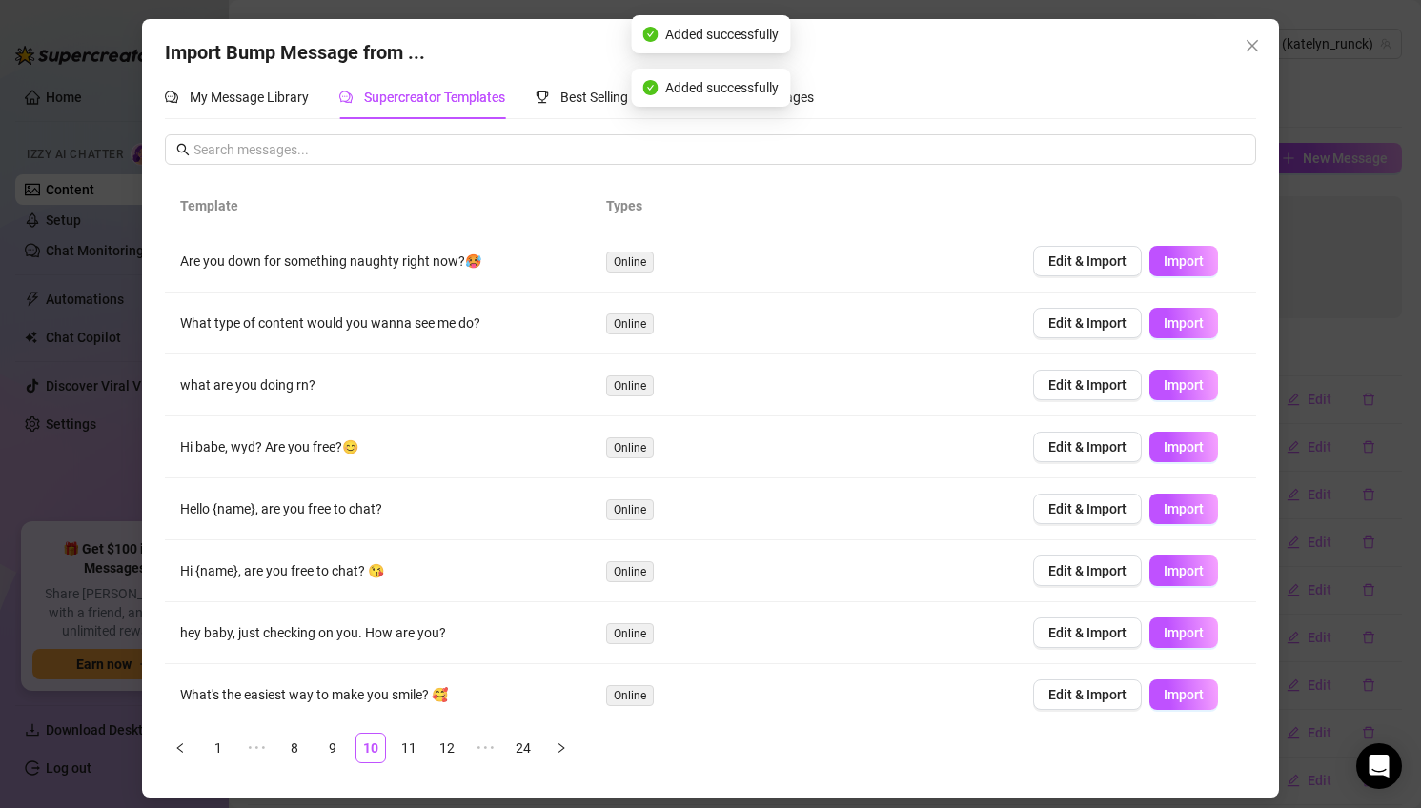
scroll to position [0, 0]
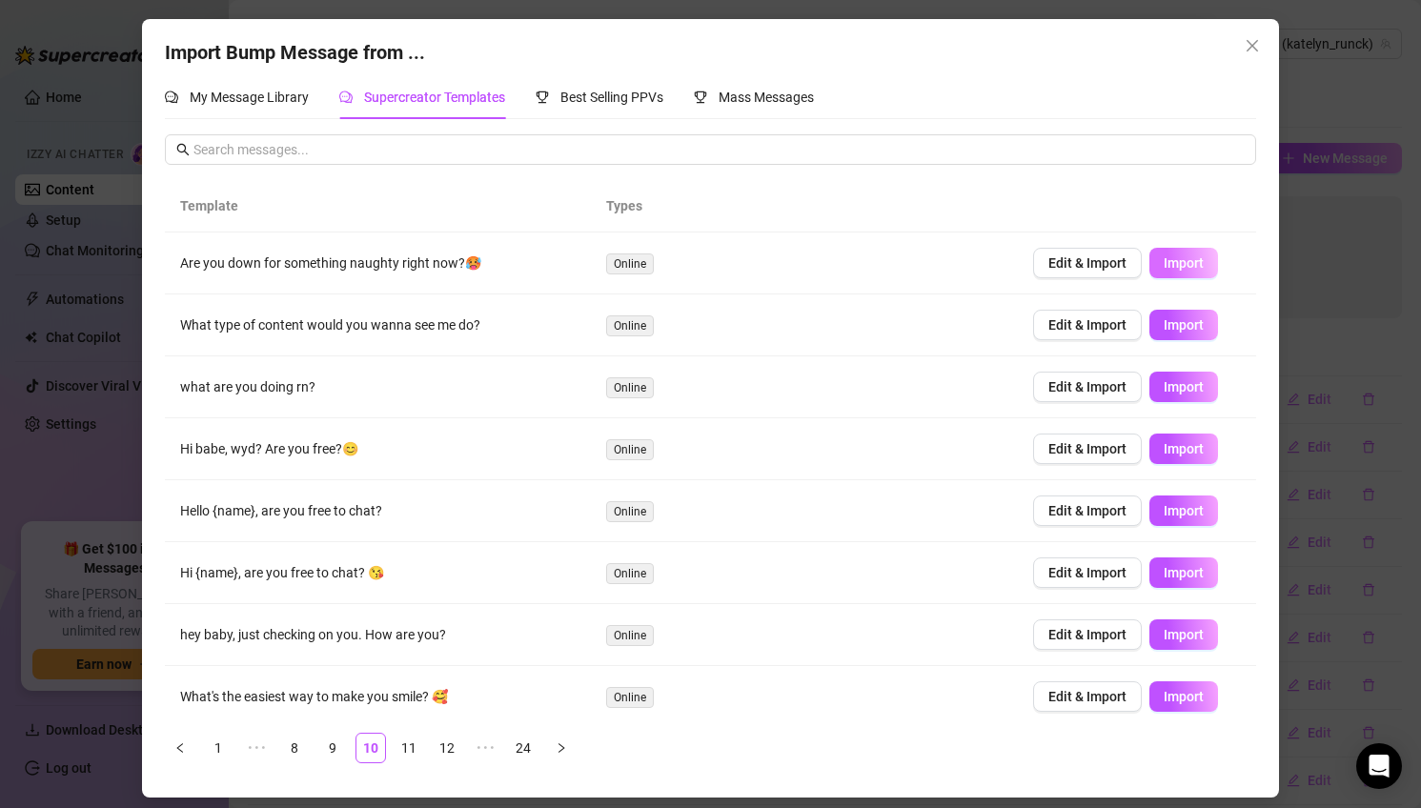
click at [1185, 264] on span "Import" at bounding box center [1183, 262] width 40 height 15
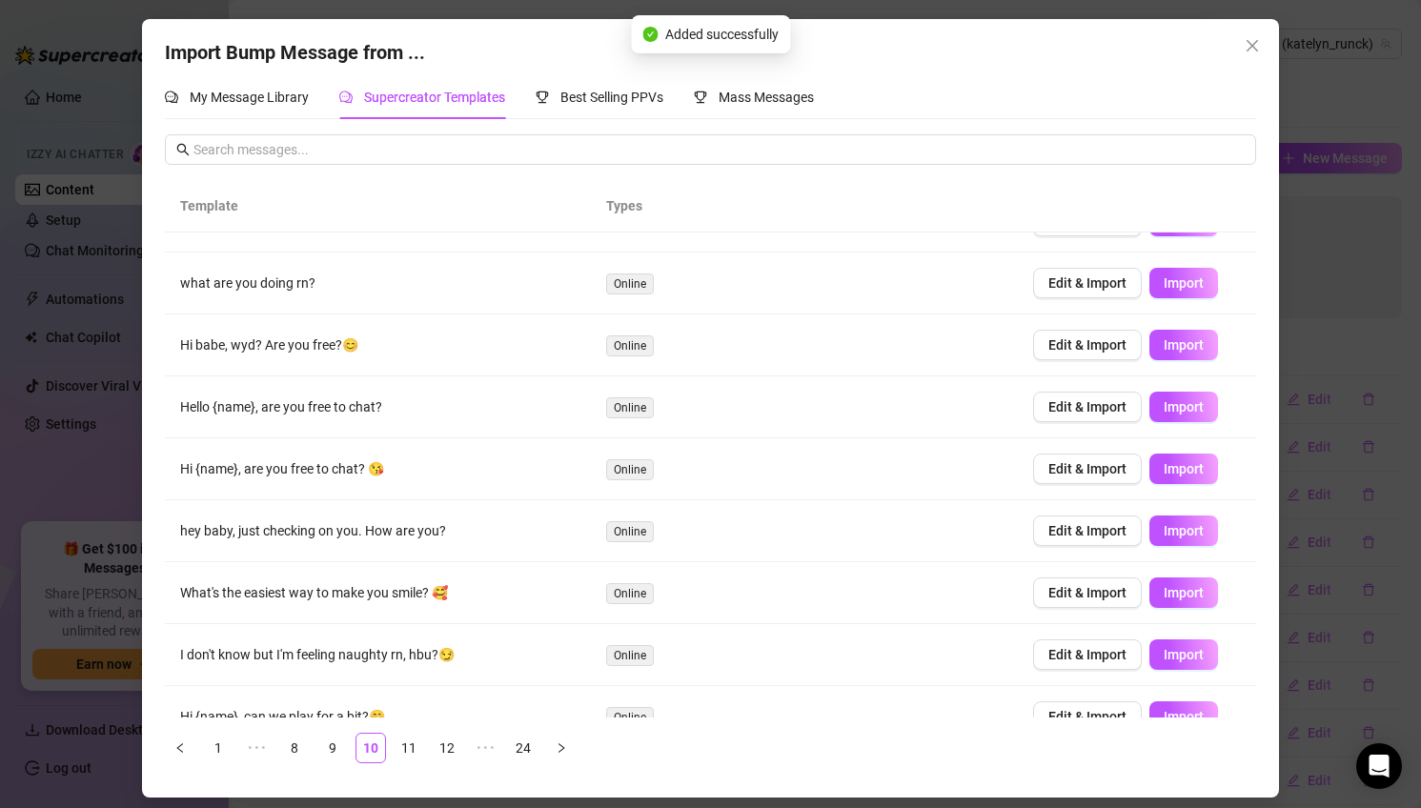
scroll to position [109, 0]
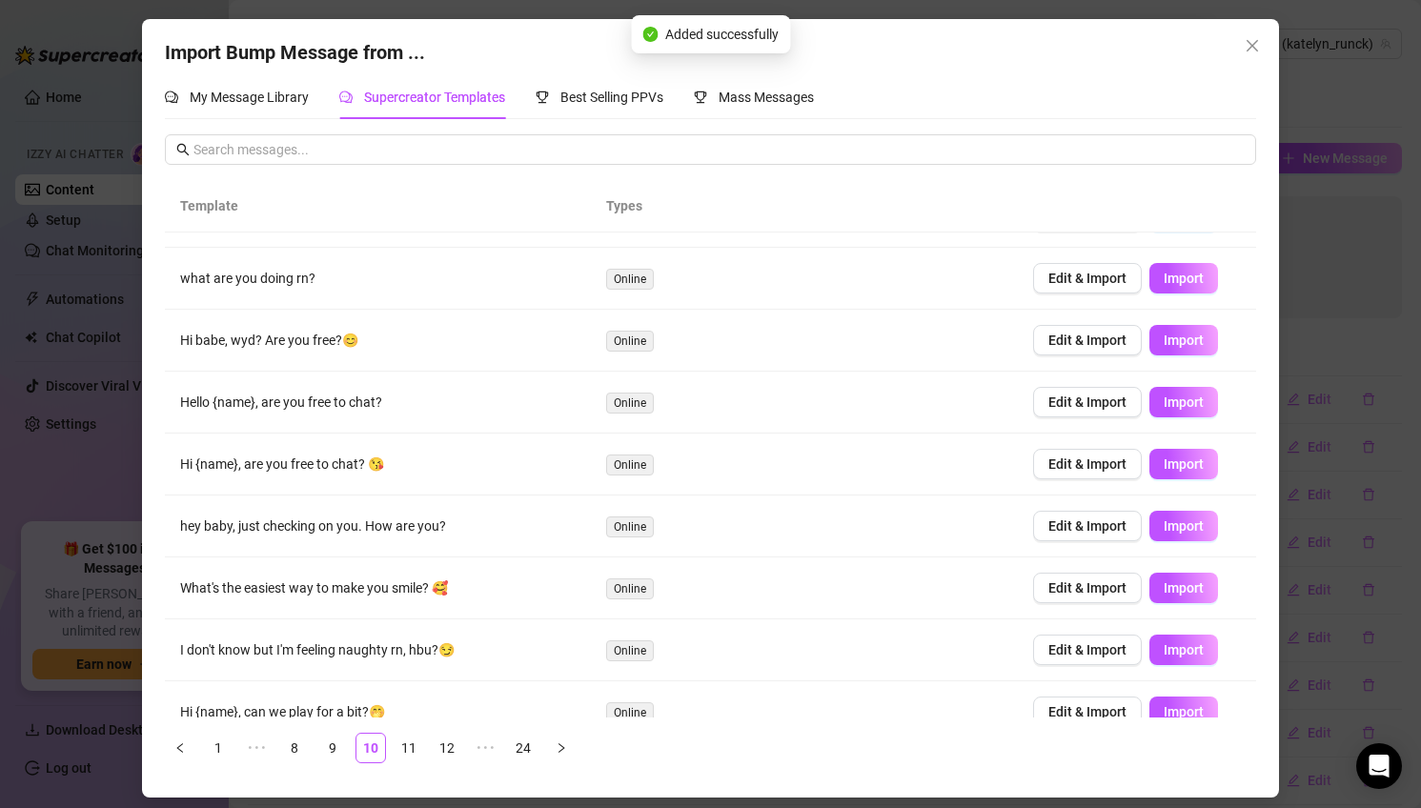
drag, startPoint x: 1158, startPoint y: 341, endPoint x: 911, endPoint y: 430, distance: 262.2
click at [1158, 341] on button "Import" at bounding box center [1183, 340] width 69 height 30
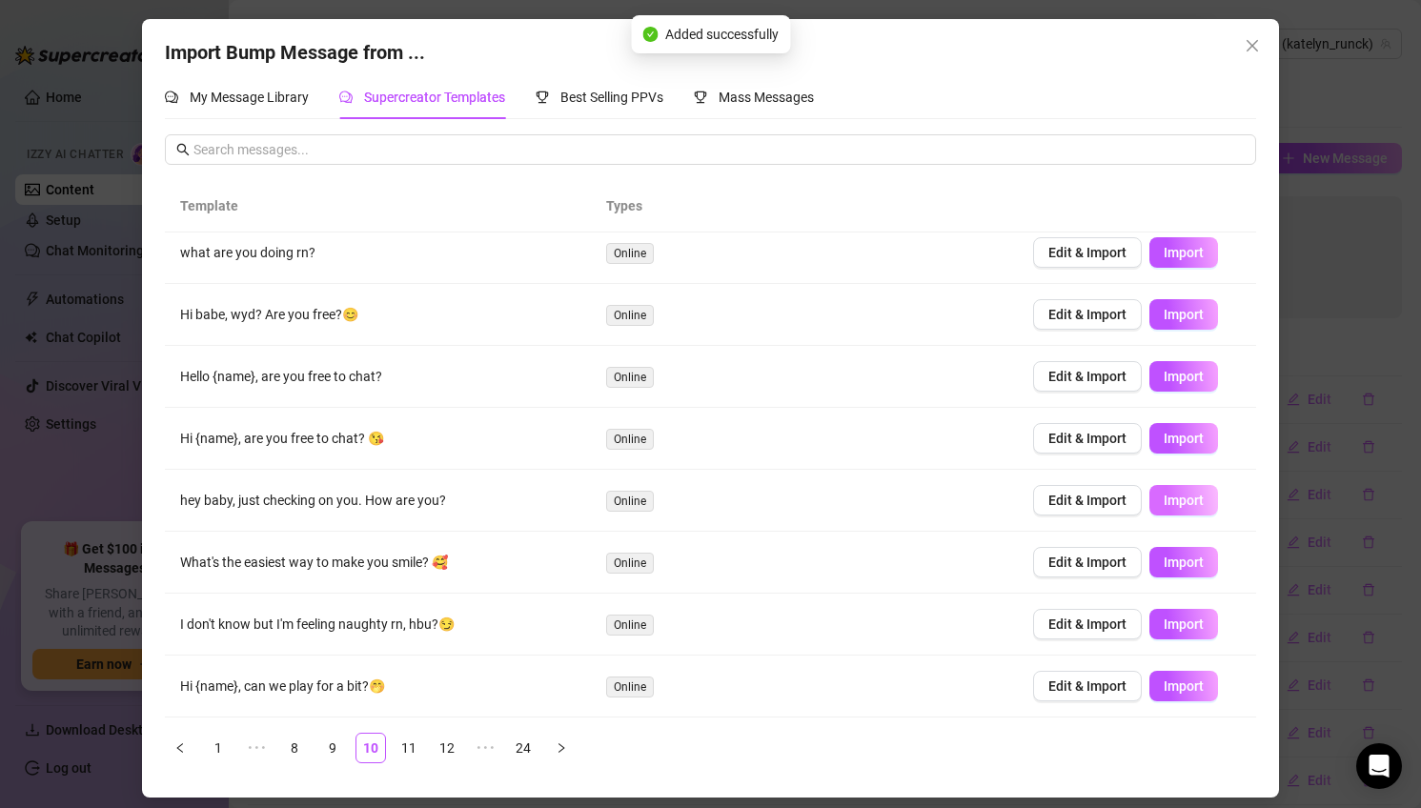
click at [1201, 503] on span "Import" at bounding box center [1183, 500] width 40 height 15
click at [1193, 559] on span "Import" at bounding box center [1183, 562] width 40 height 15
drag, startPoint x: 1193, startPoint y: 687, endPoint x: 553, endPoint y: 692, distance: 640.3
click at [1193, 687] on span "Import" at bounding box center [1183, 685] width 40 height 15
click at [523, 751] on link "24" at bounding box center [523, 748] width 29 height 29
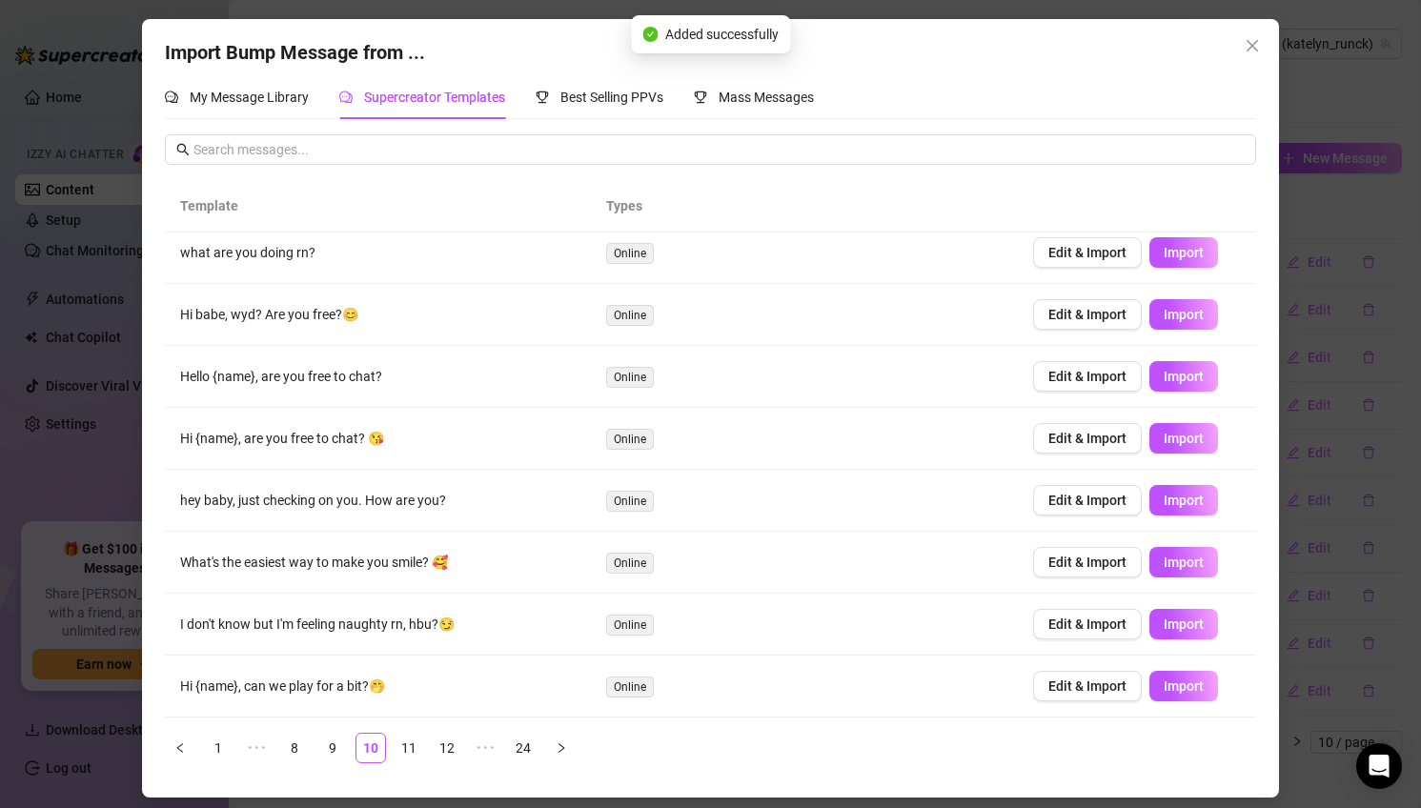
scroll to position [0, 0]
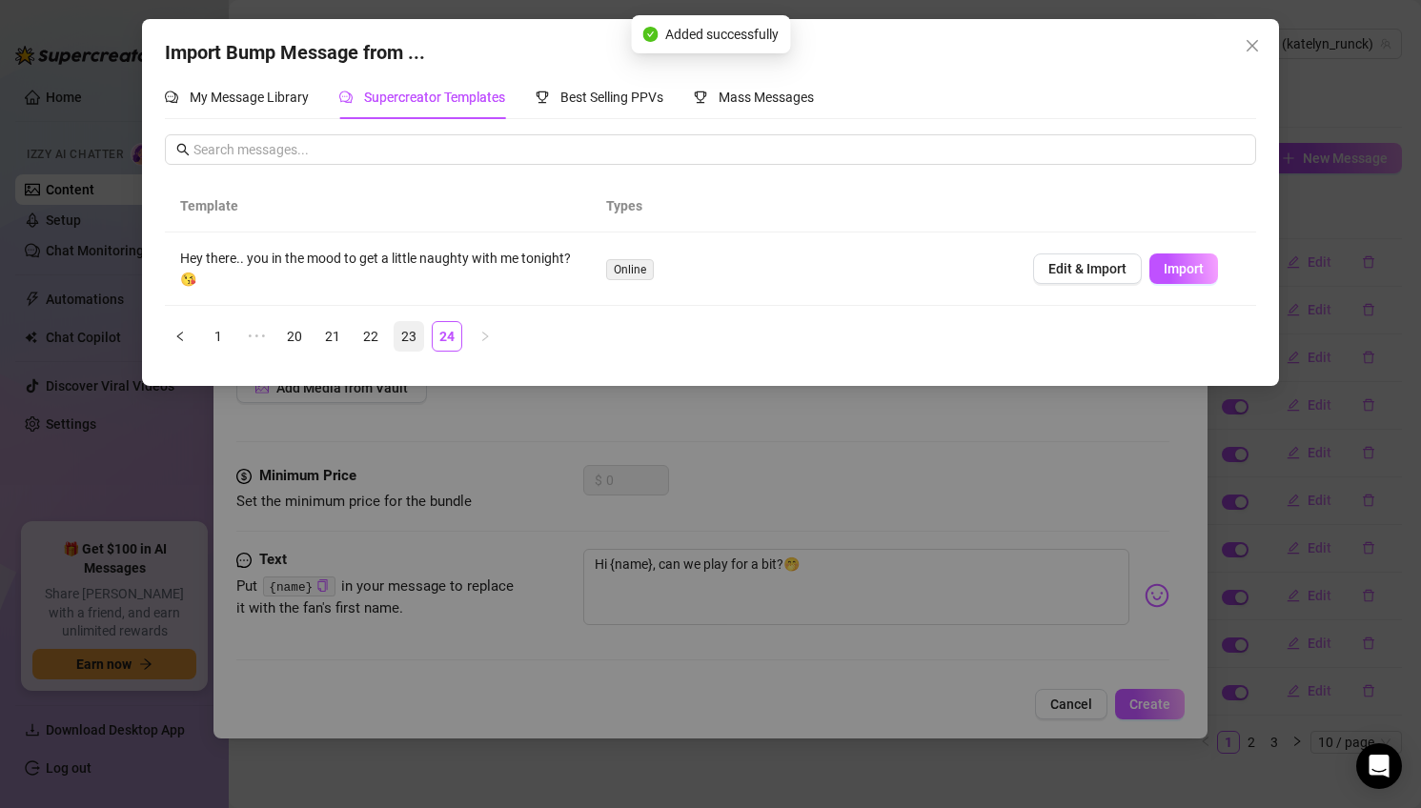
click at [406, 330] on link "23" at bounding box center [408, 336] width 29 height 29
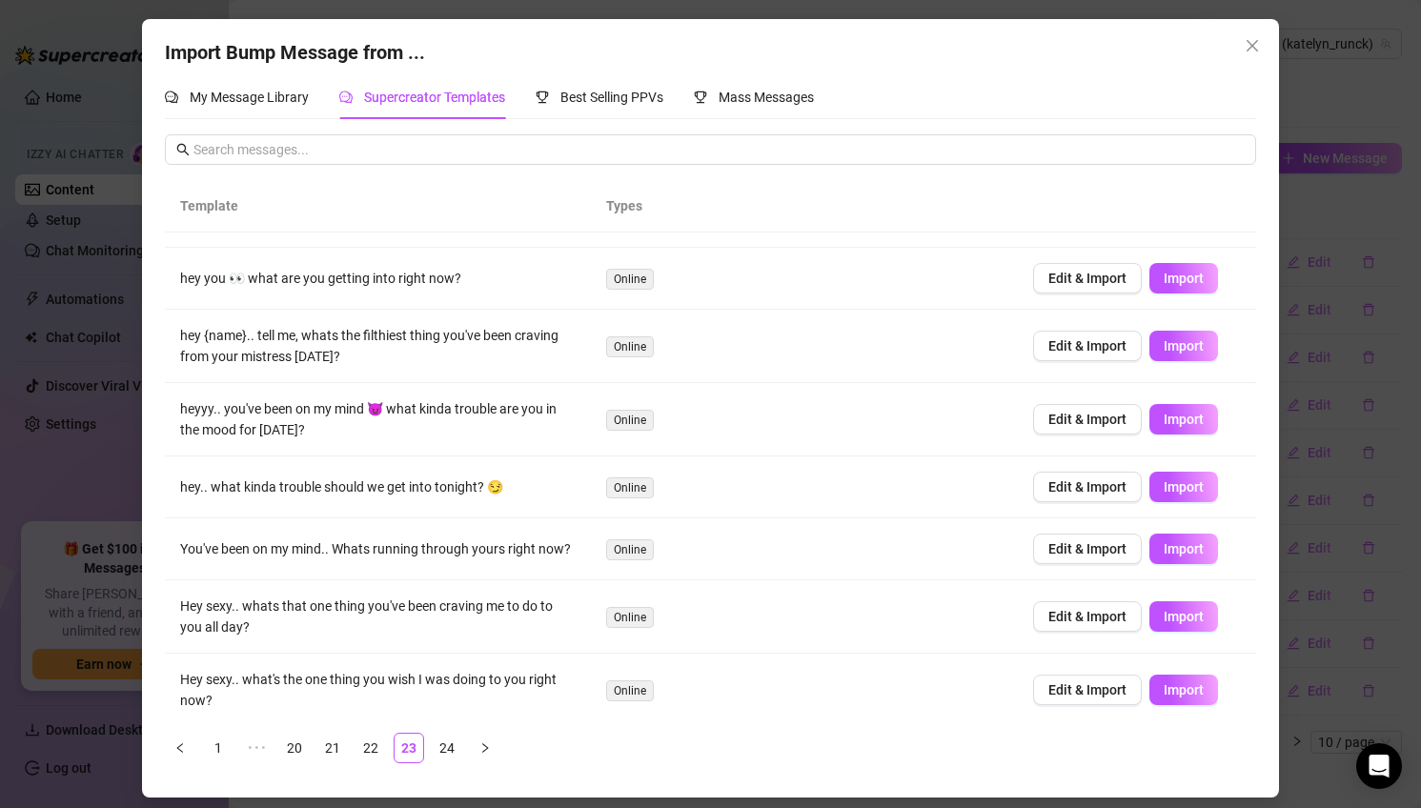
scroll to position [192, 0]
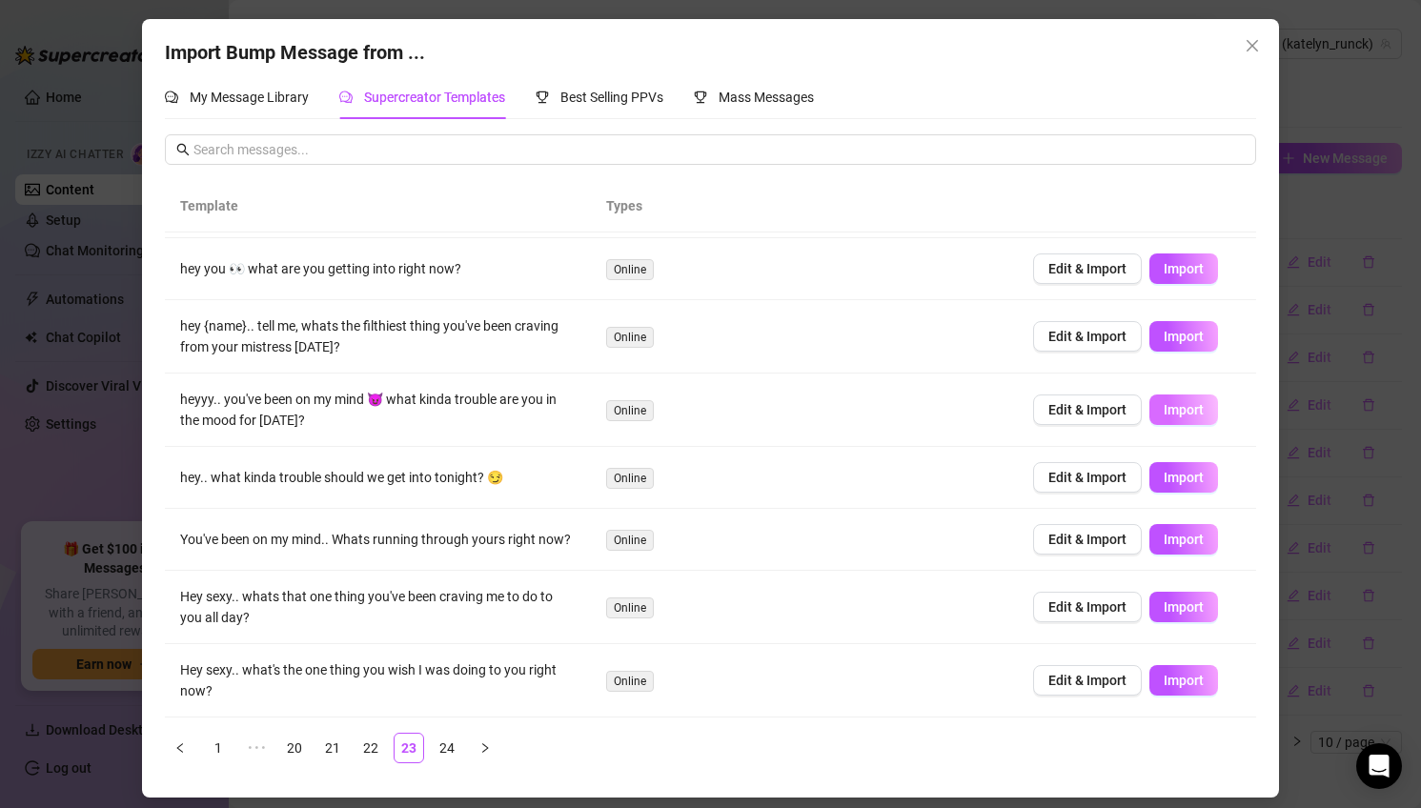
click at [1199, 409] on span "Import" at bounding box center [1183, 409] width 40 height 15
click at [355, 752] on li "22" at bounding box center [370, 748] width 30 height 30
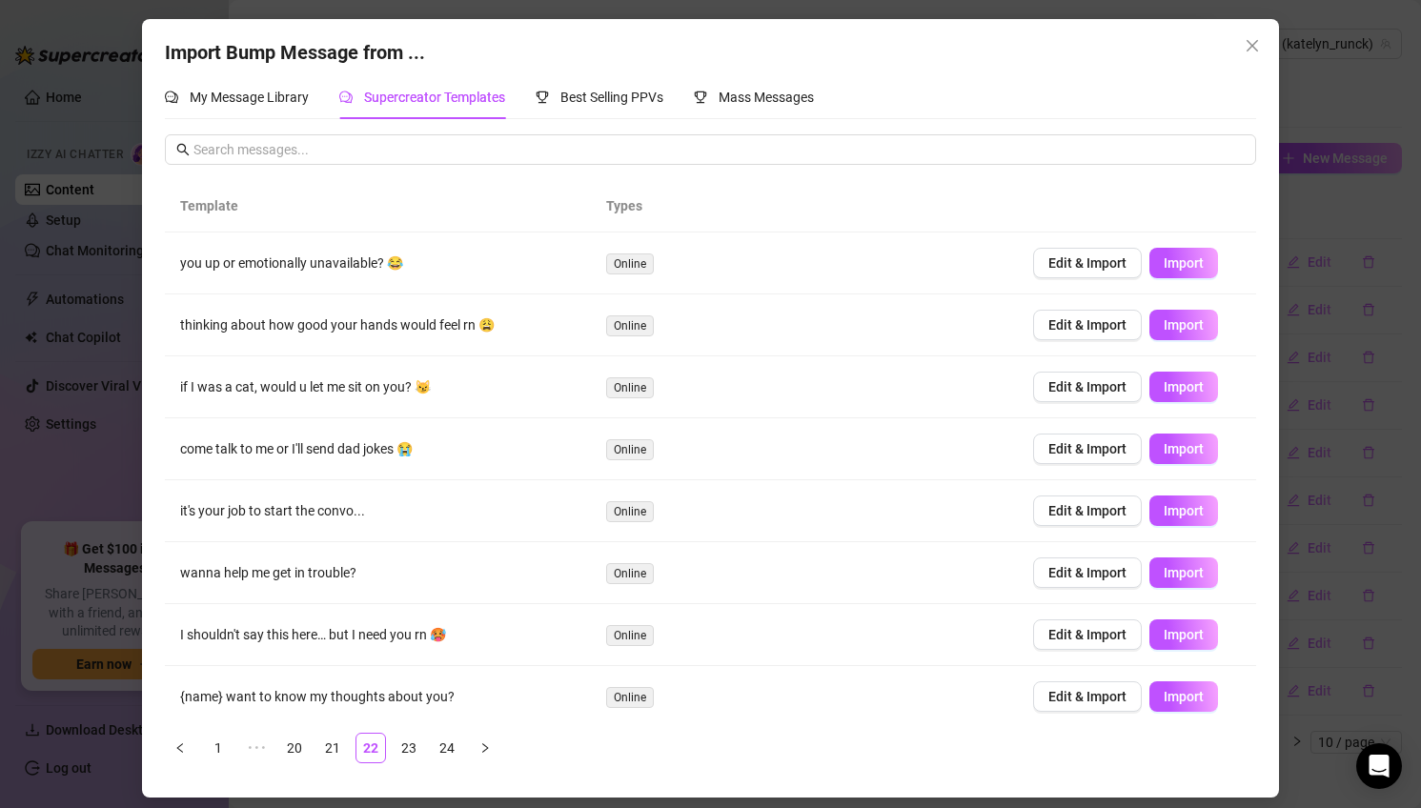
scroll to position [0, 0]
click at [1196, 252] on button "Import" at bounding box center [1183, 263] width 69 height 30
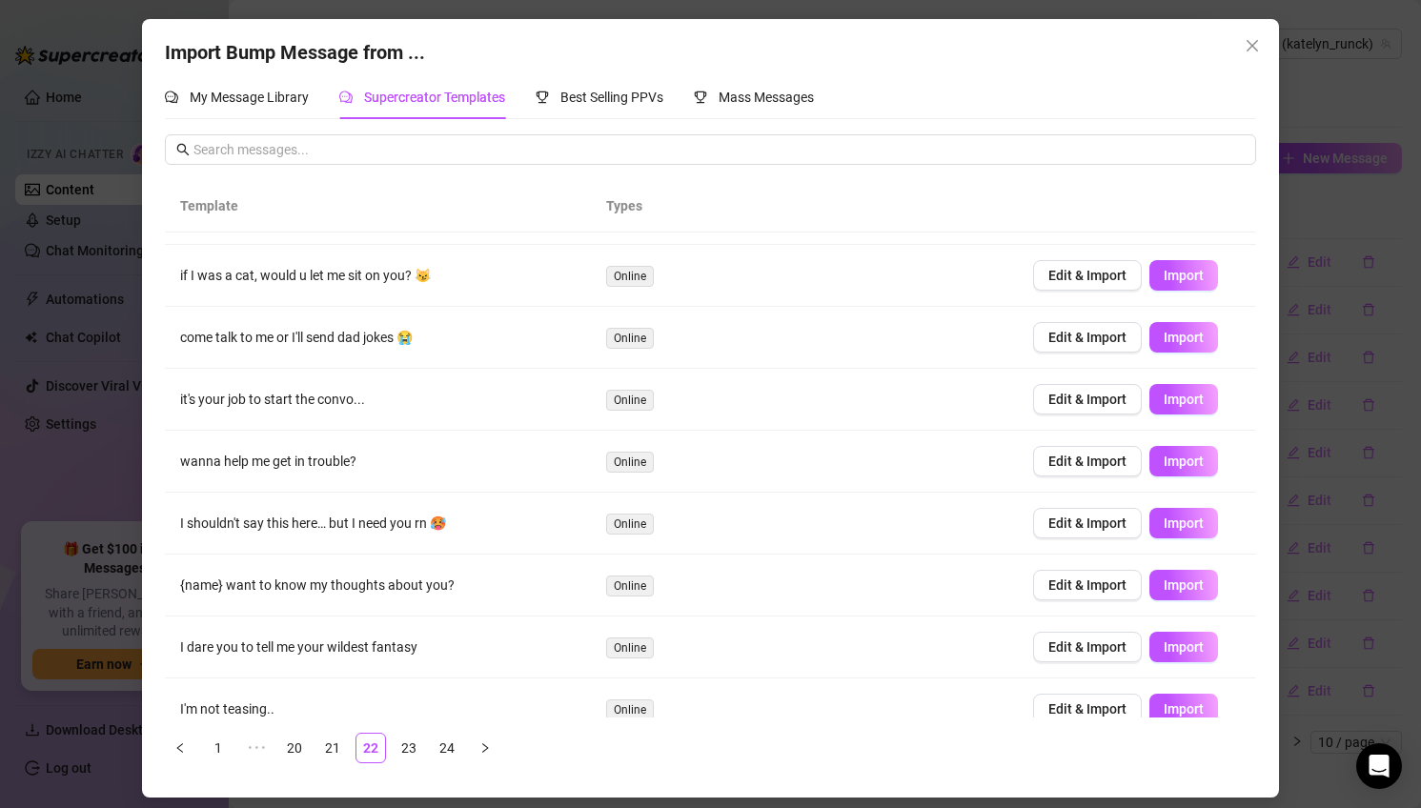
scroll to position [124, 0]
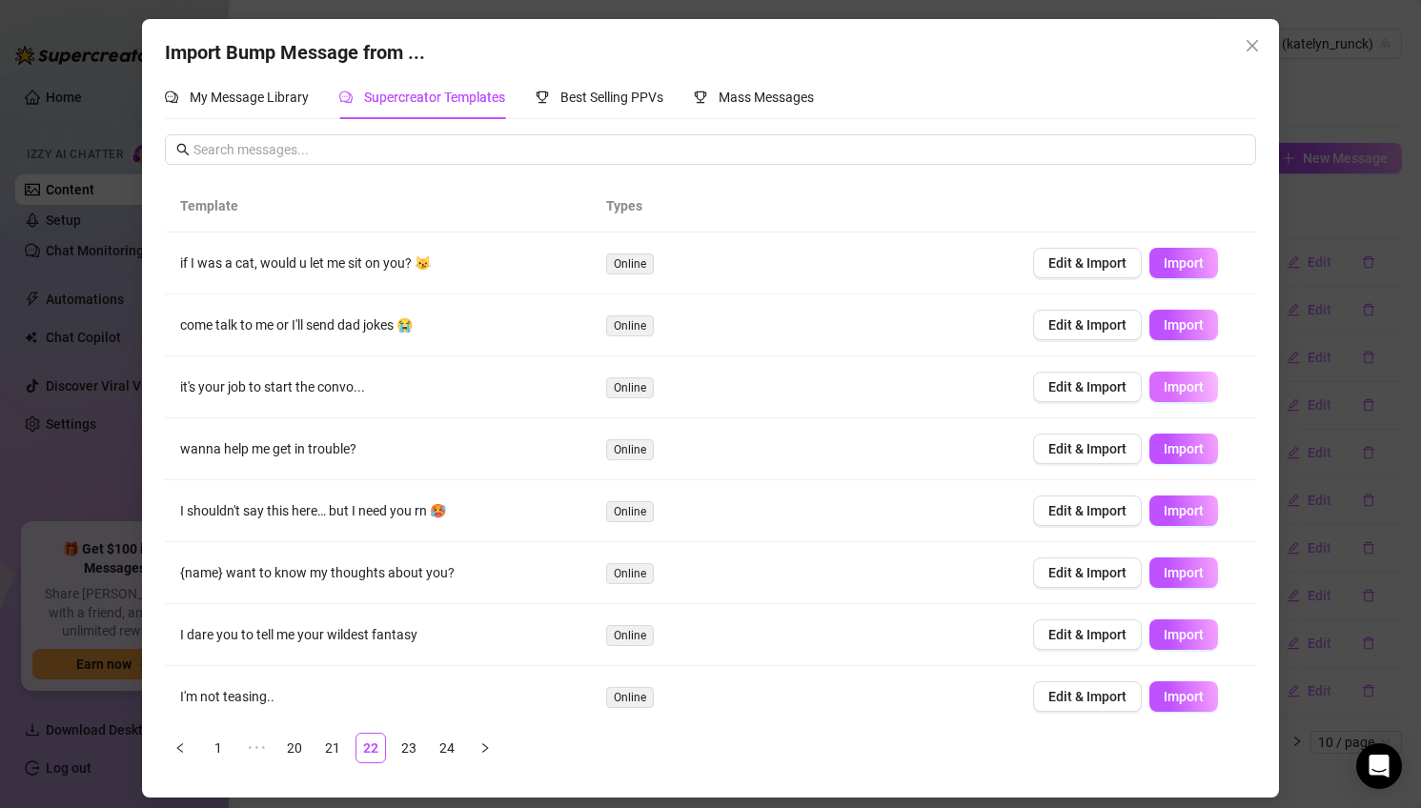
click at [1192, 383] on span "Import" at bounding box center [1183, 386] width 40 height 15
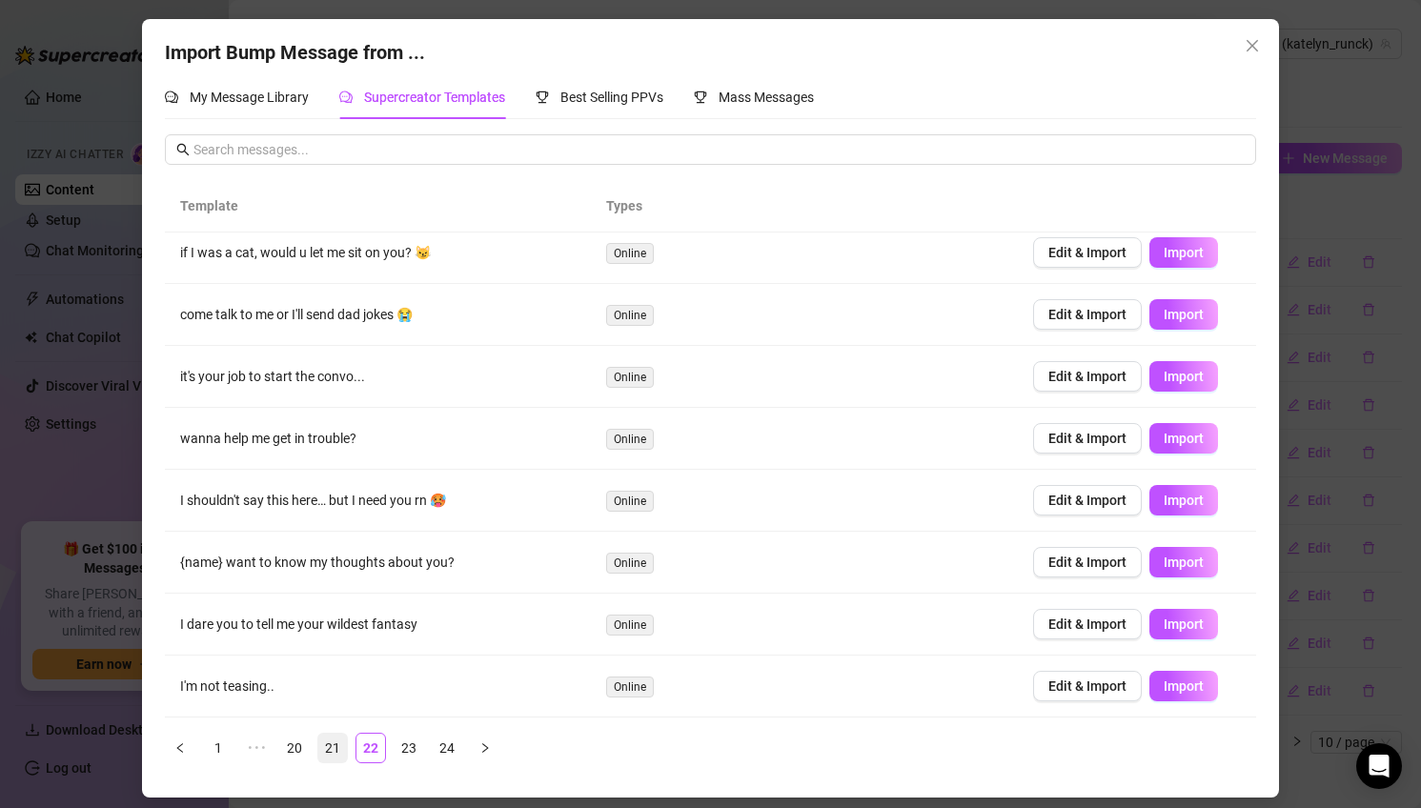
click at [338, 747] on link "21" at bounding box center [332, 748] width 29 height 29
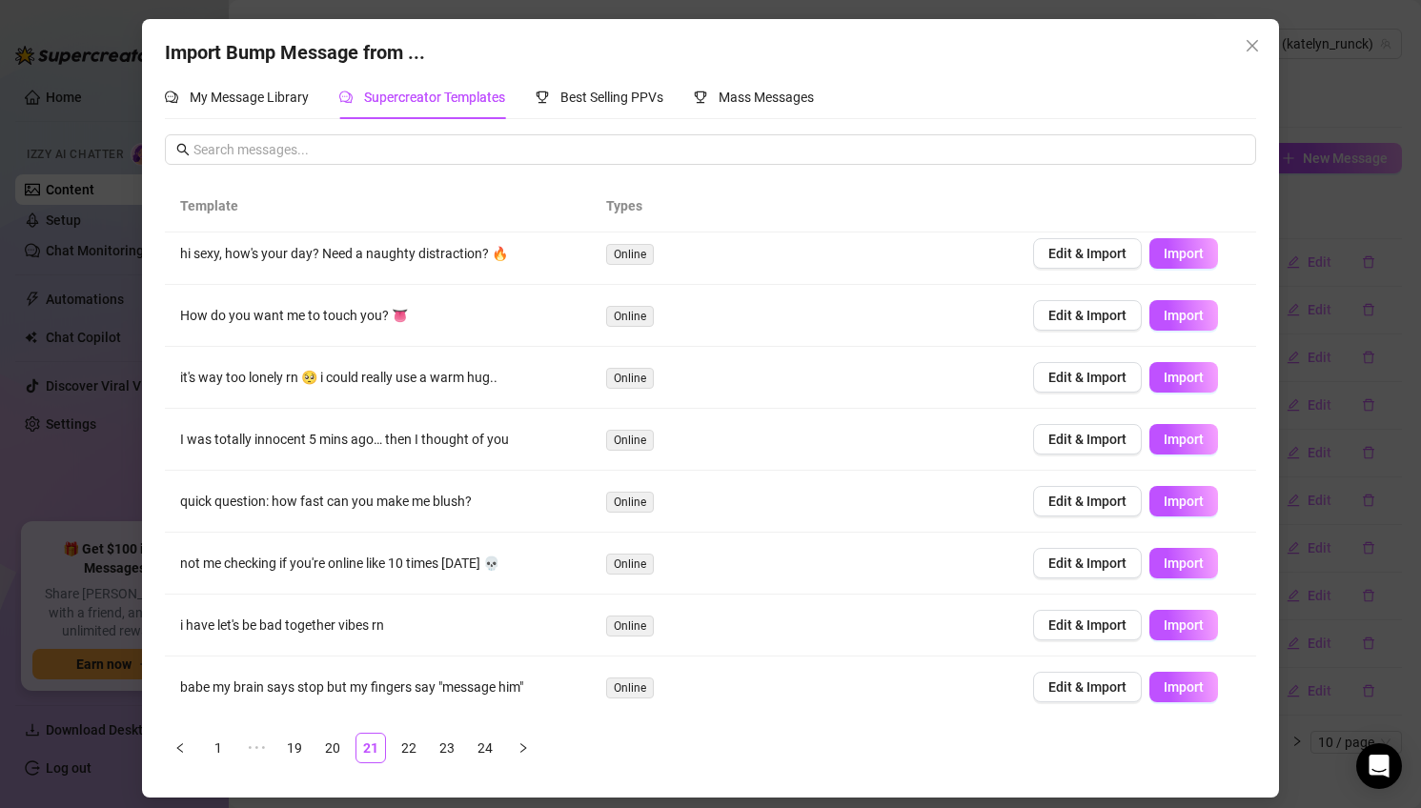
scroll to position [146, 0]
click at [323, 753] on link "20" at bounding box center [332, 748] width 29 height 29
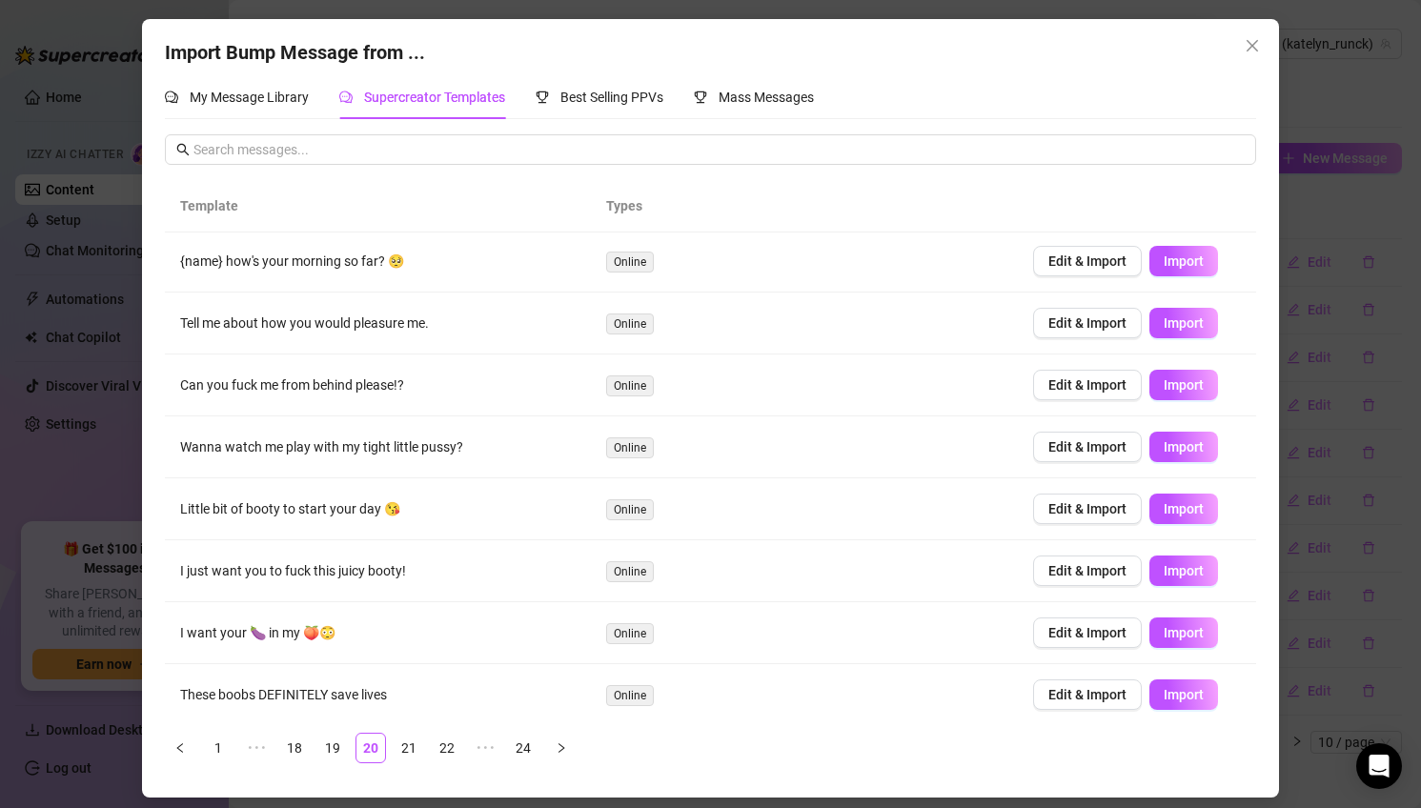
scroll to position [134, 0]
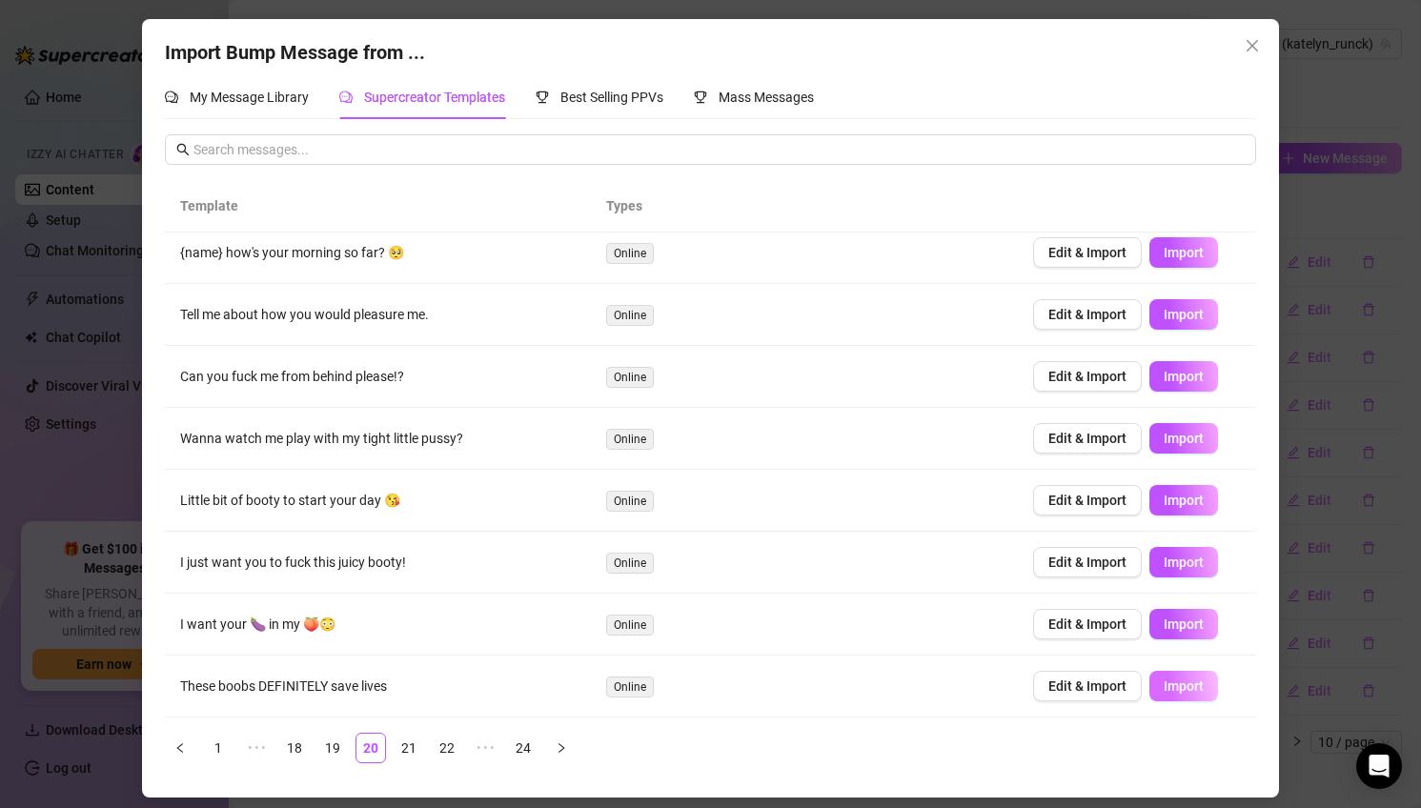
click at [1210, 679] on button "Import" at bounding box center [1183, 686] width 69 height 30
click at [339, 759] on link "19" at bounding box center [332, 748] width 29 height 29
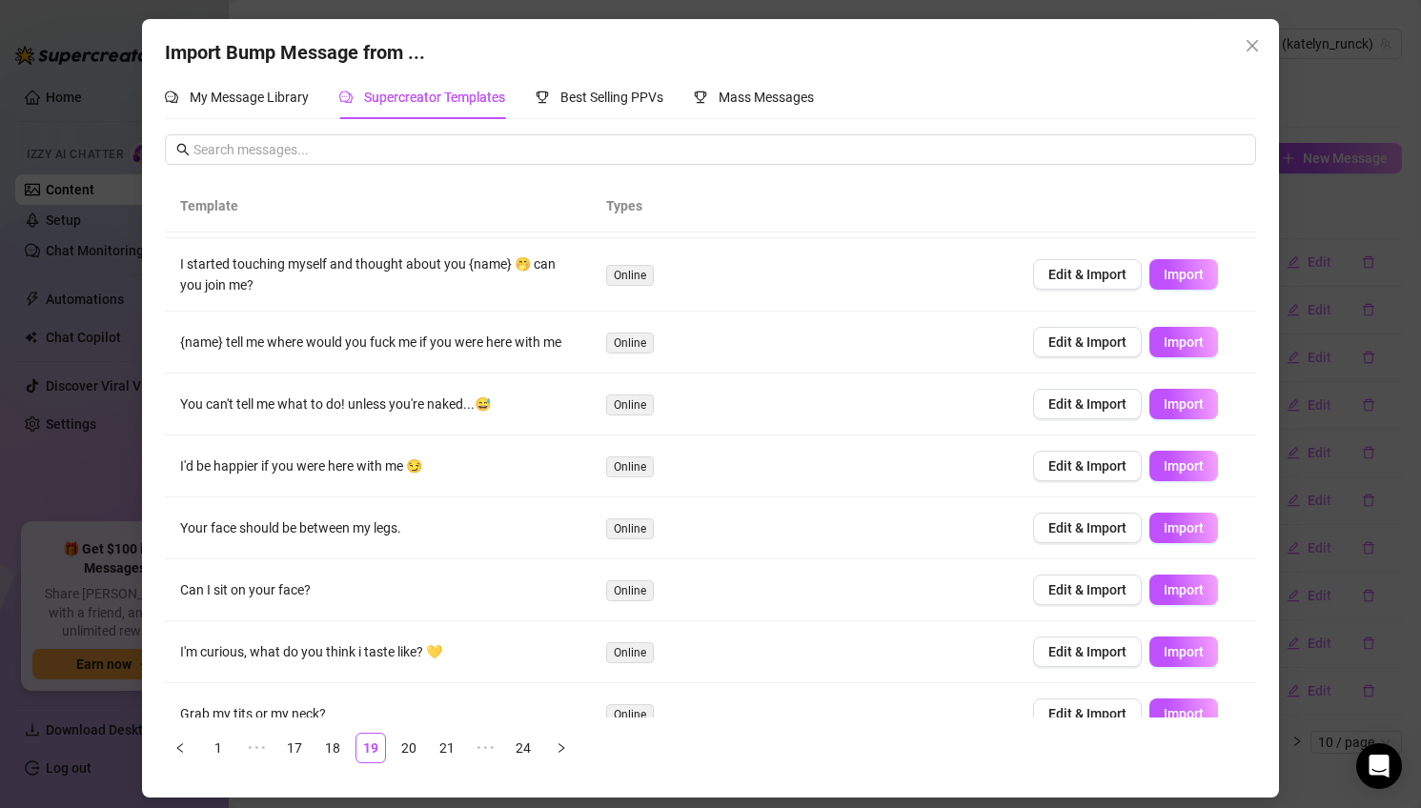
scroll to position [146, 0]
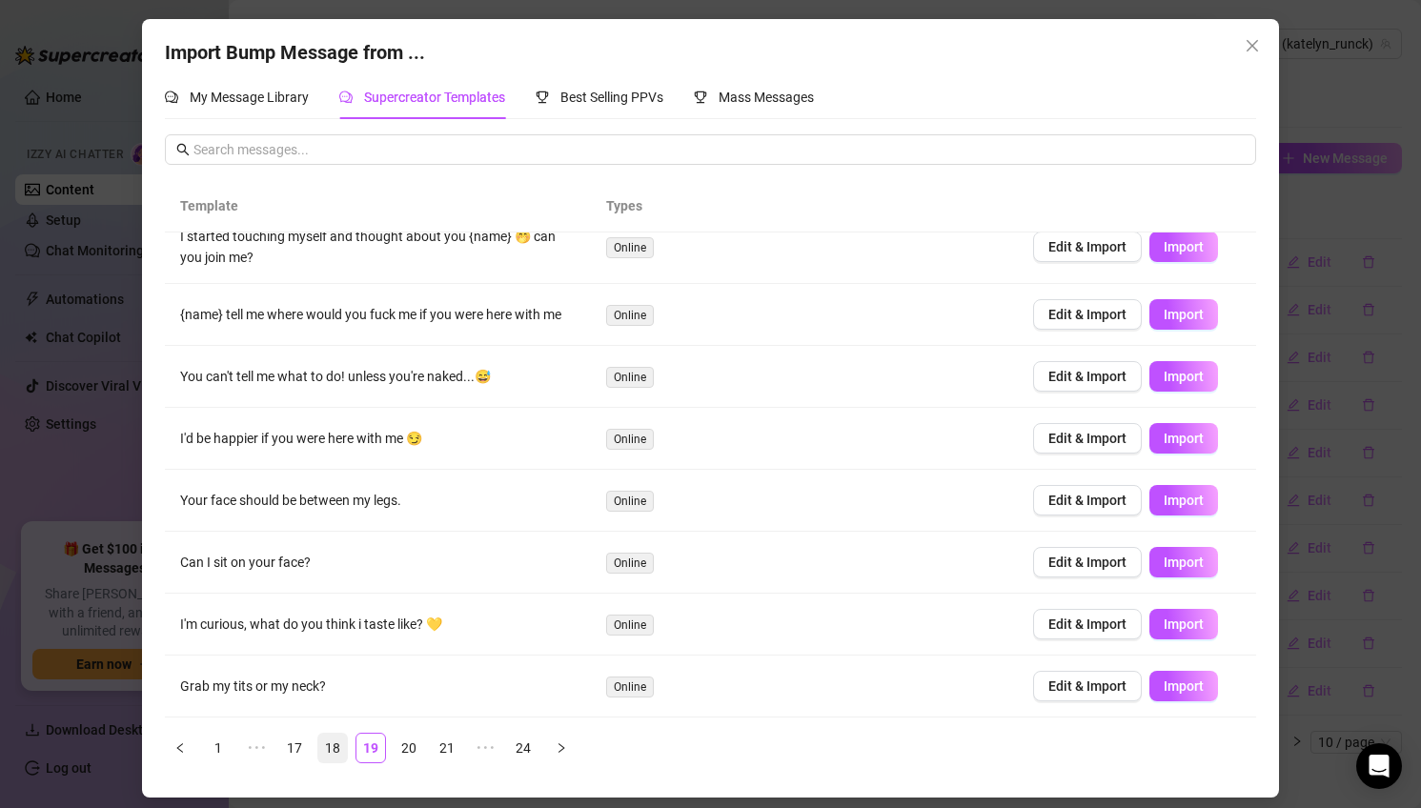
click at [332, 741] on link "18" at bounding box center [332, 748] width 29 height 29
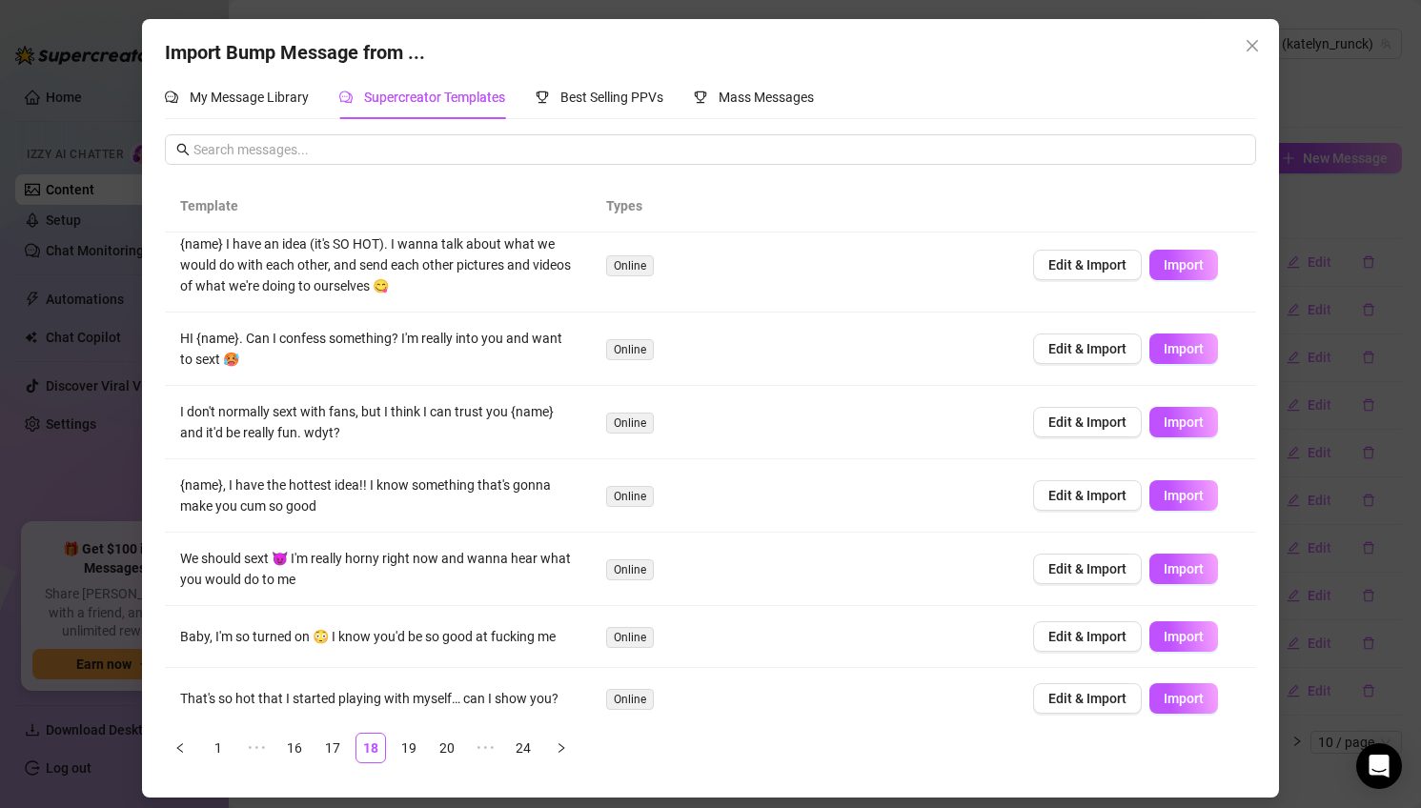
scroll to position [224, 0]
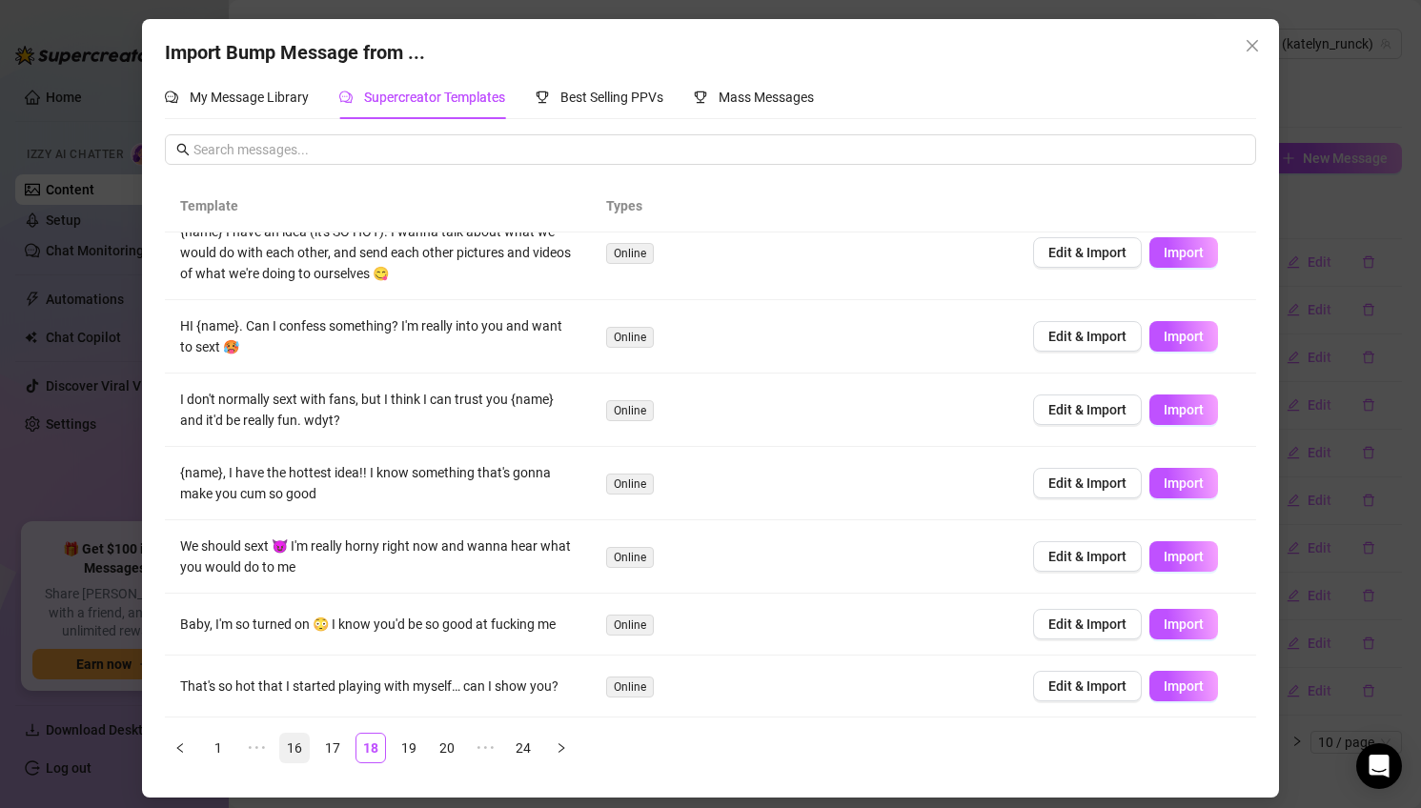
click at [323, 754] on link "17" at bounding box center [332, 748] width 29 height 29
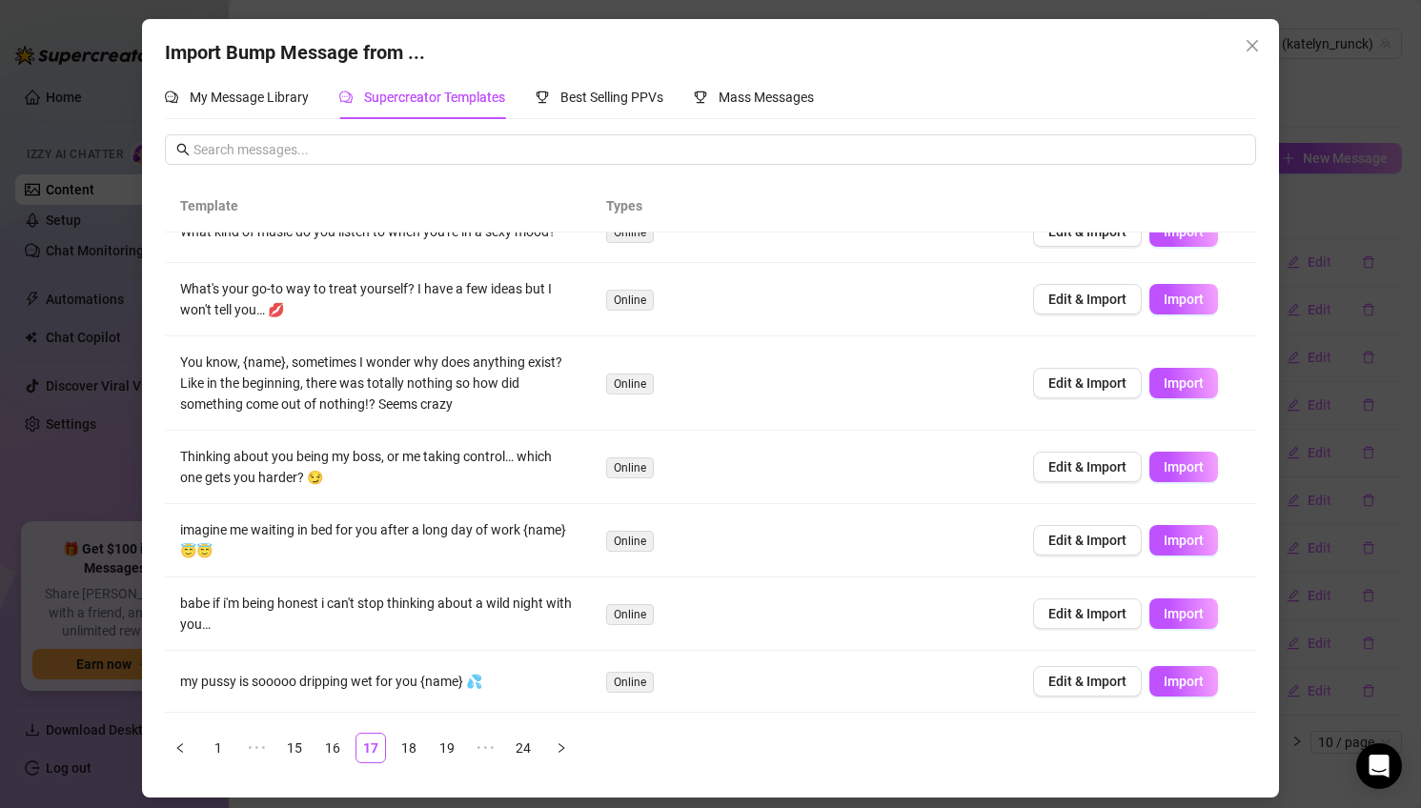
scroll to position [0, 0]
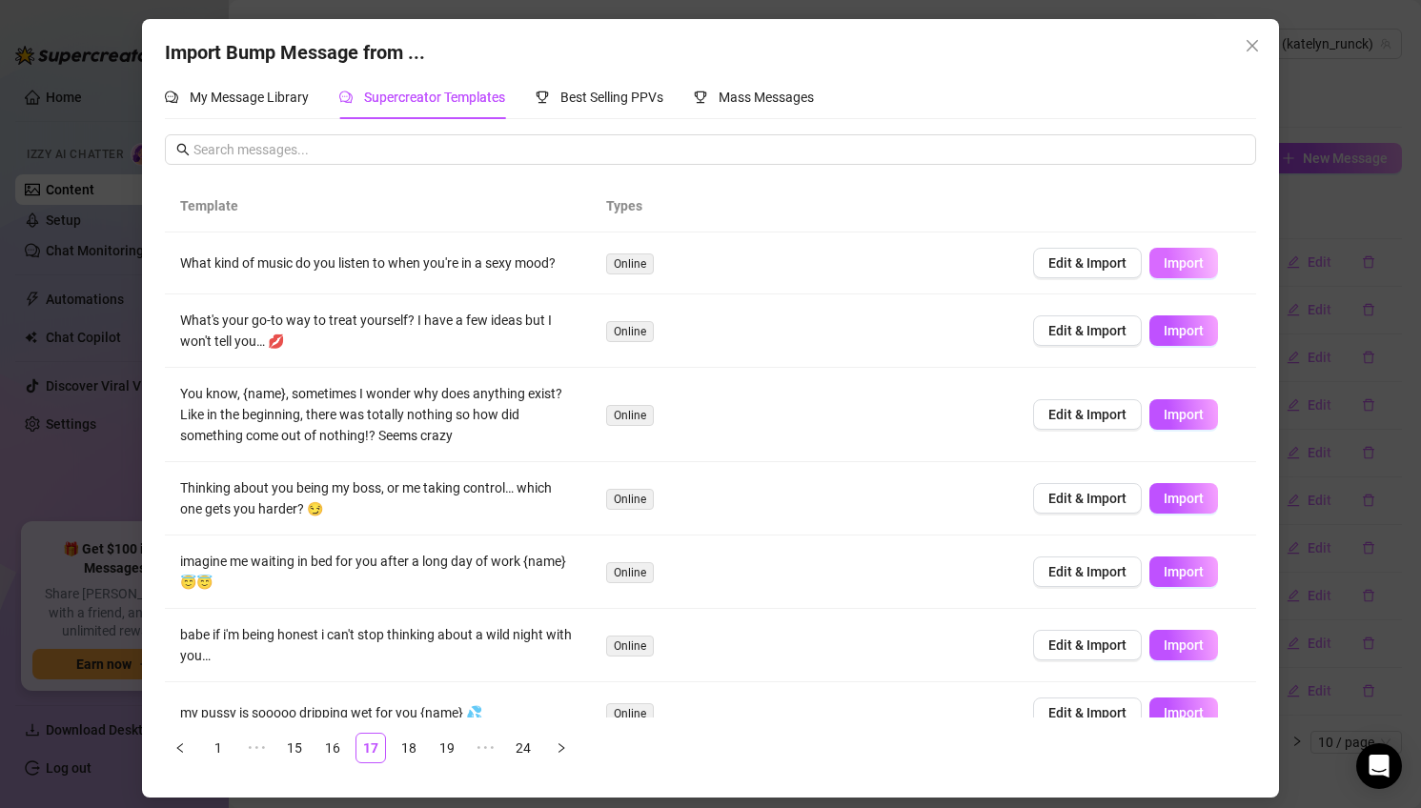
click at [1179, 265] on span "Import" at bounding box center [1183, 262] width 40 height 15
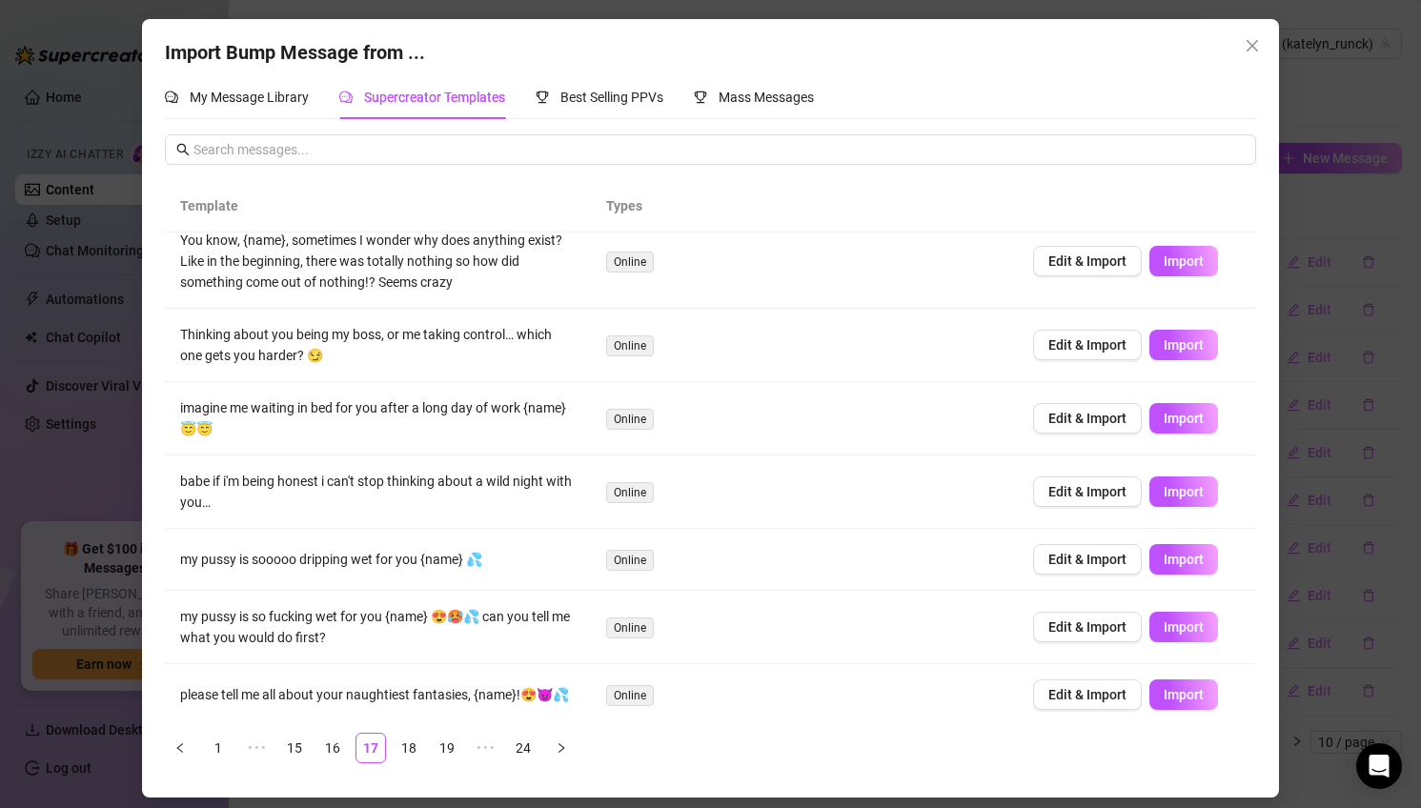
scroll to position [154, 0]
click at [1118, 421] on span "Edit & Import" at bounding box center [1087, 417] width 78 height 15
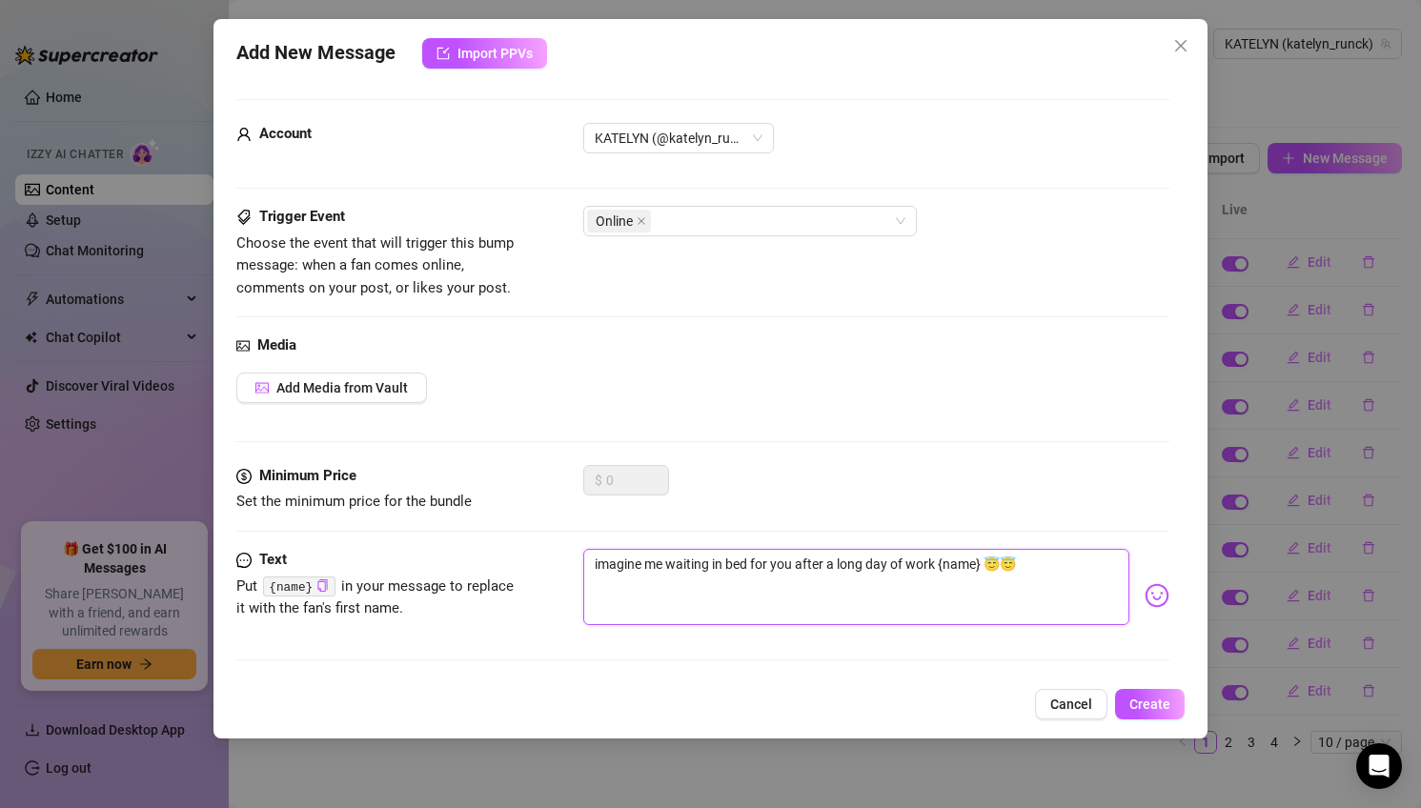
drag, startPoint x: 980, startPoint y: 560, endPoint x: 940, endPoint y: 560, distance: 40.0
click at [940, 560] on textarea "imagine me waiting in bed for you after a long day of work {name} 😇😇" at bounding box center [856, 587] width 547 height 76
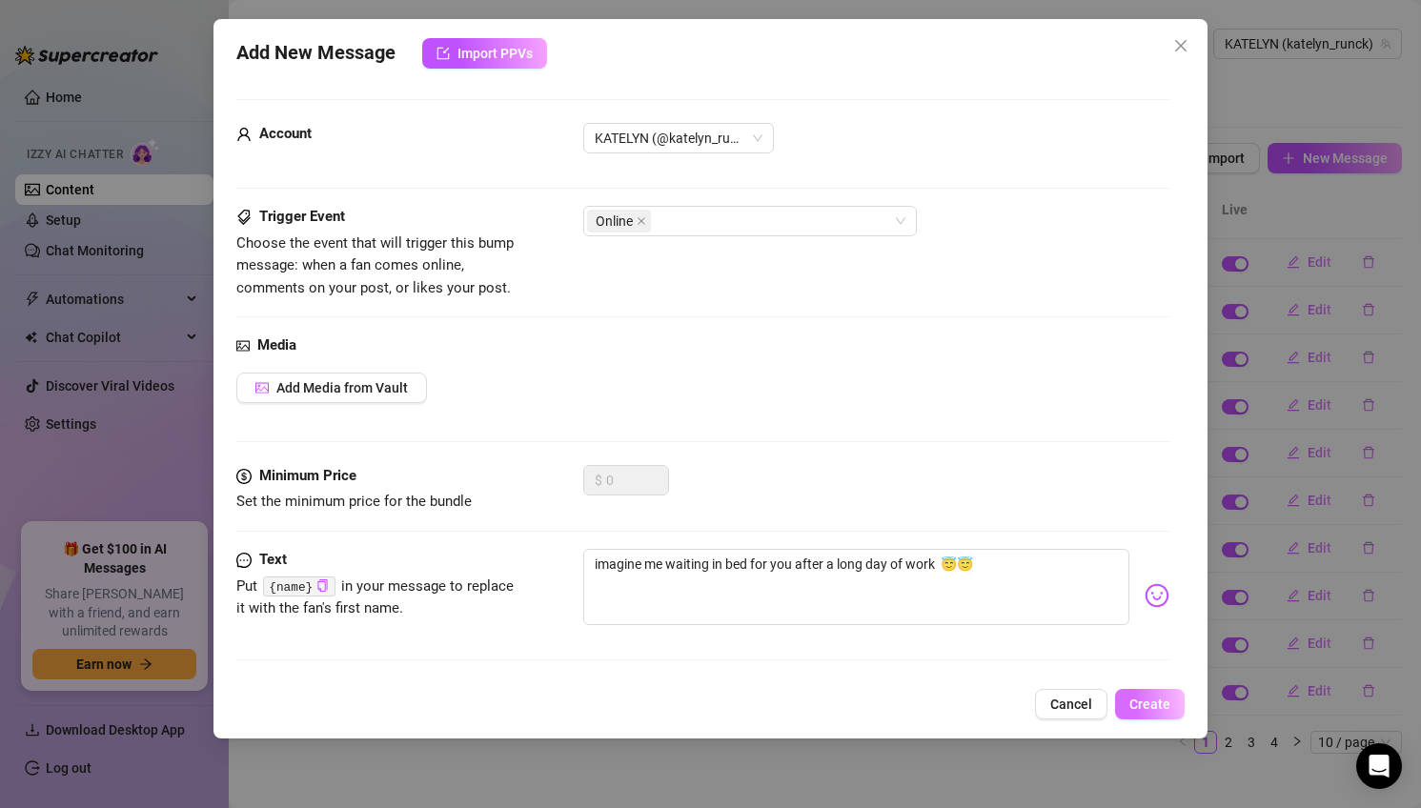
click at [1173, 708] on button "Create" at bounding box center [1150, 704] width 70 height 30
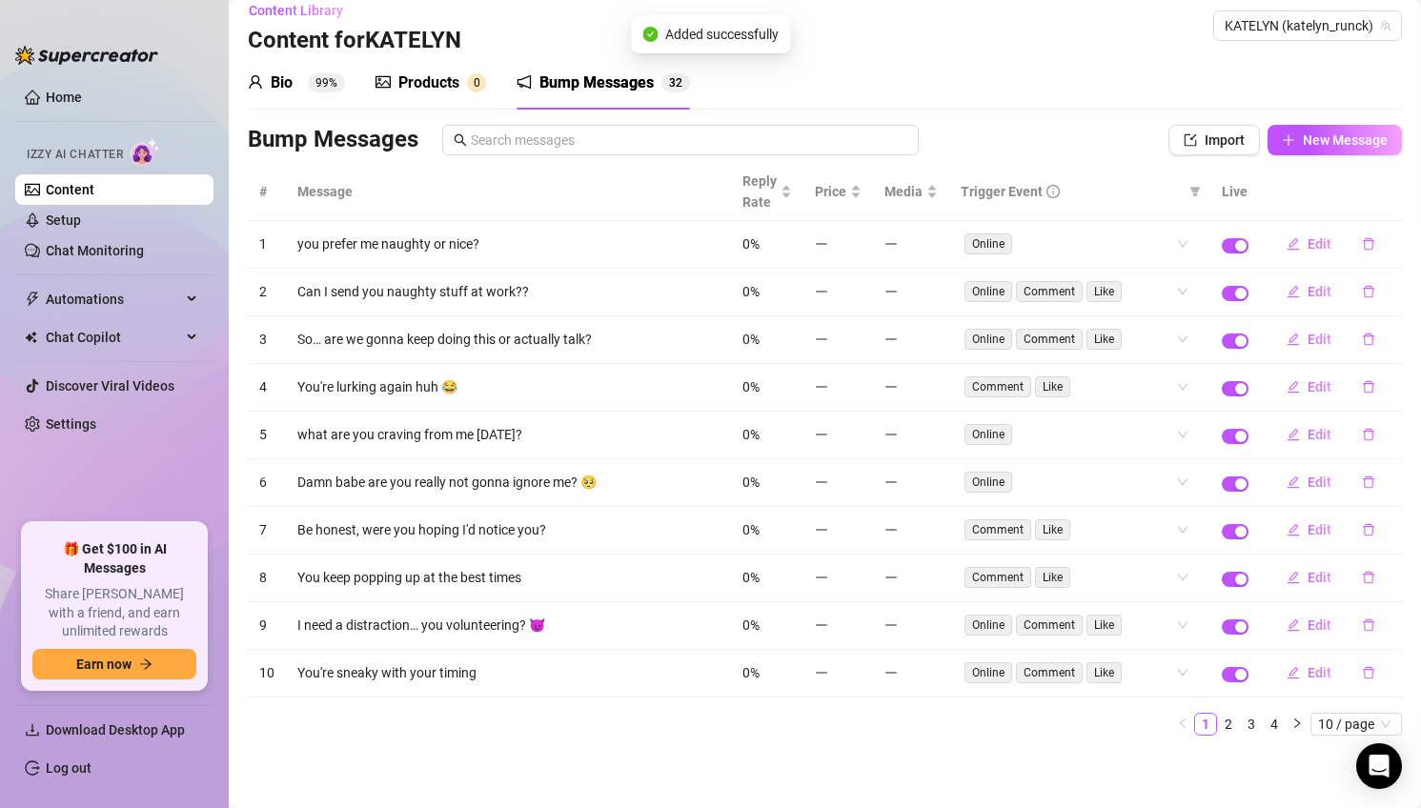
scroll to position [0, 0]
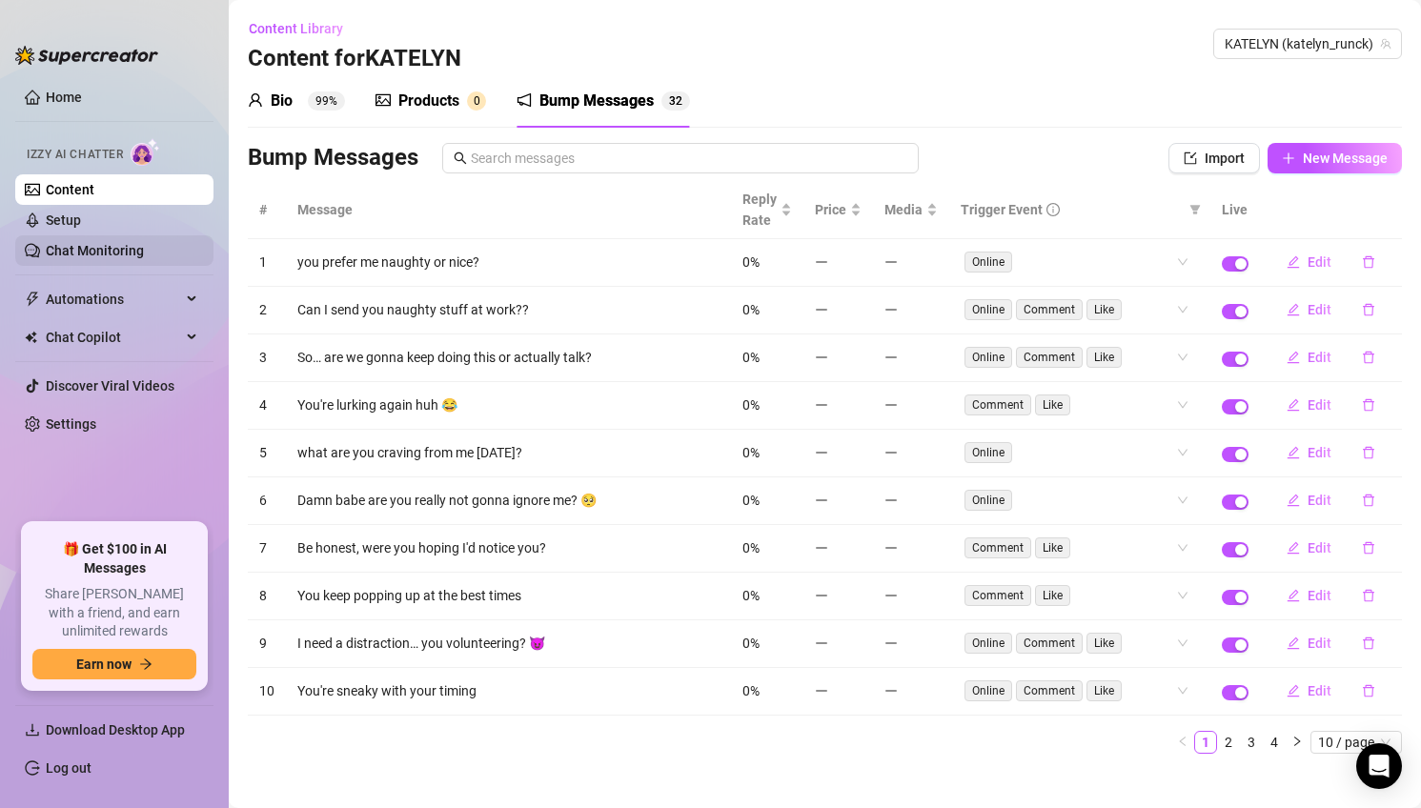
click at [140, 244] on link "Chat Monitoring" at bounding box center [95, 250] width 98 height 15
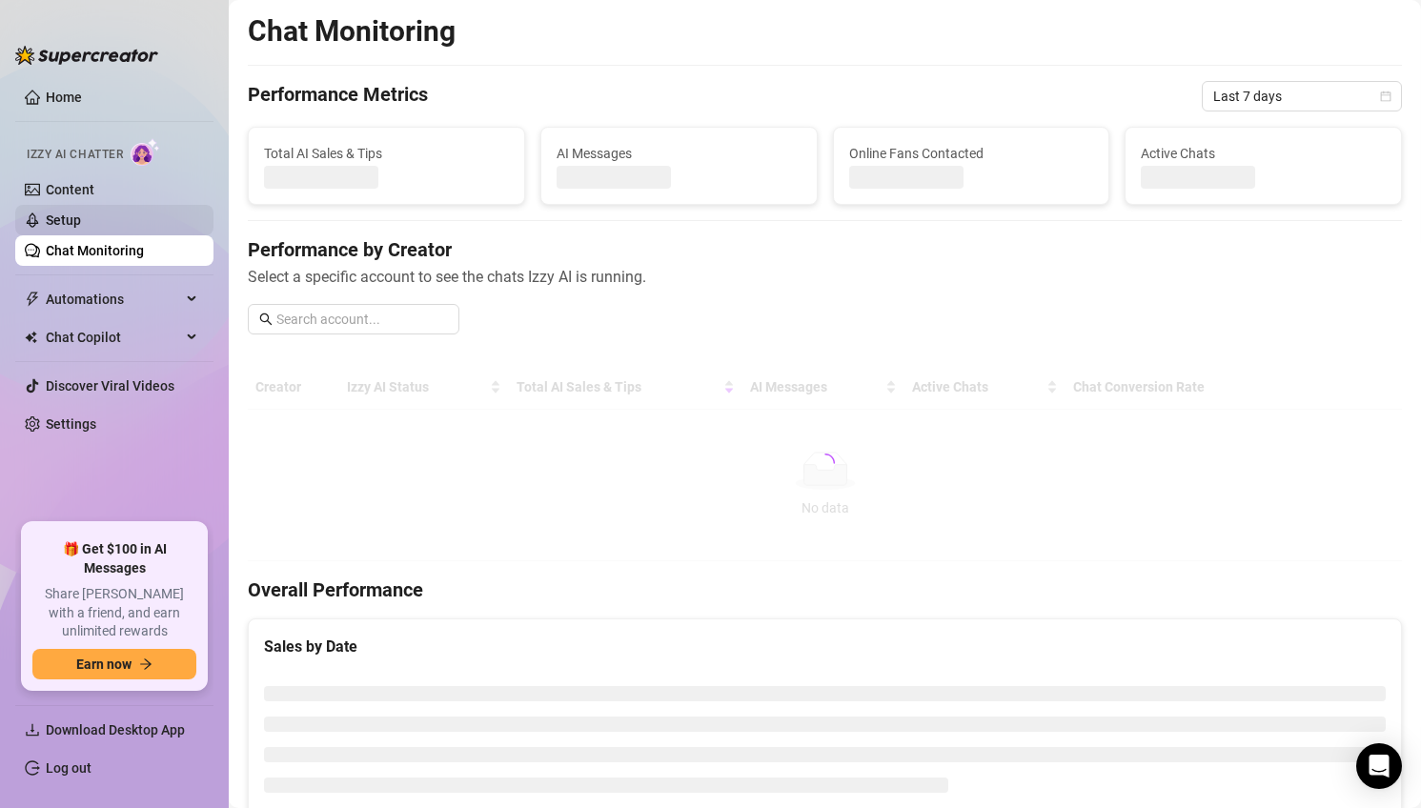
click at [81, 228] on link "Setup" at bounding box center [63, 219] width 35 height 15
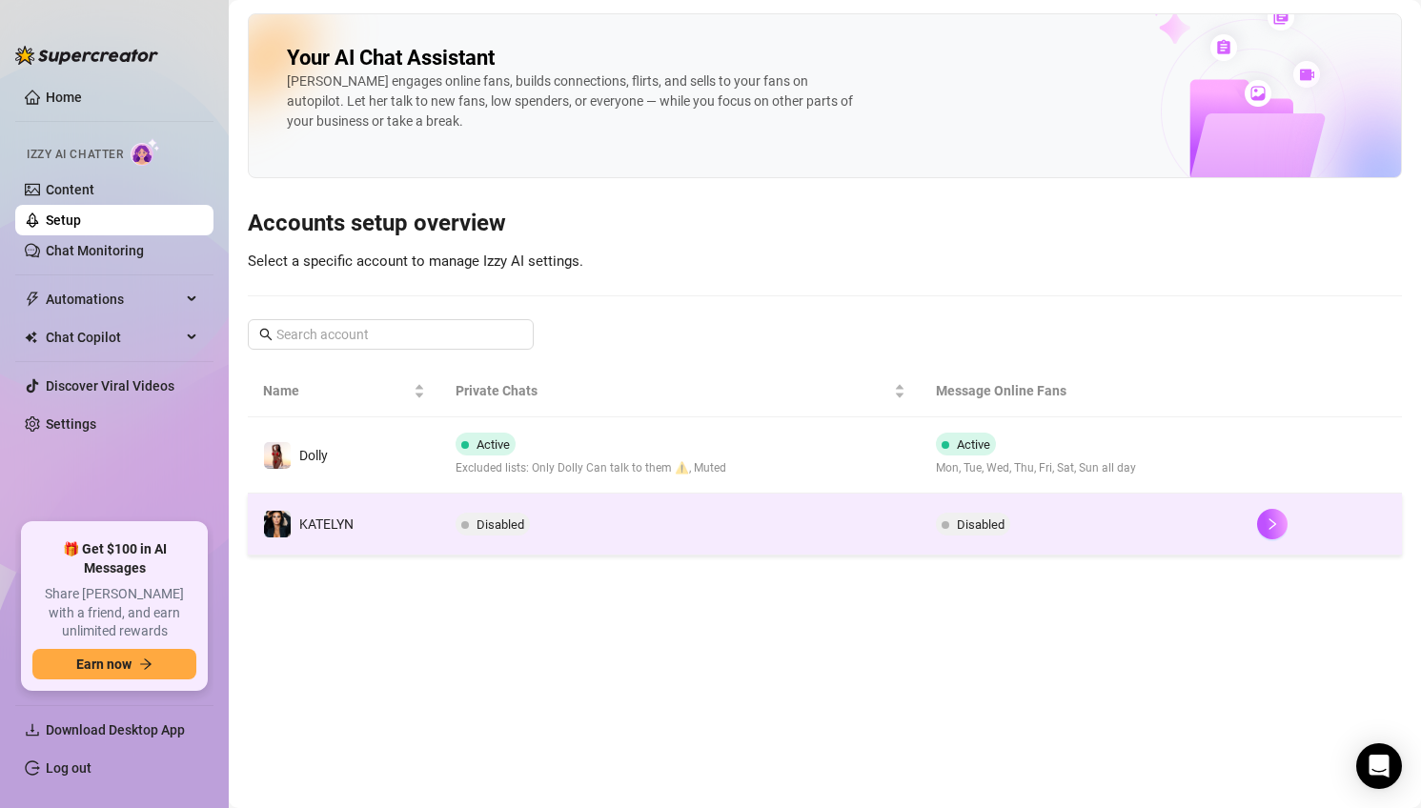
click at [645, 537] on td "Disabled" at bounding box center [680, 525] width 481 height 62
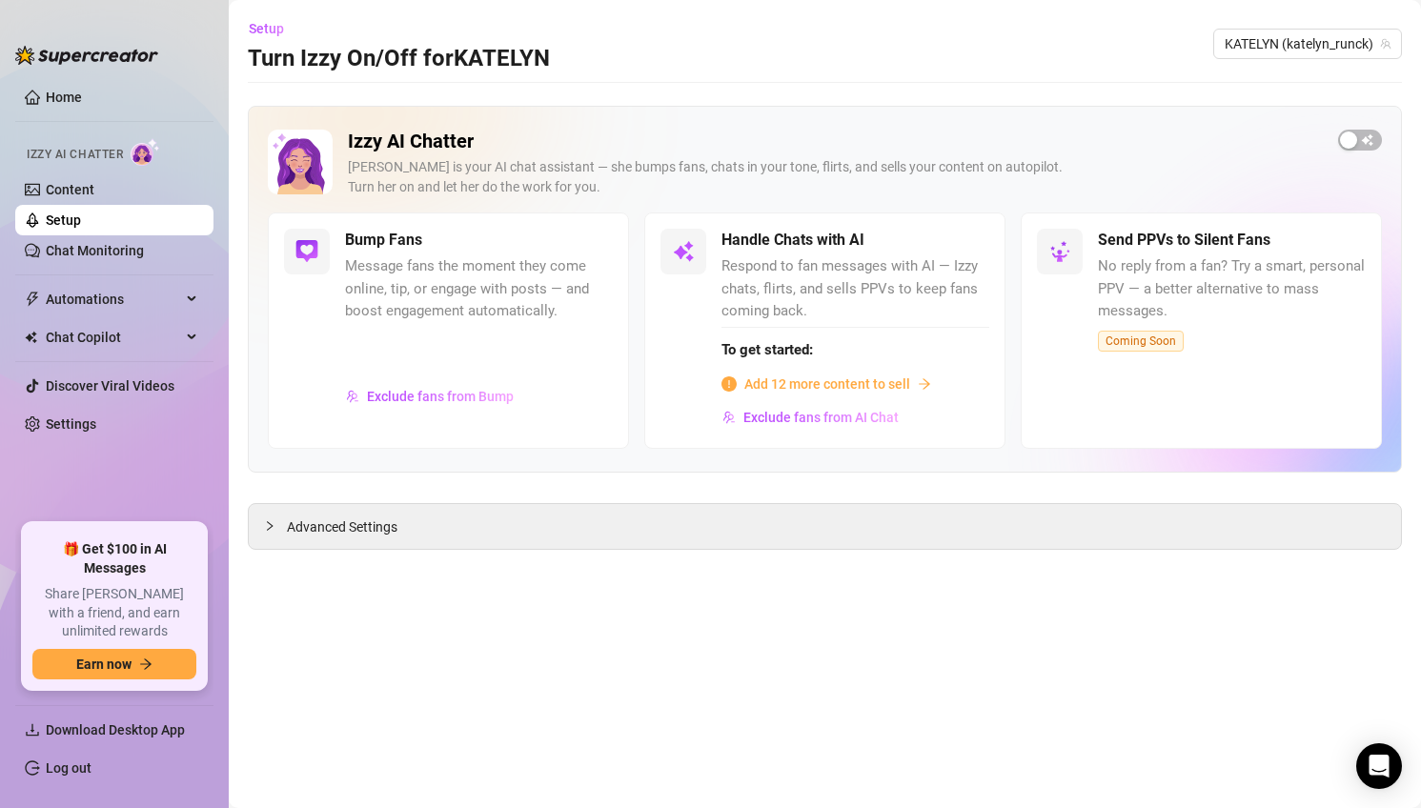
click at [901, 387] on span "Add 12 more content to sell" at bounding box center [827, 383] width 166 height 21
